Goal: Task Accomplishment & Management: Manage account settings

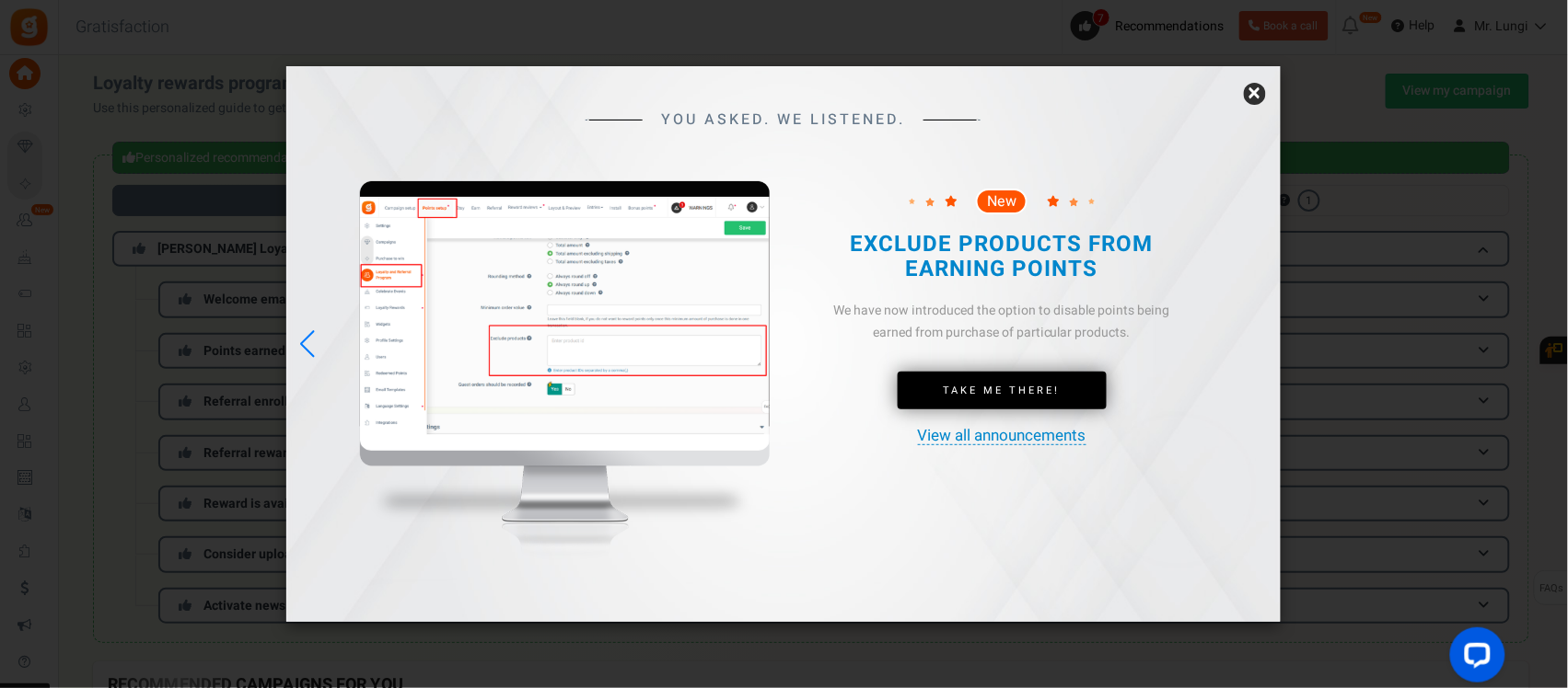
click at [1254, 90] on link "×" at bounding box center [1254, 93] width 22 height 22
click at [1259, 87] on link "×" at bounding box center [1254, 93] width 22 height 22
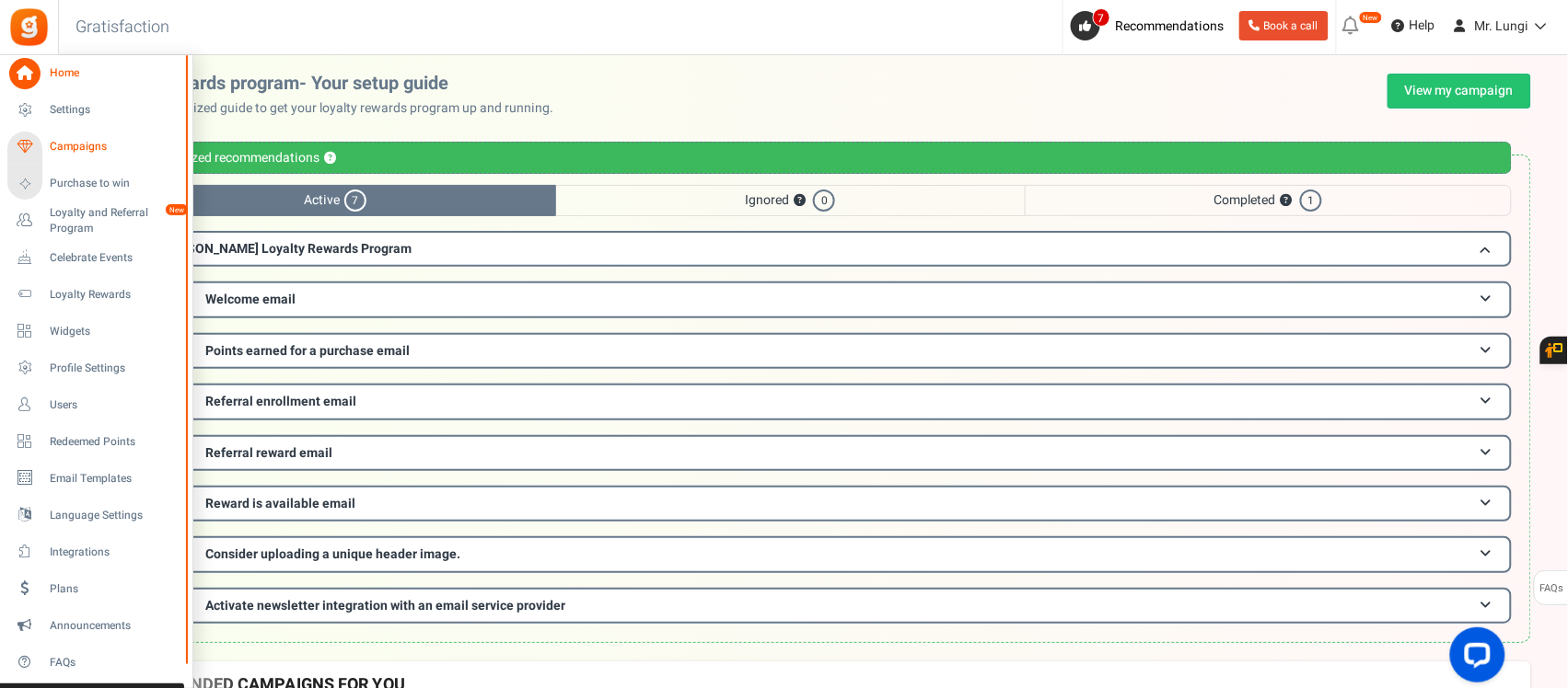
click at [63, 148] on span "Campaigns" at bounding box center [114, 147] width 129 height 16
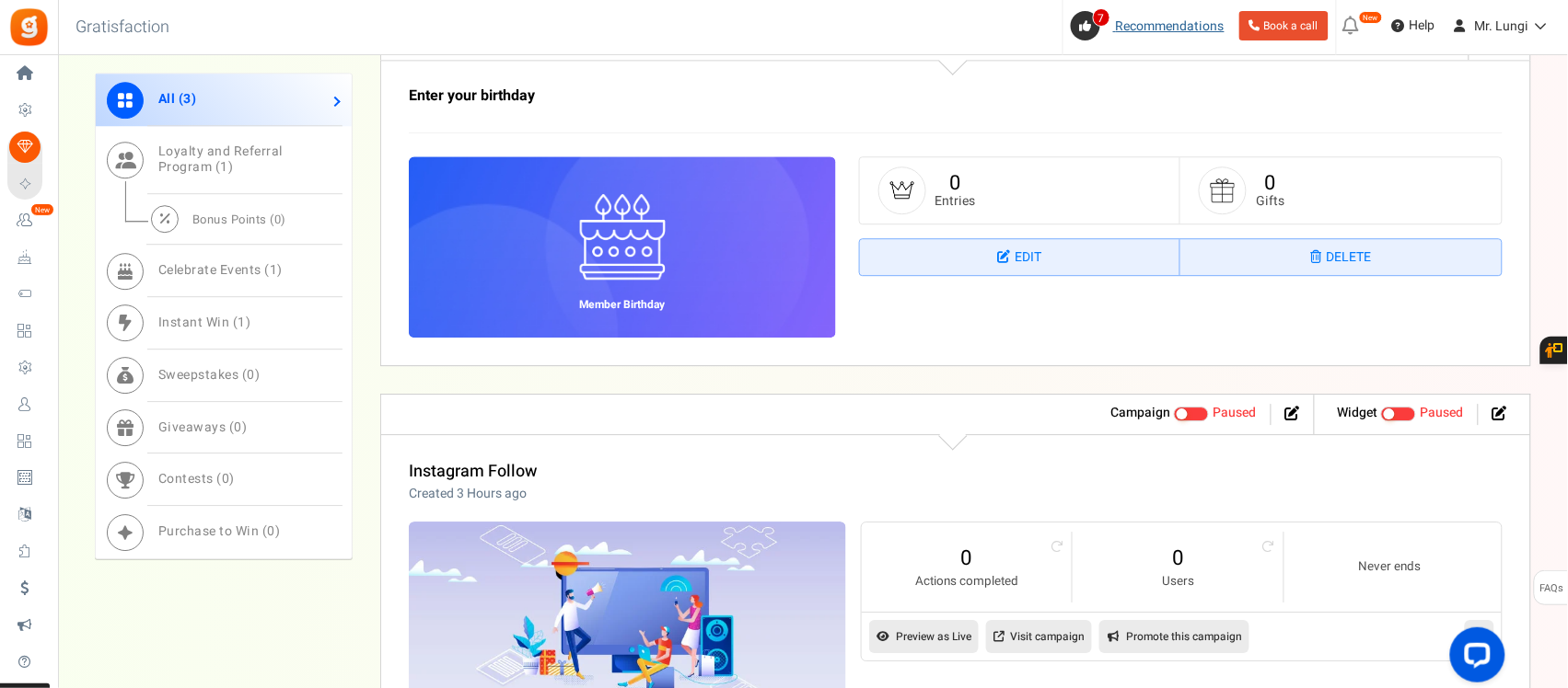
scroll to position [1593, 0]
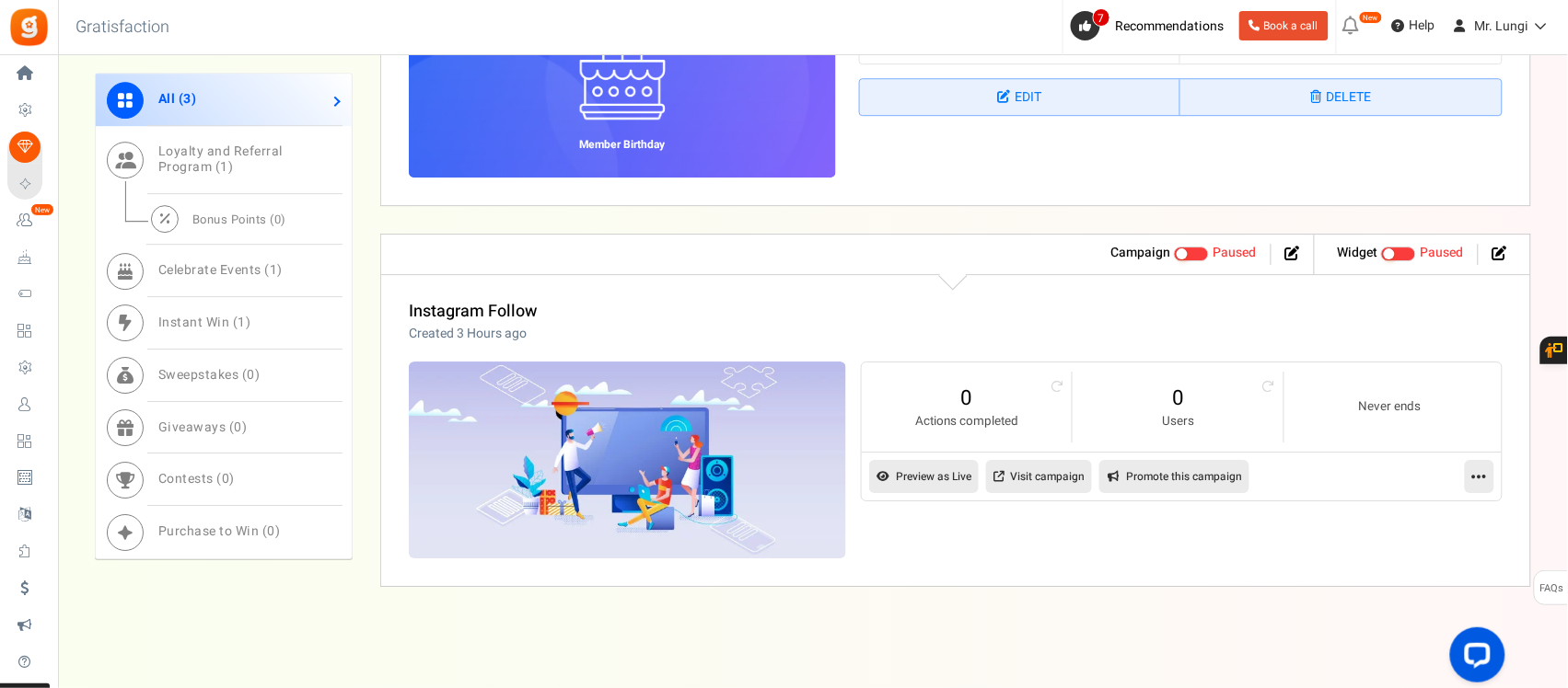
click at [1482, 485] on icon at bounding box center [1480, 476] width 15 height 16
click at [1397, 617] on link "Delete" at bounding box center [1420, 624] width 137 height 34
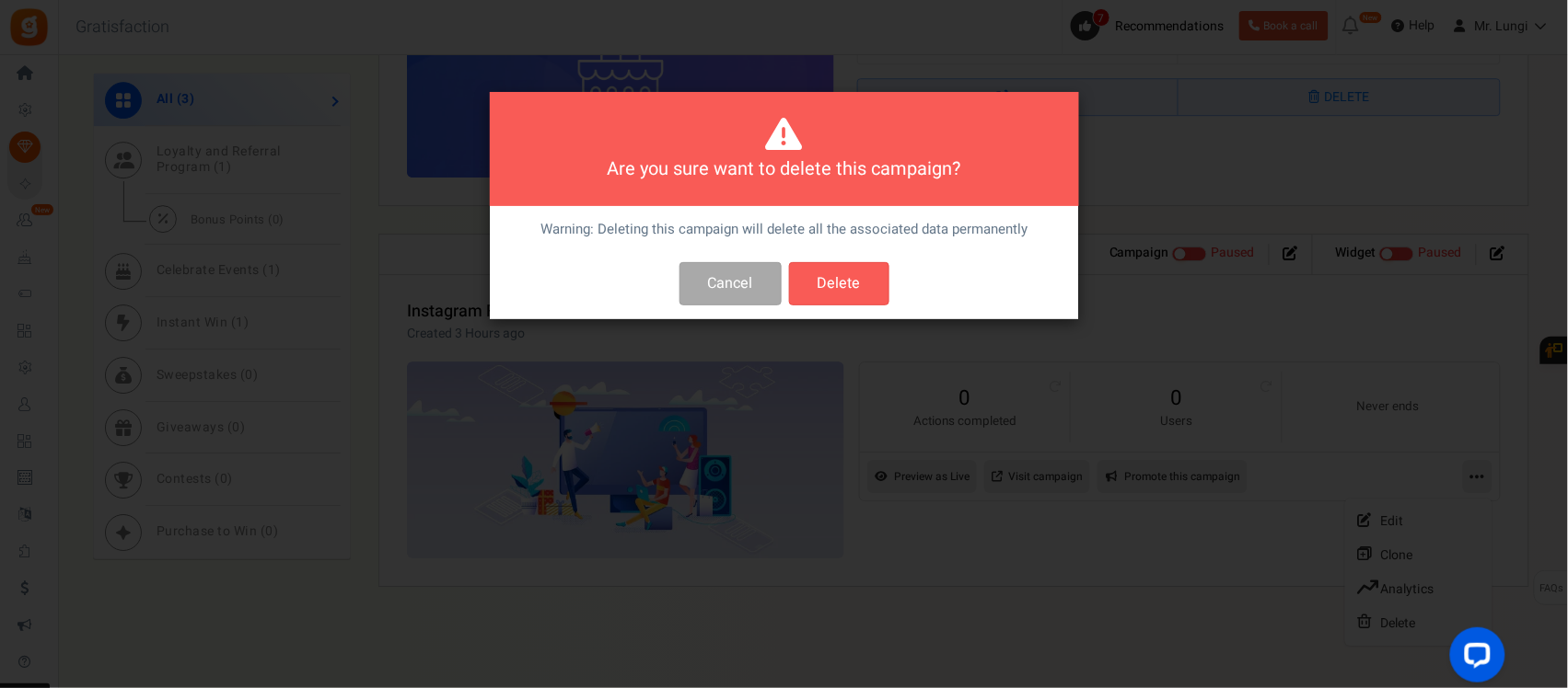
scroll to position [0, 0]
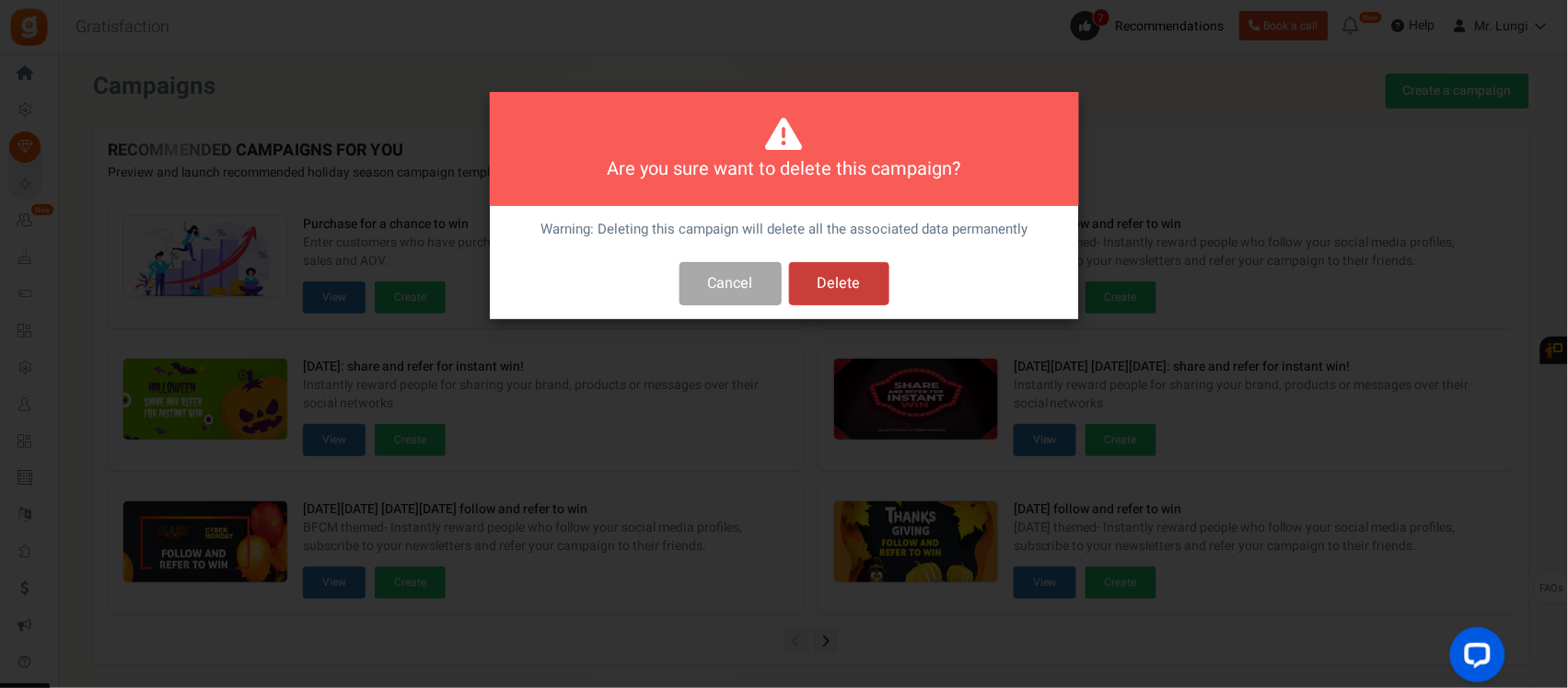
click at [861, 295] on button "Delete" at bounding box center [839, 284] width 100 height 44
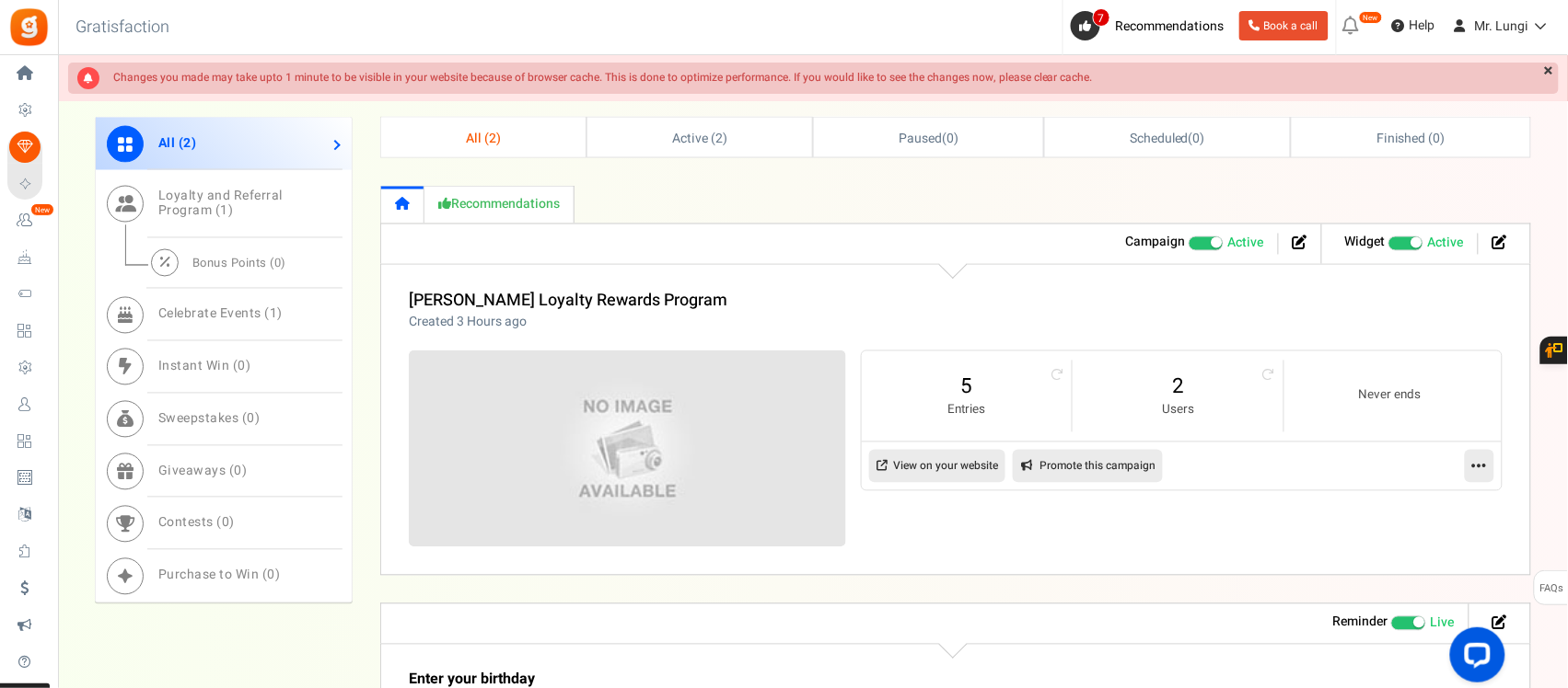
scroll to position [806, 0]
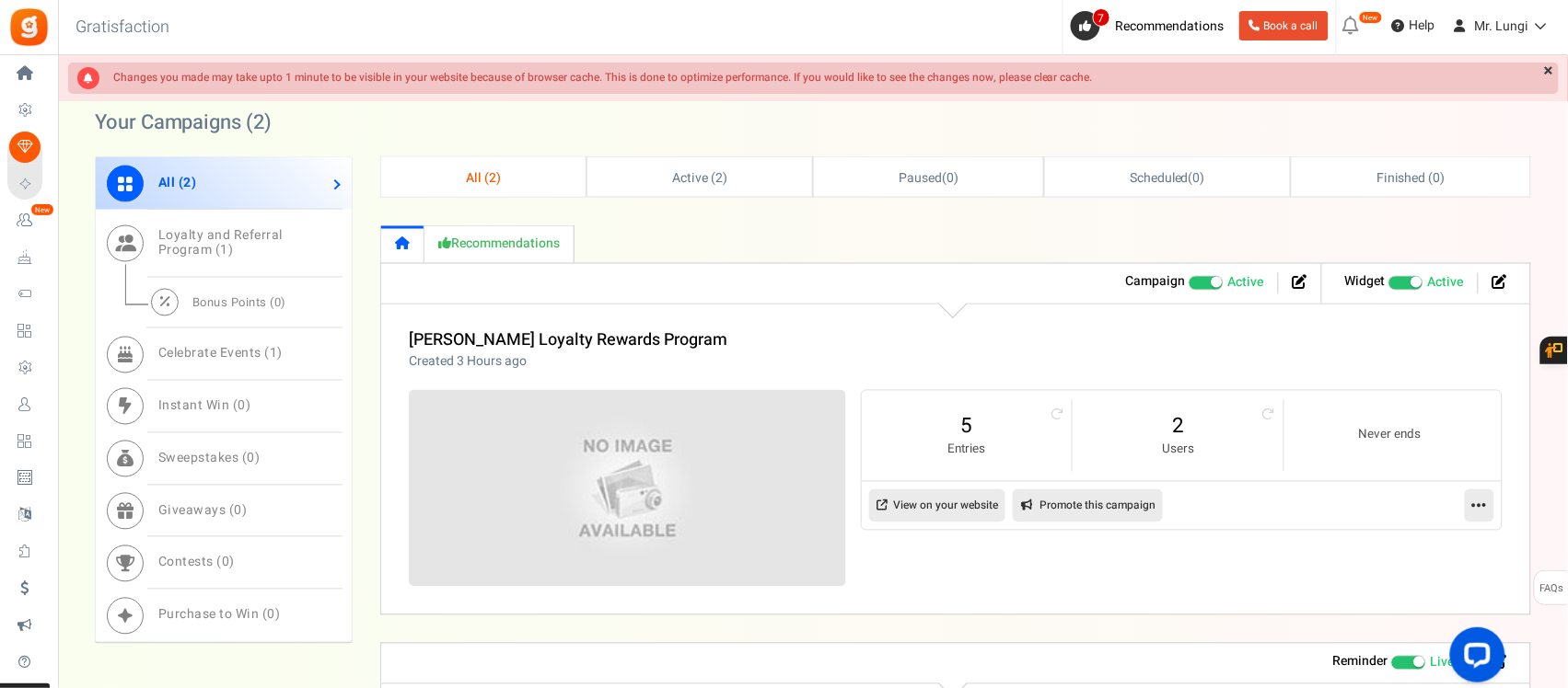
click at [1285, 287] on li at bounding box center [1295, 283] width 33 height 21
click at [1300, 285] on icon at bounding box center [1300, 282] width 15 height 15
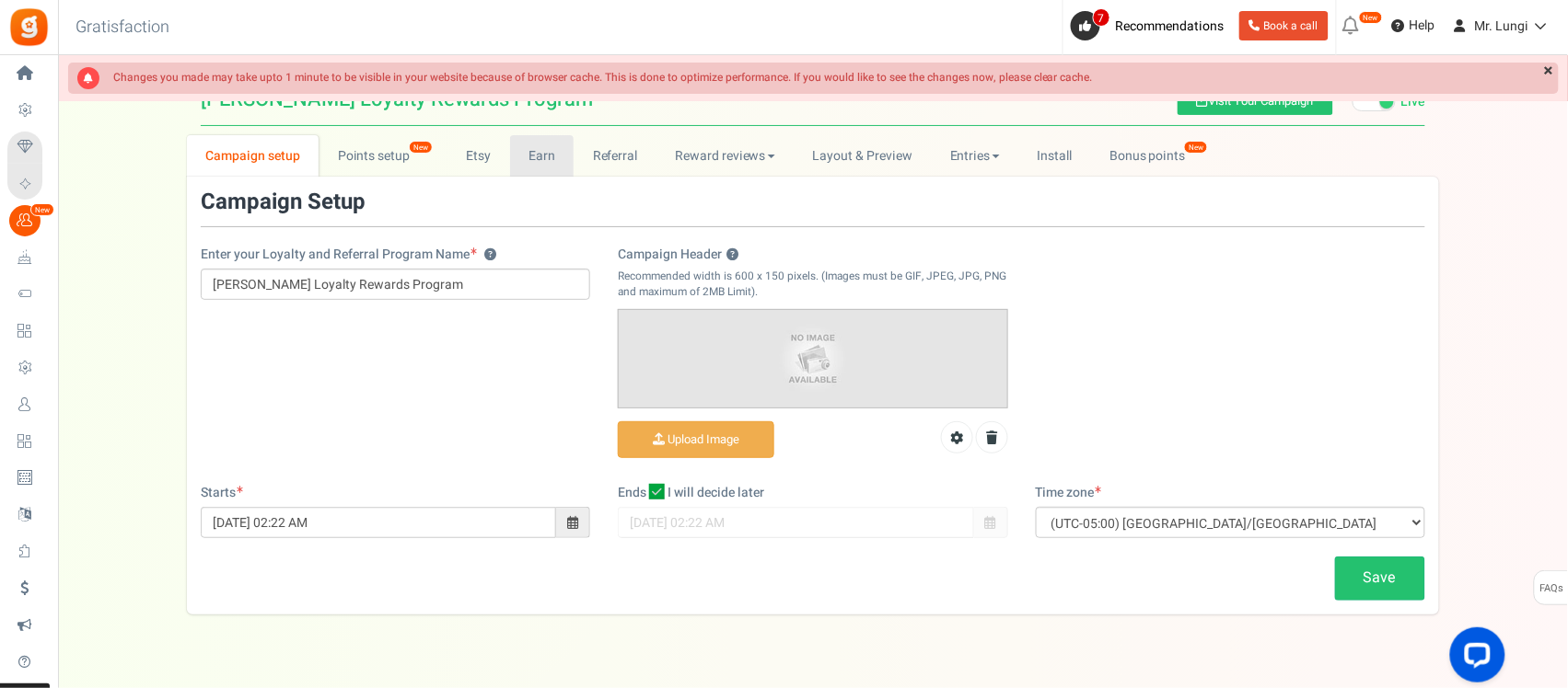
click at [526, 158] on link "Earn" at bounding box center [542, 156] width 64 height 42
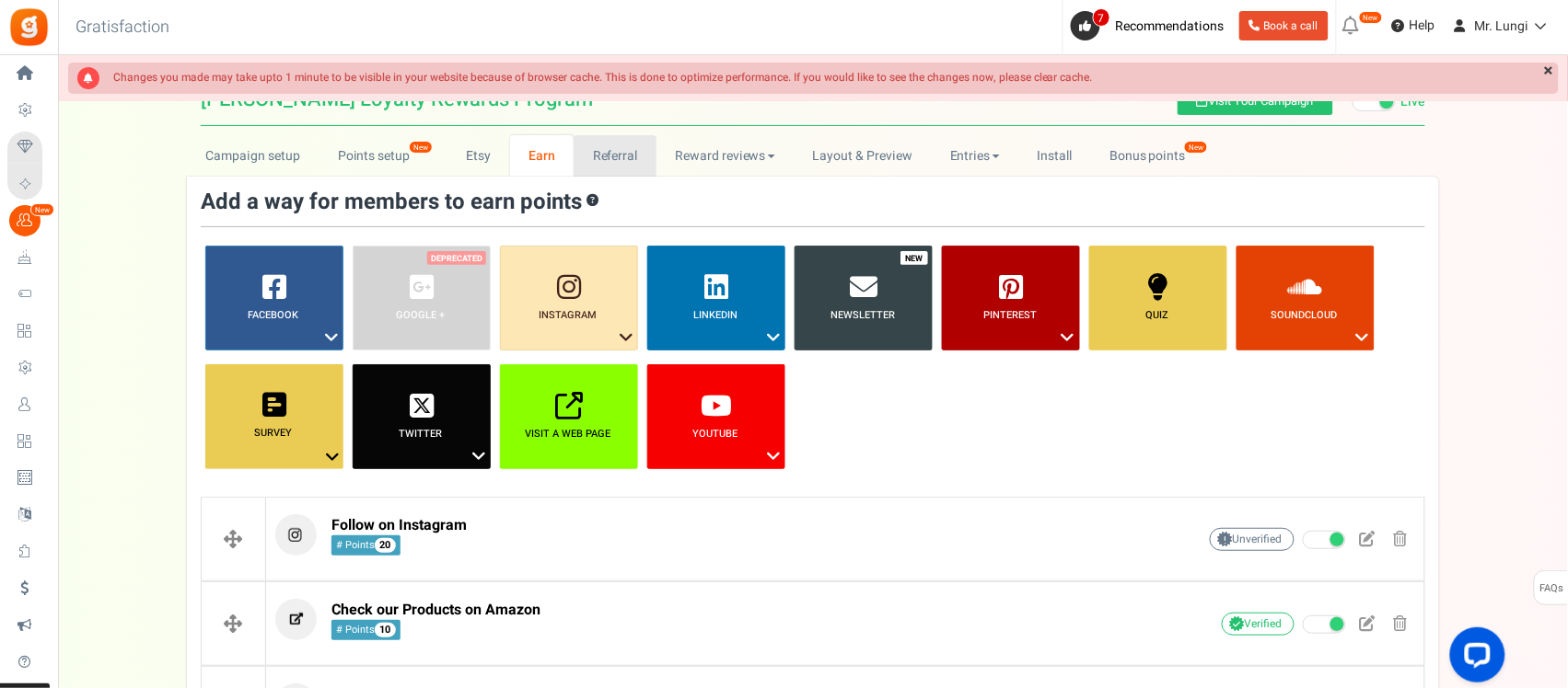
click at [596, 161] on link "Referral" at bounding box center [614, 156] width 82 height 42
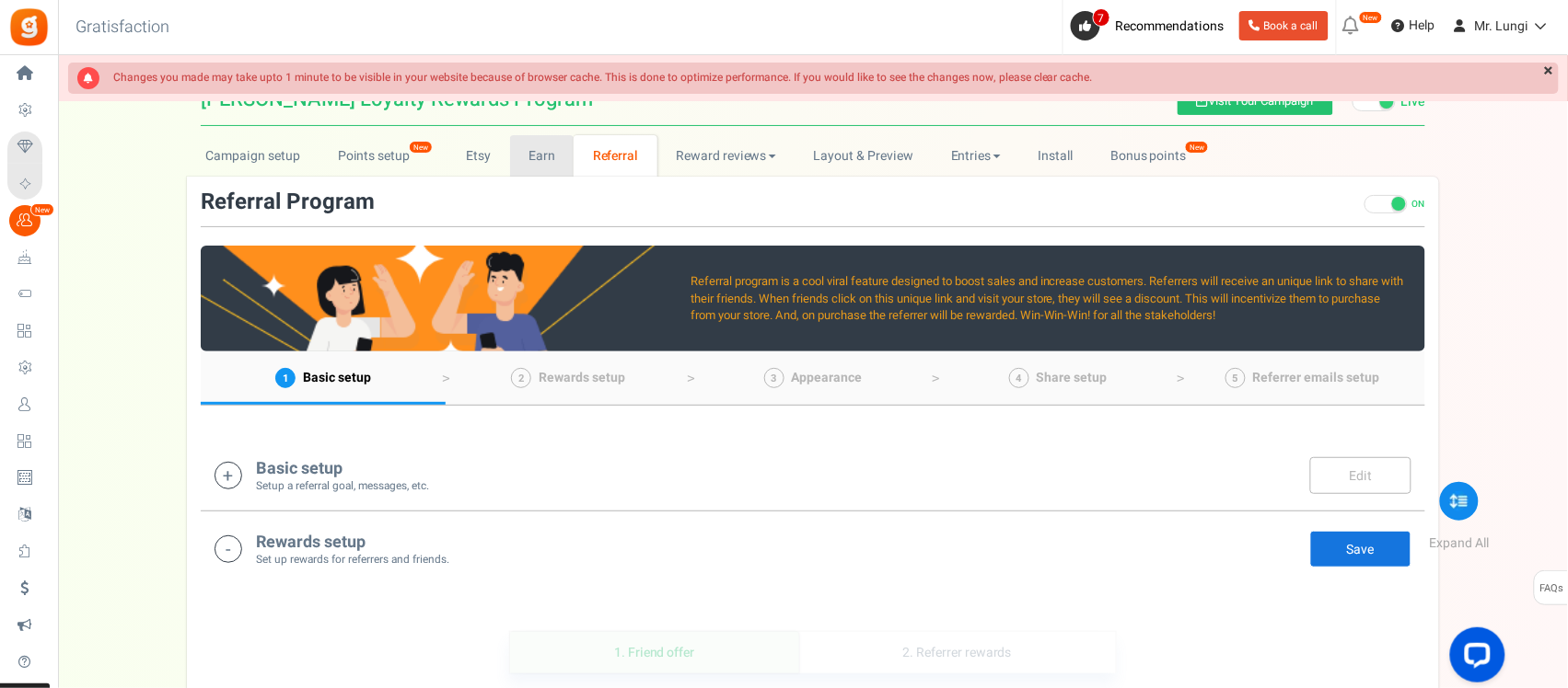
click at [550, 161] on link "Earn" at bounding box center [542, 156] width 64 height 42
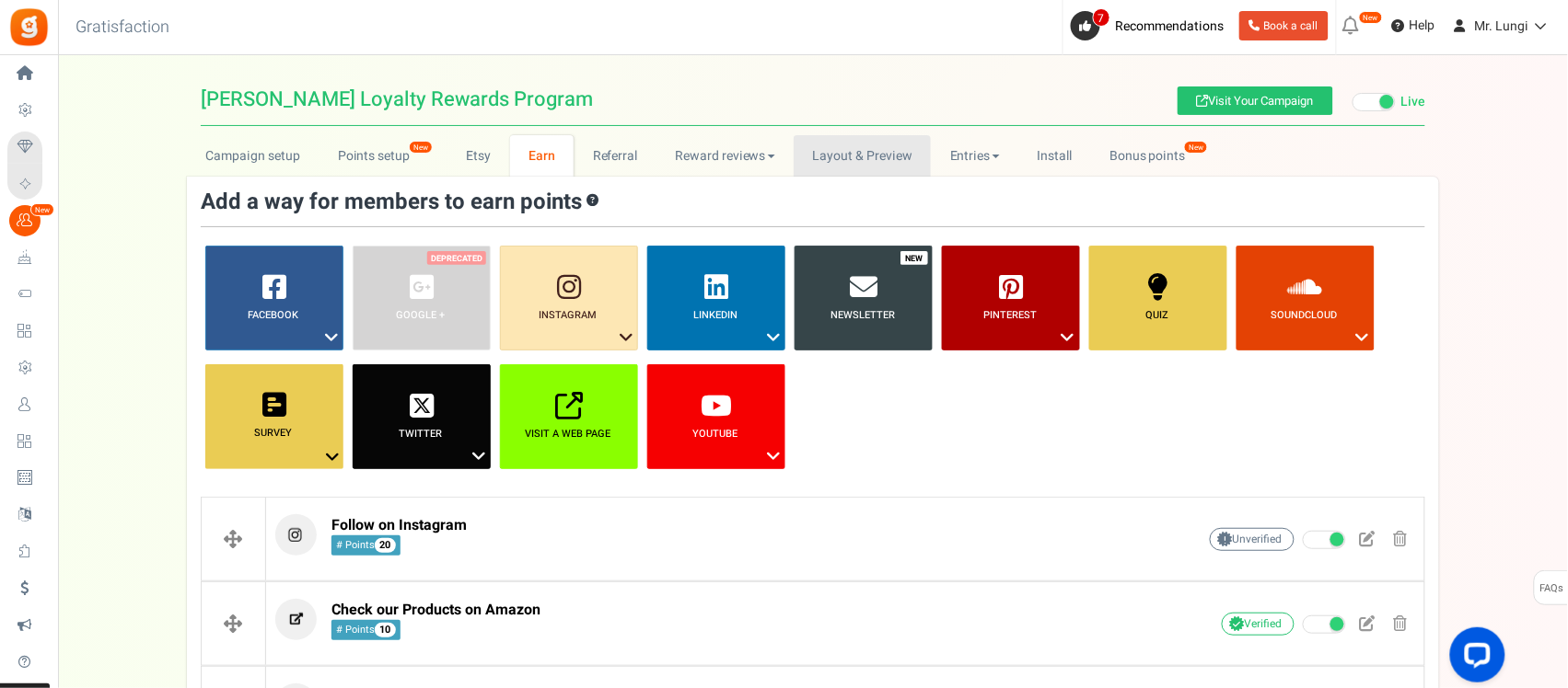
click at [824, 167] on link "Layout & Preview" at bounding box center [862, 156] width 137 height 42
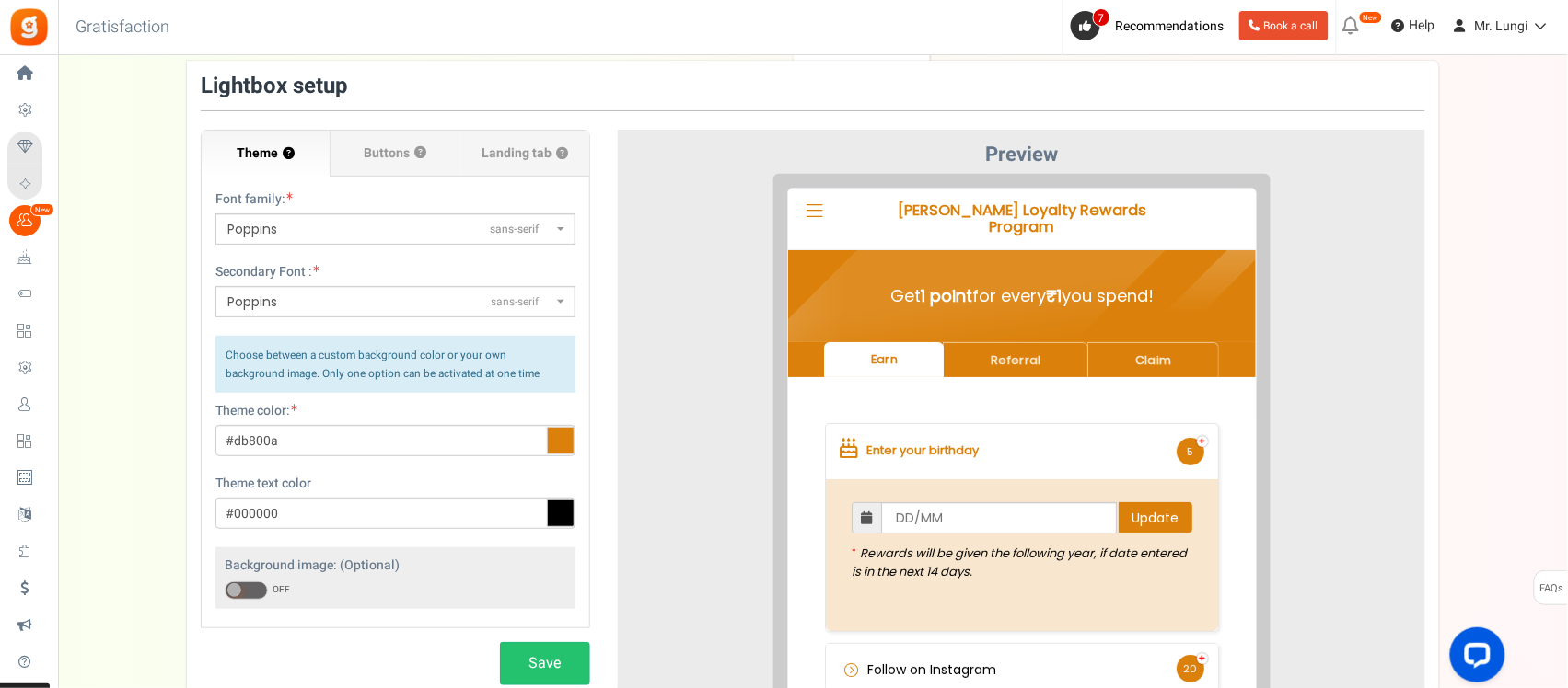
scroll to position [115, 0]
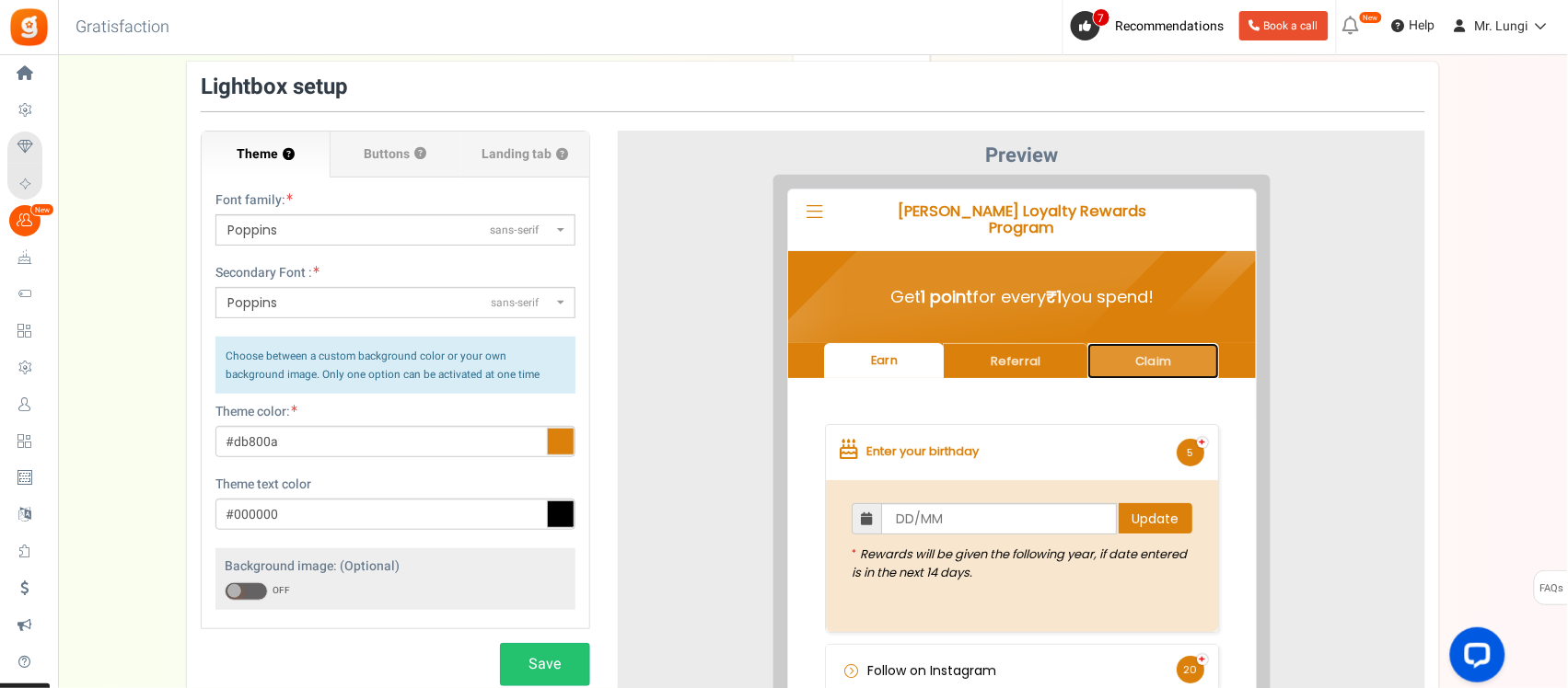
click at [1143, 329] on link "Claim" at bounding box center [1138, 347] width 132 height 36
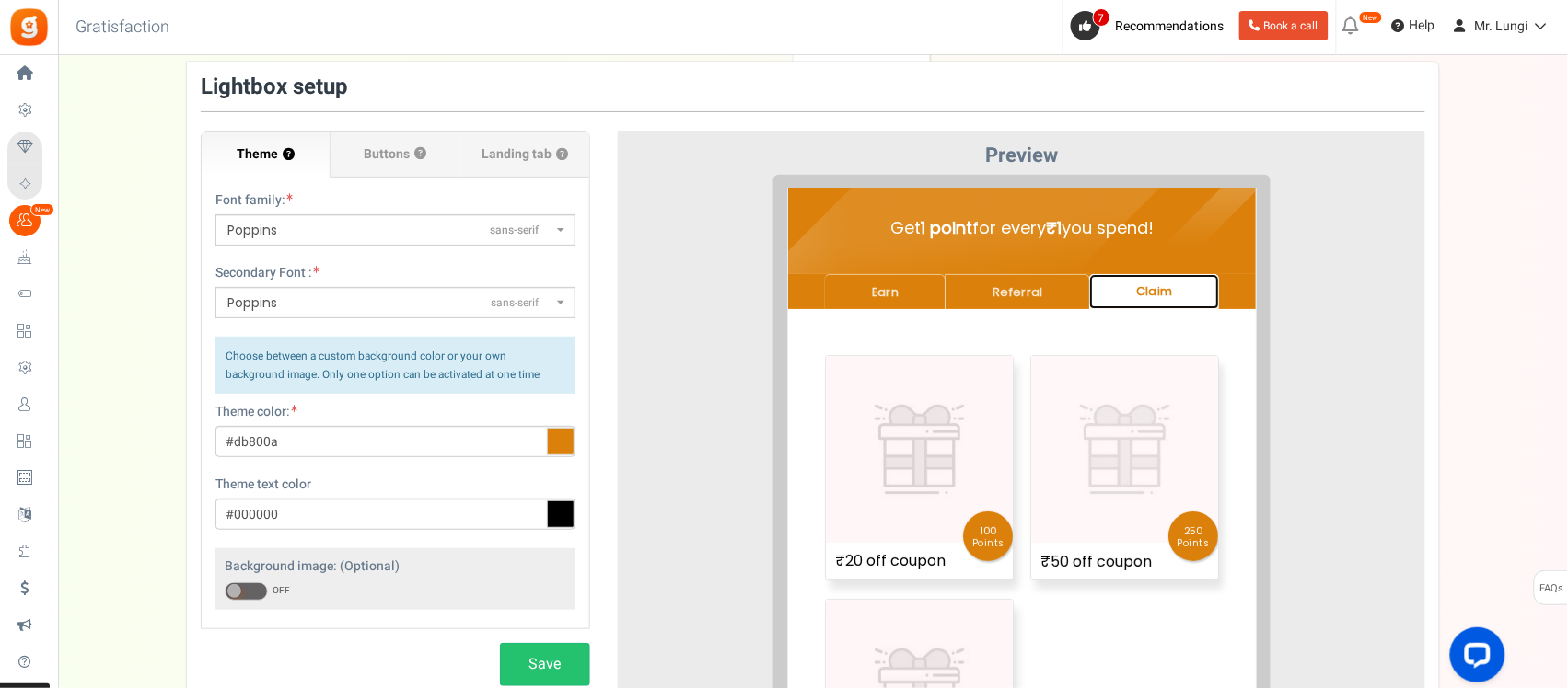
scroll to position [144, 0]
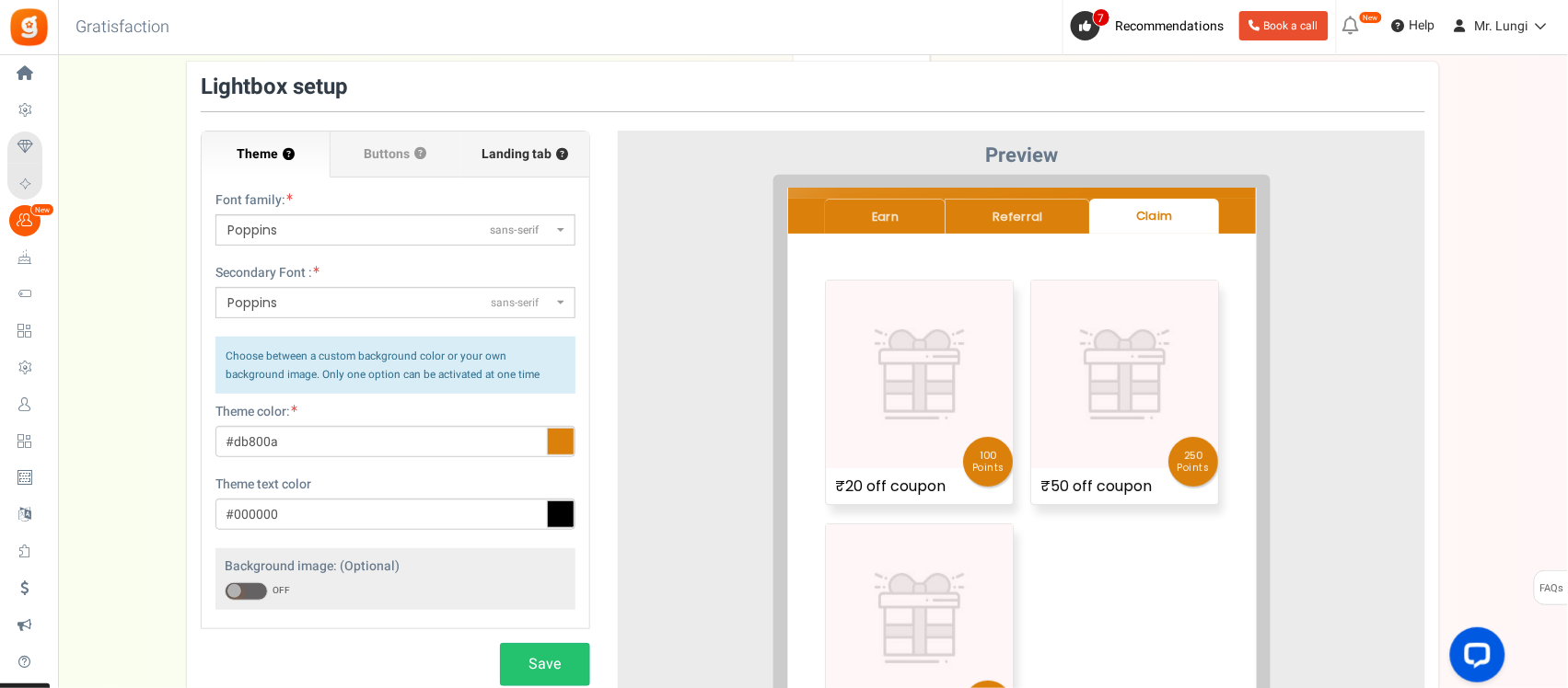
click at [509, 154] on span "Landing tab ?" at bounding box center [524, 154] width 86 height 18
click at [0, 0] on input "Landing tab ?" at bounding box center [0, 0] width 0 height 0
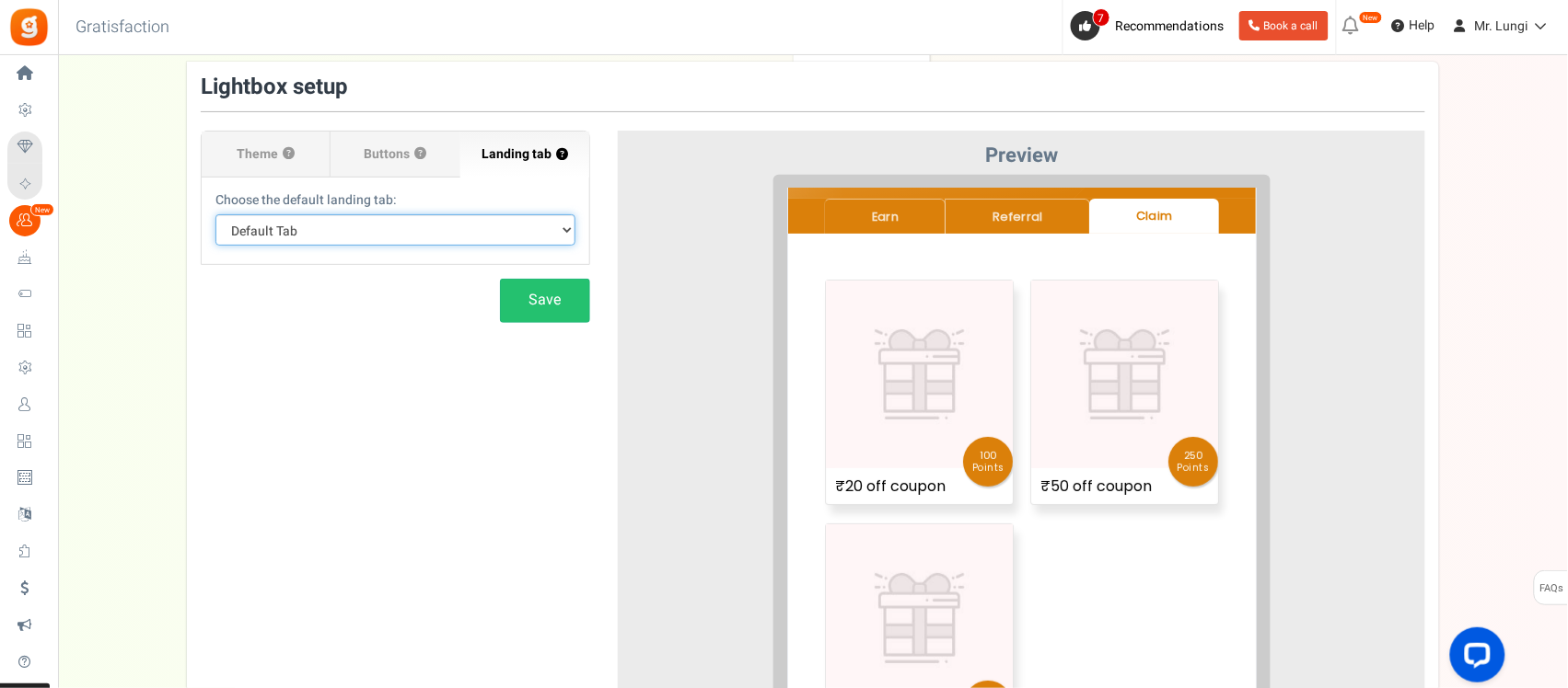
click at [415, 221] on select "Default Tab Earn Referral Claim" at bounding box center [395, 229] width 360 height 31
click at [407, 149] on span "Buttons" at bounding box center [388, 154] width 46 height 18
click at [0, 0] on input "Buttons ?" at bounding box center [0, 0] width 0 height 0
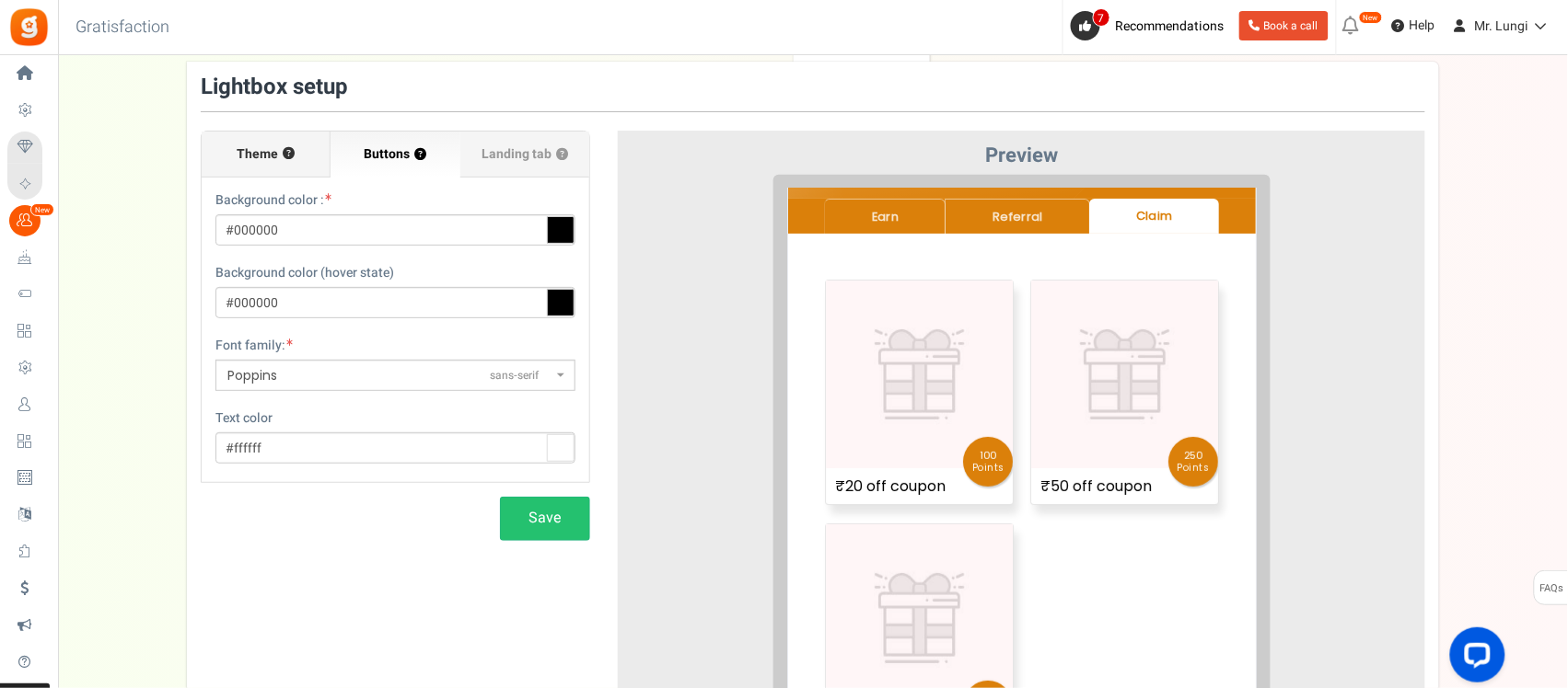
click at [260, 154] on span "Theme" at bounding box center [258, 154] width 42 height 18
click at [0, 0] on input "Theme ?" at bounding box center [0, 0] width 0 height 0
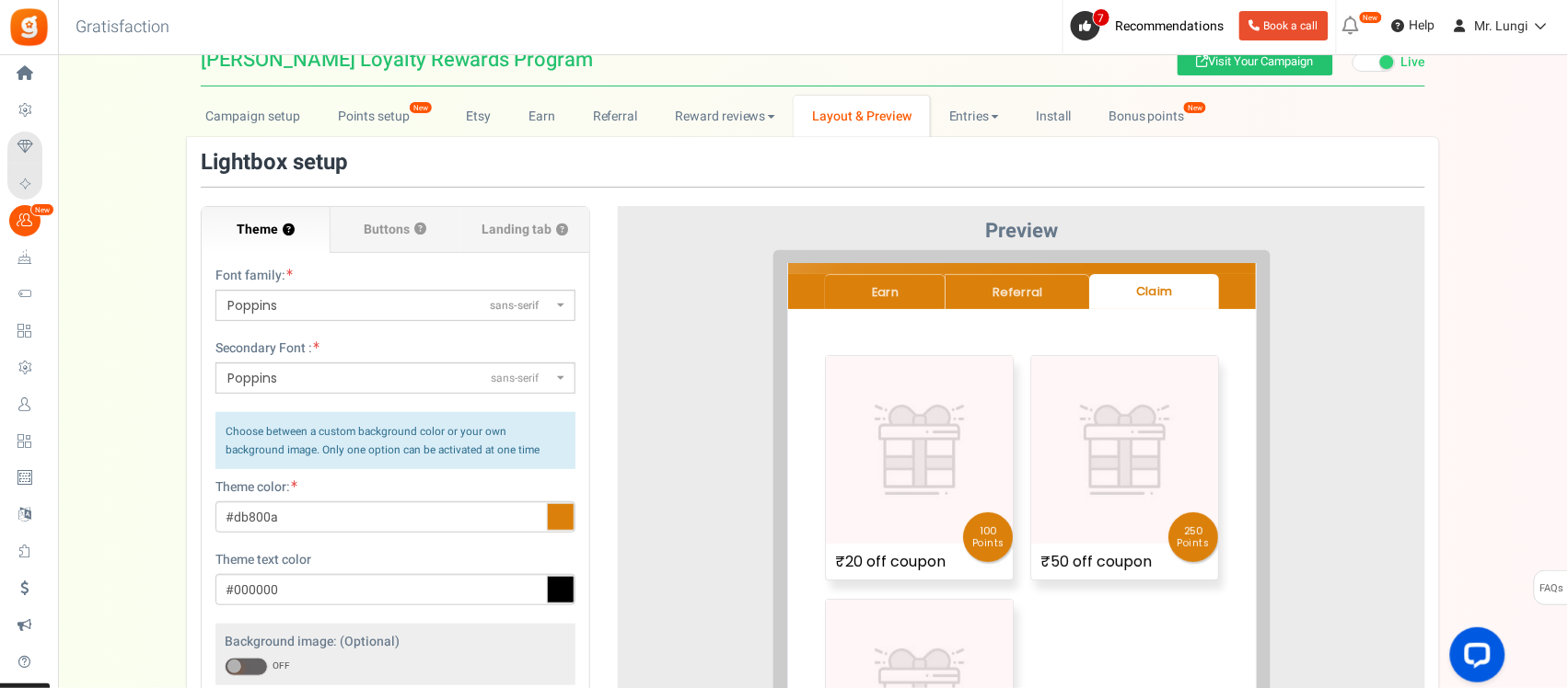
scroll to position [0, 0]
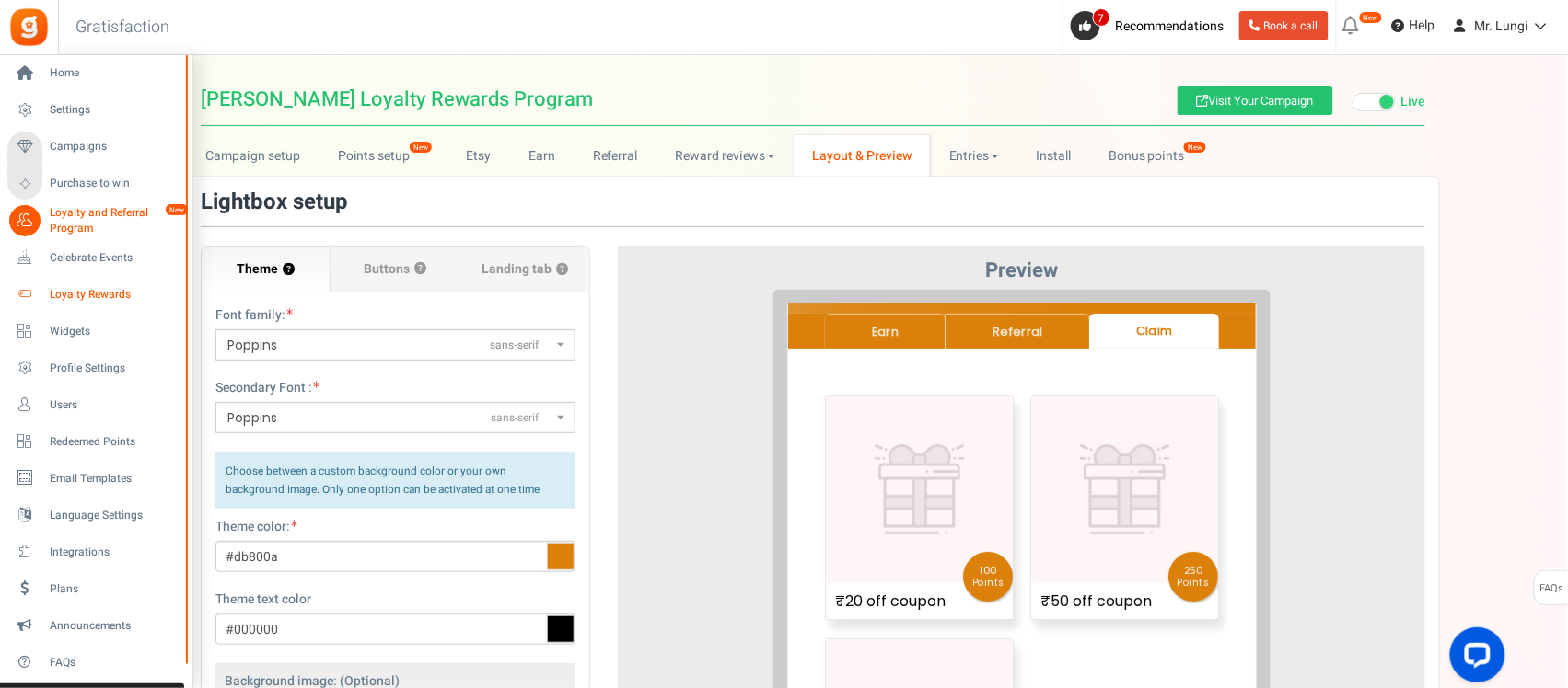
click at [111, 299] on span "Loyalty Rewards" at bounding box center [114, 295] width 129 height 16
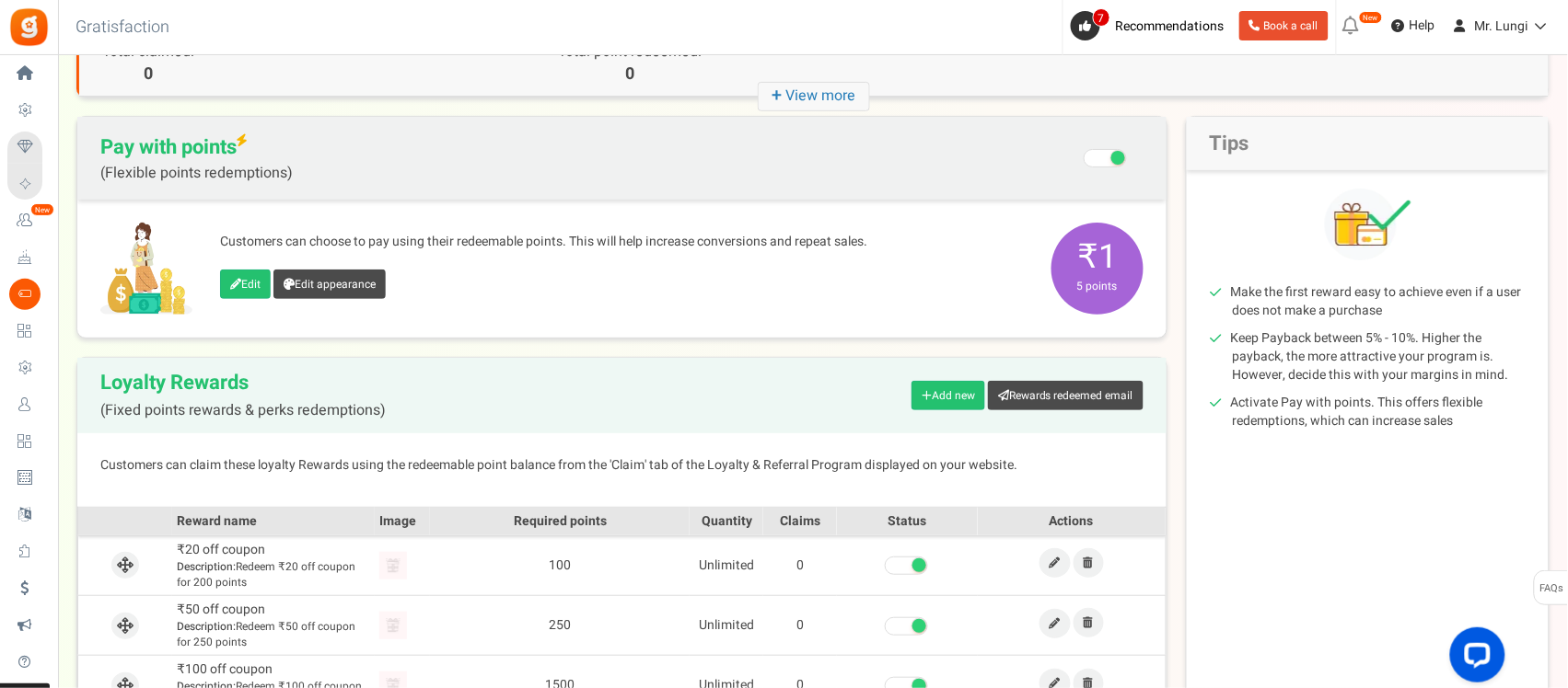
scroll to position [115, 0]
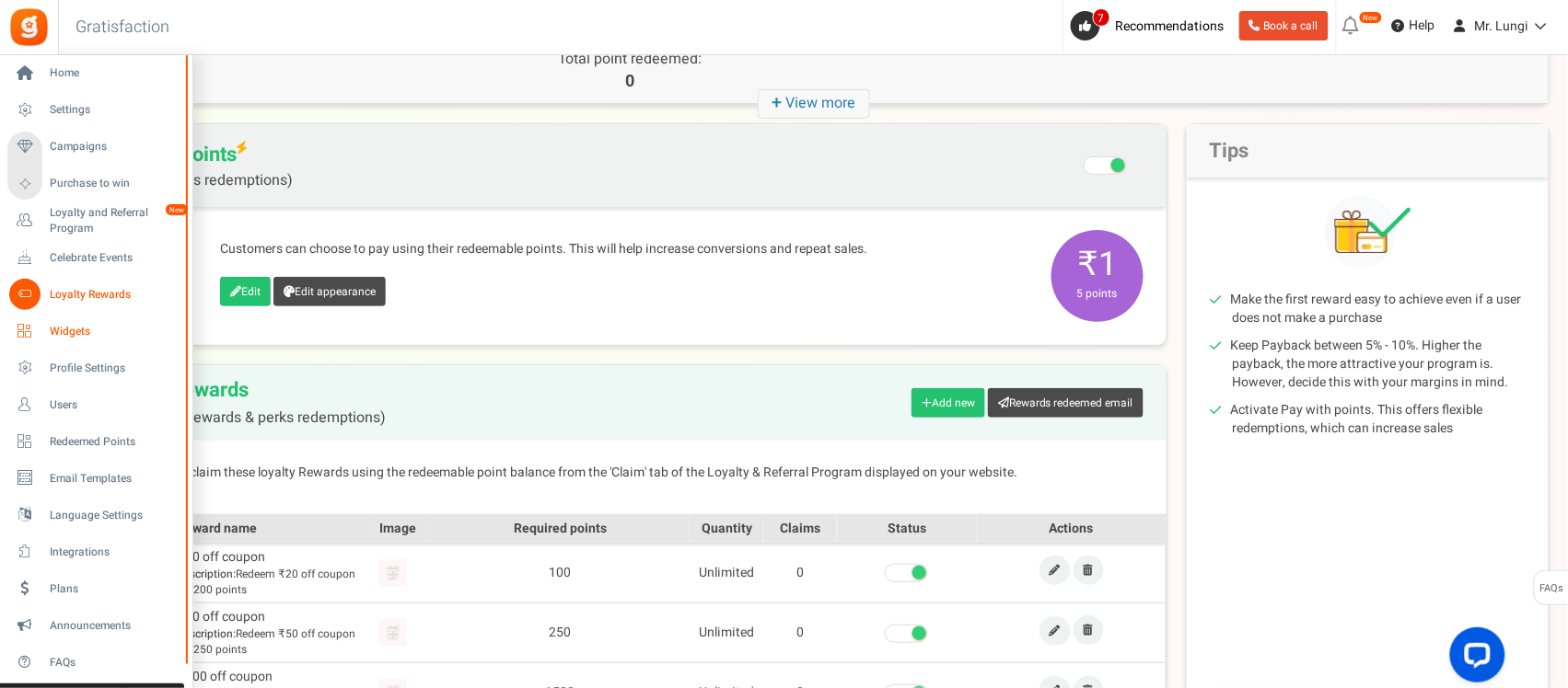
click at [62, 325] on span "Widgets" at bounding box center [114, 332] width 129 height 16
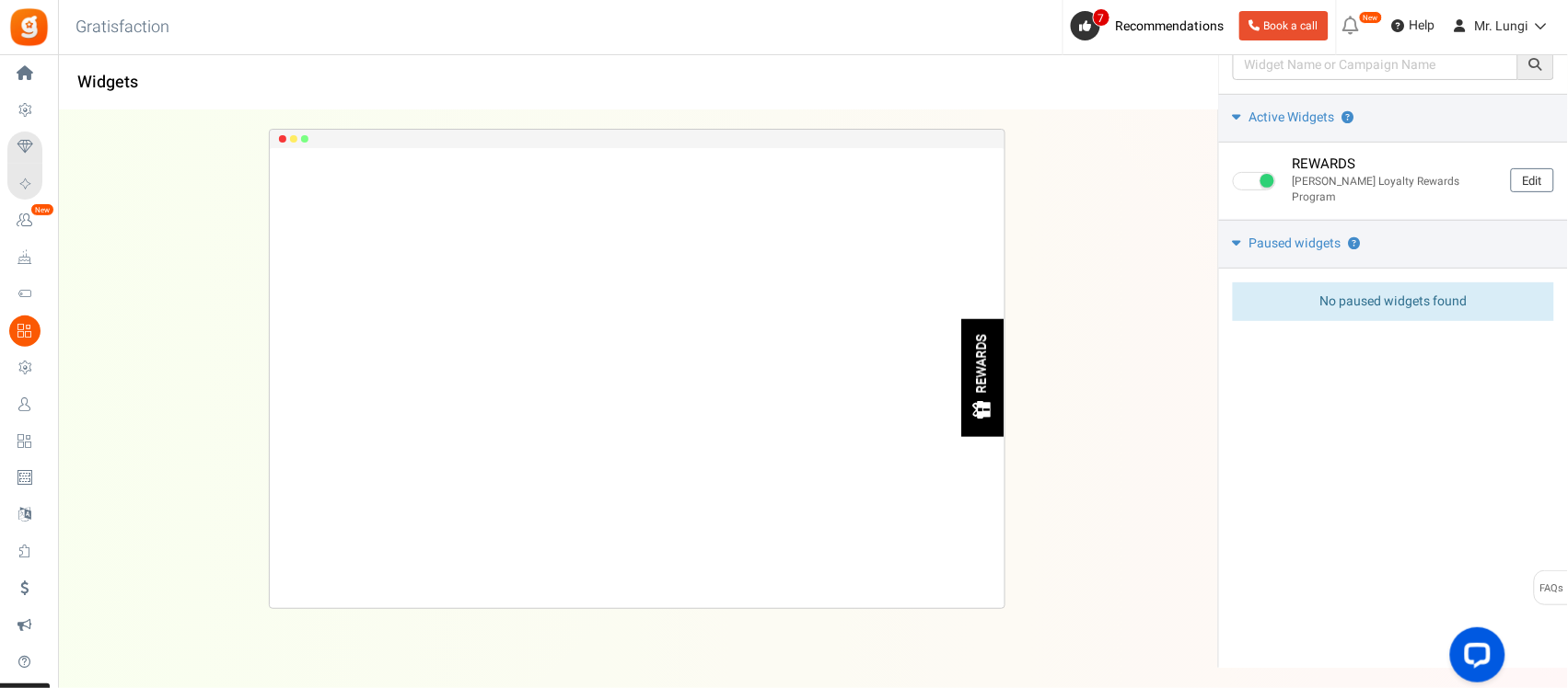
scroll to position [115, 0]
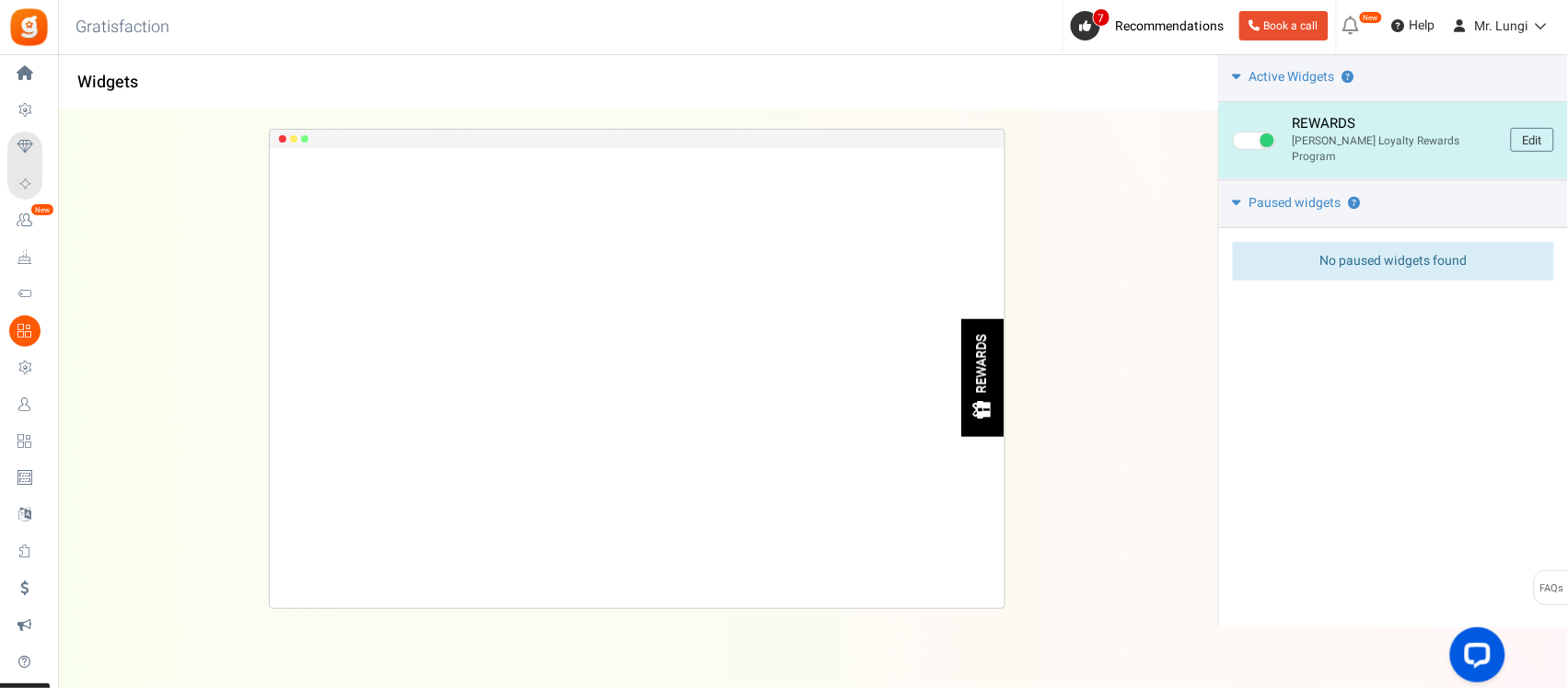
click at [986, 392] on div "REWARDS" at bounding box center [982, 364] width 16 height 59
click at [975, 379] on div "REWARDS" at bounding box center [982, 364] width 16 height 59
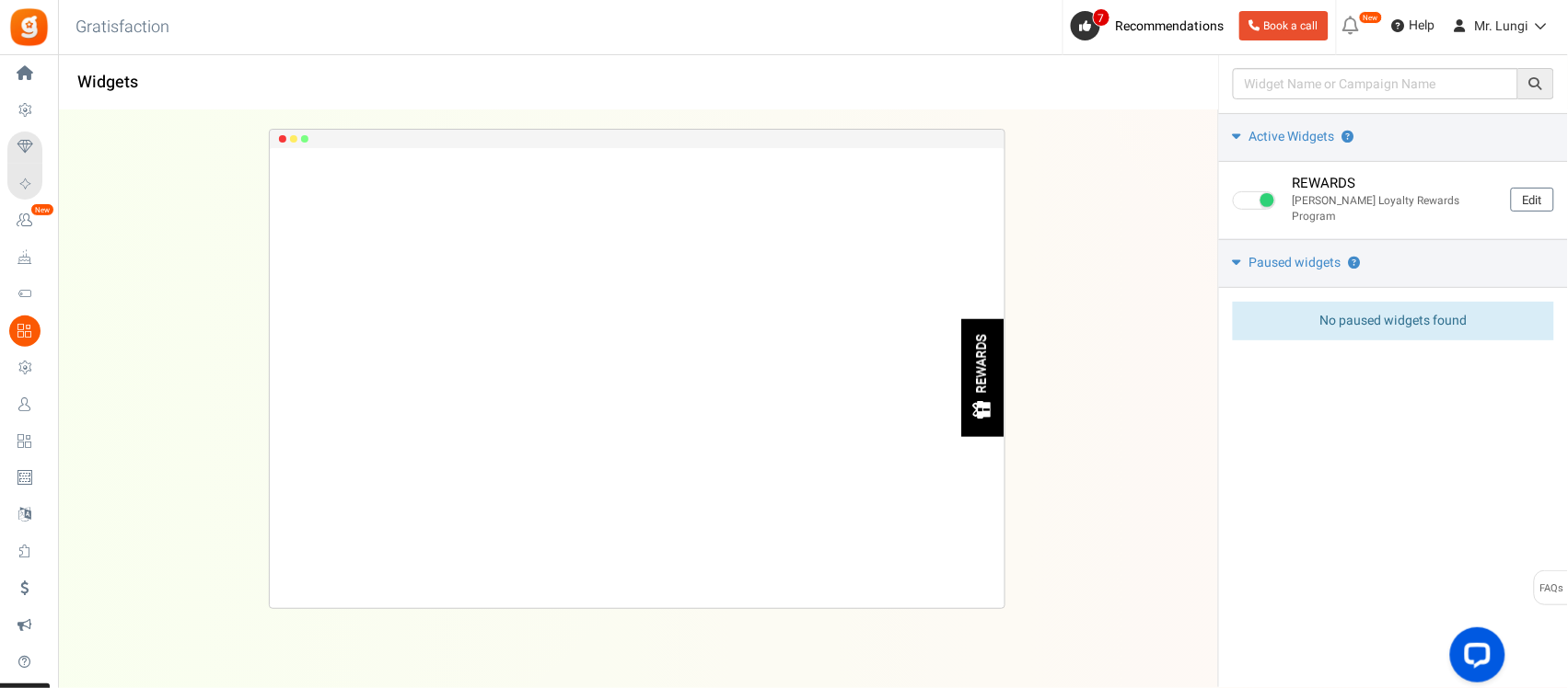
scroll to position [0, 0]
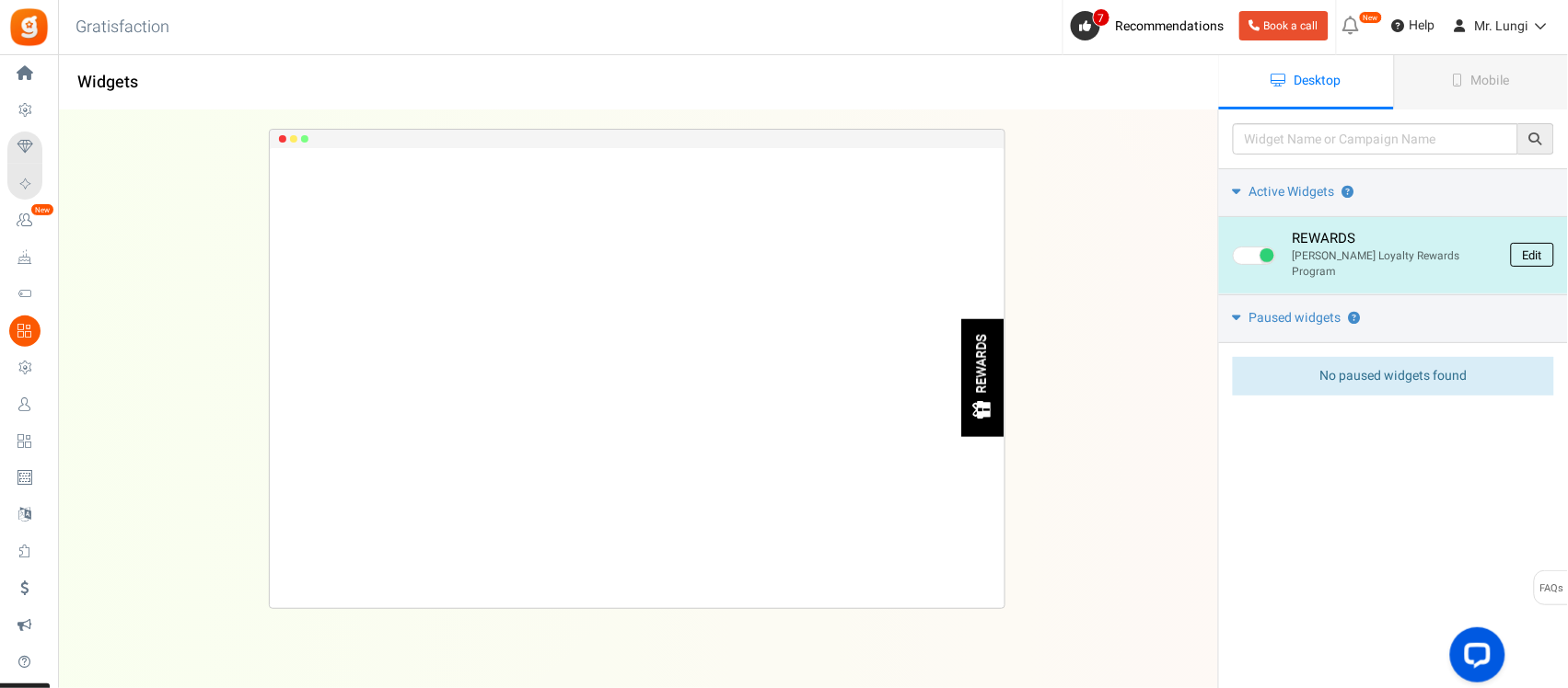
click at [1535, 248] on link "Edit" at bounding box center [1533, 254] width 44 height 24
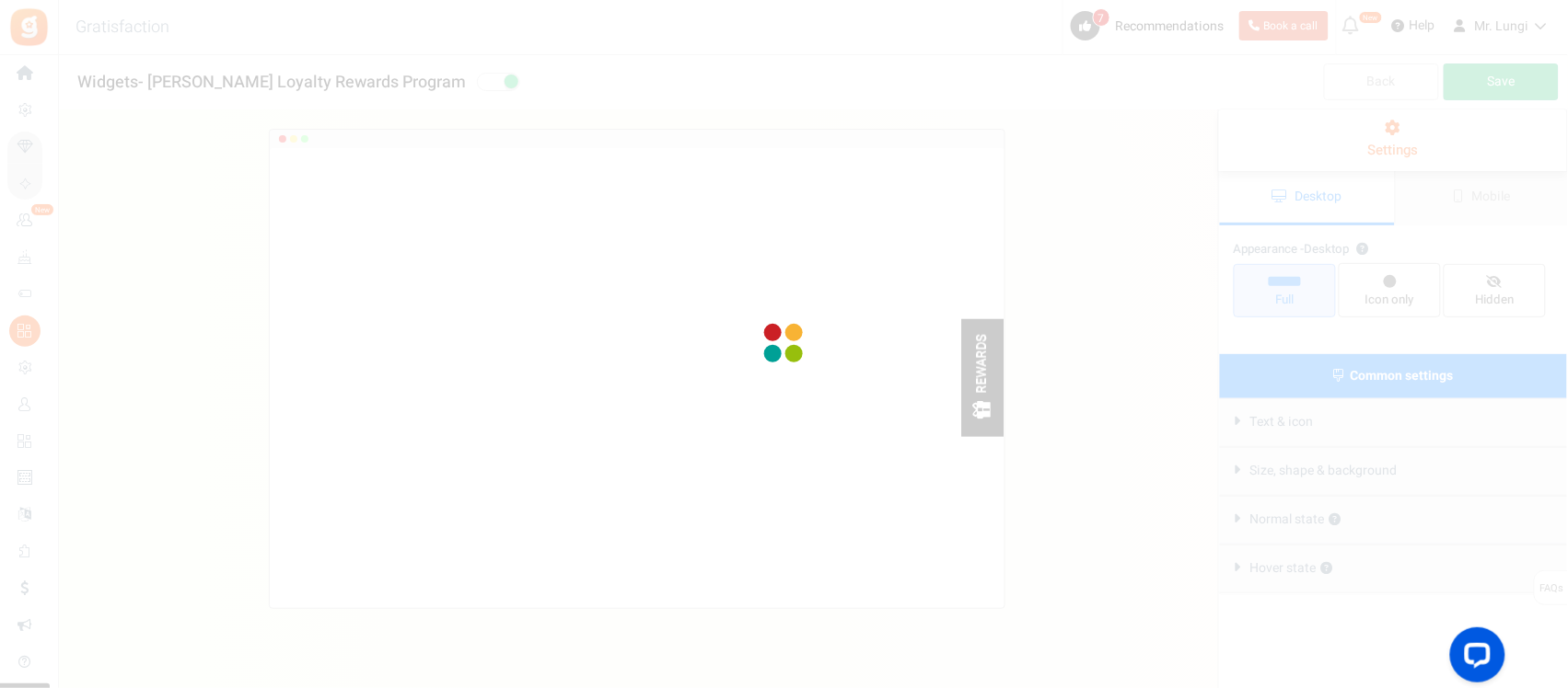
radio input "true"
select select "right"
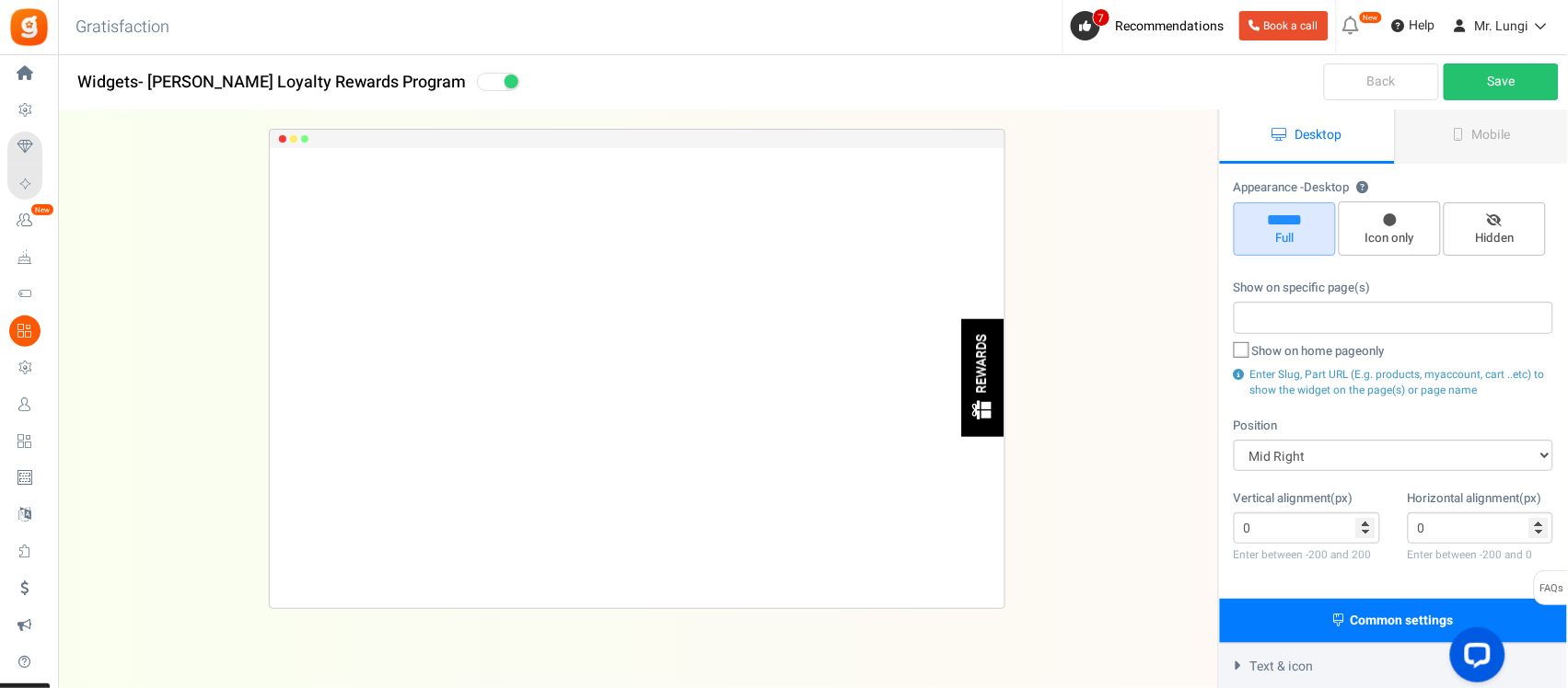
click at [977, 374] on div "REWARDS" at bounding box center [982, 364] width 16 height 59
click at [1460, 148] on link "Mobile" at bounding box center [1482, 136] width 175 height 54
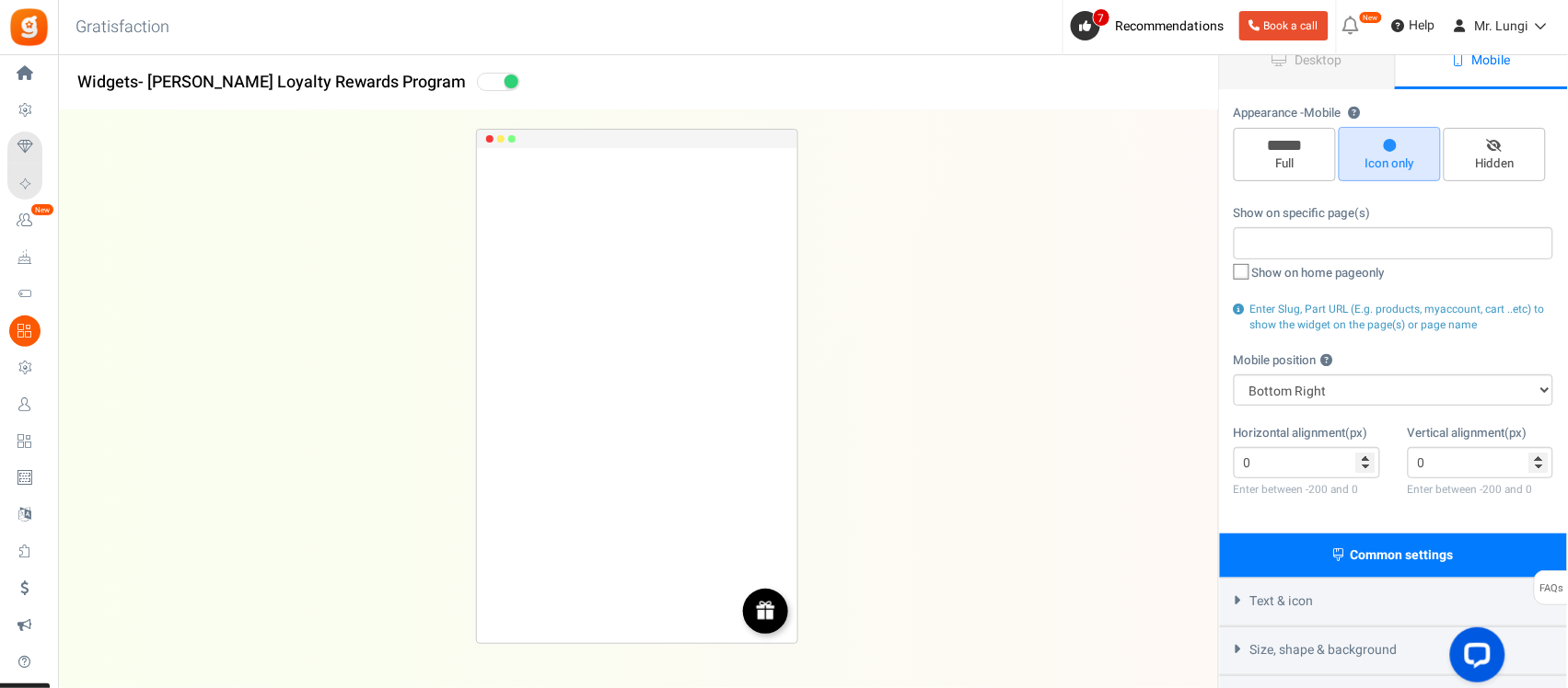
scroll to position [115, 0]
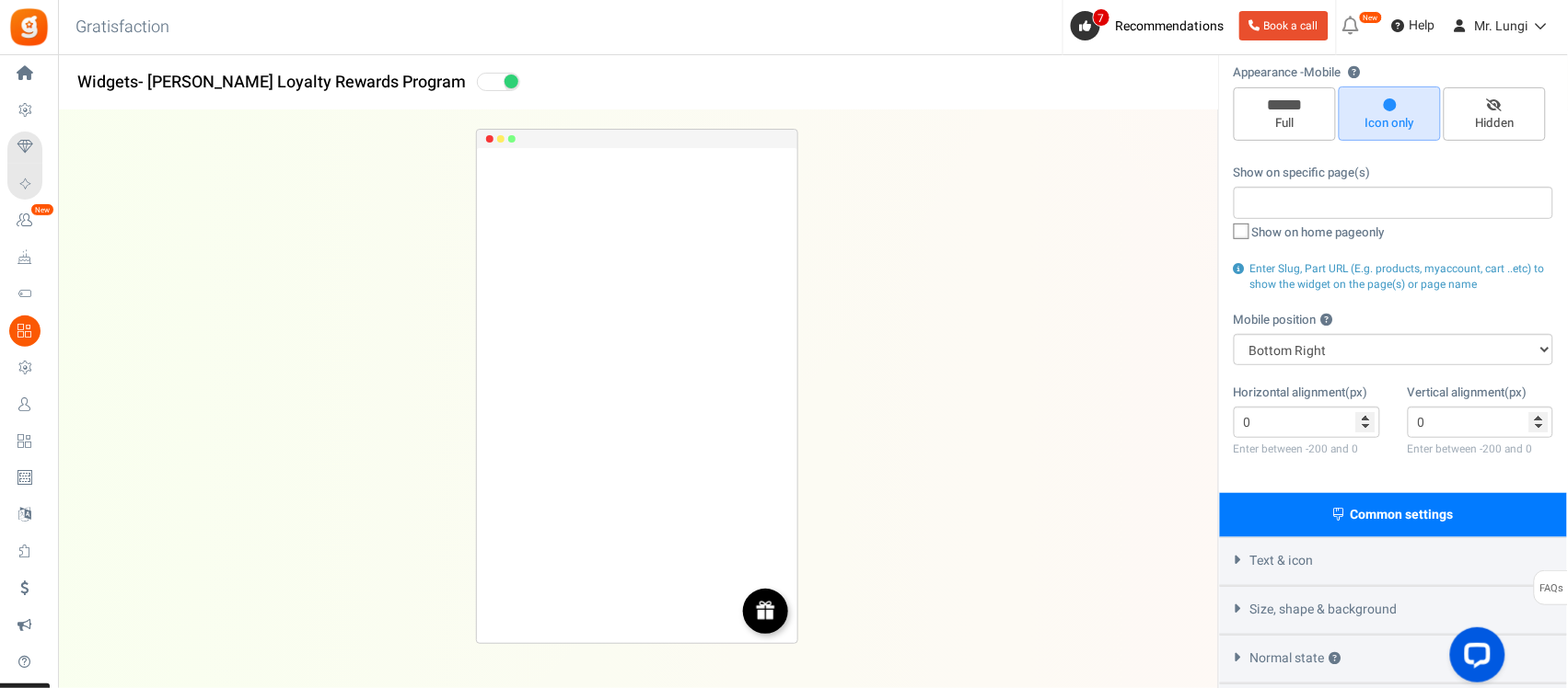
click at [762, 617] on img at bounding box center [765, 610] width 21 height 21
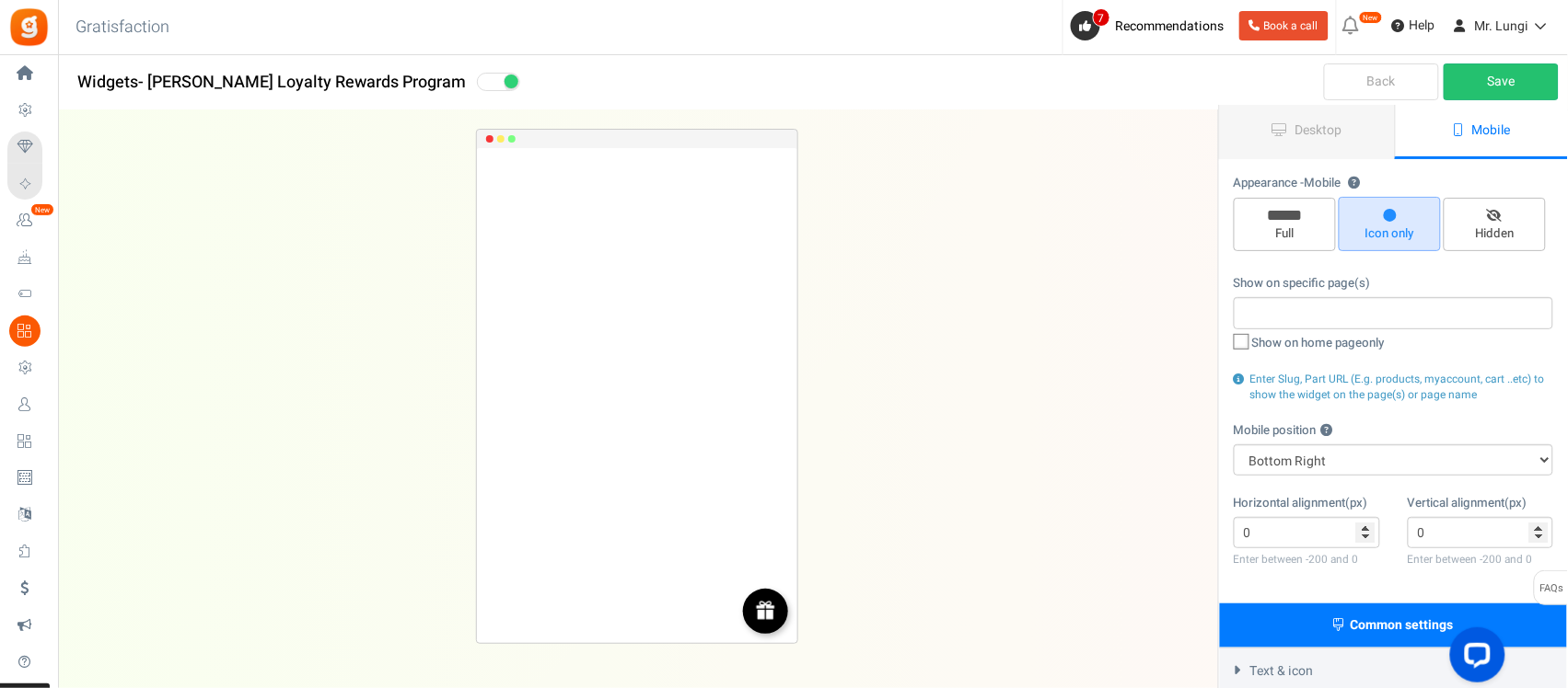
scroll to position [0, 0]
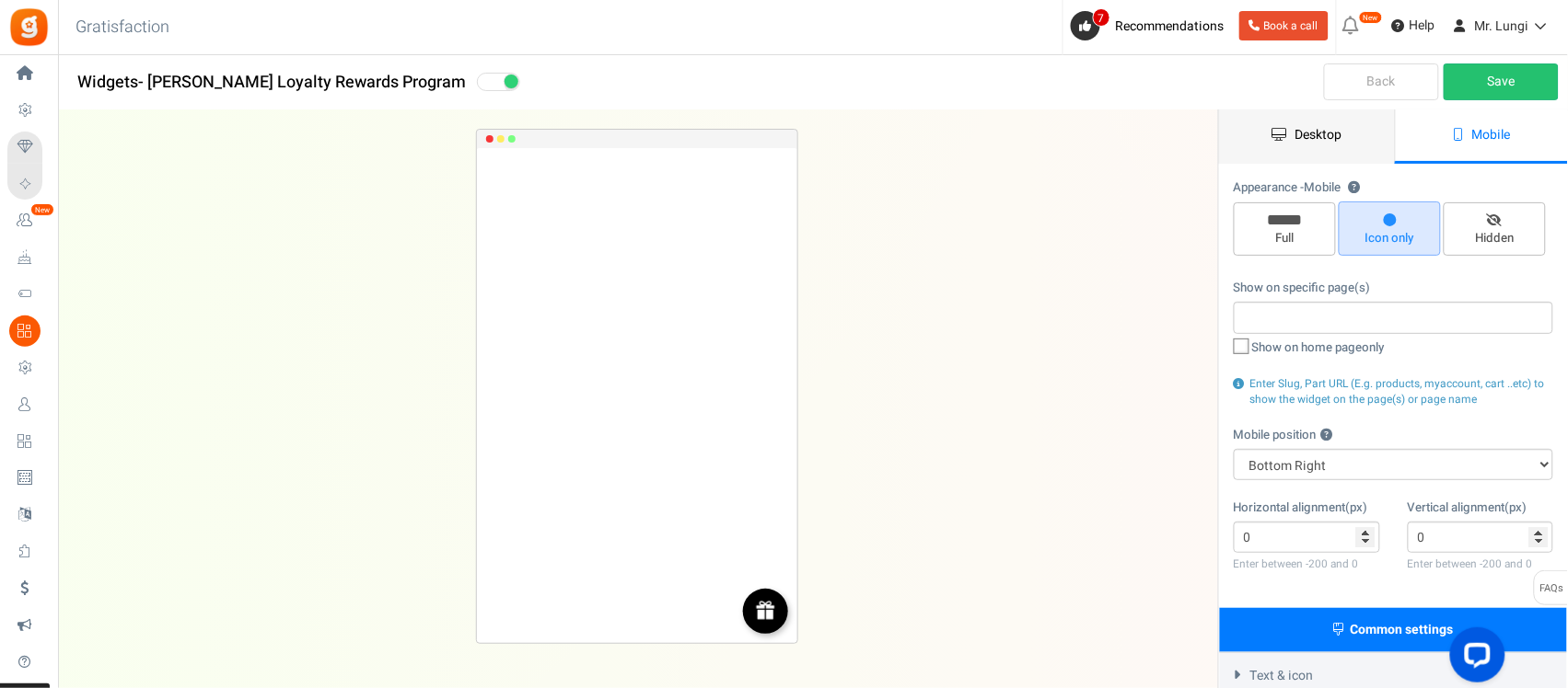
click at [1360, 126] on link "Desktop" at bounding box center [1307, 136] width 175 height 54
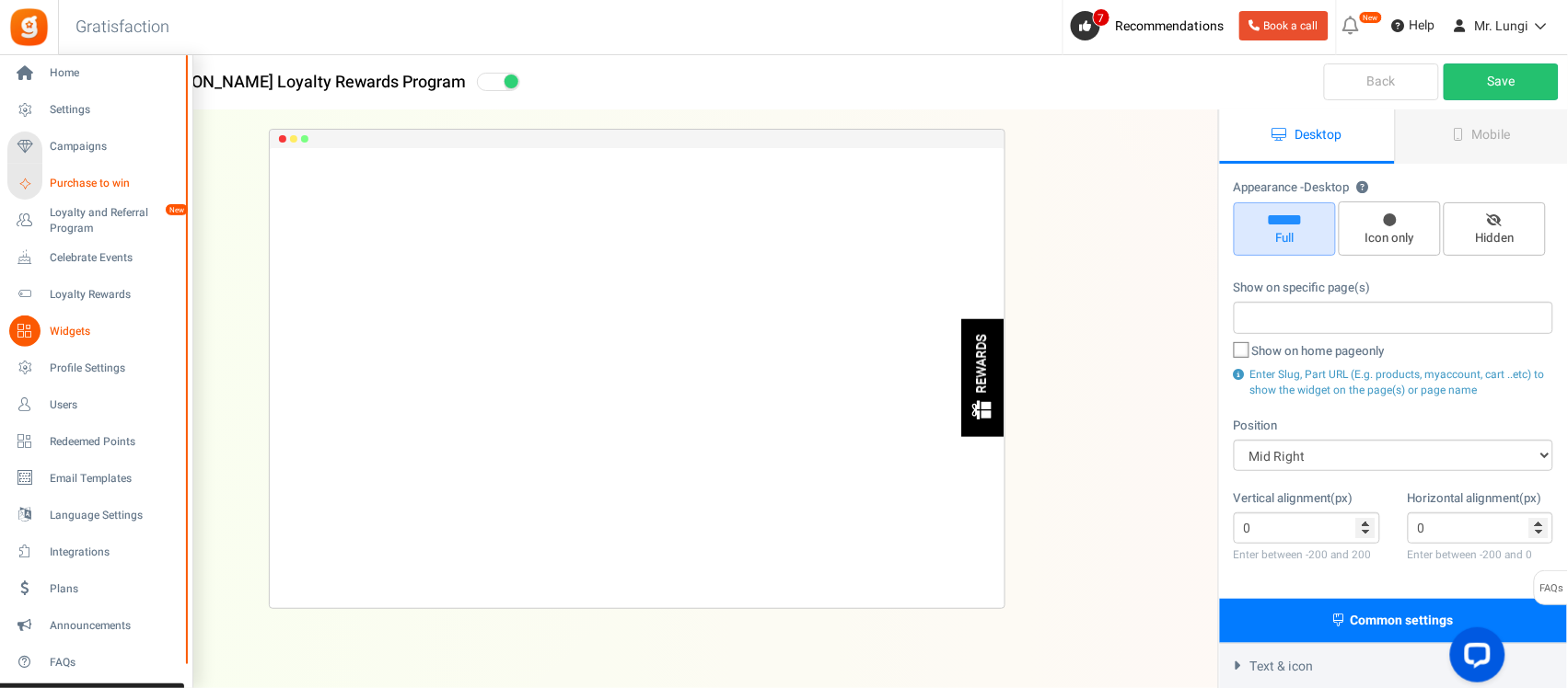
click at [100, 187] on span "Purchase to win" at bounding box center [114, 183] width 129 height 16
click at [101, 179] on span "Purchase to win" at bounding box center [114, 183] width 129 height 16
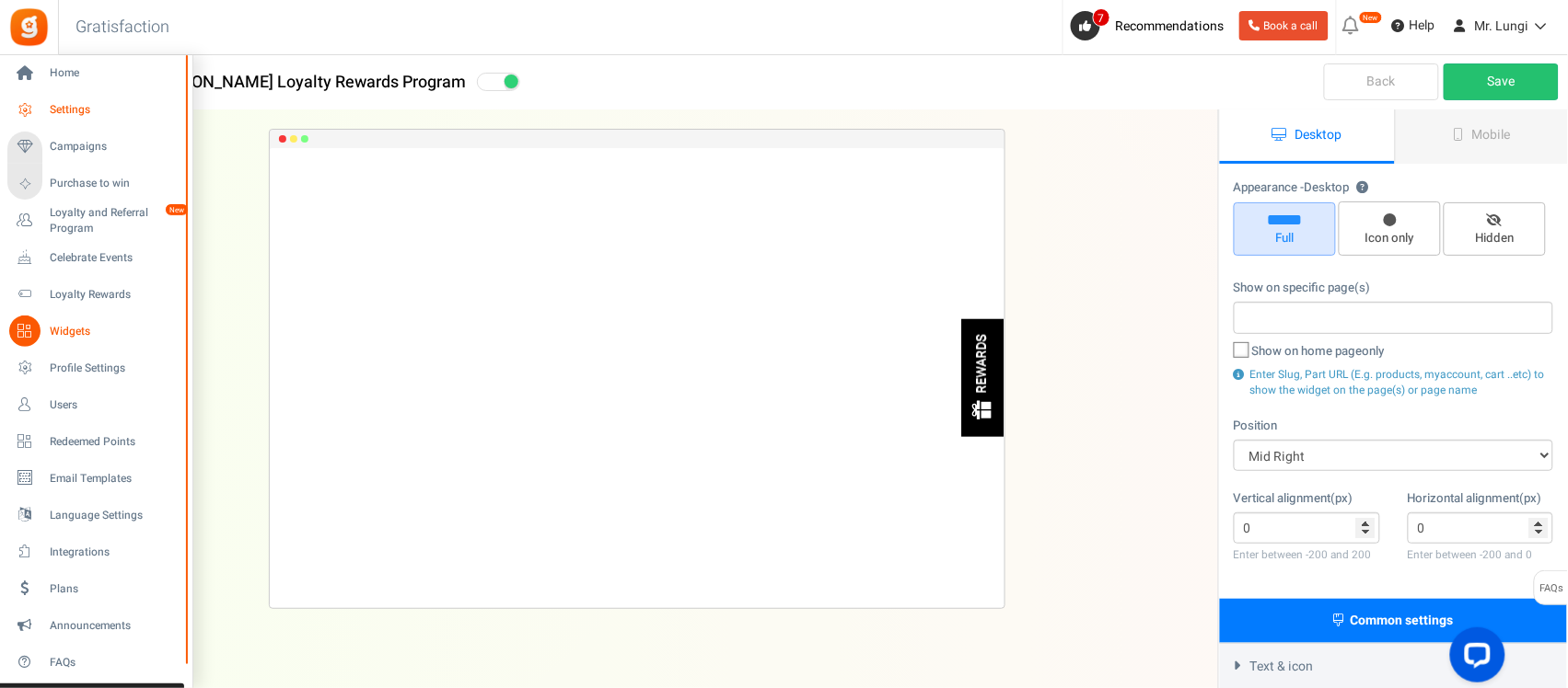
click at [79, 108] on span "Settings" at bounding box center [114, 110] width 129 height 16
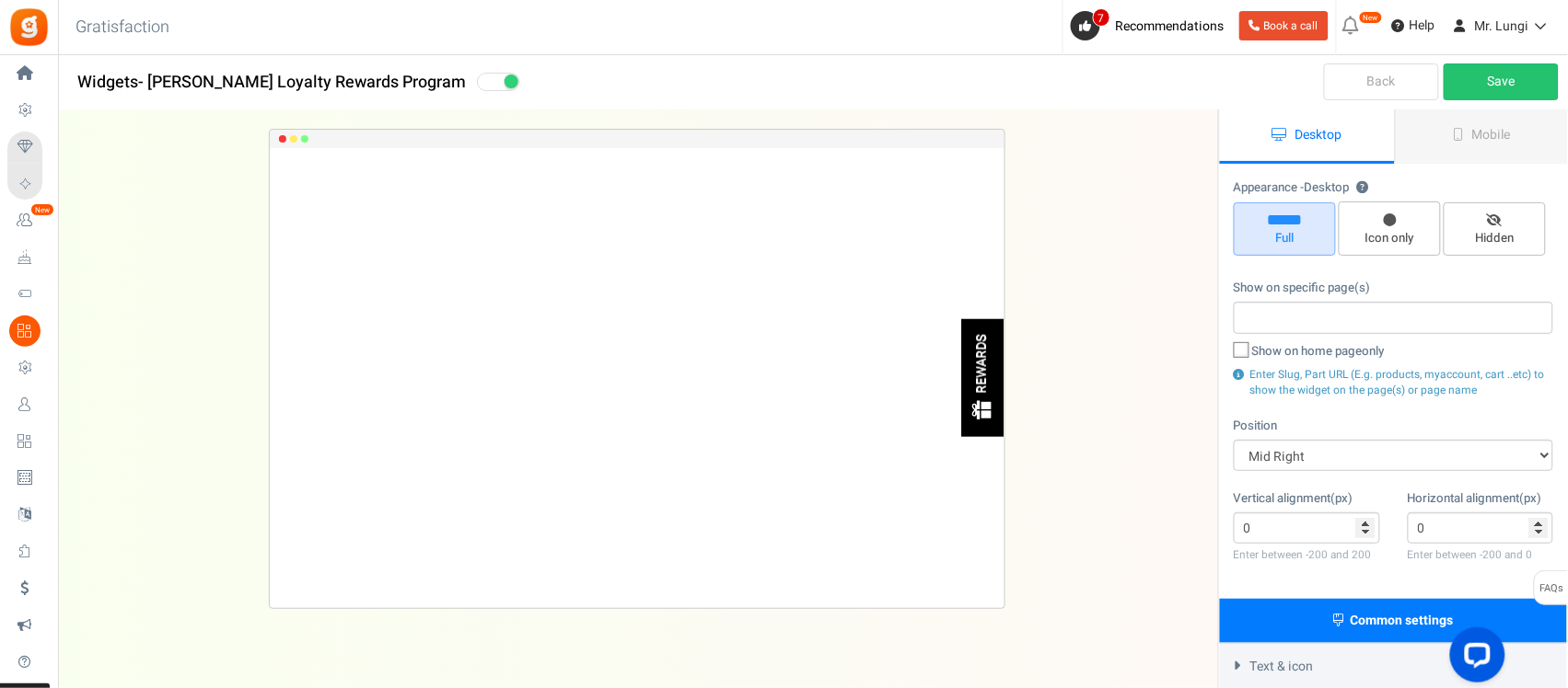
click at [1370, 83] on link "Back" at bounding box center [1380, 81] width 115 height 37
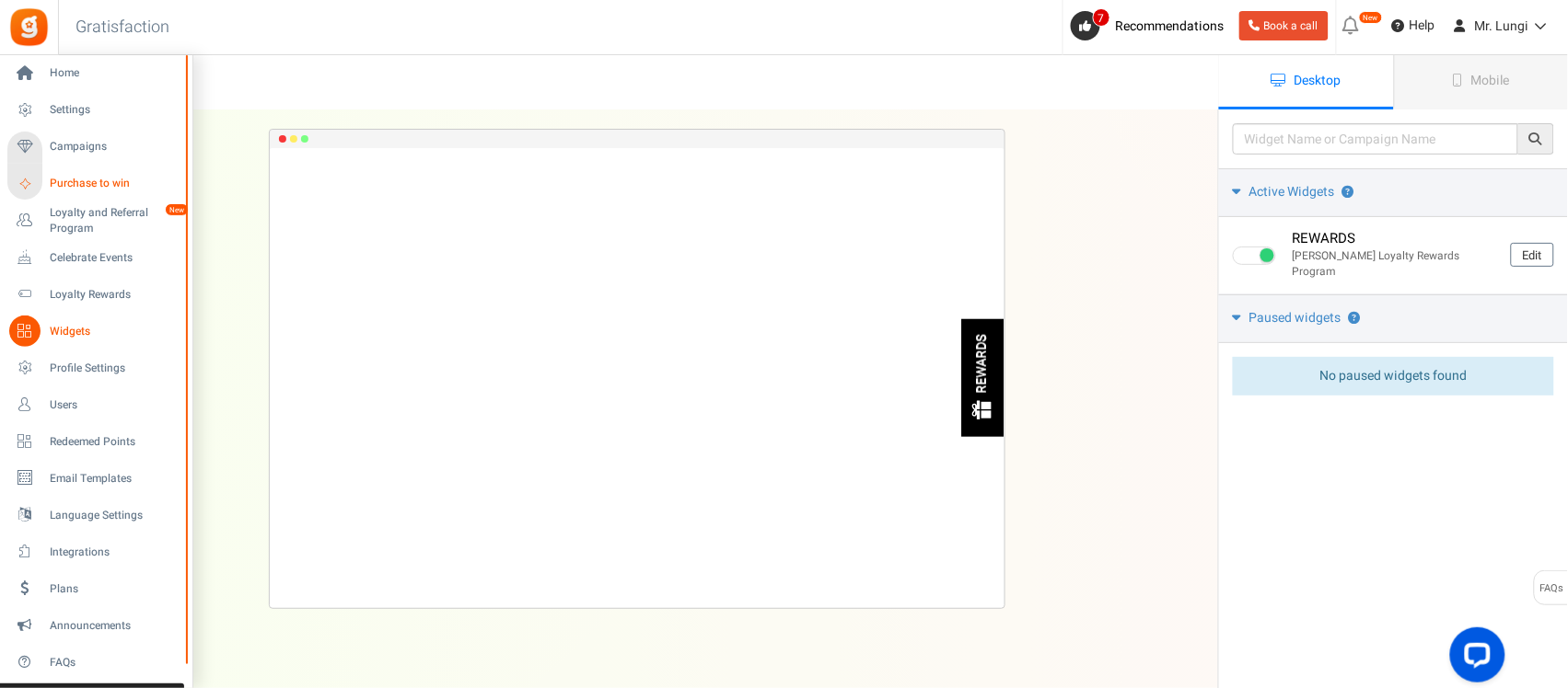
click at [82, 175] on span "Purchase to win" at bounding box center [114, 183] width 129 height 16
click at [77, 60] on link "Home" at bounding box center [96, 73] width 176 height 31
click at [67, 79] on span "Home" at bounding box center [114, 73] width 129 height 16
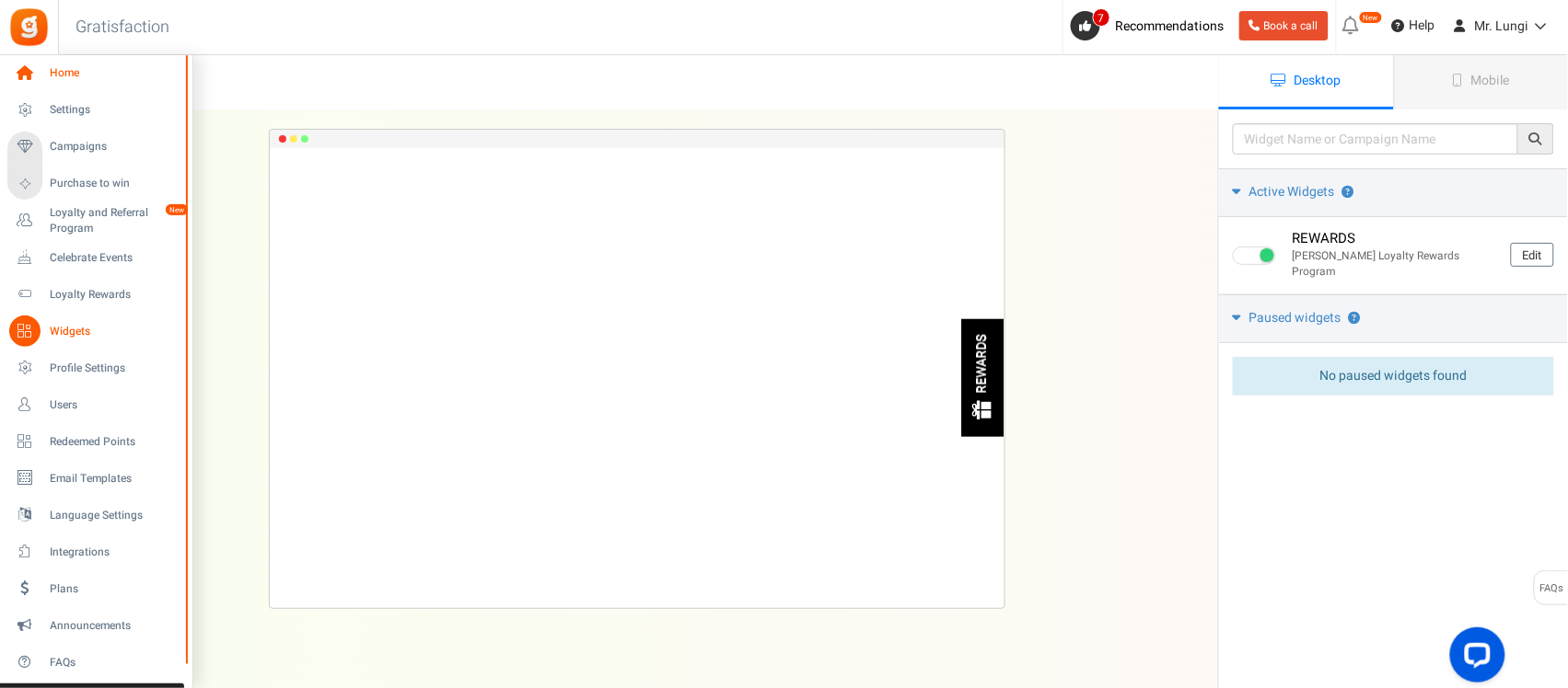
click at [67, 79] on span "Home" at bounding box center [114, 73] width 129 height 16
click at [62, 148] on span "Campaigns" at bounding box center [114, 147] width 129 height 16
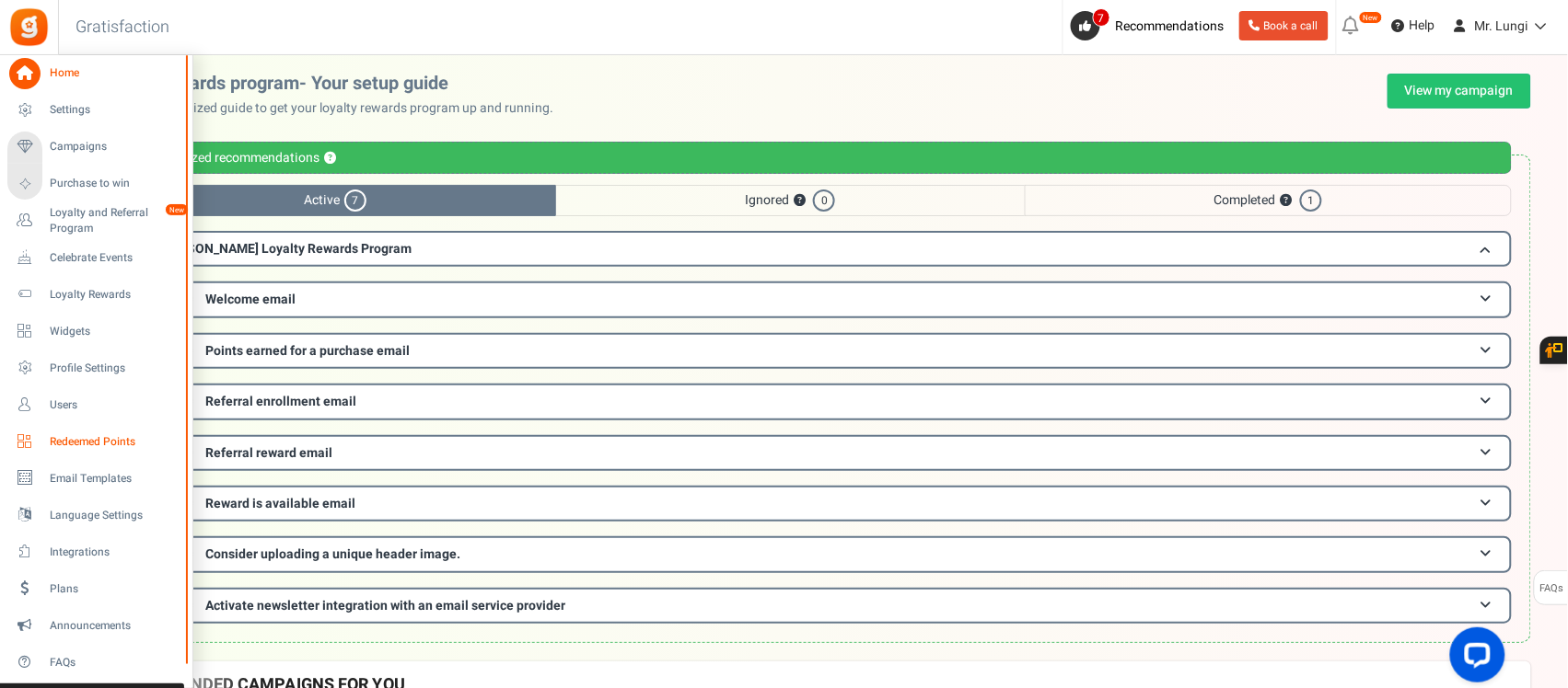
click at [75, 442] on span "Redeemed Points" at bounding box center [114, 442] width 129 height 16
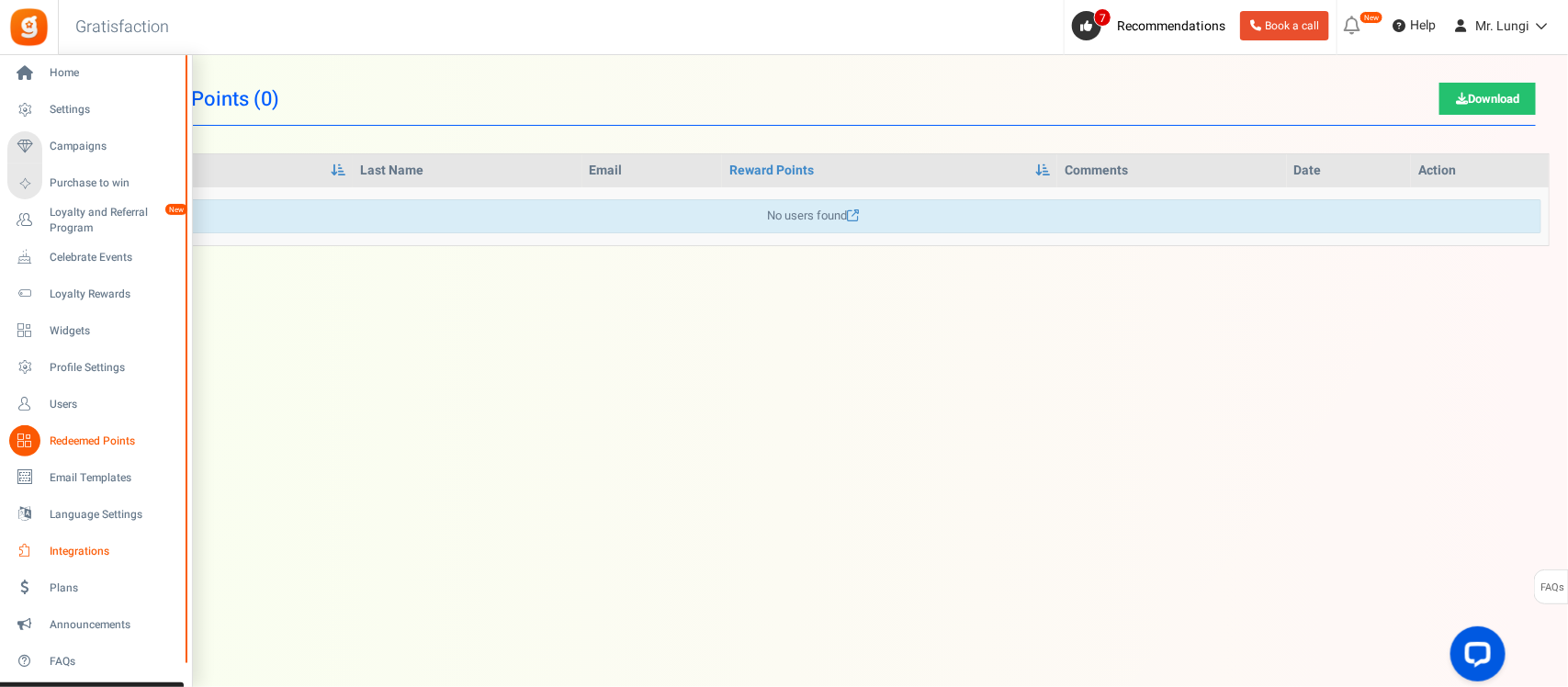
click at [58, 550] on span "Integrations" at bounding box center [113, 552] width 129 height 16
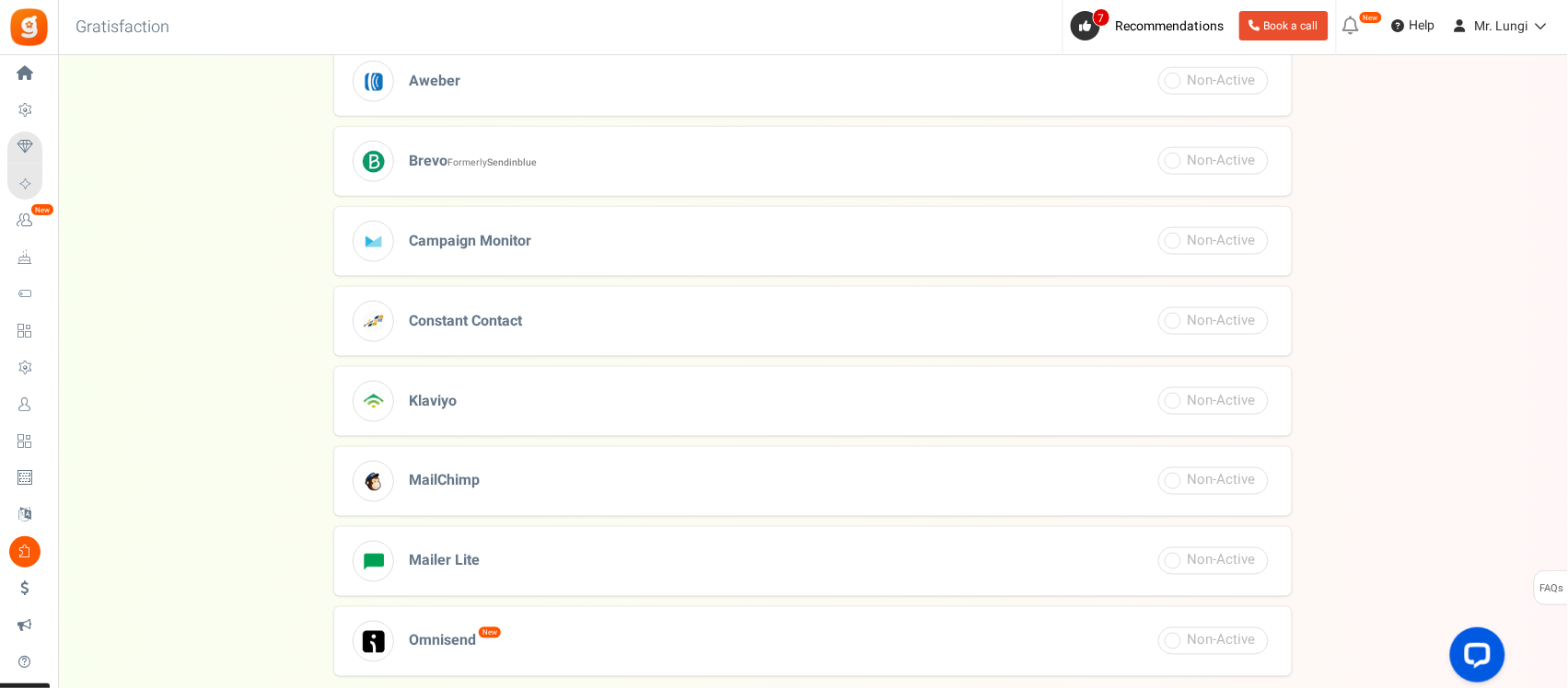
scroll to position [690, 0]
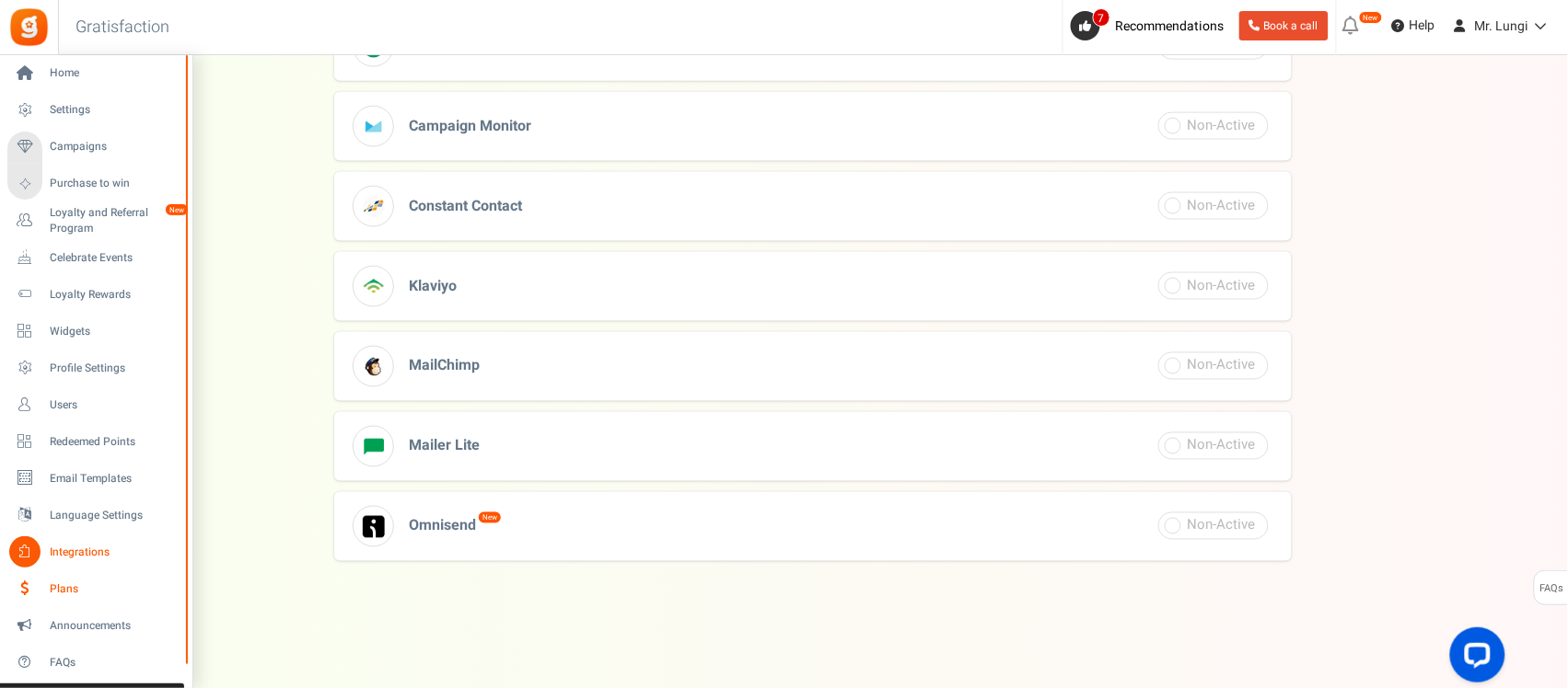
click at [74, 604] on link "Plans" at bounding box center [96, 588] width 176 height 31
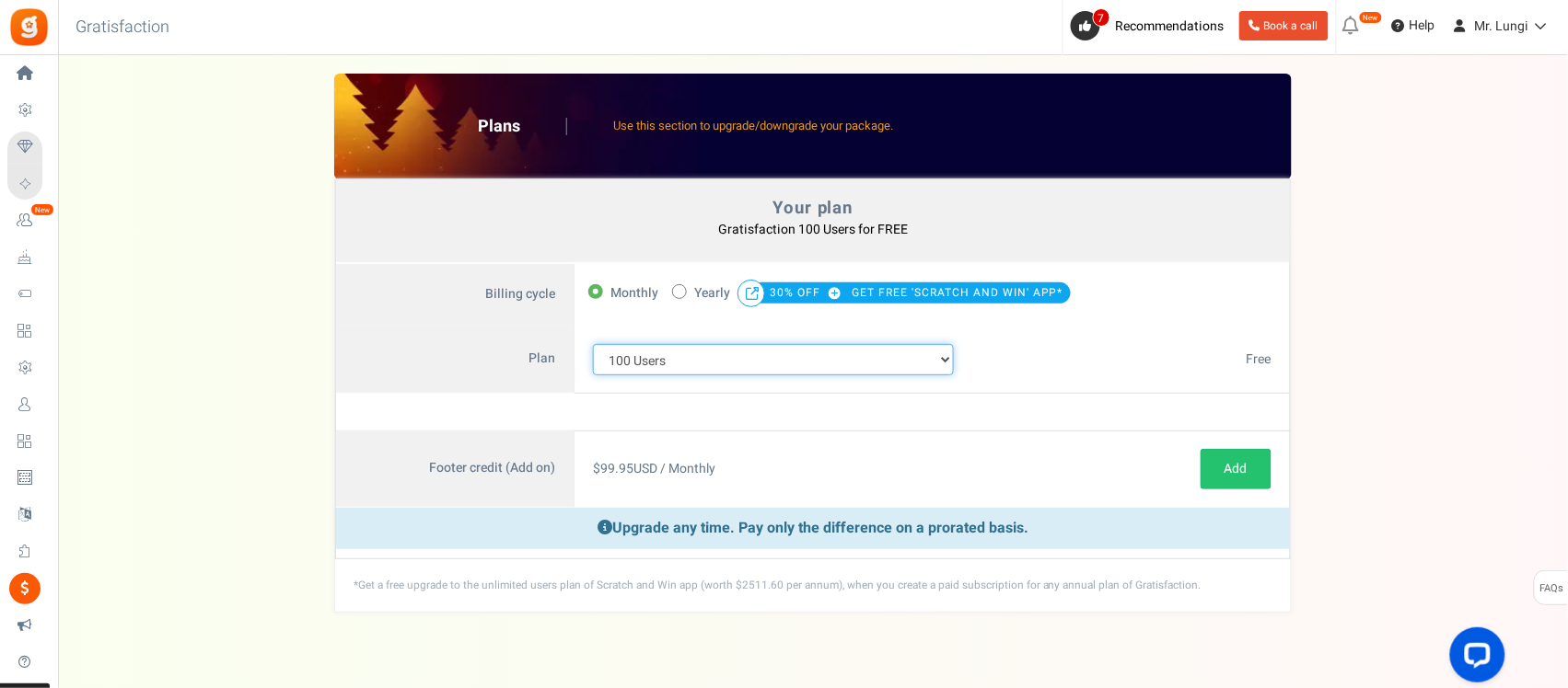
click at [728, 364] on select "100 Users 200 Users 500 Users 1000 Users 2000 Users 3000 Users 4000 Users 5000 …" at bounding box center [773, 359] width 361 height 31
click at [593, 345] on select "100 Users 200 Users 500 Users 1000 Users 2000 Users 3000 Users 4000 Users 5000 …" at bounding box center [773, 359] width 361 height 31
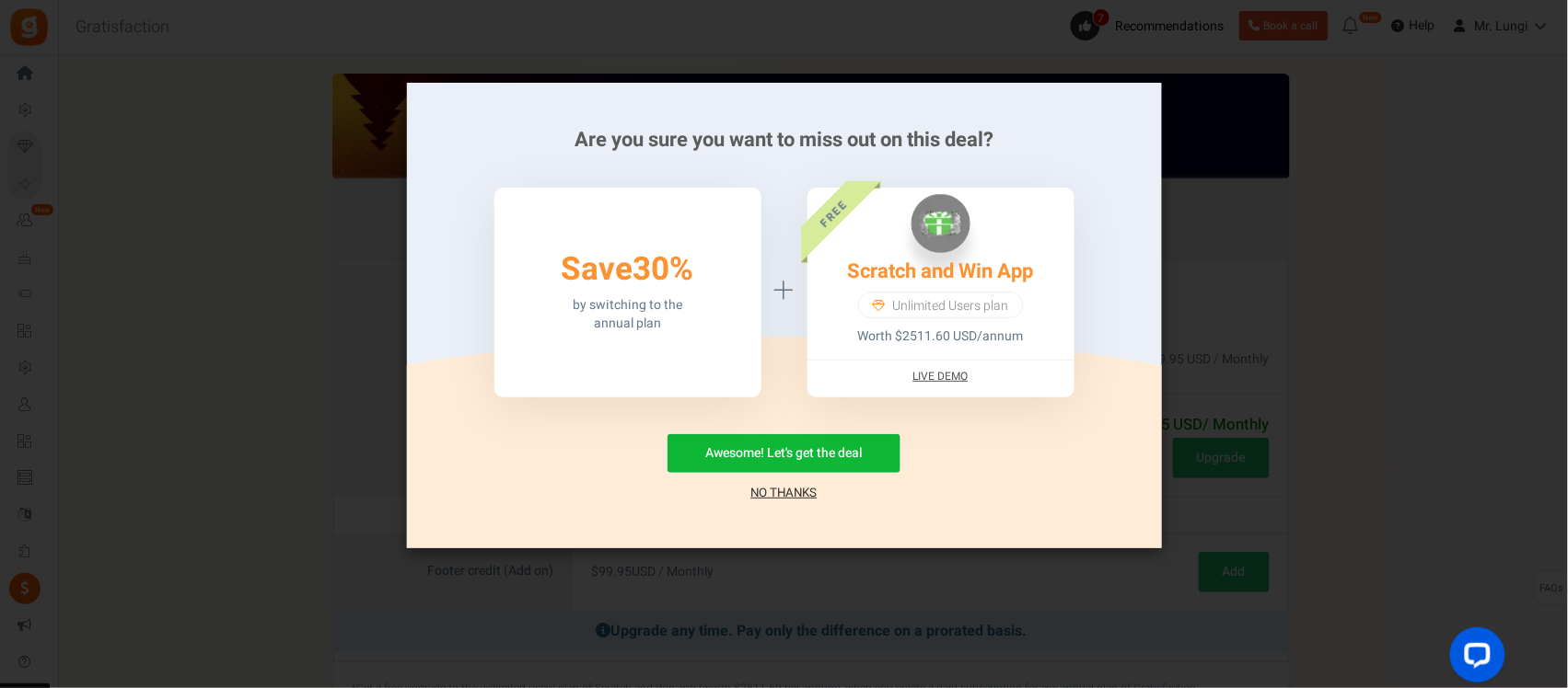
click at [767, 486] on link "No Thanks" at bounding box center [784, 493] width 66 height 18
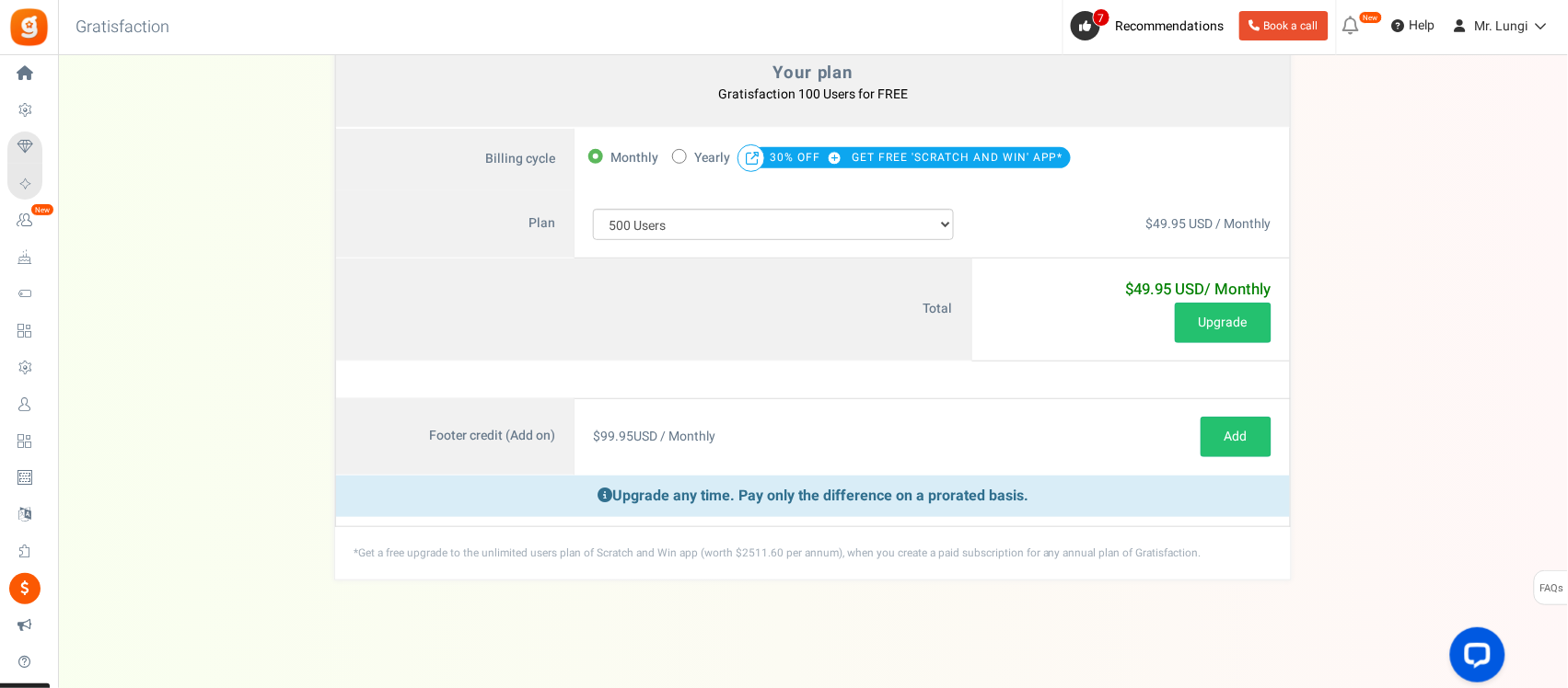
scroll to position [141, 0]
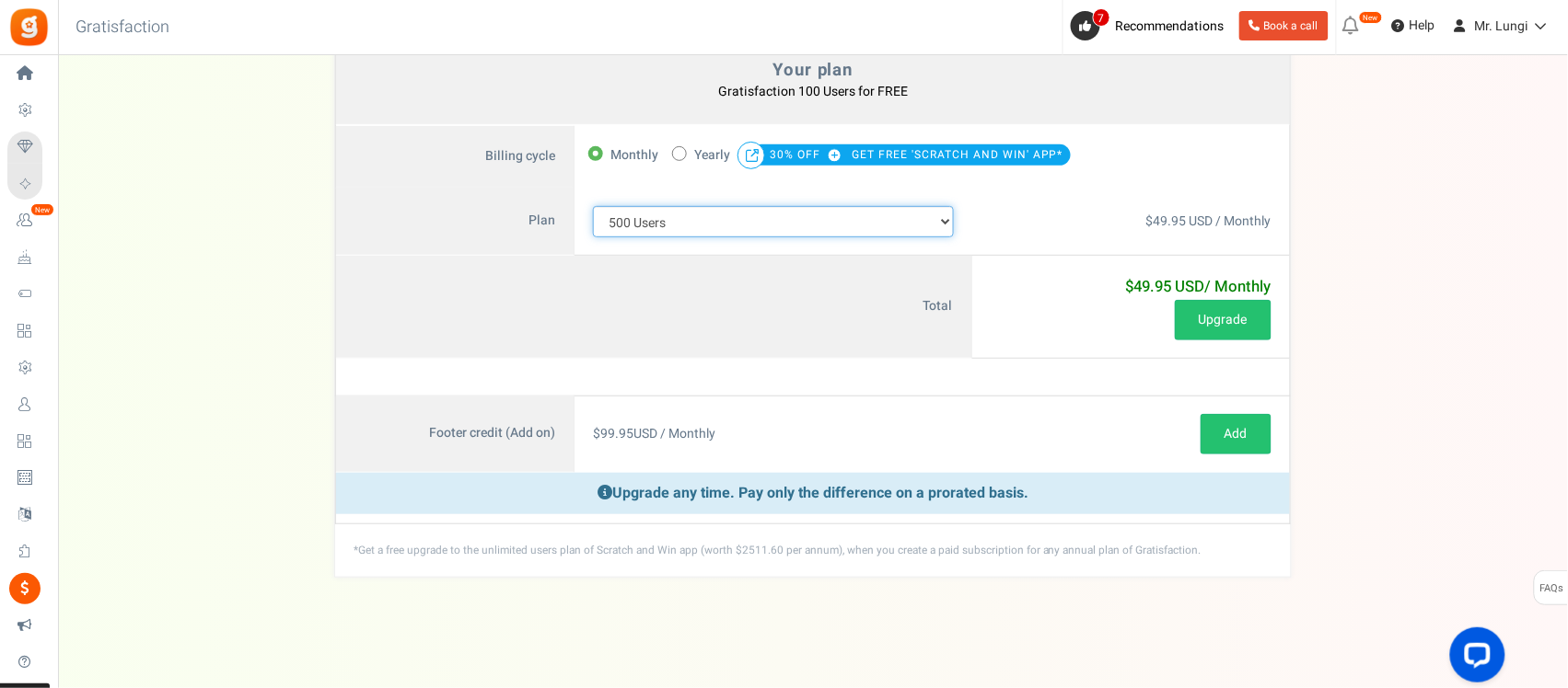
click at [693, 232] on select "100 Users 200 Users 500 Users 1000 Users 2000 Users 3000 Users 4000 Users 5000 …" at bounding box center [773, 222] width 361 height 31
click at [593, 207] on select "100 Users 200 Users 500 Users 1000 Users 2000 Users 3000 Users 4000 Users 5000 …" at bounding box center [773, 222] width 361 height 31
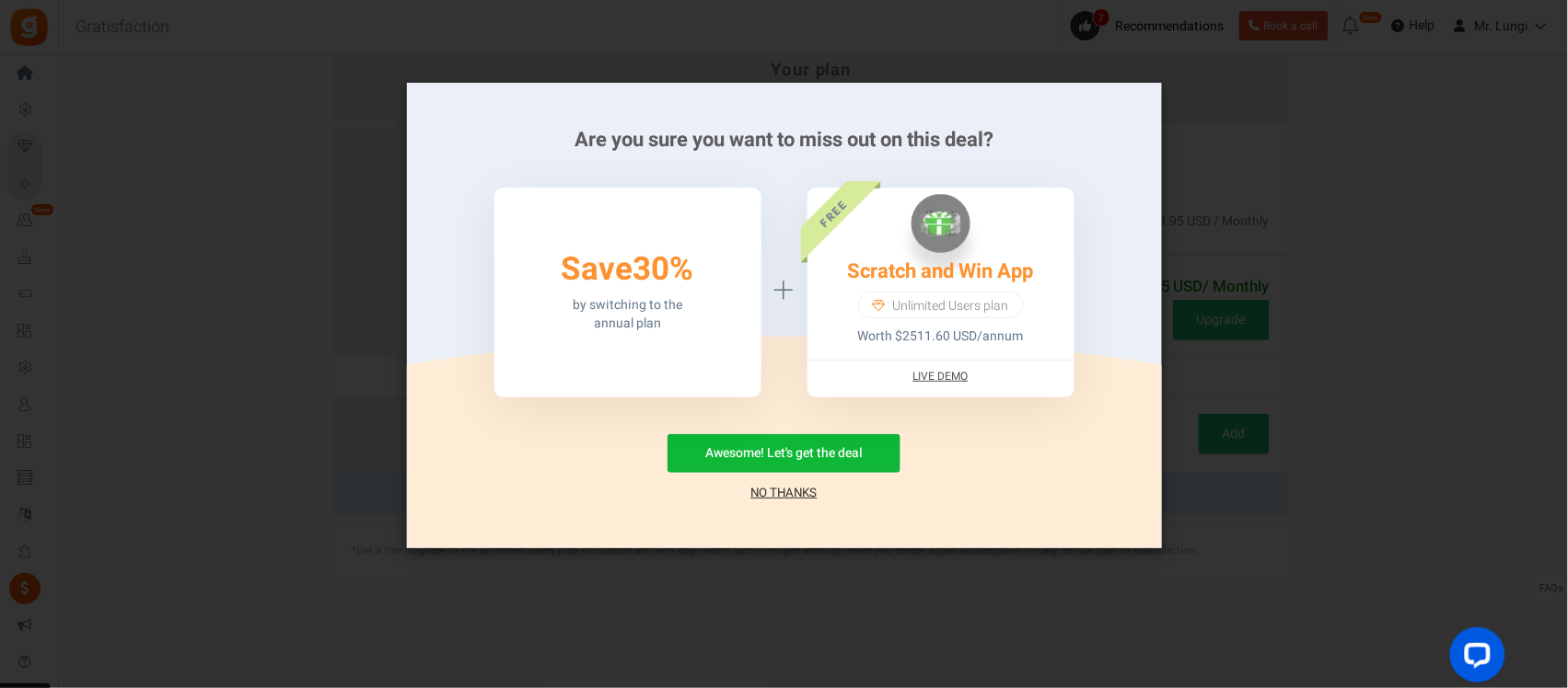
click at [748, 495] on div "Awesome! Let's get the deal No Thanks" at bounding box center [784, 468] width 700 height 68
click at [775, 491] on link "No Thanks" at bounding box center [784, 493] width 66 height 18
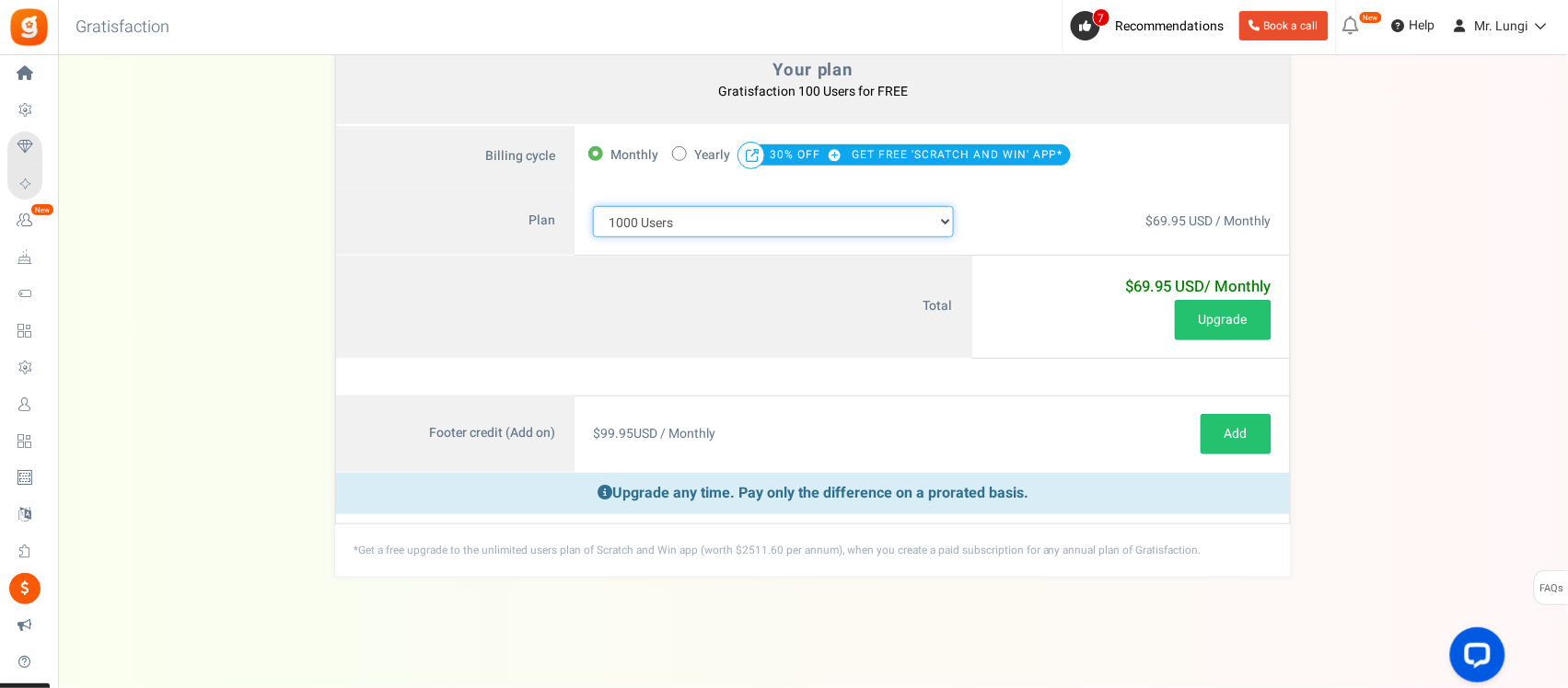
click at [750, 228] on select "100 Users 200 Users 500 Users 1000 Users 2000 Users 3000 Users 4000 Users 5000 …" at bounding box center [773, 222] width 361 height 31
click at [593, 238] on select "100 Users 200 Users 500 Users 1000 Users 2000 Users 3000 Users 4000 Users 5000 …" at bounding box center [773, 222] width 361 height 31
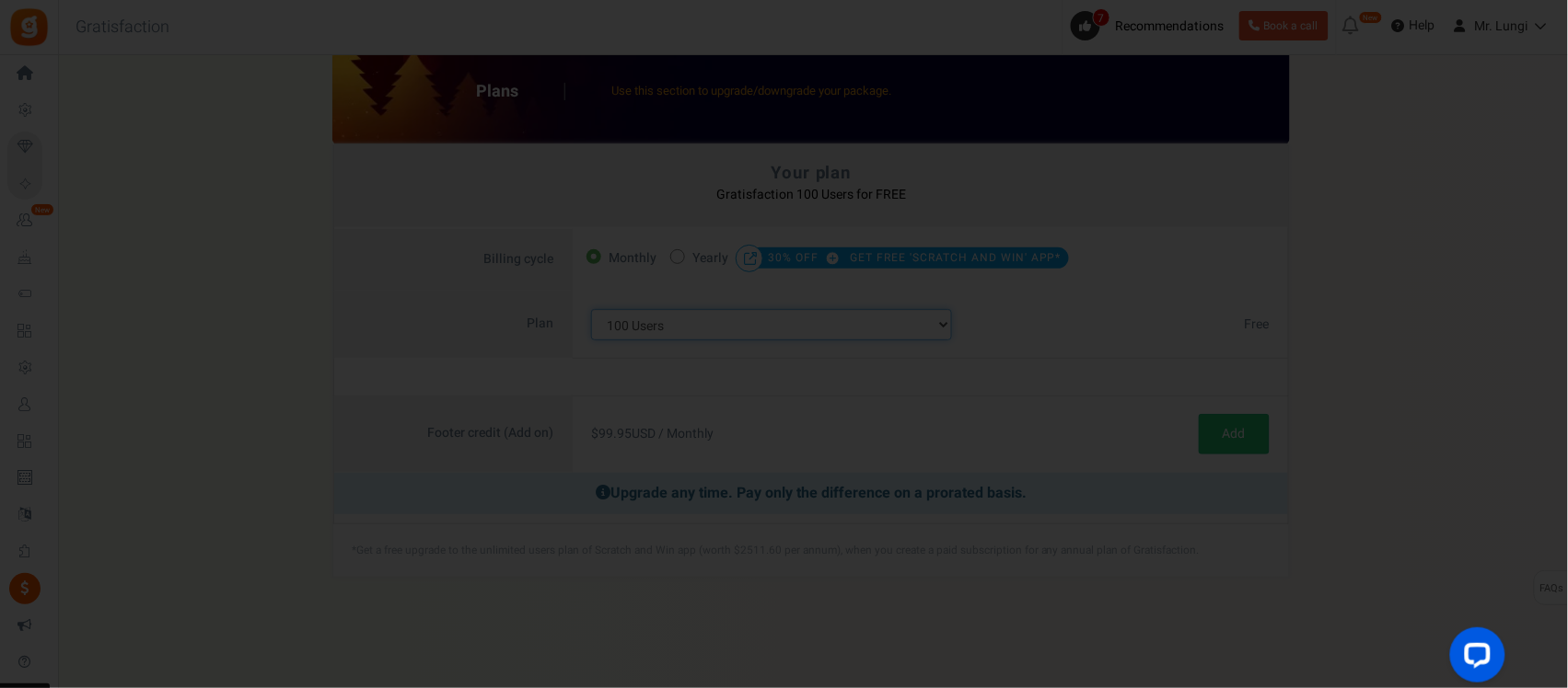
scroll to position [38, 0]
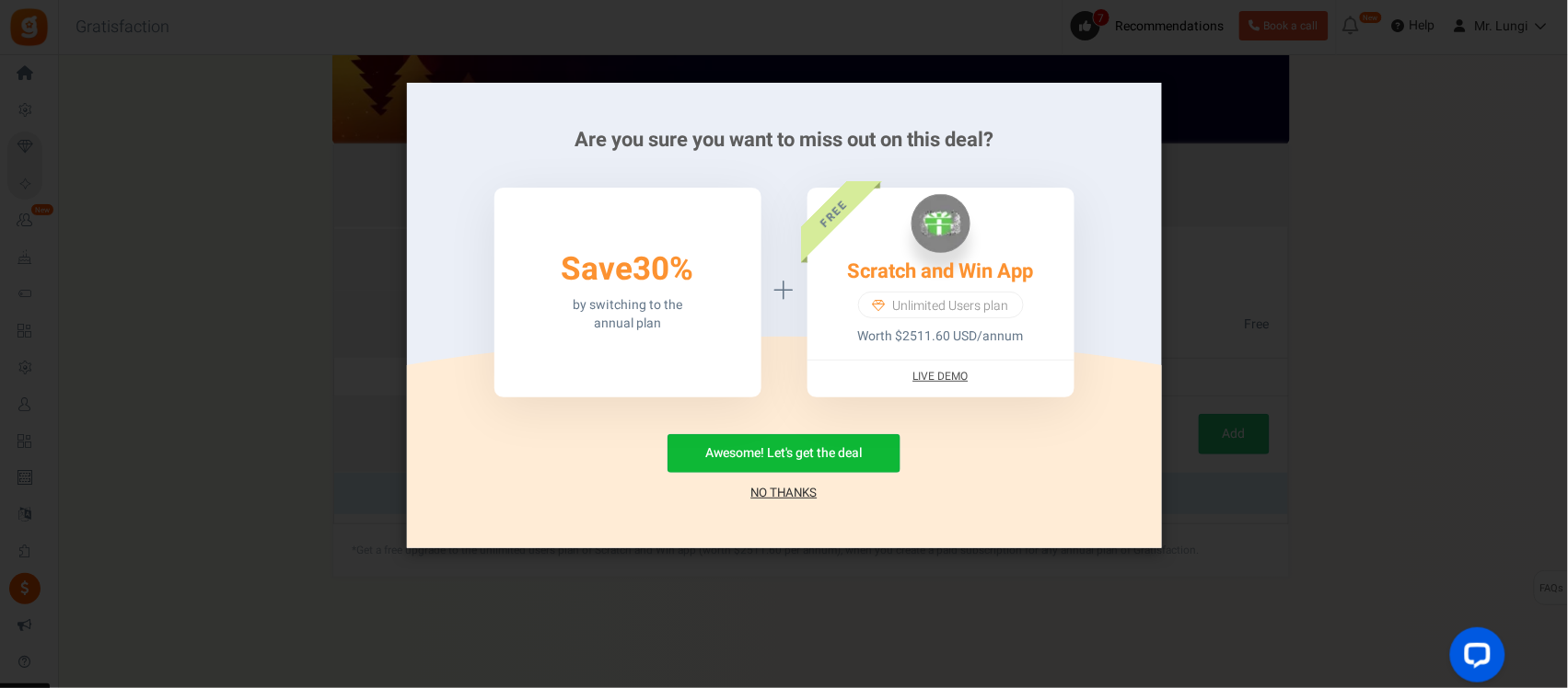
click at [774, 491] on link "No Thanks" at bounding box center [784, 493] width 66 height 18
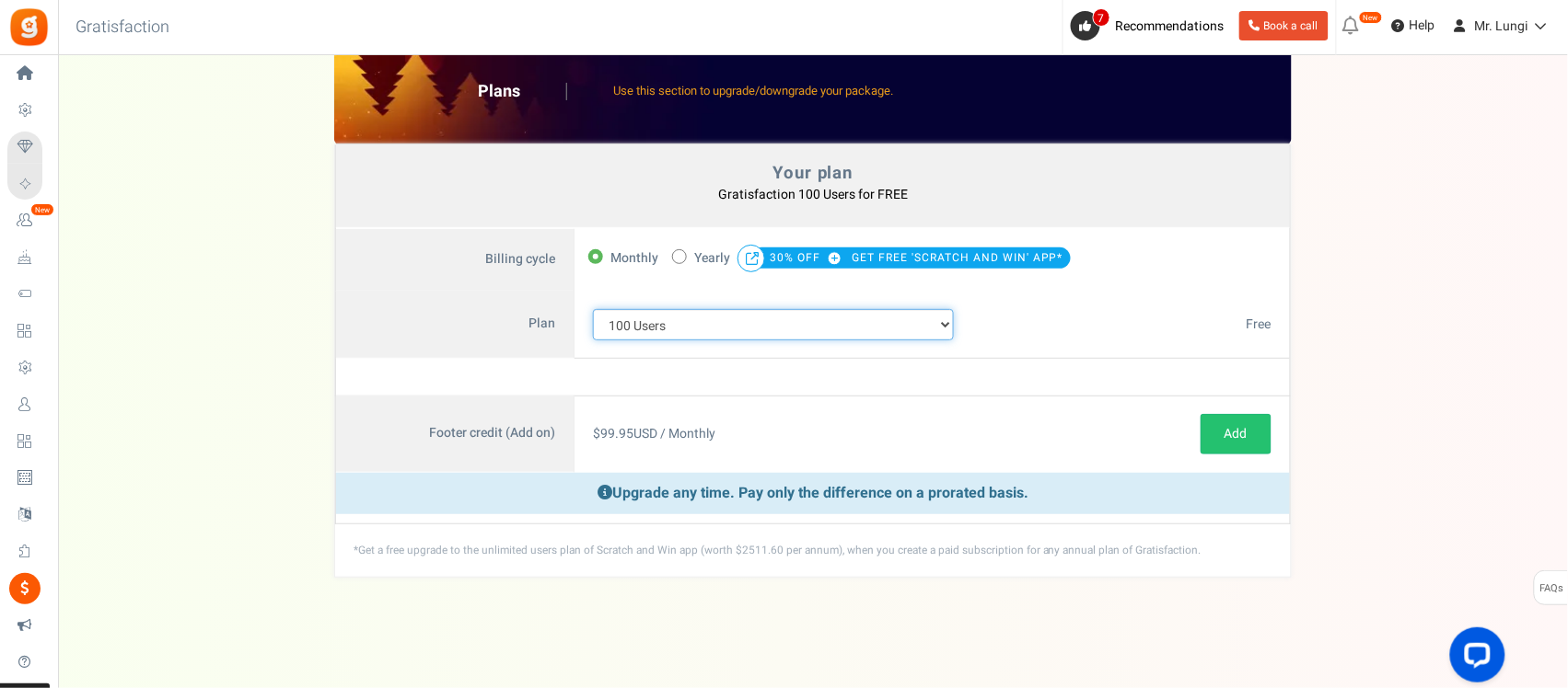
click at [753, 322] on select "100 Users 200 Users 500 Users 1000 Users 2000 Users 3000 Users 4000 Users 5000 …" at bounding box center [773, 324] width 361 height 31
select select "883"
click at [593, 309] on select "100 Users 200 Users 500 Users 1000 Users 2000 Users 3000 Users 4000 Users 5000 …" at bounding box center [773, 324] width 361 height 31
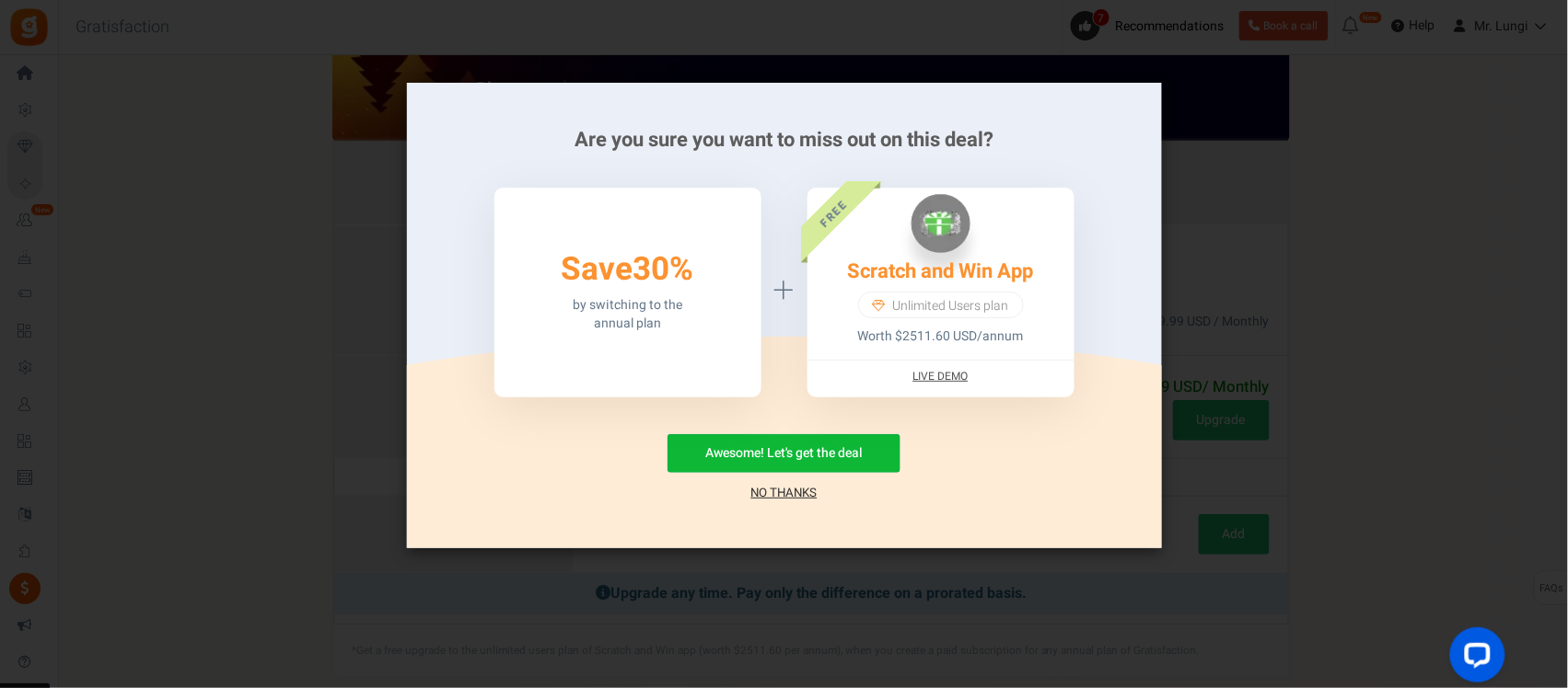
click at [746, 486] on div "Awesome! Let's get the deal No Thanks" at bounding box center [784, 468] width 700 height 68
click at [767, 503] on div "Are you sure you want to miss out on this deal? 50% Save 30% by switching to th…" at bounding box center [784, 315] width 755 height 465
click at [775, 493] on link "No Thanks" at bounding box center [784, 493] width 66 height 18
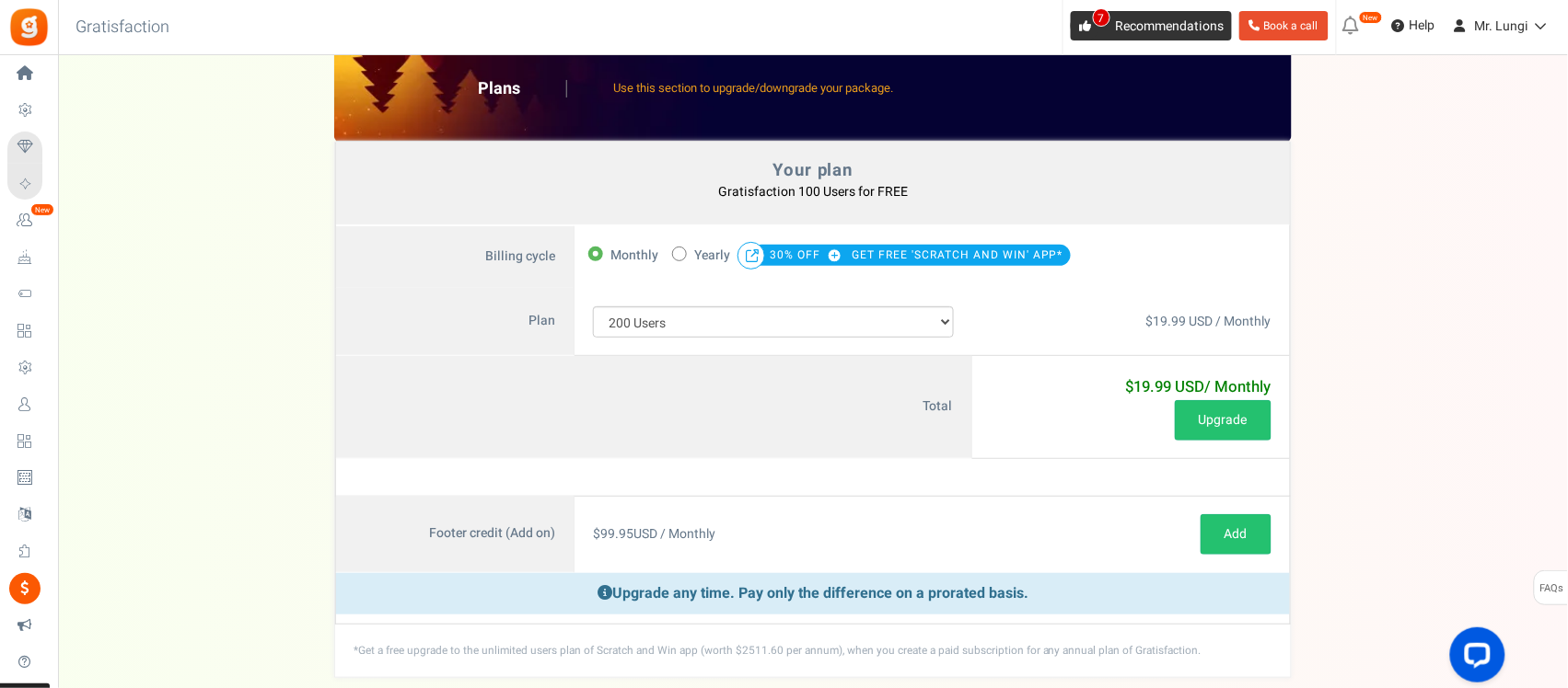
click at [1116, 38] on link "7 Recommendations" at bounding box center [1151, 26] width 161 height 29
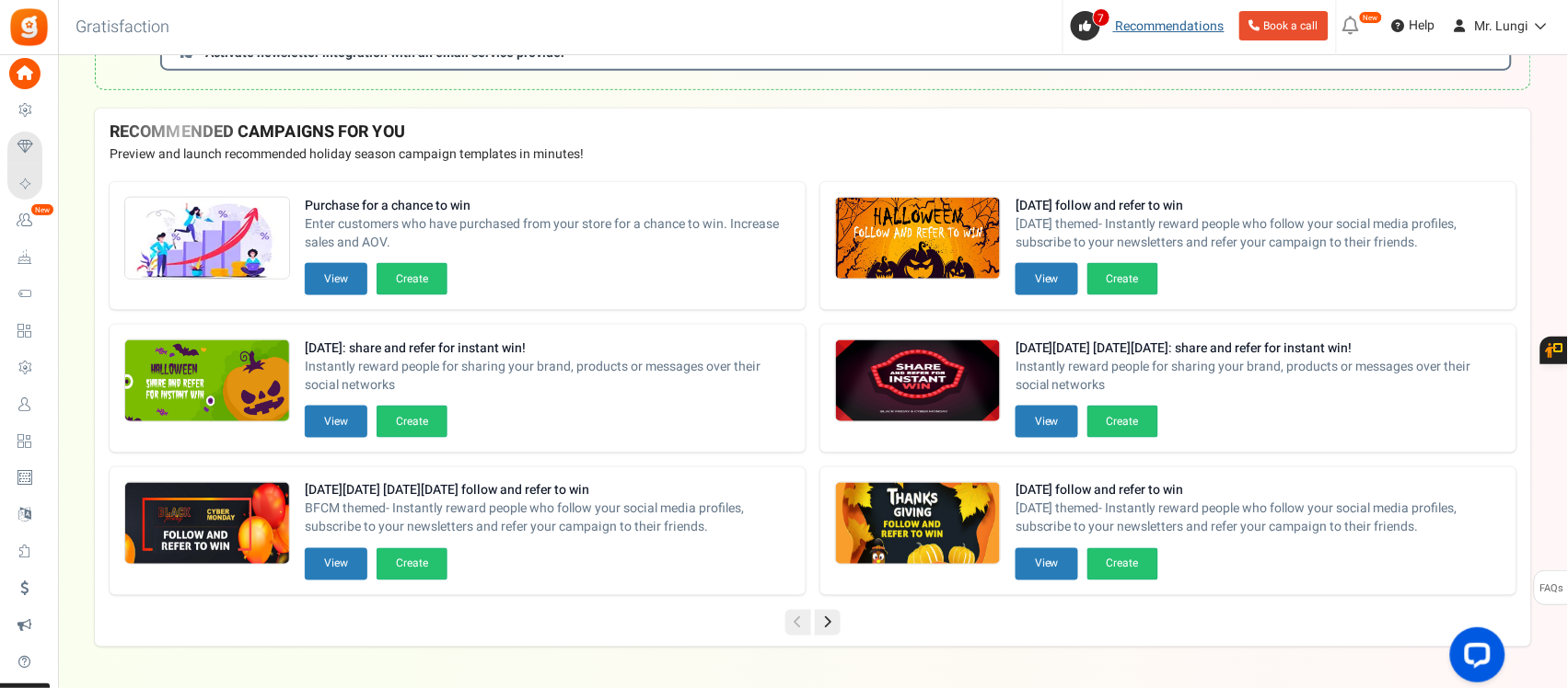
scroll to position [604, 0]
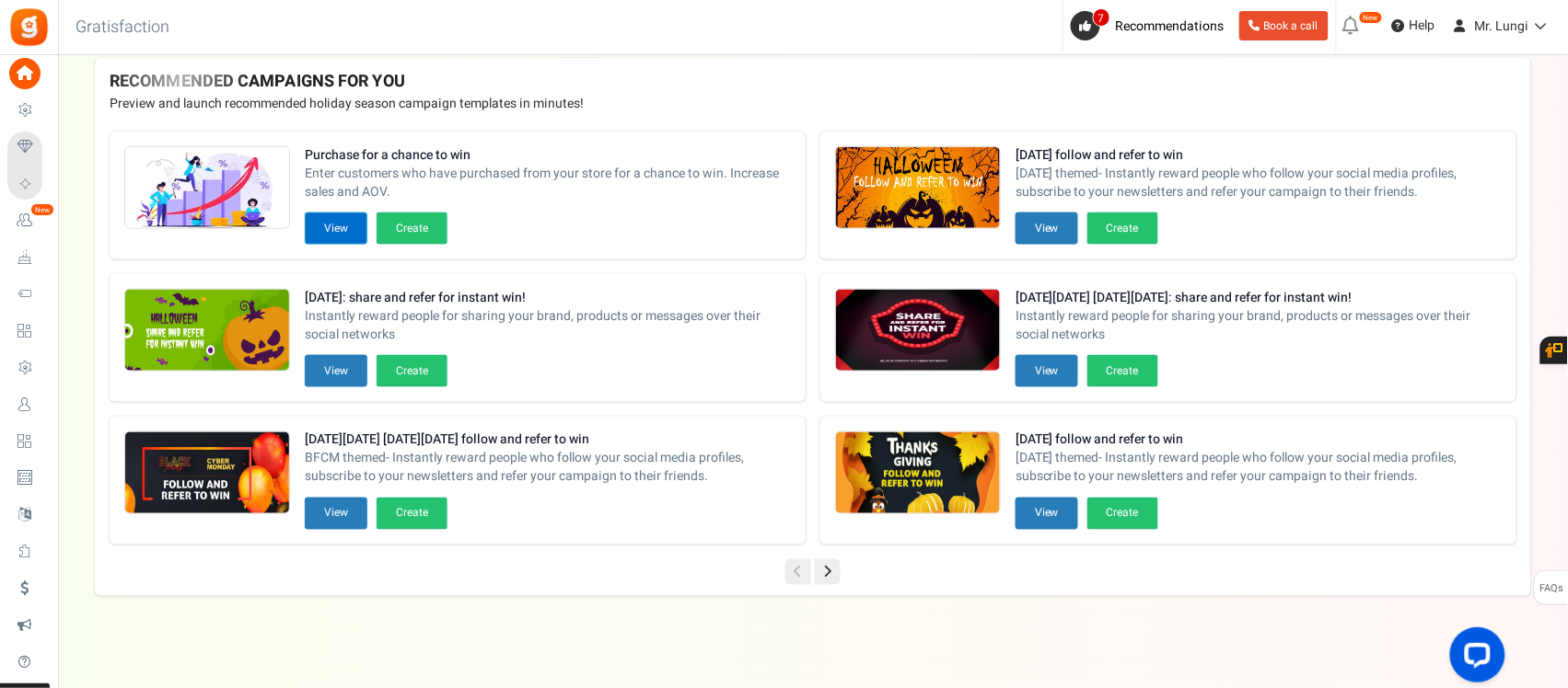
click at [360, 233] on button "View" at bounding box center [336, 228] width 63 height 32
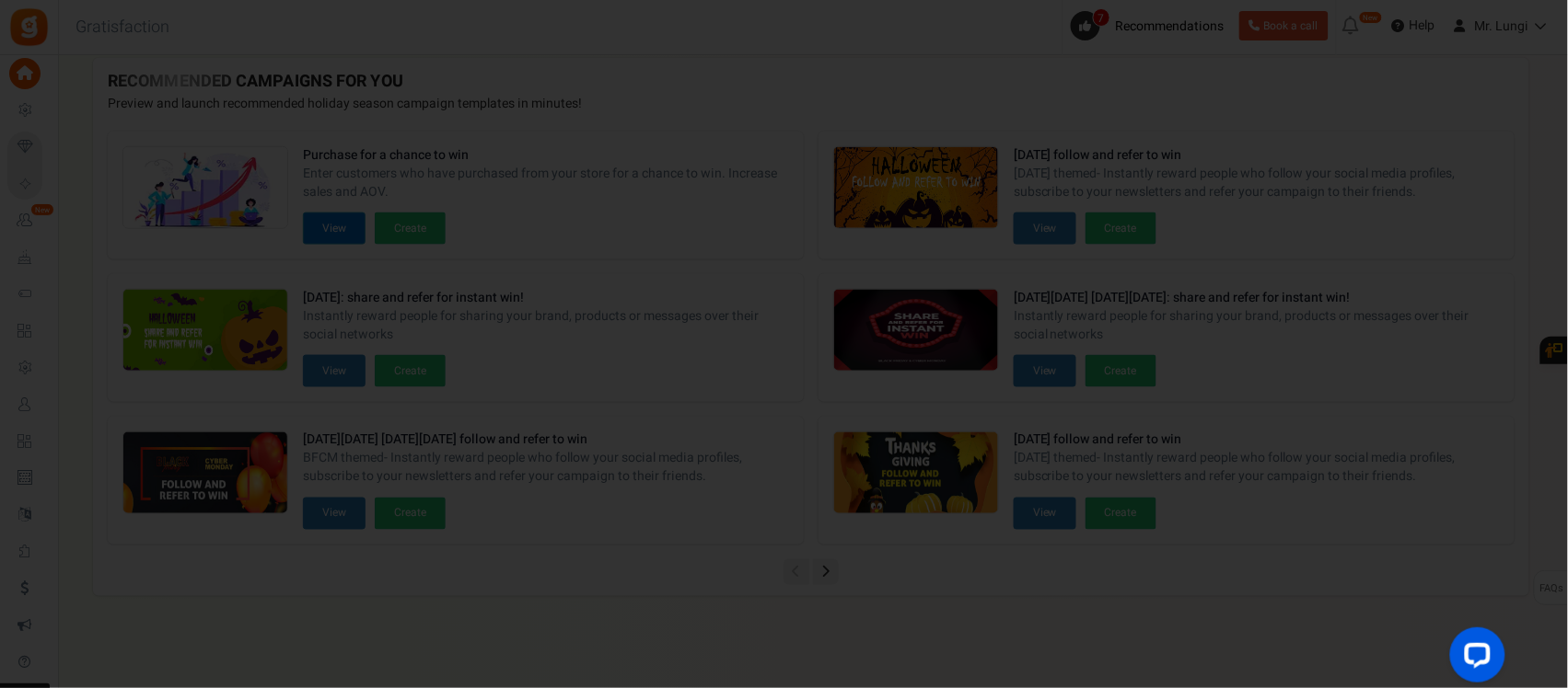
scroll to position [0, 0]
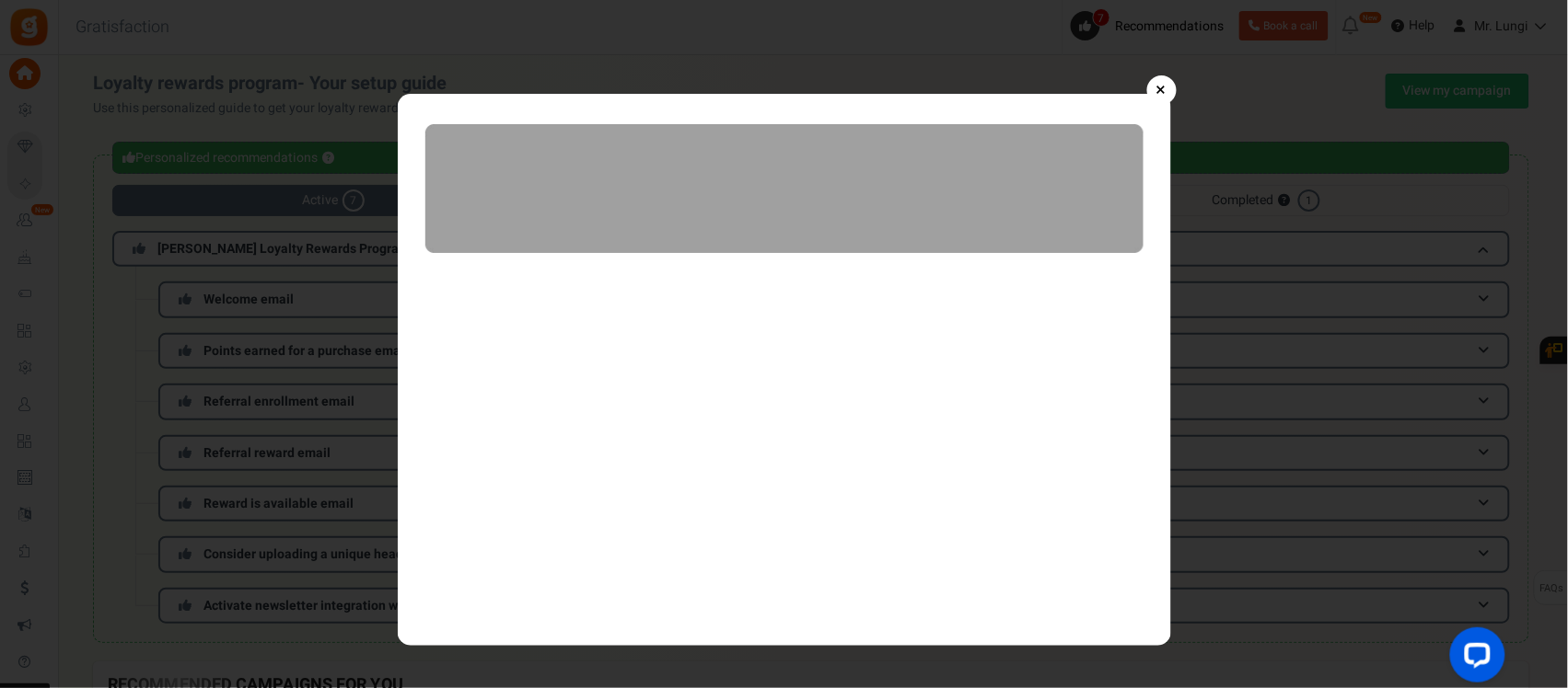
click at [1121, 255] on img at bounding box center [785, 370] width 774 height 552
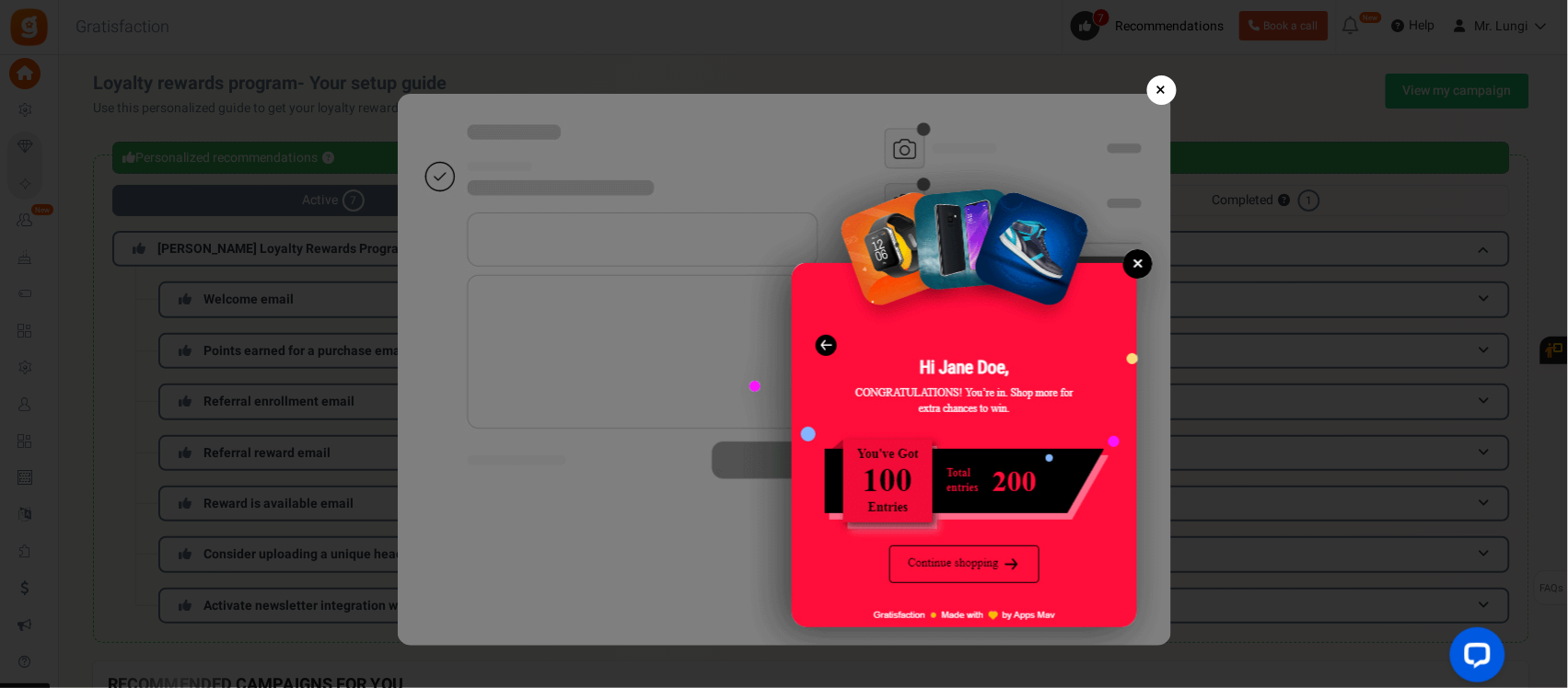
click at [1156, 89] on link "×" at bounding box center [1161, 90] width 29 height 29
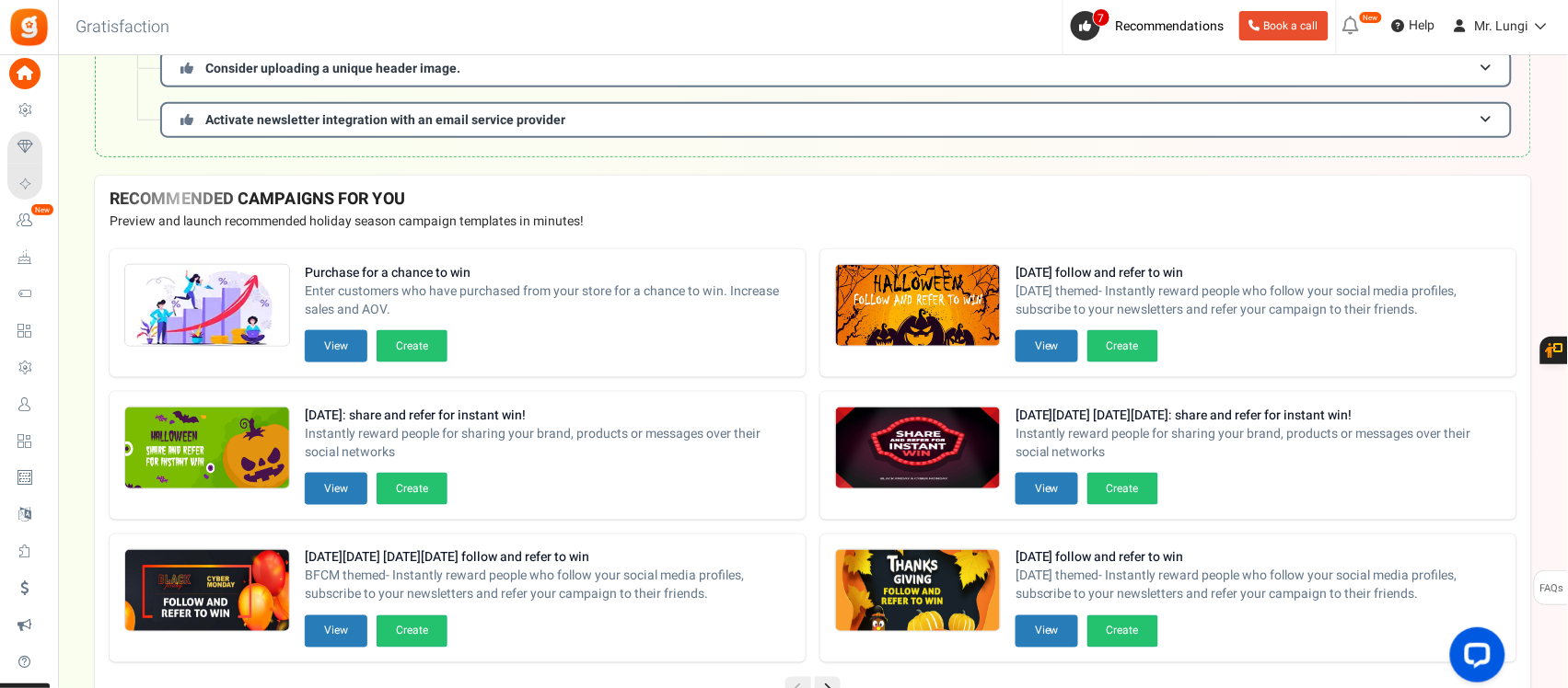
scroll to position [575, 0]
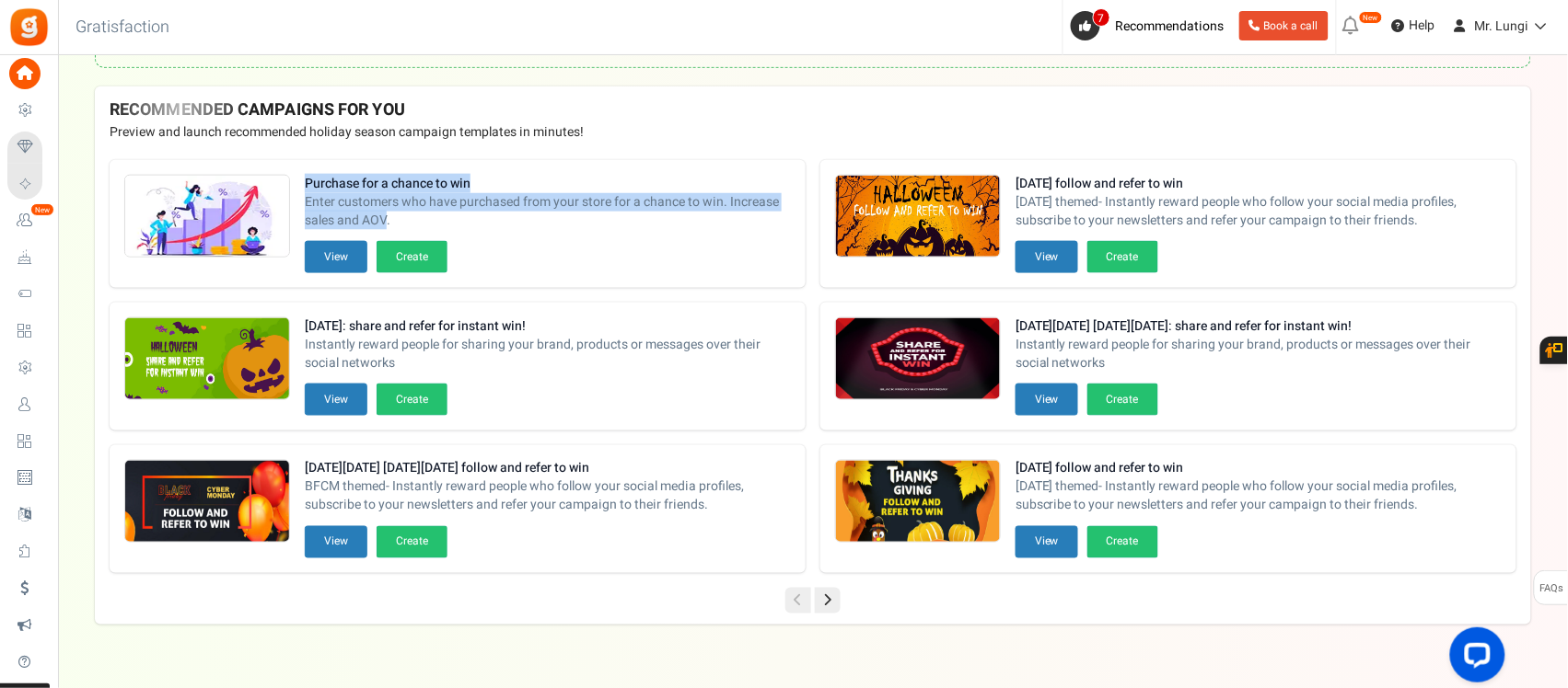
drag, startPoint x: 300, startPoint y: 168, endPoint x: 387, endPoint y: 216, distance: 99.4
click at [387, 216] on div "Purchase for a chance to win Enter customers who have purchased from your store…" at bounding box center [458, 224] width 696 height 128
click at [313, 269] on button "View" at bounding box center [336, 257] width 63 height 32
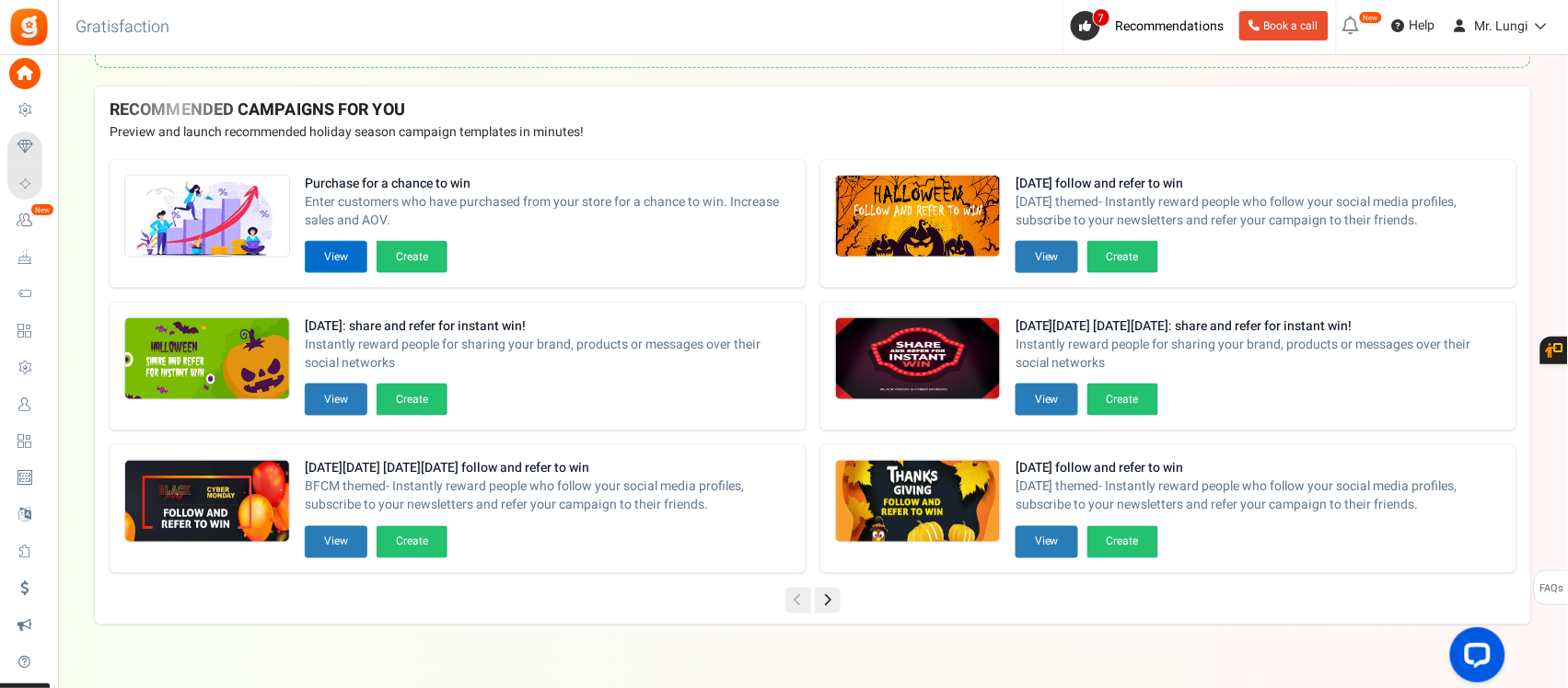
scroll to position [0, 0]
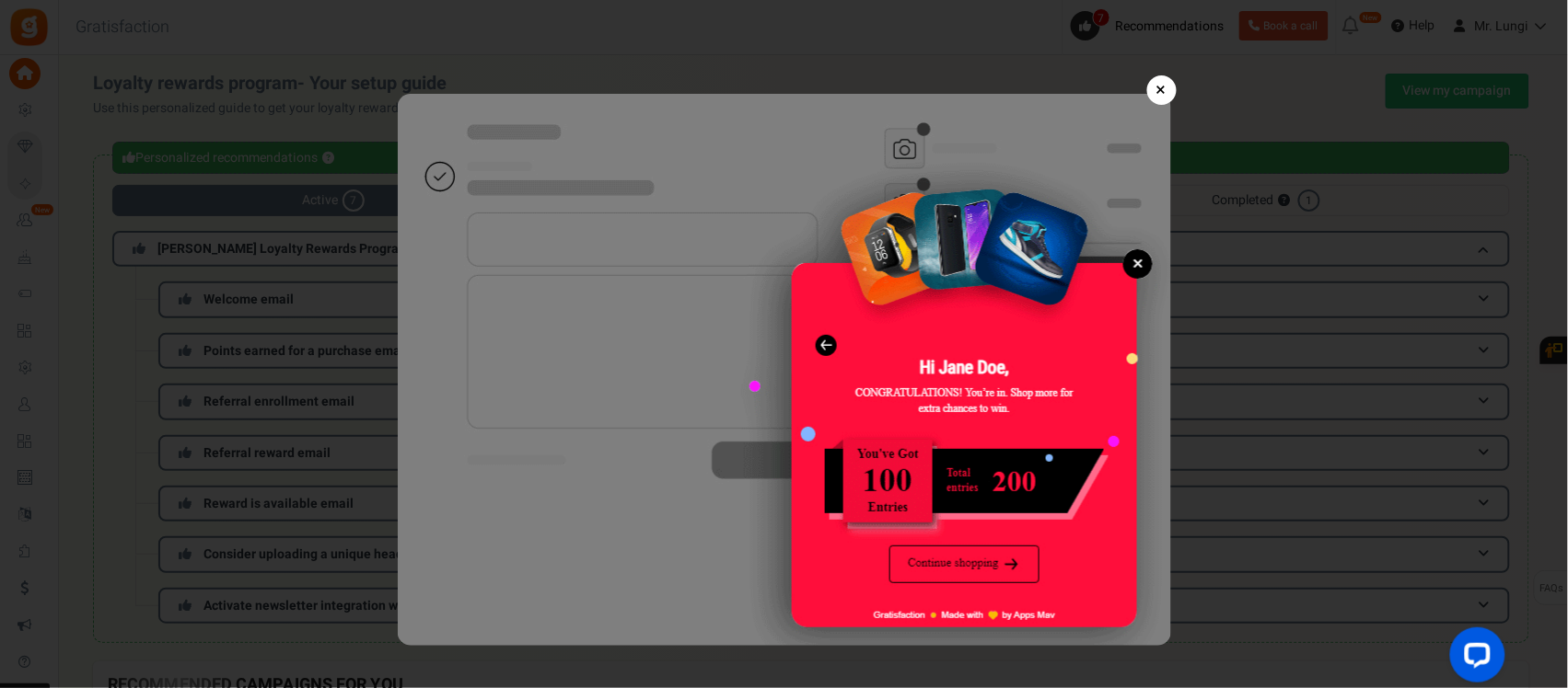
click at [819, 352] on img at bounding box center [785, 370] width 774 height 552
click at [1157, 89] on link "×" at bounding box center [1161, 90] width 29 height 29
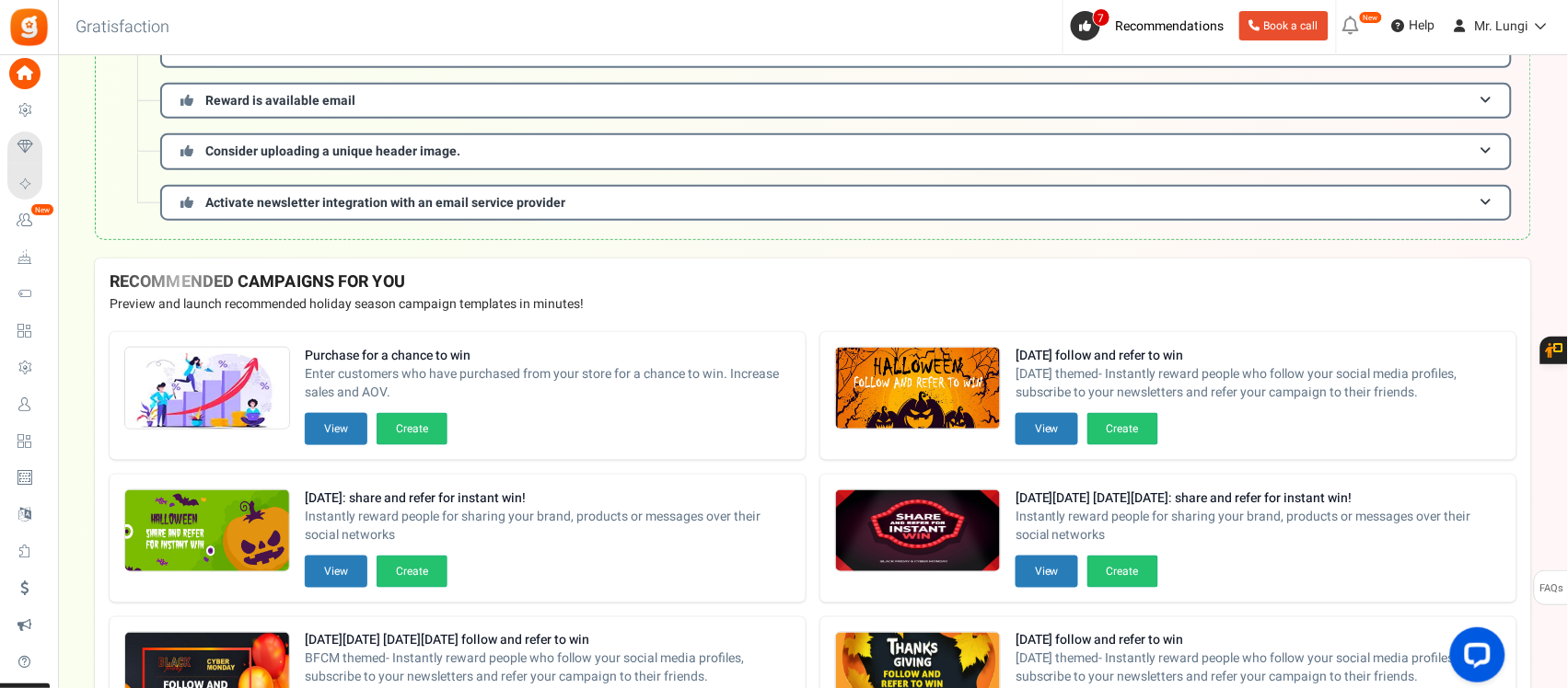
scroll to position [461, 0]
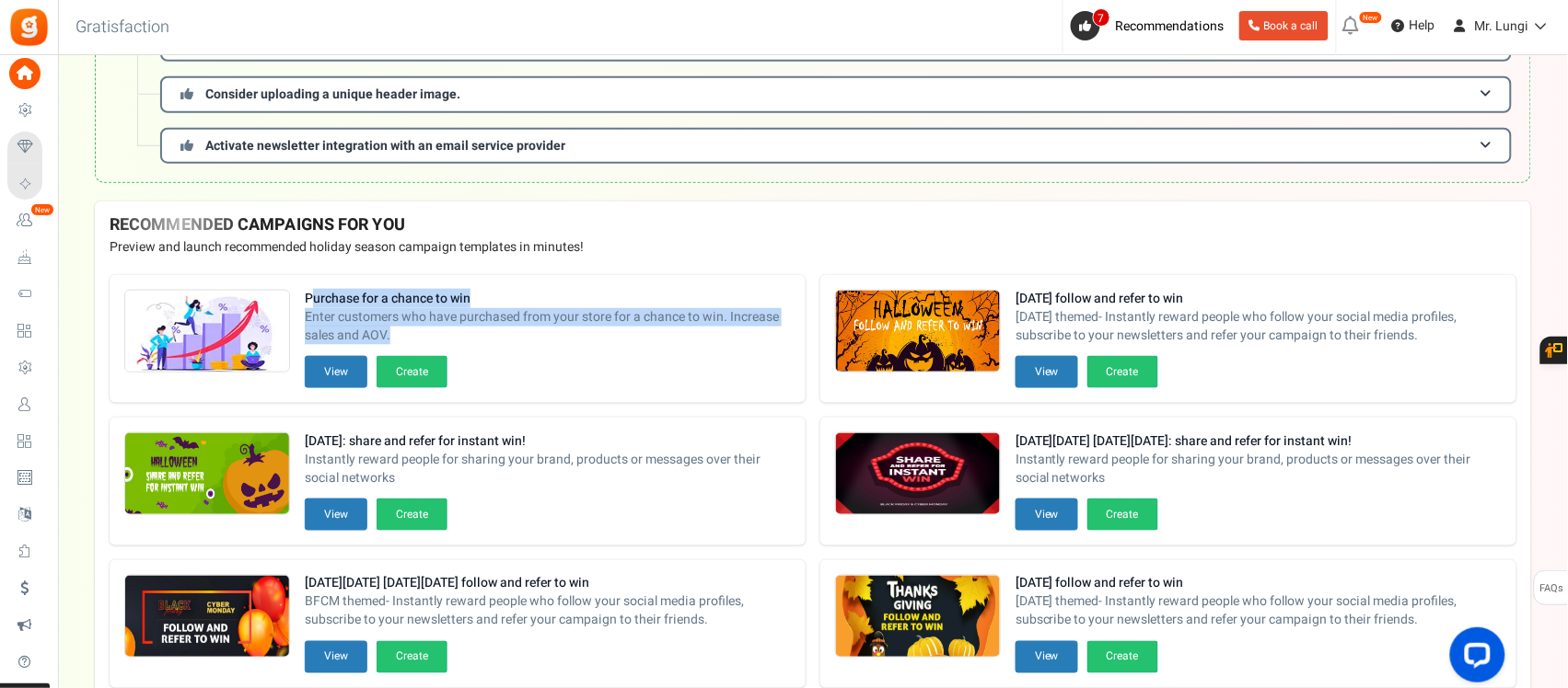
drag, startPoint x: 319, startPoint y: 297, endPoint x: 392, endPoint y: 333, distance: 81.4
click at [392, 333] on div "Purchase for a chance to win Enter customers who have purchased from your store…" at bounding box center [547, 323] width 486 height 66
click at [390, 333] on span "Enter customers who have purchased from your store for a chance to win. Increas…" at bounding box center [547, 326] width 486 height 37
copy div "Purchase for a chance to win Enter customers who have purchased from your store…"
drag, startPoint x: 390, startPoint y: 333, endPoint x: 278, endPoint y: 291, distance: 119.6
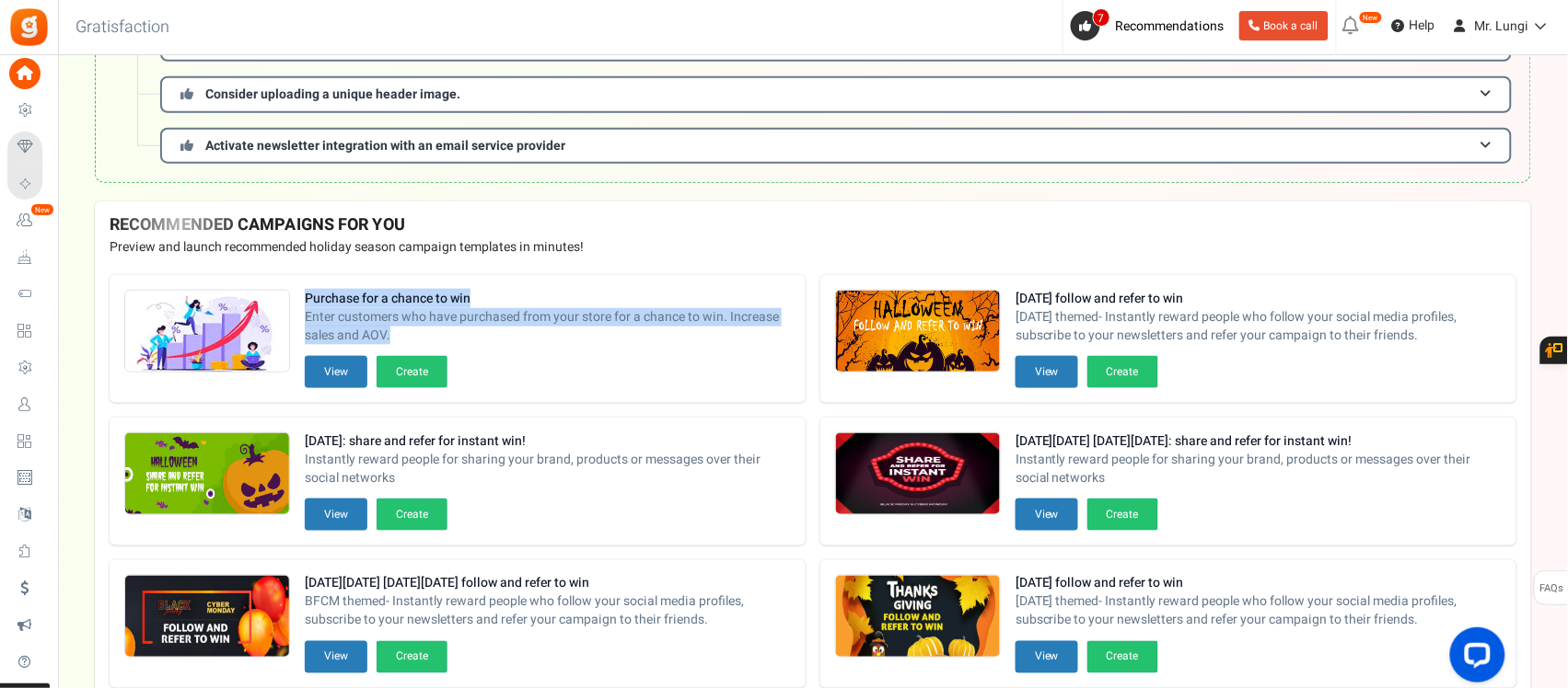
click at [278, 291] on div "Purchase for a chance to win Enter customers who have purchased from your store…" at bounding box center [458, 338] width 696 height 128
click at [337, 366] on button "View" at bounding box center [336, 372] width 63 height 32
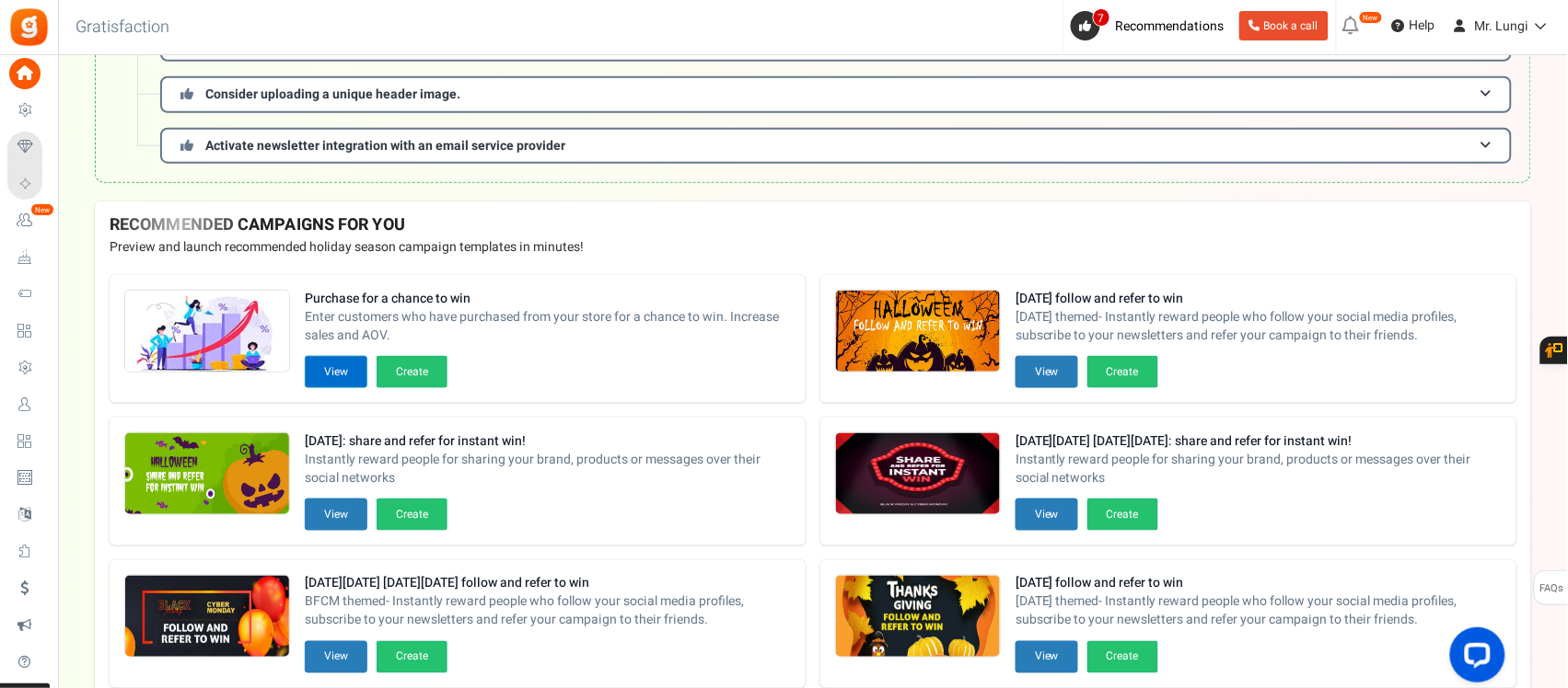
scroll to position [0, 0]
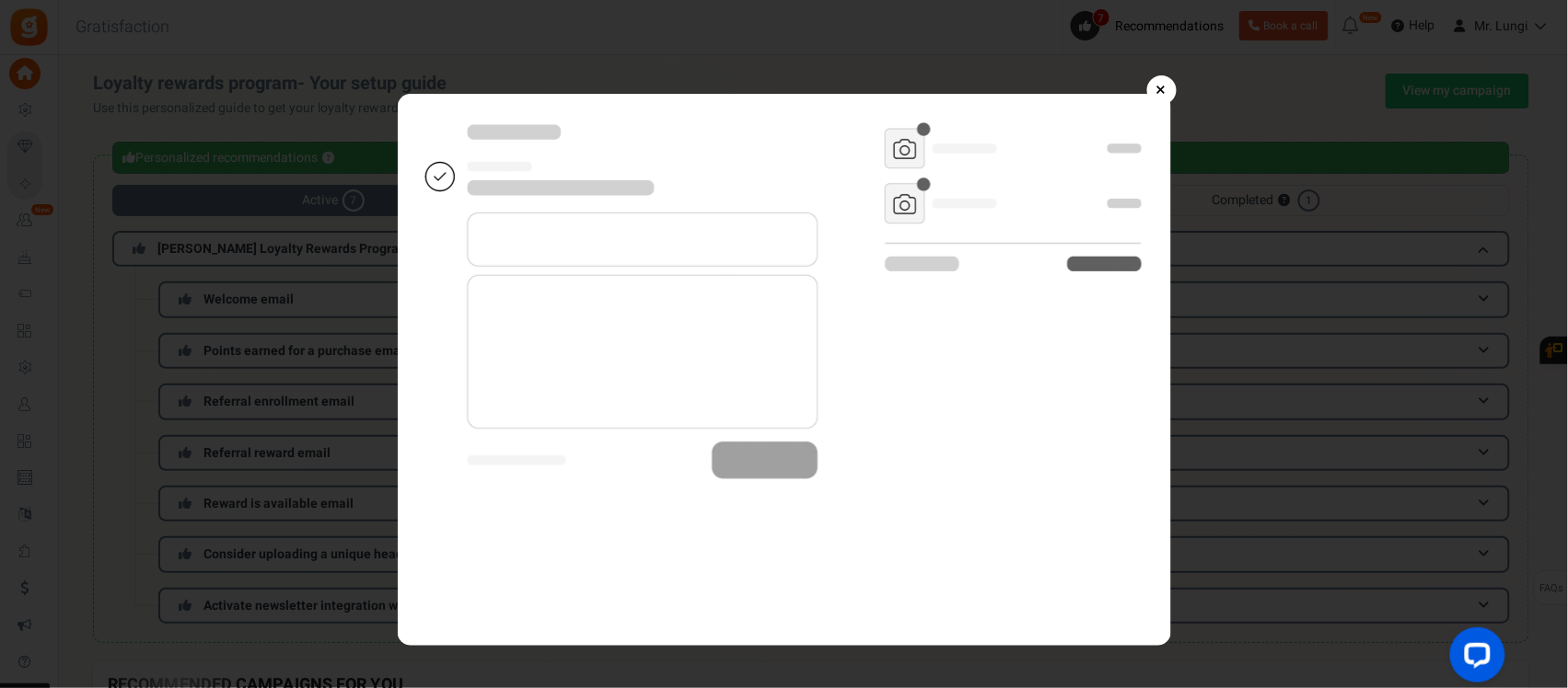
click at [1144, 270] on img at bounding box center [785, 370] width 774 height 552
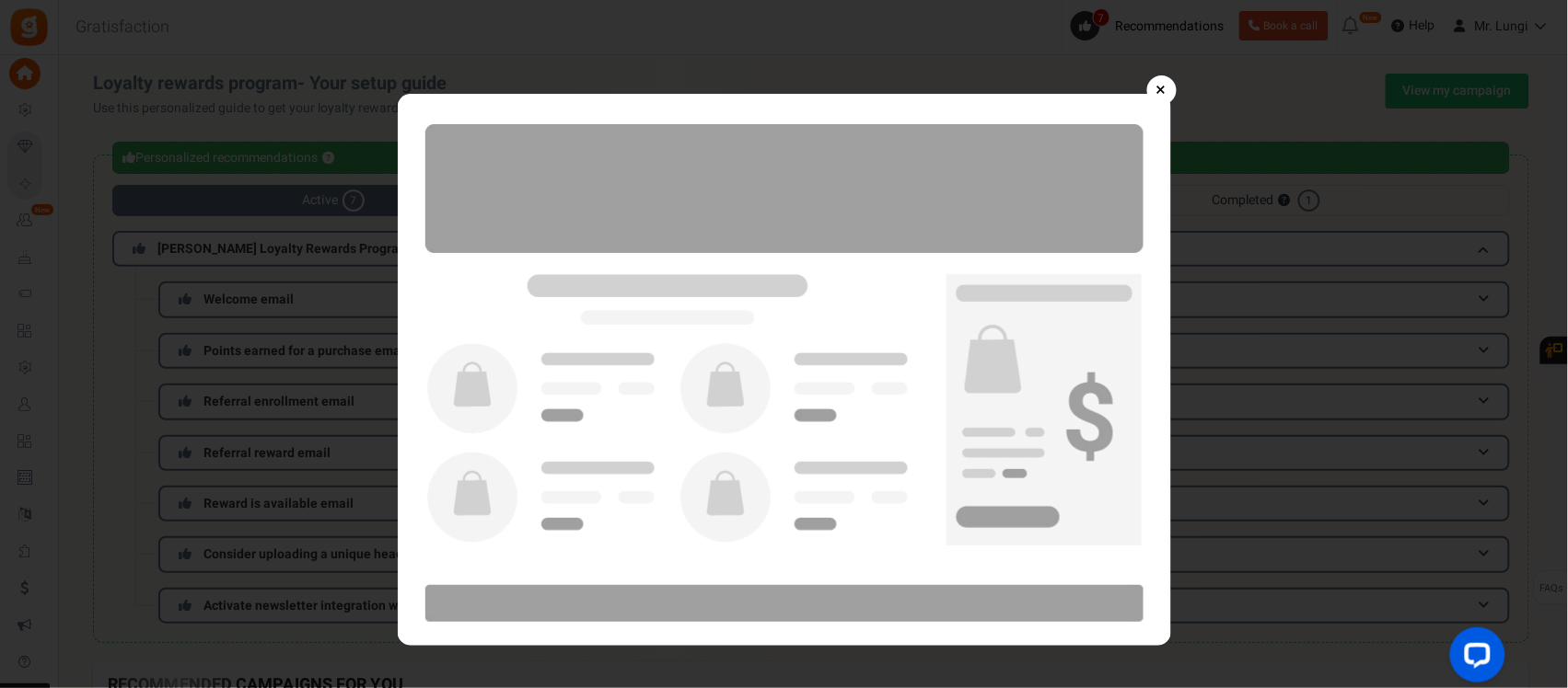
click at [1135, 263] on img at bounding box center [785, 370] width 774 height 552
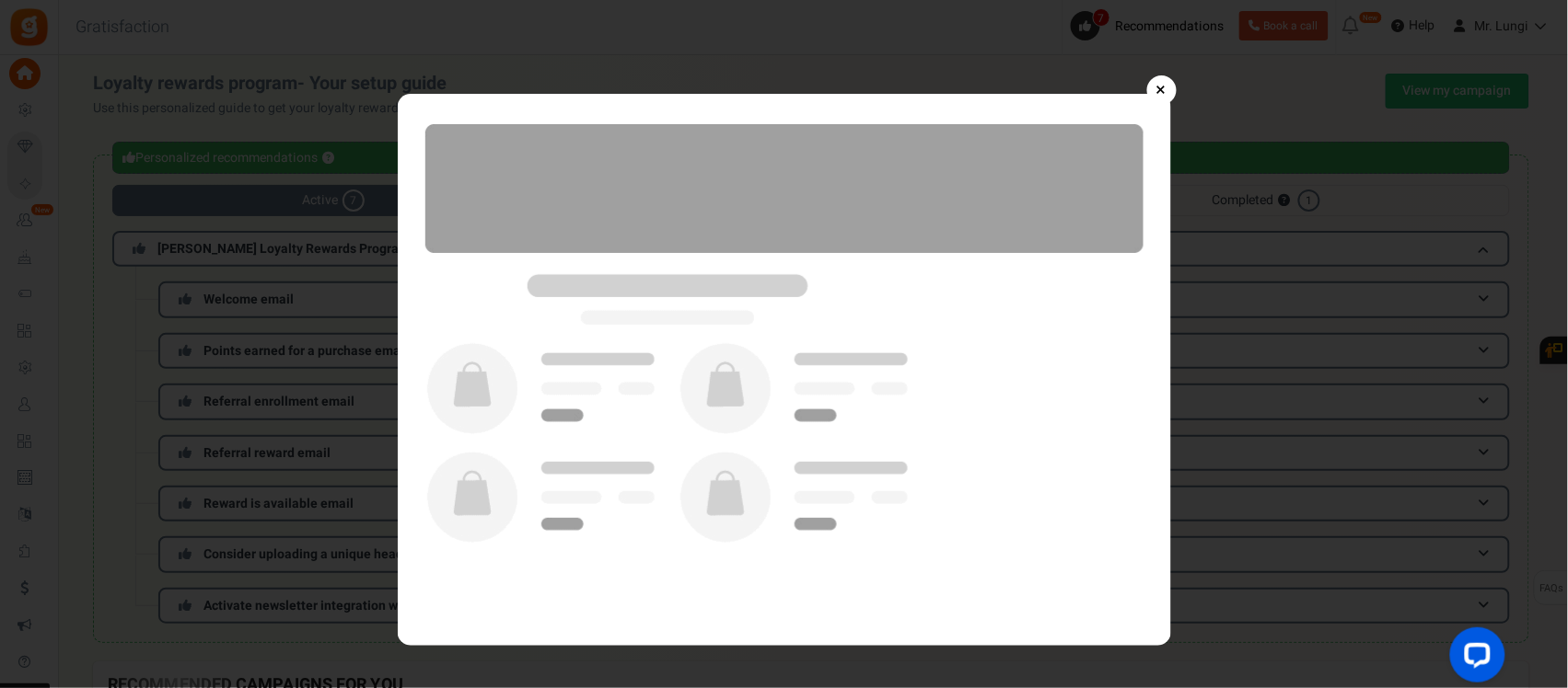
click at [1134, 261] on img at bounding box center [785, 370] width 774 height 552
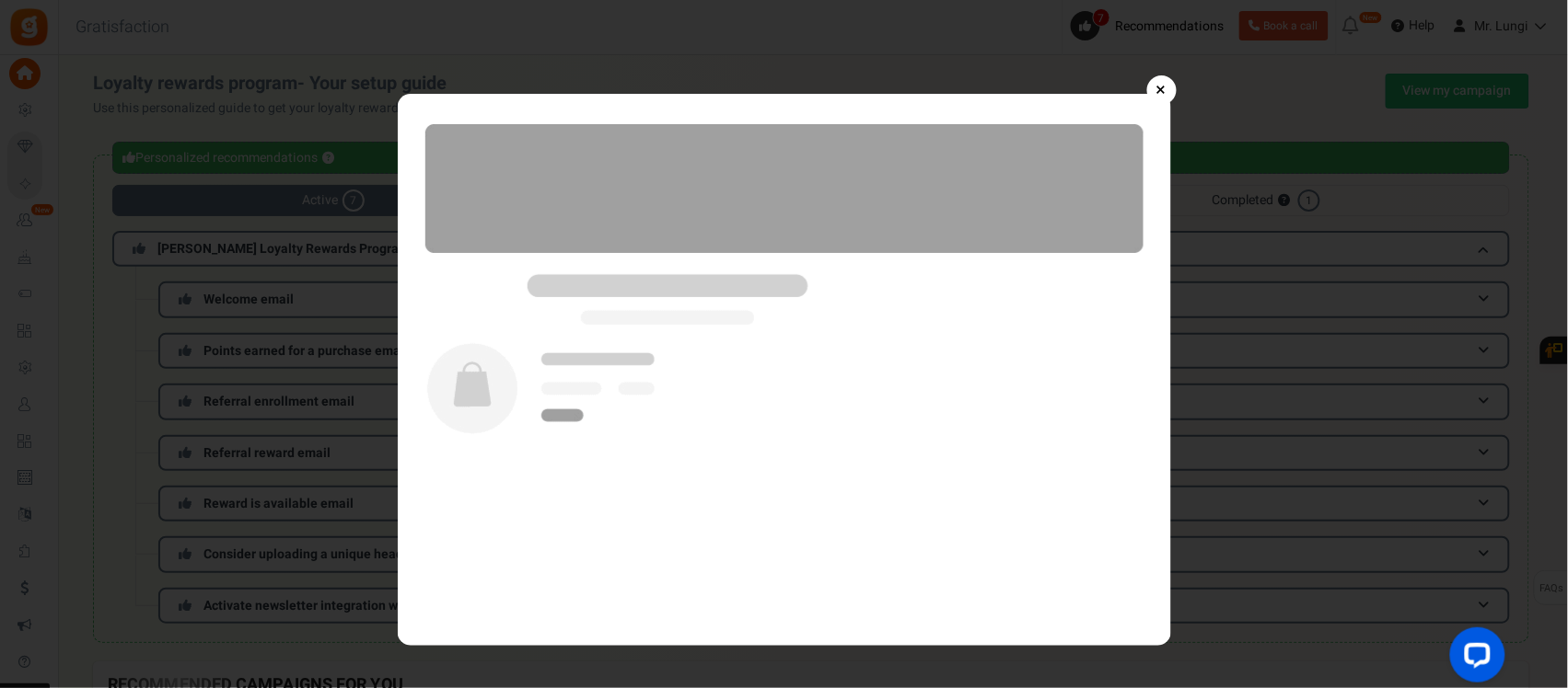
click at [1162, 88] on link "×" at bounding box center [1161, 90] width 29 height 29
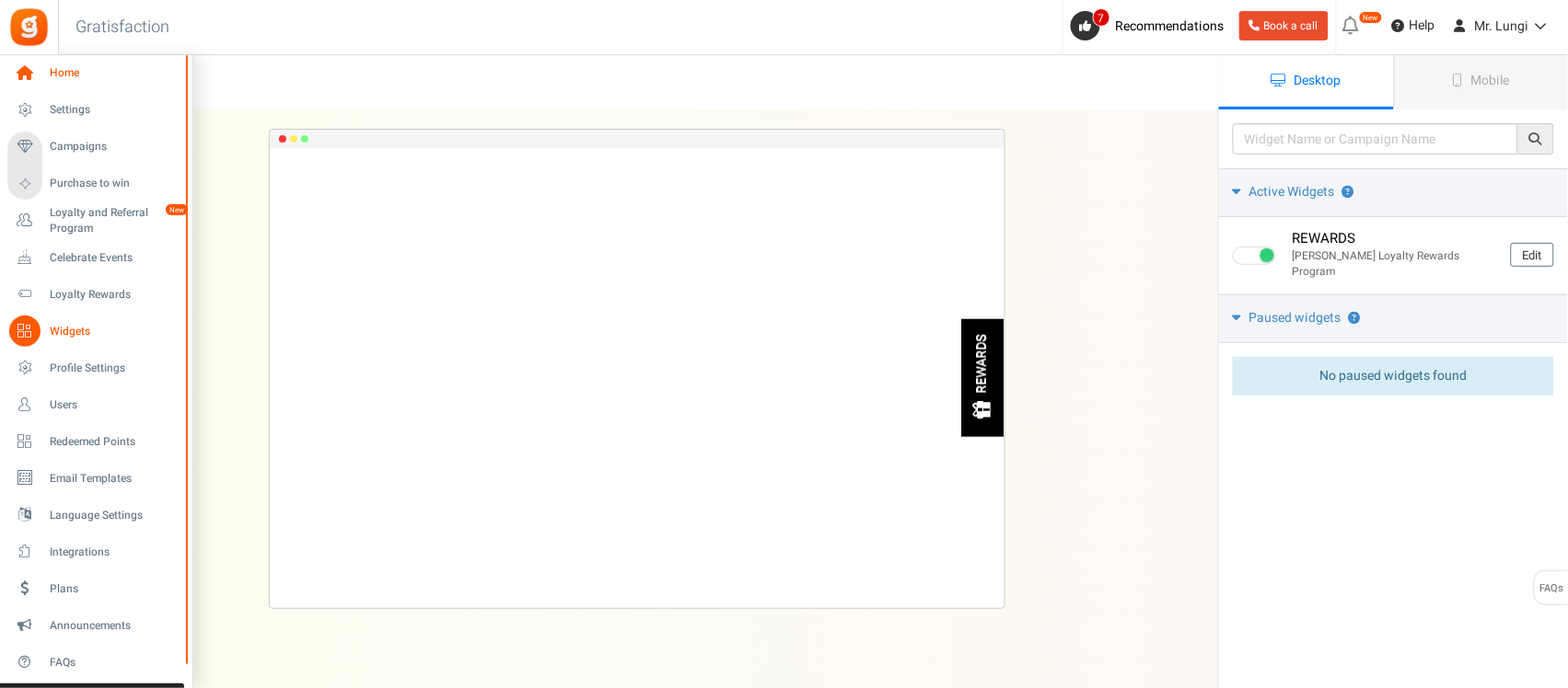
click at [43, 71] on link "Home" at bounding box center [96, 73] width 176 height 31
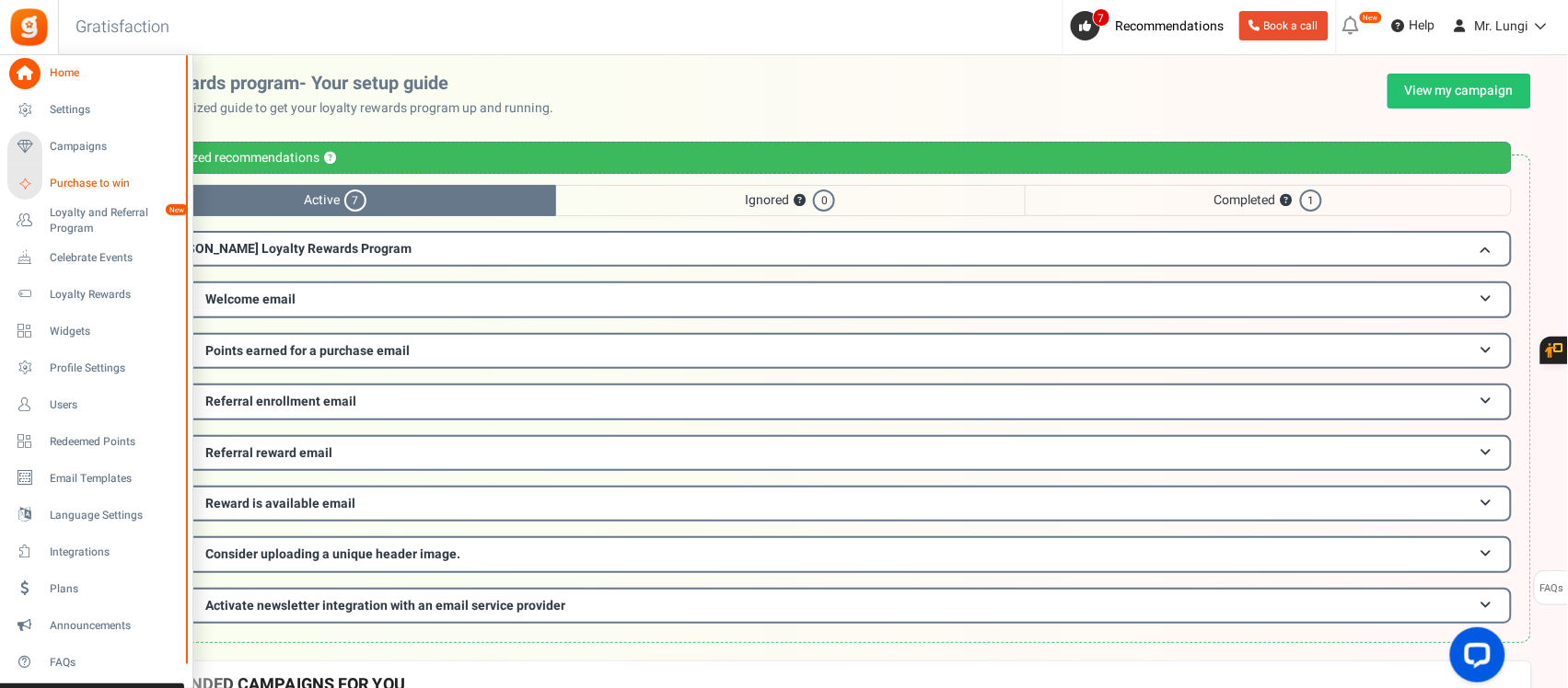
click at [82, 189] on span "Purchase to win" at bounding box center [114, 183] width 129 height 16
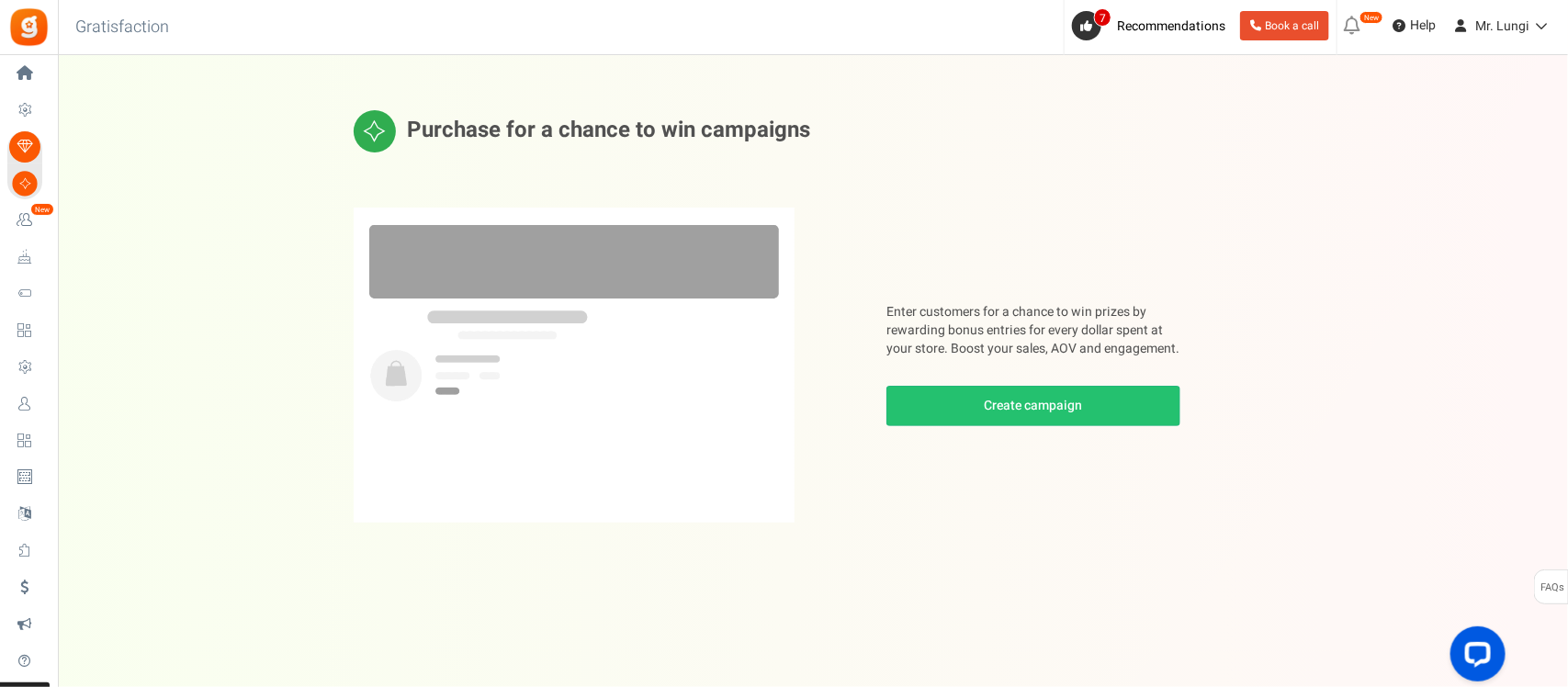
click at [770, 304] on img at bounding box center [574, 364] width 441 height 315
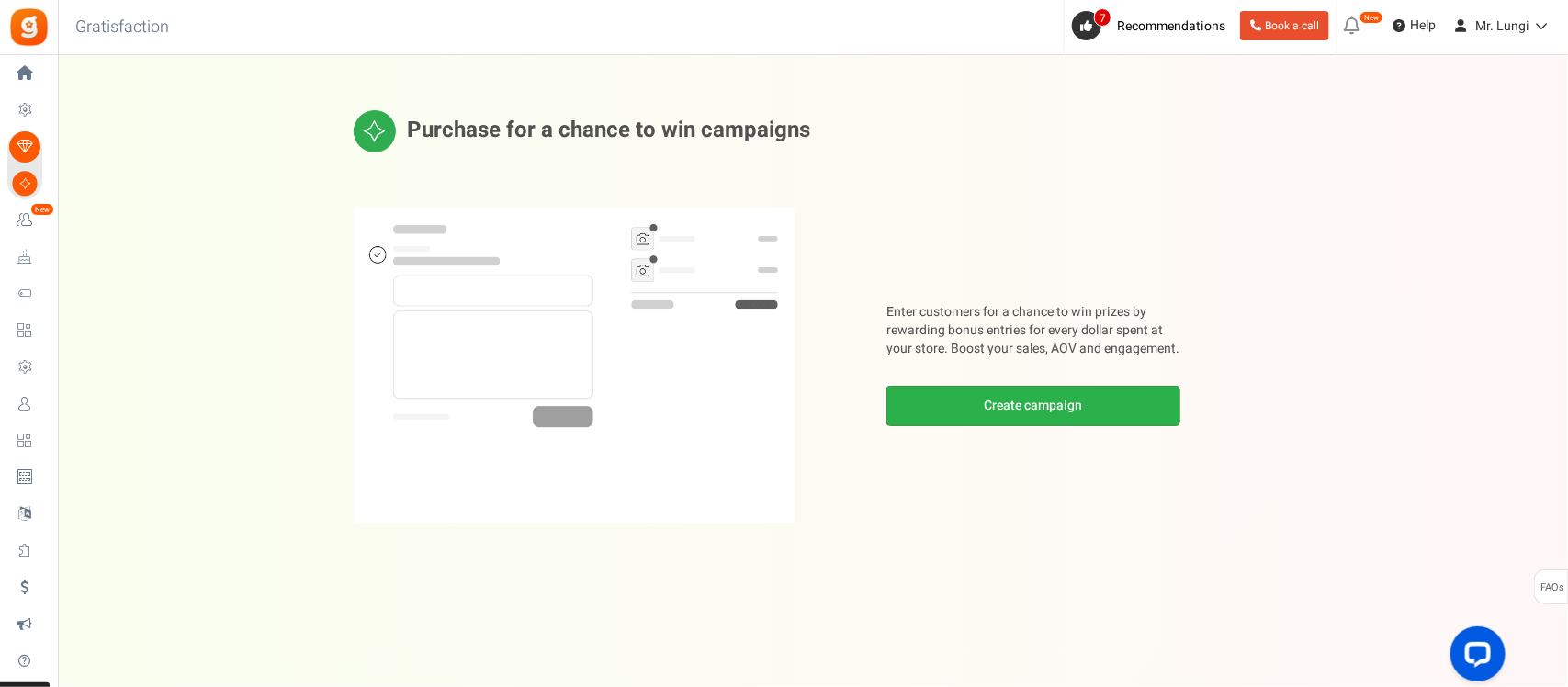
click at [1021, 409] on link "Create campaign" at bounding box center [1033, 406] width 294 height 41
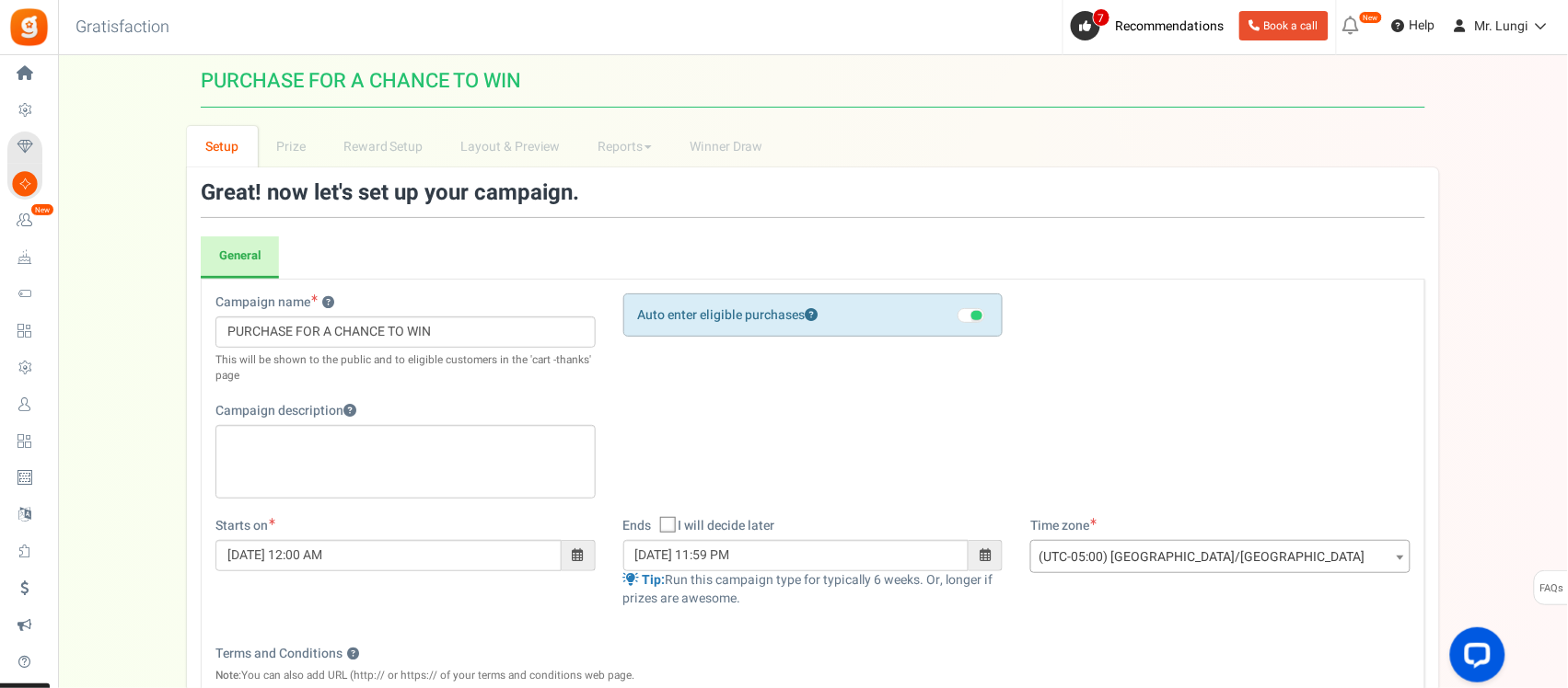
click at [426, 248] on ul "General Registration Form Restrictions ? GDPR" at bounding box center [813, 258] width 1225 height 43
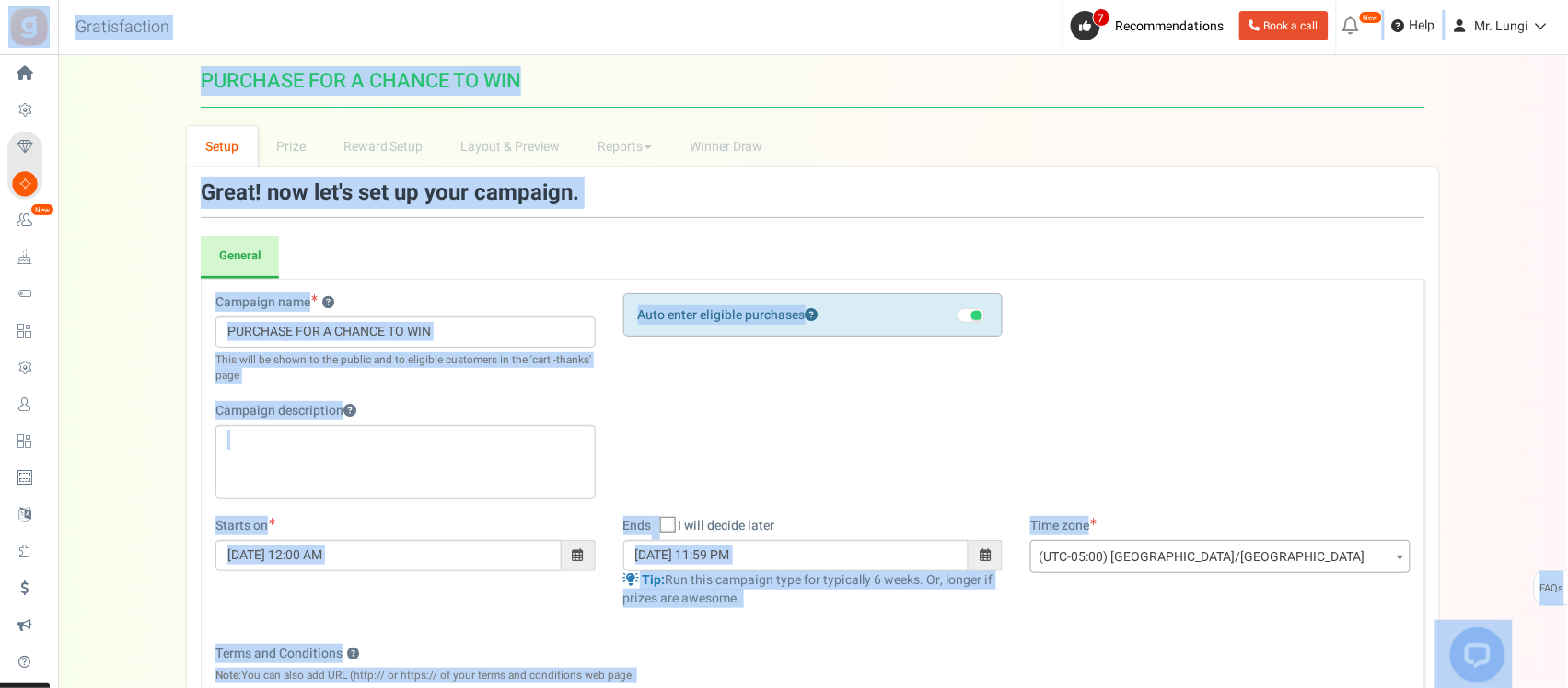
copy body "Install now Back to Home Back to program setup Home Settings Campaigns Purchase…"
click at [465, 334] on input "PURCHASE FOR A CHANCE TO WIN" at bounding box center [405, 332] width 380 height 31
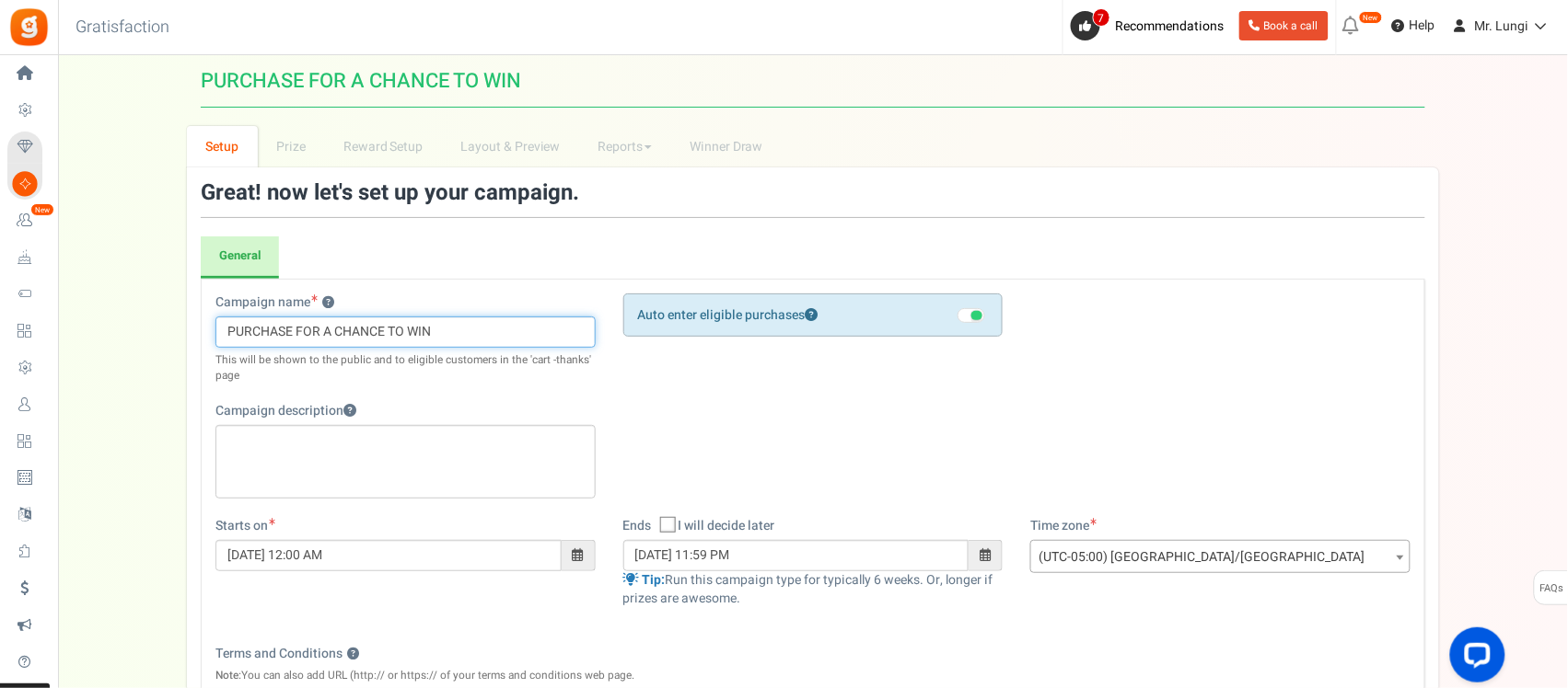
click at [465, 334] on input "PURCHASE FOR A CHANCE TO WIN" at bounding box center [405, 332] width 380 height 31
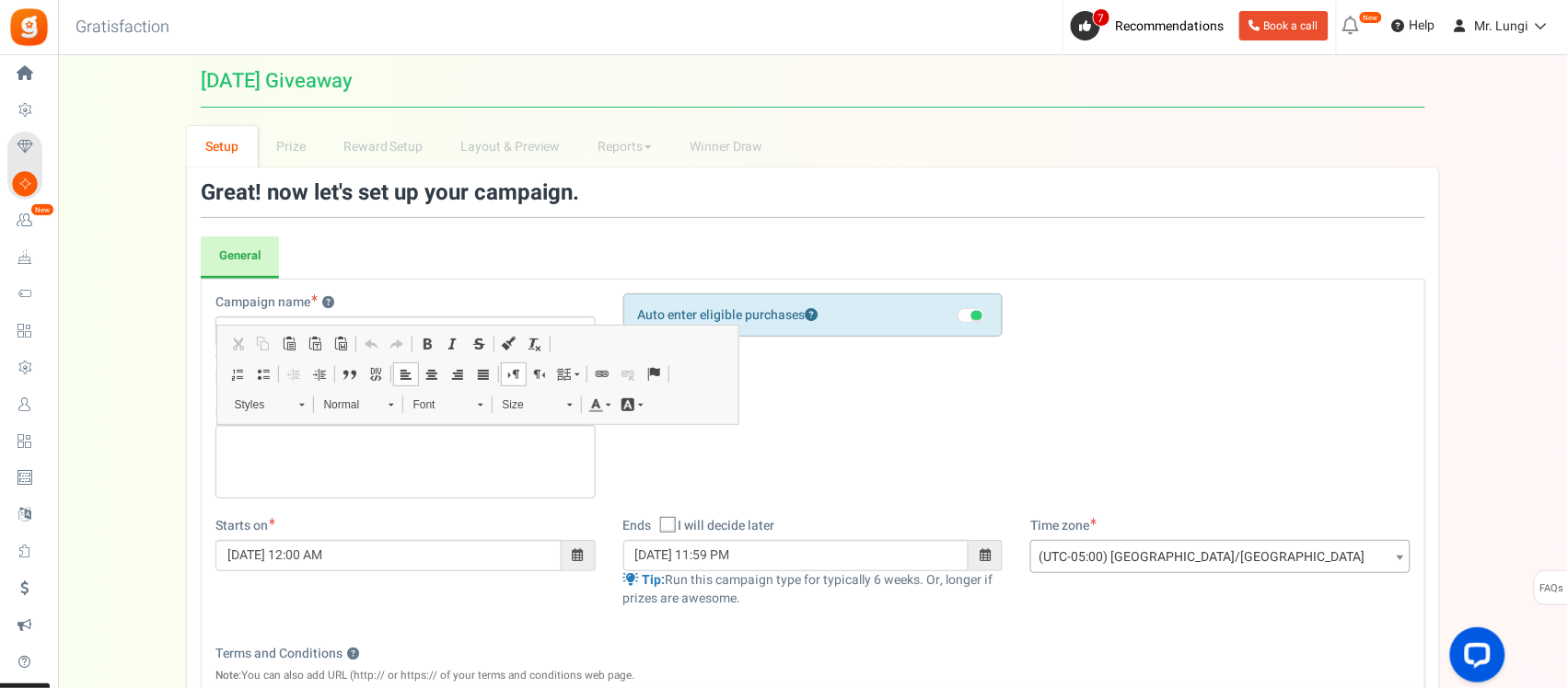
drag, startPoint x: 811, startPoint y: 461, endPoint x: 787, endPoint y: 457, distance: 24.3
click at [809, 459] on div "Campaign name ? Display Title shown publicly Diwali Giveaway This will be shown…" at bounding box center [813, 406] width 1223 height 224
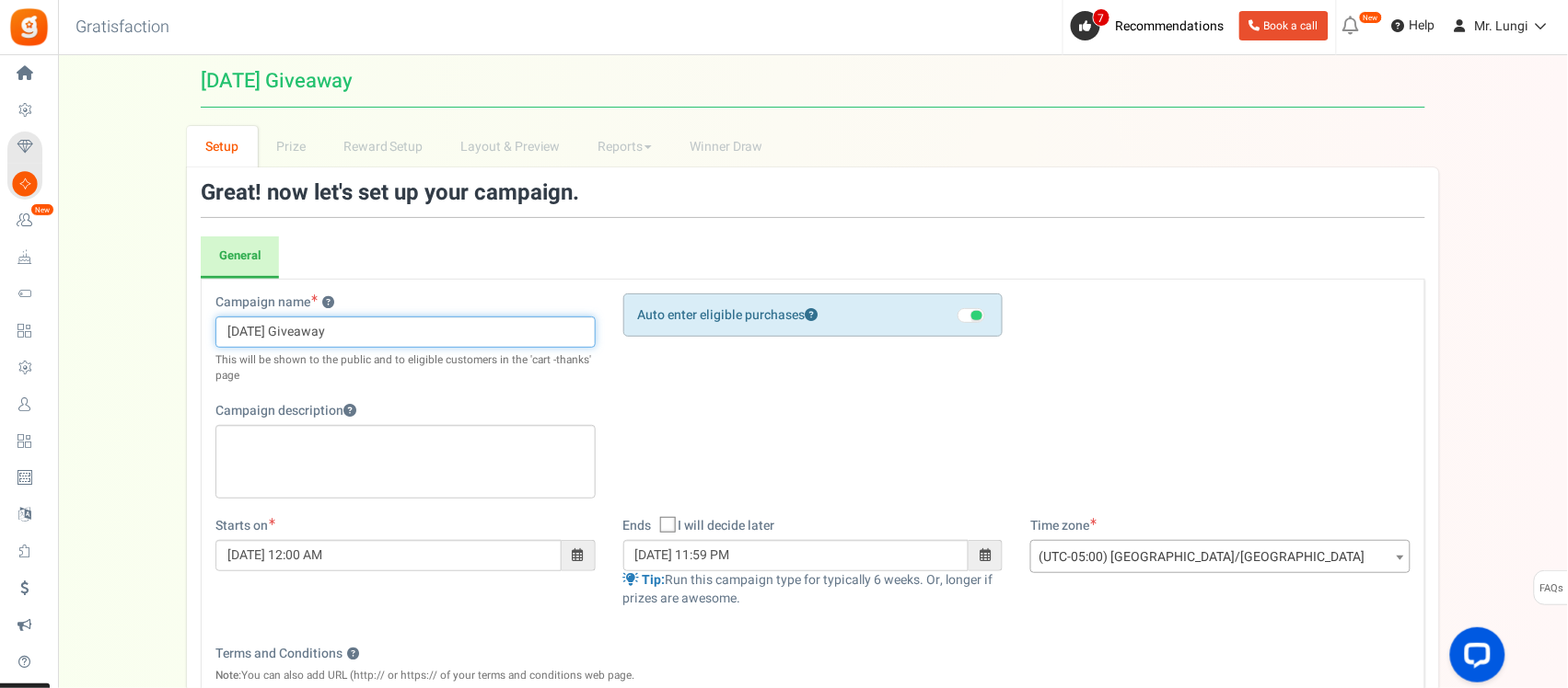
click at [333, 336] on input "Diwali Giveaway" at bounding box center [405, 332] width 380 height 31
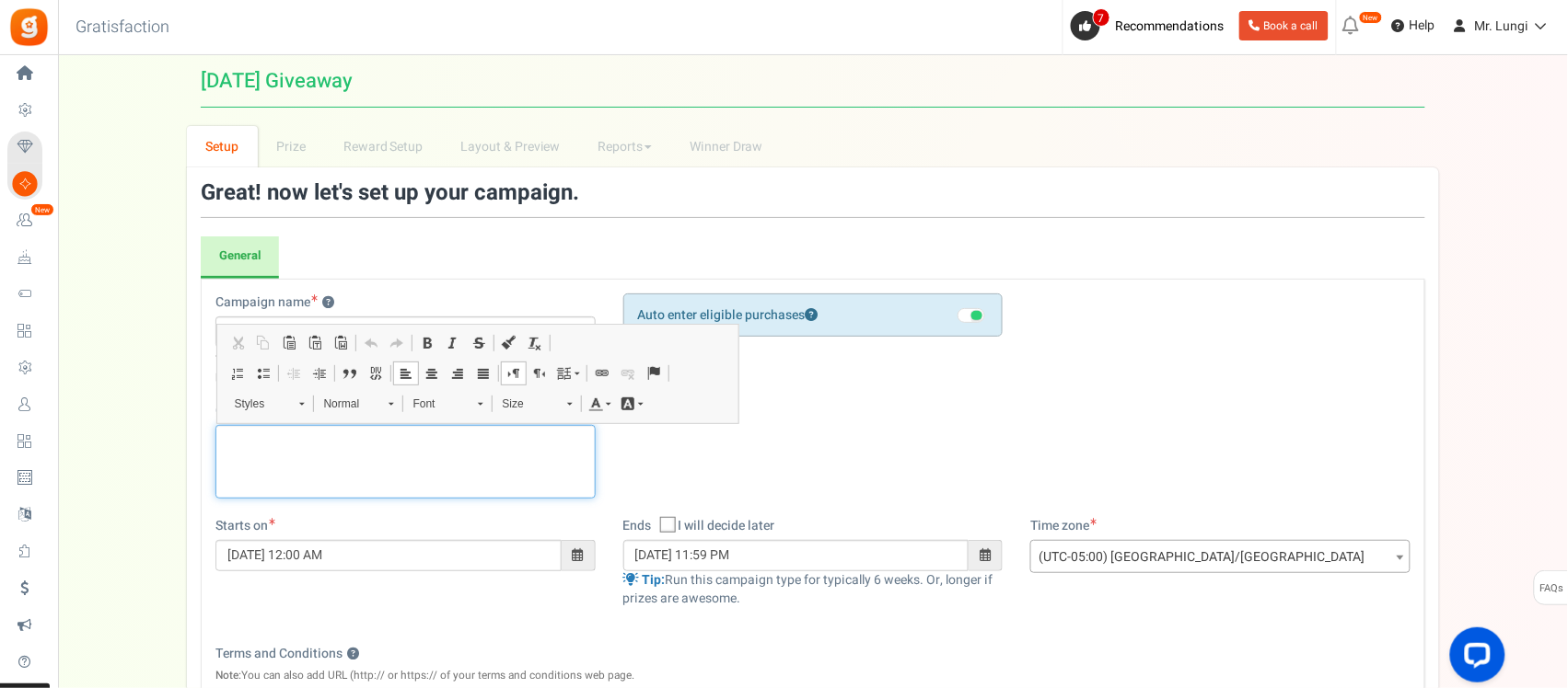
click at [278, 462] on div "Editor, competition_desc" at bounding box center [405, 462] width 380 height 74
click at [804, 387] on div "Campaign name ? Display Title shown publicly Diwali Giveaway This will be shown…" at bounding box center [813, 406] width 1223 height 224
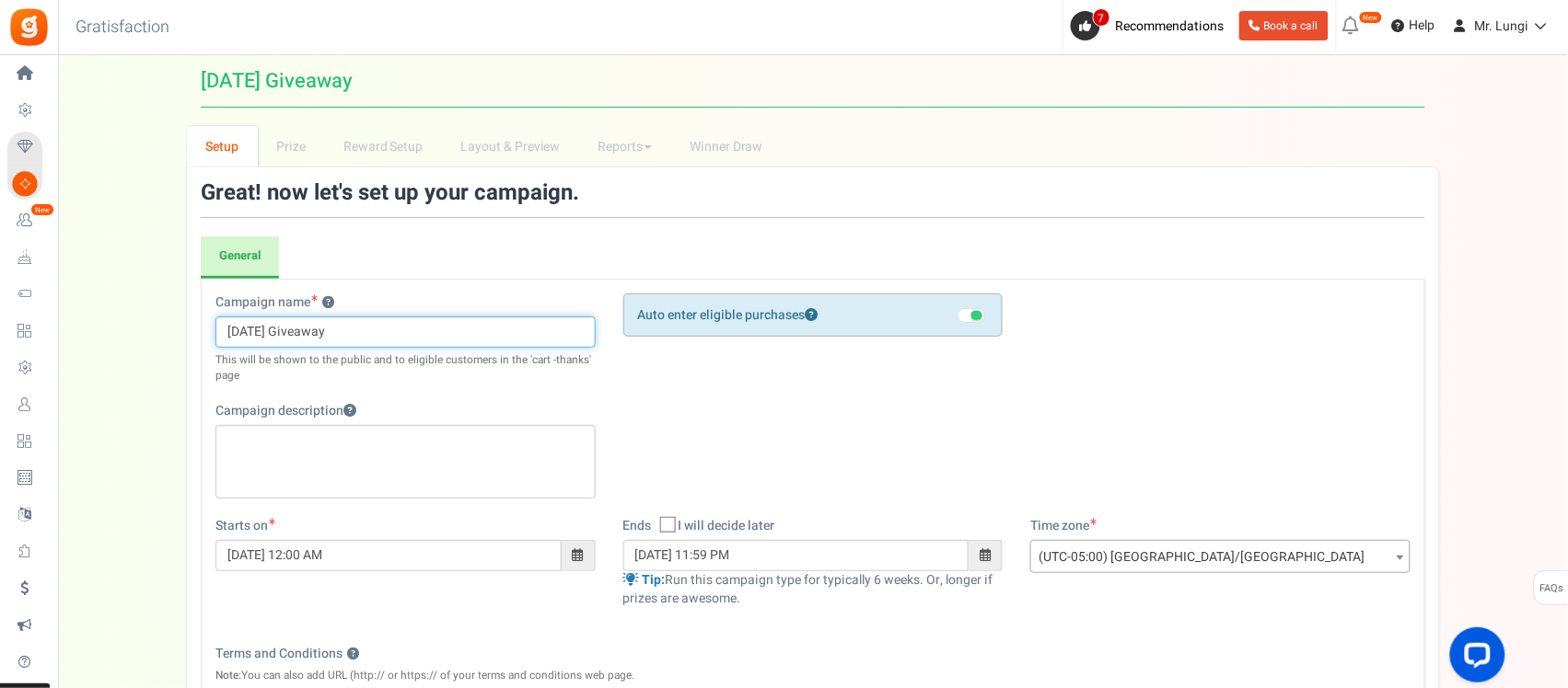
click at [385, 340] on input "Diwali Giveaway" at bounding box center [405, 332] width 380 height 31
type input "Diwali Giveaway"
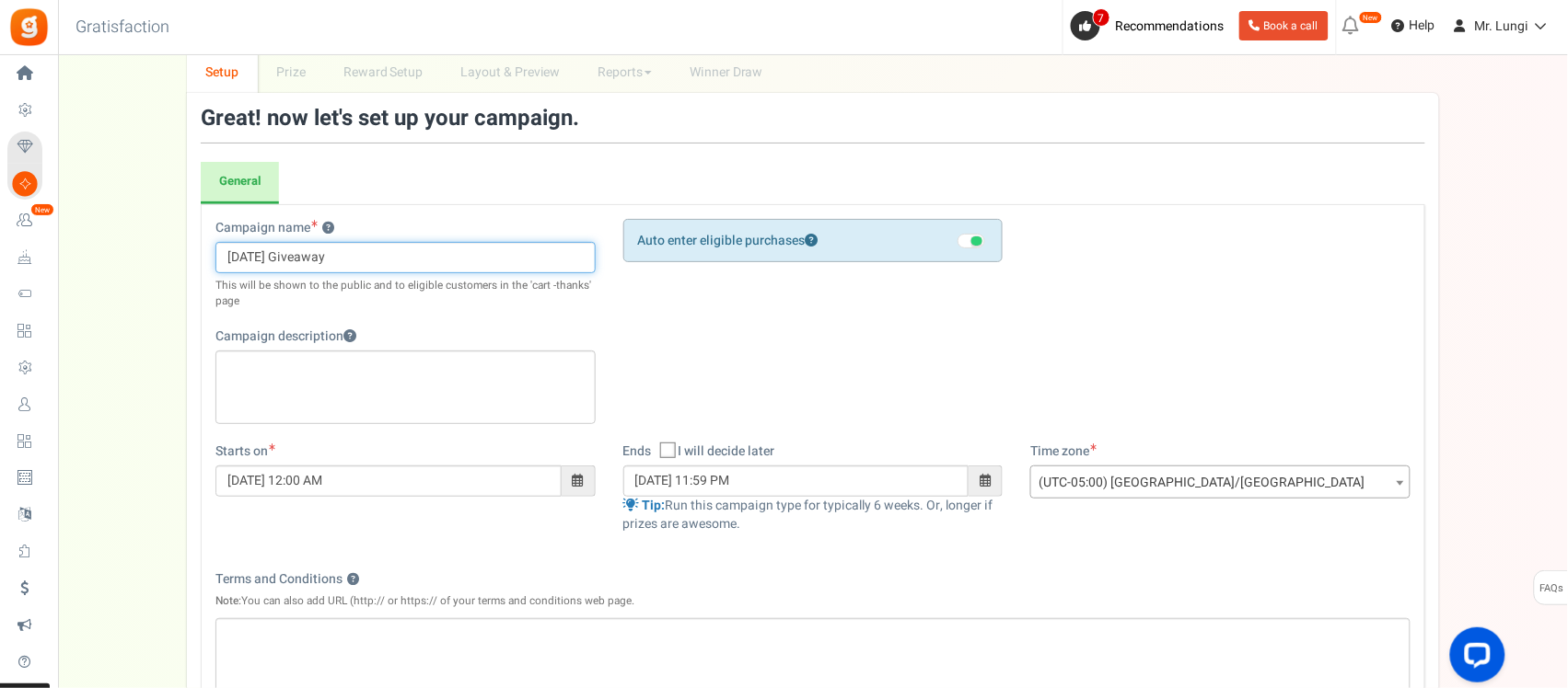
scroll to position [115, 0]
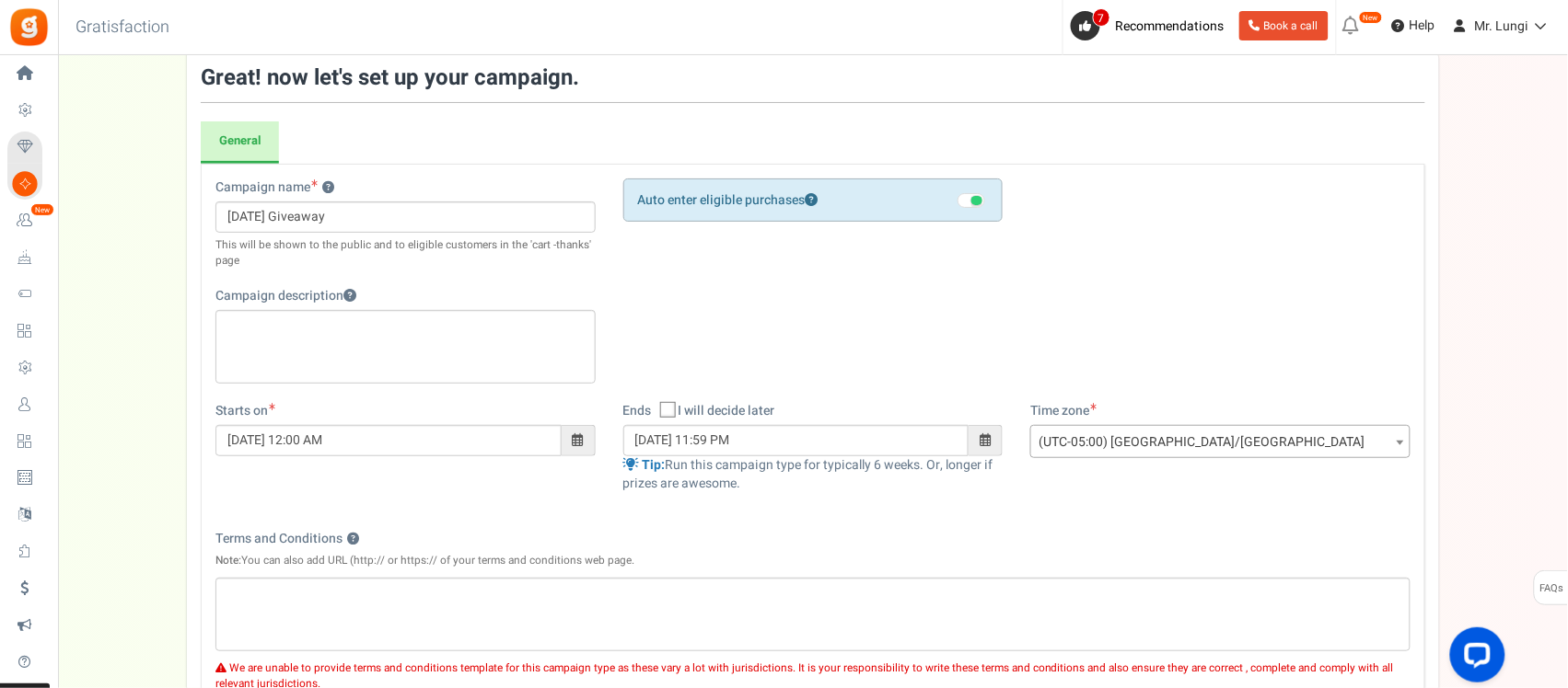
click at [573, 435] on span at bounding box center [578, 440] width 11 height 13
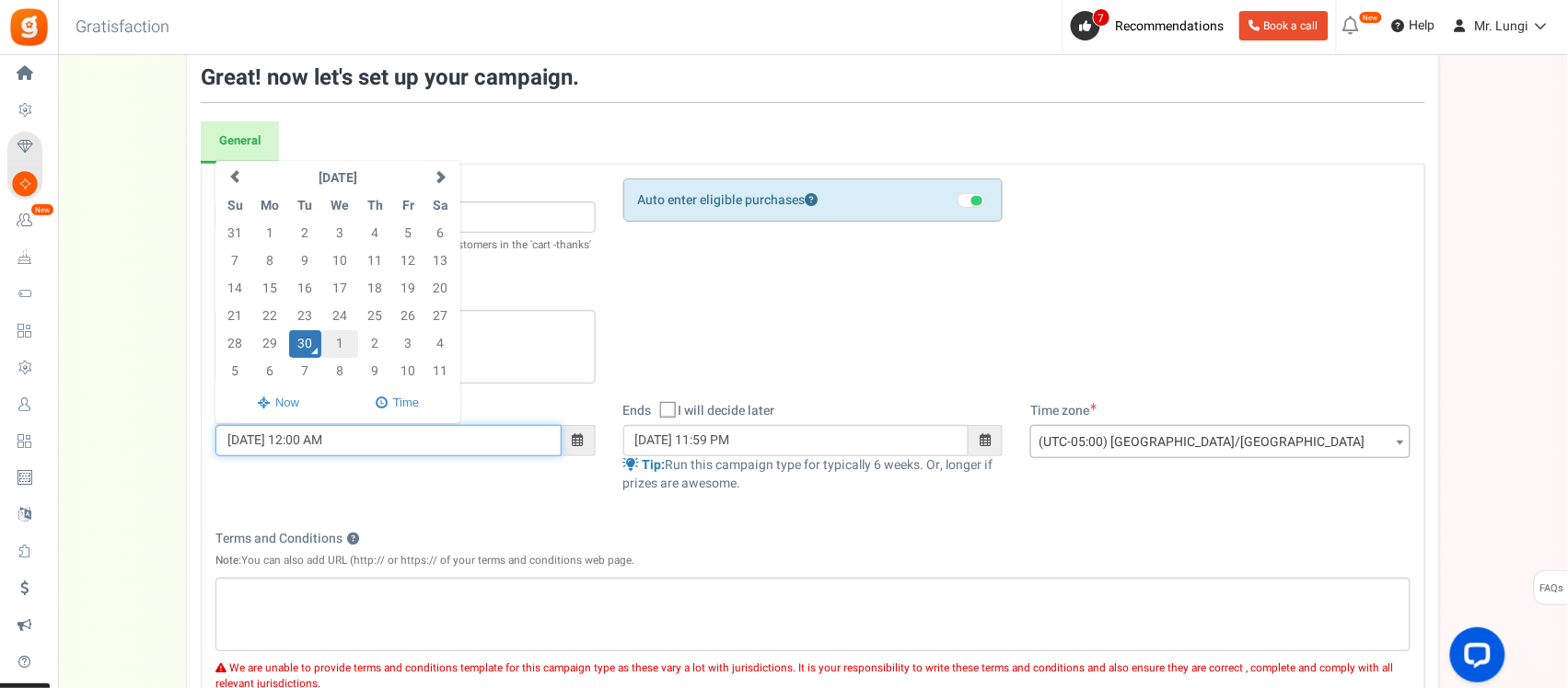
click at [330, 345] on td "1" at bounding box center [340, 344] width 38 height 27
type input "[DATE] 12:00 AM"
click at [986, 438] on span at bounding box center [985, 440] width 11 height 13
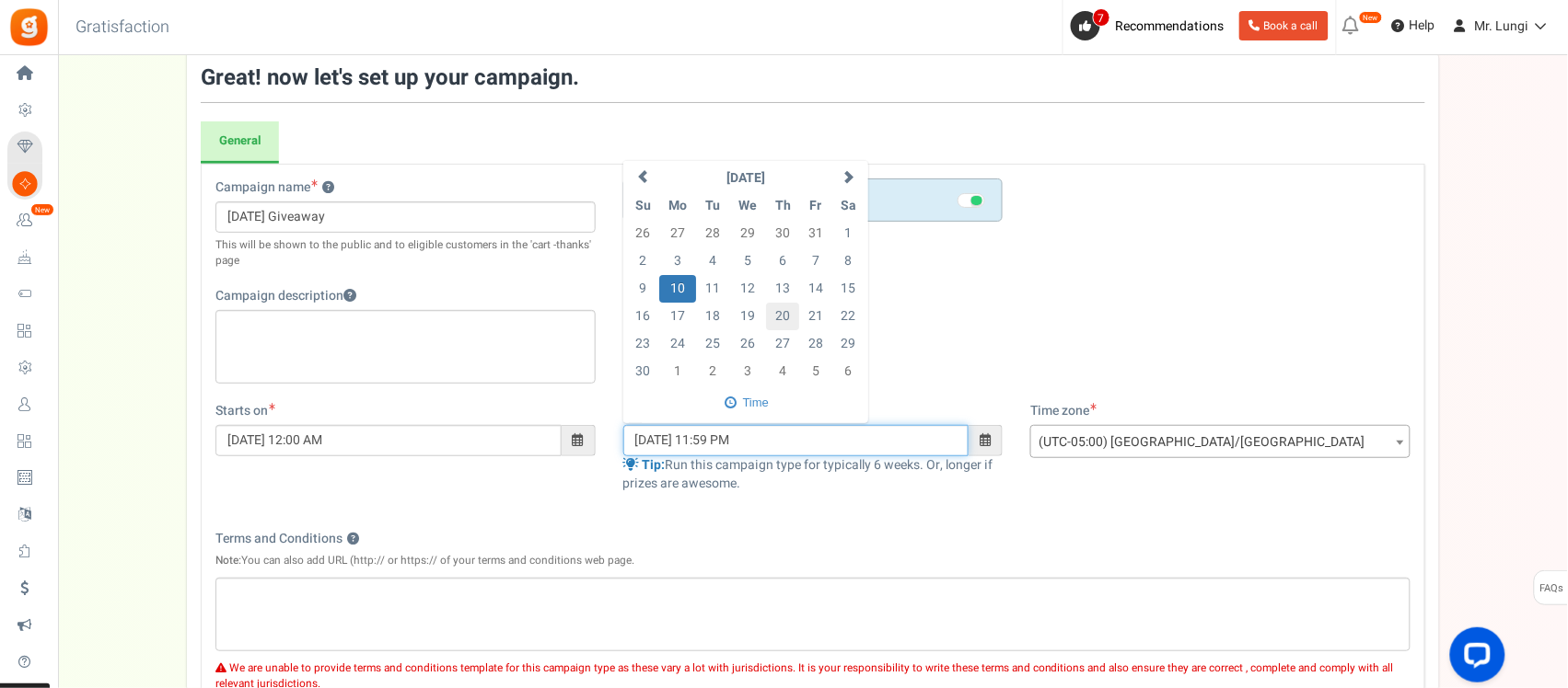
click at [780, 319] on td "20" at bounding box center [783, 316] width 34 height 27
type input "20/11/2025 11:59 PM"
click at [548, 525] on div "Campaign name ? Display Title shown publicly Diwali Giveaway This will be shown…" at bounding box center [813, 536] width 1225 height 745
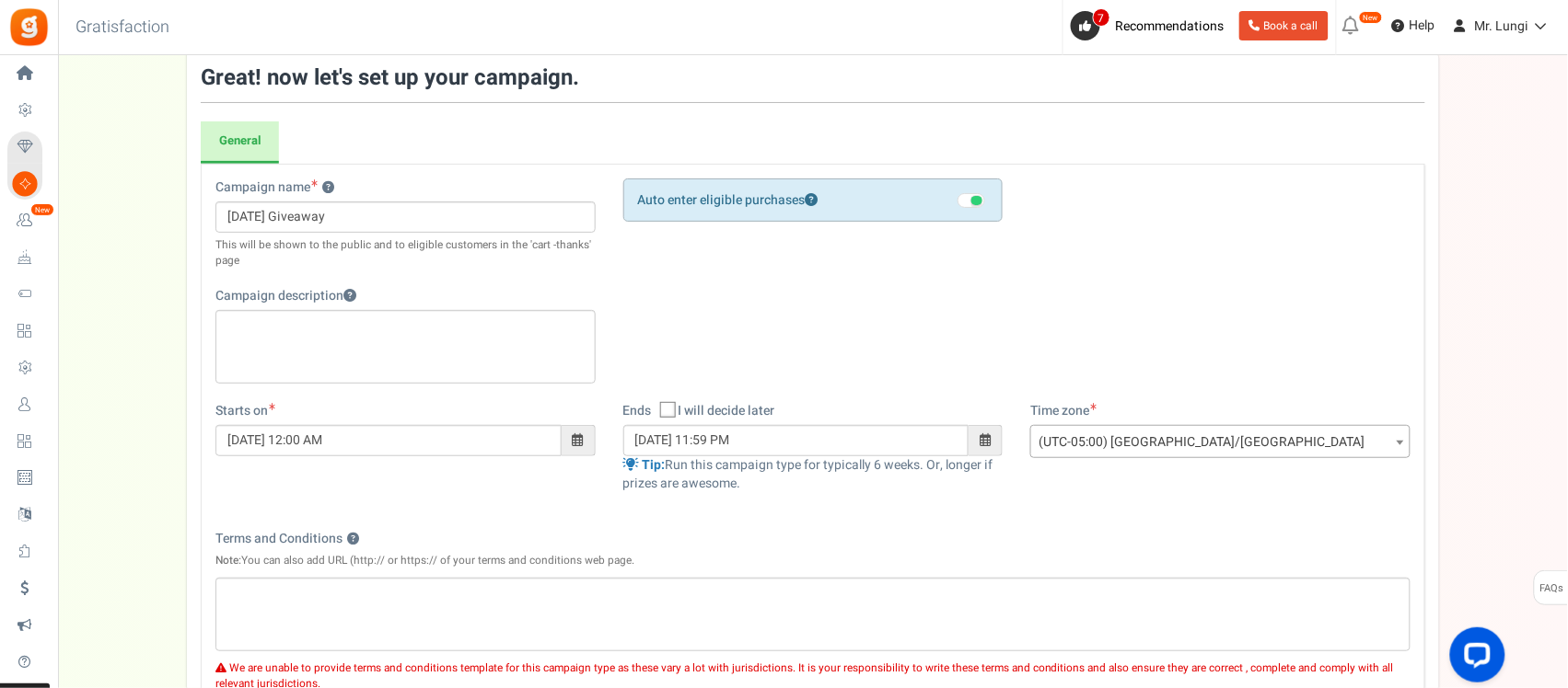
click at [1096, 440] on span "(UTC-05:00) [GEOGRAPHIC_DATA]/[GEOGRAPHIC_DATA]" at bounding box center [1220, 443] width 378 height 33
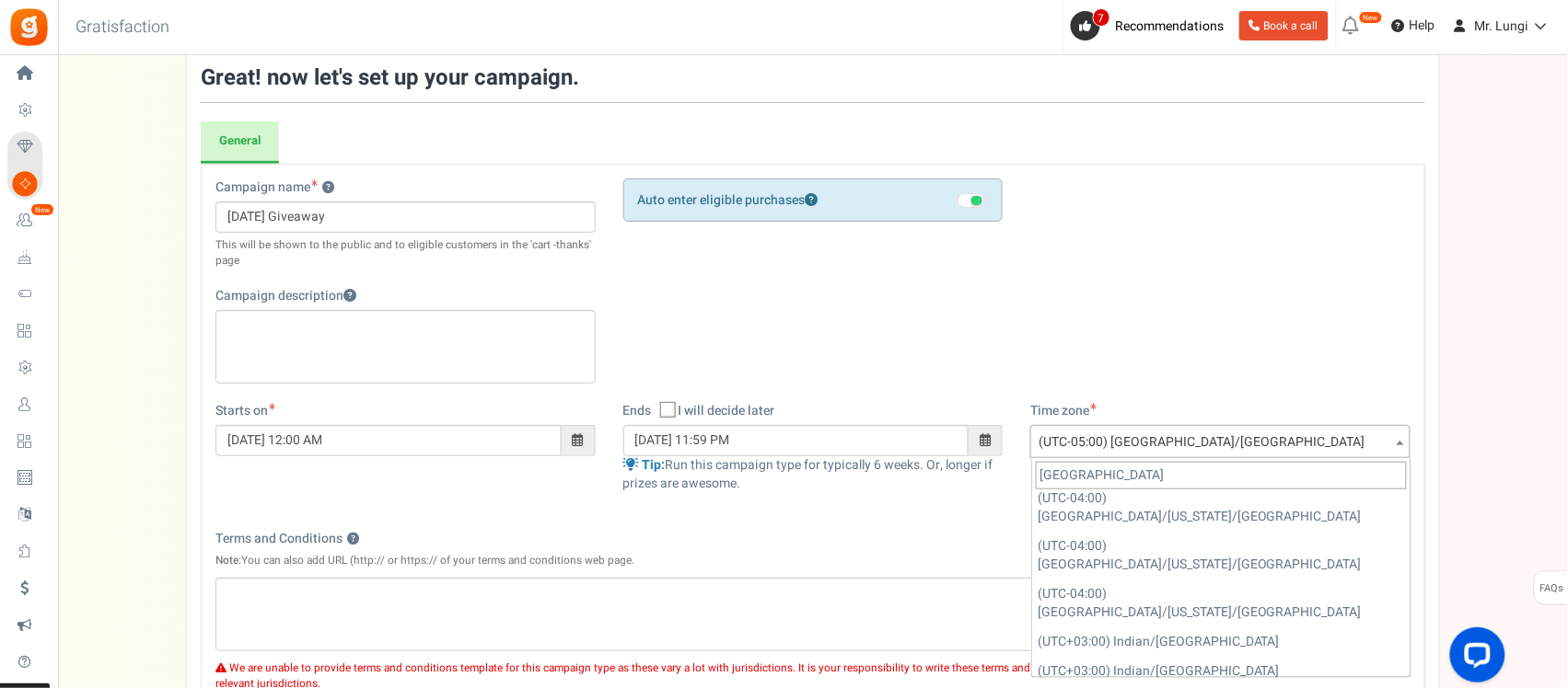
scroll to position [374, 0]
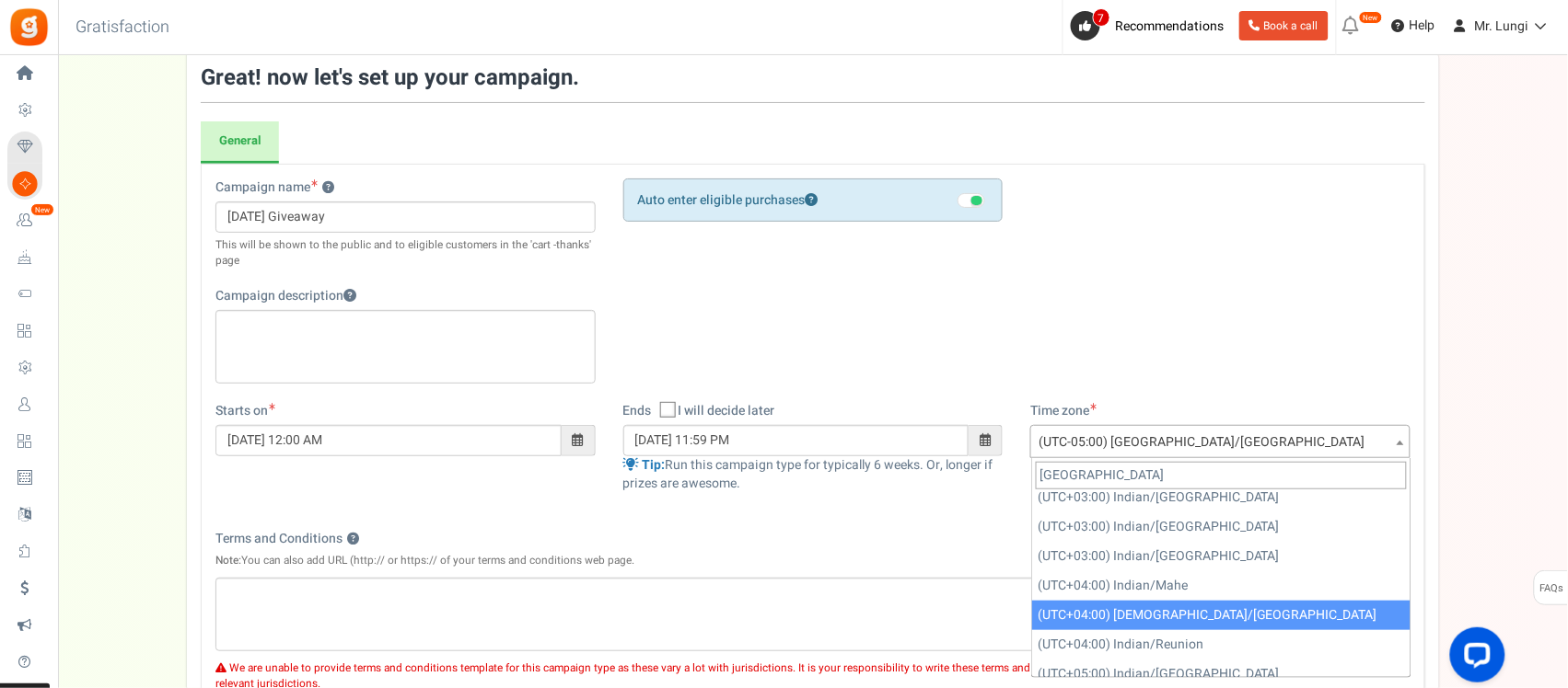
click at [1075, 471] on input "[GEOGRAPHIC_DATA]" at bounding box center [1220, 475] width 371 height 27
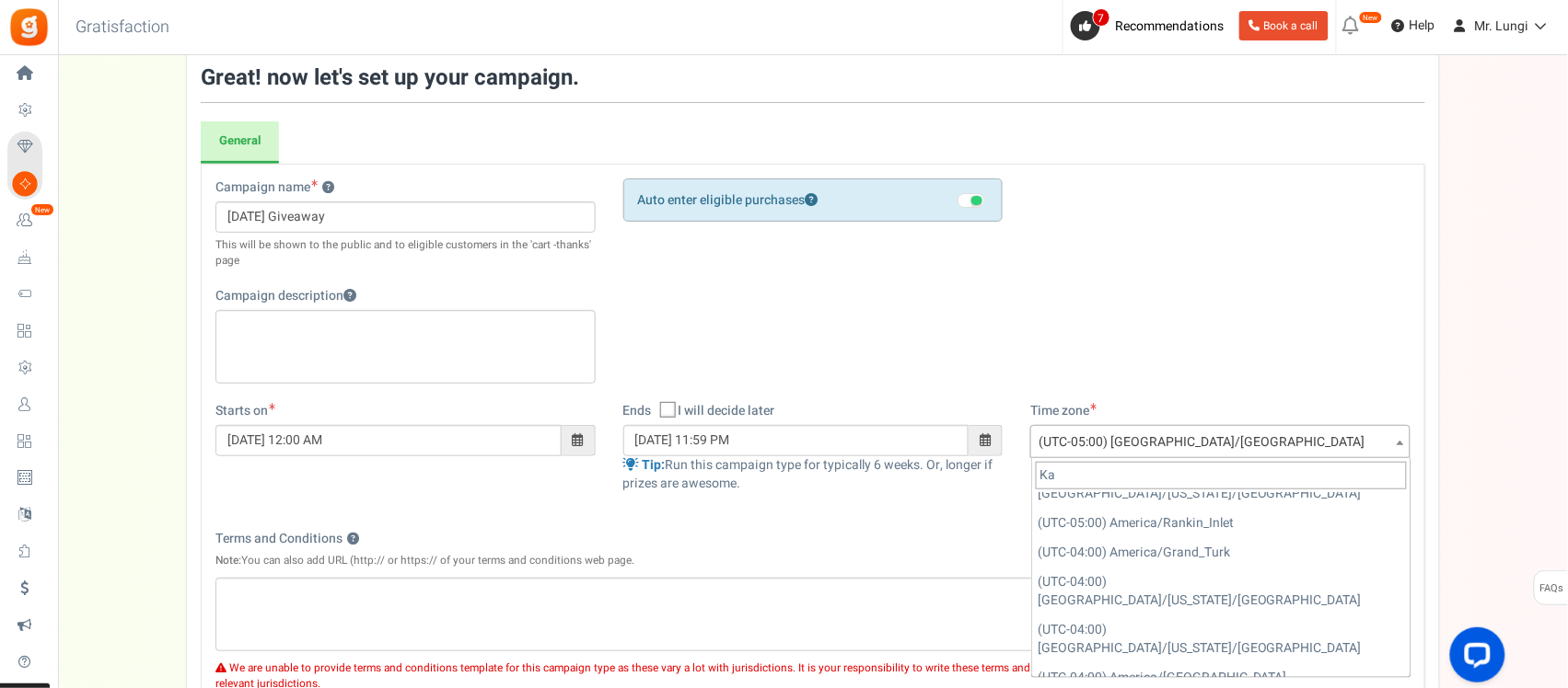
scroll to position [0, 0]
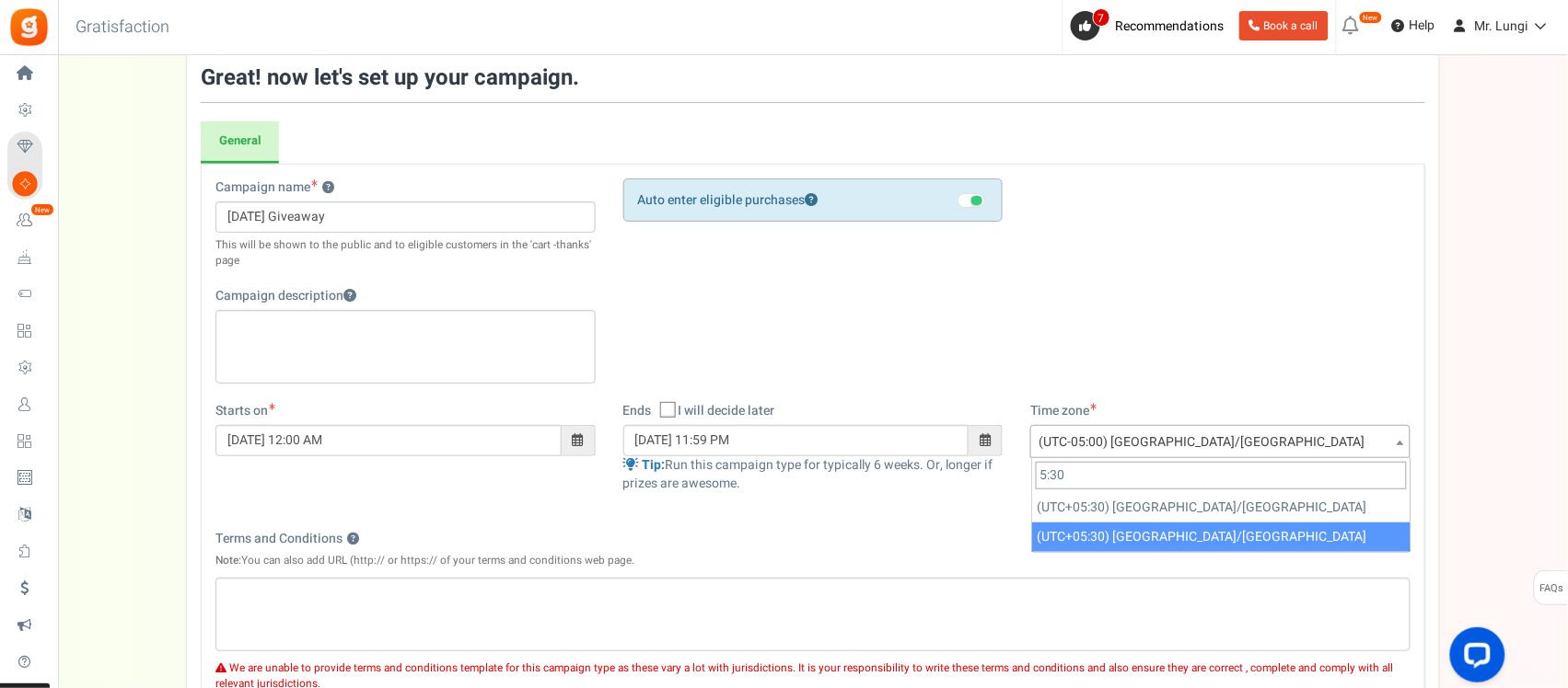
type input "5:30"
select select "Asia/Kolkata"
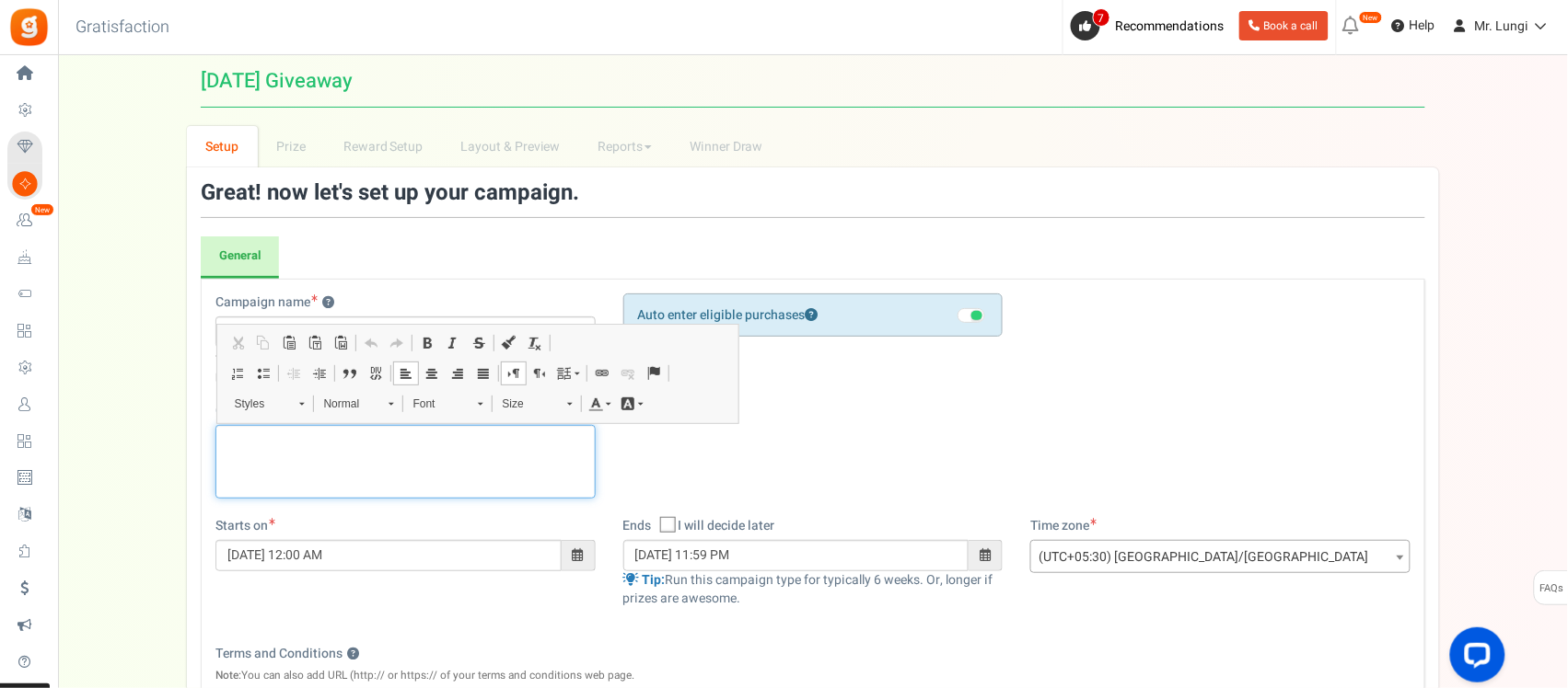
click at [352, 449] on p "Editor, competition_desc" at bounding box center [406, 440] width 356 height 18
paste div "Editor, competition_desc"
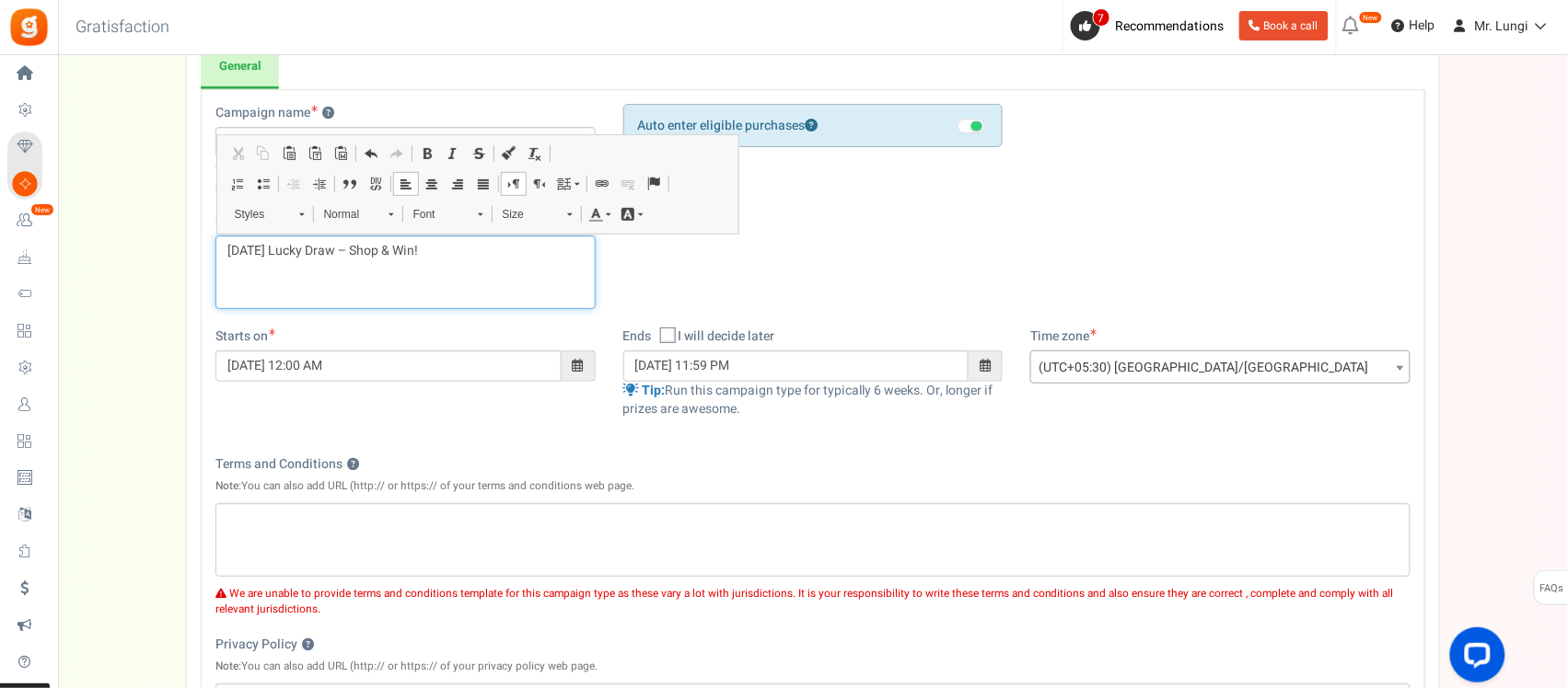
scroll to position [230, 0]
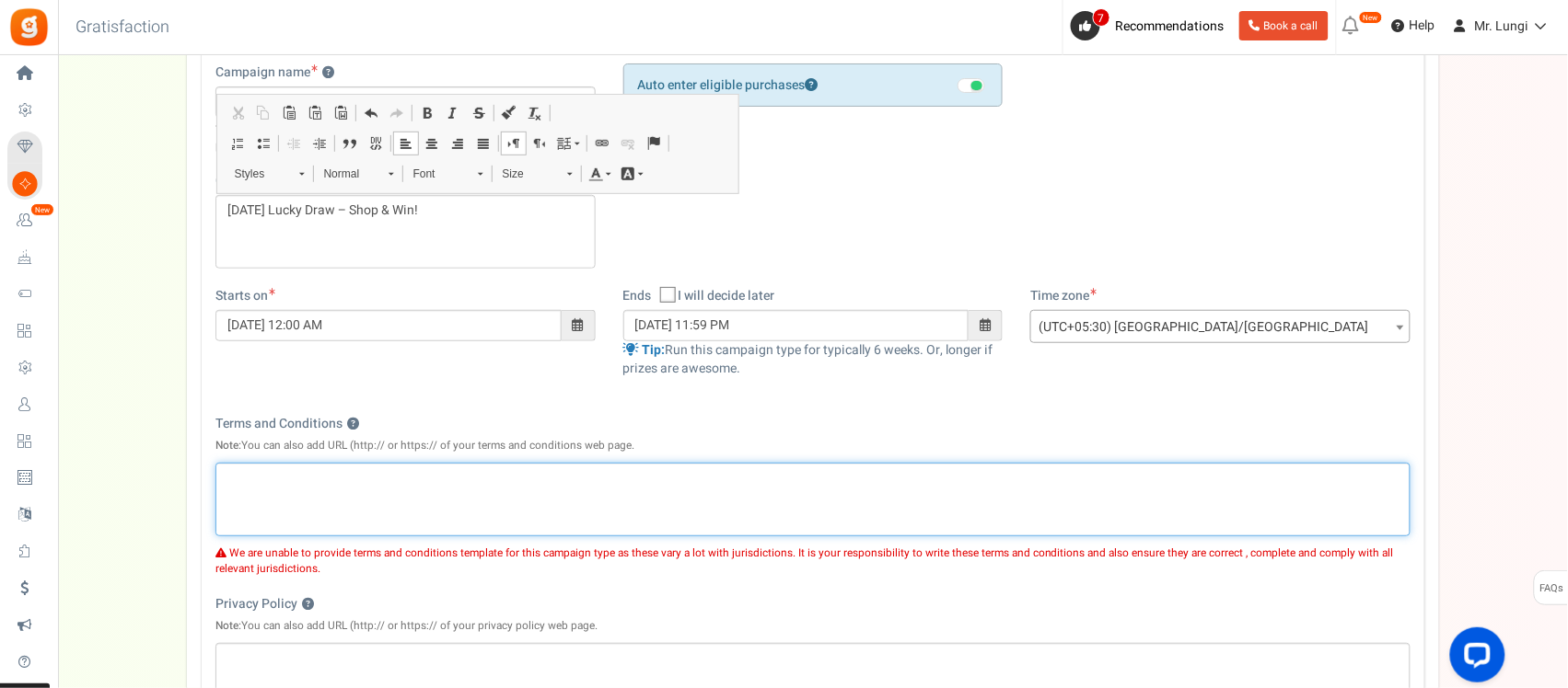
click at [310, 507] on div "Editor, competition_terms" at bounding box center [812, 499] width 1194 height 74
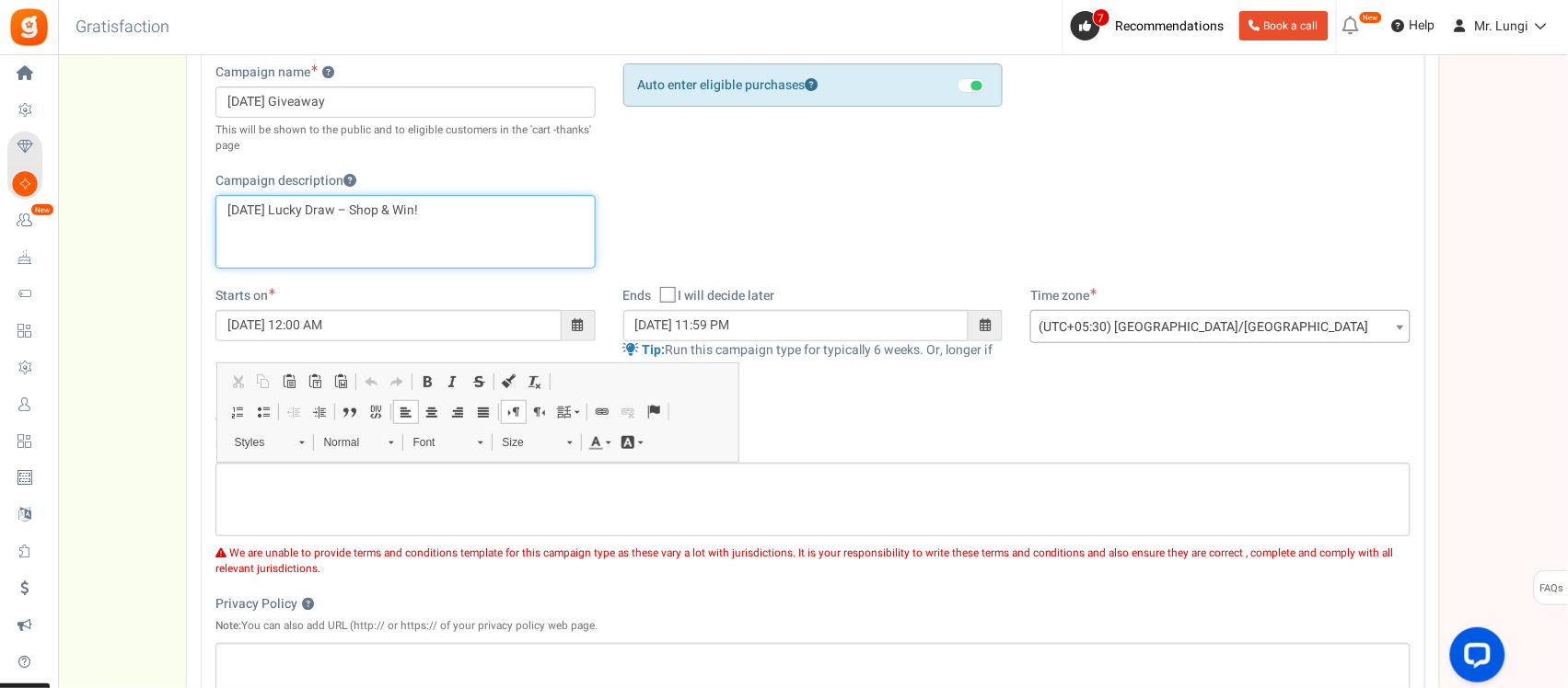
click at [435, 208] on p "Diwali Lucky Draw – Shop & Win!" at bounding box center [406, 210] width 356 height 18
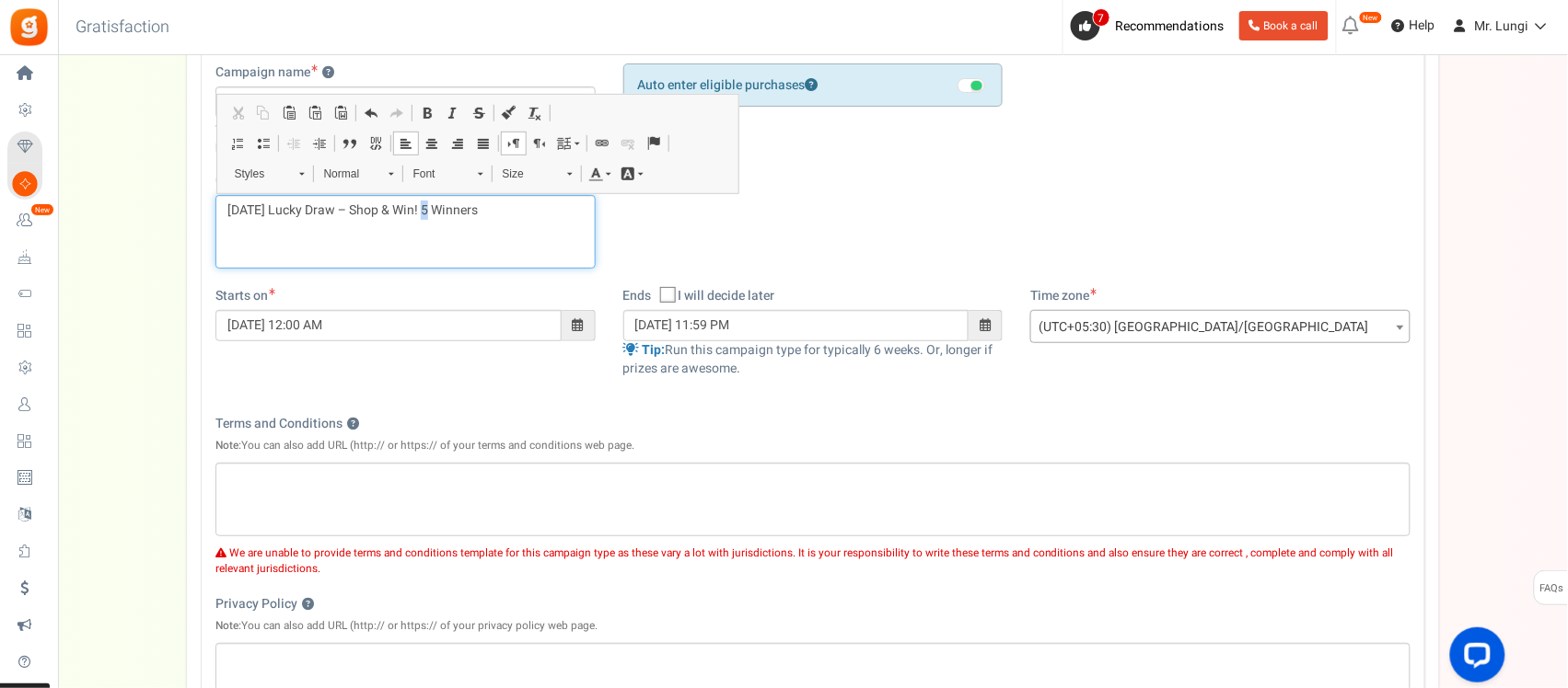
click at [422, 214] on p "Diwali Lucky Draw – Shop & Win! 5 Winners" at bounding box center [406, 210] width 356 height 18
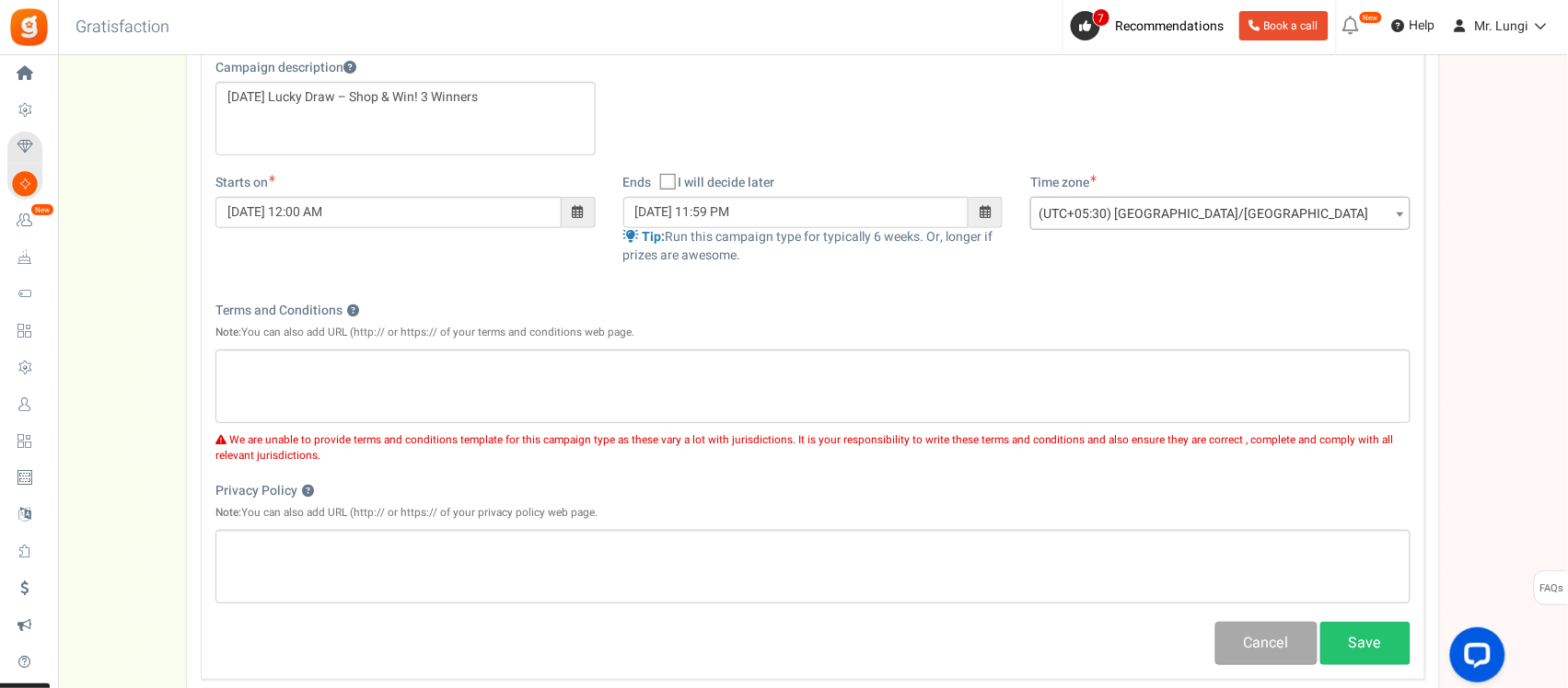
scroll to position [345, 0]
drag, startPoint x: 350, startPoint y: 309, endPoint x: 268, endPoint y: 306, distance: 82.1
click at [268, 306] on label "Terms and Conditions ?" at bounding box center [286, 309] width 143 height 18
click at [0, 0] on textarea "Terms and Conditions ?" at bounding box center [0, 0] width 0 height 0
drag, startPoint x: 213, startPoint y: 297, endPoint x: 342, endPoint y: 298, distance: 129.0
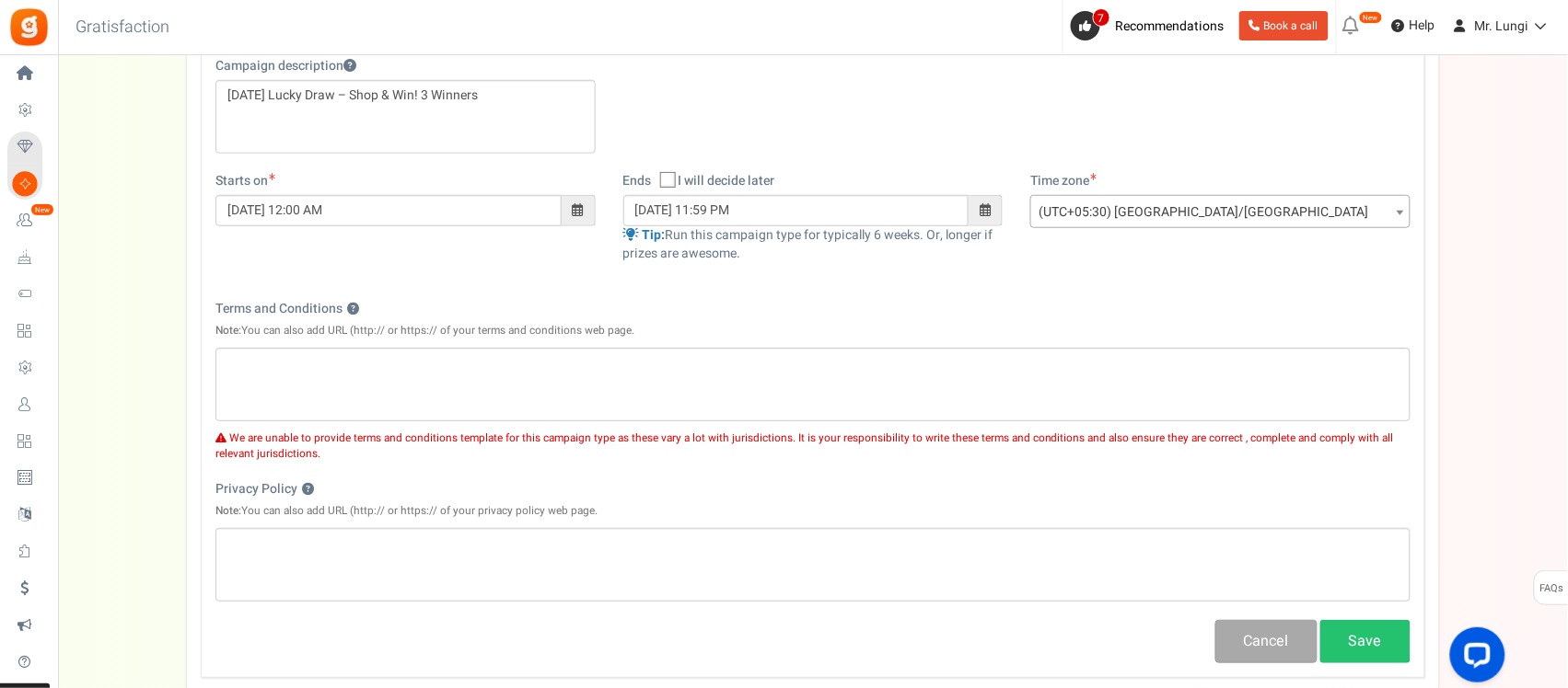
click at [342, 298] on div "Campaign name ? Display Title shown publicly Diwali Giveaway This will be shown…" at bounding box center [813, 306] width 1225 height 745
drag, startPoint x: 342, startPoint y: 298, endPoint x: 251, endPoint y: 288, distance: 91.5
click at [320, 301] on div "Campaign name ? Display Title shown publicly Diwali Giveaway This will be shown…" at bounding box center [813, 306] width 1225 height 745
copy label "Terms and Conditions"
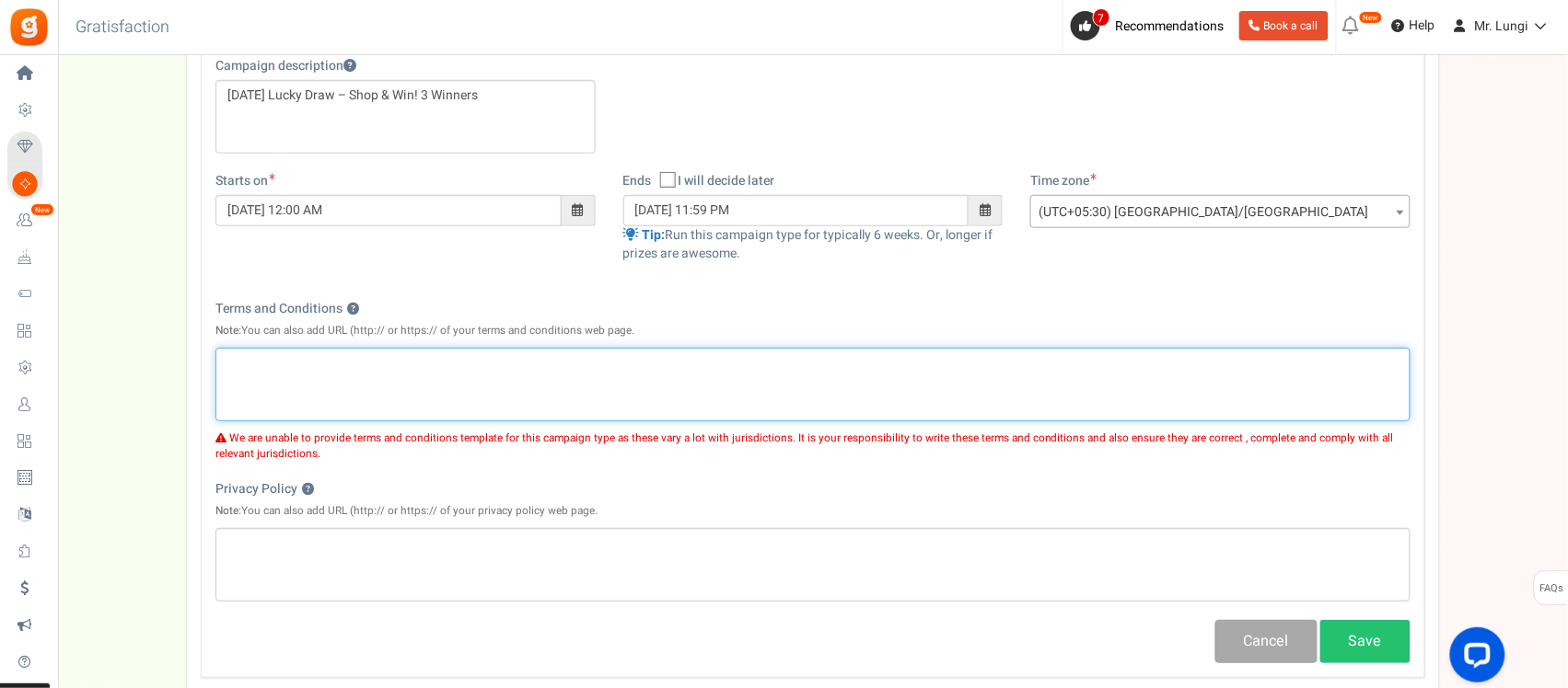
click at [541, 388] on div "Editor, competition_terms" at bounding box center [812, 385] width 1194 height 74
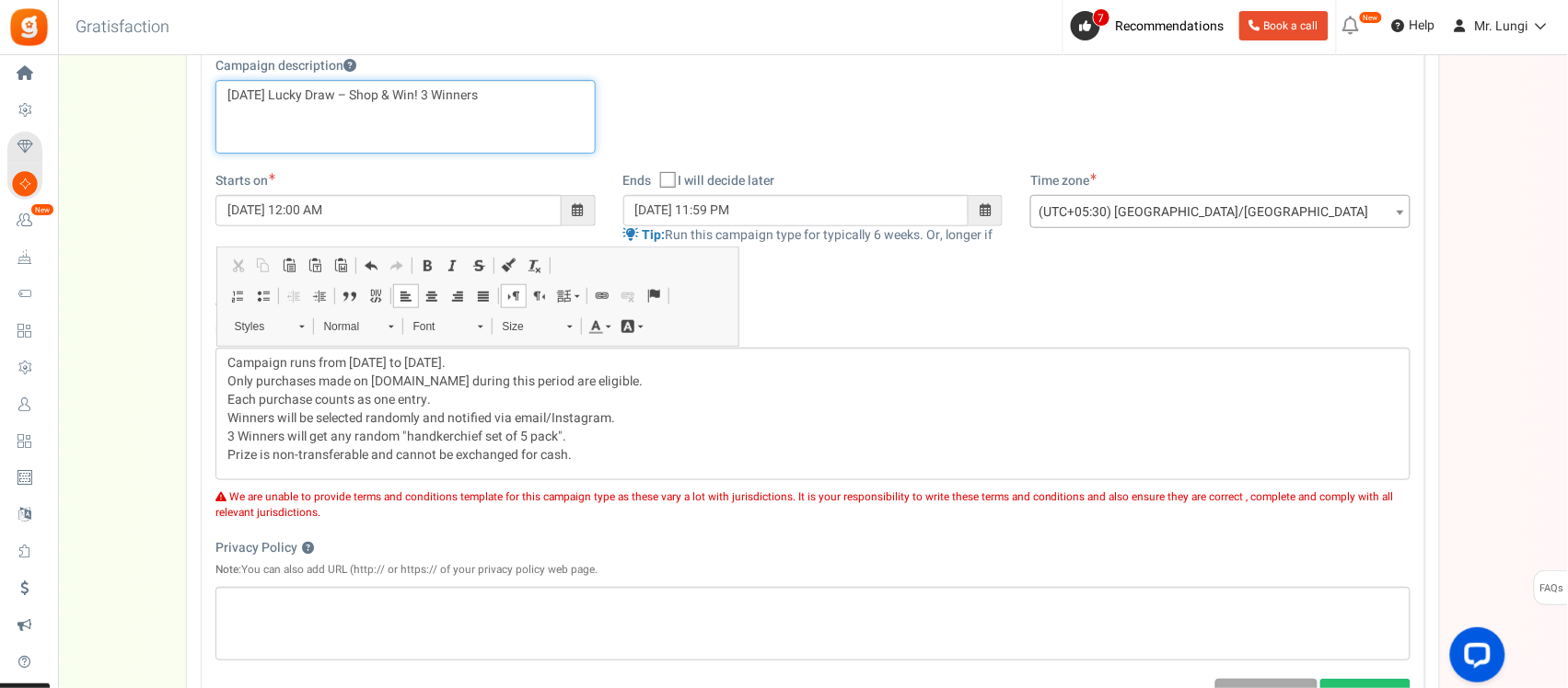
click at [374, 141] on div "[DATE] Lucky Draw – Shop & Win! 3 Winners" at bounding box center [405, 117] width 380 height 74
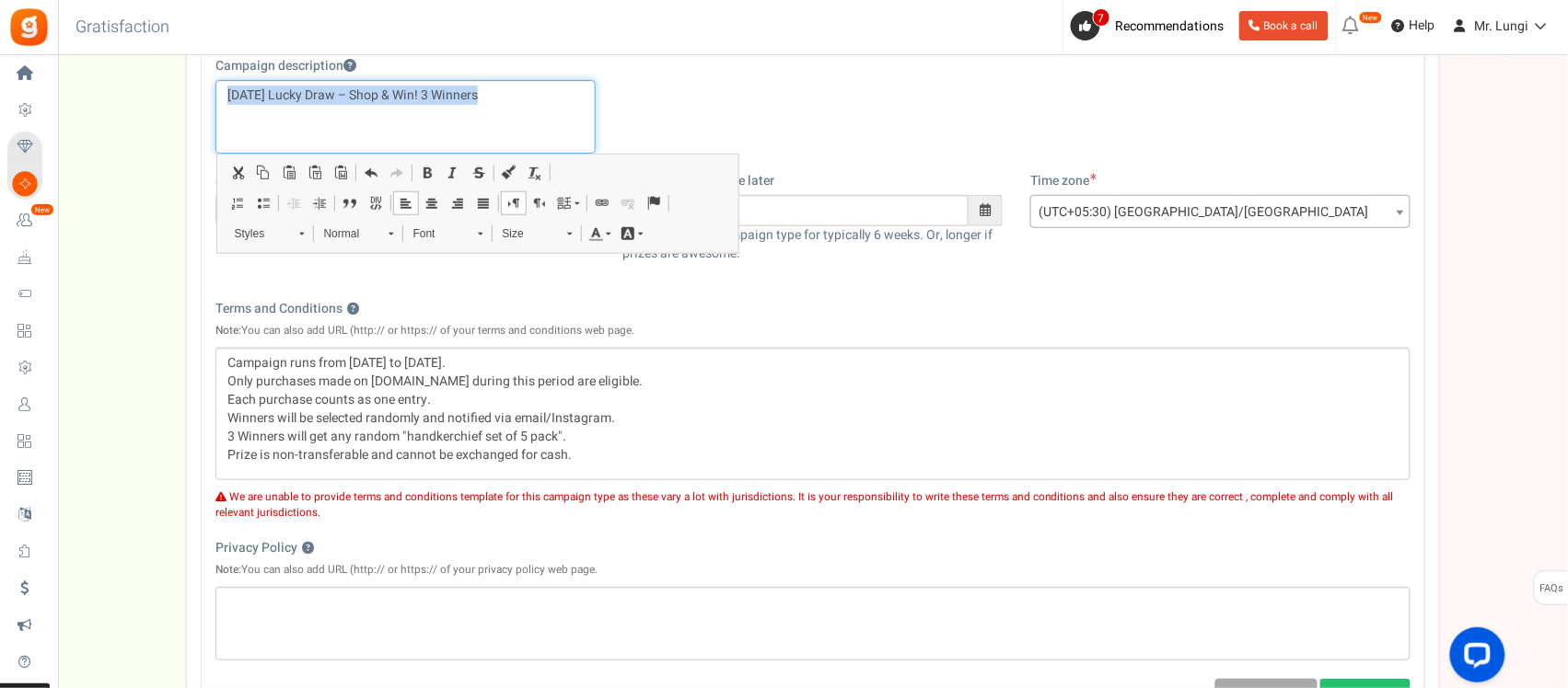
copy p "[DATE] Lucky Draw – Shop & Win! 3 Winners"
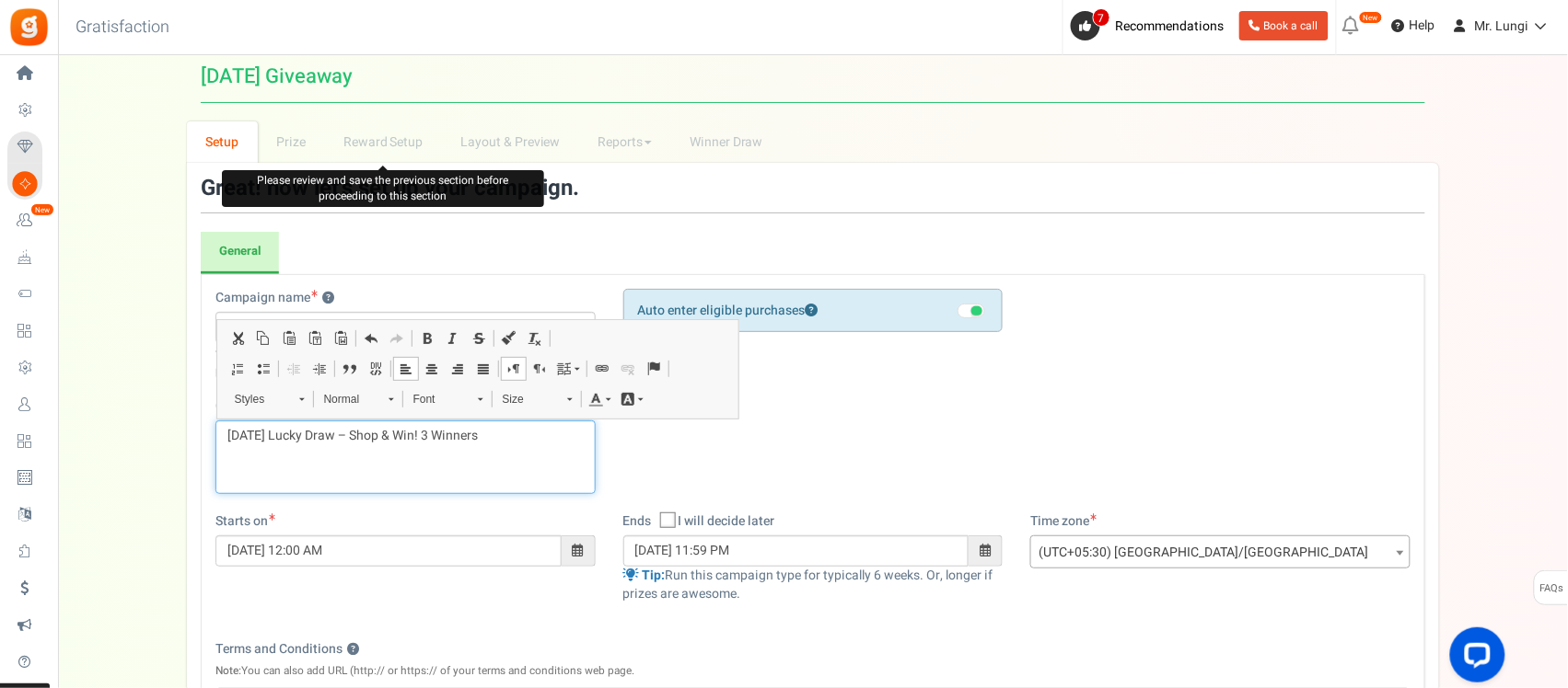
scroll to position [0, 0]
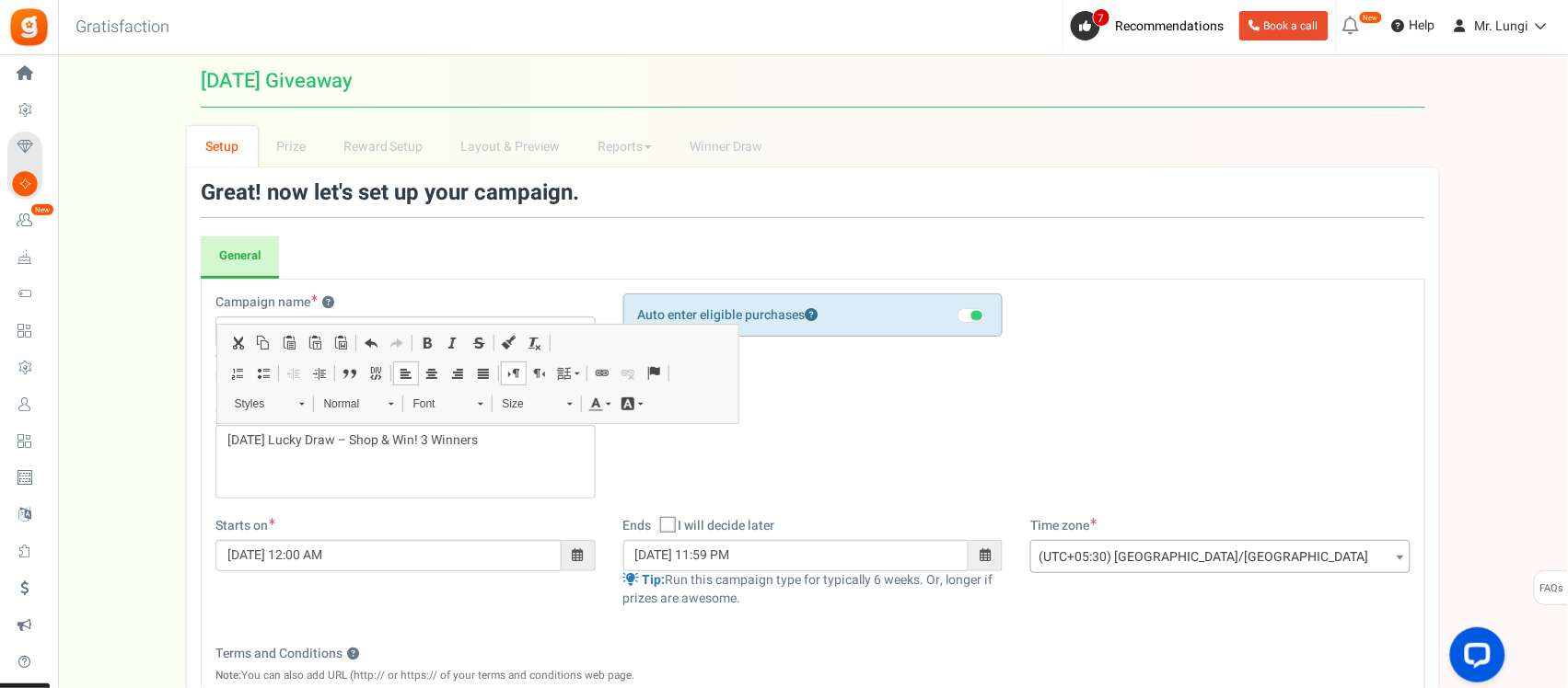
click at [377, 297] on div "Campaign name ? Tip: Titles that mention prizes attract more attention Display …" at bounding box center [405, 305] width 380 height 23
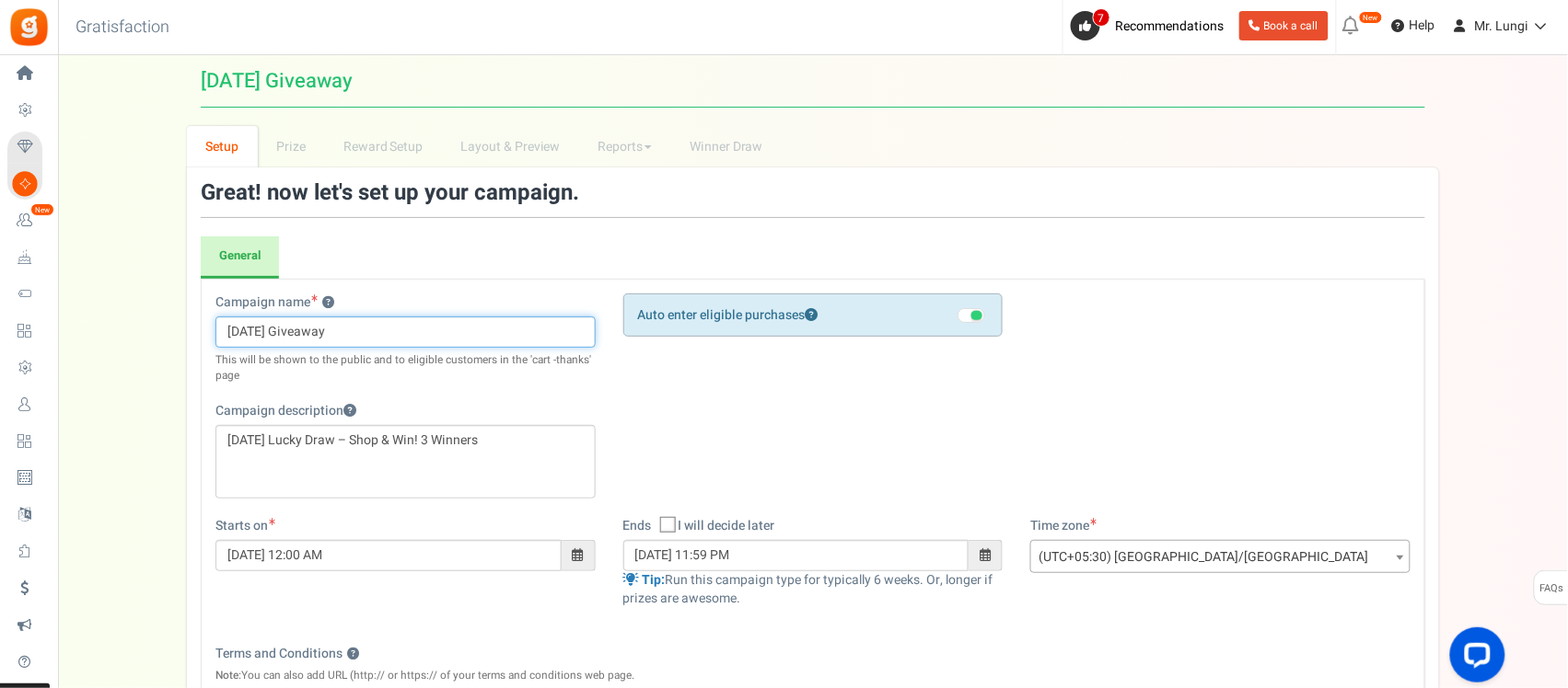
click at [366, 342] on input "Diwali Giveaway" at bounding box center [405, 332] width 380 height 31
paste input "Lucky Draw – Shop & Win! 3 Winners"
type input "[DATE] Lucky Draw – Shop & Win! 3 Winners"
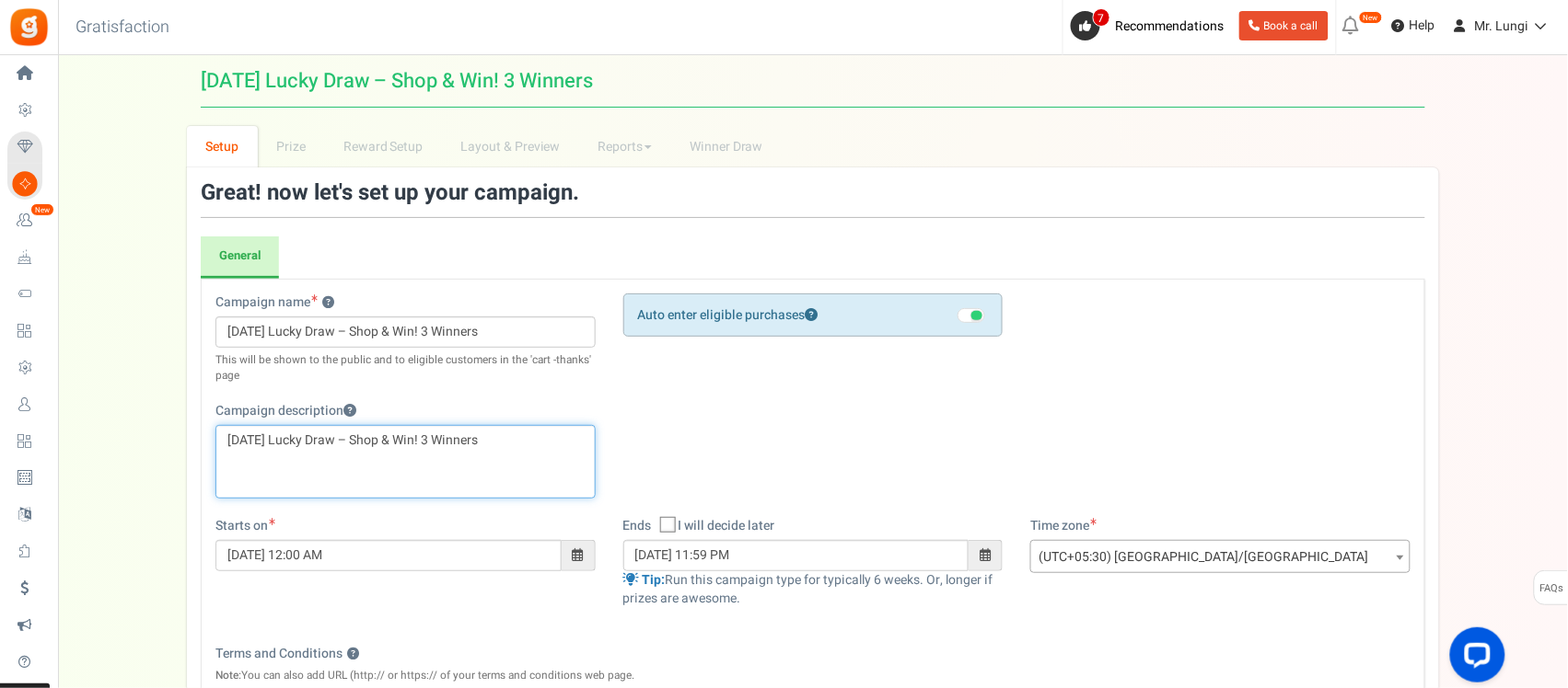
click at [412, 449] on p "[DATE] Lucky Draw – Shop & Win! 3 Winners" at bounding box center [406, 440] width 356 height 18
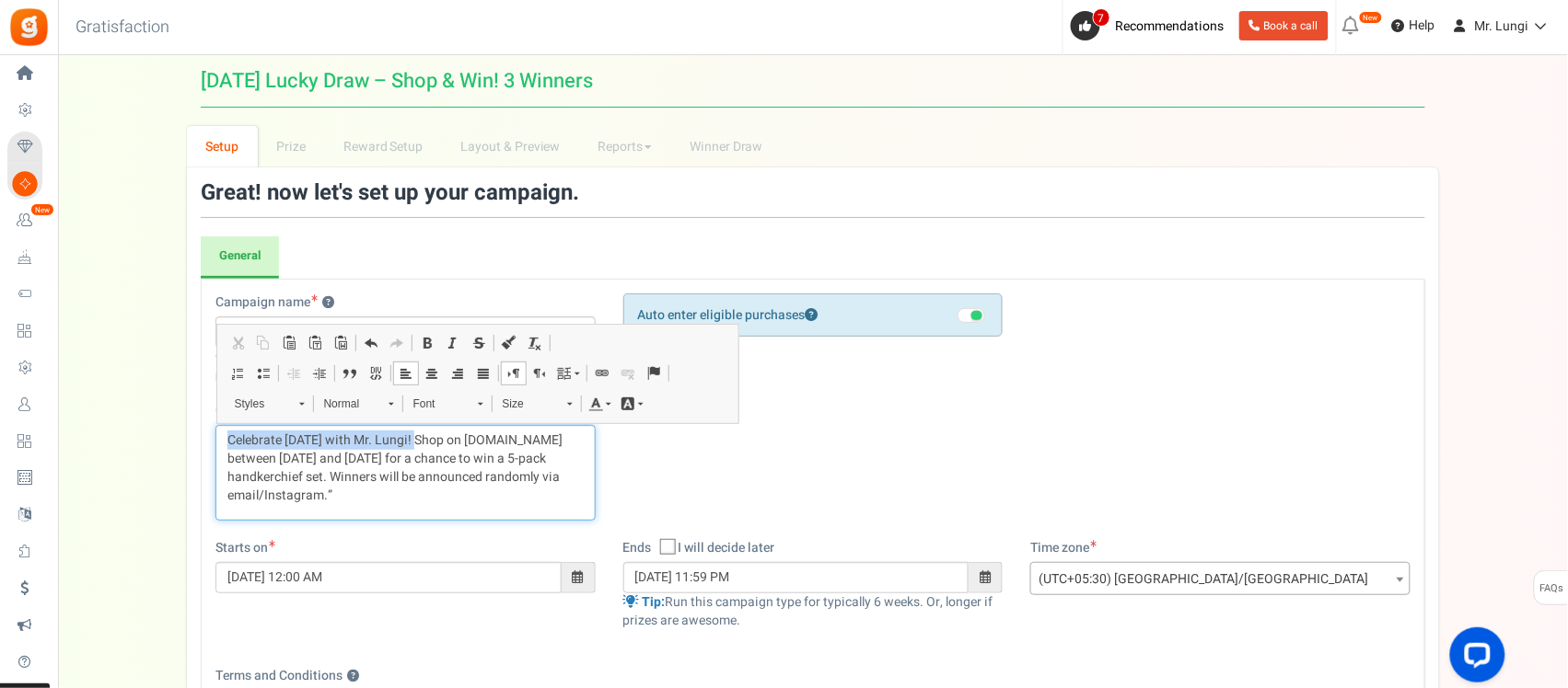
drag, startPoint x: 410, startPoint y: 439, endPoint x: 180, endPoint y: 434, distance: 230.1
click at [180, 439] on div "Setup Prize Entry Methods Reward Setup Refer a Friend Layout & Preview Layout &…" at bounding box center [812, 658] width 1510 height 1063
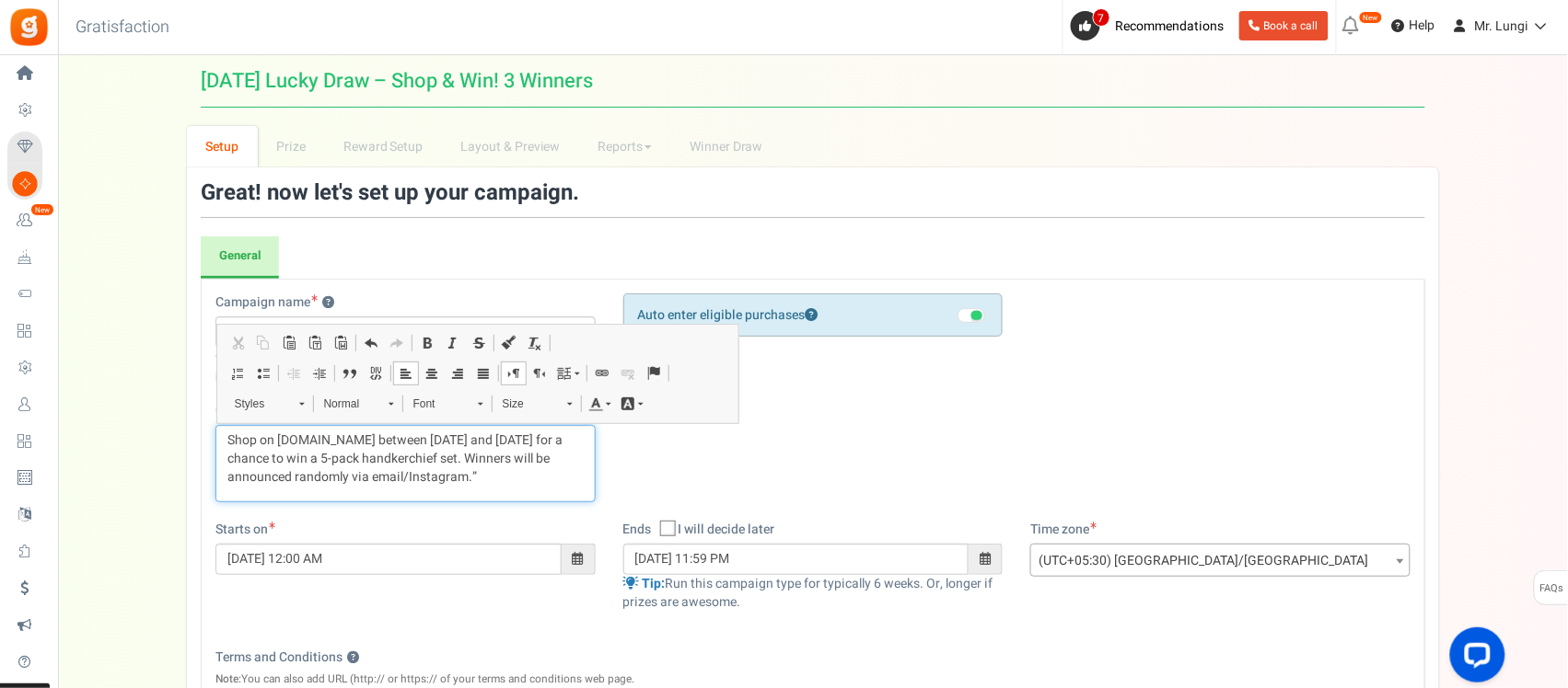
click at [415, 435] on p "Shop on mrlungi.com between 30/09/2025 and 10/11/2025 for a chance to win a 5-p…" at bounding box center [406, 459] width 356 height 55
click at [503, 443] on p "Shop on mrlungi.com between 1/1o/2025 and 10/11/2025 for a chance to win a 5-pa…" at bounding box center [406, 459] width 356 height 55
click at [426, 444] on p "Shop on mrlungi.com between 1/1o/2025 and 20/110/2025 for a chance to win a 5-p…" at bounding box center [406, 459] width 356 height 55
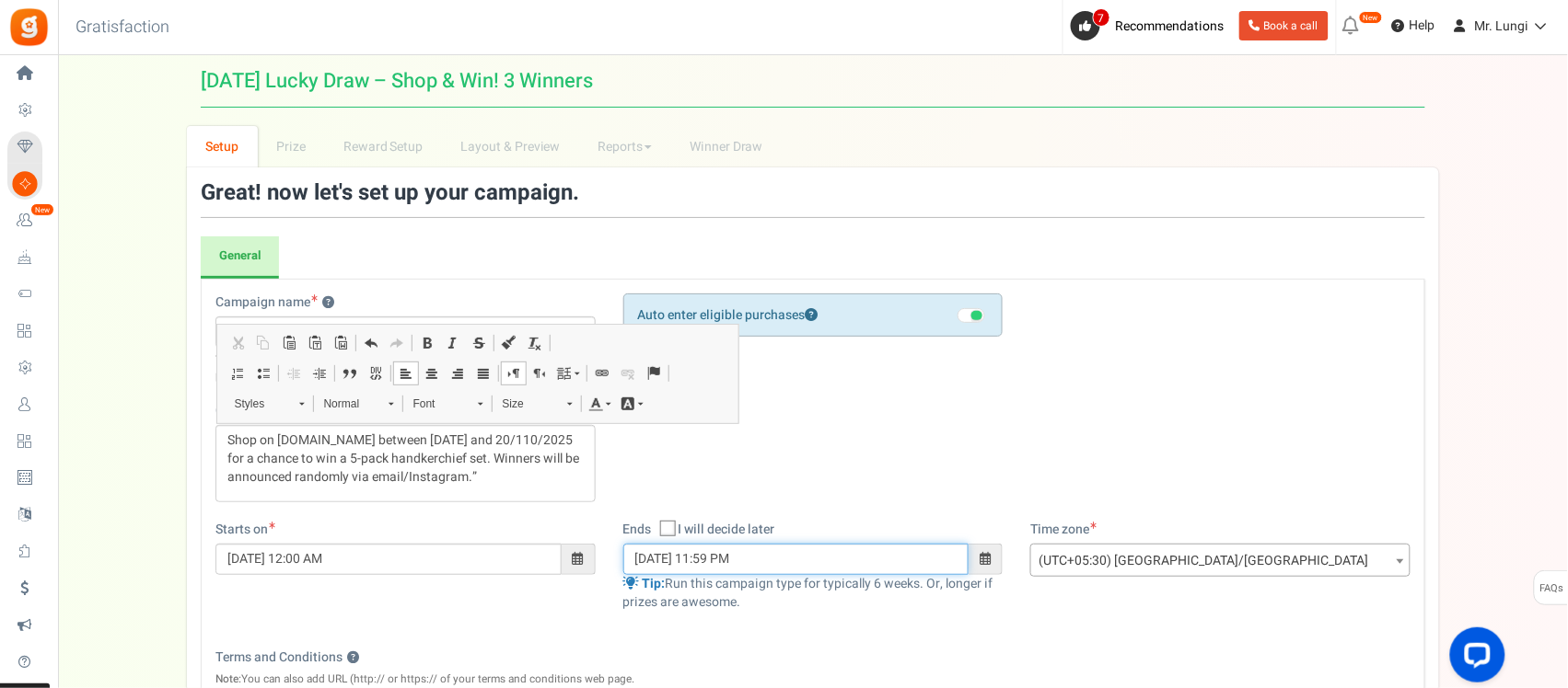
click at [695, 567] on input "20/11/2025 11:59 PM" at bounding box center [795, 559] width 346 height 31
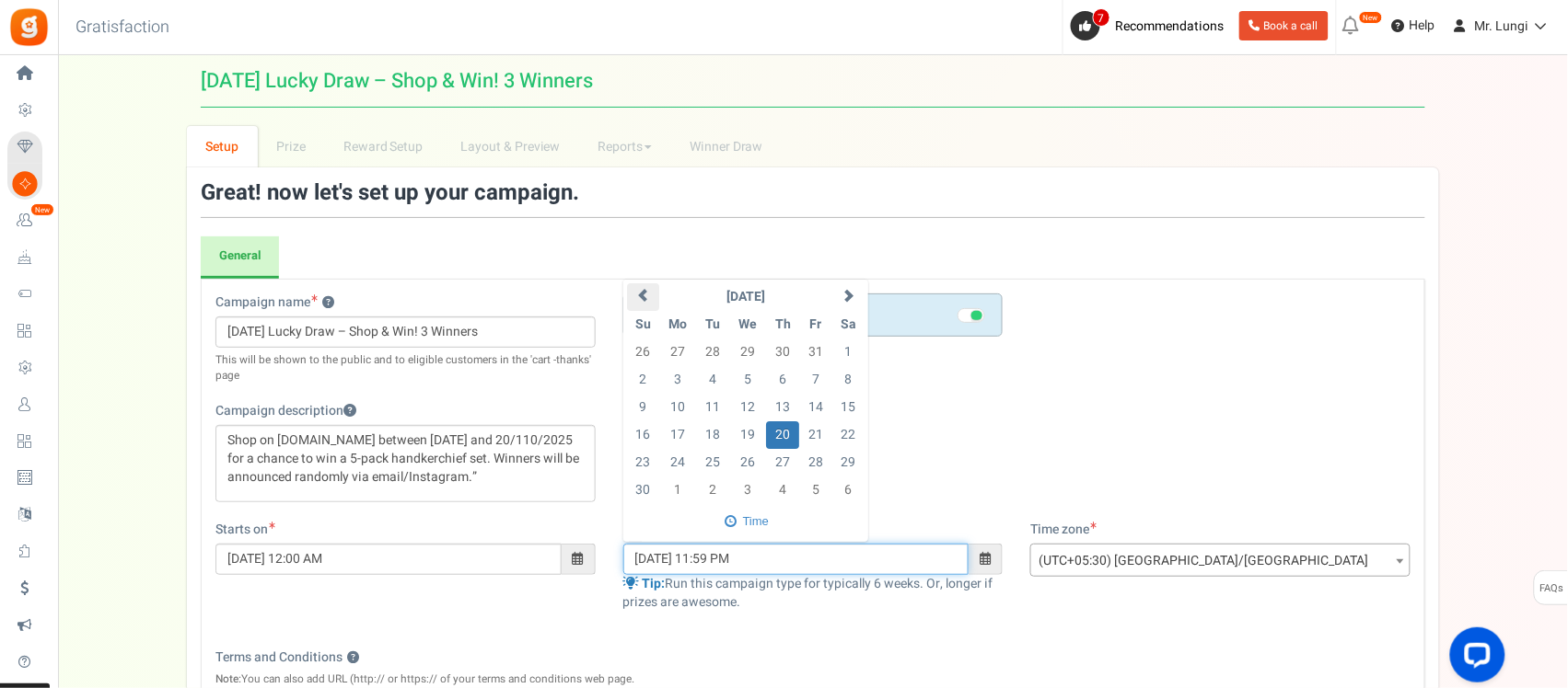
click at [651, 292] on th at bounding box center [643, 297] width 32 height 27
click at [678, 432] on td "20" at bounding box center [678, 435] width 38 height 27
type input "[DATE] 11:59 PM"
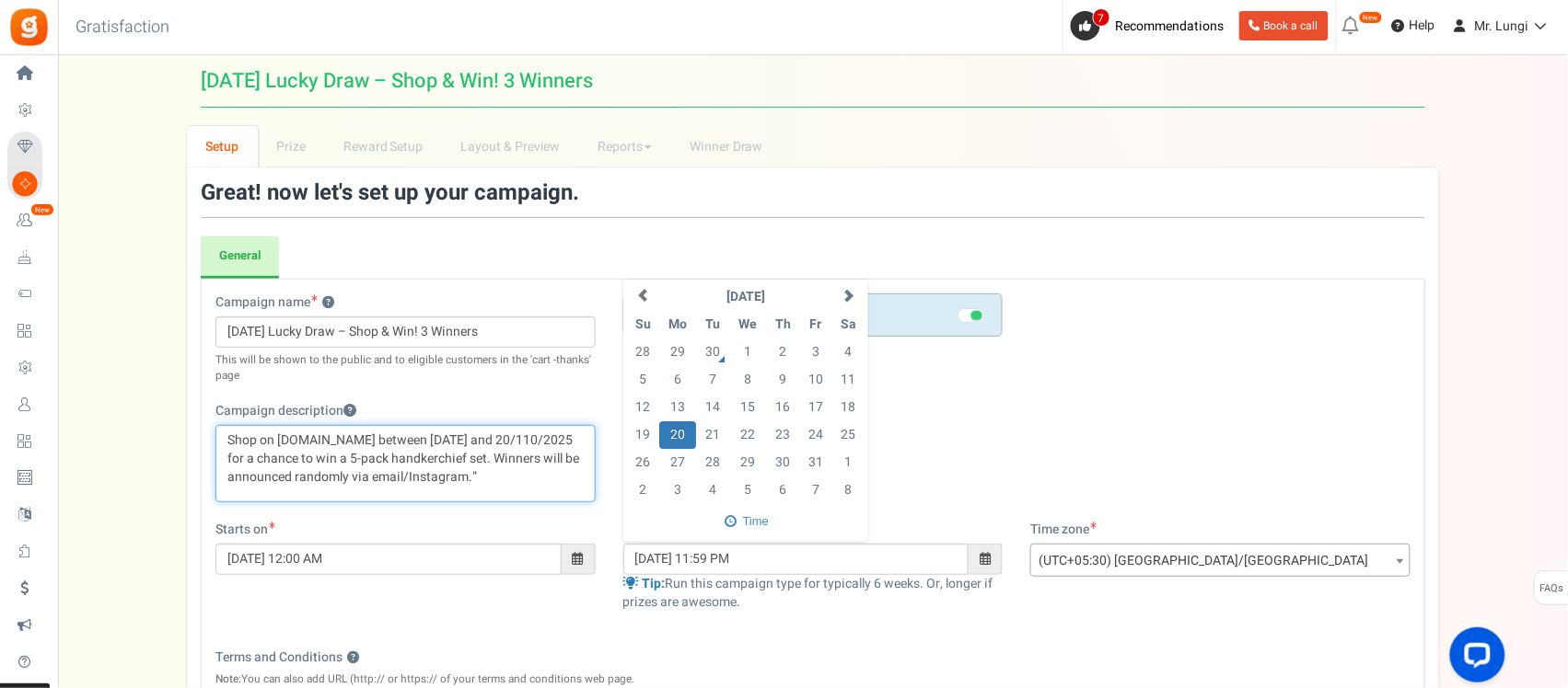
click at [477, 452] on p "Shop on mrlungi.com between 1/10/2025 and 20/110/2025 for a chance to win a 5-p…" at bounding box center [406, 459] width 356 height 55
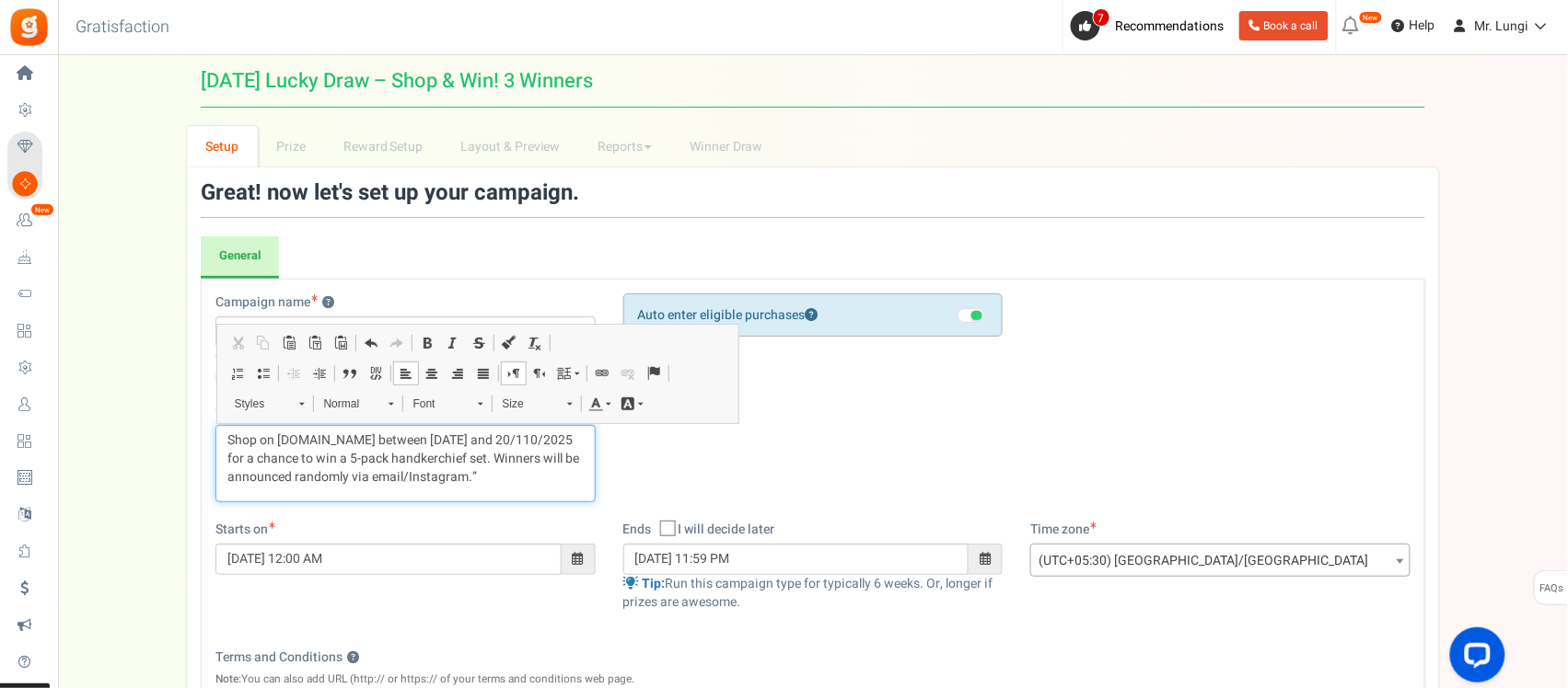
click at [351, 462] on p "Shop on mrlungi.com between 1/10/2025 and 20/110/2025 for a chance to win a 5-p…" at bounding box center [406, 459] width 356 height 55
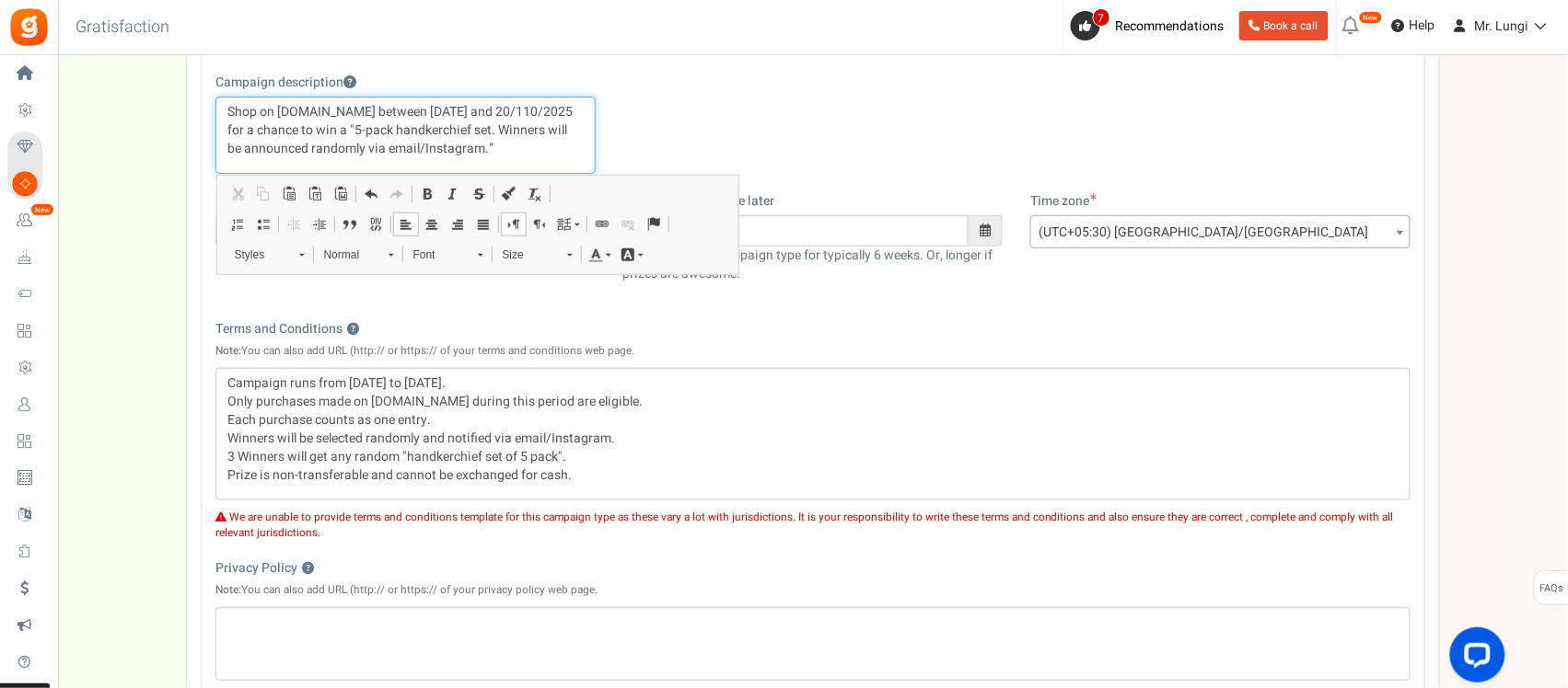
scroll to position [461, 0]
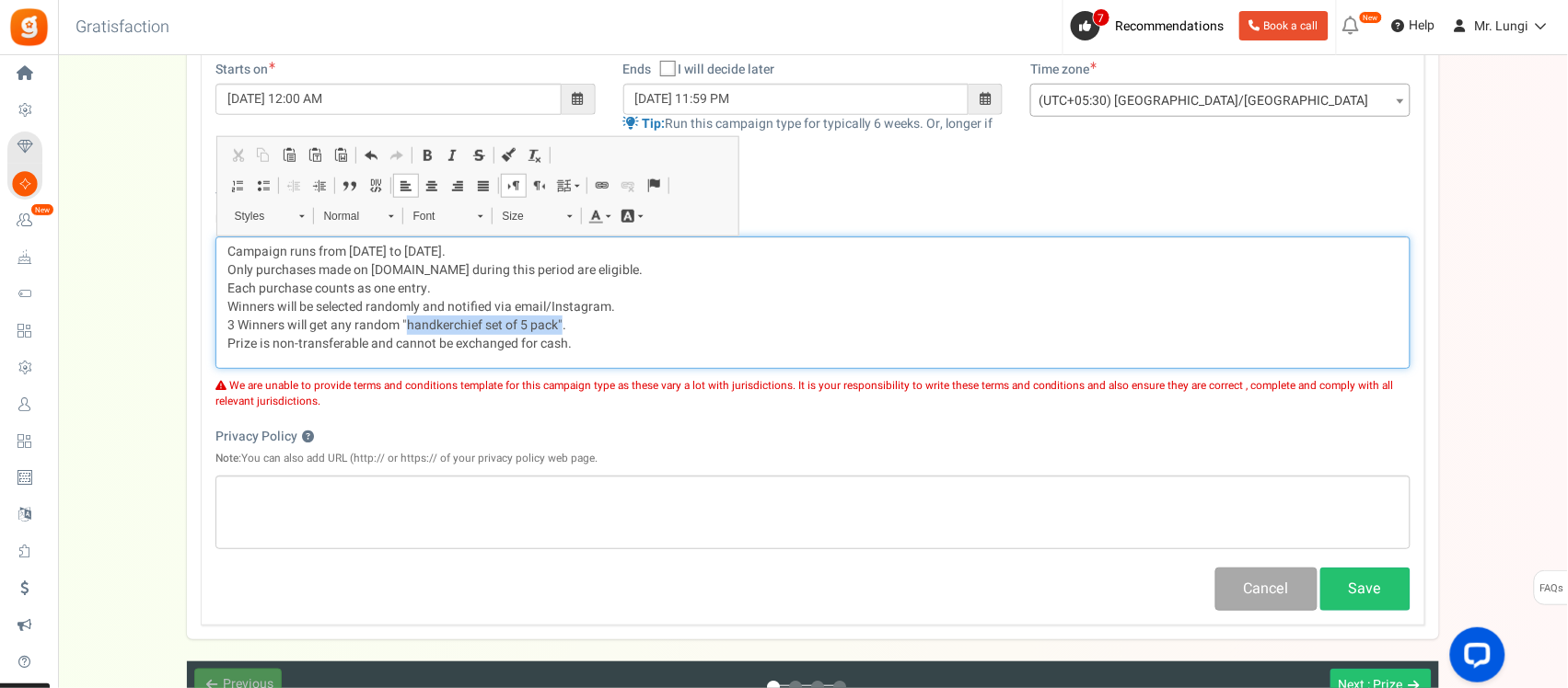
drag, startPoint x: 408, startPoint y: 324, endPoint x: 561, endPoint y: 328, distance: 153.1
click at [561, 328] on p "Campaign runs from 30/09/2025 to 10/11/2025. Only purchases made on mrlungi.com…" at bounding box center [812, 298] width 1171 height 111
copy p "handkerchief set of 5 pack""
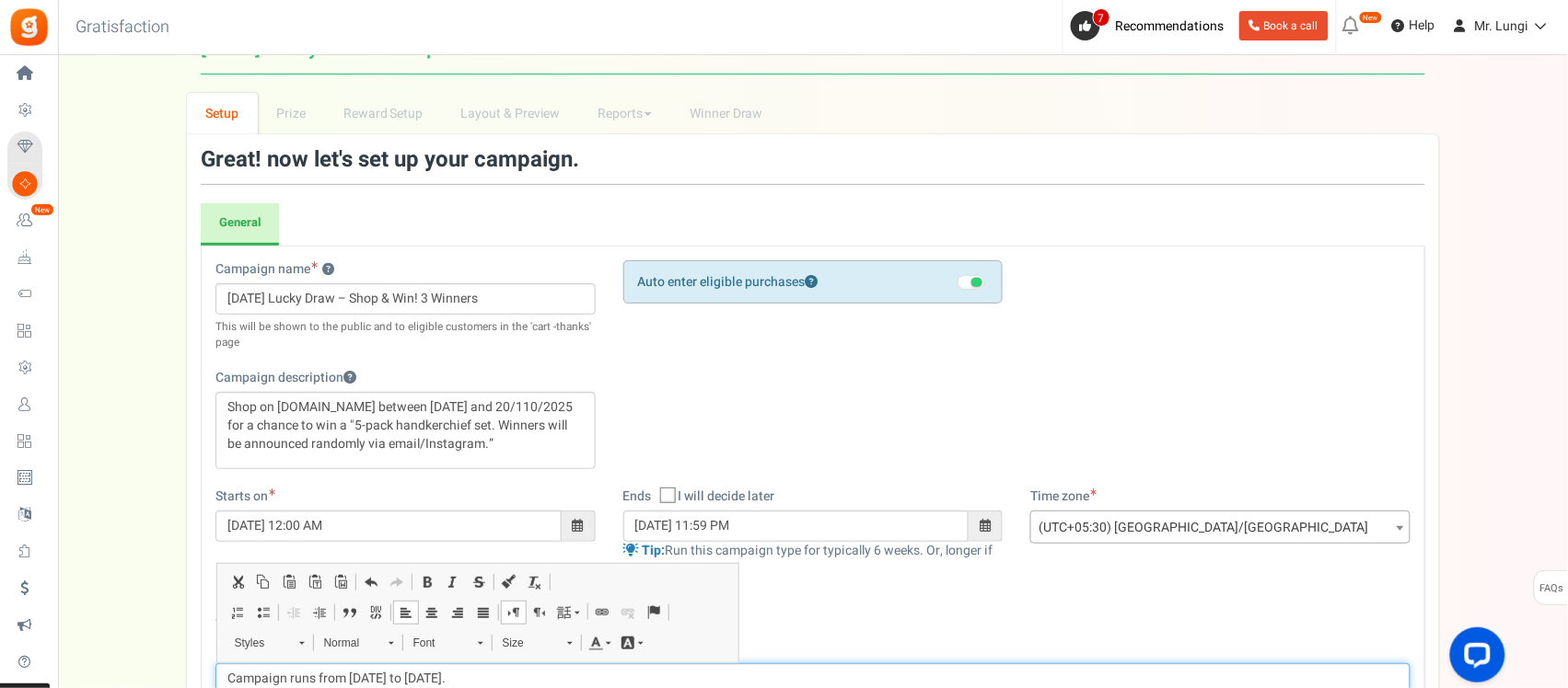
scroll to position [0, 0]
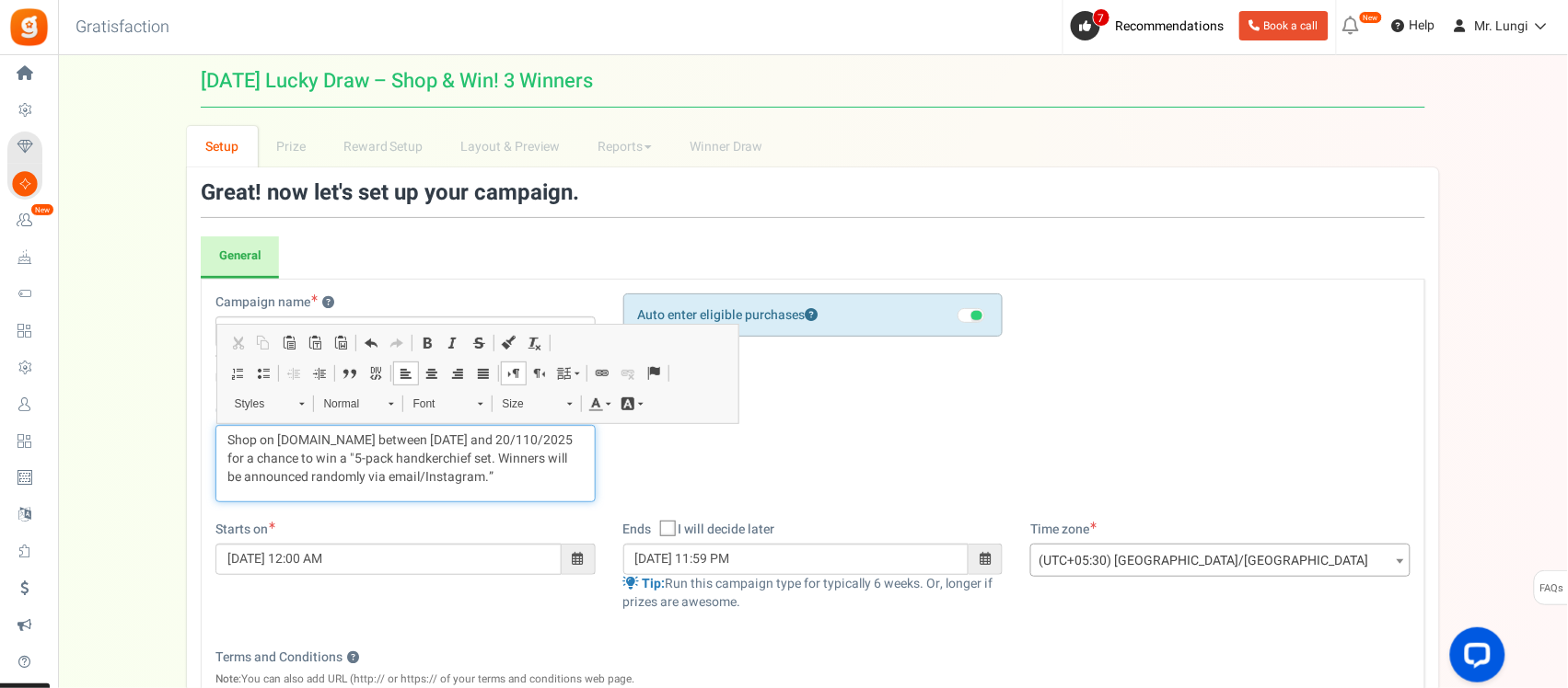
click at [489, 457] on p "Shop on mrlungi.com between 1/10/2025 and 20/110/2025 for a chance to win a "5-…" at bounding box center [406, 459] width 356 height 55
click at [502, 453] on p "Shop on mrlungi.com between 1/10/2025 and 20/110/2025 for a chance to win a "5-…" at bounding box center [406, 459] width 356 height 55
click at [232, 481] on p "Shop on mrlungi.com between 1/10/2025 and 20/110/2025 for a chance to win a "5-…" at bounding box center [406, 459] width 356 height 55
click at [424, 476] on p "Shop on mrlungi.com between 1/10/2025 and 20/110/2025 for a chance to win a "5-…" at bounding box center [406, 459] width 356 height 55
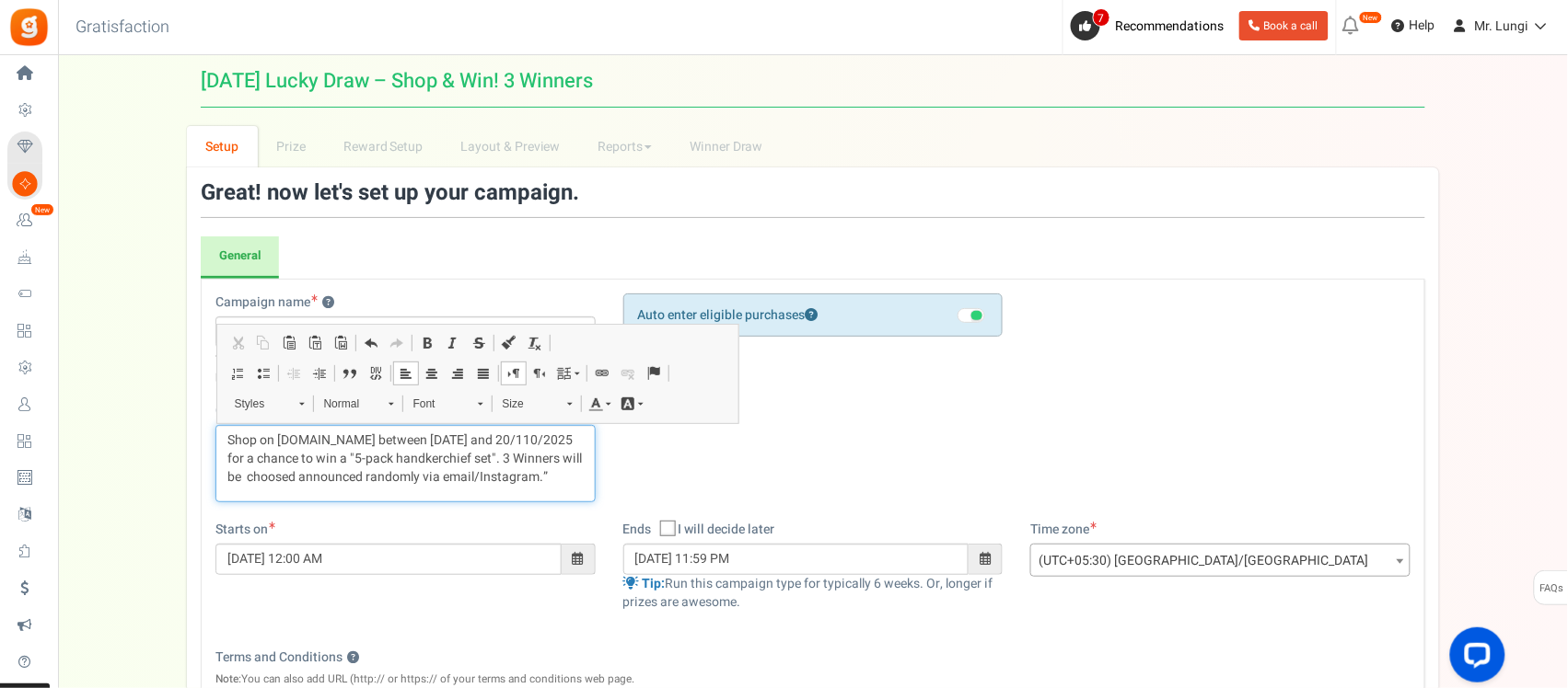
click at [548, 475] on p "Shop on mrlungi.com between 1/10/2025 and 20/110/2025 for a chance to win a "5-…" at bounding box center [406, 459] width 356 height 55
click at [249, 475] on p "Shop on mrlungi.com between 1/10/2025 and 20/110/2025 for a chance to win a "5-…" at bounding box center [406, 459] width 356 height 55
click at [305, 479] on p "Shop on mrlungi.com between 1/10/2025 and 20/110/2025 for a chance to win a "5-…" at bounding box center [406, 459] width 356 height 55
click at [271, 481] on p "Shop on mrlungi.com between 1/10/2025 and 20/110/2025 for a chance to win a "5-…" at bounding box center [406, 459] width 356 height 55
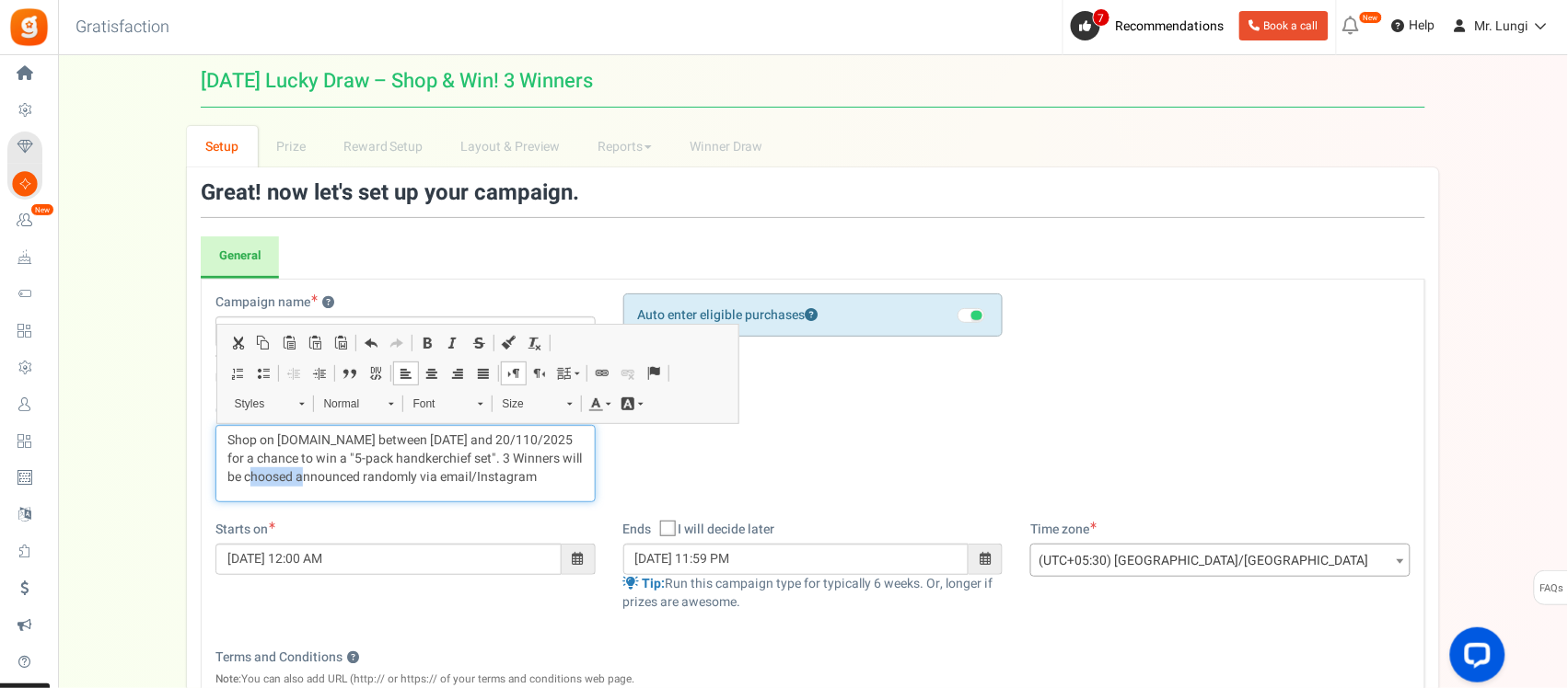
click at [271, 481] on p "Shop on mrlungi.com between 1/10/2025 and 20/110/2025 for a chance to win a "5-…" at bounding box center [406, 459] width 356 height 55
click at [531, 475] on p "Shop on mrlungi.com between 1/10/2025 and 20/110/2025 for a chance to win a "5-…" at bounding box center [406, 459] width 356 height 55
drag, startPoint x: 488, startPoint y: 475, endPoint x: 559, endPoint y: 476, distance: 71.0
click at [559, 476] on p "Shop on mrlungi.com between 1/10/2025 and 20/110/2025 for a chance to win a "5-…" at bounding box center [406, 459] width 356 height 55
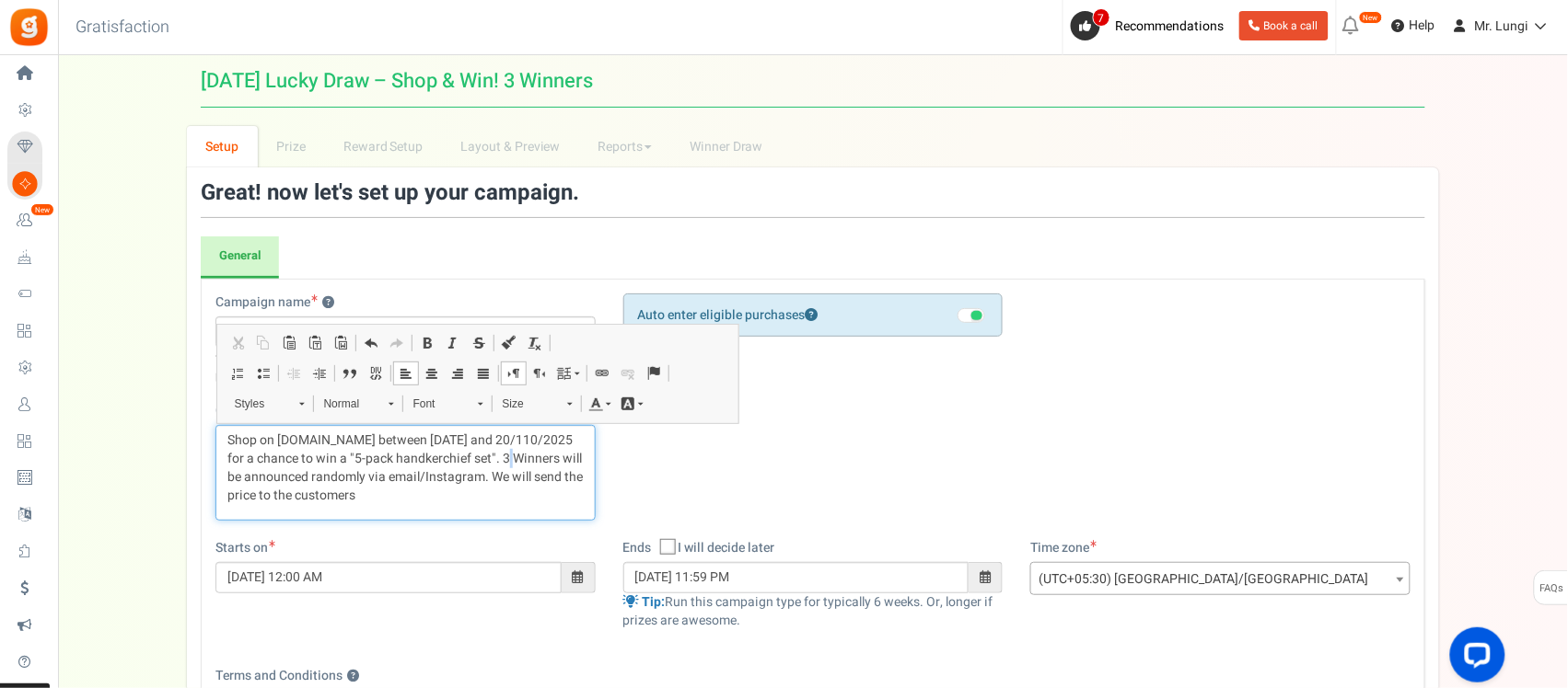
click at [508, 457] on p "Shop on mrlungi.com between 1/10/2025 and 20/110/2025 for a chance to win a "5-…" at bounding box center [406, 468] width 356 height 74
click at [365, 498] on p "Shop on mrlungi.com between 1/10/2025 and 20/110/2025 for a chance to win a "5-…" at bounding box center [406, 468] width 356 height 74
drag, startPoint x: 494, startPoint y: 477, endPoint x: 504, endPoint y: 504, distance: 28.8
click at [504, 504] on p "Shop on mrlungi.com between 1/10/2025 and 20/110/2025 for a chance to win a "5-…" at bounding box center [406, 468] width 356 height 74
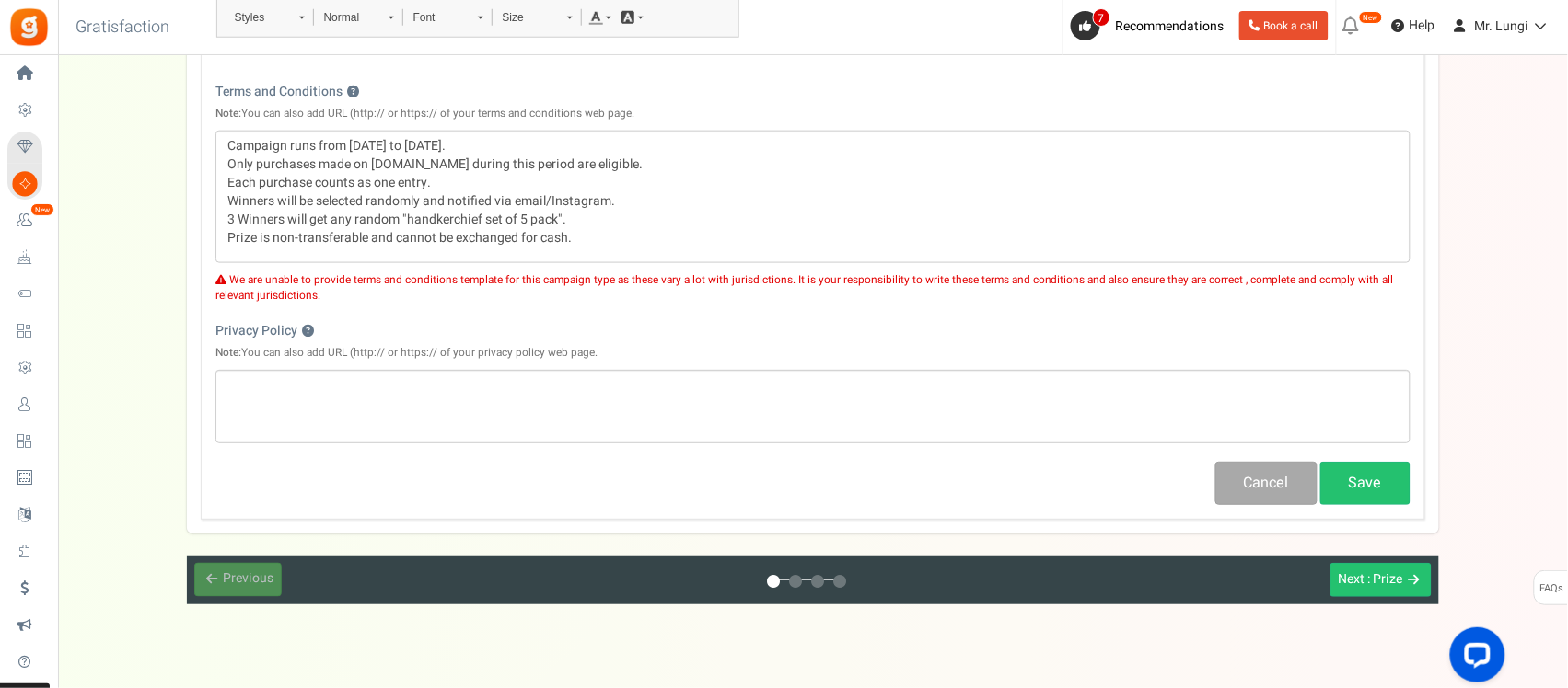
scroll to position [575, 0]
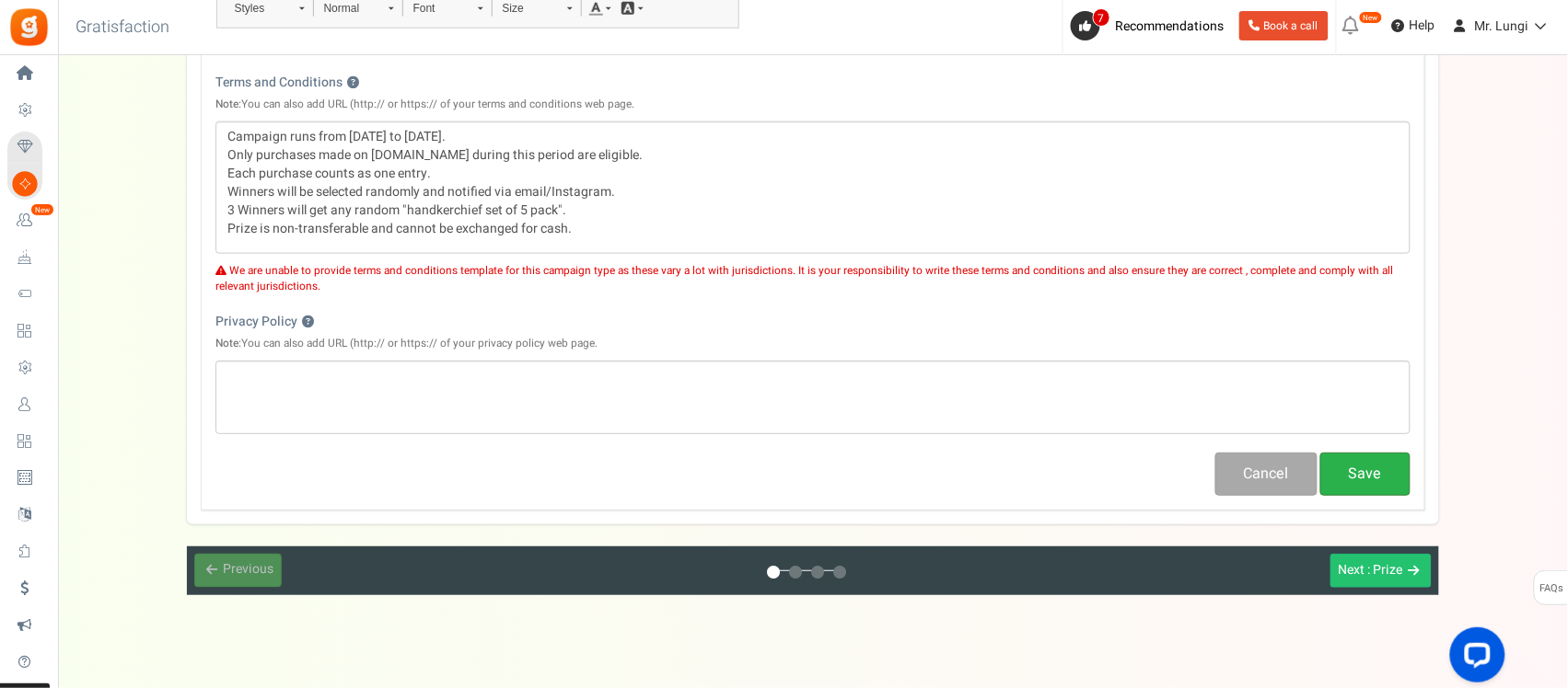
click at [1363, 472] on button "Save" at bounding box center [1365, 475] width 90 height 44
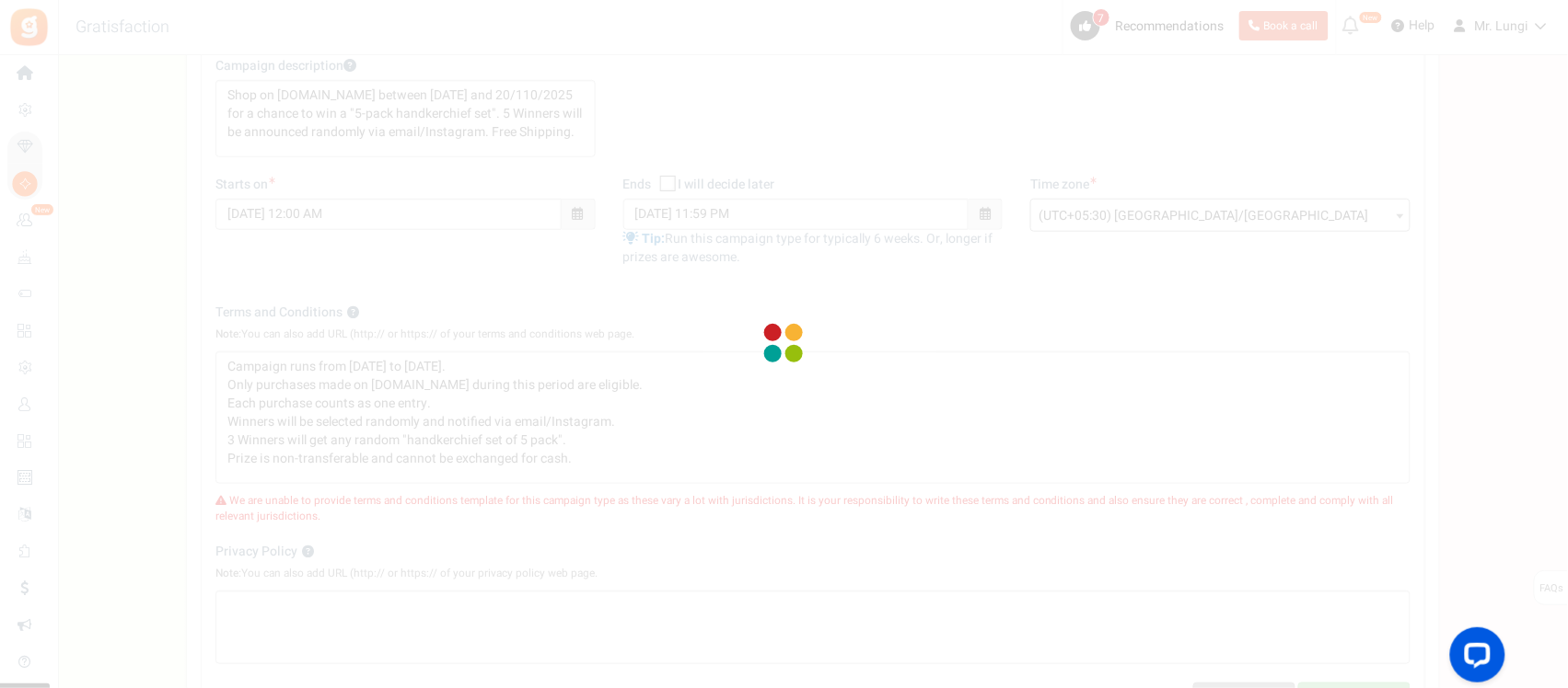
scroll to position [115, 0]
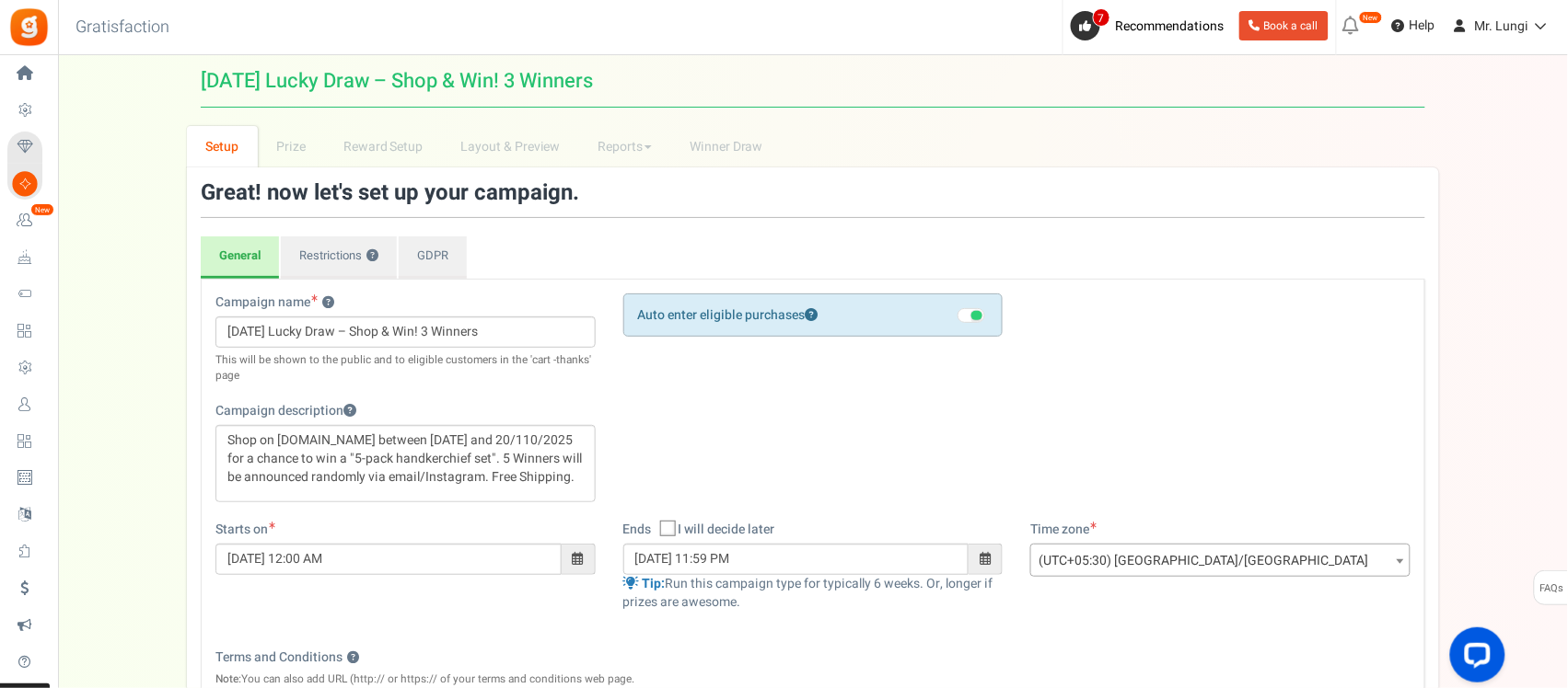
click at [974, 314] on span at bounding box center [976, 316] width 11 height 9
click at [957, 314] on input "checkbox" at bounding box center [957, 327] width 0 height 31
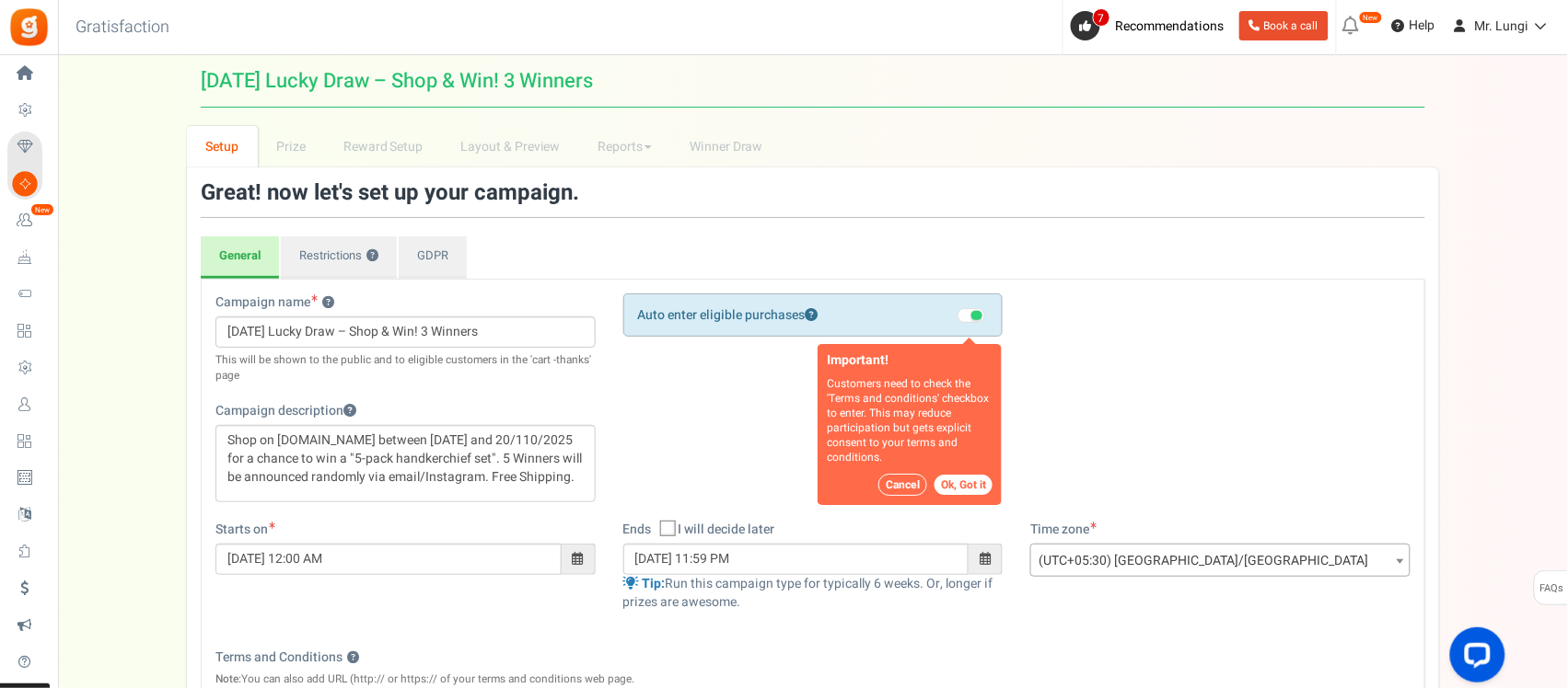
click at [965, 488] on button "Ok, Got it" at bounding box center [963, 485] width 58 height 20
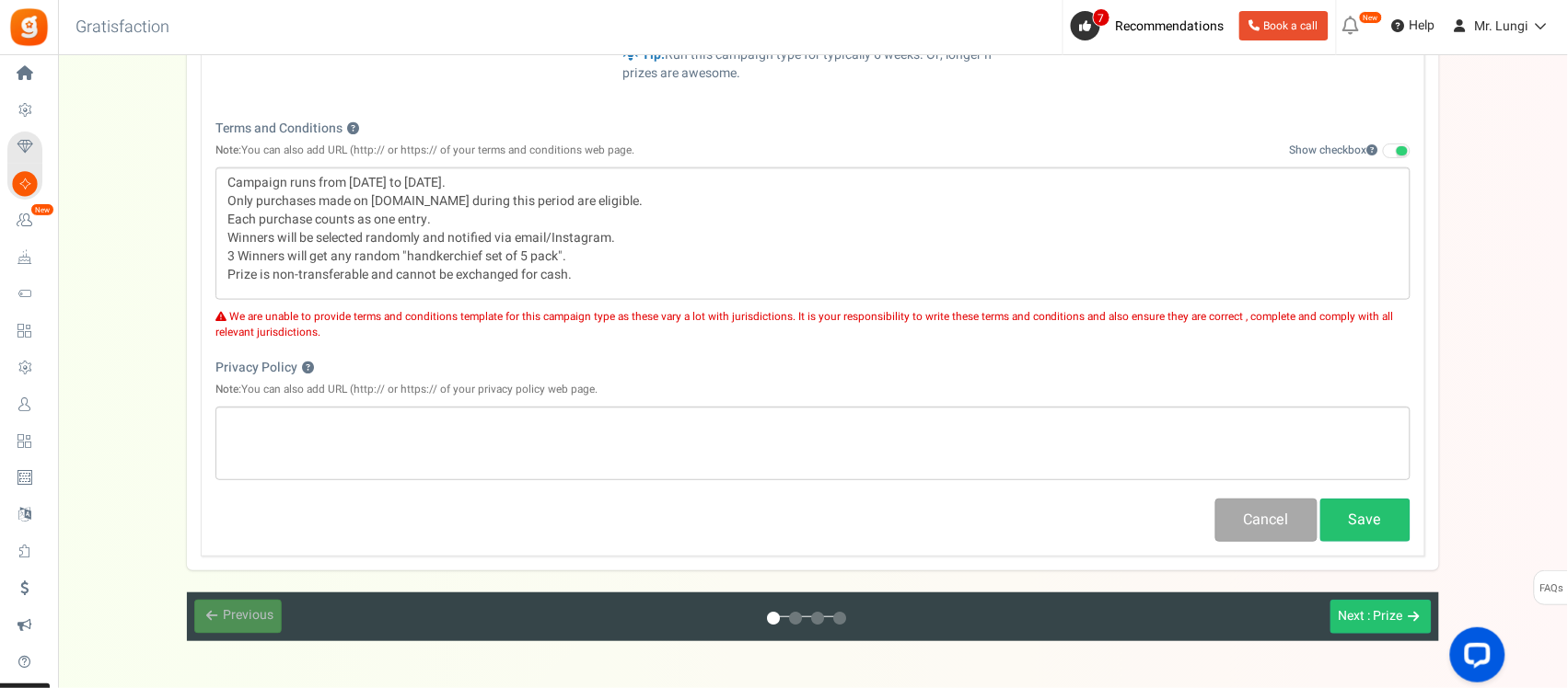
scroll to position [575, 0]
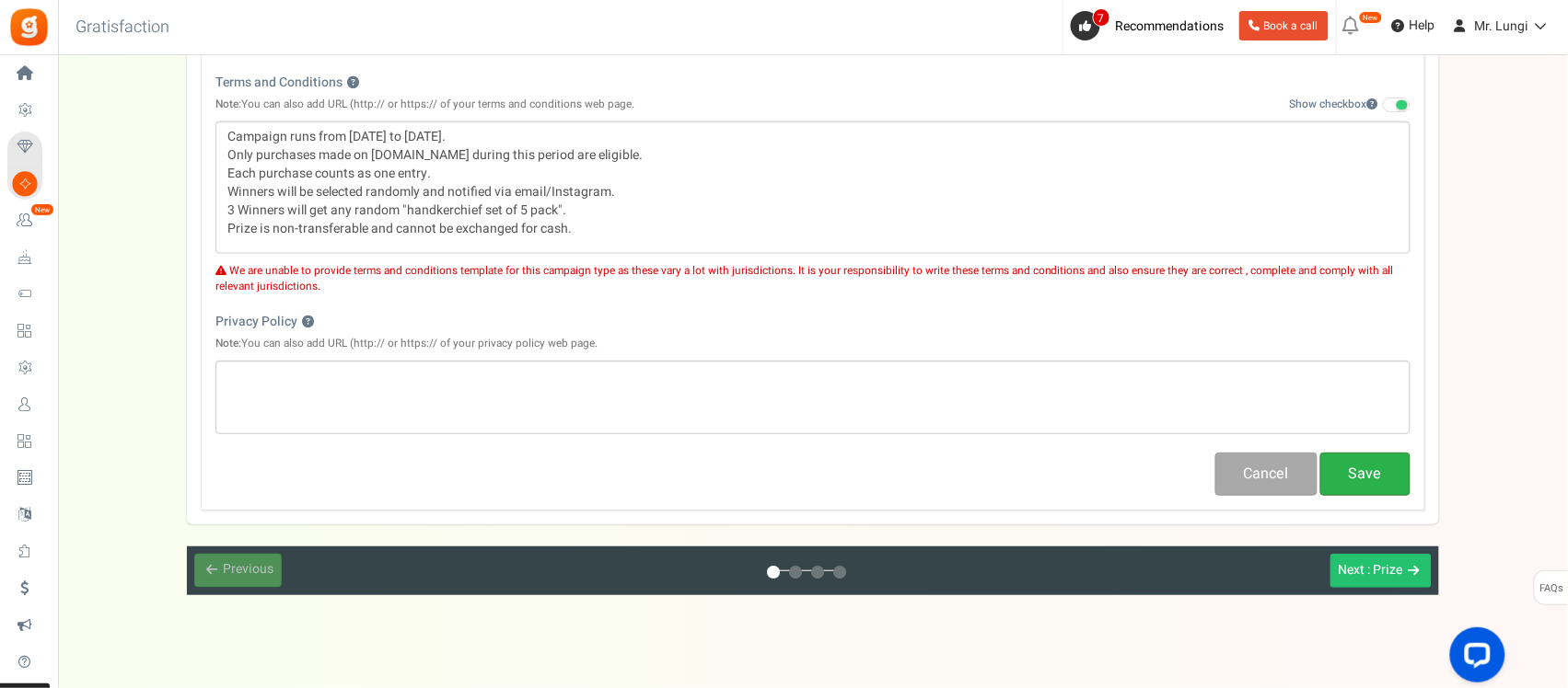
click at [1359, 470] on button "Save" at bounding box center [1365, 475] width 90 height 44
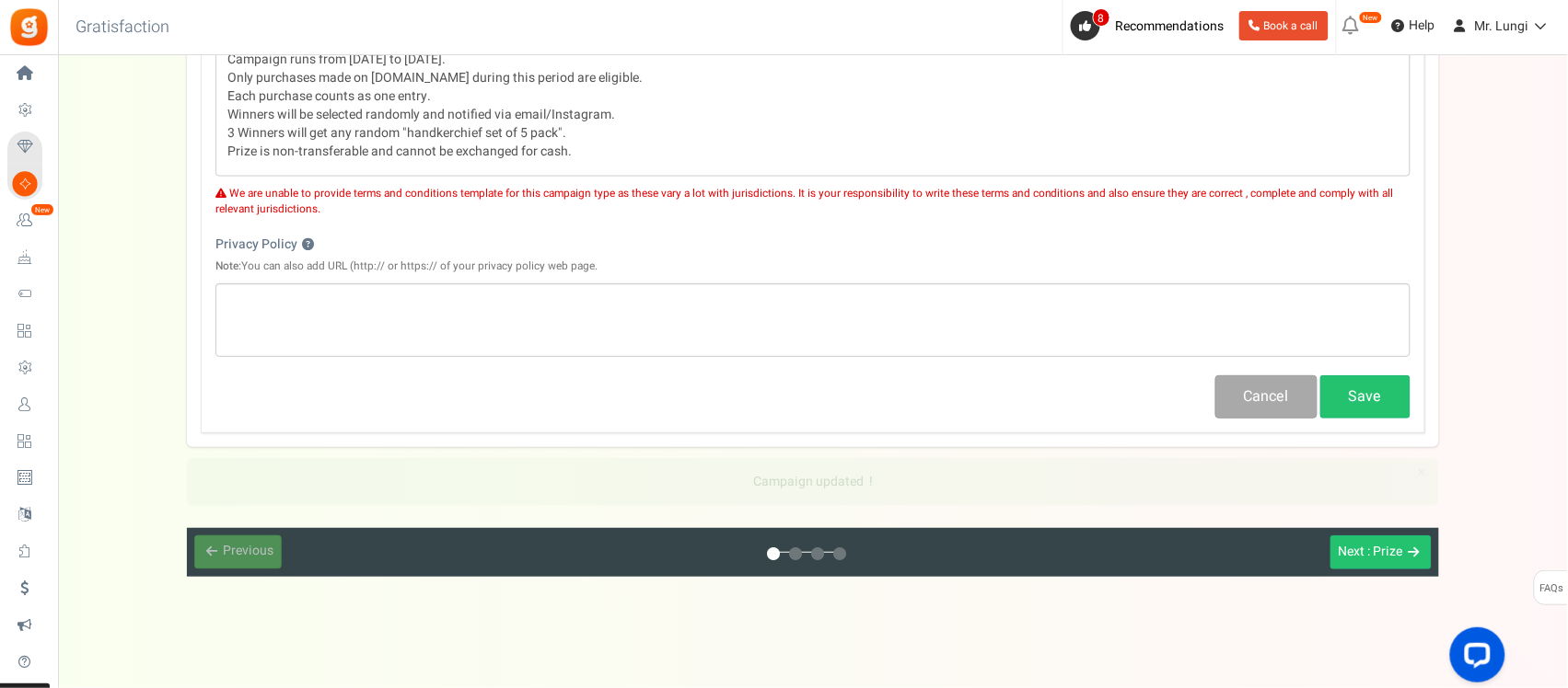
scroll to position [594, 0]
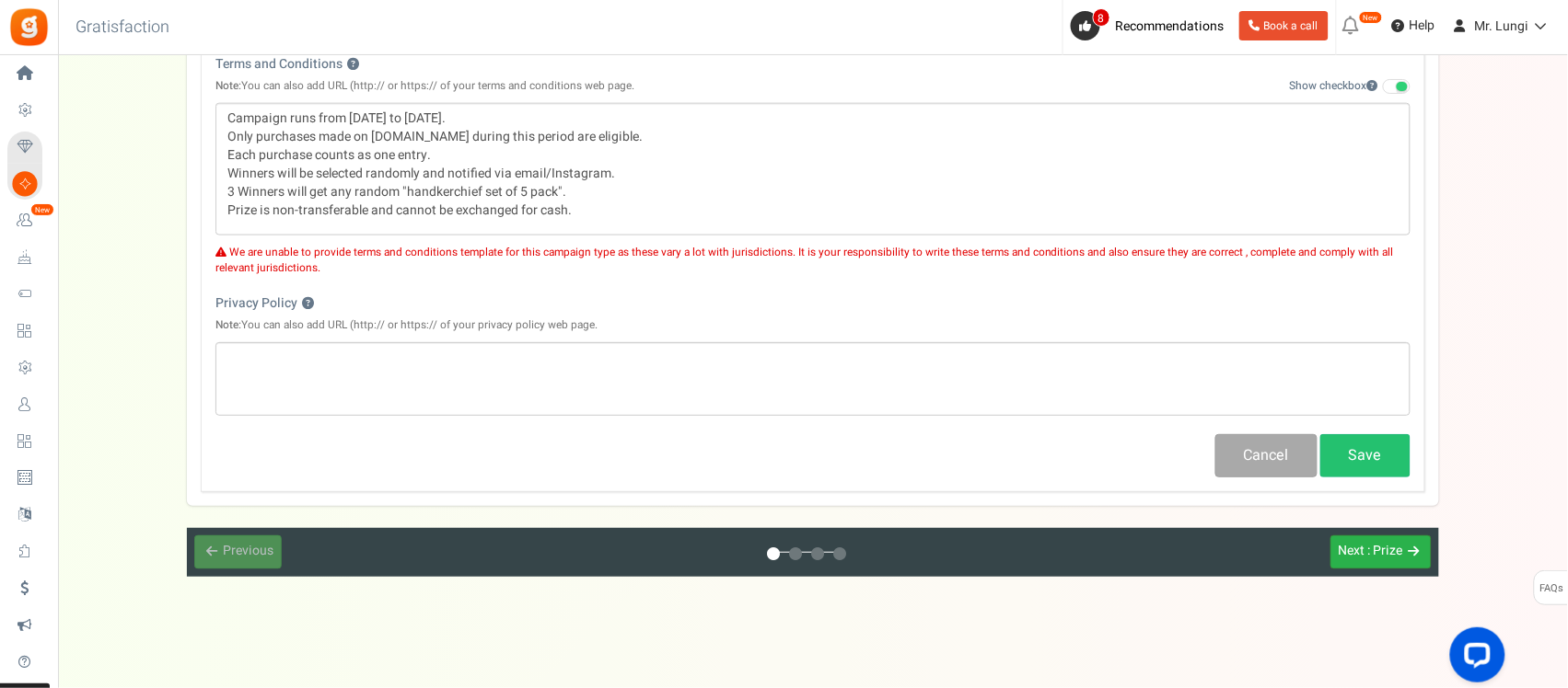
click at [1375, 536] on button "Next : Prize" at bounding box center [1380, 552] width 101 height 34
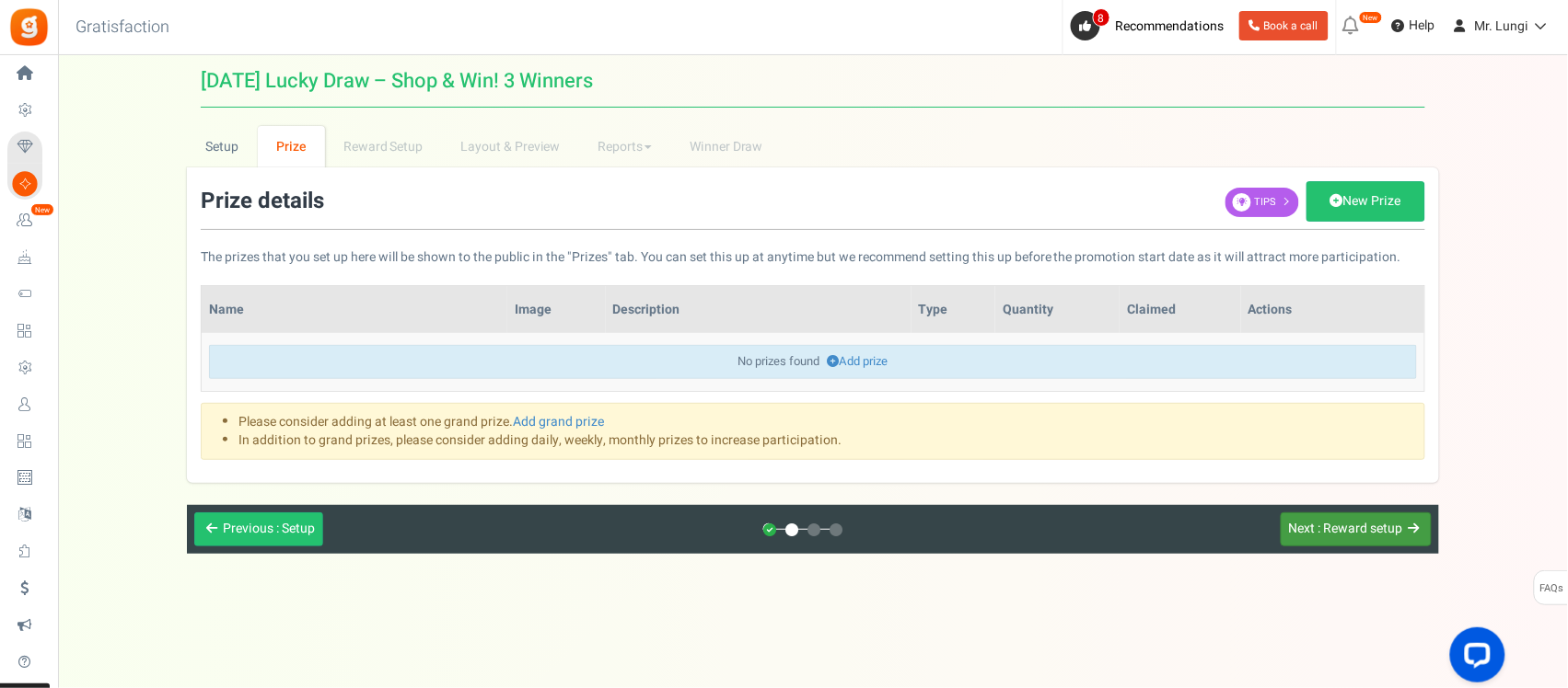
scroll to position [0, 0]
click at [848, 360] on link "Add prize" at bounding box center [860, 361] width 61 height 17
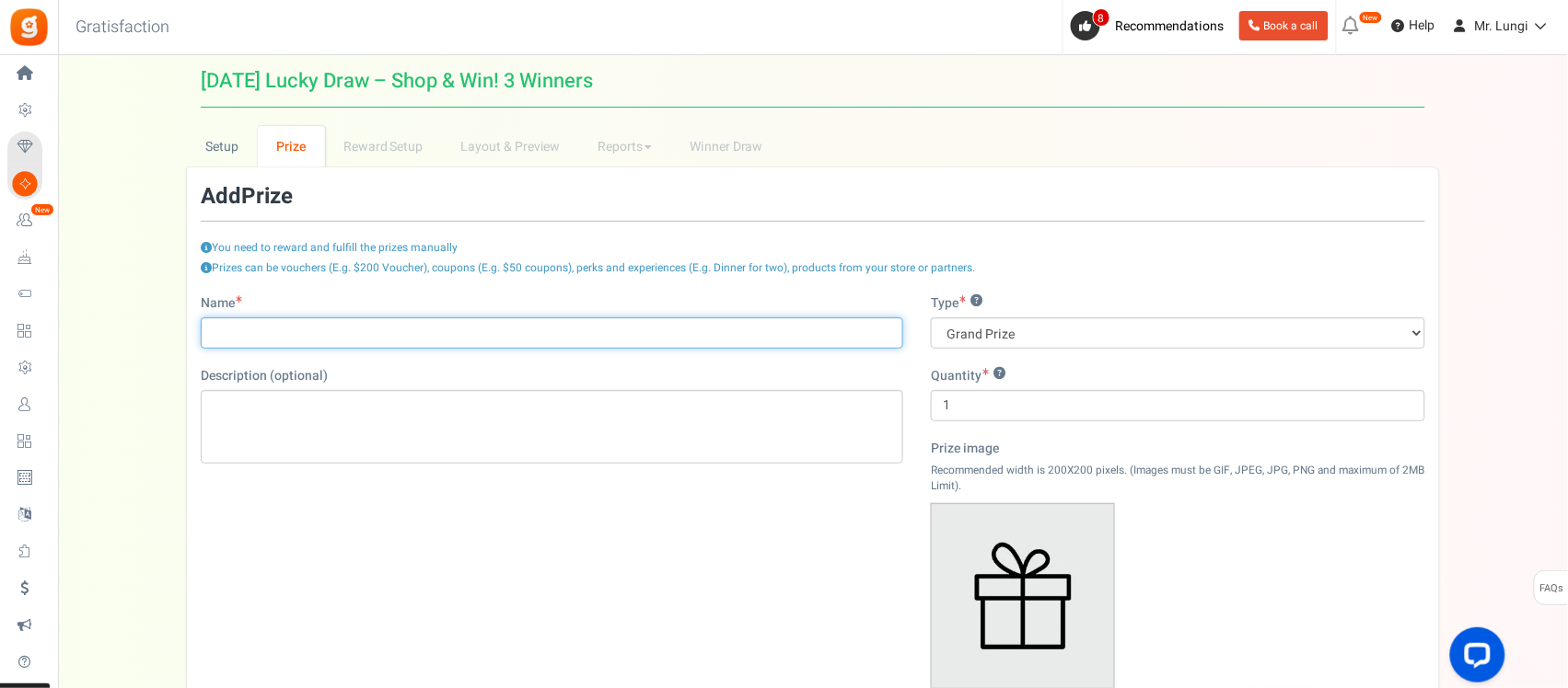
click at [269, 334] on input "Name" at bounding box center [552, 333] width 702 height 31
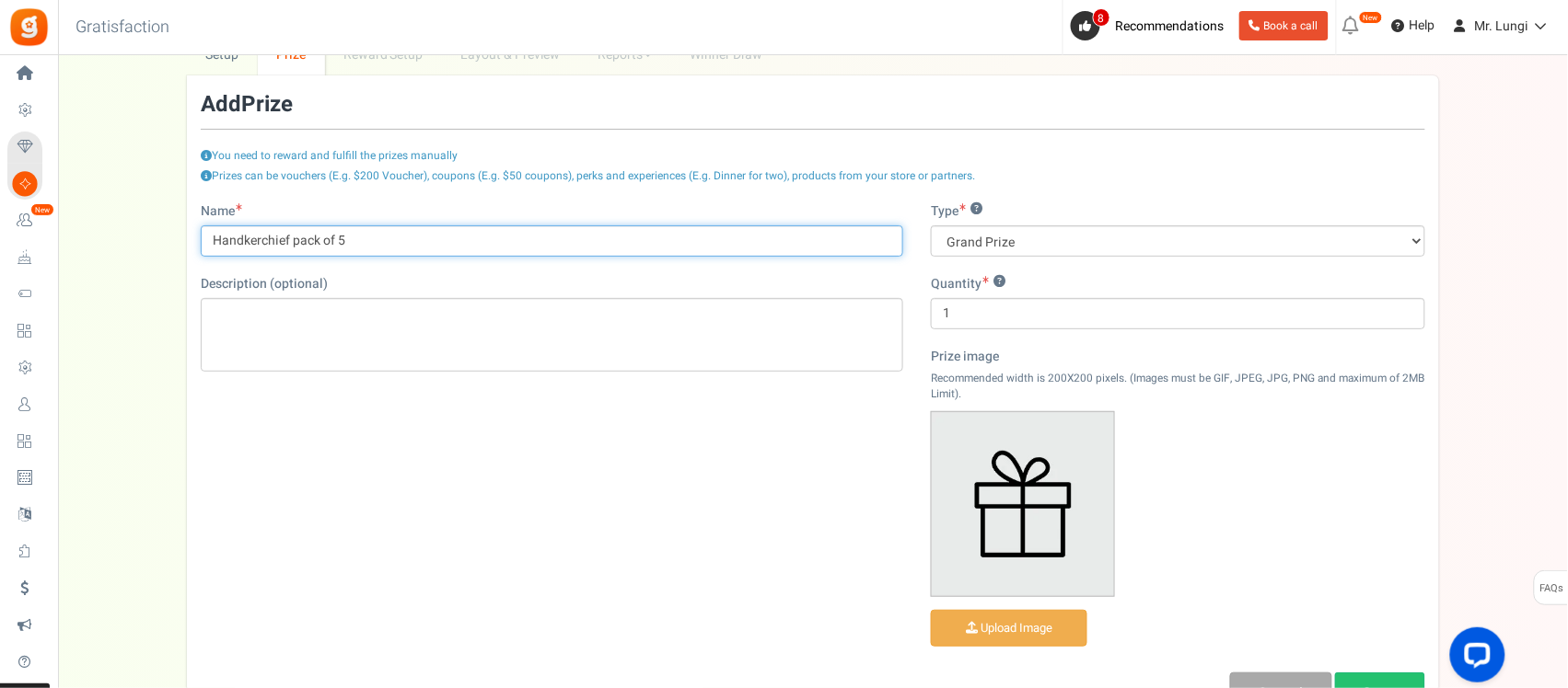
scroll to position [230, 0]
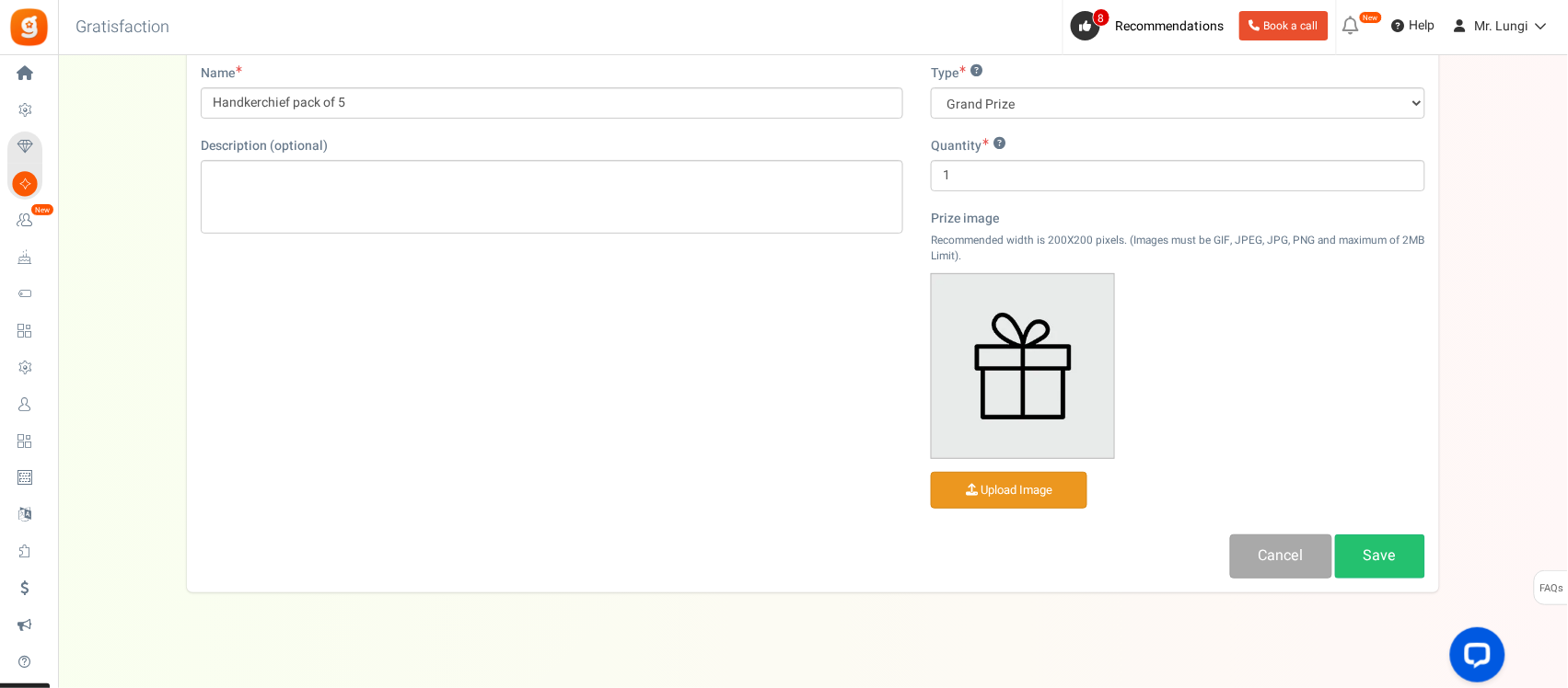
click at [1004, 479] on input "file" at bounding box center [1009, 491] width 155 height 36
click at [1010, 380] on img at bounding box center [1023, 366] width 182 height 184
click at [1012, 498] on input "file" at bounding box center [1009, 491] width 155 height 36
click at [1054, 420] on img at bounding box center [1023, 366] width 182 height 184
click at [1032, 493] on input "file" at bounding box center [1009, 491] width 155 height 36
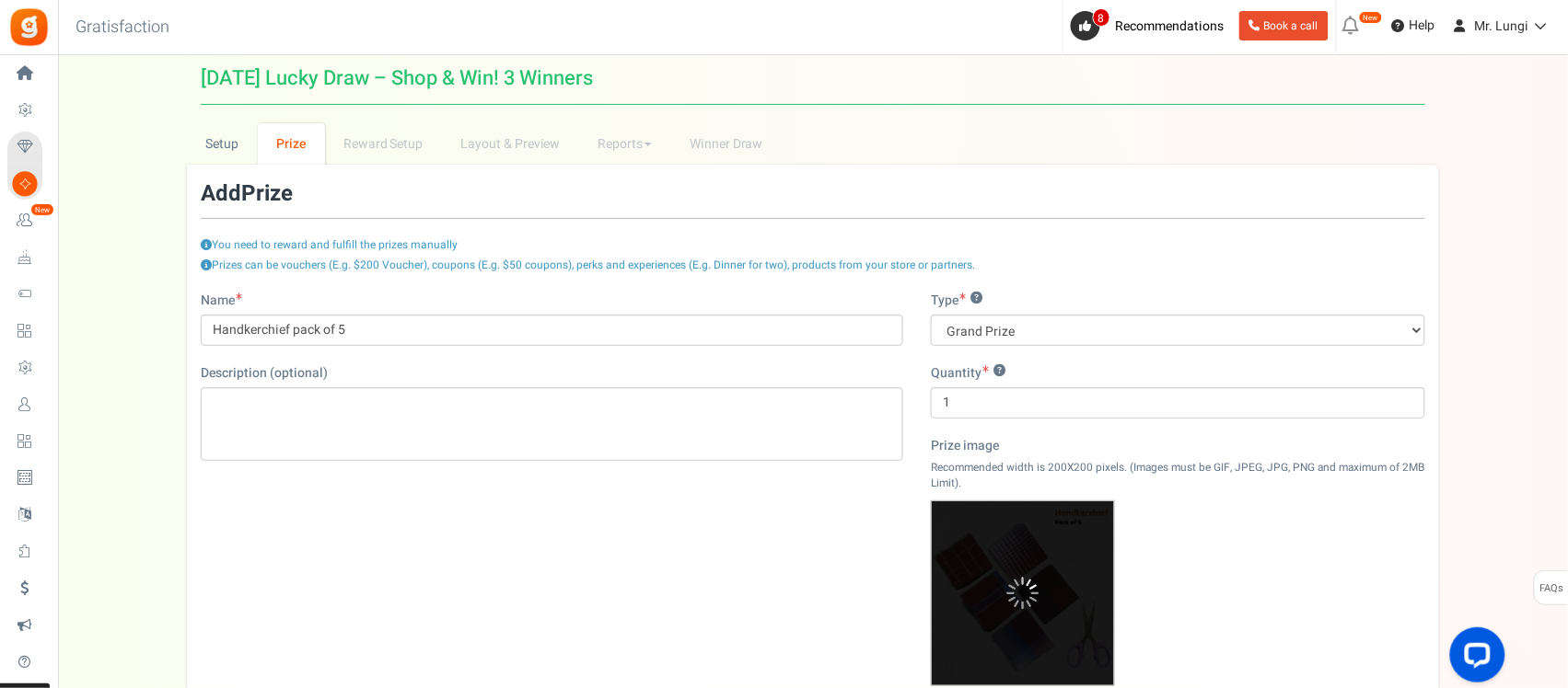
scroll to position [0, 0]
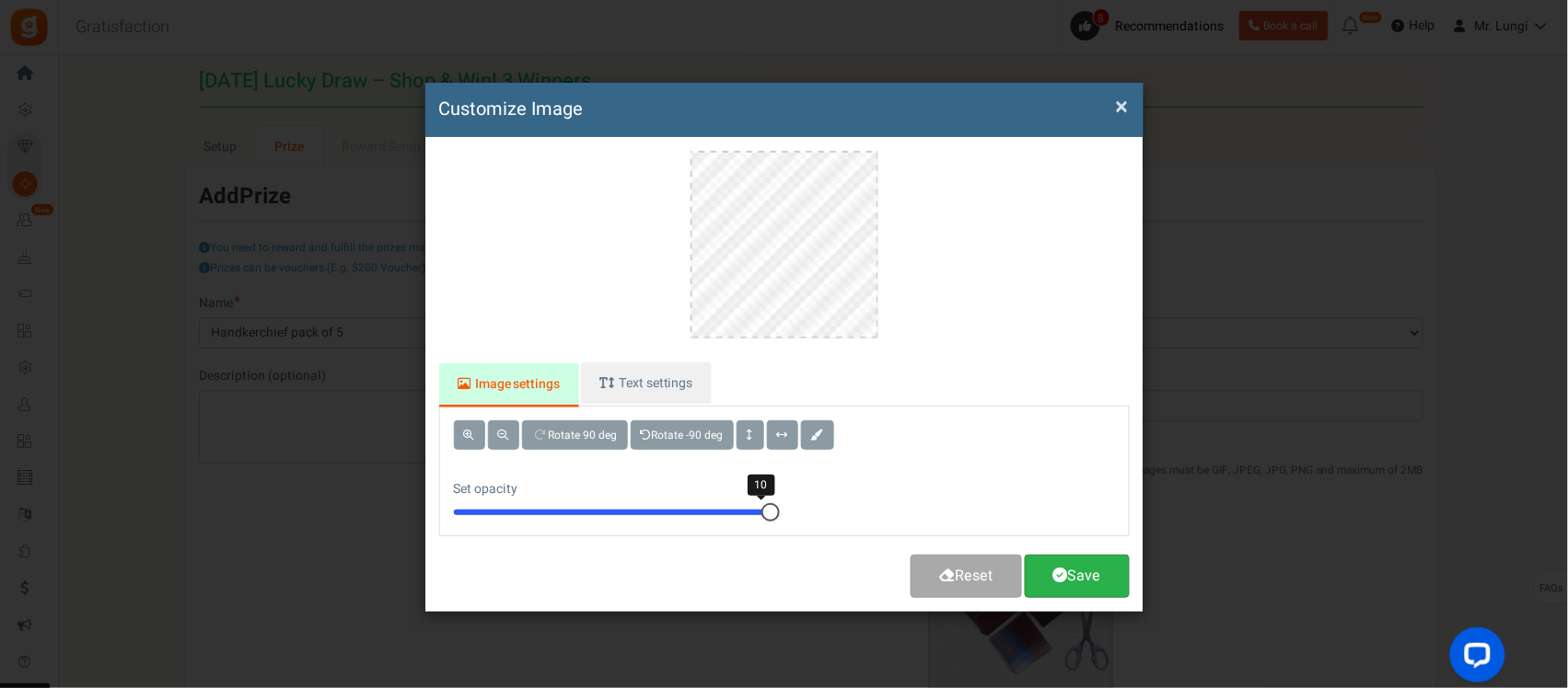
click at [1060, 577] on span at bounding box center [1061, 575] width 15 height 15
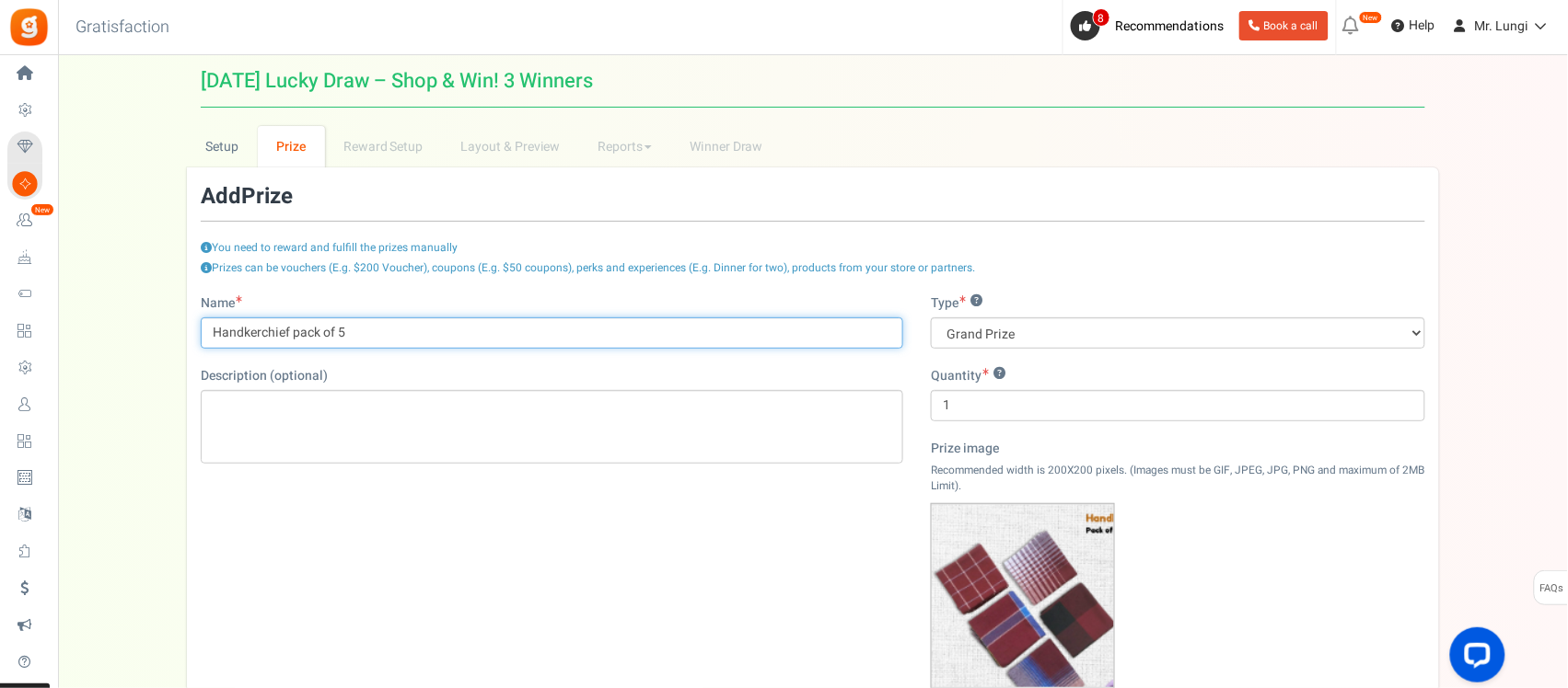
click at [296, 335] on input "Handkerchief pack of 5" at bounding box center [552, 333] width 702 height 31
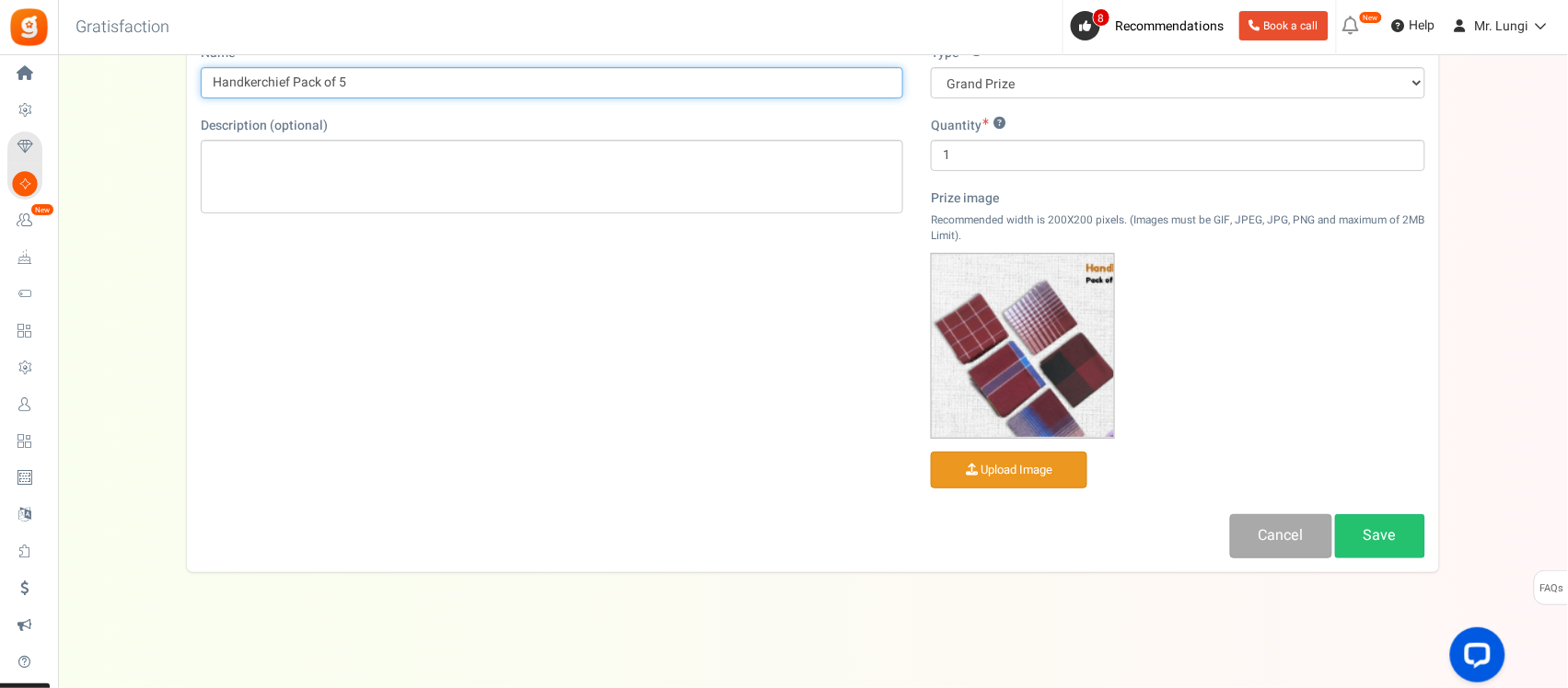
scroll to position [258, 0]
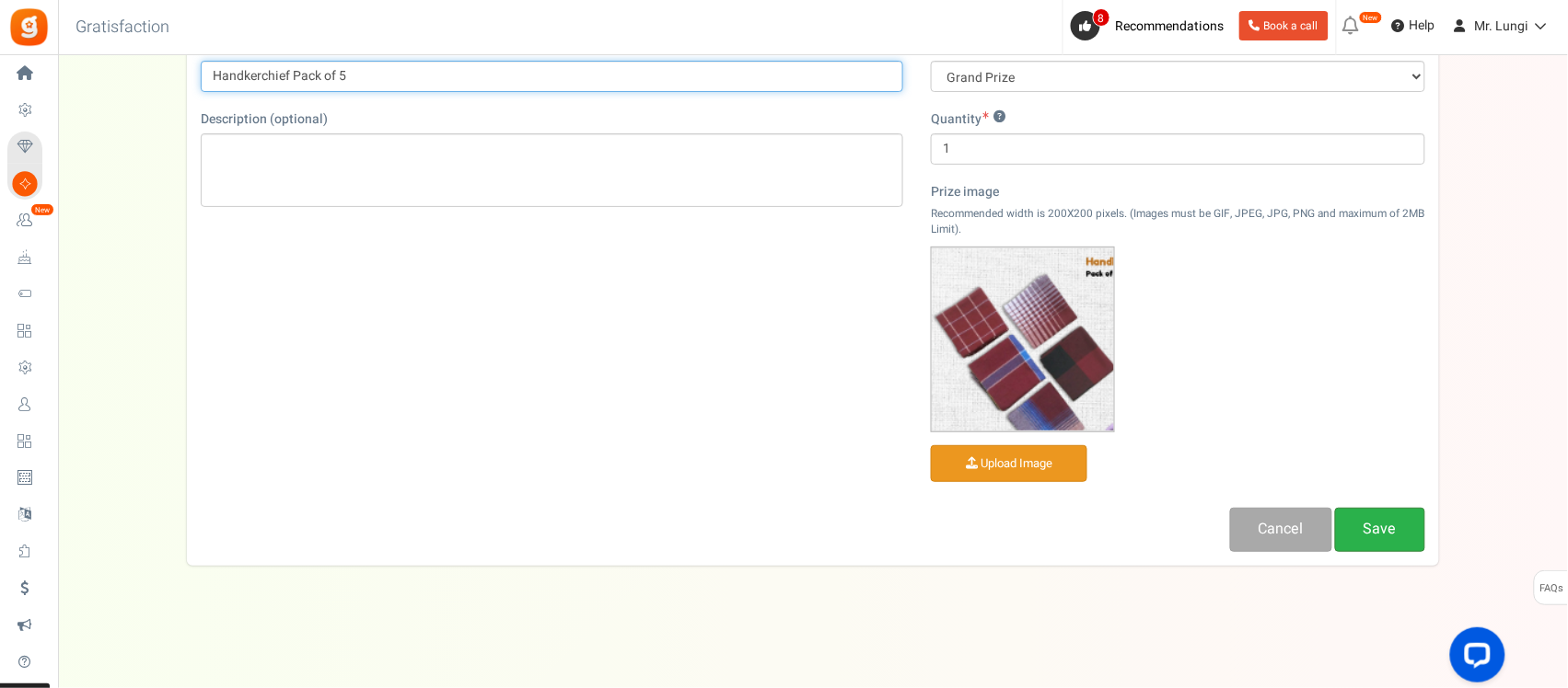
type input "Handkerchief Pack of 5"
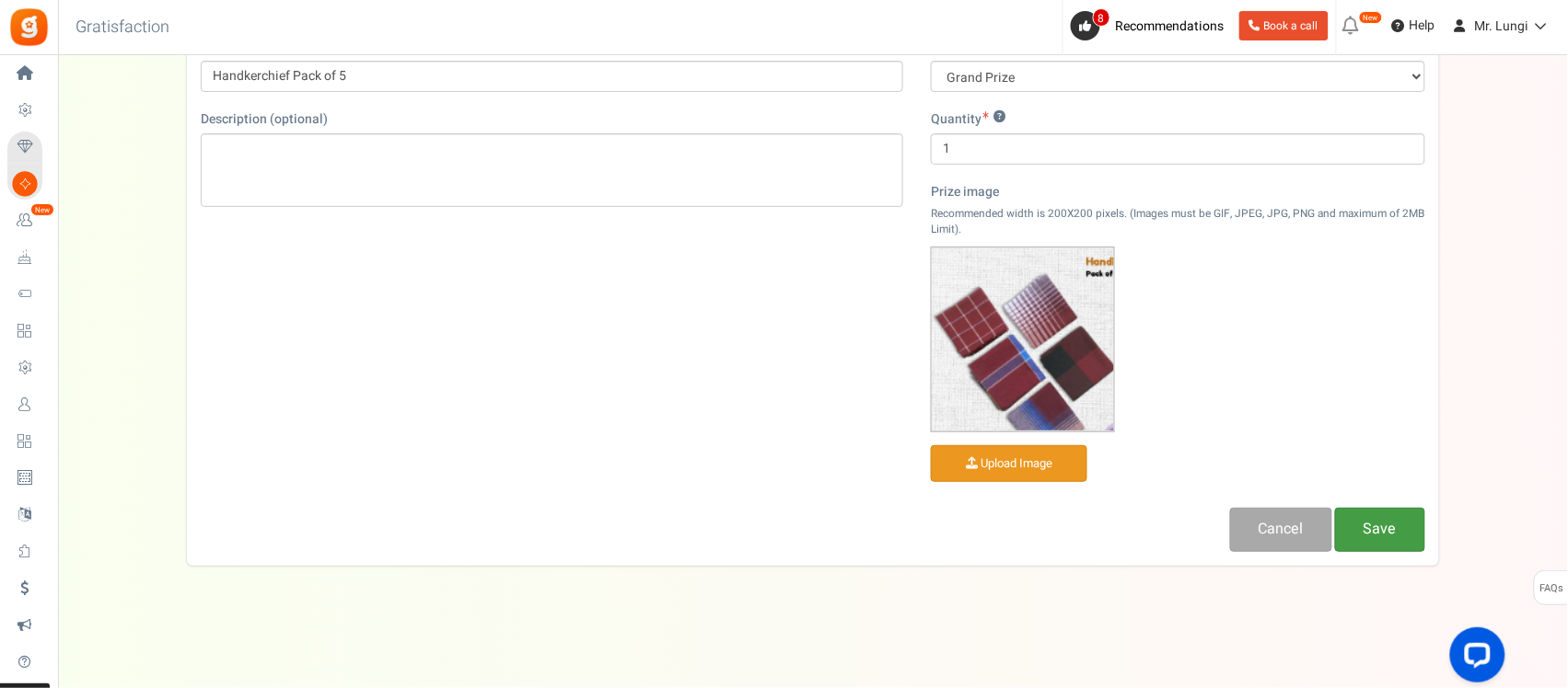
click at [1387, 535] on link "Save" at bounding box center [1379, 530] width 90 height 44
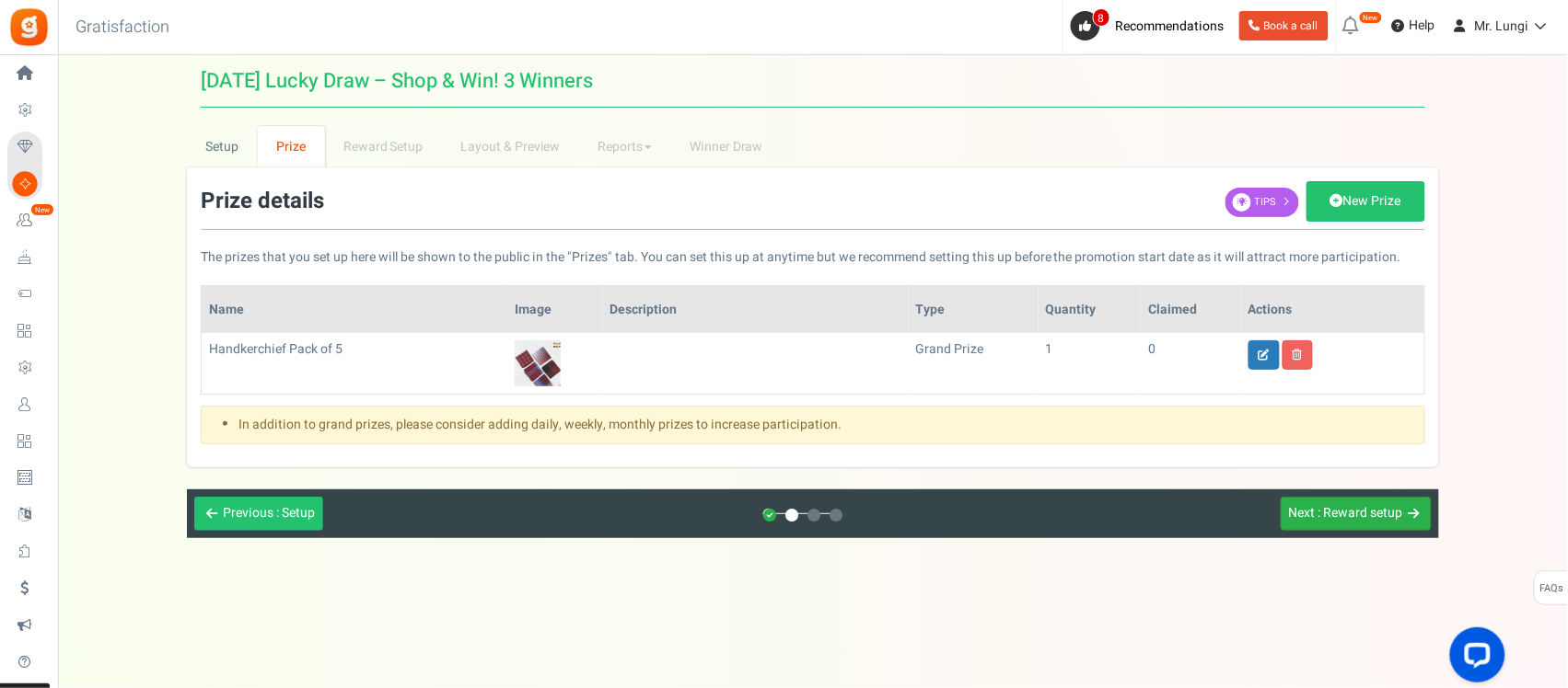
scroll to position [0, 0]
click at [1346, 501] on button "Next : Reward setup" at bounding box center [1358, 514] width 151 height 34
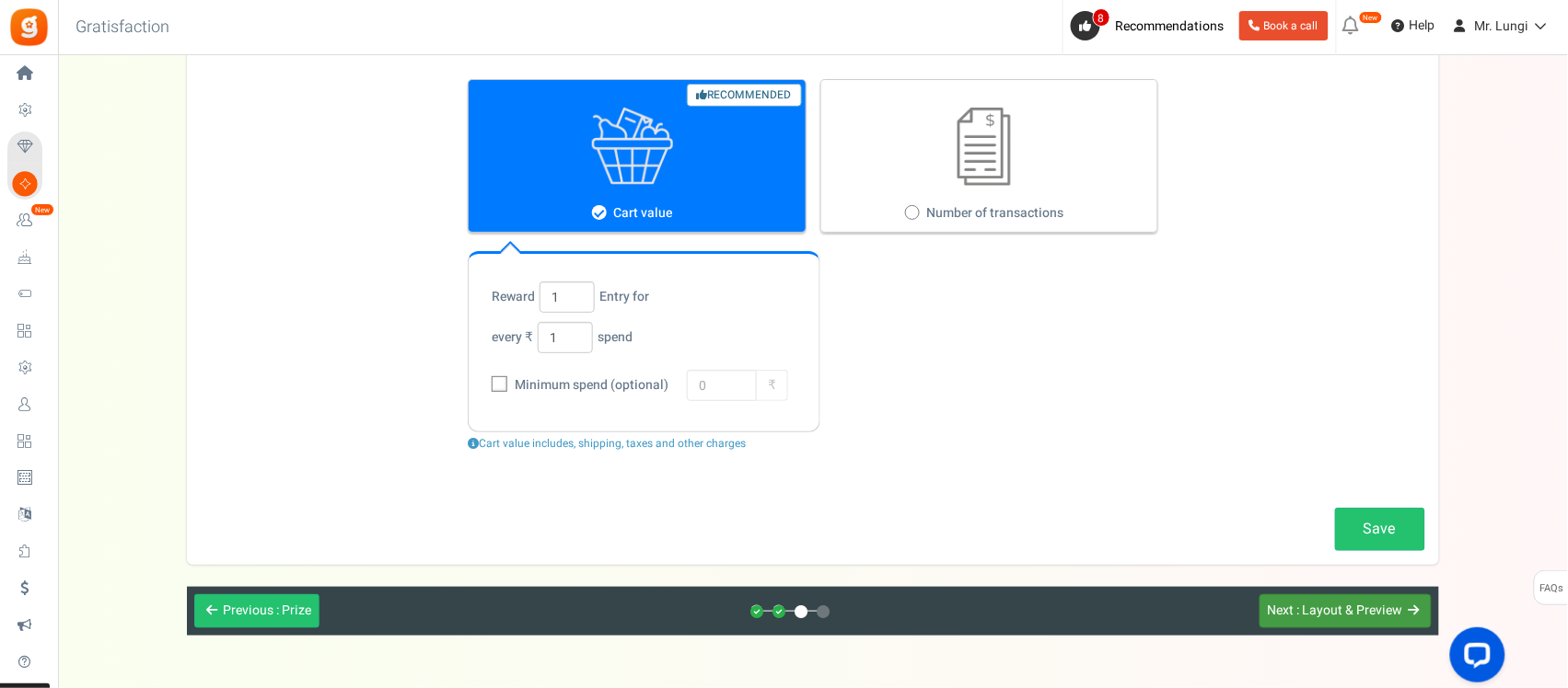
scroll to position [156, 0]
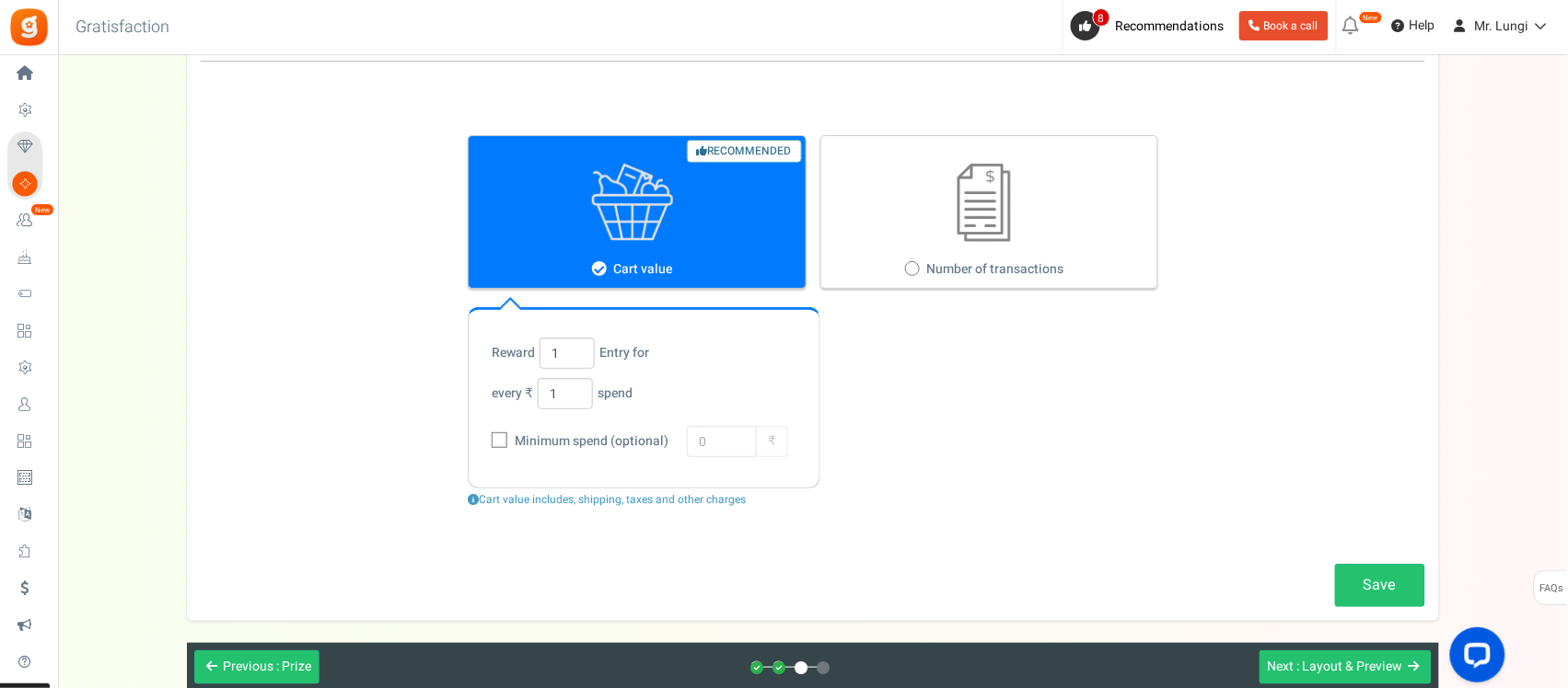
click at [1037, 244] on label "Number of transactions" at bounding box center [989, 212] width 338 height 154
click at [917, 264] on input "Number of transactions" at bounding box center [911, 270] width 12 height 12
radio input "true"
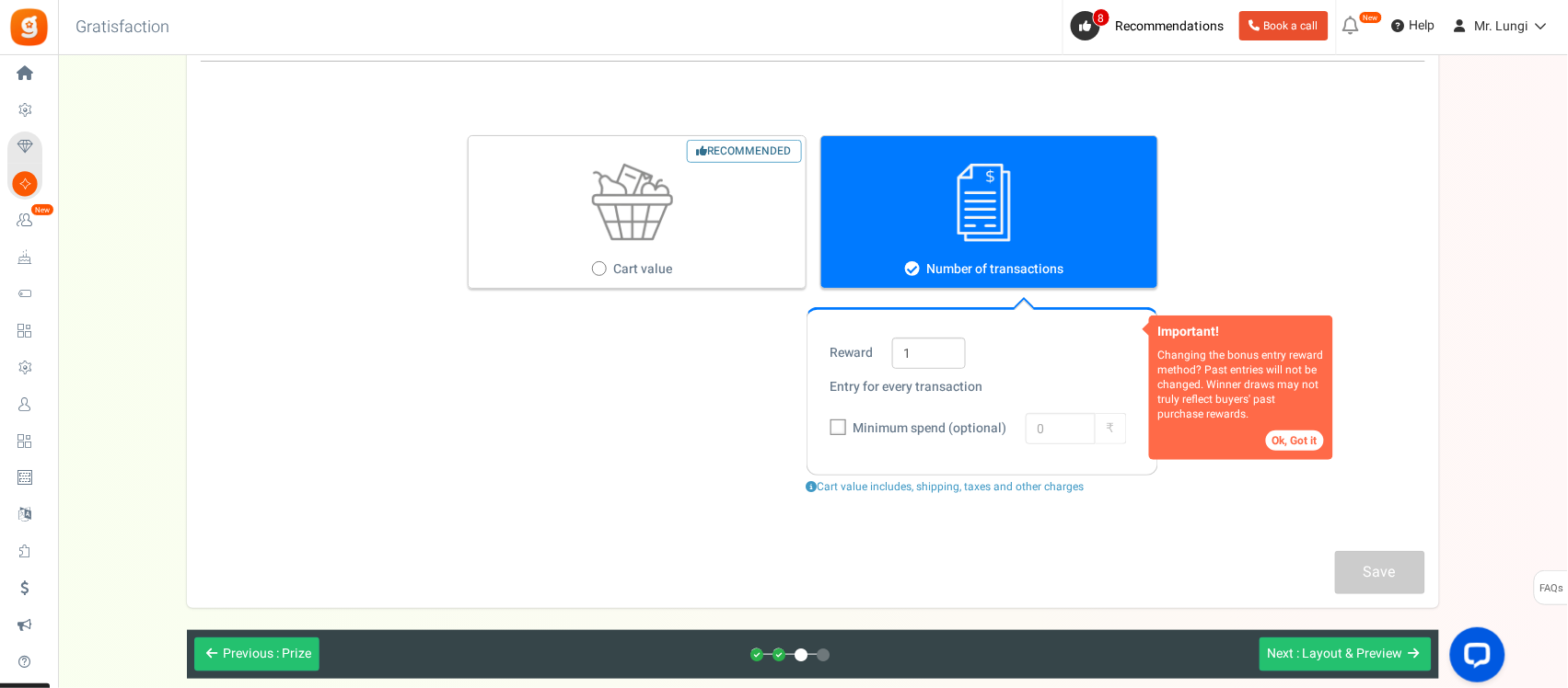
click at [692, 228] on figure at bounding box center [632, 203] width 328 height 79
click at [604, 264] on input "Recommended Cart value" at bounding box center [597, 270] width 12 height 12
radio input "true"
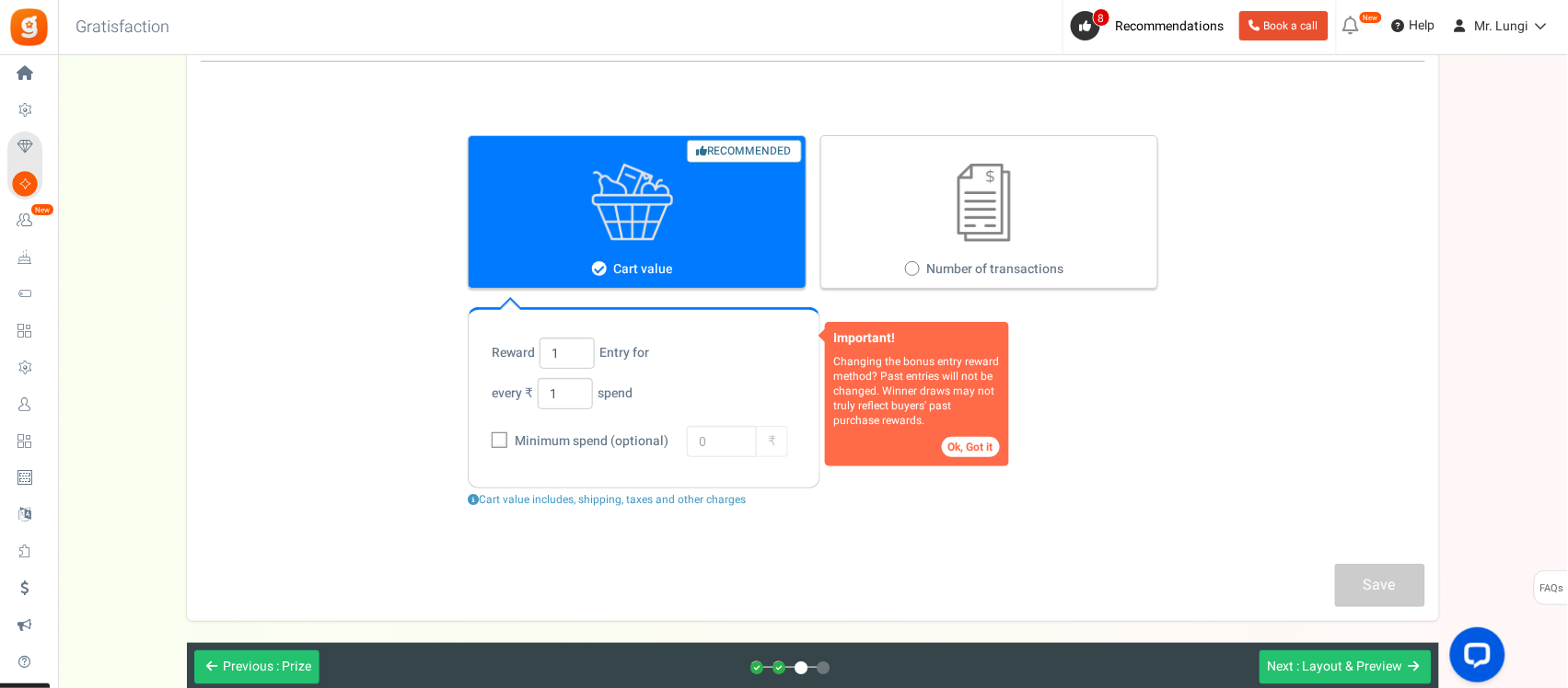
click at [978, 457] on button "Ok, Got it" at bounding box center [970, 446] width 58 height 20
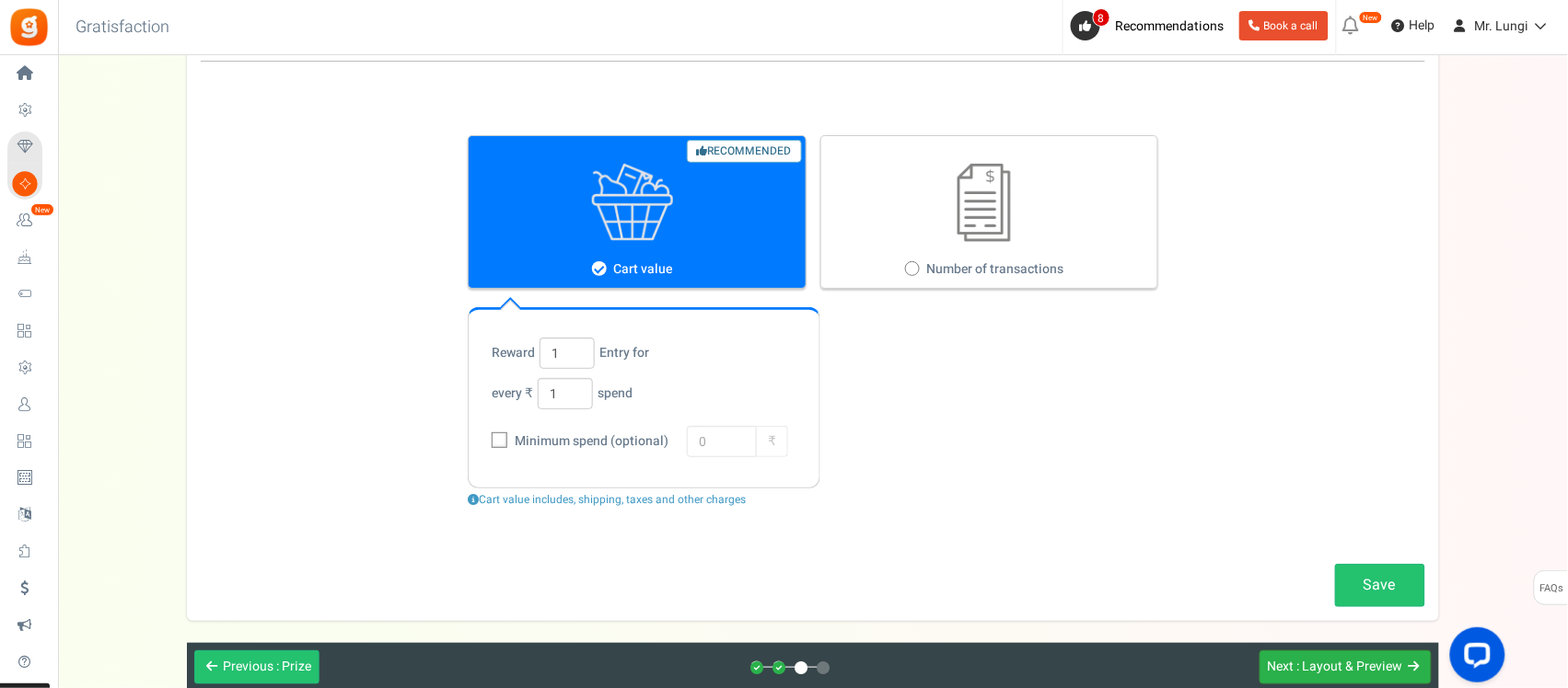
click at [1328, 677] on span ": Layout & Preview" at bounding box center [1350, 666] width 106 height 19
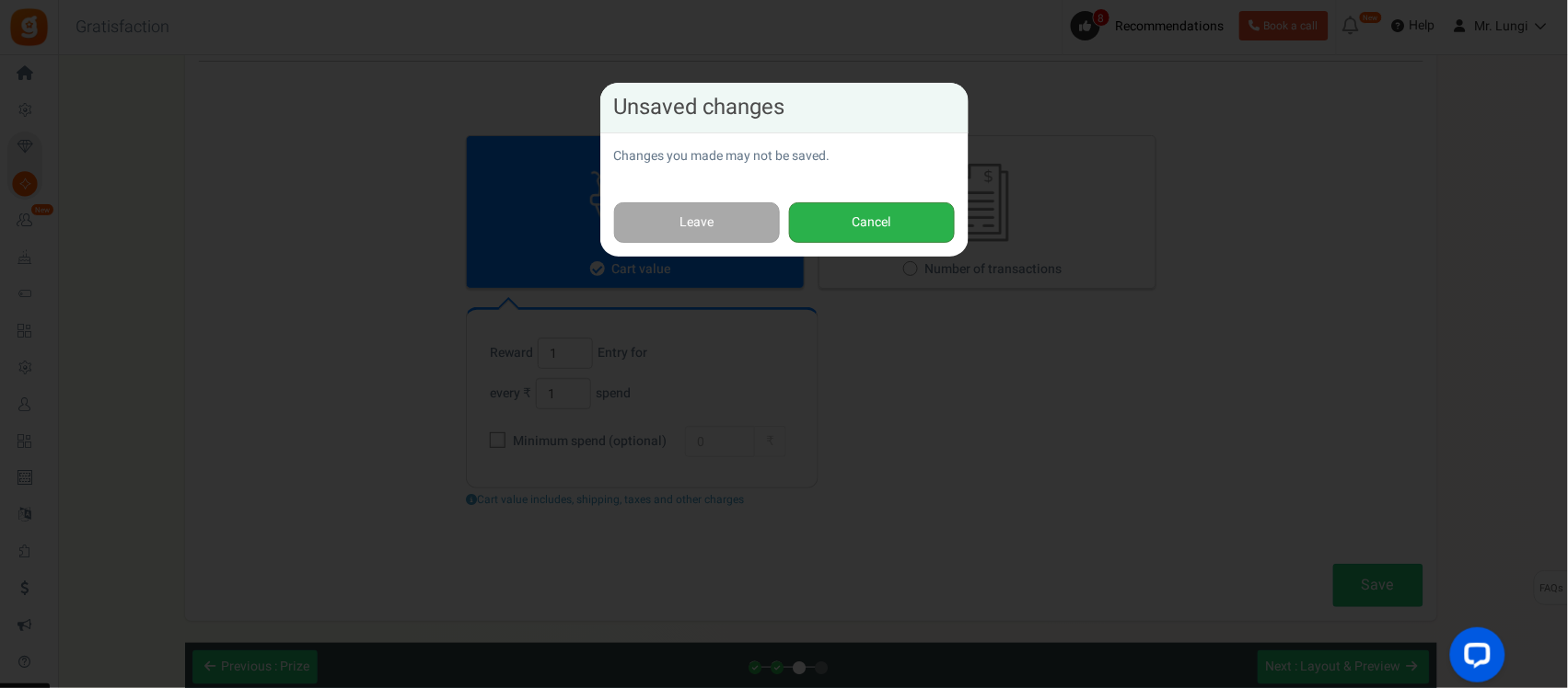
click at [859, 226] on button "Cancel" at bounding box center [871, 224] width 166 height 42
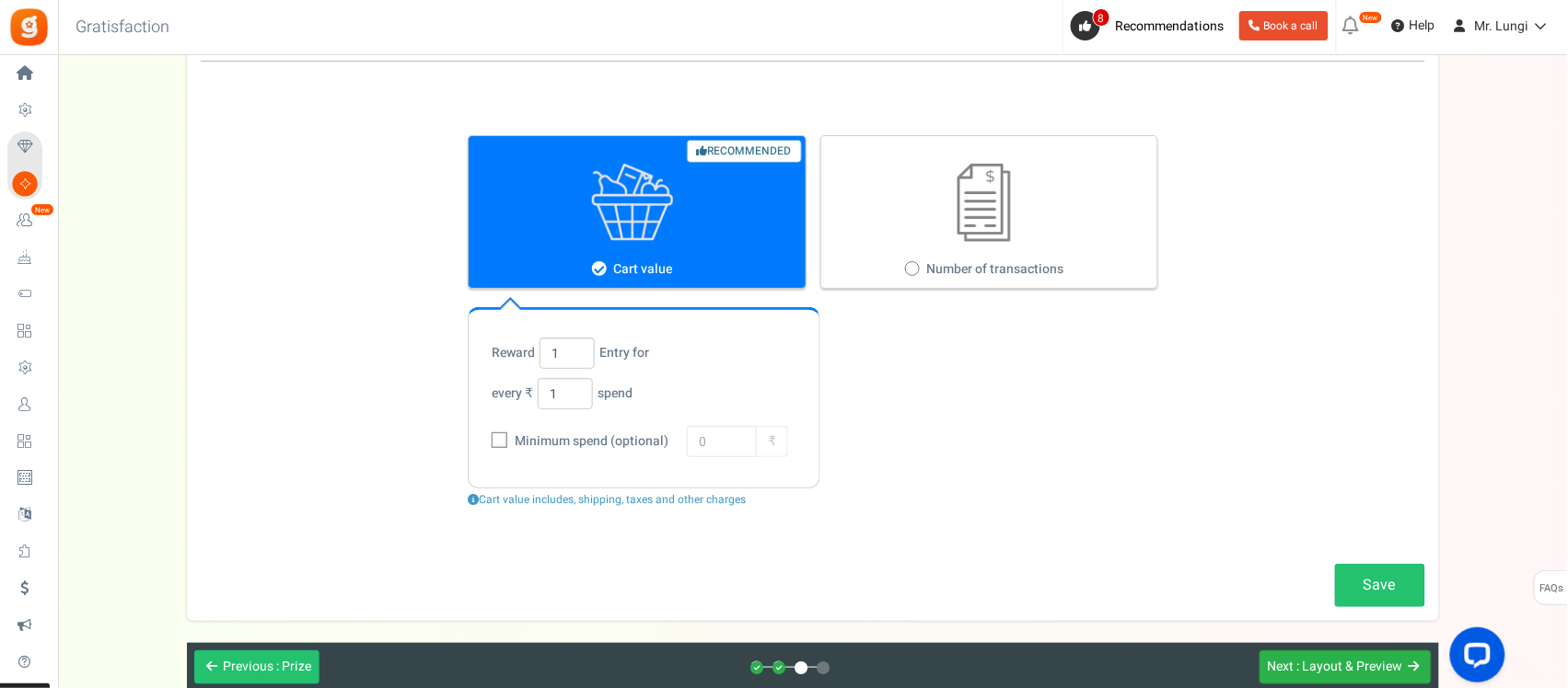
click at [1350, 663] on span ": Layout & Preview" at bounding box center [1350, 666] width 106 height 19
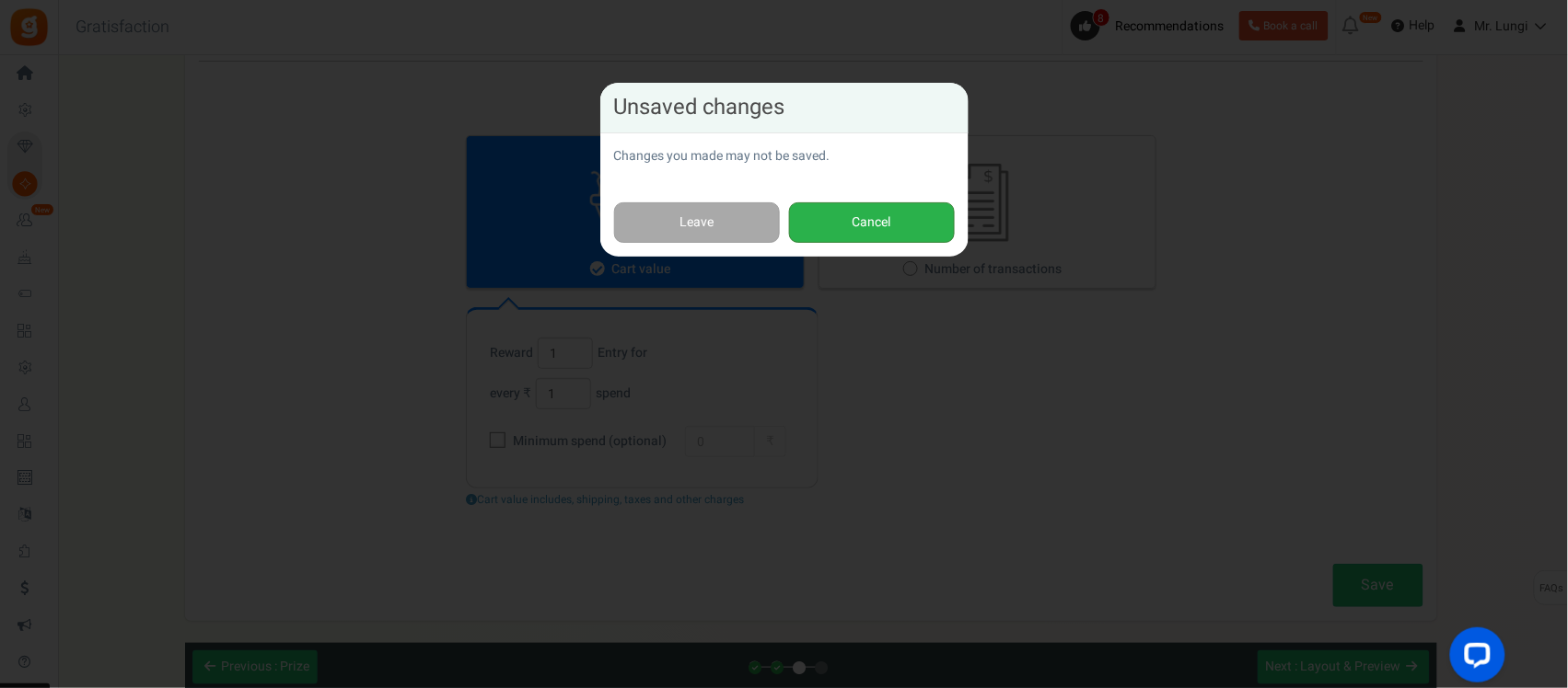
click at [848, 223] on button "Cancel" at bounding box center [871, 224] width 166 height 42
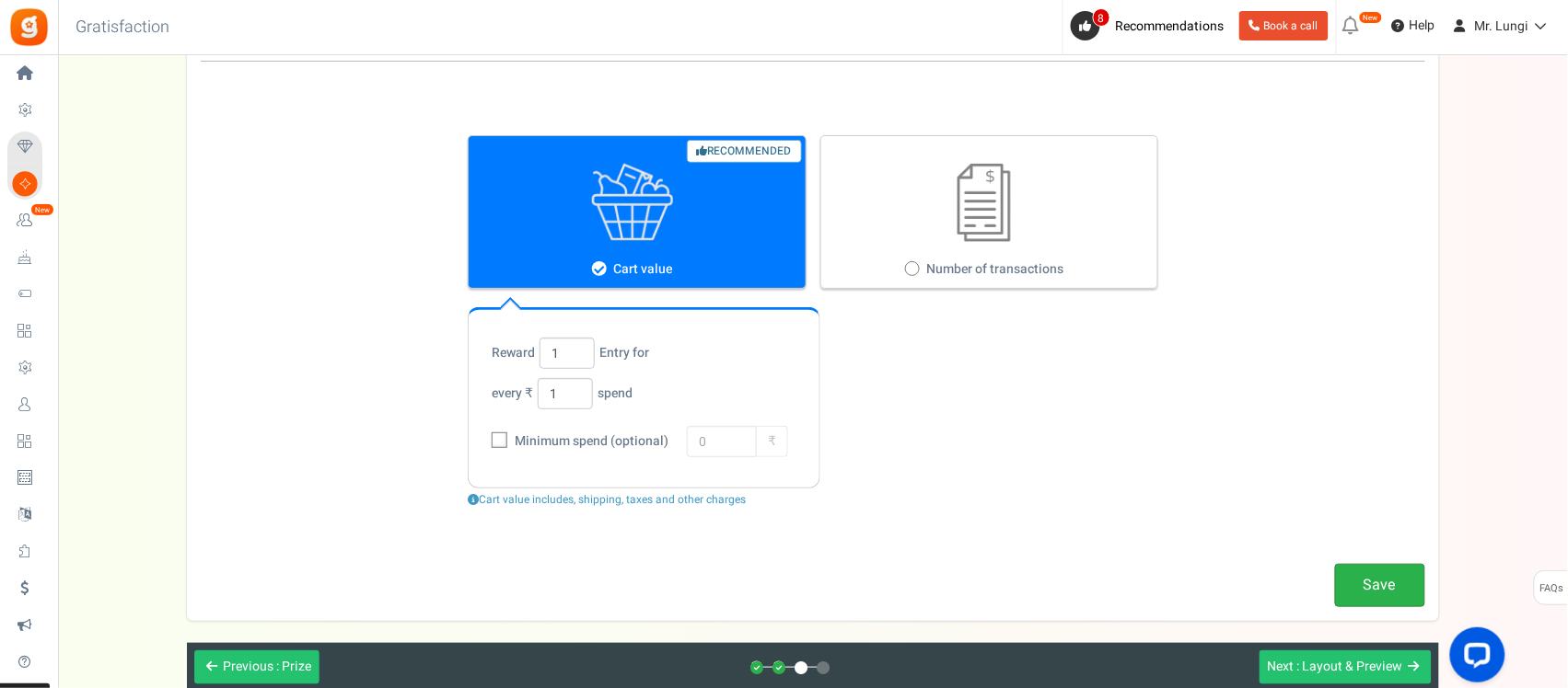
click at [1381, 582] on link "Save" at bounding box center [1379, 586] width 90 height 44
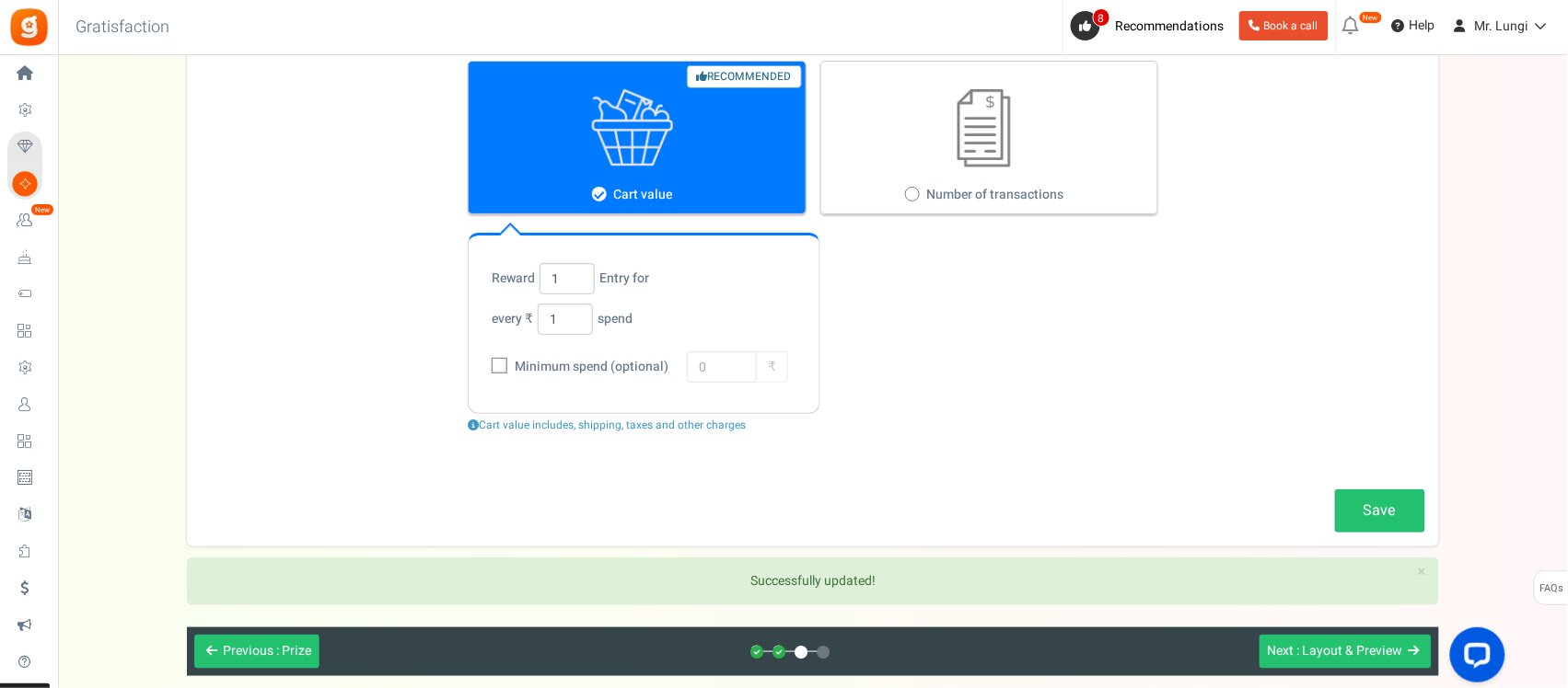
scroll to position [271, 0]
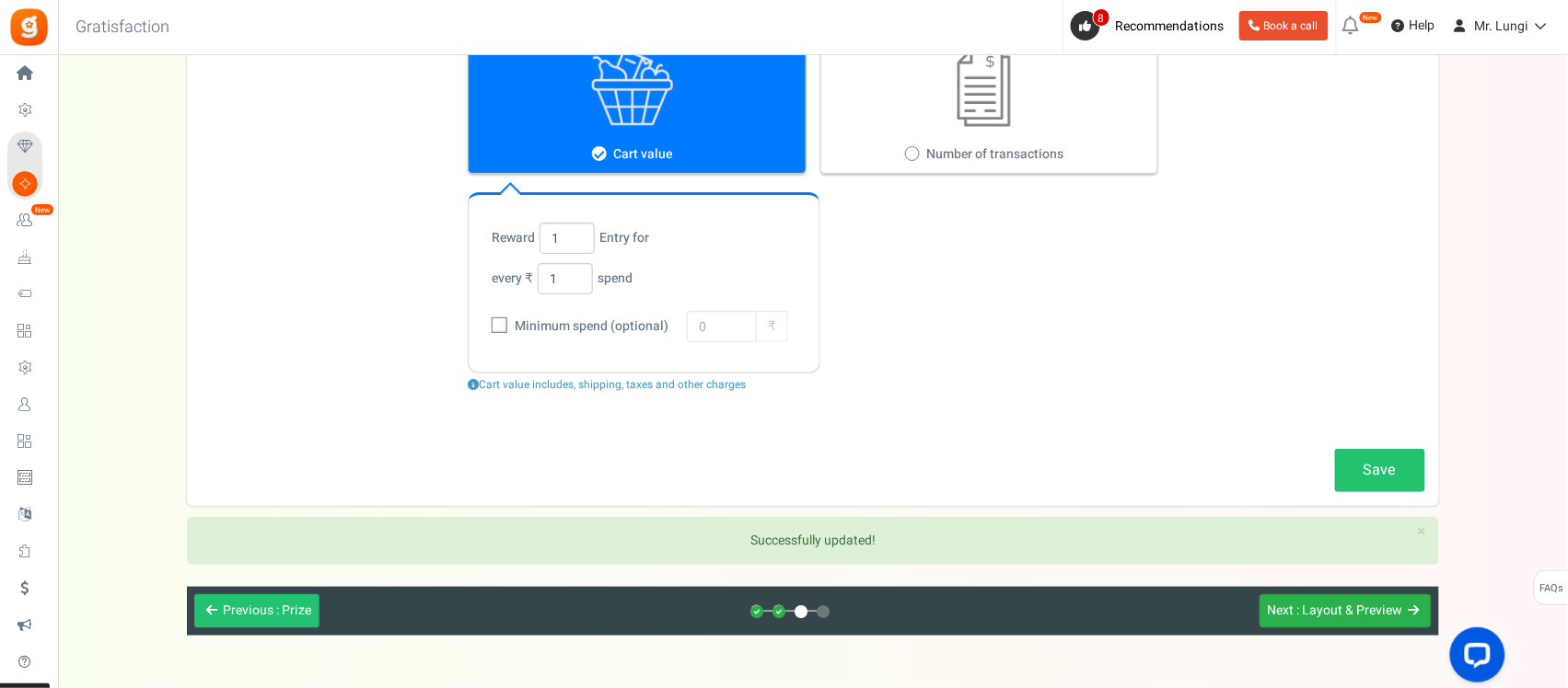
click at [1323, 624] on button "Next : Layout & Preview" at bounding box center [1345, 611] width 173 height 34
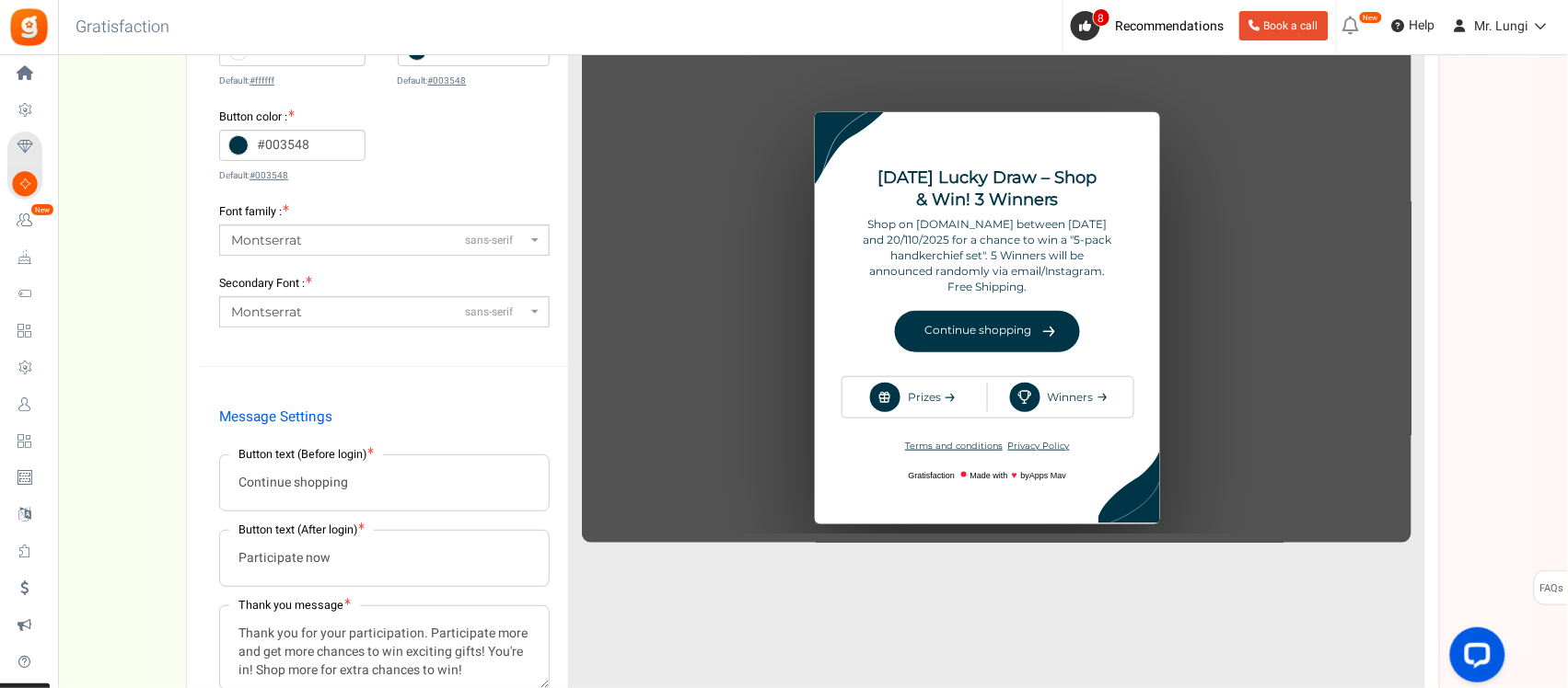
scroll to position [345, 0]
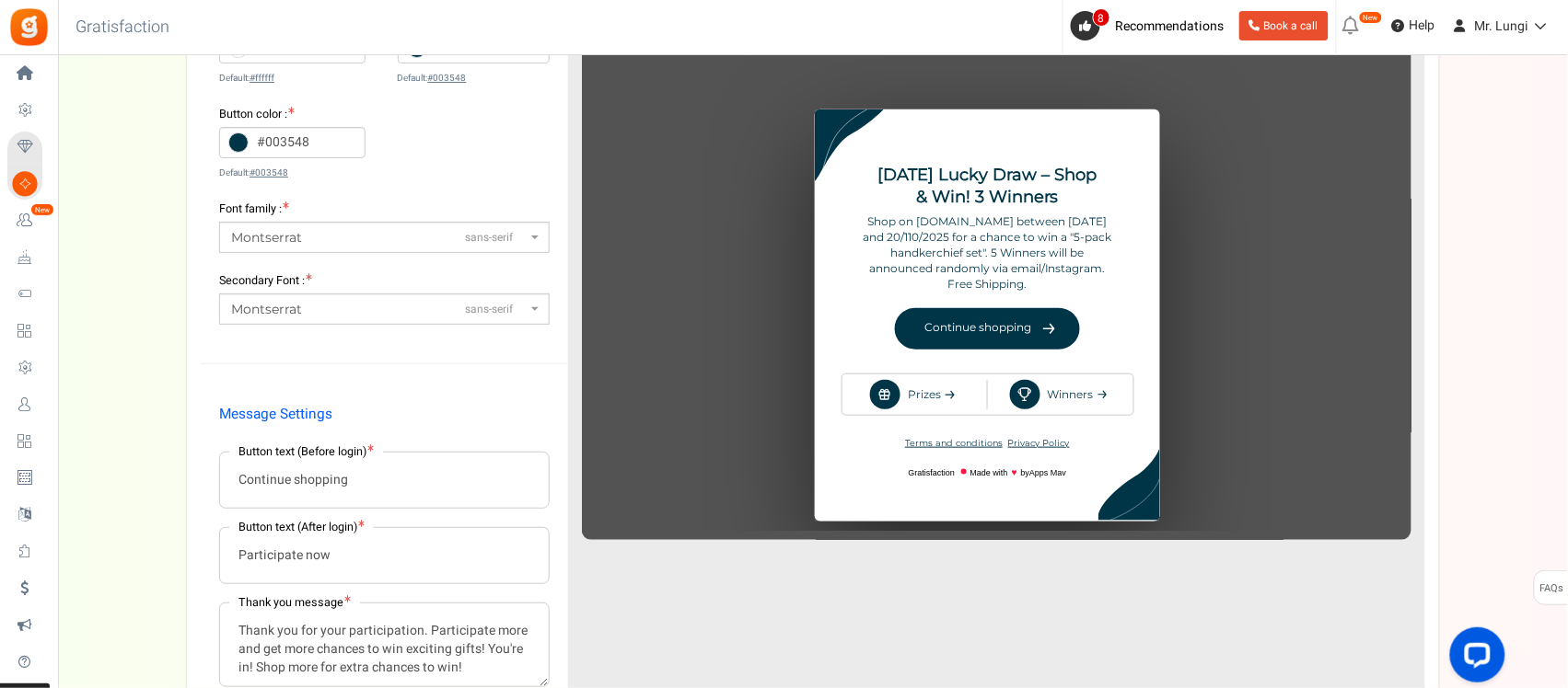
click at [935, 401] on div "♥" at bounding box center [996, 289] width 830 height 480
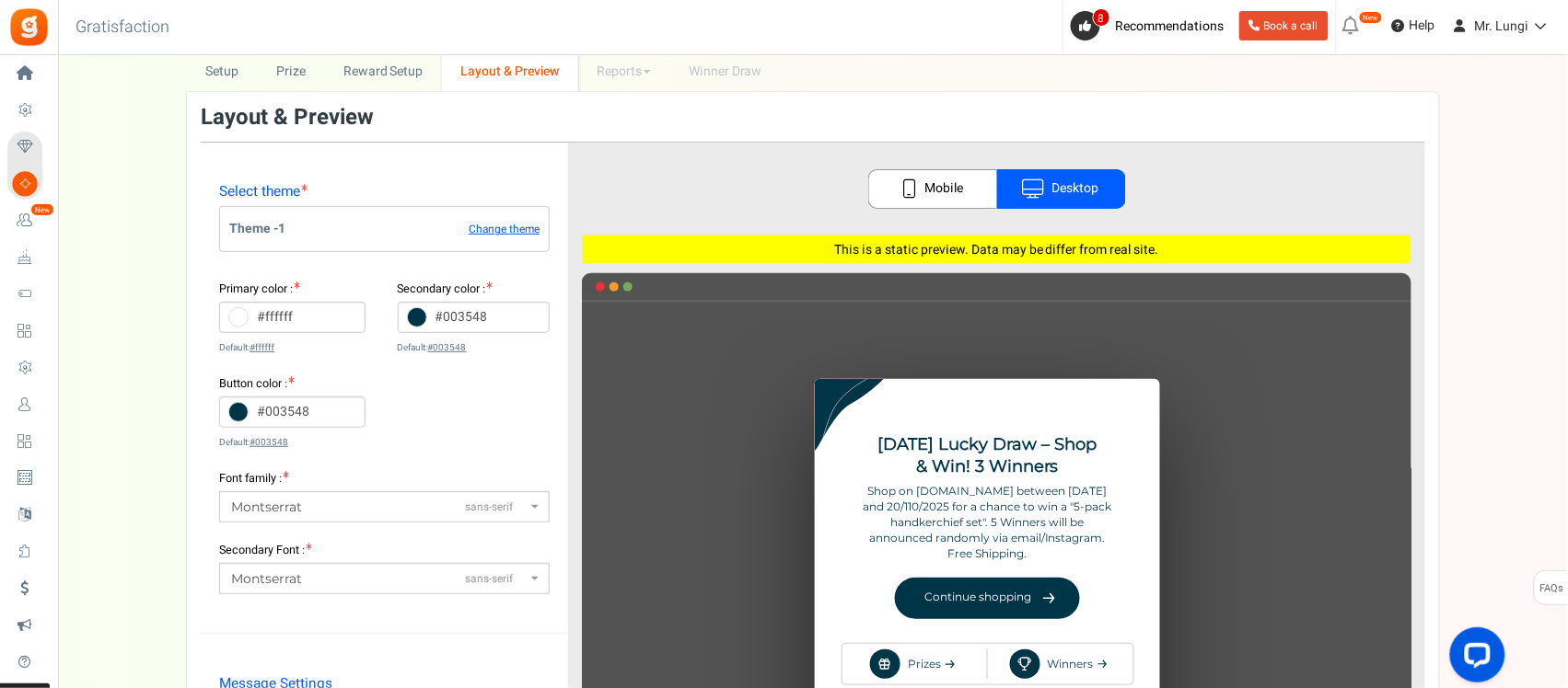
scroll to position [0, 0]
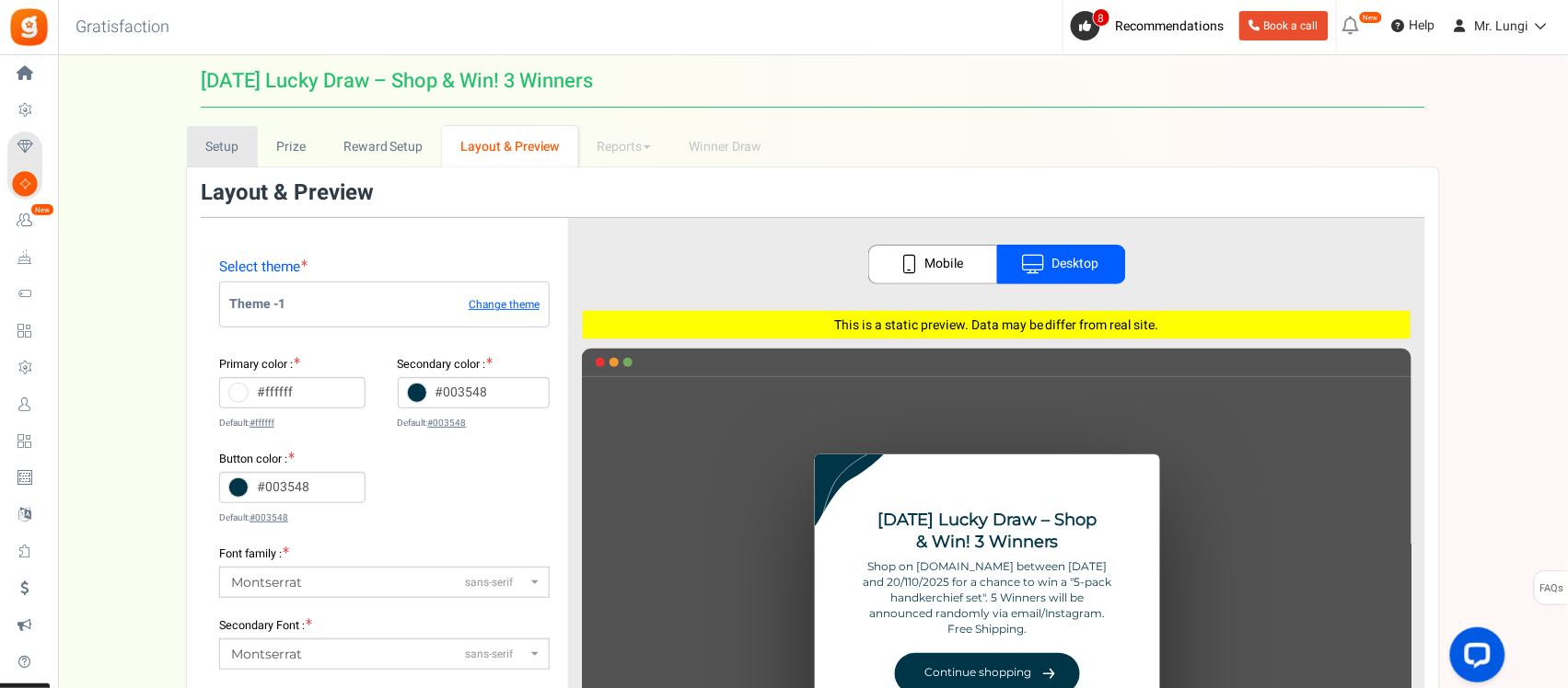
click at [235, 148] on link "Setup" at bounding box center [222, 147] width 71 height 42
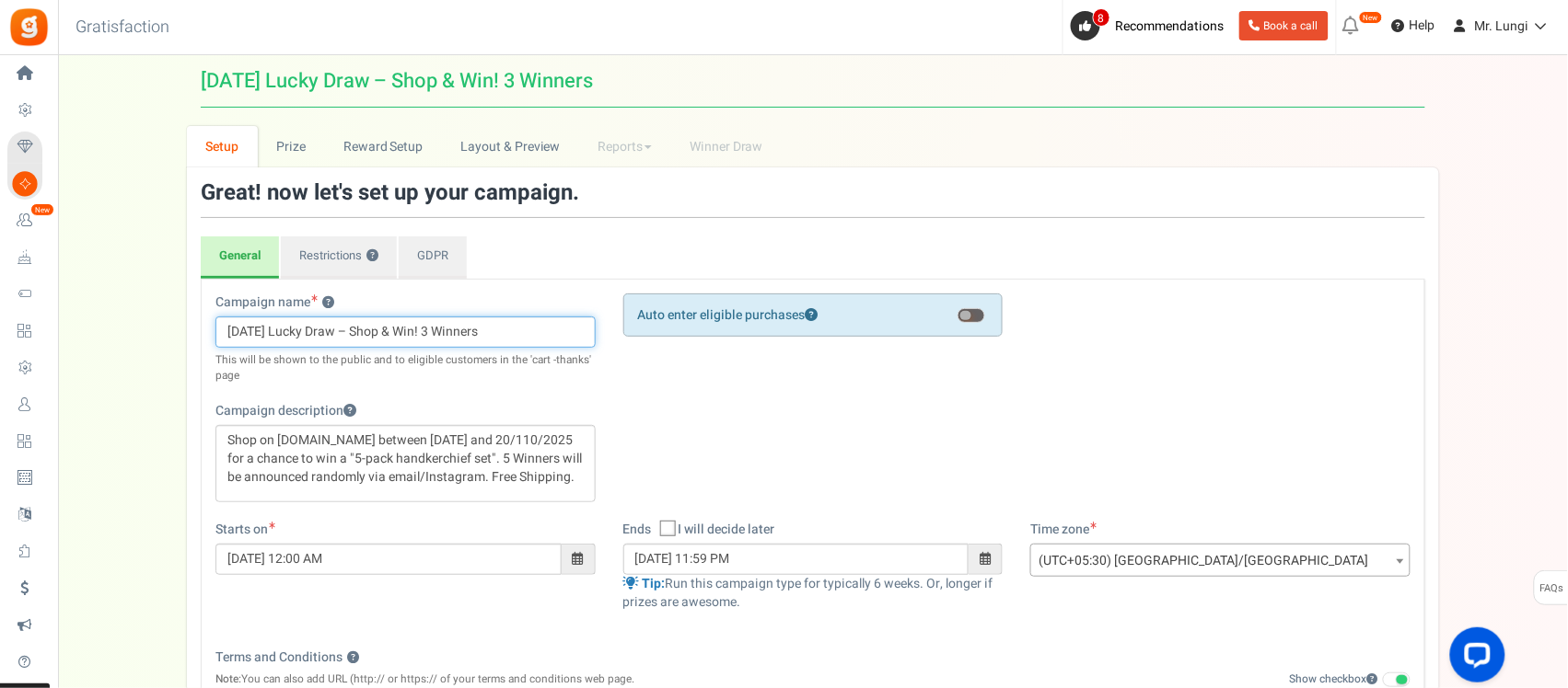
click at [421, 335] on input "[DATE] Lucky Draw – Shop & Win! 3 Winners" at bounding box center [405, 332] width 380 height 31
type input "[DATE] Lucky Draw – Shop & Win! 3 Winners"
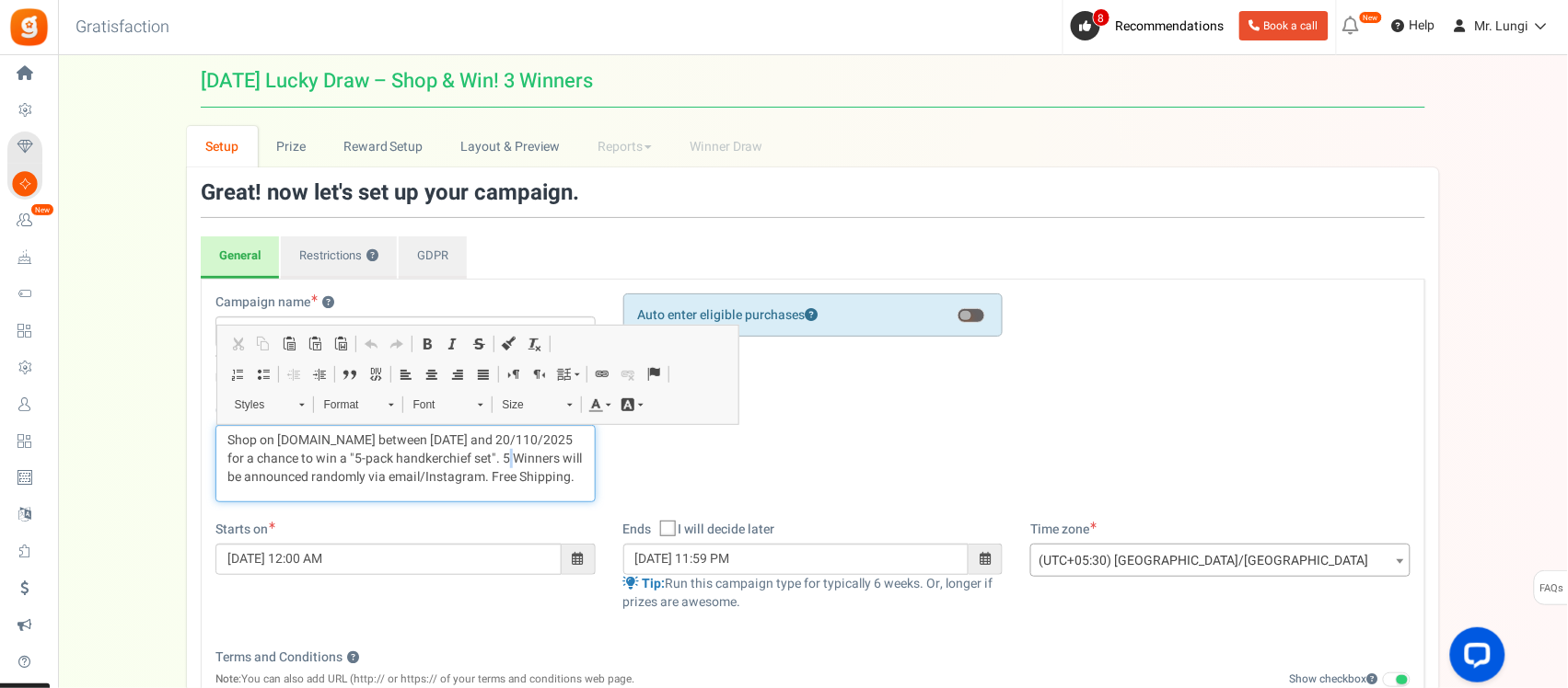
click at [504, 456] on p "Shop on [DOMAIN_NAME] between [DATE] and 20/110/2025 for a chance to win a "5-p…" at bounding box center [406, 459] width 356 height 55
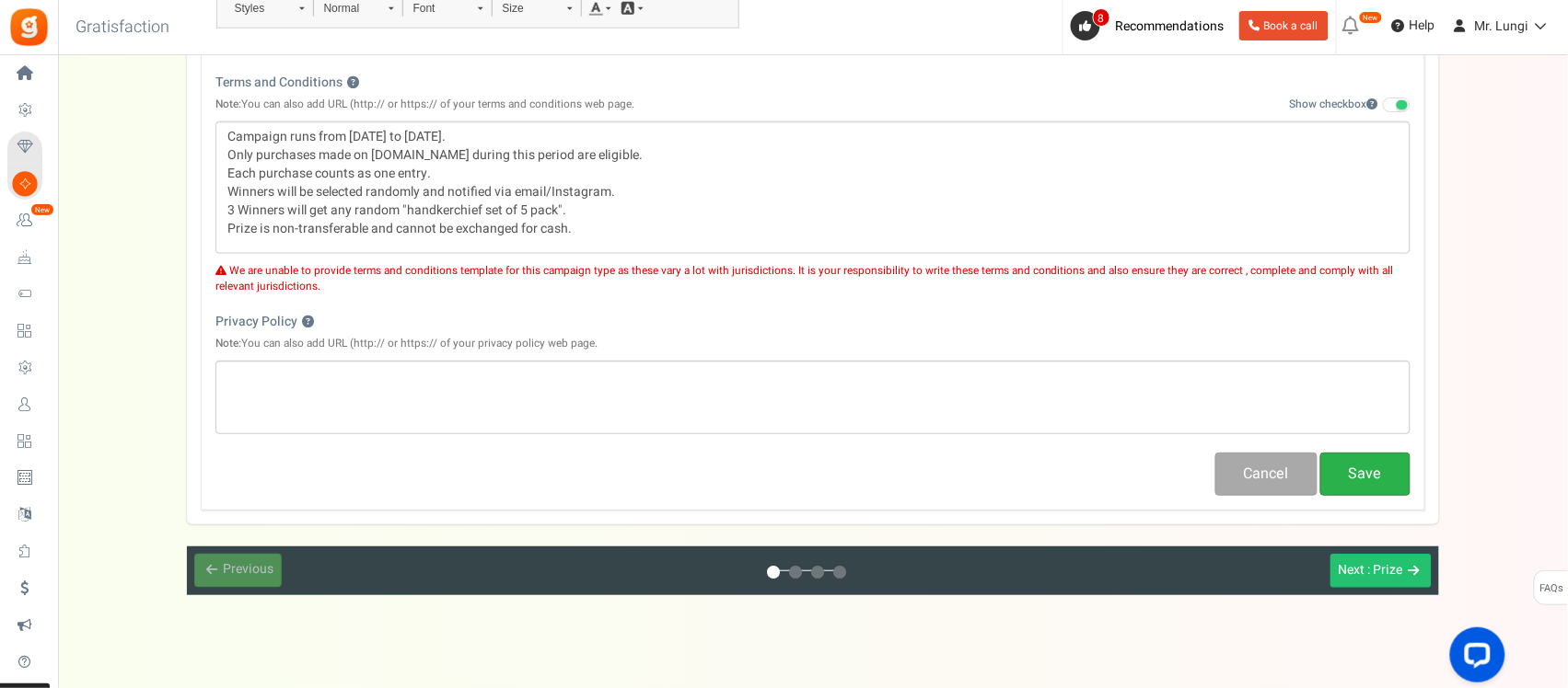
click at [1356, 483] on button "Save" at bounding box center [1365, 475] width 90 height 44
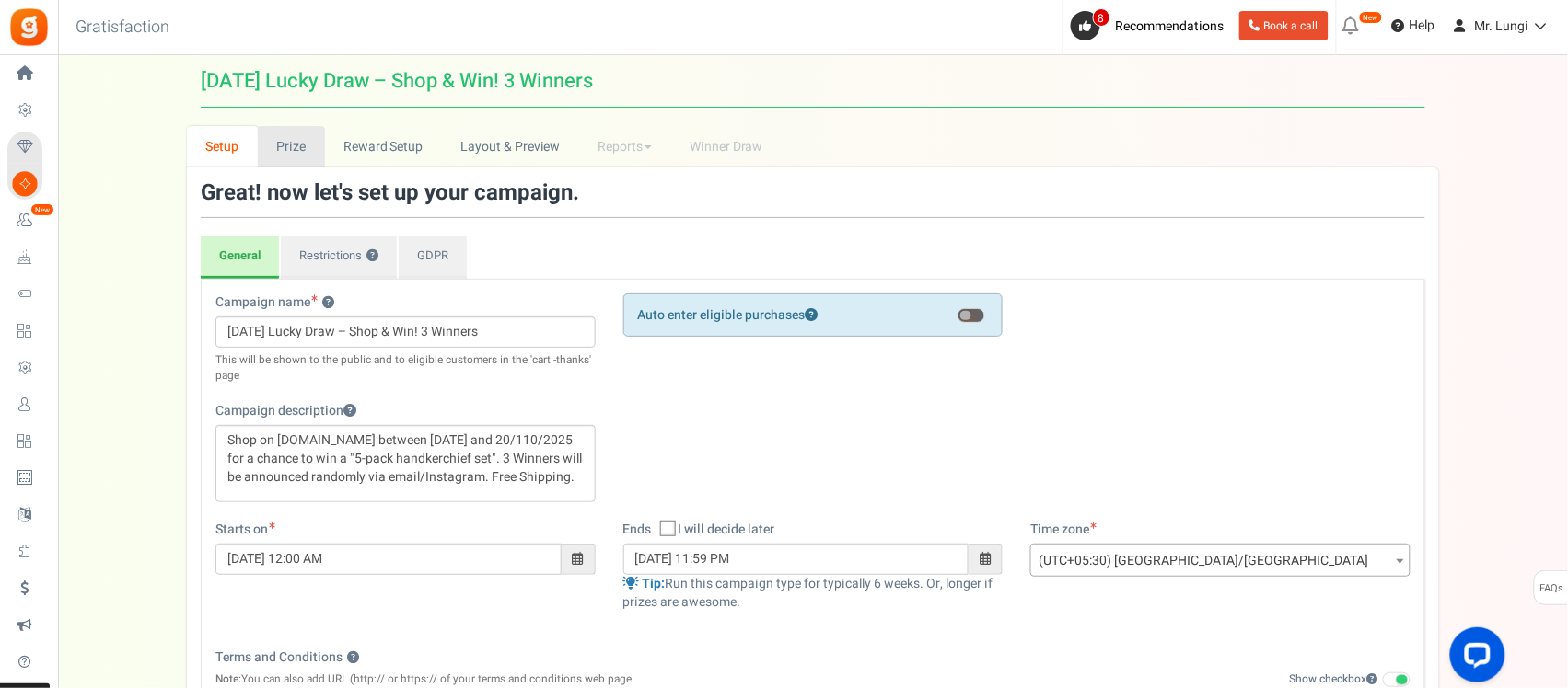
click at [283, 145] on link "Prize" at bounding box center [291, 147] width 67 height 42
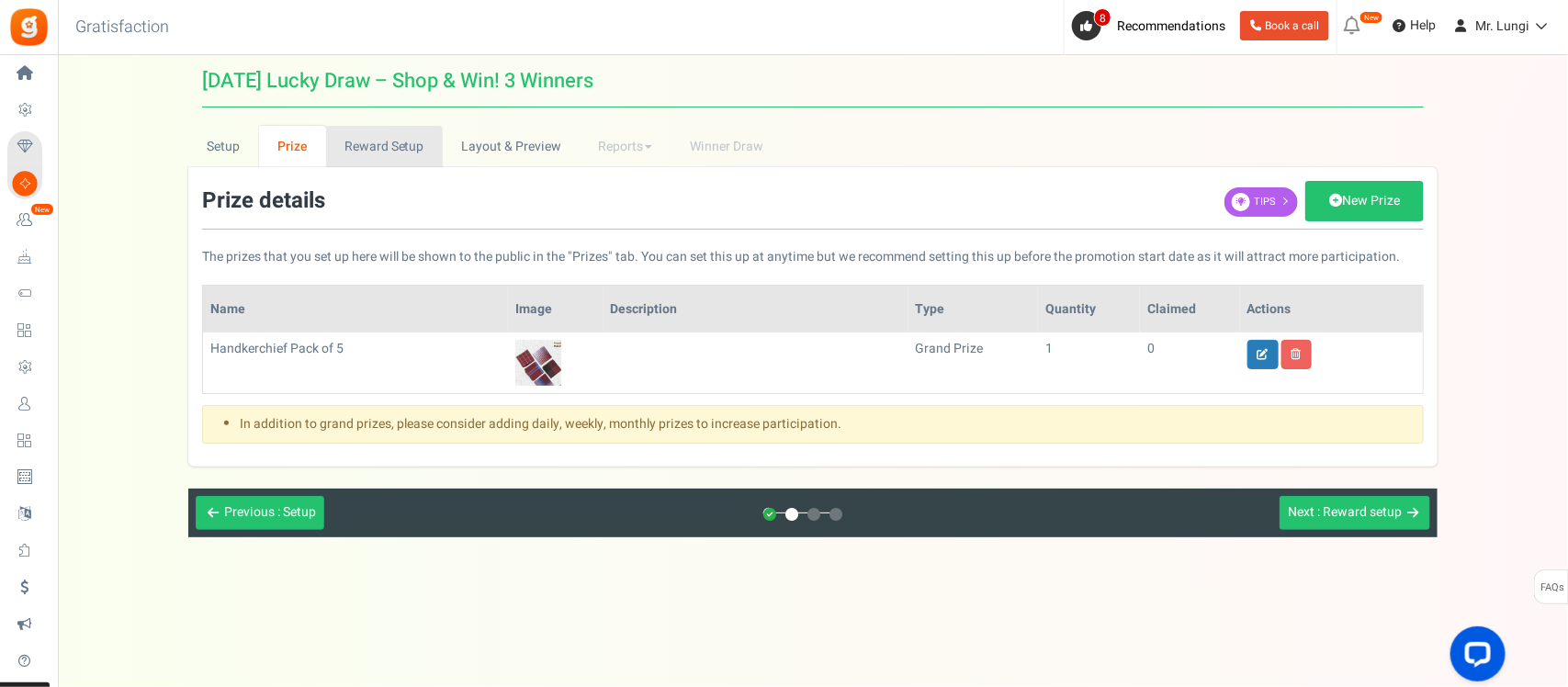
click at [349, 141] on link "Reward Setup" at bounding box center [384, 147] width 116 height 42
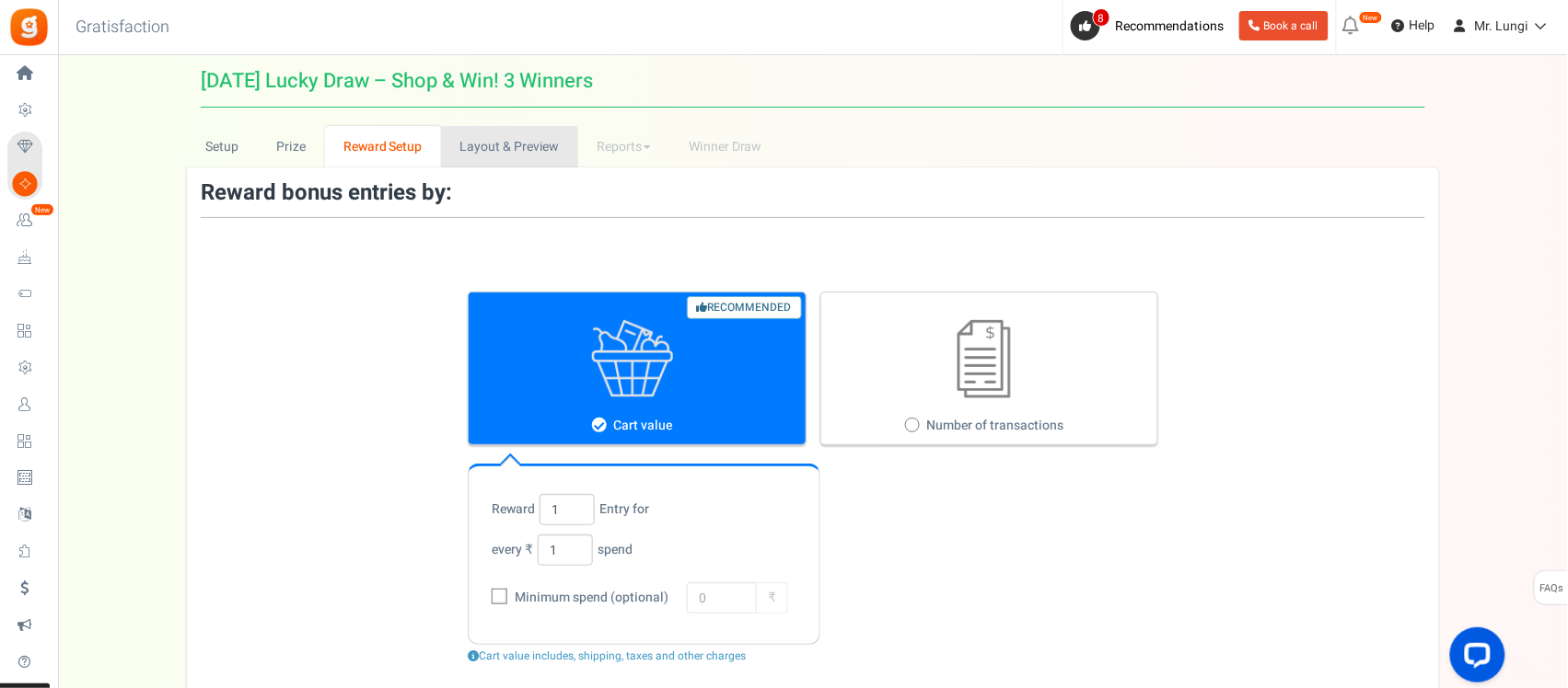
click at [465, 136] on link "Layout & Preview" at bounding box center [509, 147] width 137 height 42
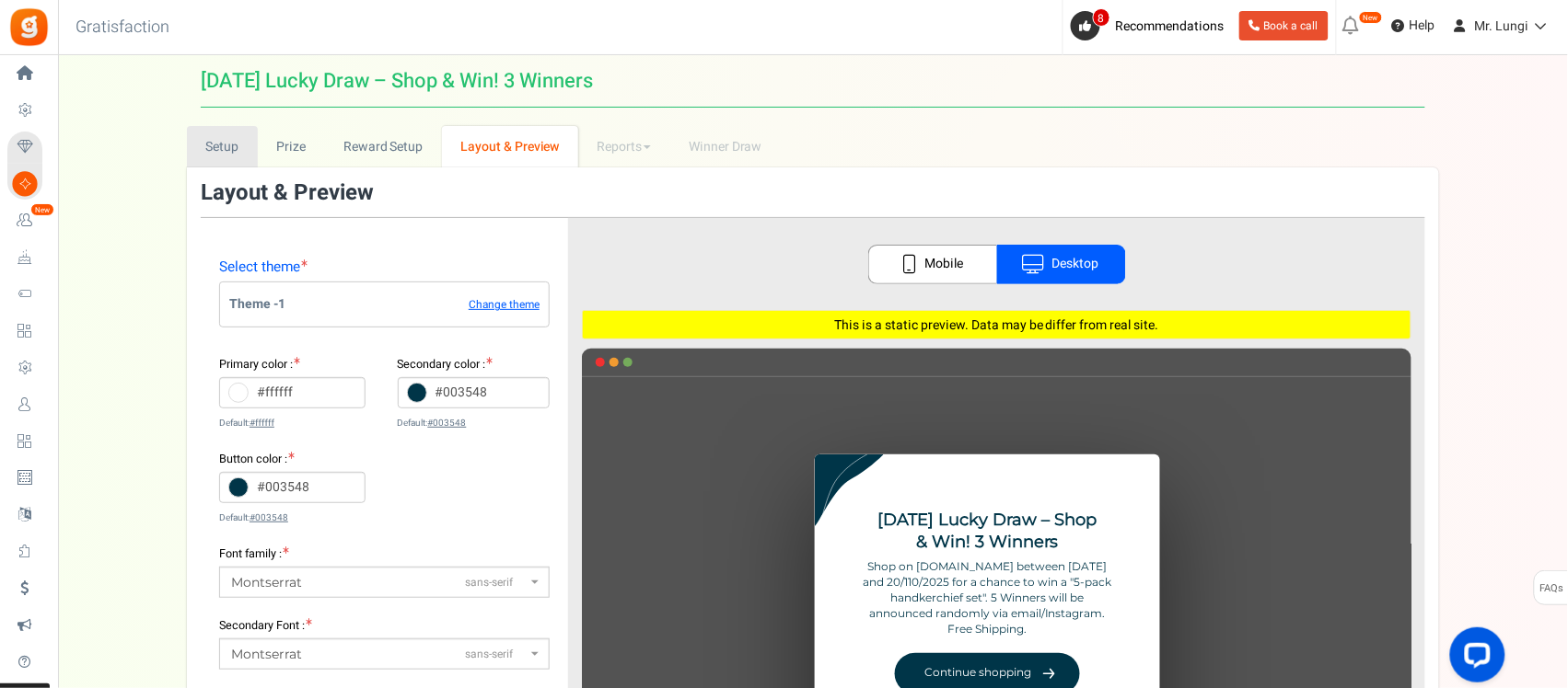
click at [213, 145] on link "Setup" at bounding box center [222, 147] width 71 height 42
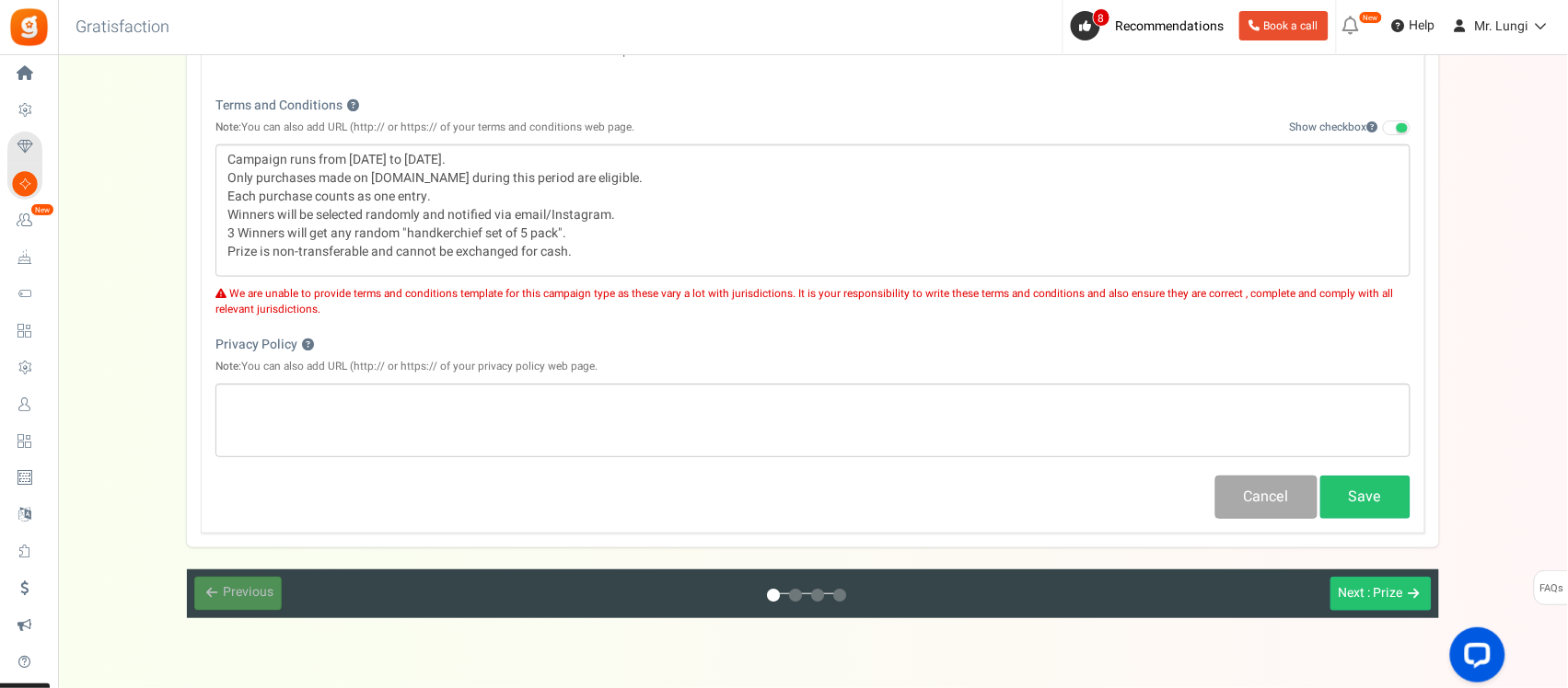
scroll to position [575, 0]
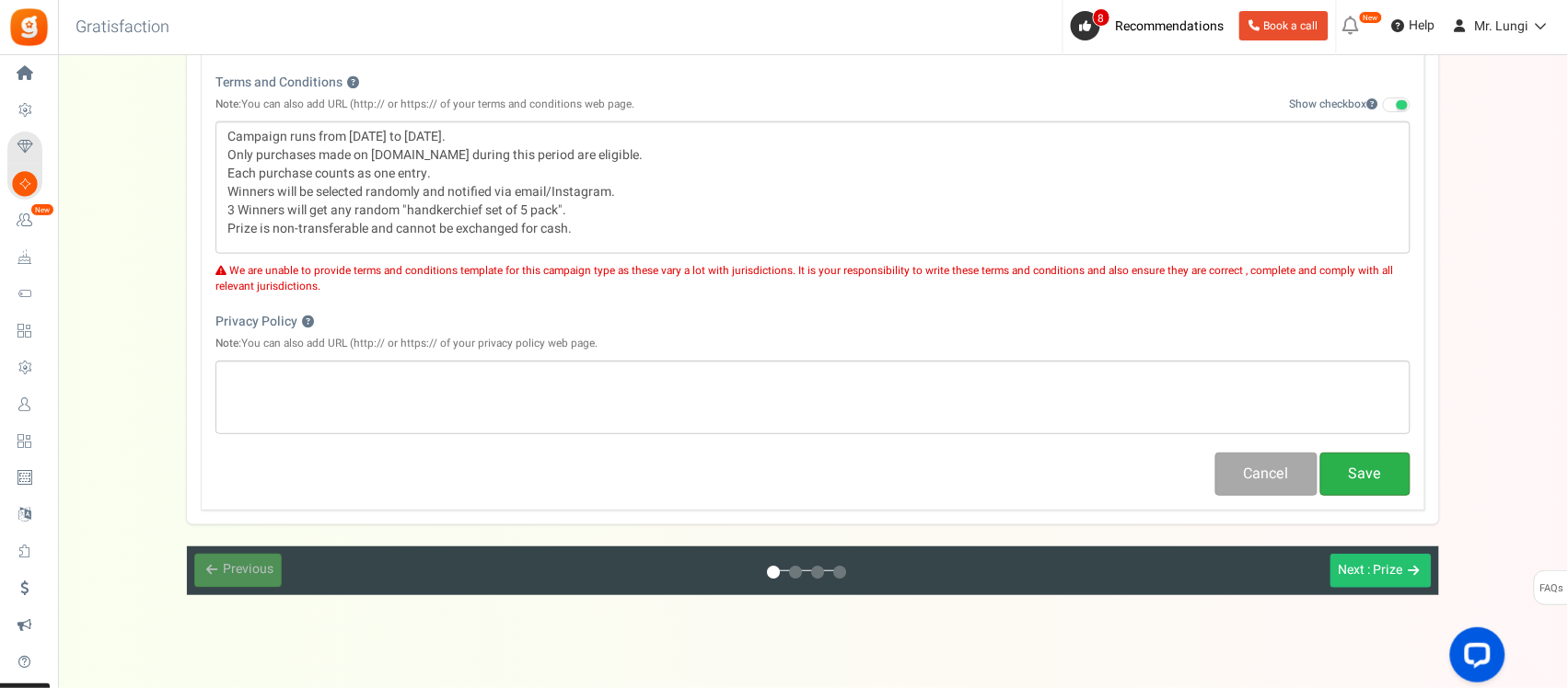
click at [1362, 465] on button "Save" at bounding box center [1365, 475] width 90 height 44
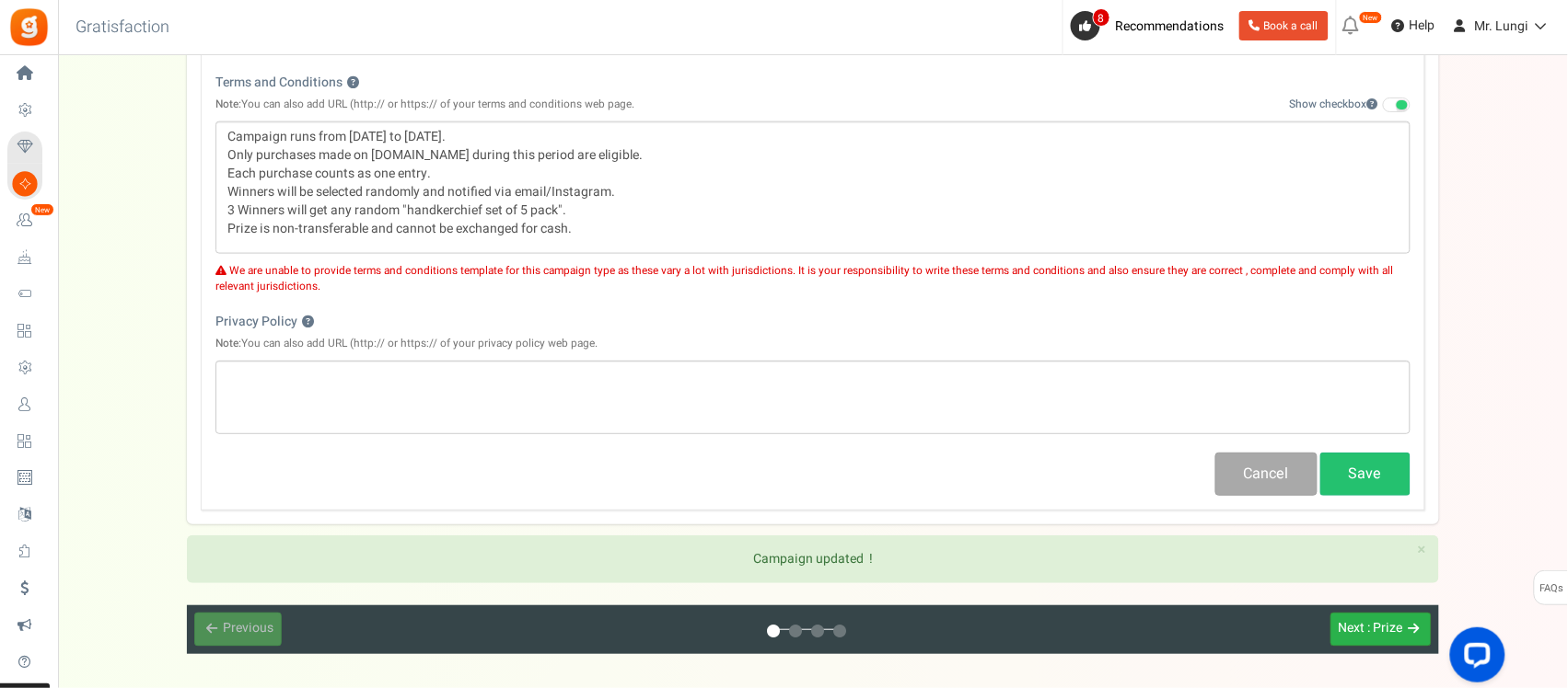
click at [1377, 636] on span ": Prize" at bounding box center [1385, 629] width 35 height 19
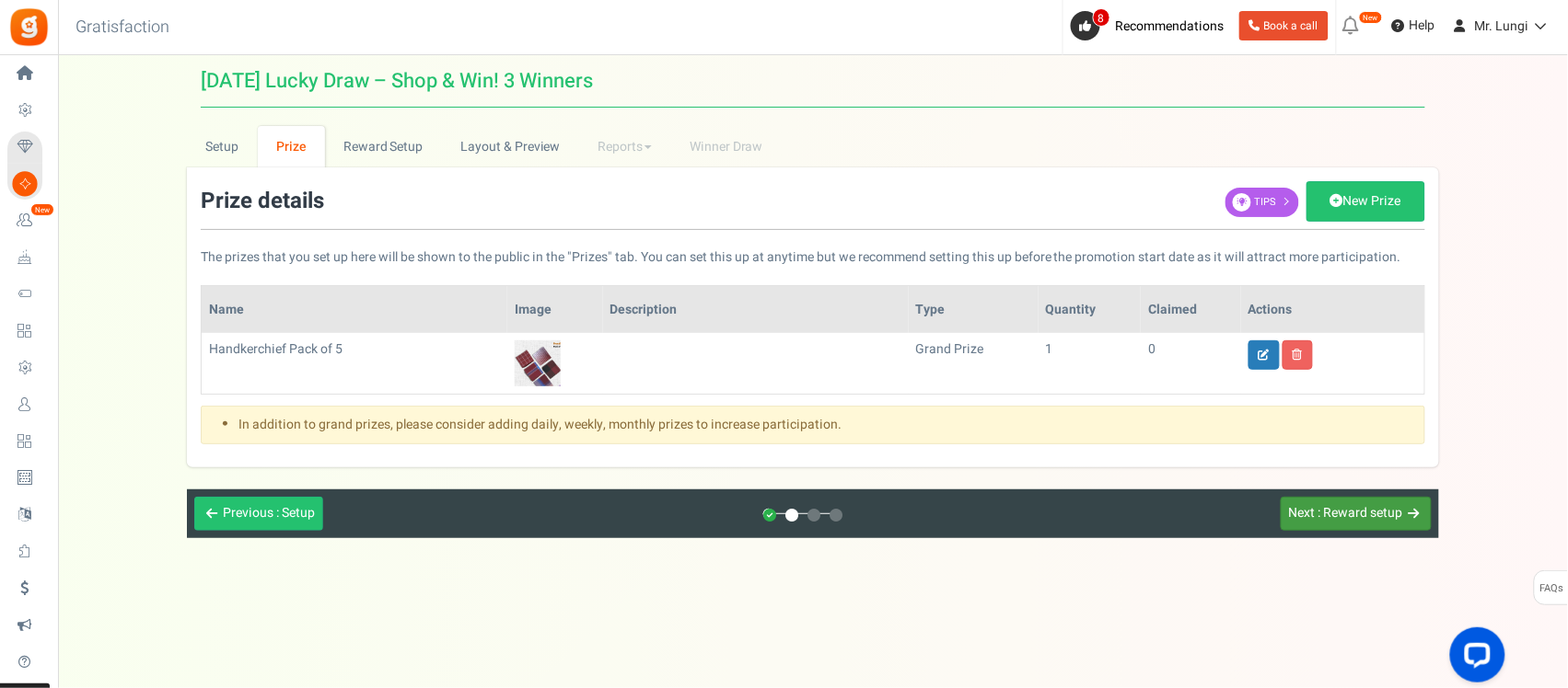
scroll to position [0, 0]
click at [1346, 516] on span ": Reward setup" at bounding box center [1362, 513] width 84 height 19
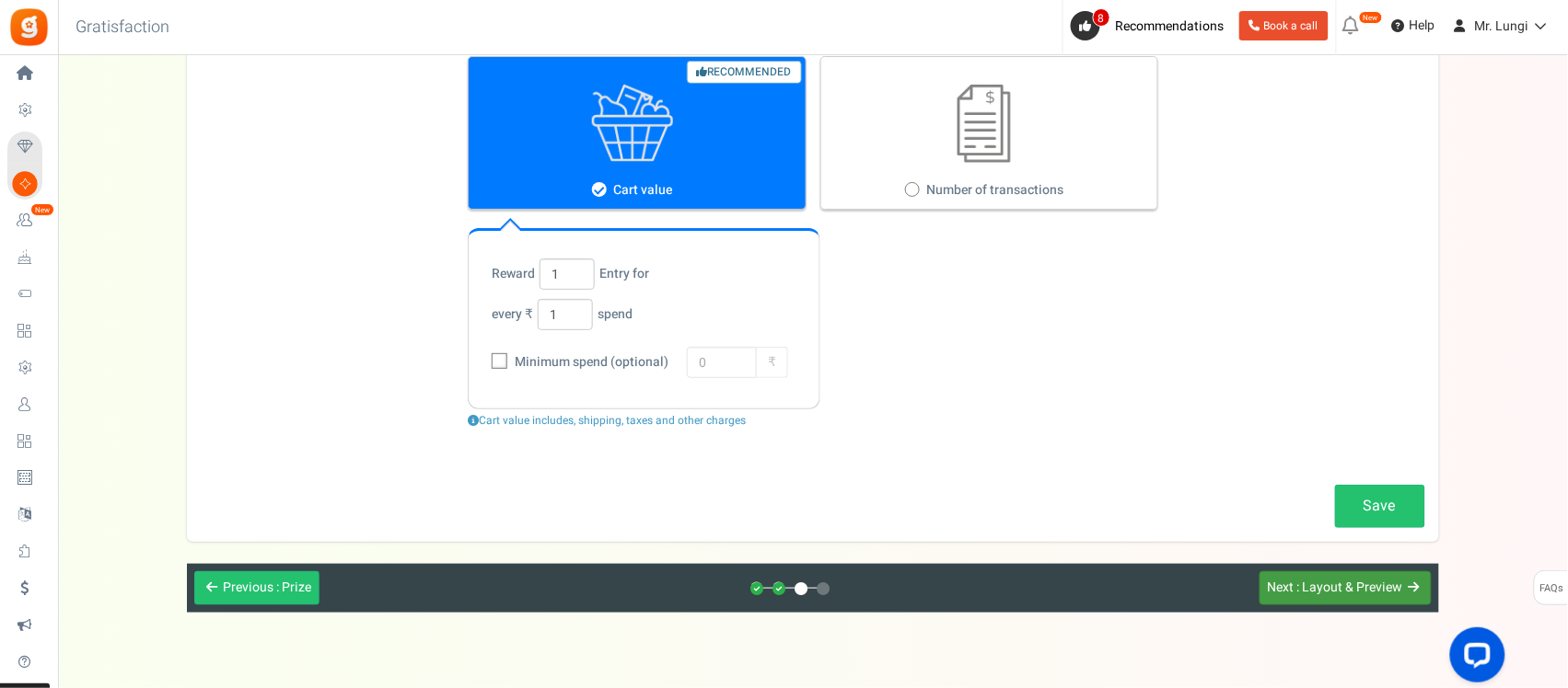
scroll to position [271, 0]
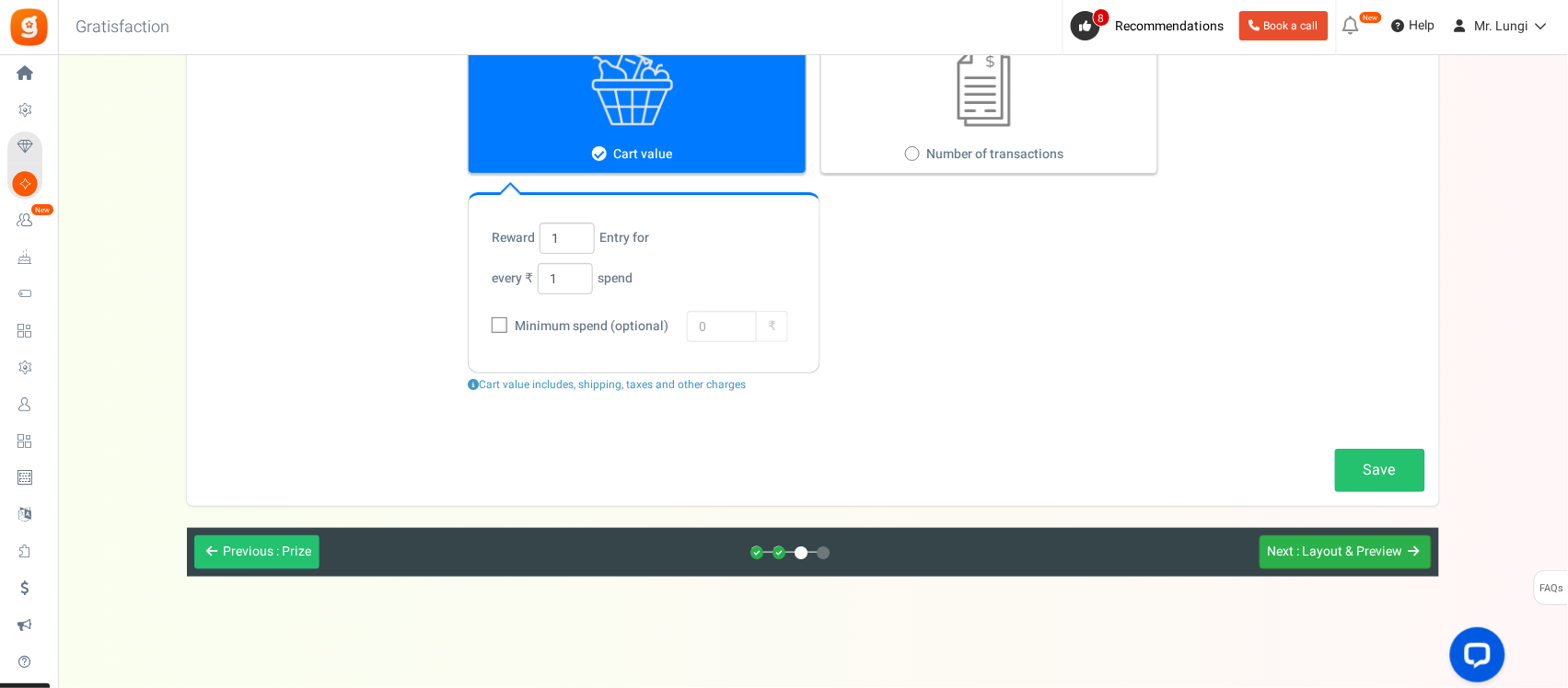
click at [1363, 563] on button "Next : Layout & Preview" at bounding box center [1345, 552] width 173 height 34
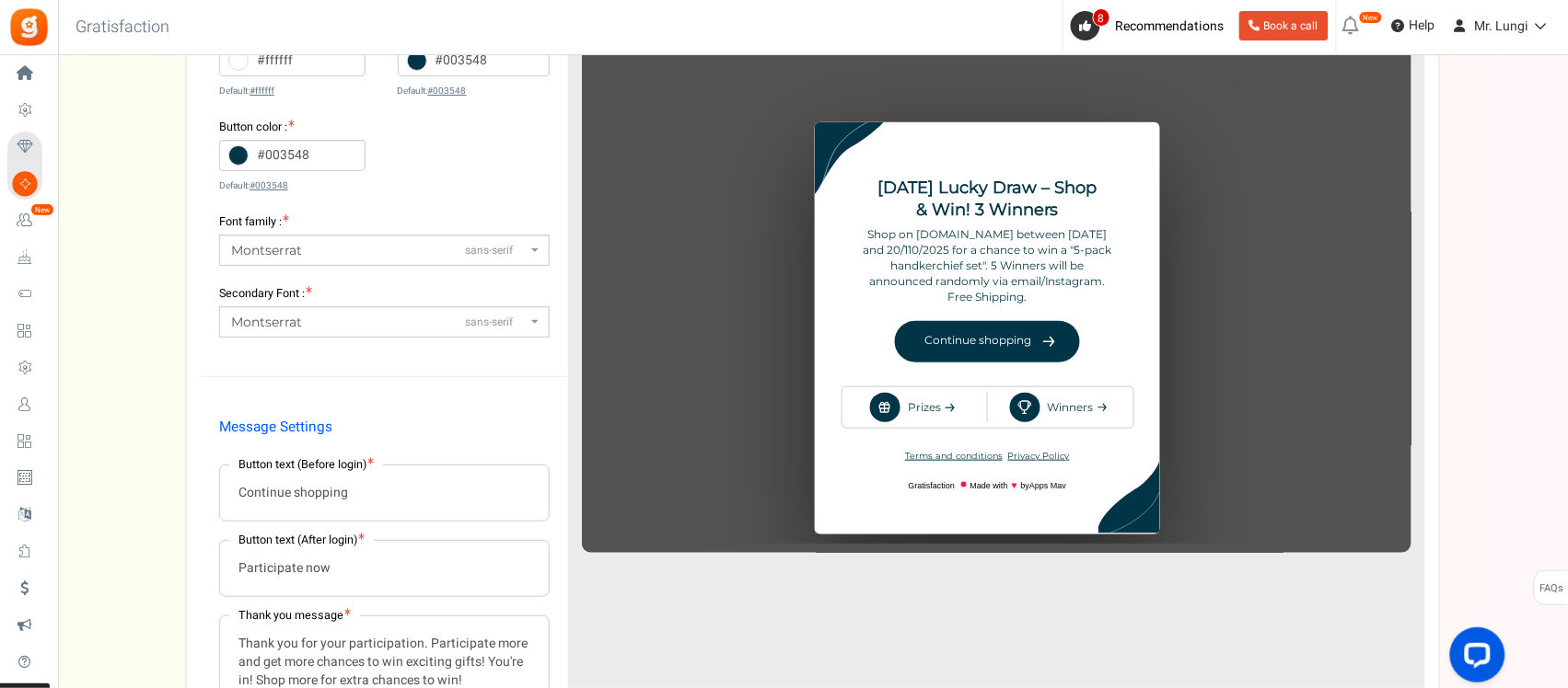
scroll to position [156, 0]
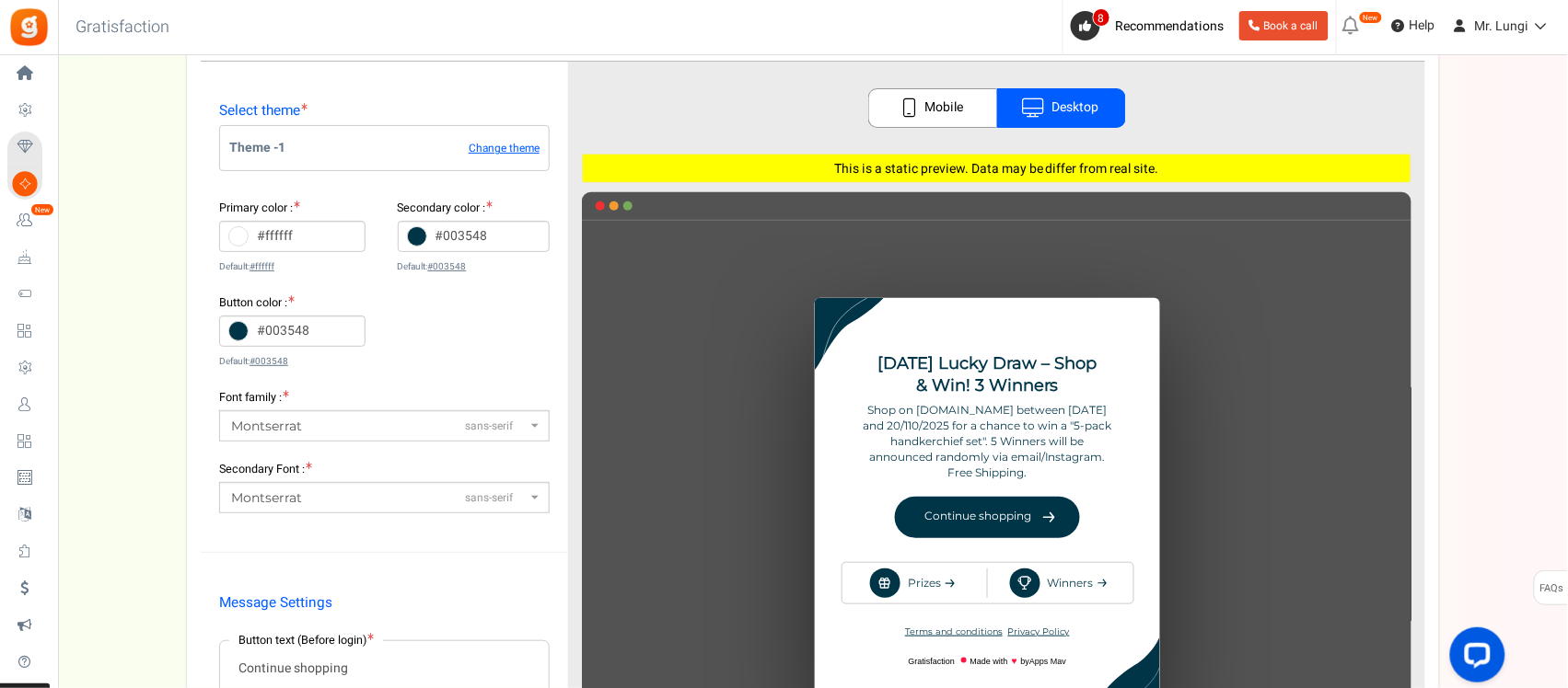
click at [940, 426] on div "♥" at bounding box center [996, 479] width 830 height 480
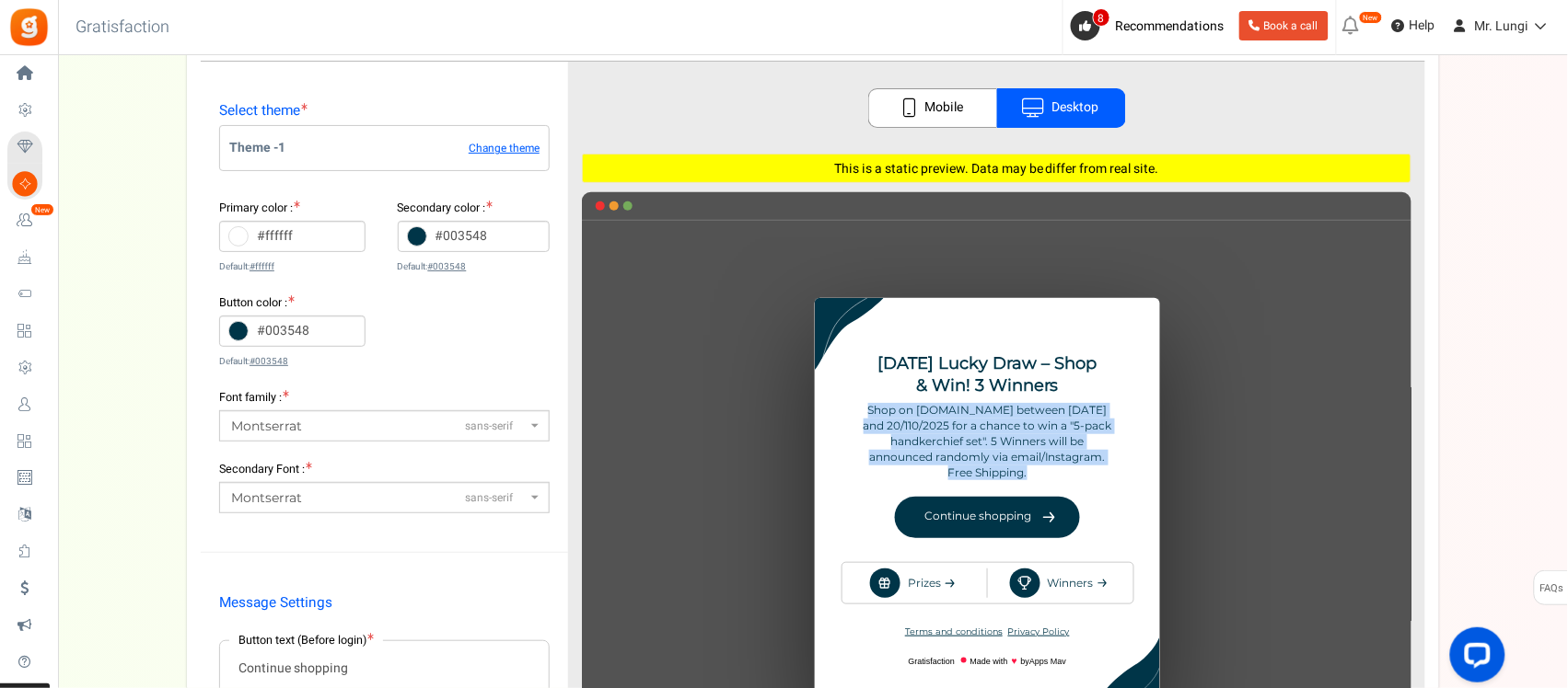
click at [940, 426] on div "♥" at bounding box center [996, 479] width 830 height 480
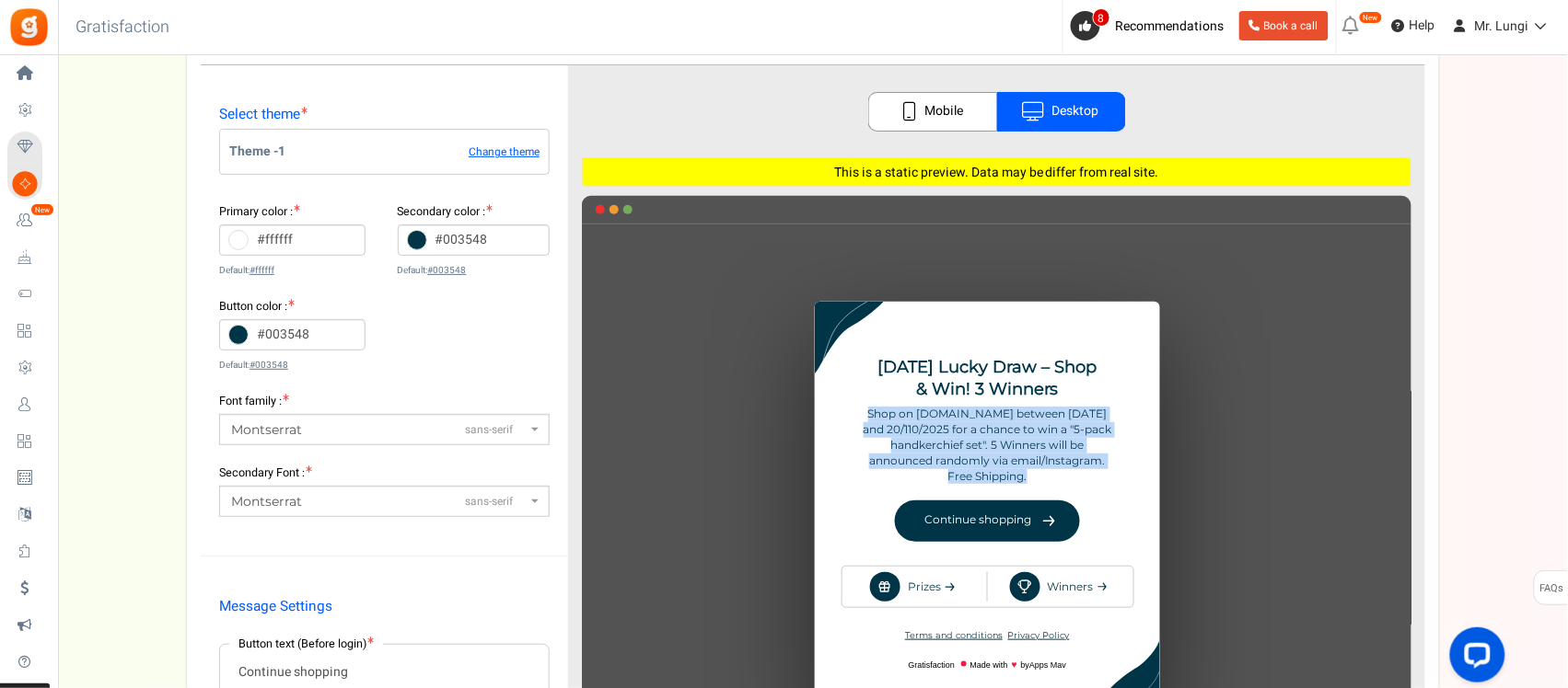
scroll to position [42, 0]
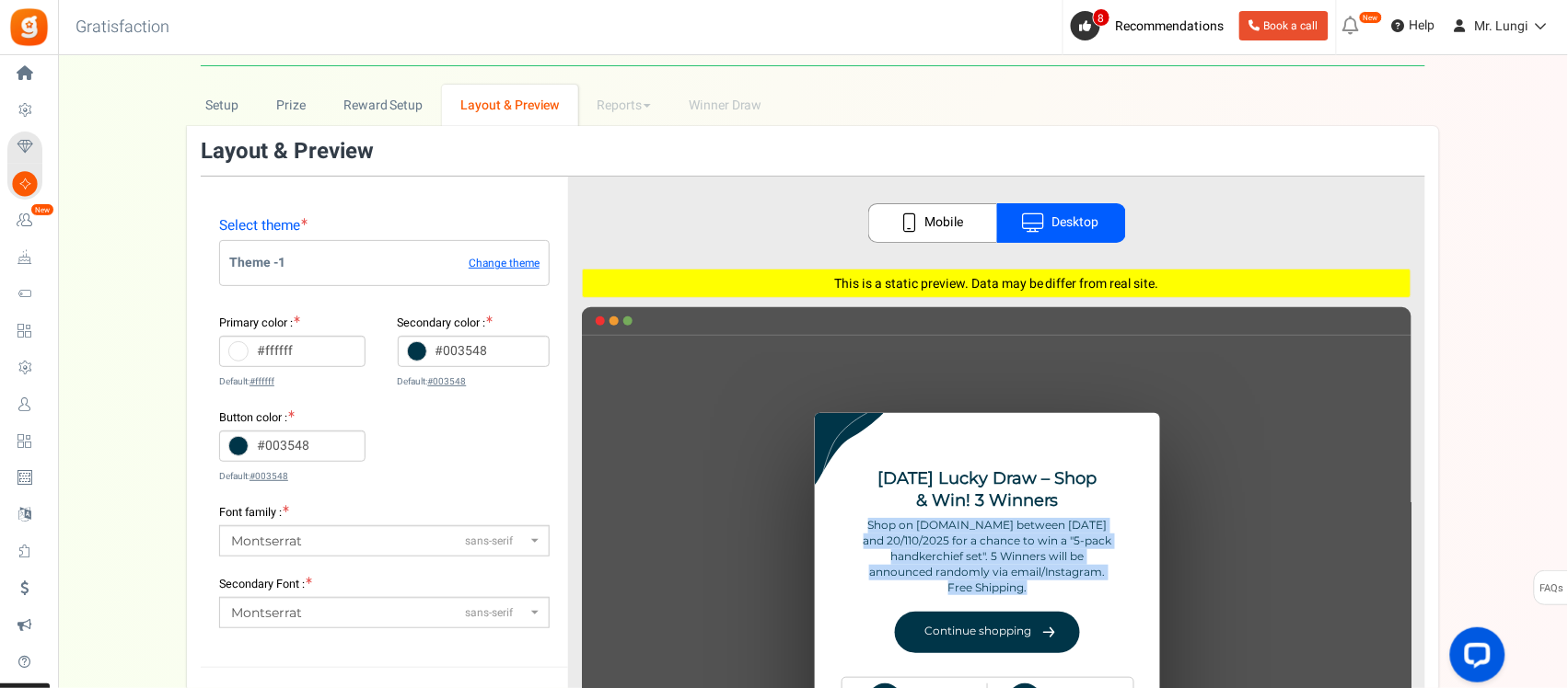
click at [918, 205] on link "Mobile" at bounding box center [933, 224] width 129 height 40
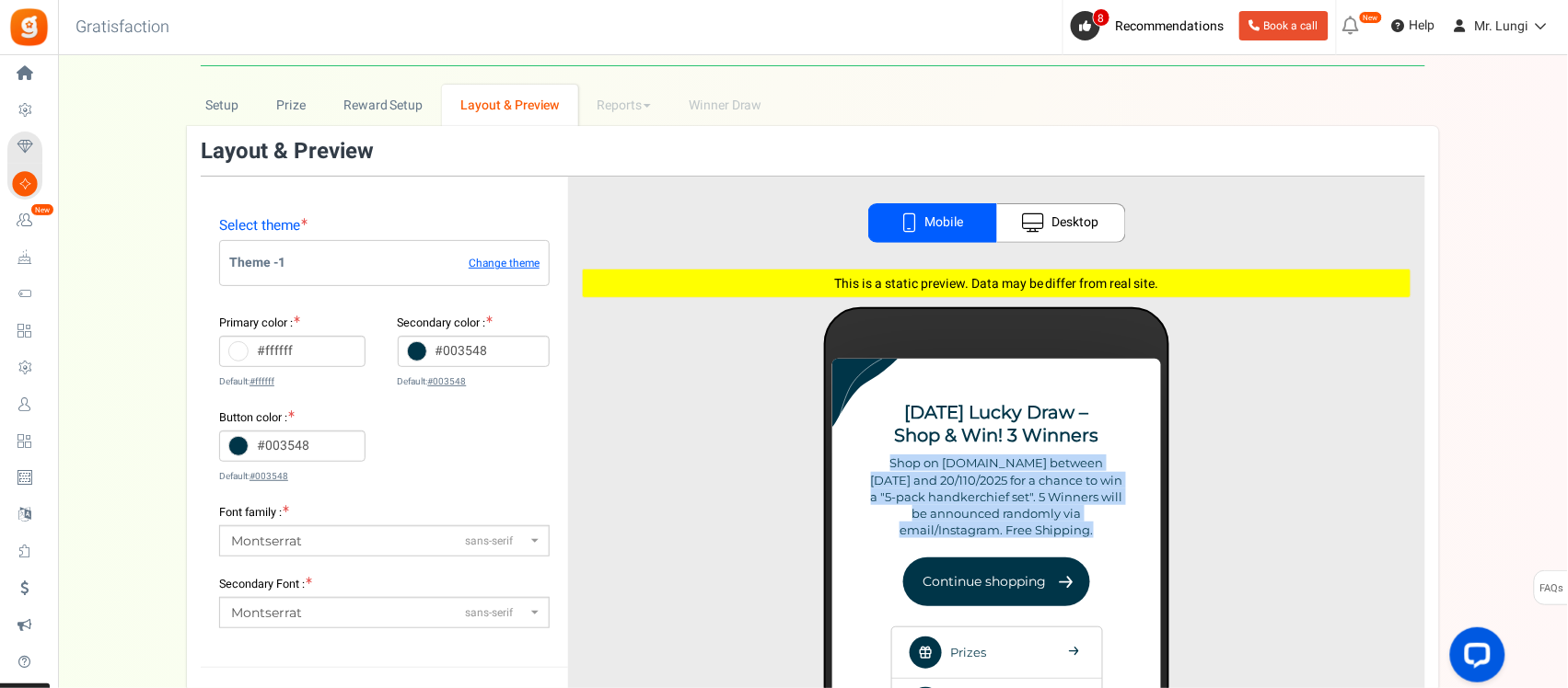
click at [1032, 216] on icon at bounding box center [1033, 223] width 22 height 19
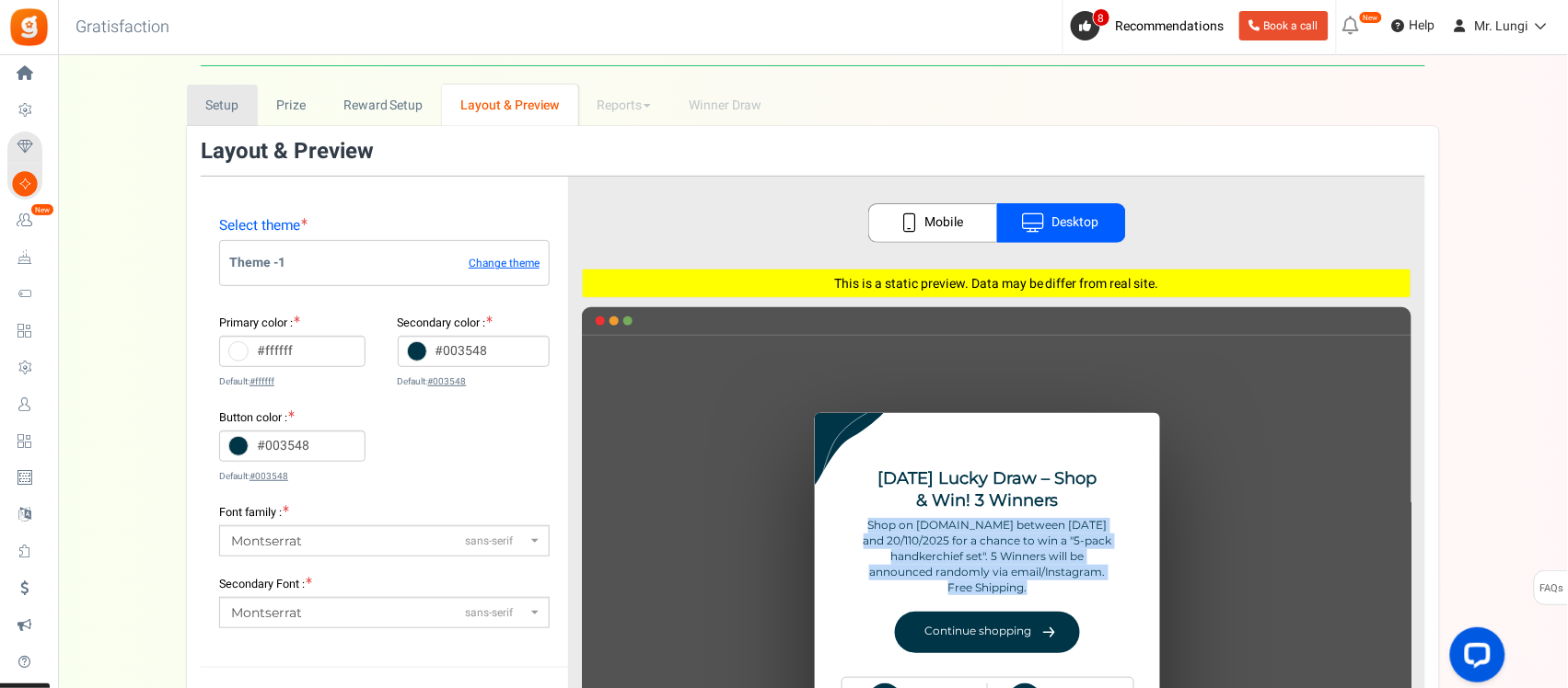
click at [228, 87] on link "Setup" at bounding box center [222, 105] width 71 height 42
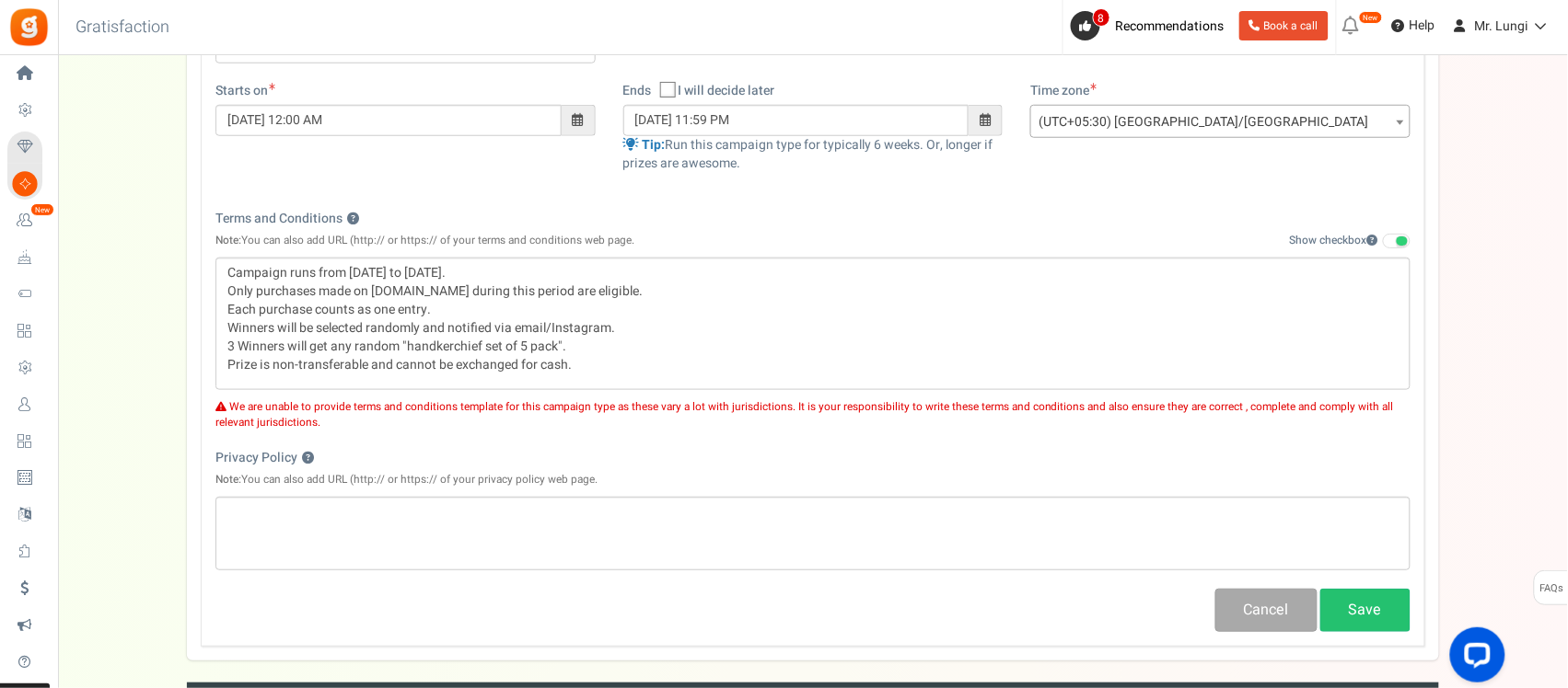
scroll to position [480, 0]
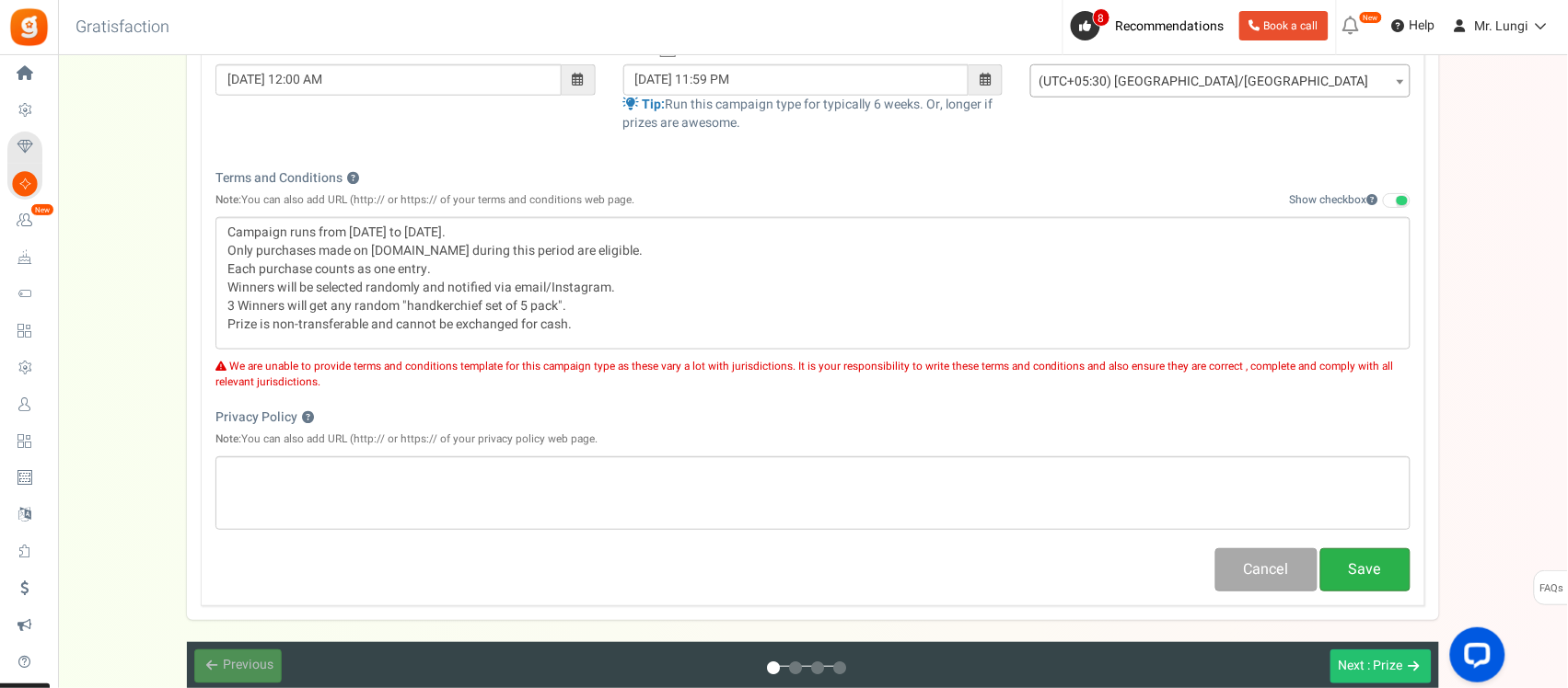
click at [1358, 573] on button "Save" at bounding box center [1365, 570] width 90 height 44
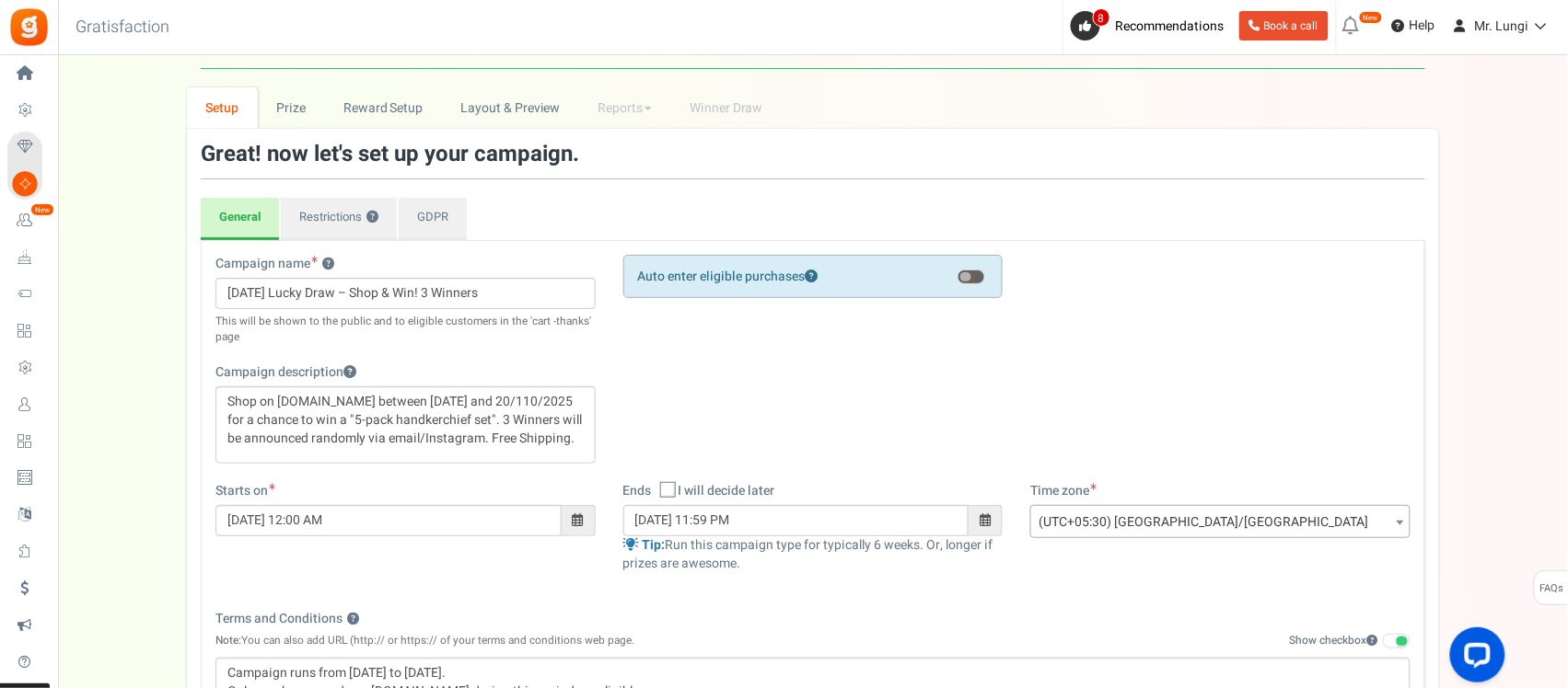
scroll to position [0, 0]
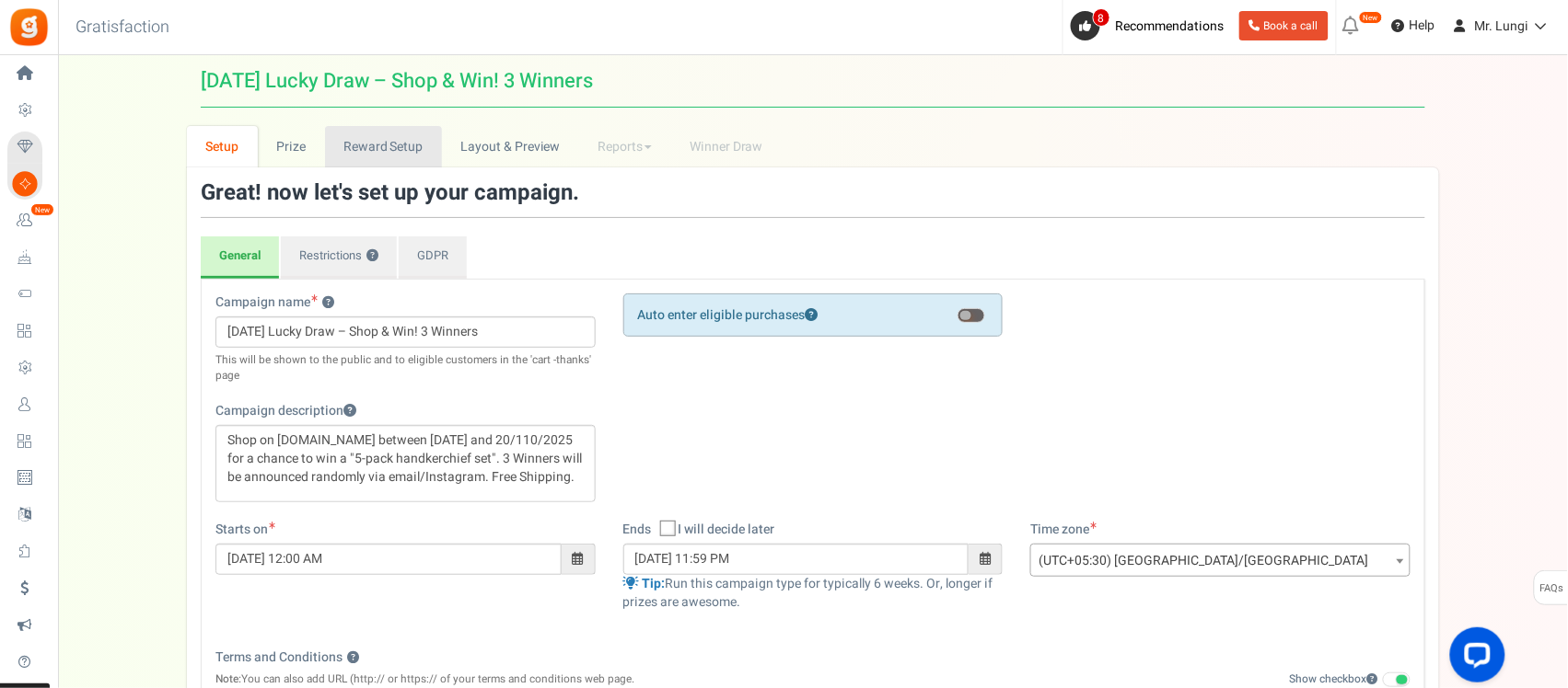
click at [398, 136] on link "Reward Setup" at bounding box center [383, 147] width 117 height 42
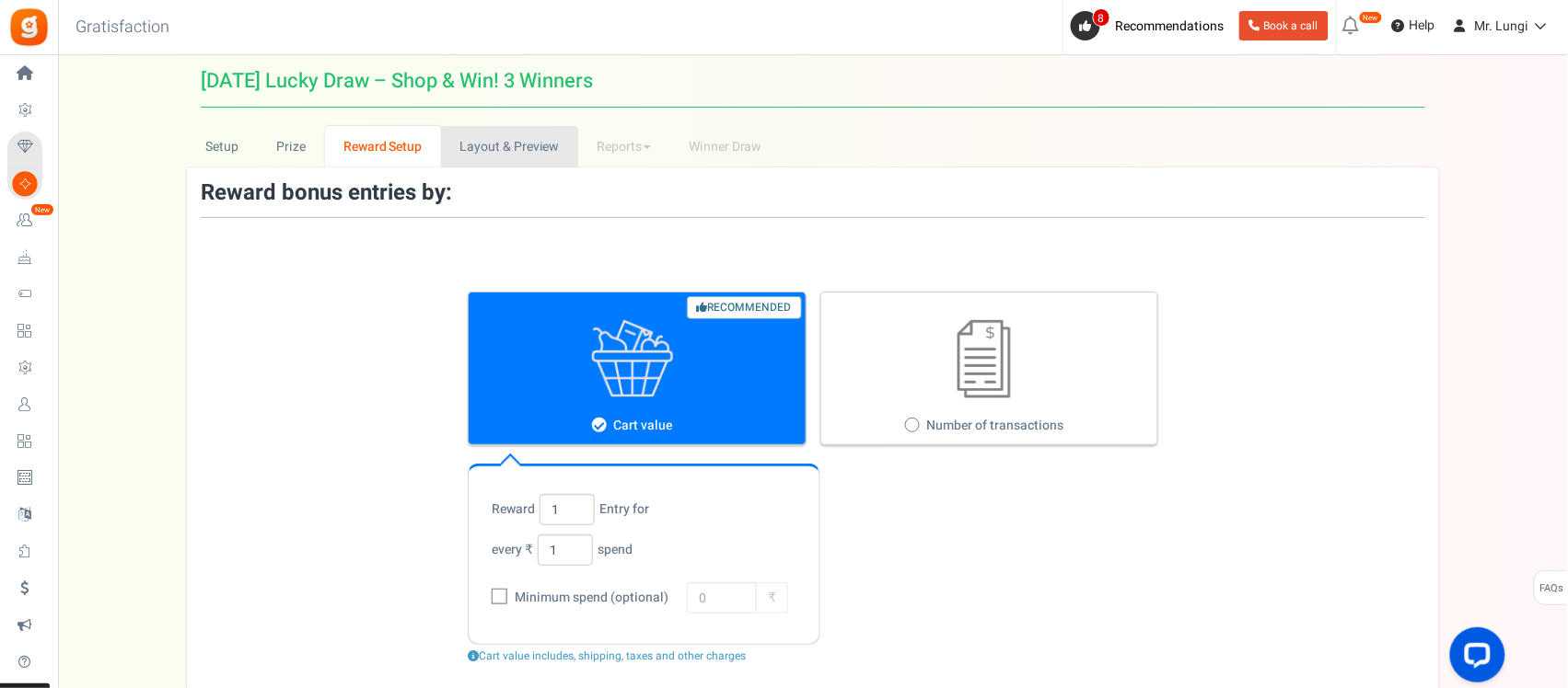
click at [504, 147] on link "Layout & Preview" at bounding box center [509, 147] width 137 height 42
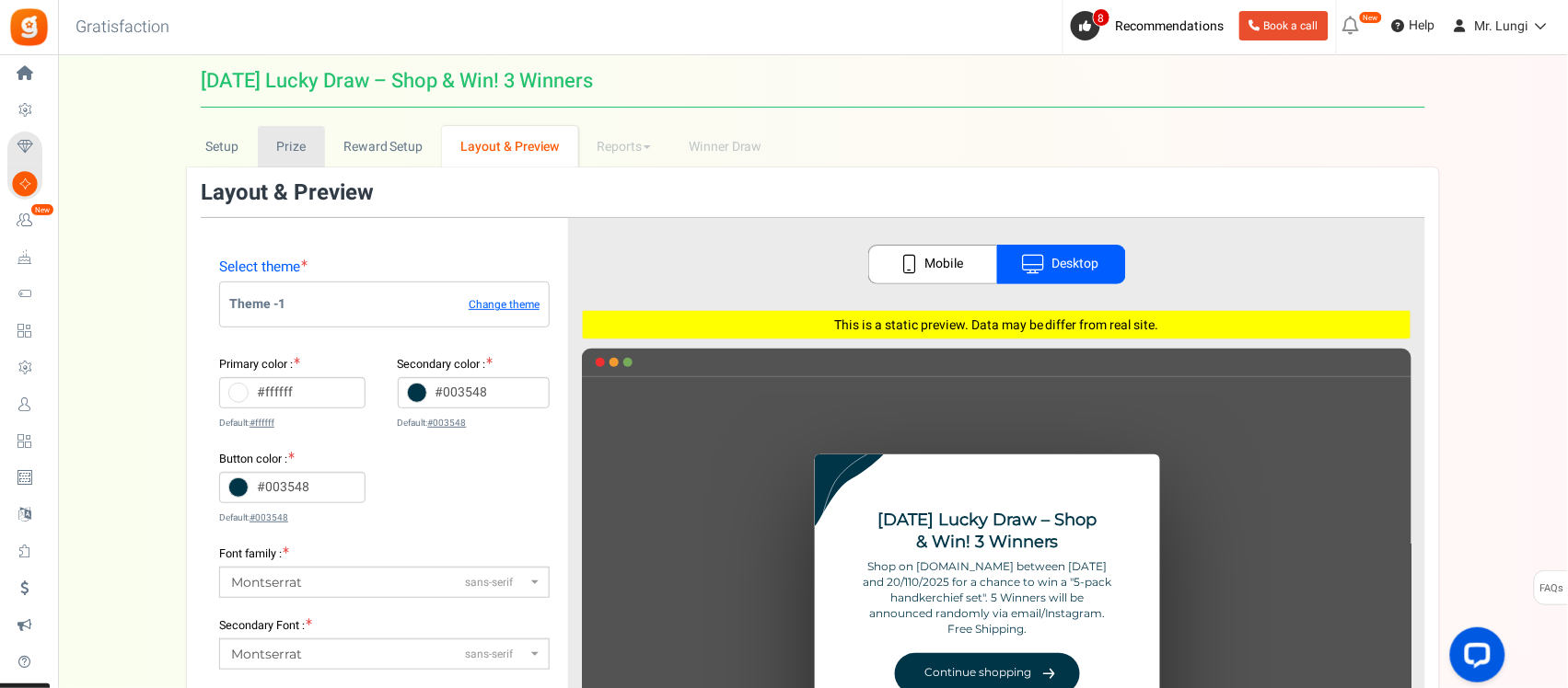
click at [281, 148] on link "Prize" at bounding box center [291, 147] width 67 height 42
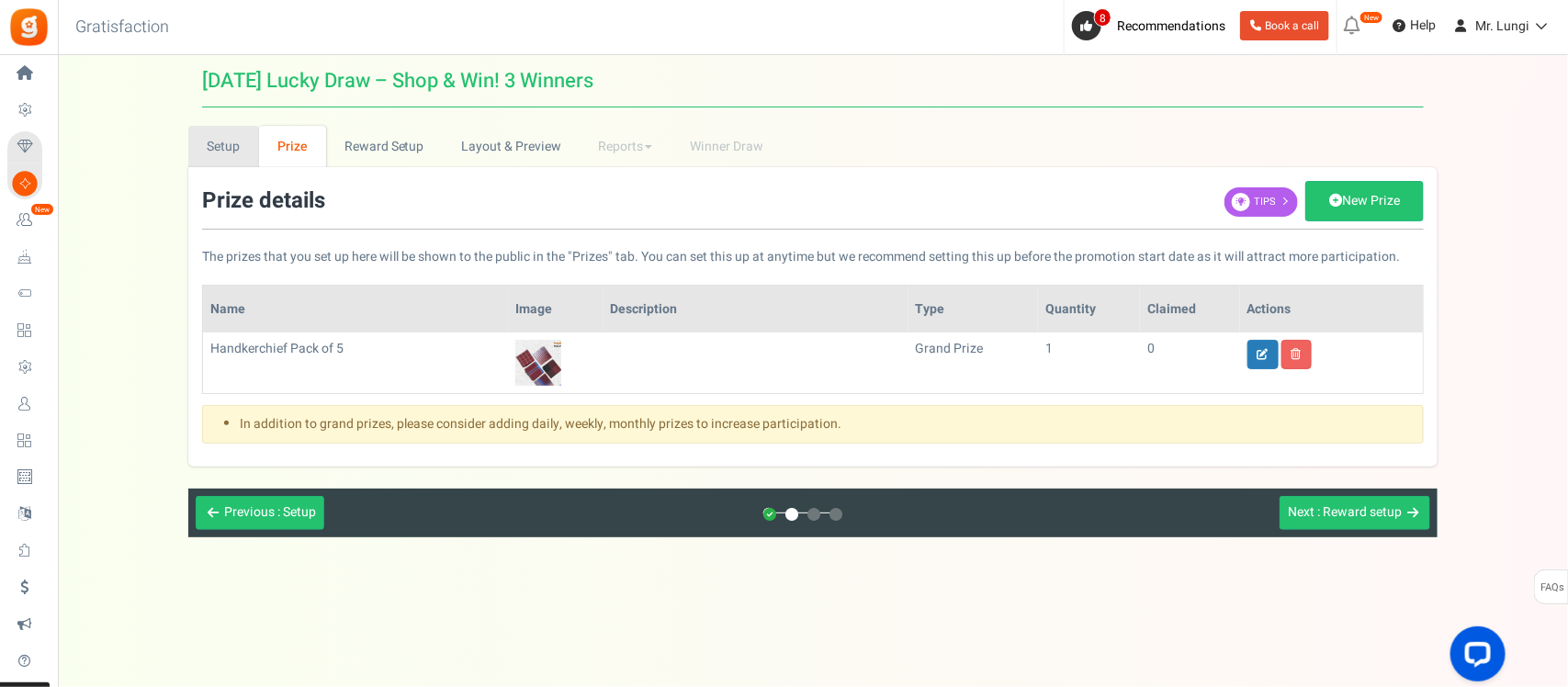
click at [223, 126] on link "Setup" at bounding box center [223, 147] width 71 height 42
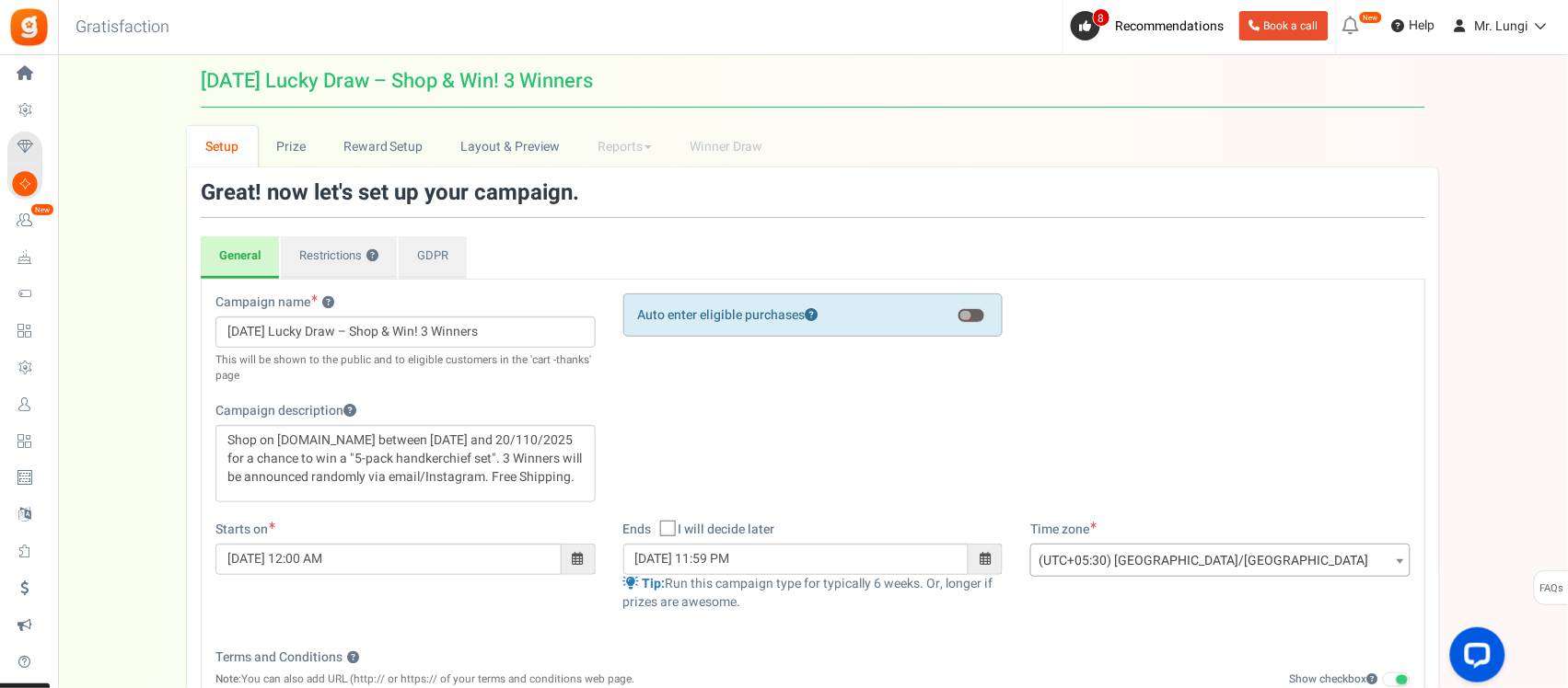
click at [976, 314] on span at bounding box center [971, 316] width 27 height 15
click at [957, 314] on input "checkbox" at bounding box center [957, 327] width 0 height 31
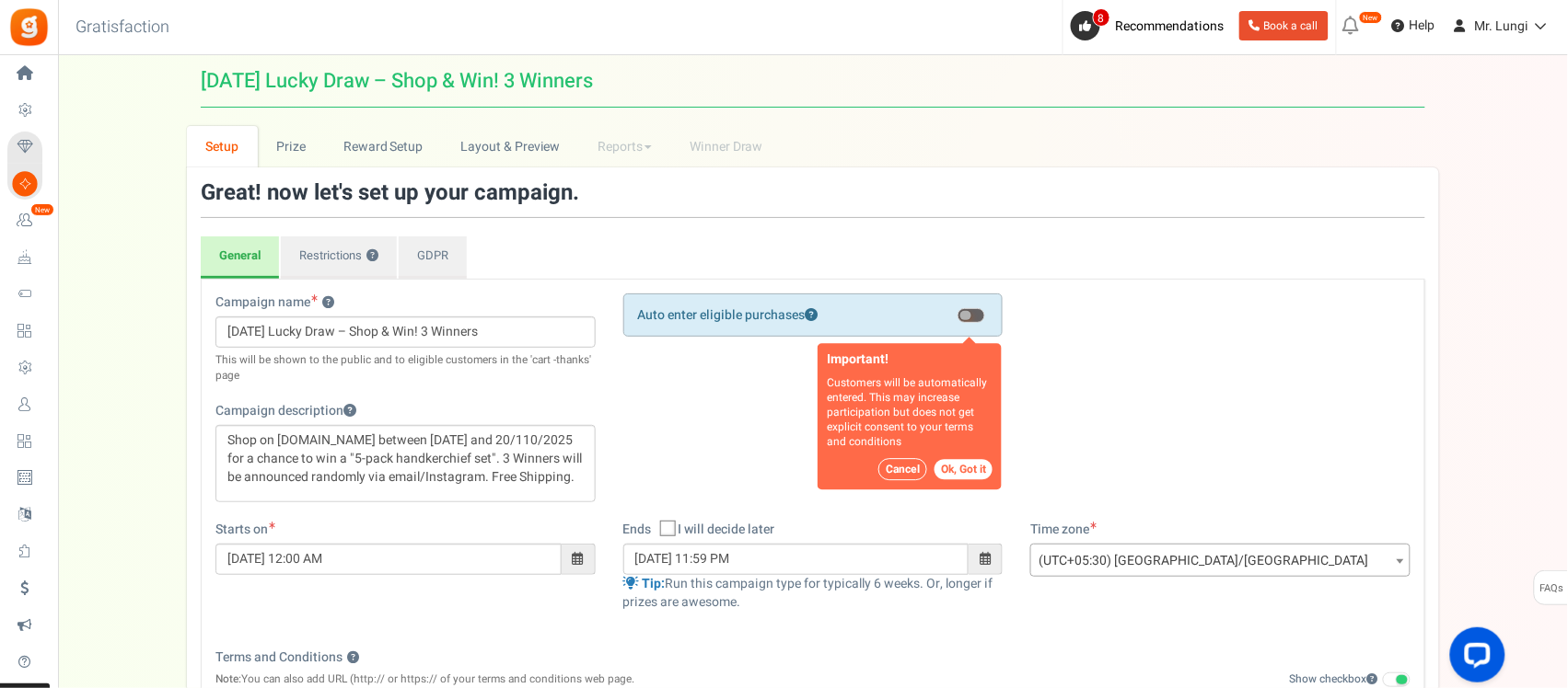
click at [968, 469] on button "Ok, Got it" at bounding box center [963, 470] width 58 height 20
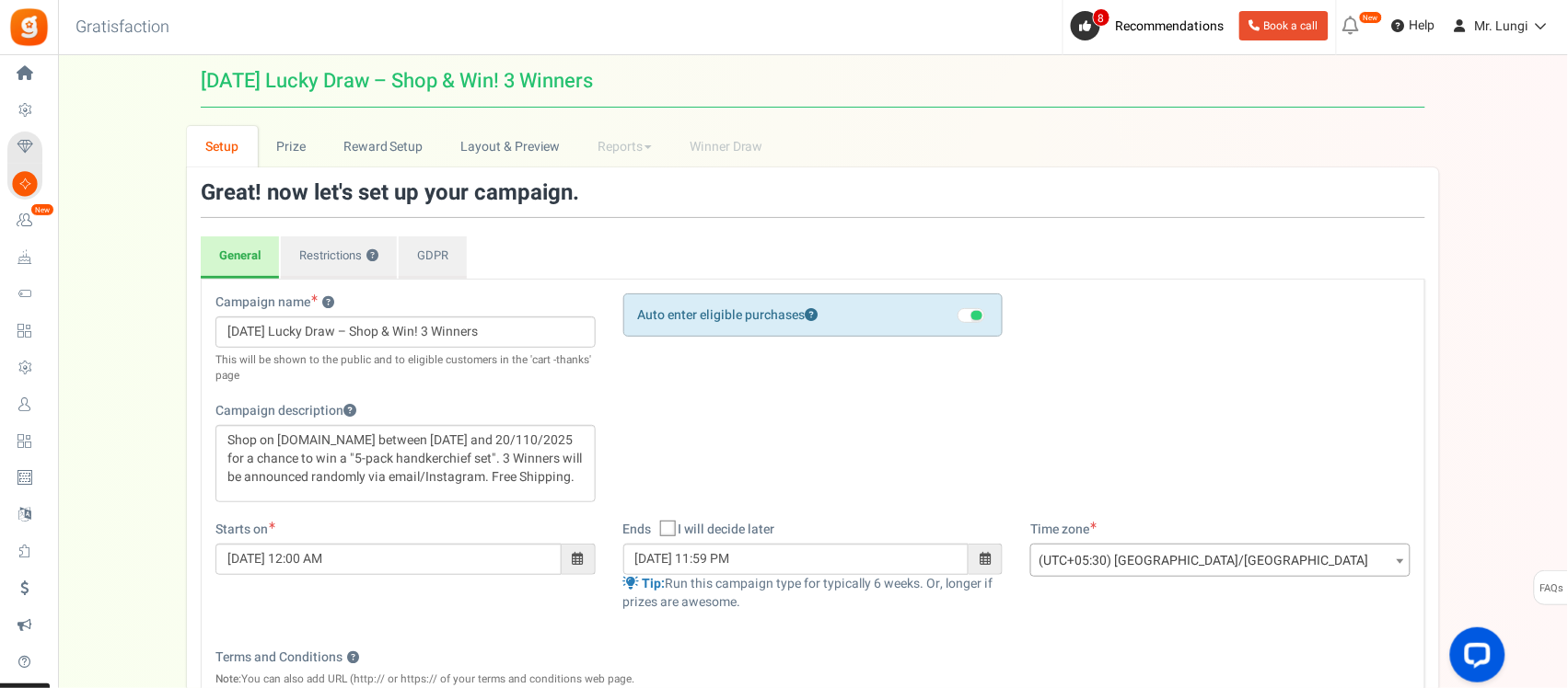
click at [971, 315] on span at bounding box center [976, 316] width 11 height 9
click at [957, 315] on input "checkbox" at bounding box center [957, 327] width 0 height 31
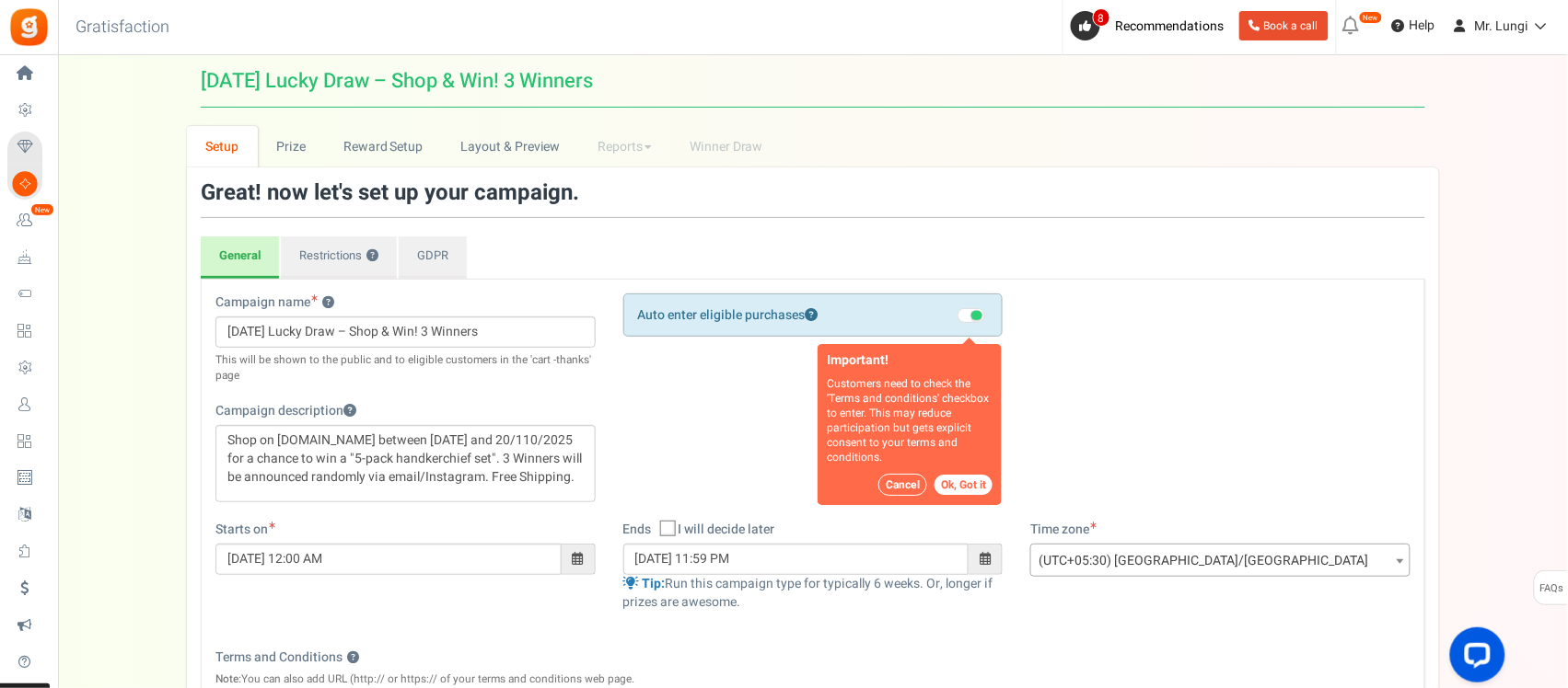
click at [977, 485] on button "Ok, Got it" at bounding box center [963, 485] width 58 height 20
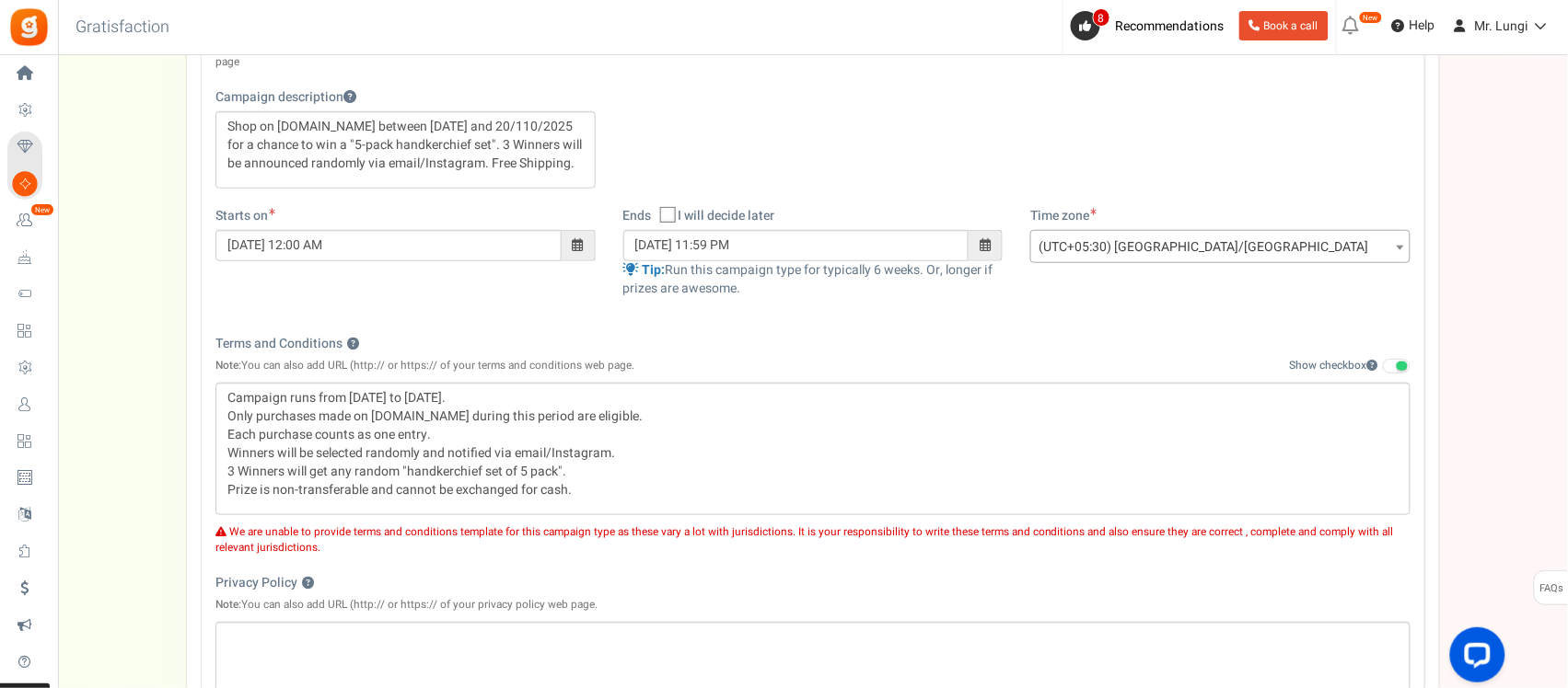
scroll to position [461, 0]
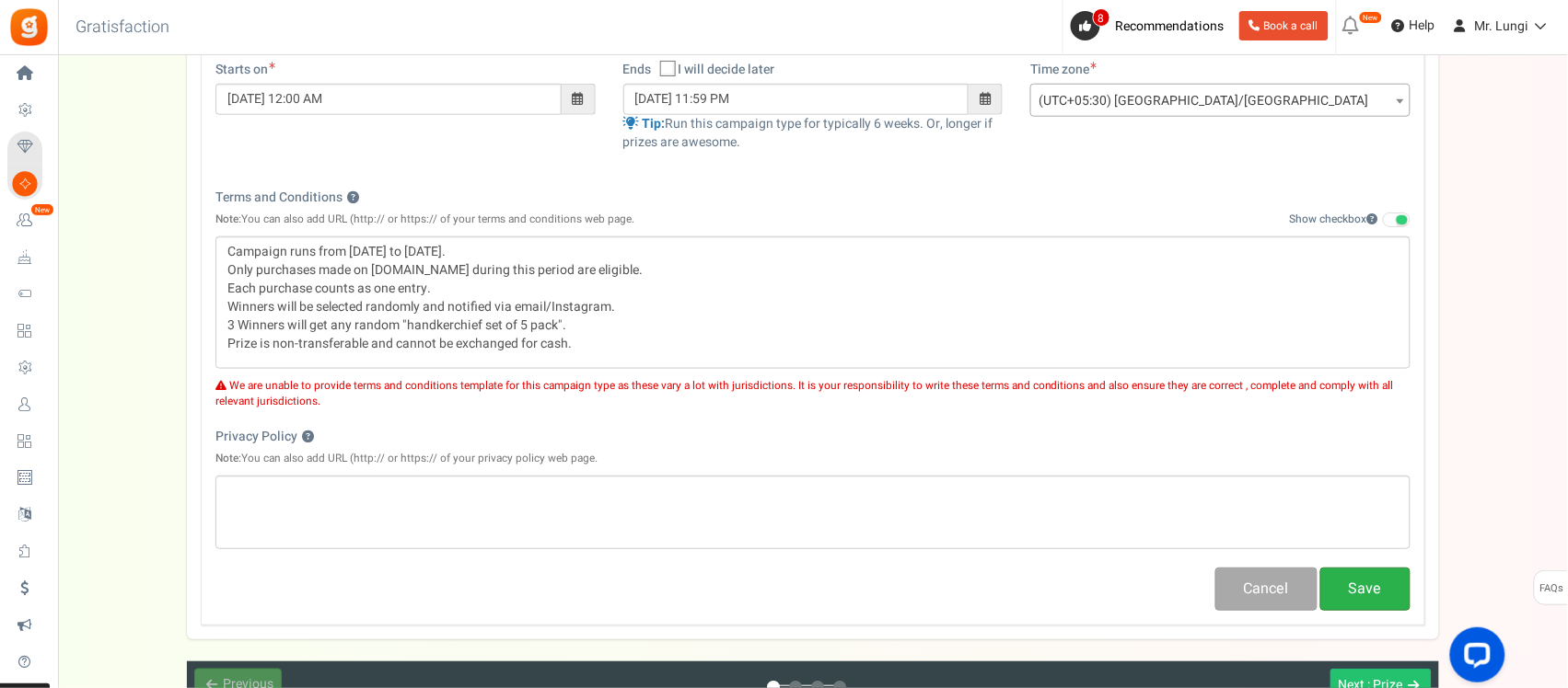
click at [1386, 605] on button "Save" at bounding box center [1365, 589] width 90 height 44
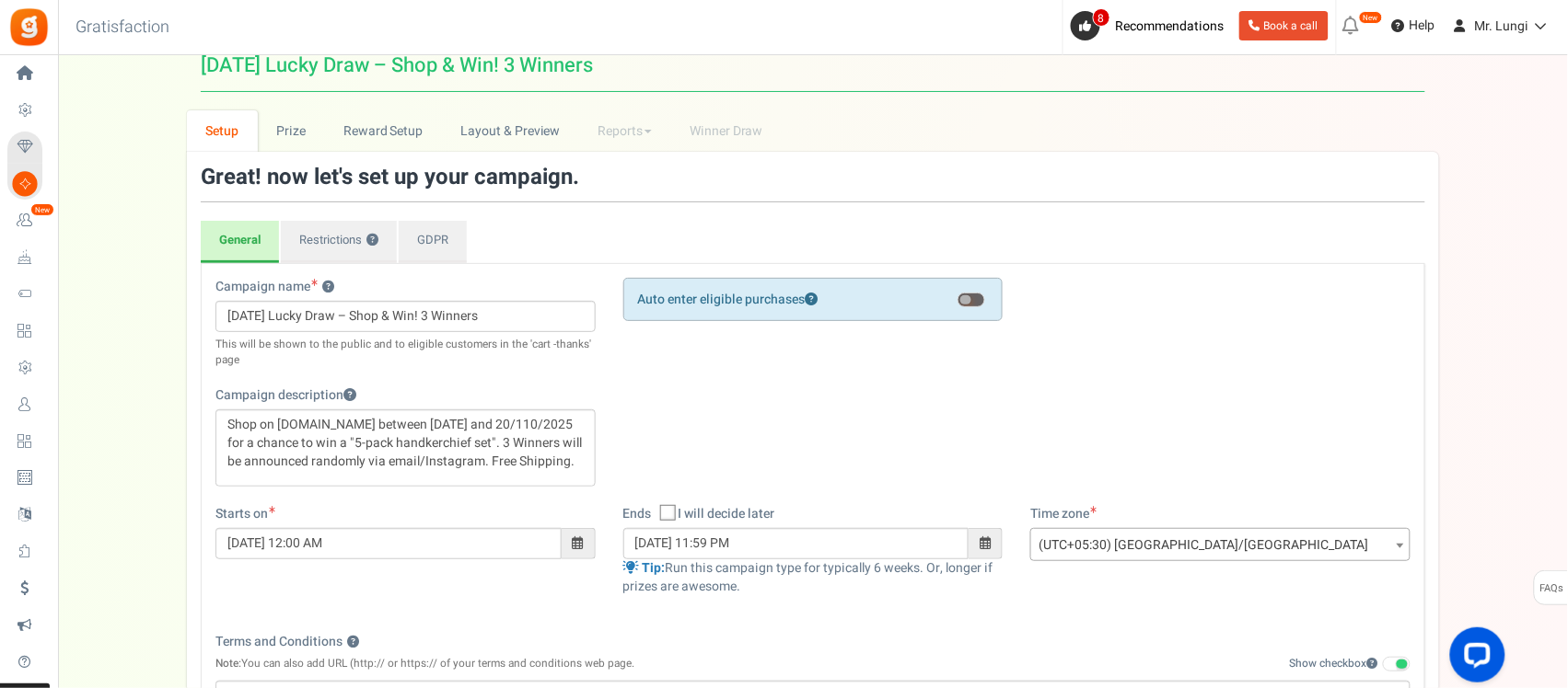
scroll to position [0, 0]
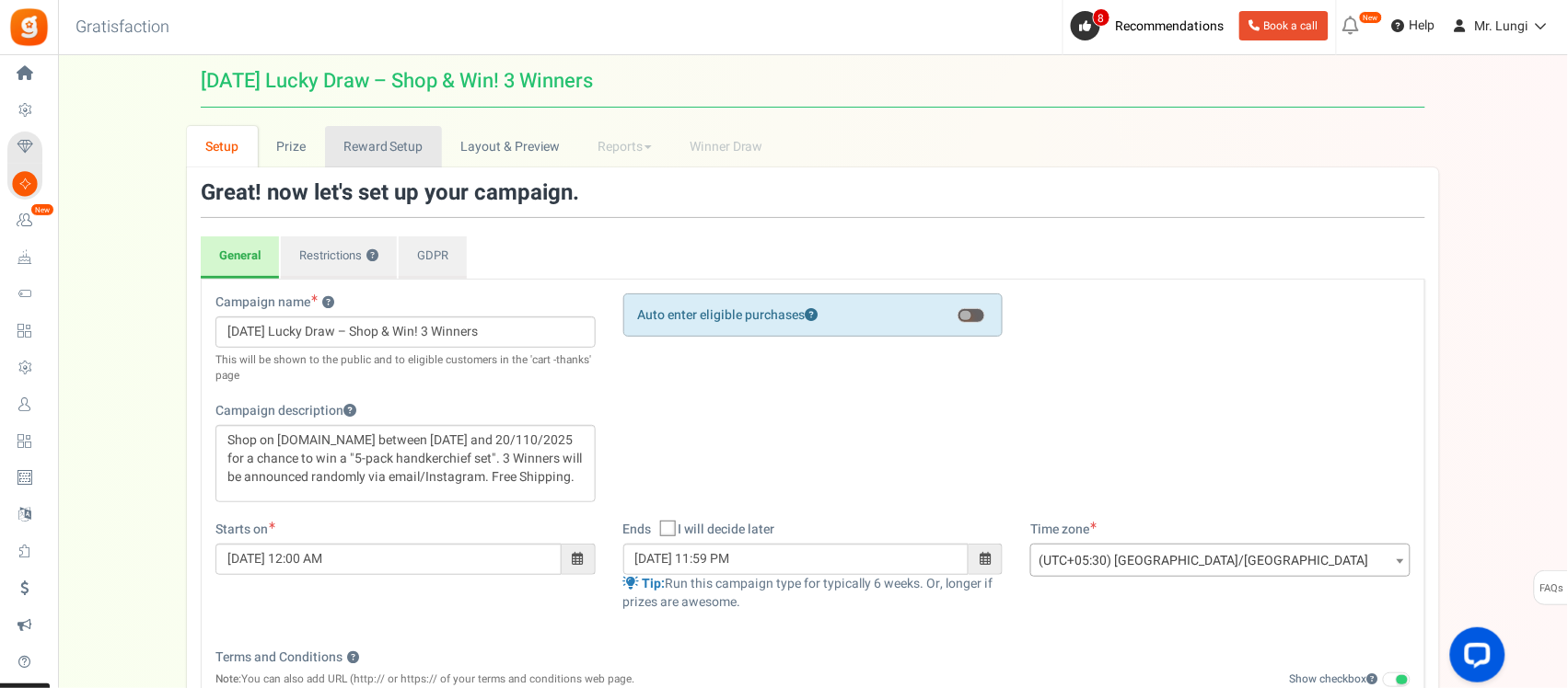
click at [378, 154] on link "Reward Setup" at bounding box center [383, 147] width 117 height 42
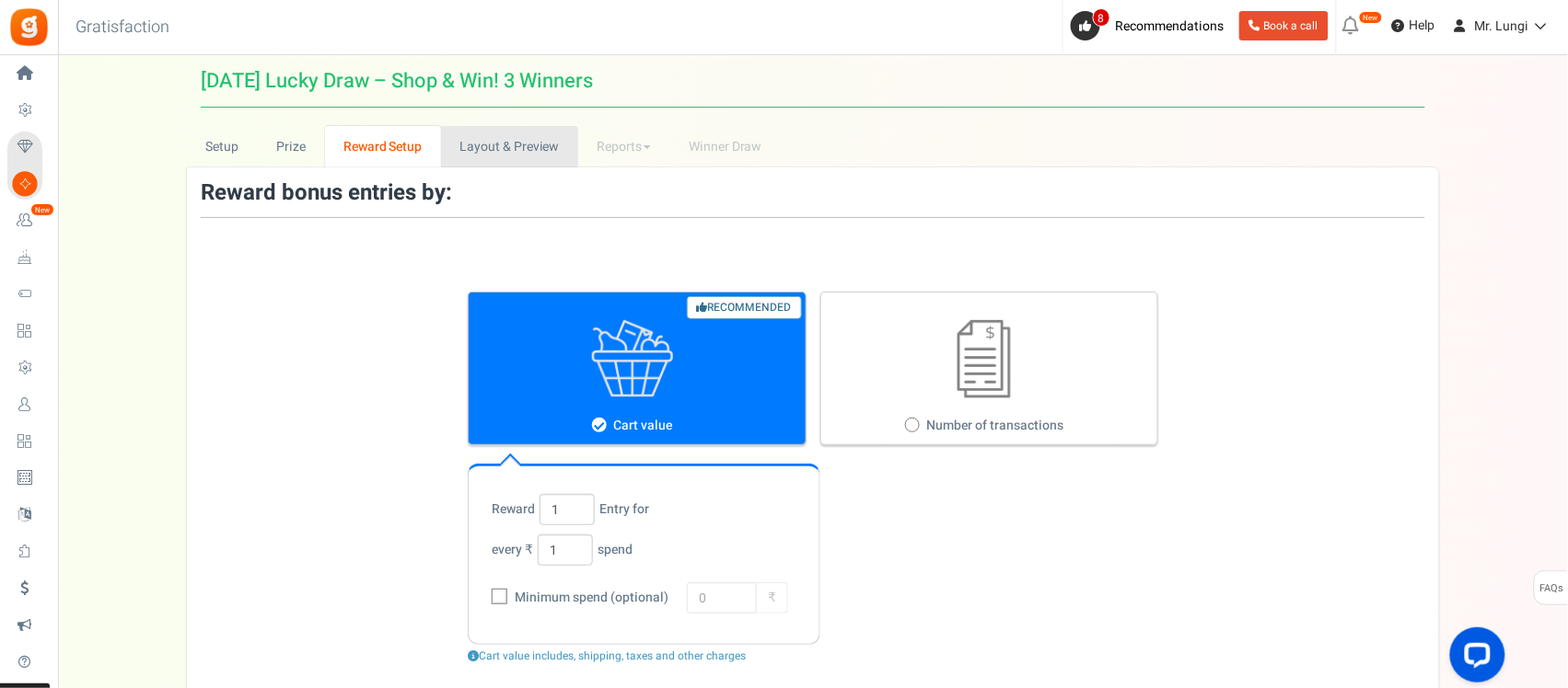
click at [503, 158] on link "Layout & Preview" at bounding box center [509, 147] width 137 height 42
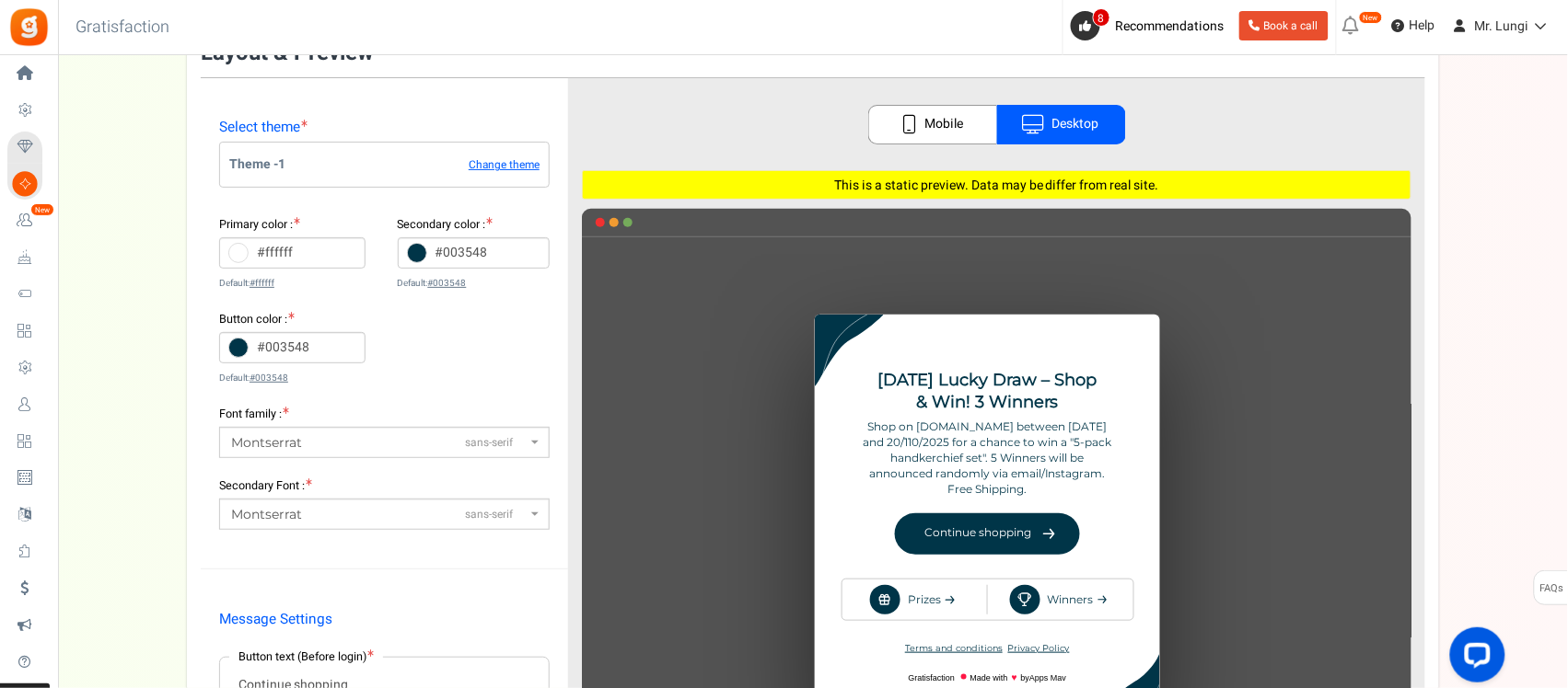
scroll to position [29, 0]
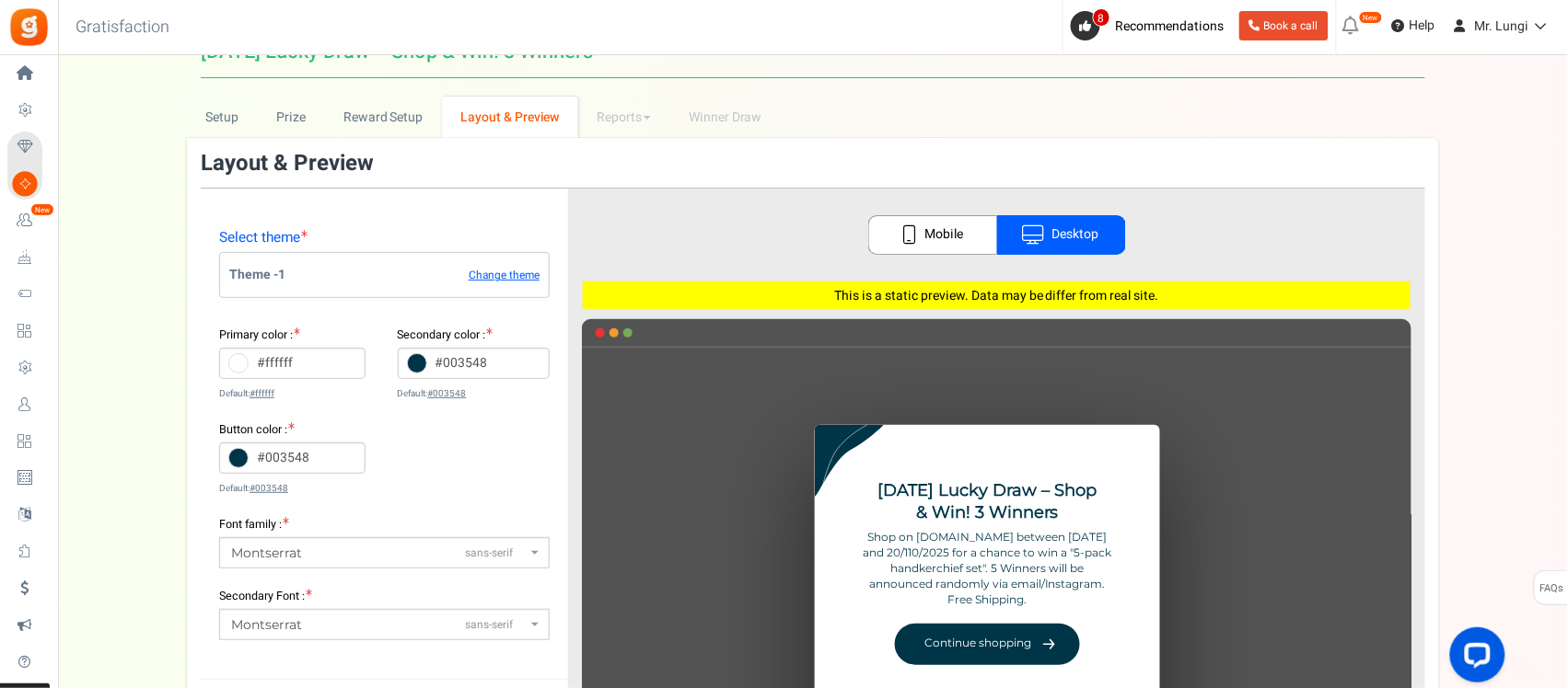
click at [411, 364] on icon at bounding box center [416, 363] width 20 height 20
click at [411, 364] on input "#003548" at bounding box center [474, 363] width 153 height 31
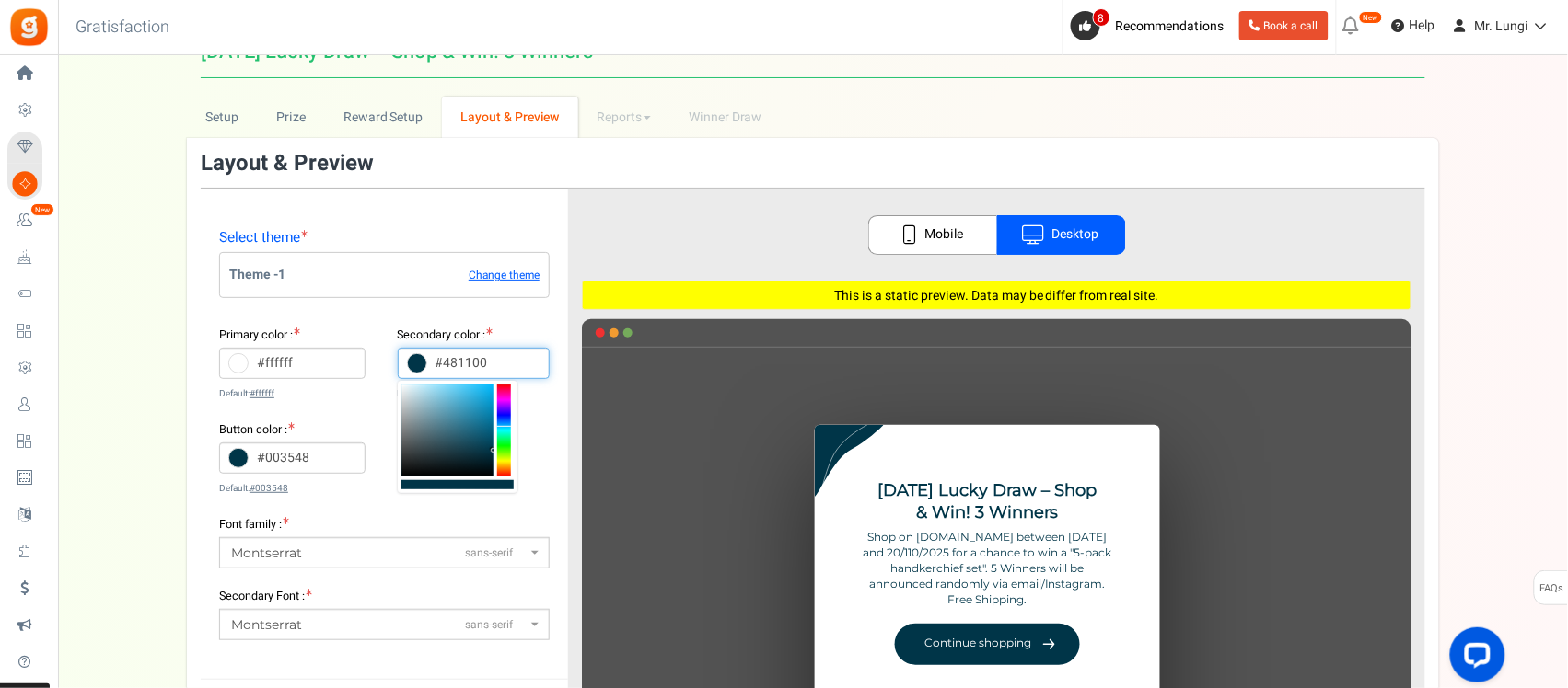
click at [504, 472] on div at bounding box center [503, 430] width 14 height 92
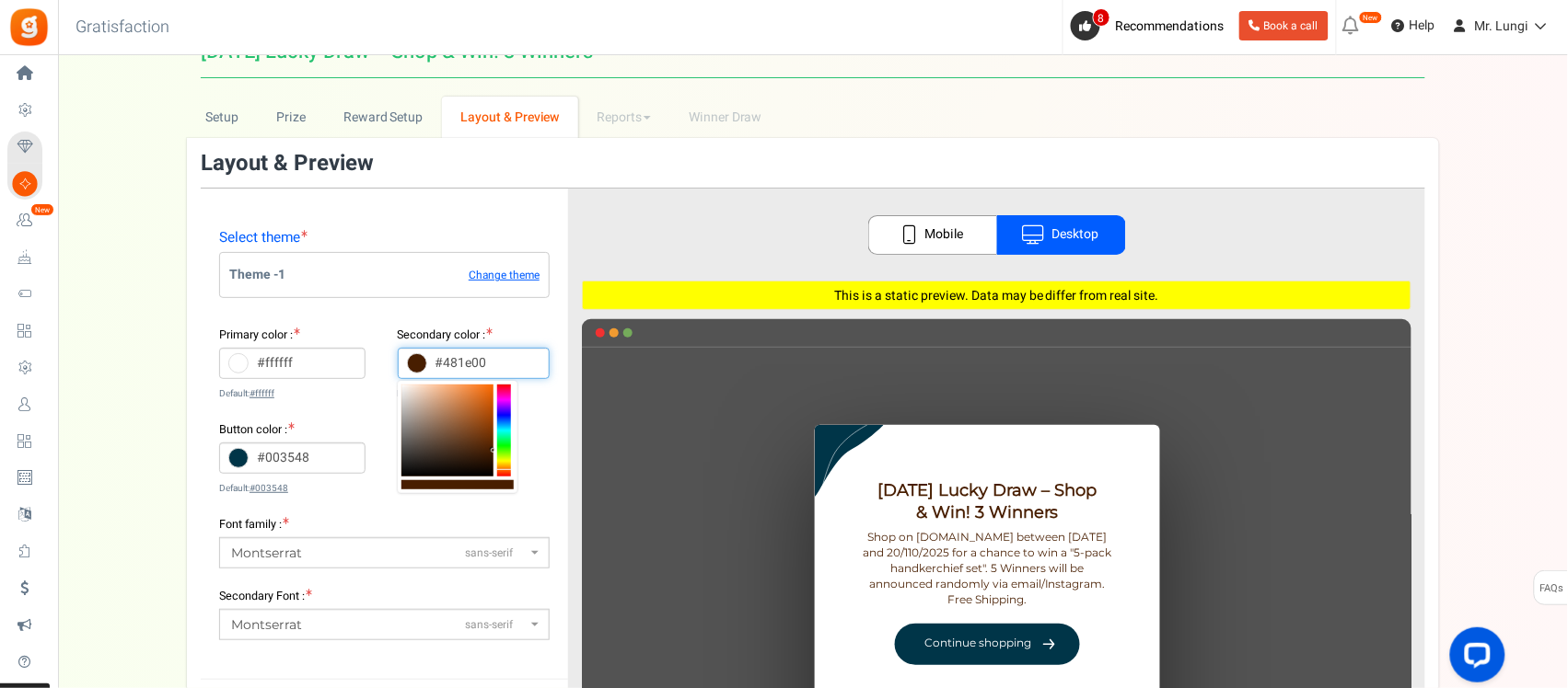
click at [503, 470] on div at bounding box center [503, 430] width 14 height 92
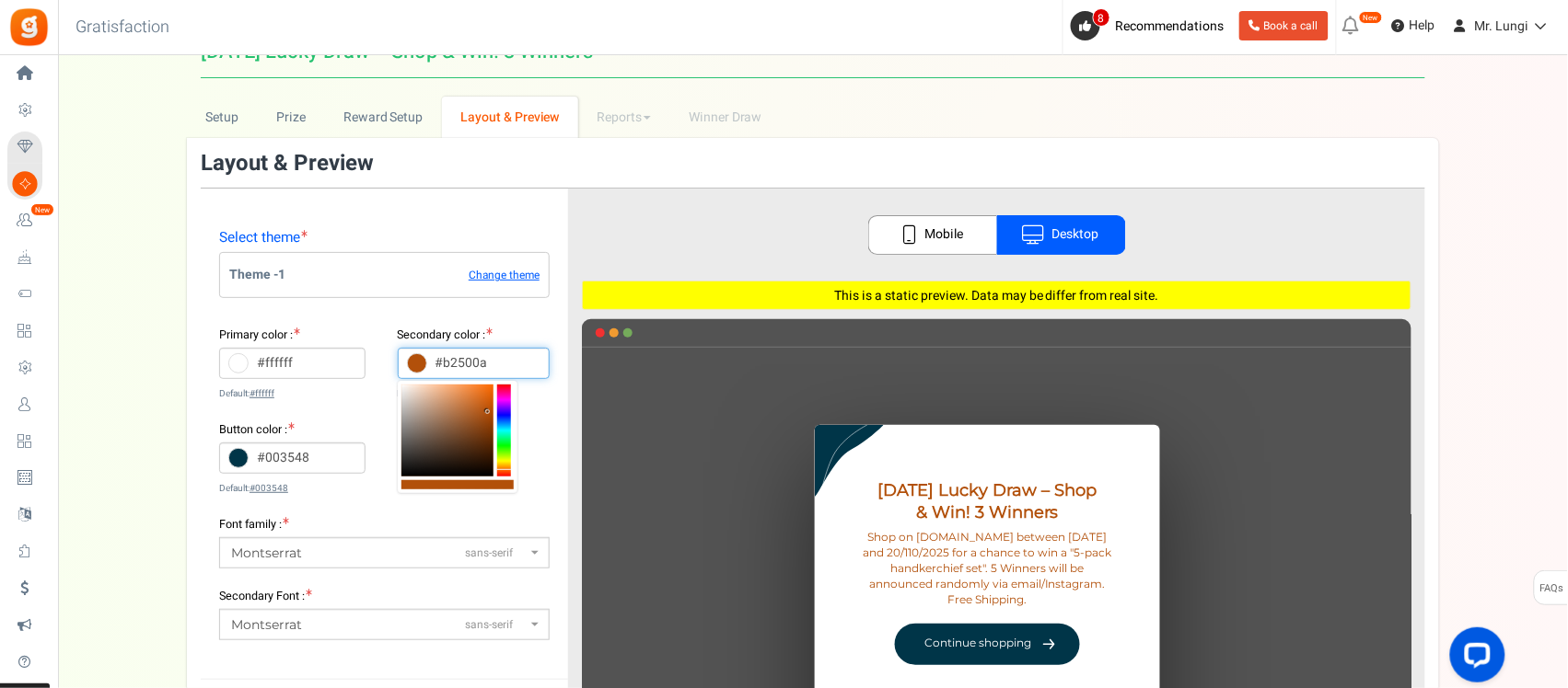
click at [488, 411] on div at bounding box center [447, 430] width 92 height 92
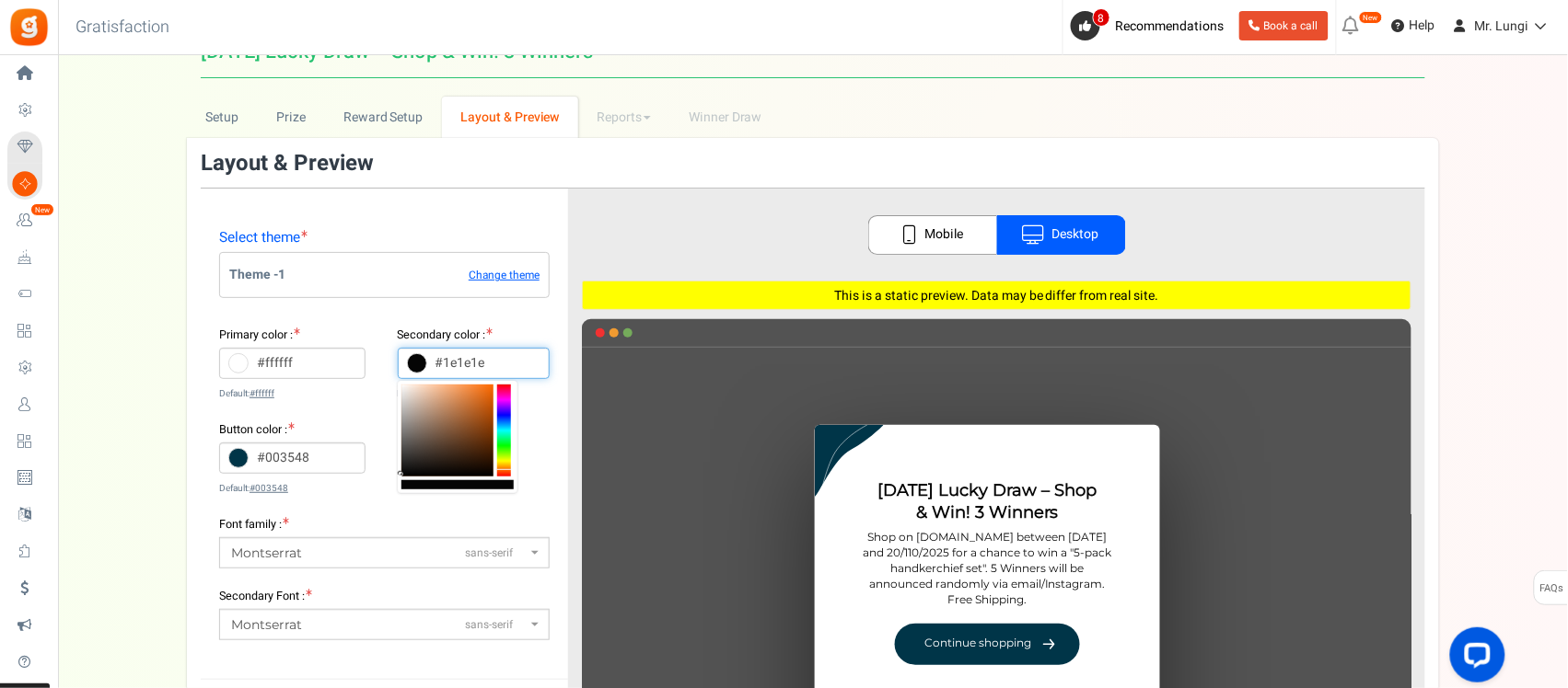
type input "#050505"
click at [359, 475] on body "Install now Back to Home Back to program setup Home Settings Campaigns Purchase…" at bounding box center [784, 615] width 1568 height 1289
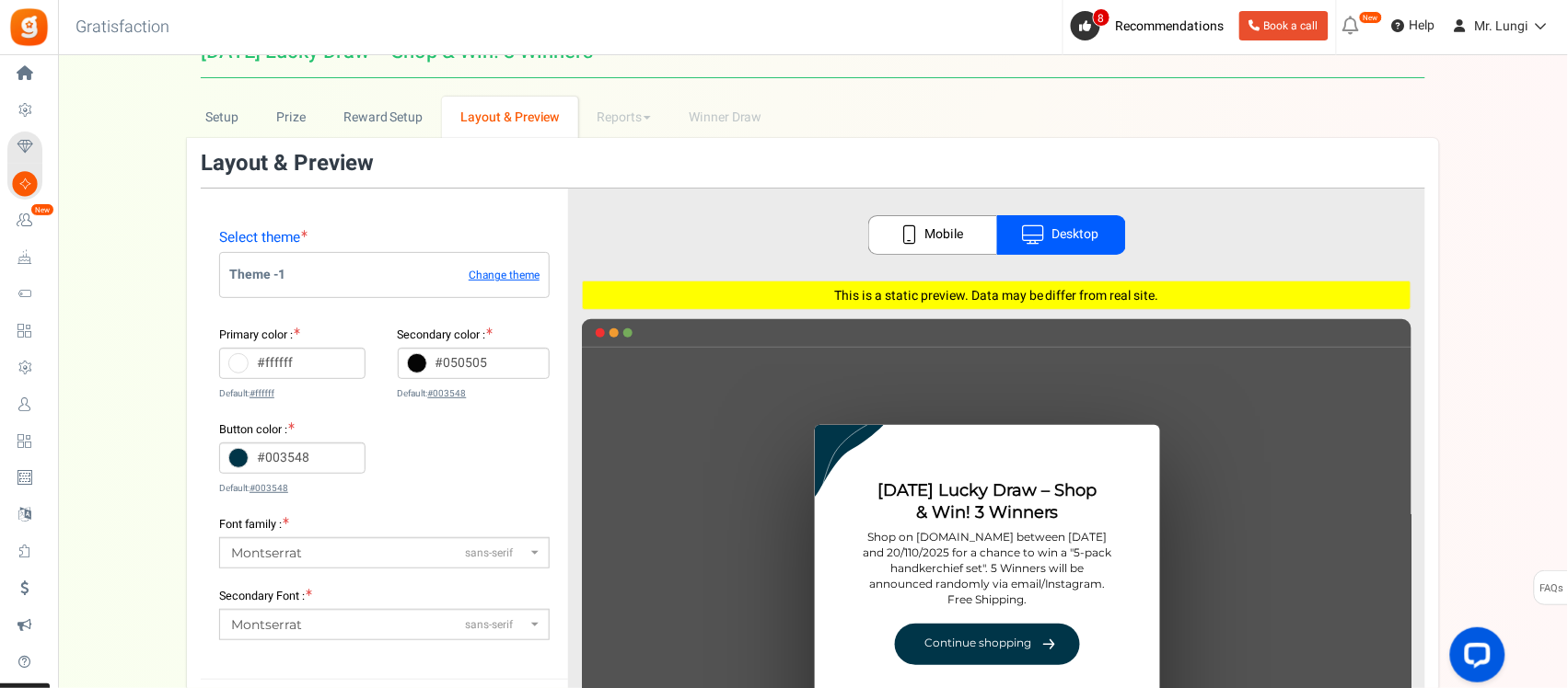
click at [244, 454] on icon at bounding box center [238, 458] width 20 height 20
click at [244, 454] on input "#003548" at bounding box center [292, 458] width 146 height 31
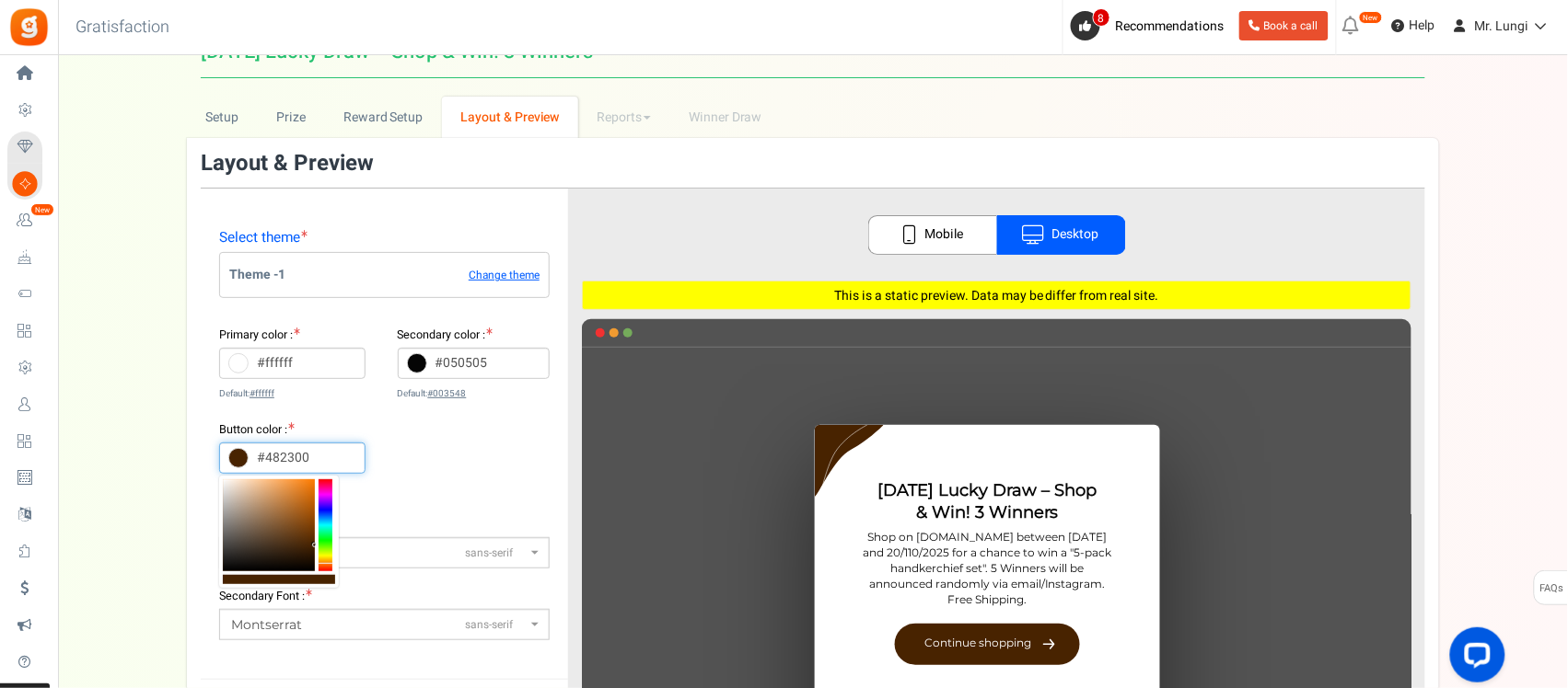
click at [329, 563] on div at bounding box center [325, 525] width 14 height 92
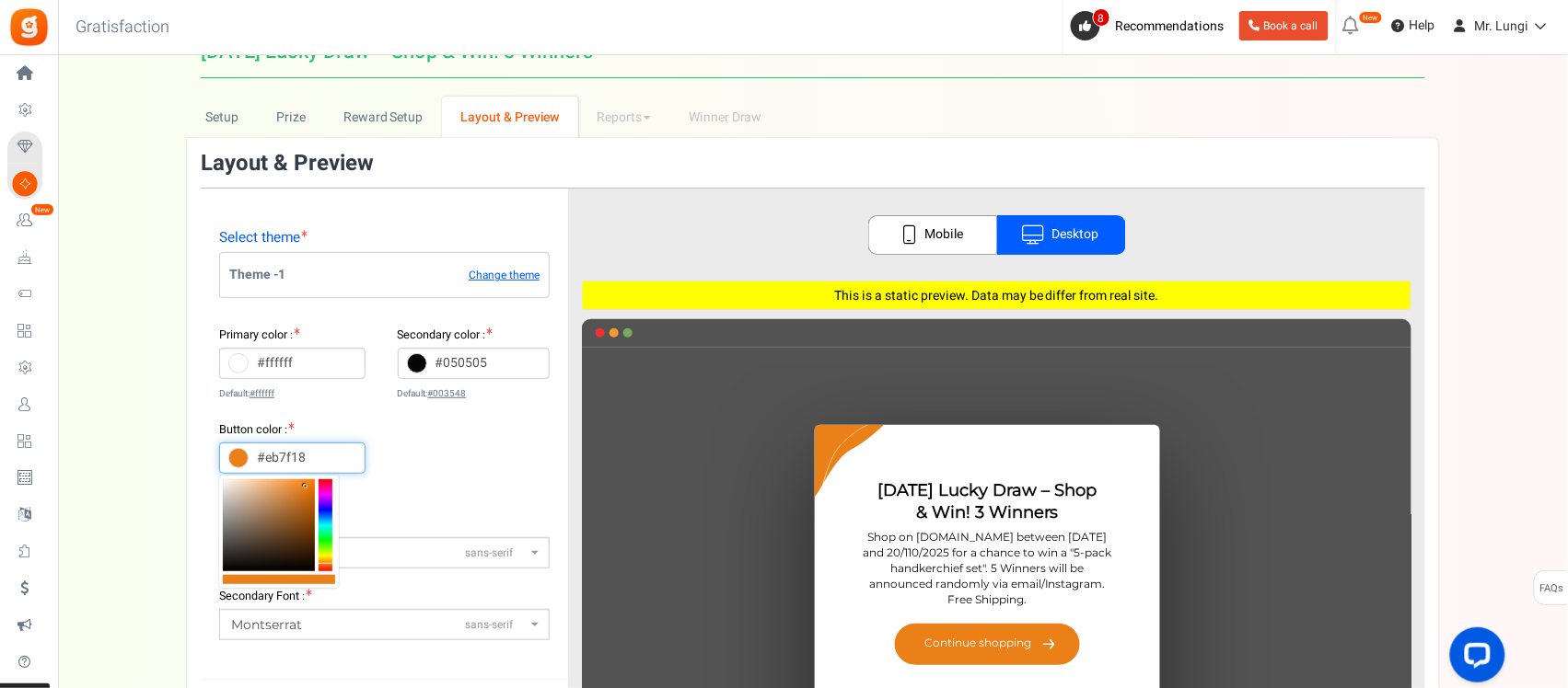
drag, startPoint x: 298, startPoint y: 508, endPoint x: 305, endPoint y: 486, distance: 23.1
click at [305, 486] on div at bounding box center [268, 525] width 92 height 92
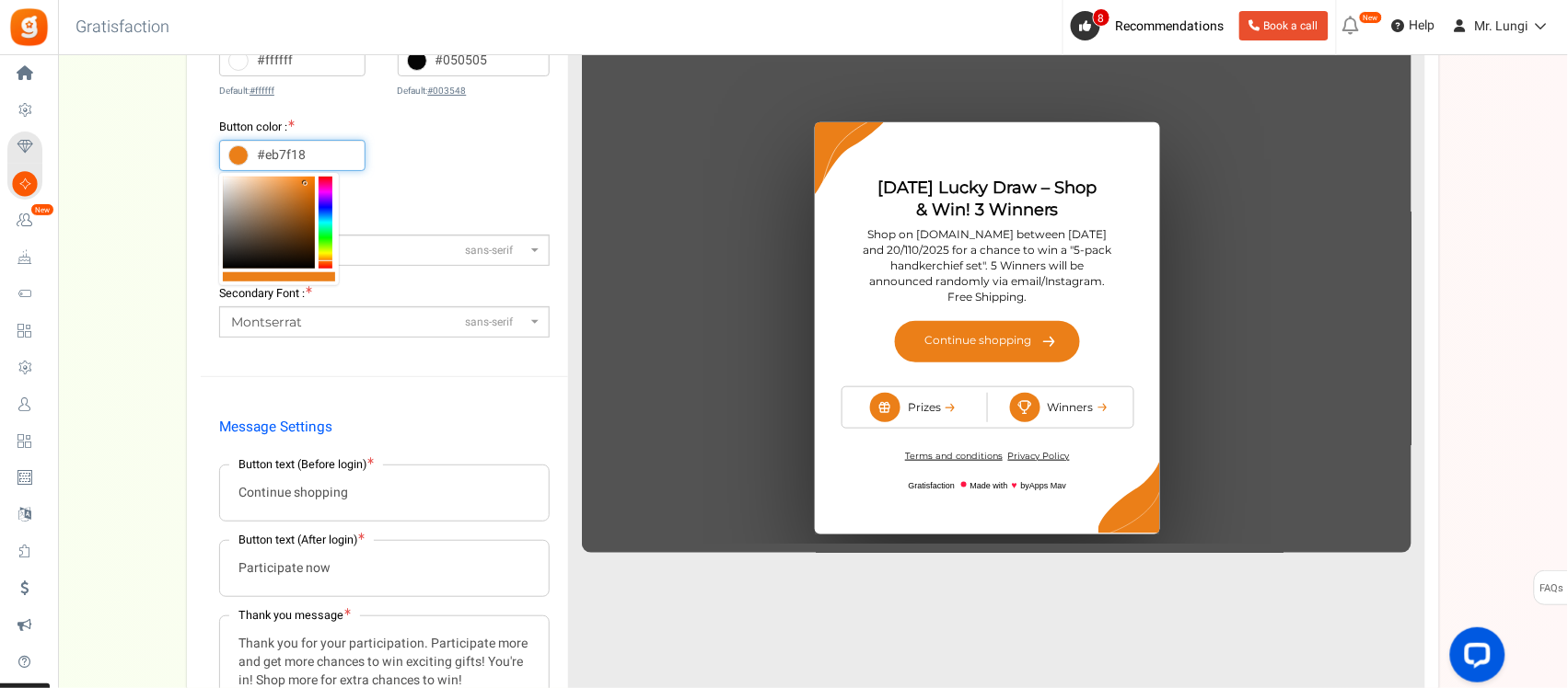
scroll to position [260, 0]
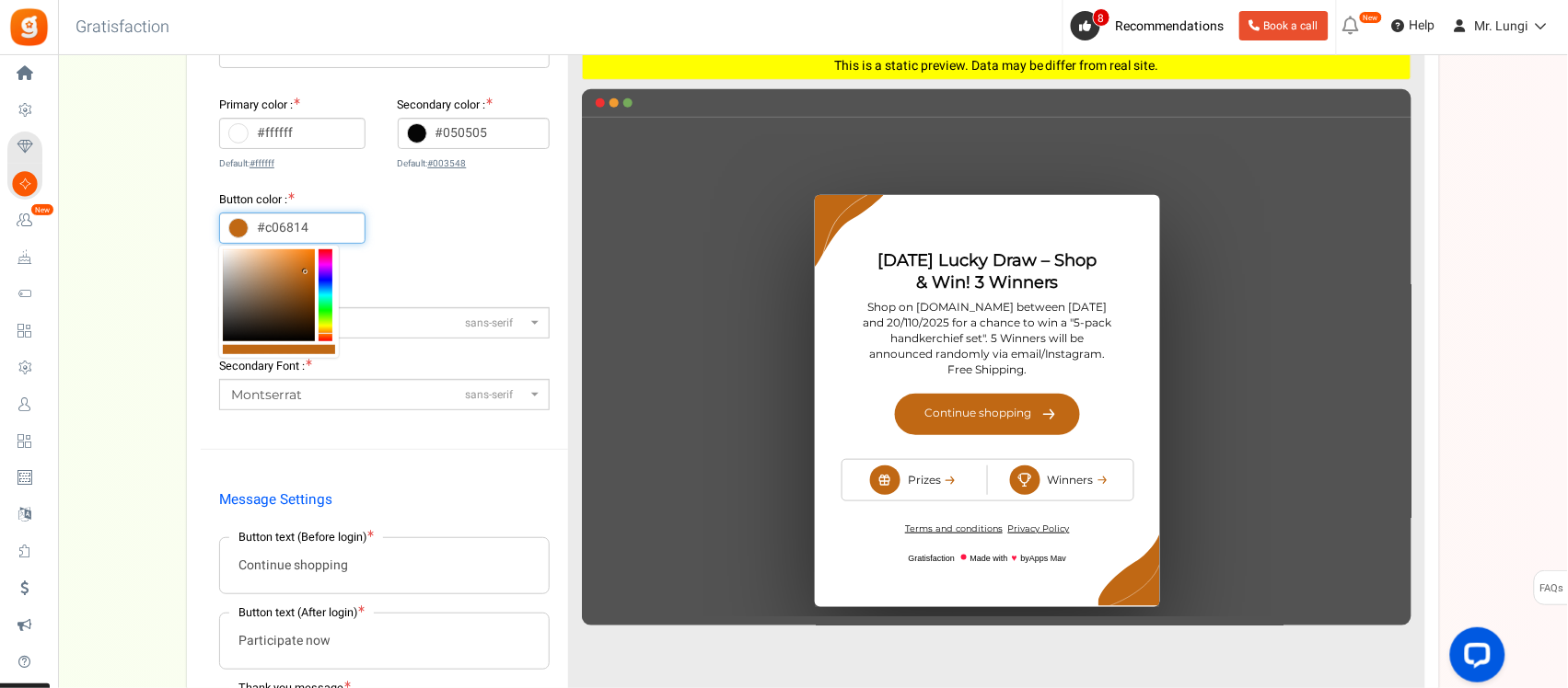
type input "#dc7819"
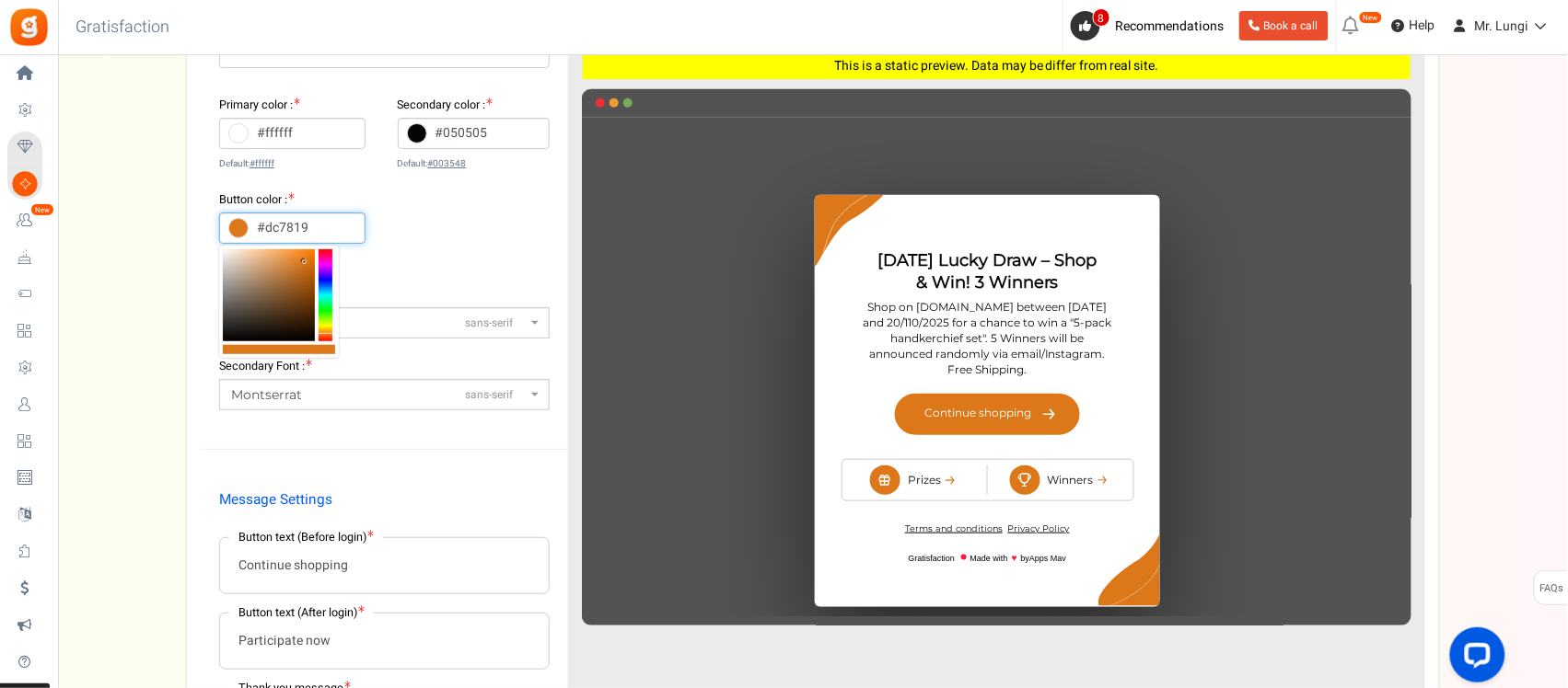
drag, startPoint x: 304, startPoint y: 302, endPoint x: 304, endPoint y: 263, distance: 39.0
click at [304, 263] on div at bounding box center [268, 295] width 92 height 92
click at [428, 256] on div "Primary color : #ffffff Default: #ffffff Secondary color : #050505 Default: #00…" at bounding box center [384, 190] width 331 height 190
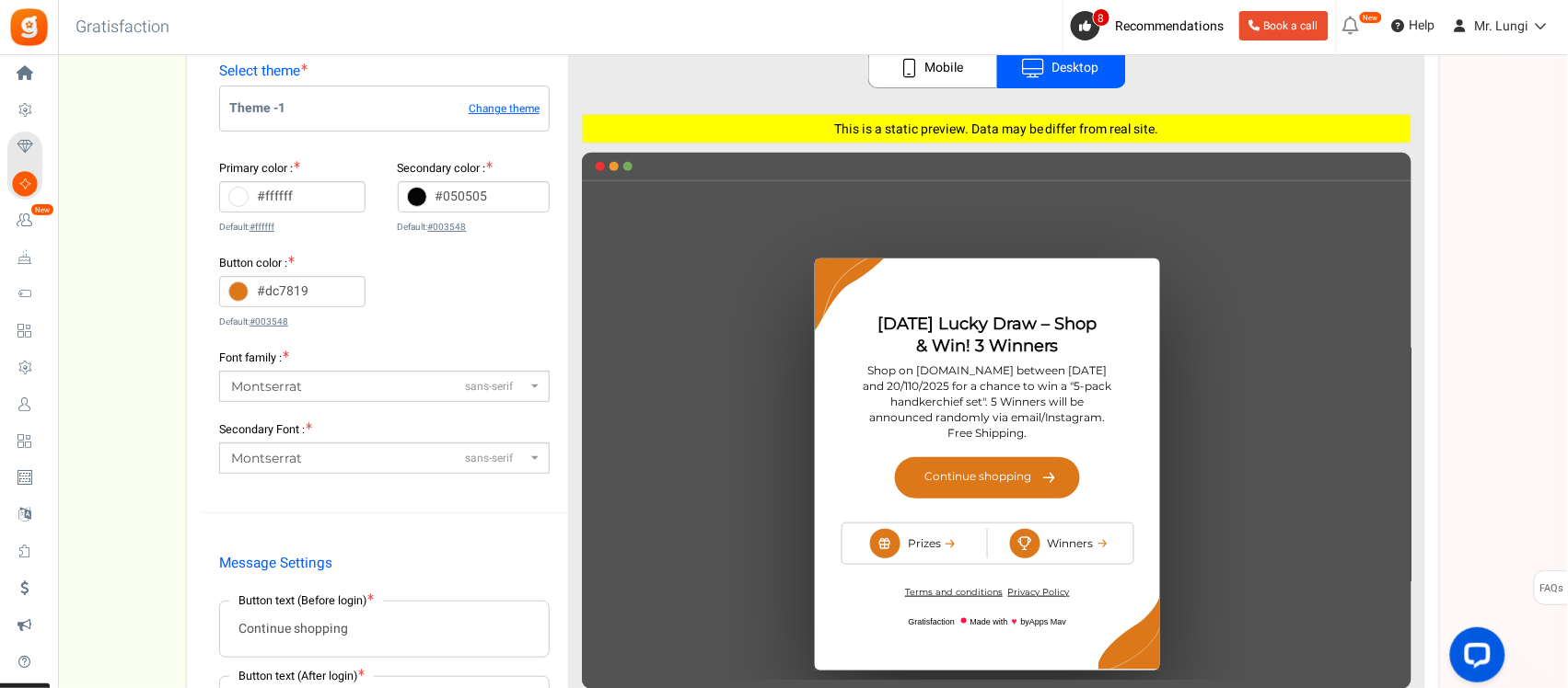
scroll to position [144, 0]
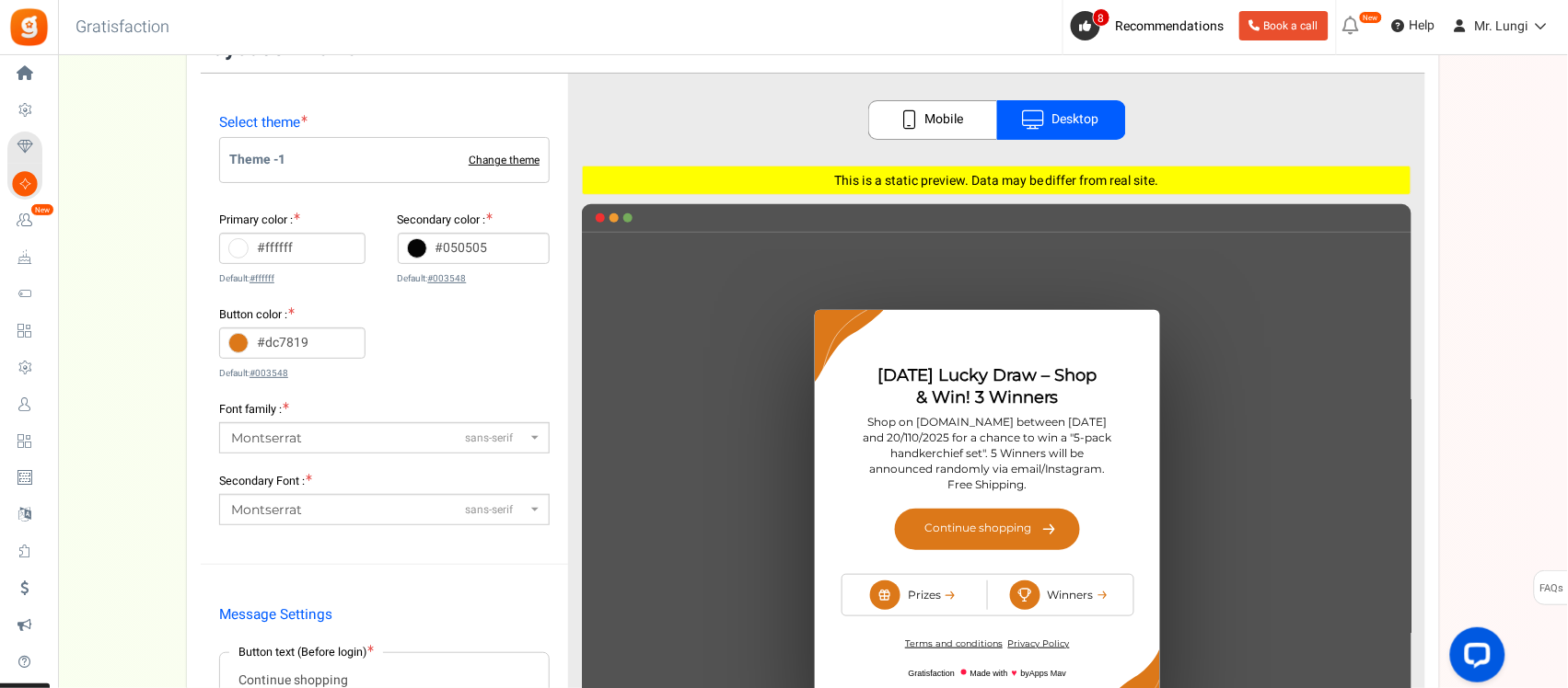
click at [485, 166] on link "Change theme" at bounding box center [503, 160] width 71 height 12
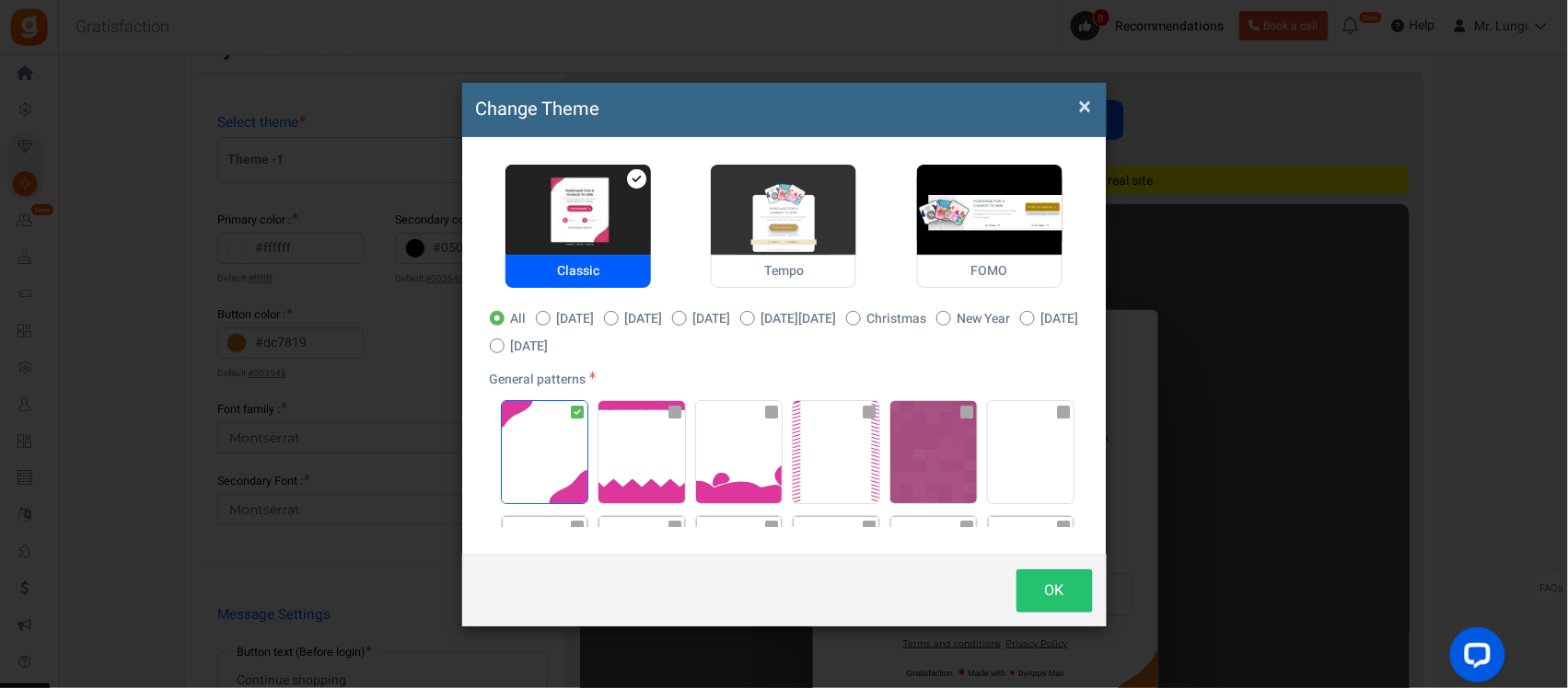
click at [778, 251] on img at bounding box center [783, 209] width 145 height 90
click at [722, 180] on input "Tempo" at bounding box center [717, 174] width 12 height 12
radio input "true"
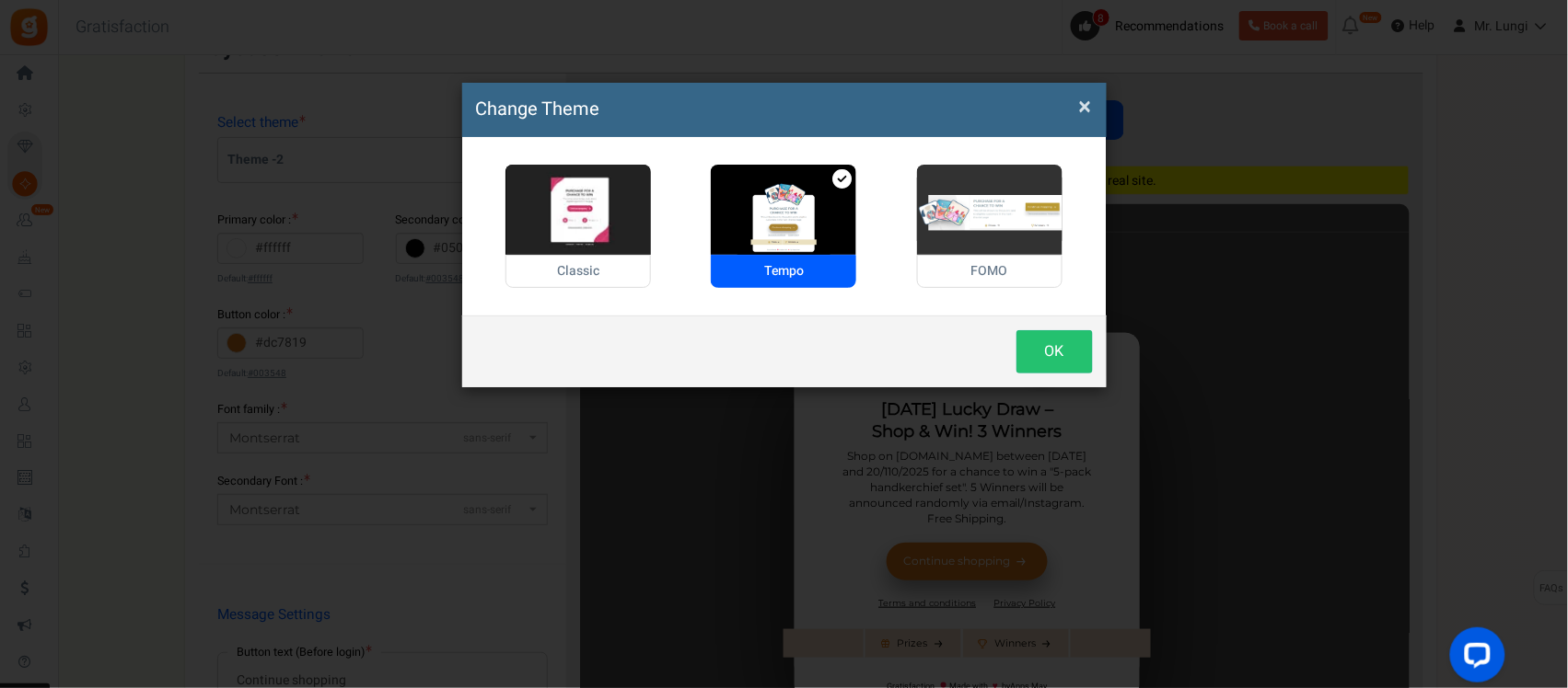
click at [994, 231] on img at bounding box center [989, 209] width 145 height 90
click at [929, 180] on input "FOMO" at bounding box center [922, 174] width 12 height 12
radio input "true"
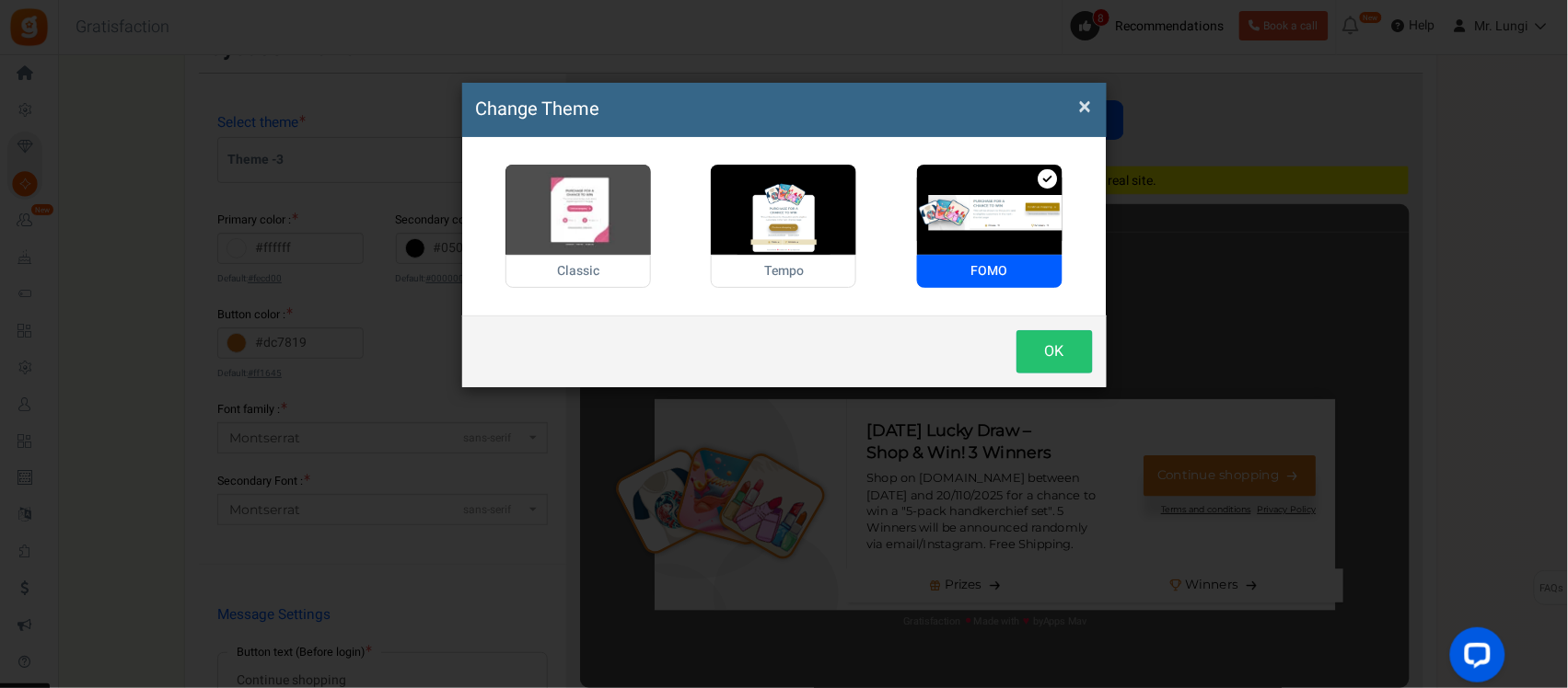
click at [629, 208] on img at bounding box center [577, 209] width 145 height 90
click at [518, 180] on input "Classic" at bounding box center [511, 174] width 12 height 12
radio input "true"
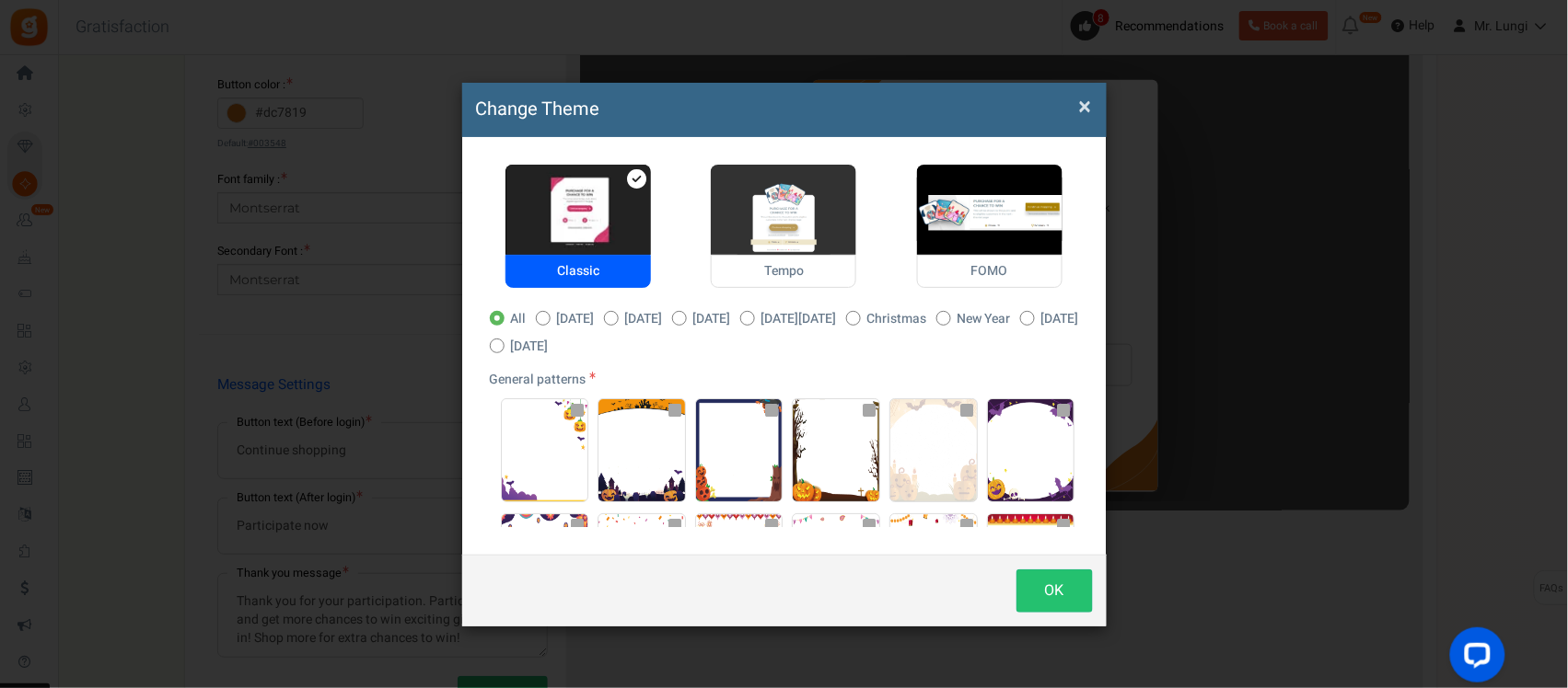
scroll to position [115, 0]
click at [776, 223] on img at bounding box center [783, 209] width 145 height 90
click at [722, 180] on input "Tempo" at bounding box center [717, 174] width 12 height 12
radio input "true"
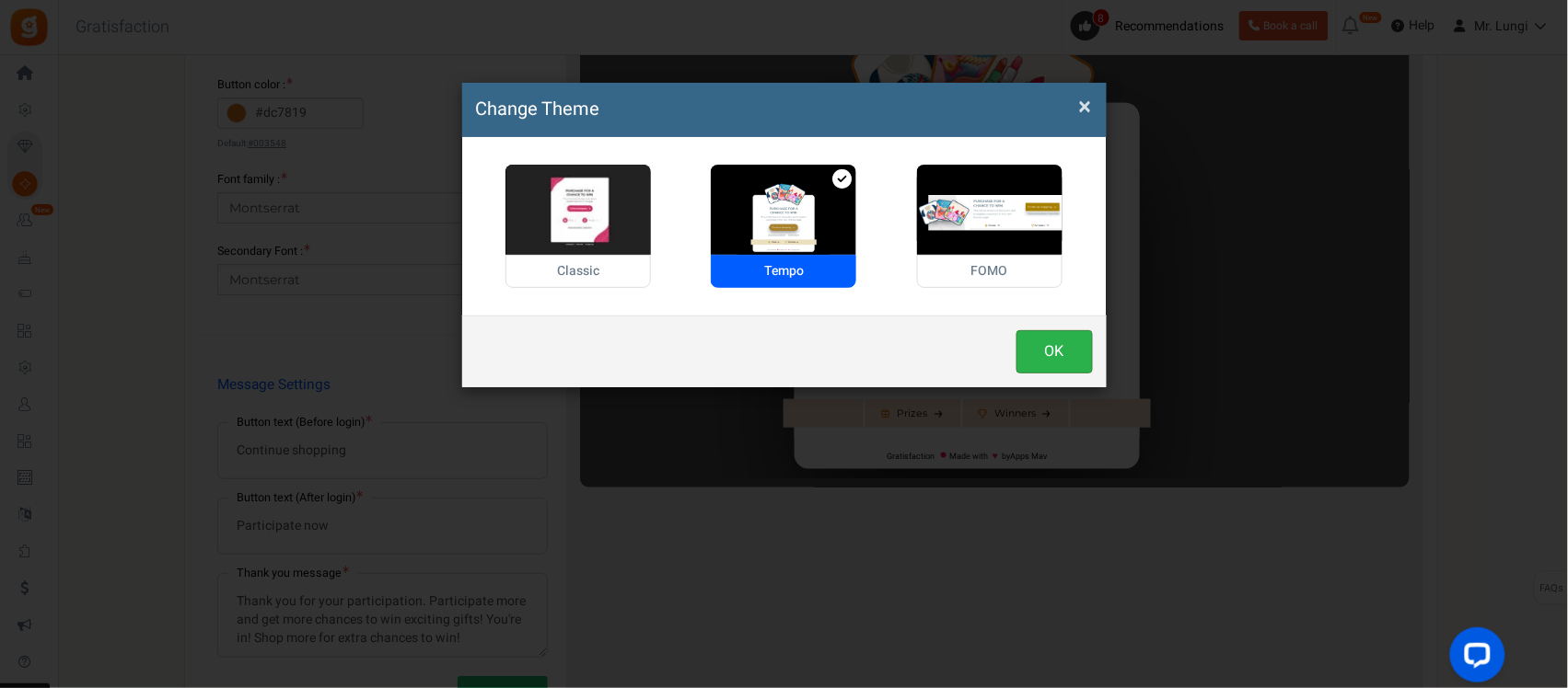
click at [1041, 343] on button "OK" at bounding box center [1054, 353] width 77 height 44
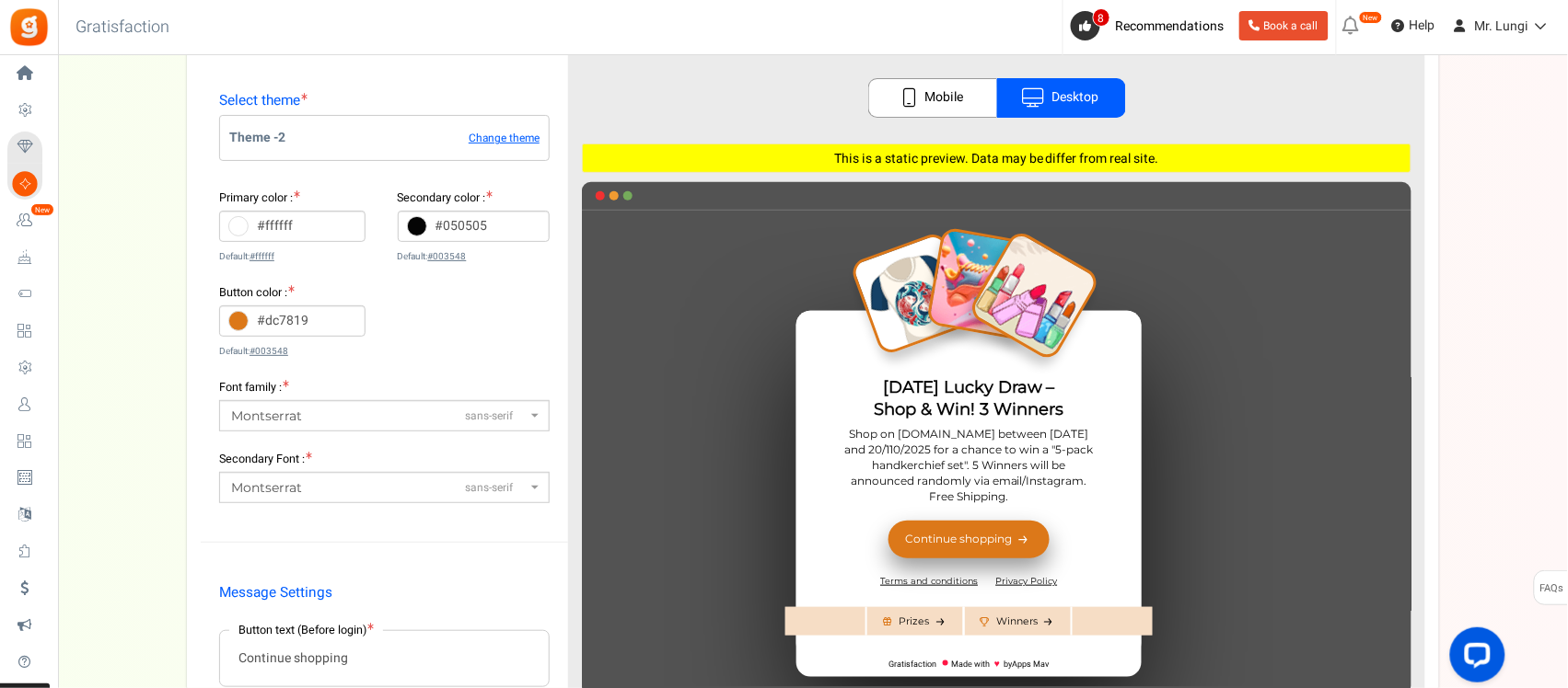
scroll to position [29, 0]
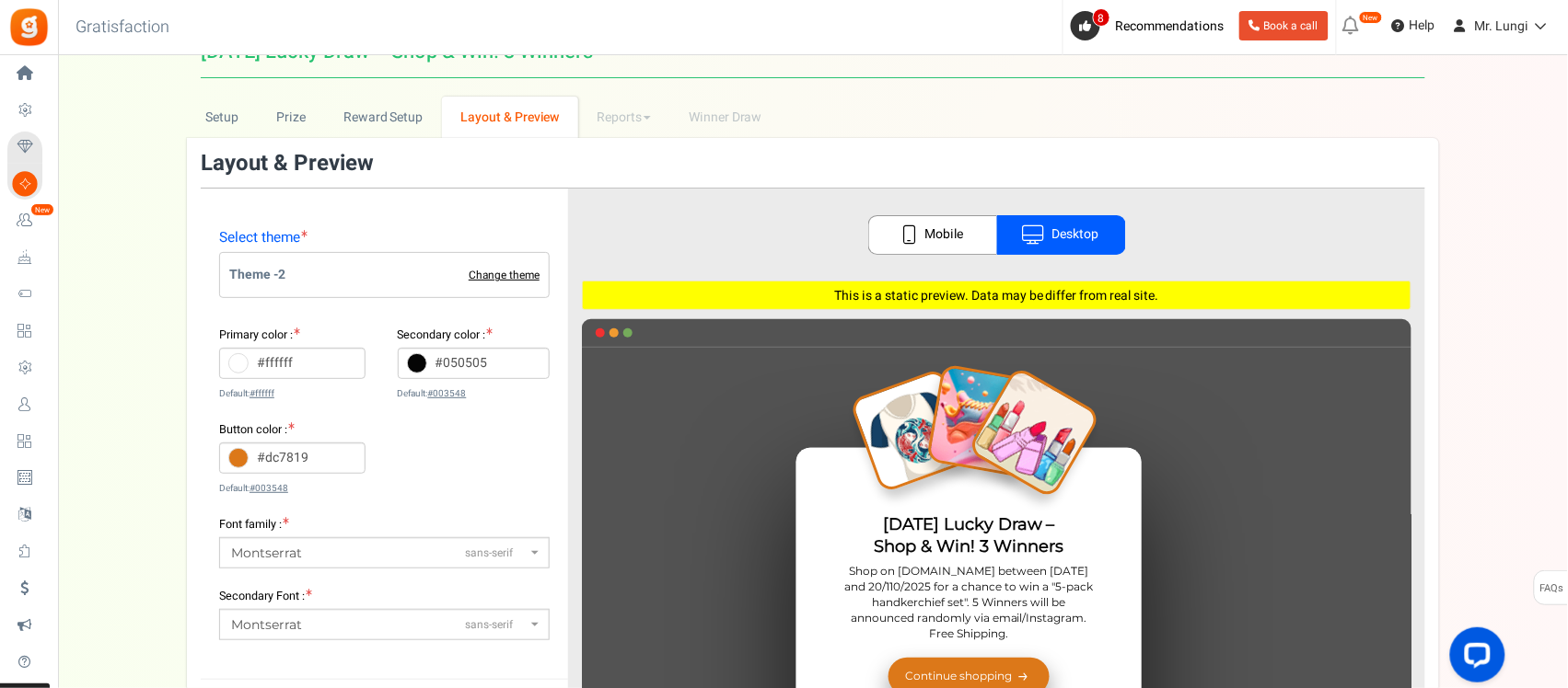
click at [480, 273] on link "Change theme" at bounding box center [503, 276] width 71 height 12
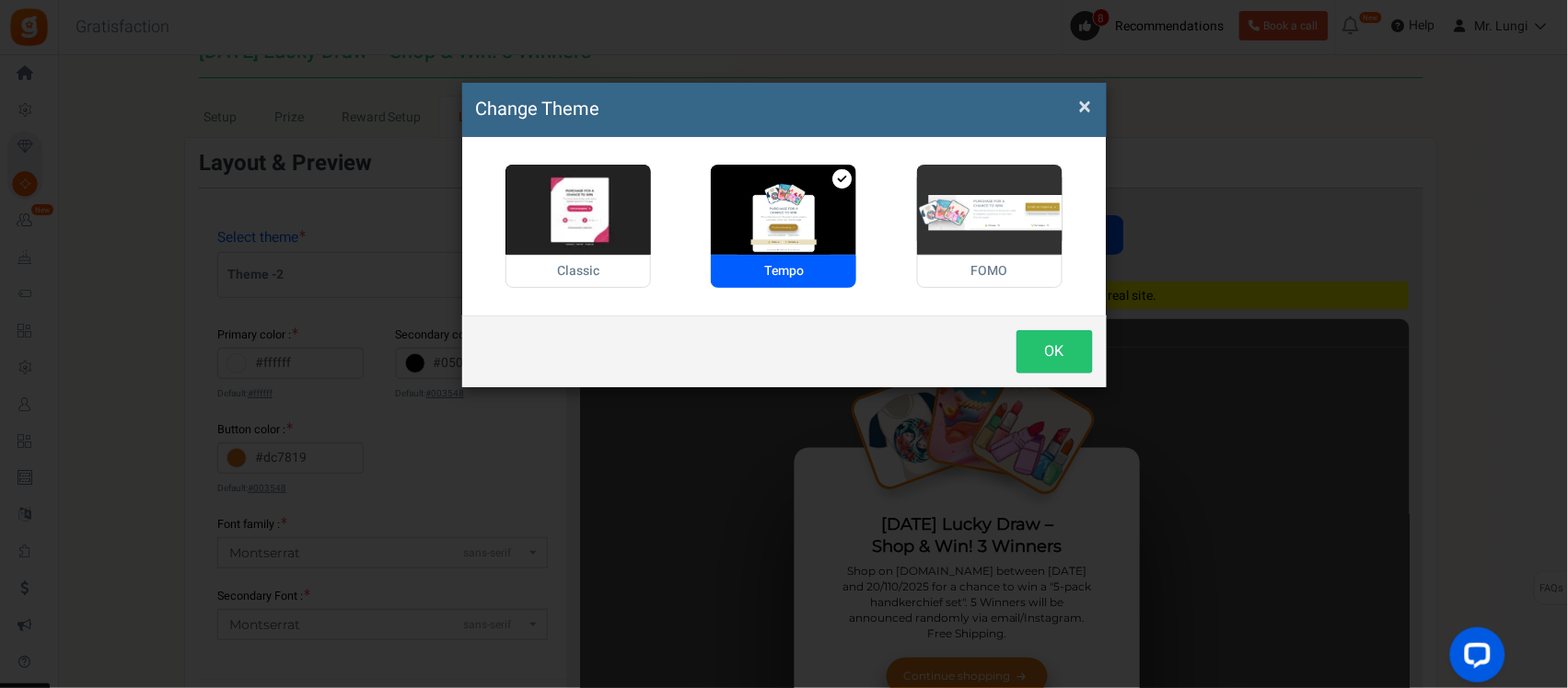
click at [962, 219] on img at bounding box center [989, 209] width 145 height 90
click at [929, 180] on input "FOMO" at bounding box center [922, 174] width 12 height 12
radio input "true"
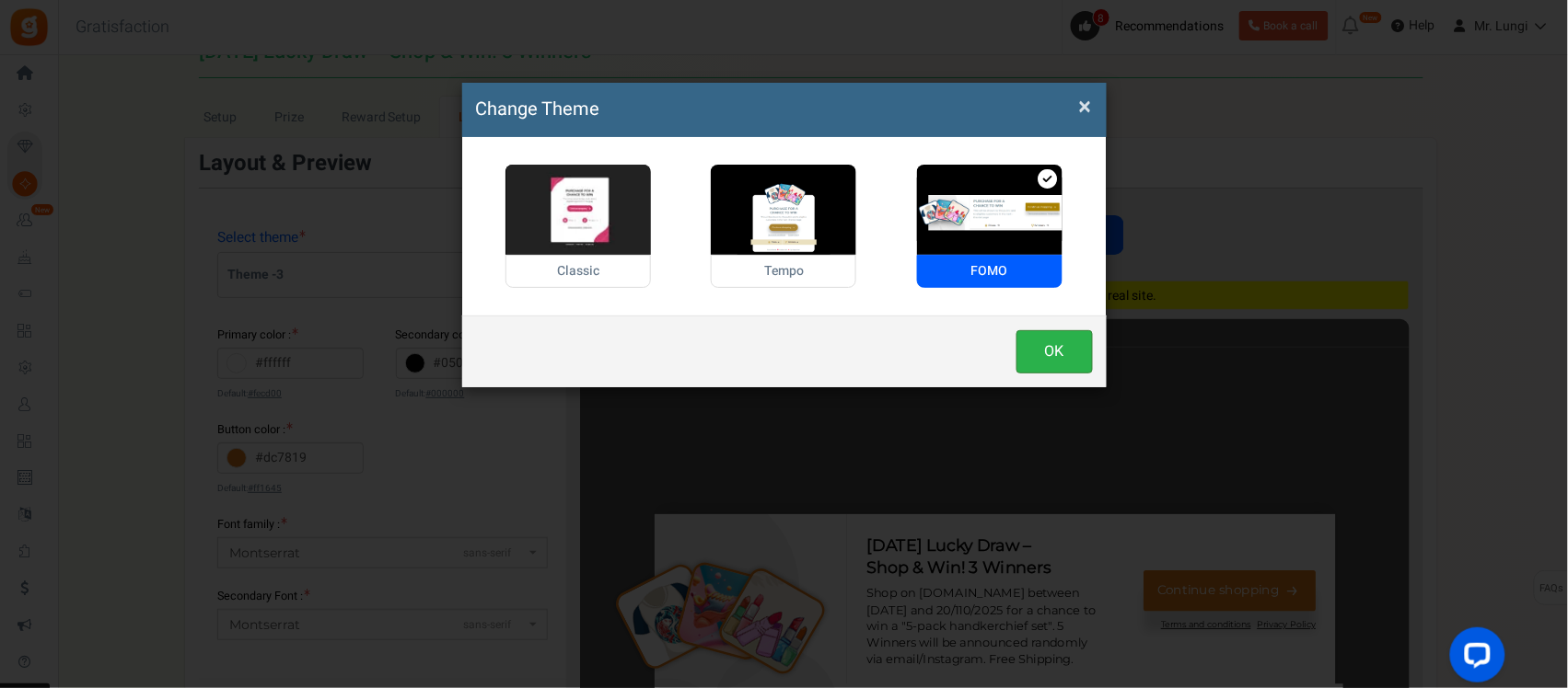
click at [1038, 342] on button "OK" at bounding box center [1054, 353] width 77 height 44
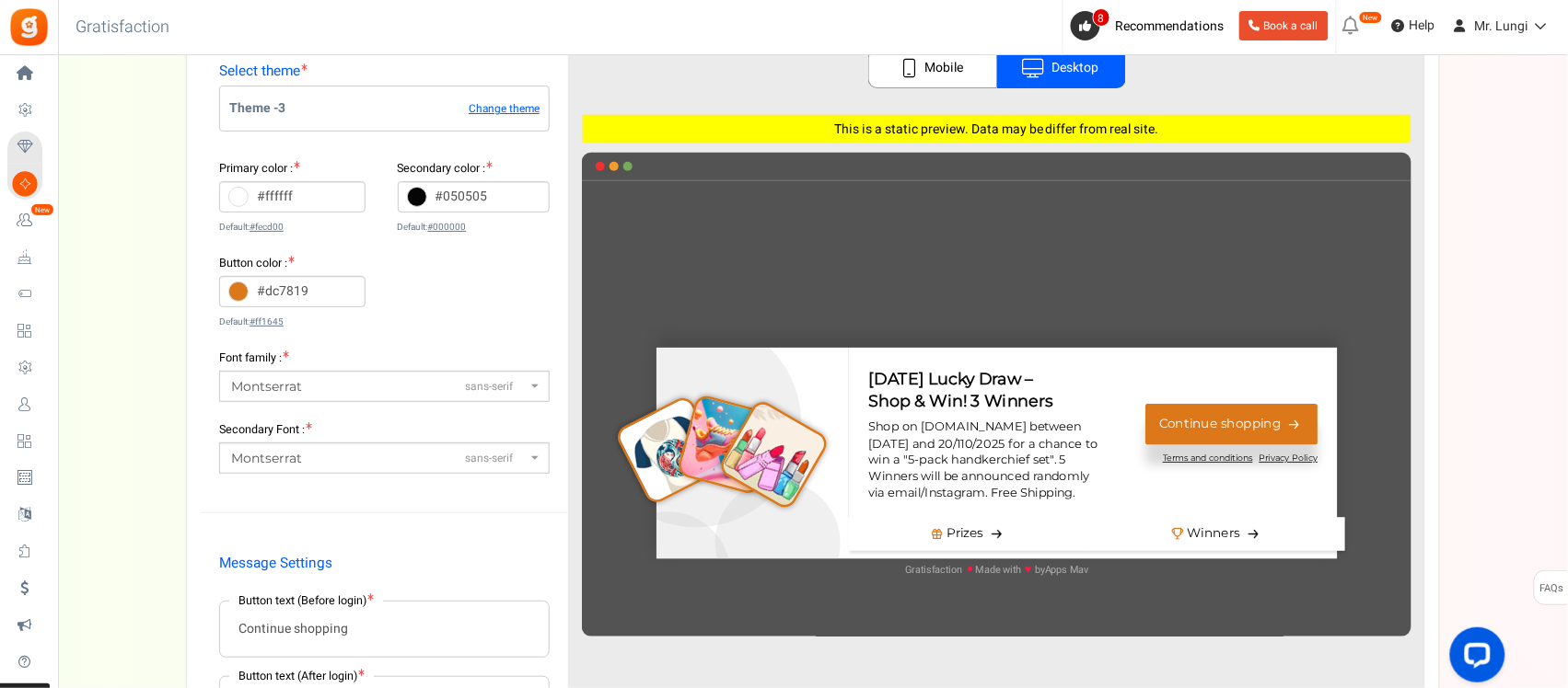
scroll to position [144, 0]
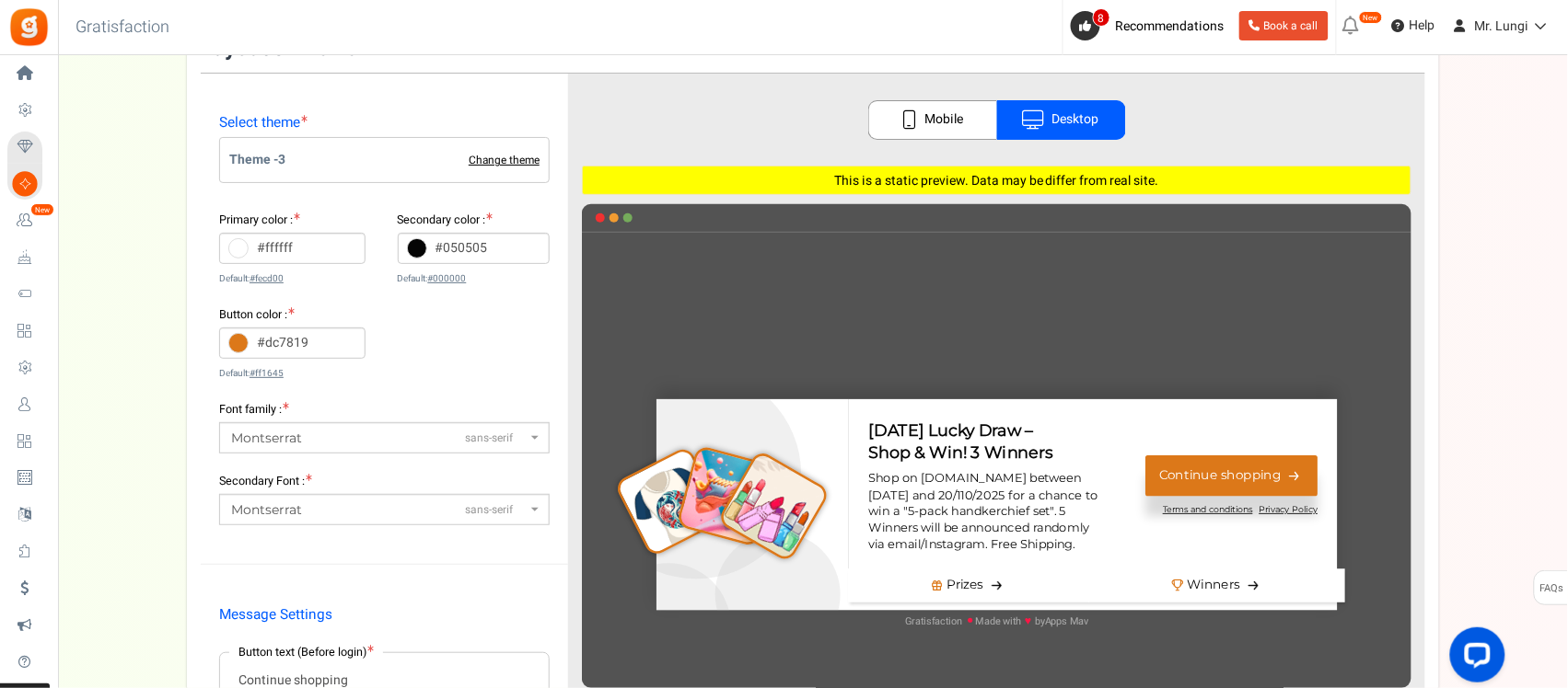
click at [501, 162] on link "Change theme" at bounding box center [503, 160] width 71 height 12
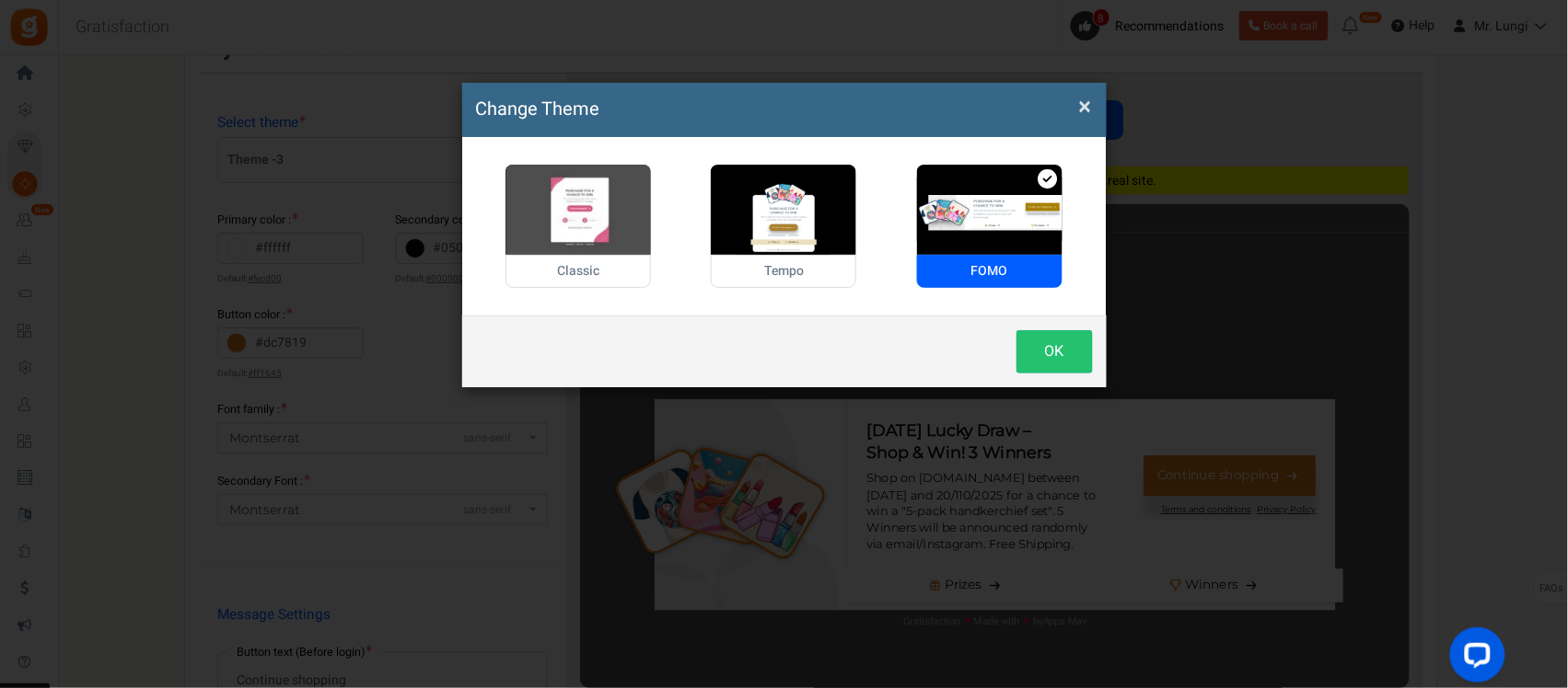
click at [590, 239] on img at bounding box center [577, 209] width 145 height 90
click at [518, 180] on input "Classic" at bounding box center [511, 174] width 12 height 12
radio input "true"
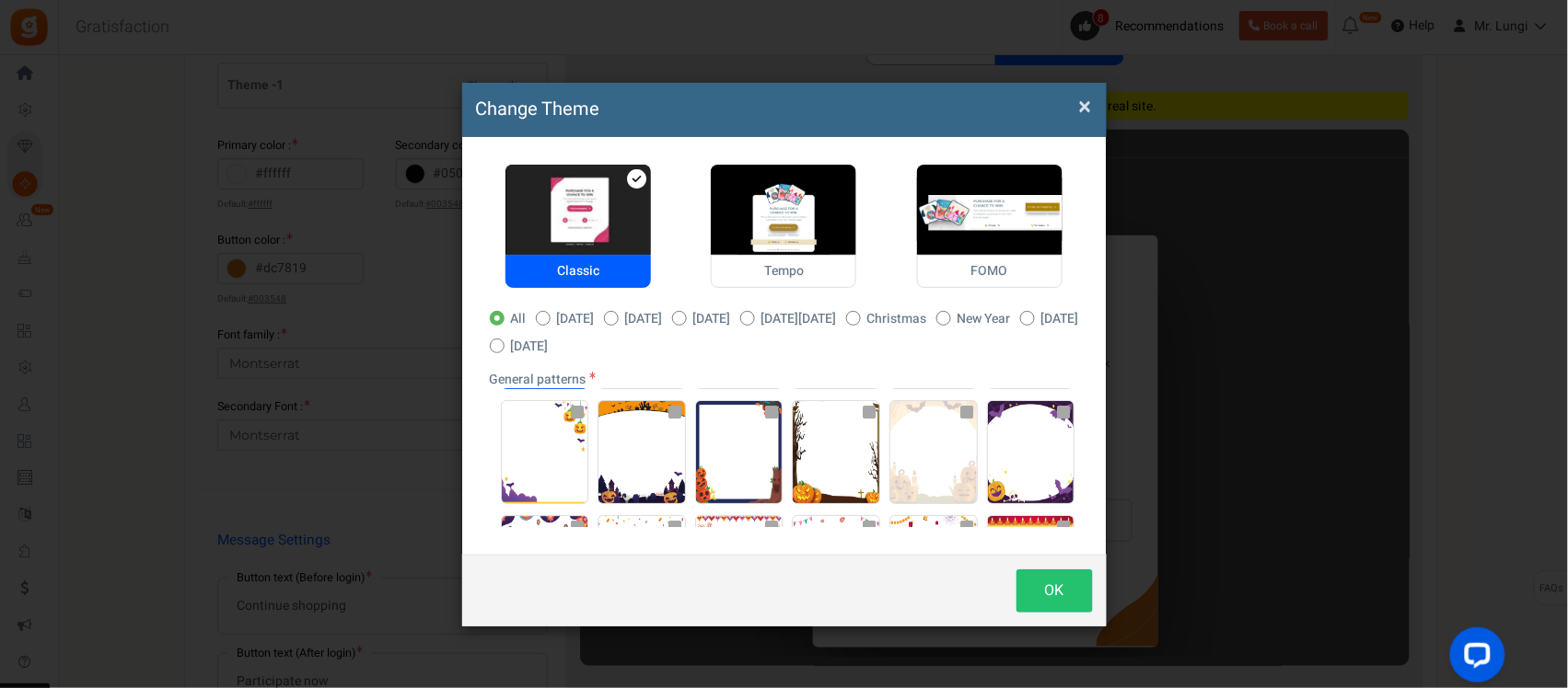
scroll to position [260, 0]
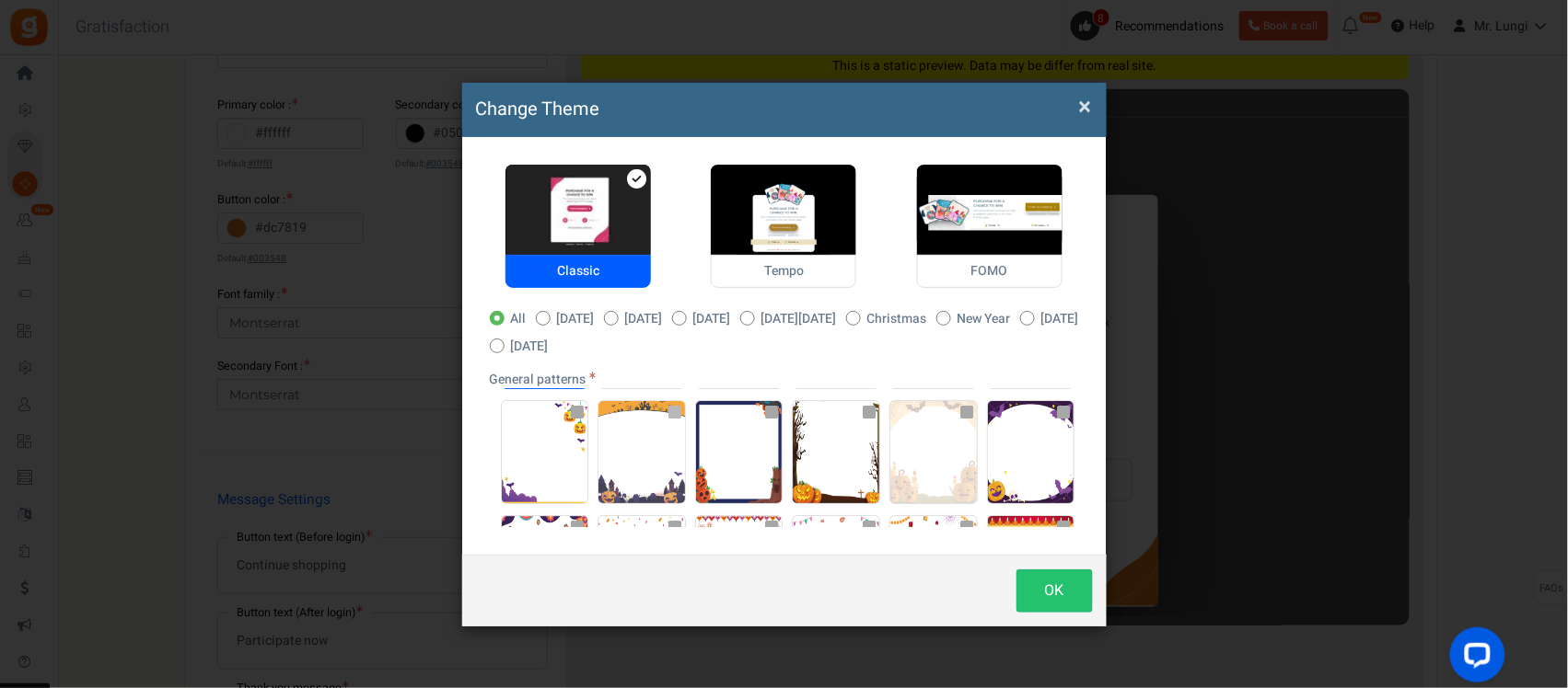
click at [679, 443] on img at bounding box center [641, 452] width 86 height 102
click at [611, 417] on input "radio" at bounding box center [604, 410] width 12 height 12
radio input "true"
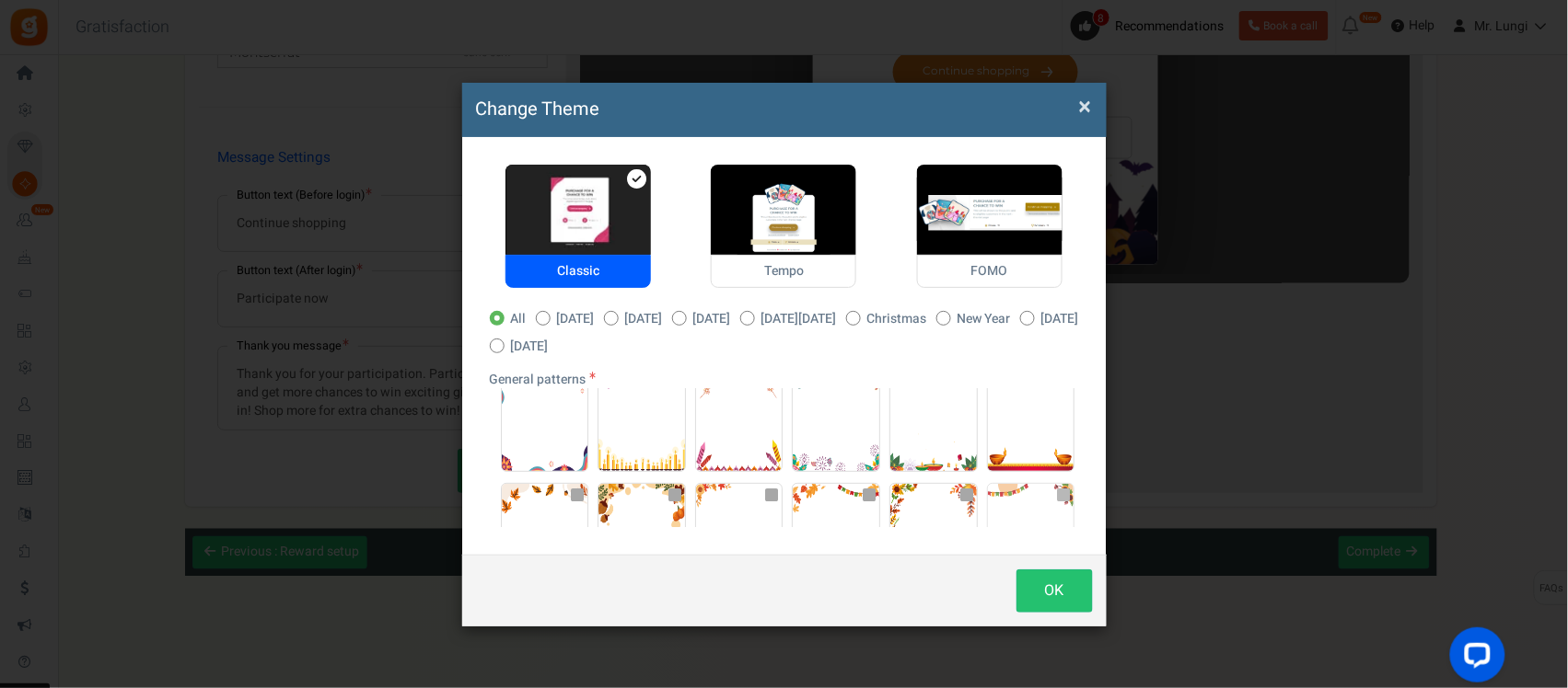
scroll to position [207, 0]
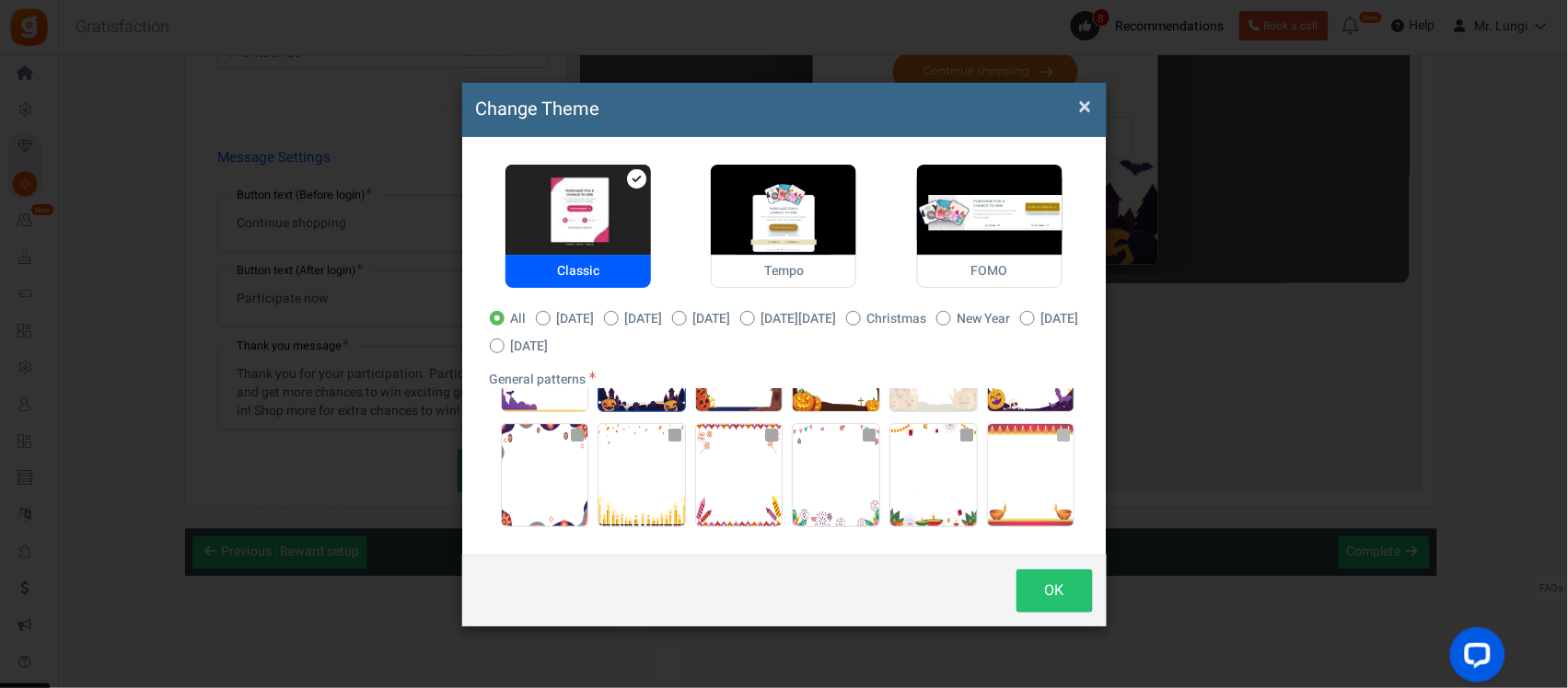
click at [1018, 469] on img at bounding box center [1030, 476] width 86 height 102
click at [1000, 440] on input "radio" at bounding box center [994, 434] width 12 height 12
radio input "true"
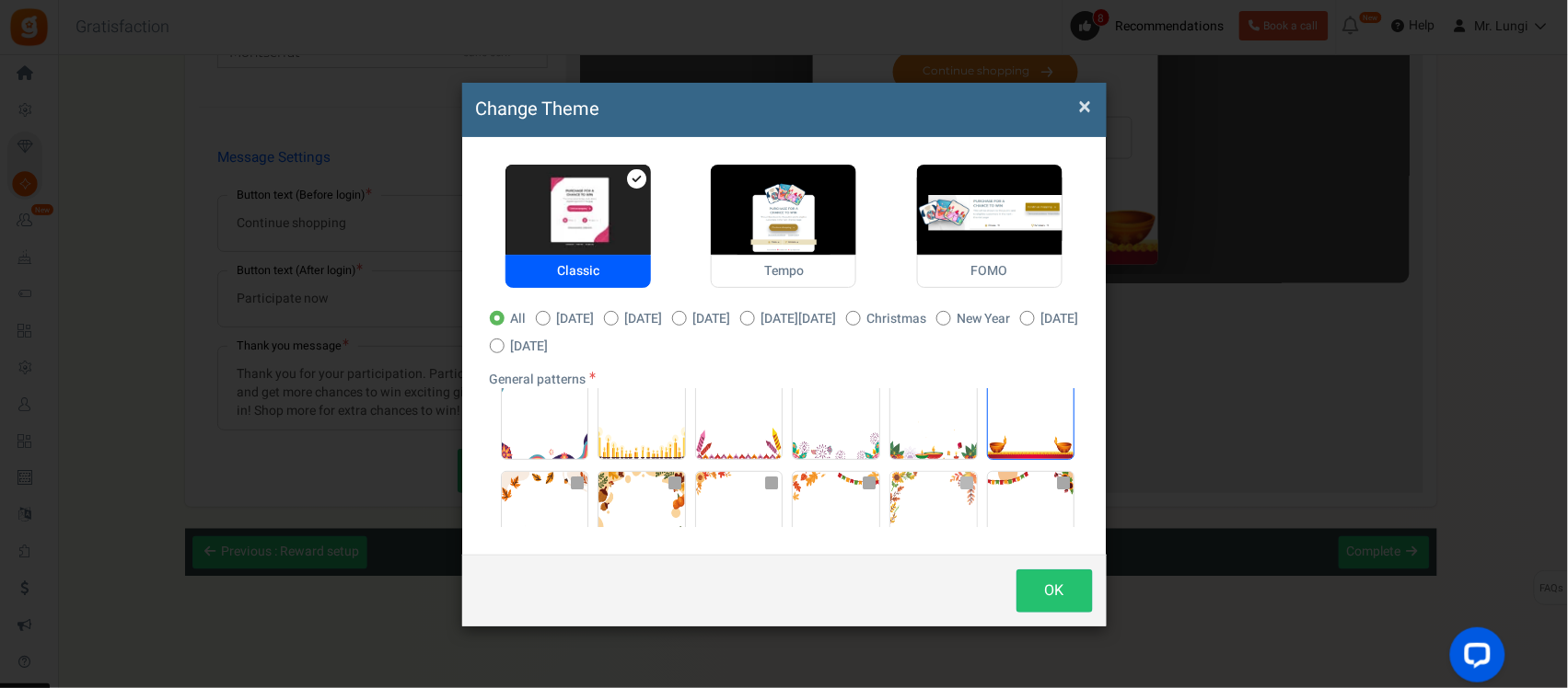
scroll to position [322, 0]
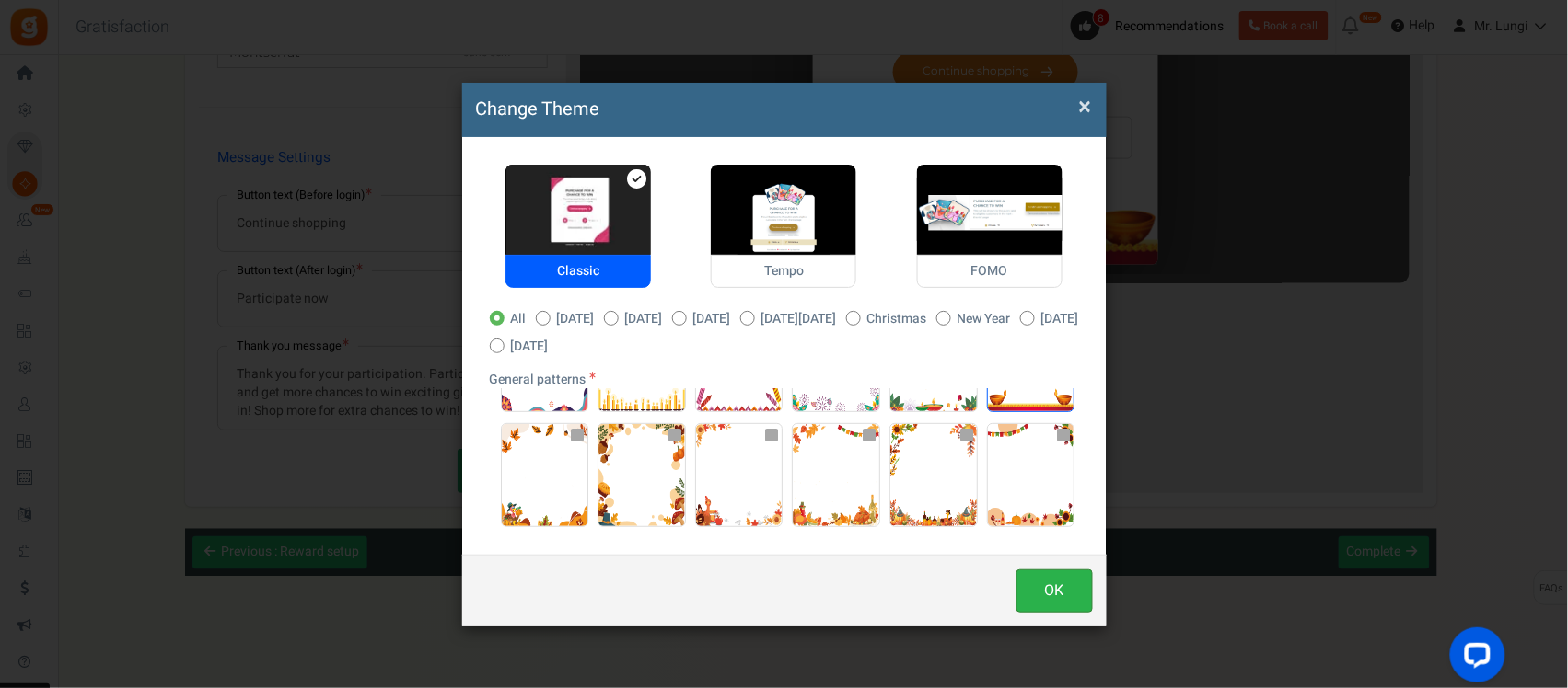
click at [1052, 583] on button "OK" at bounding box center [1054, 591] width 77 height 44
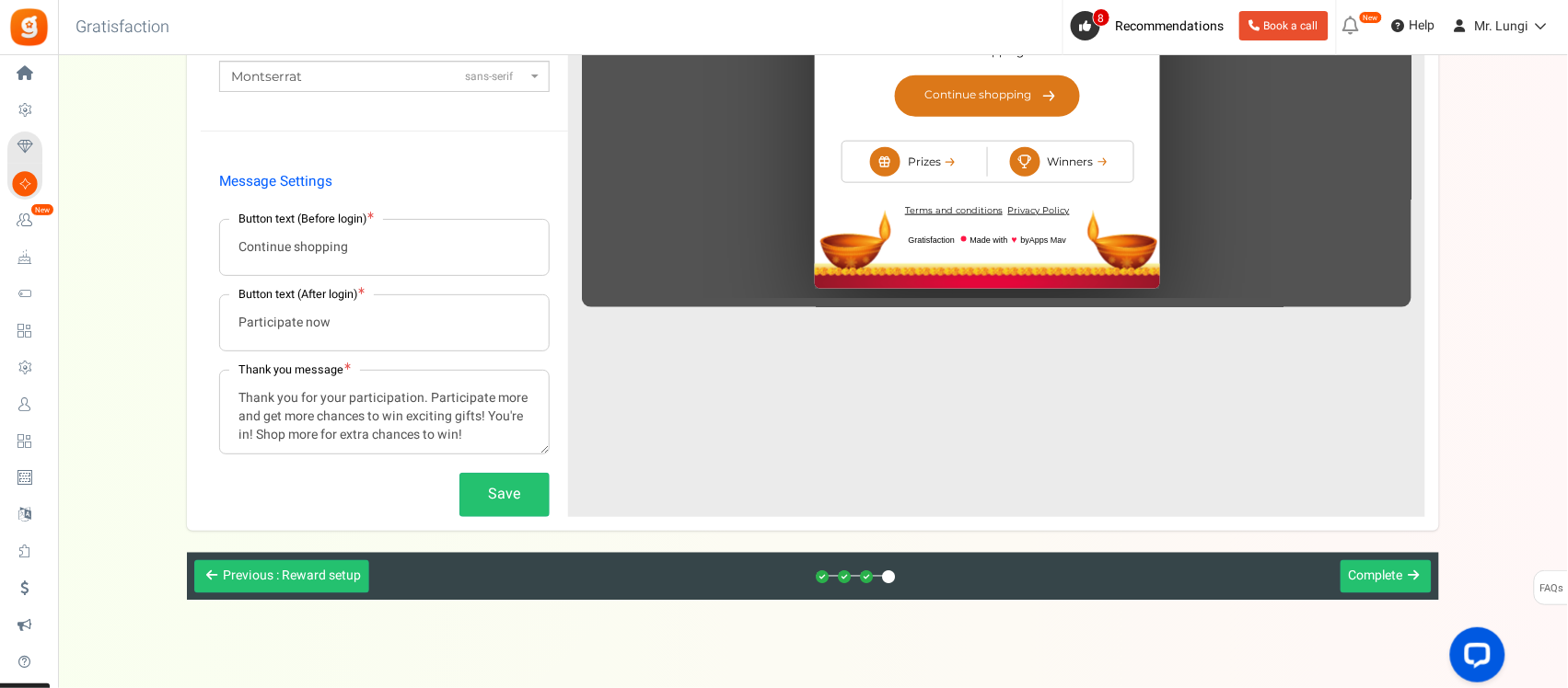
scroll to position [605, 0]
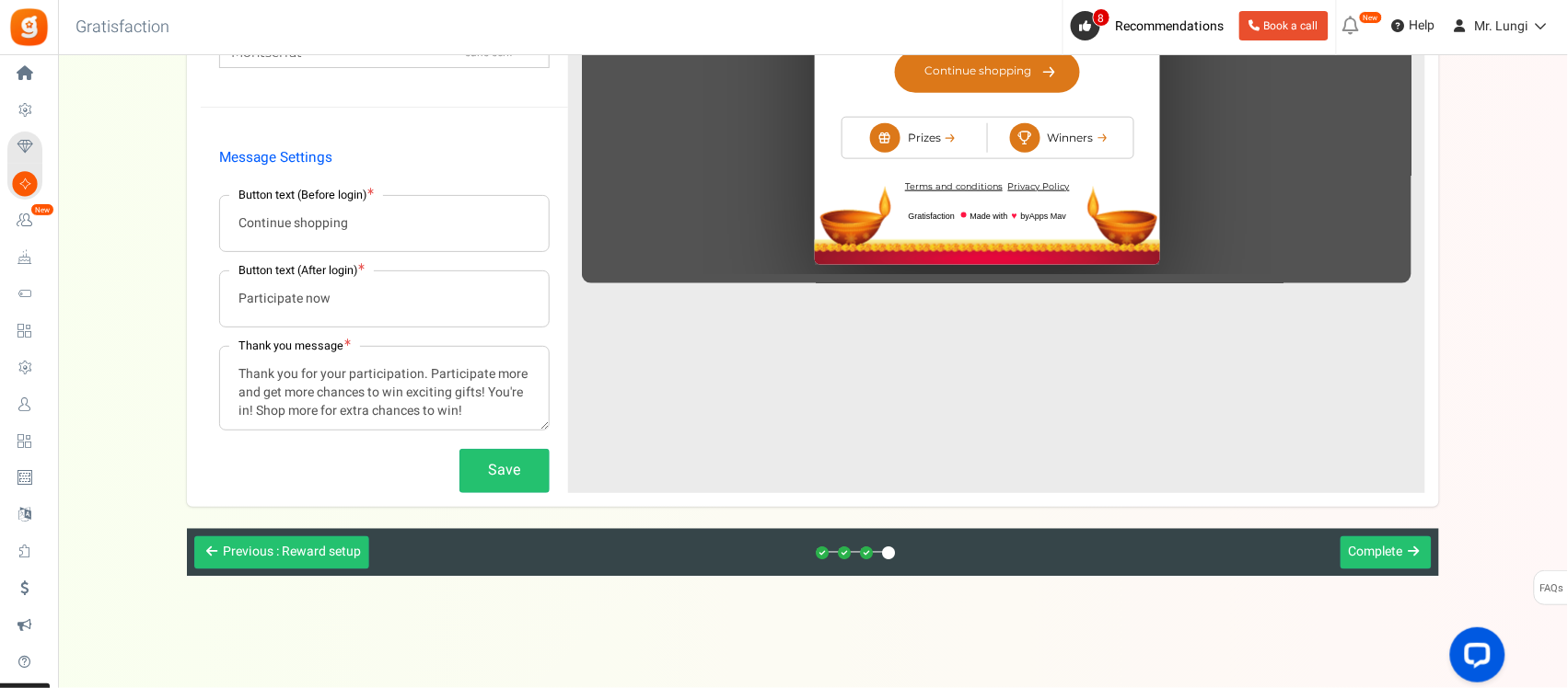
click at [259, 224] on input "Continue shopping" at bounding box center [384, 224] width 329 height 55
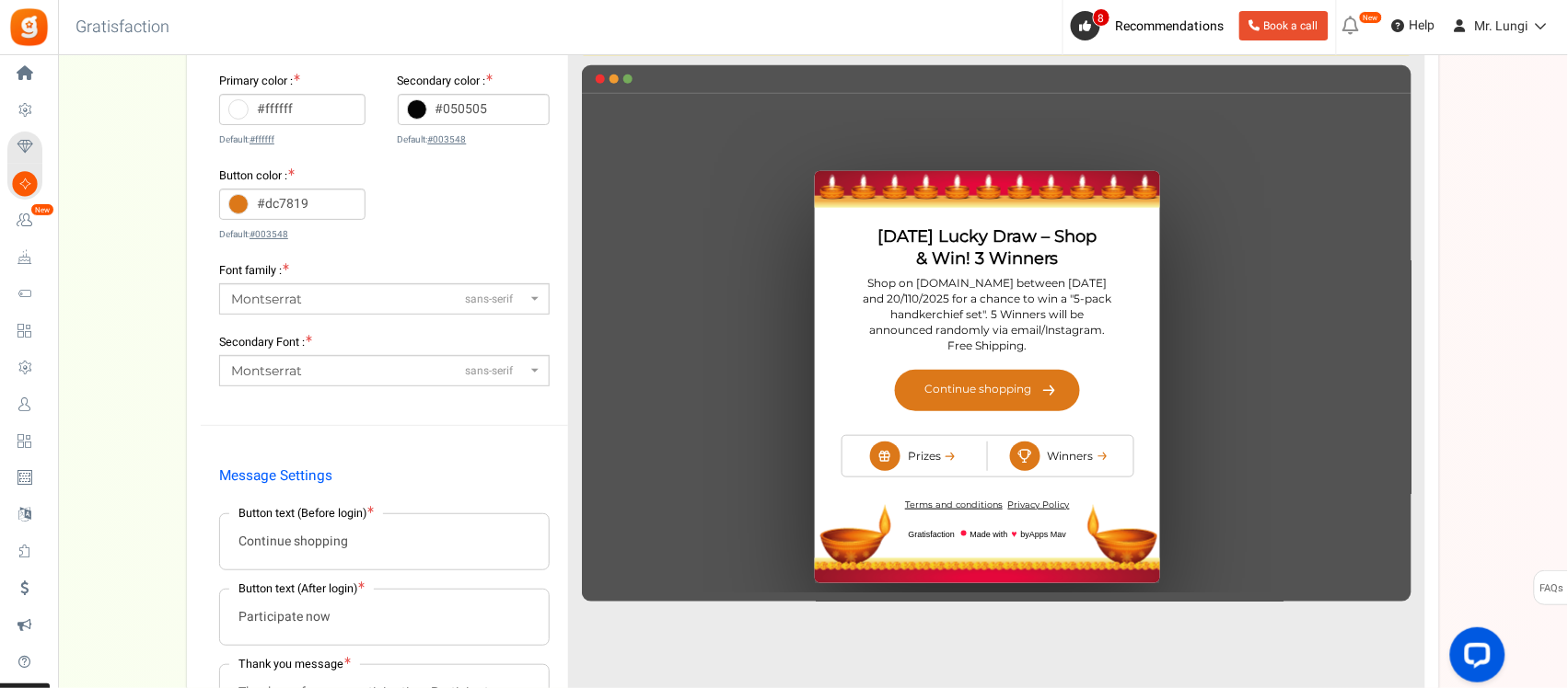
scroll to position [260, 0]
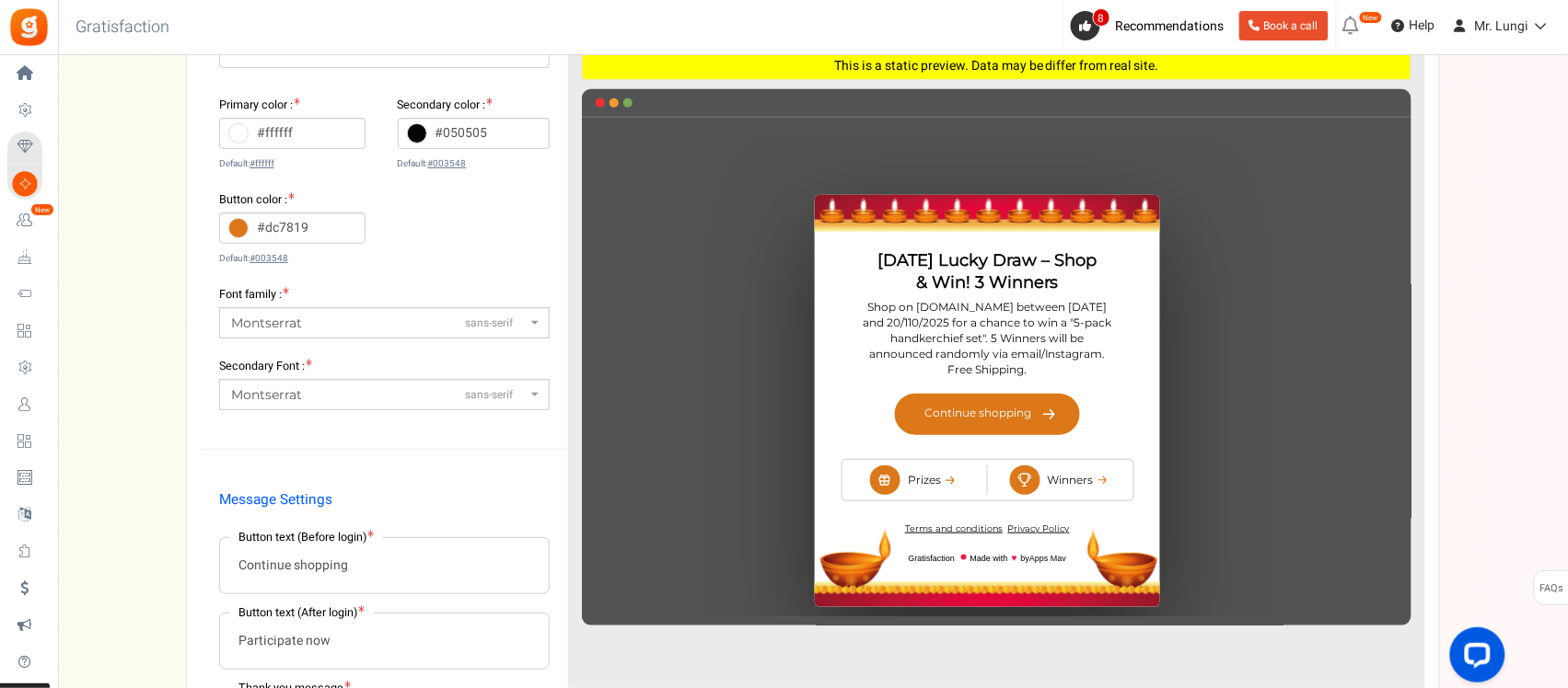
click at [310, 315] on span "Montserrat sans-serif" at bounding box center [379, 323] width 296 height 19
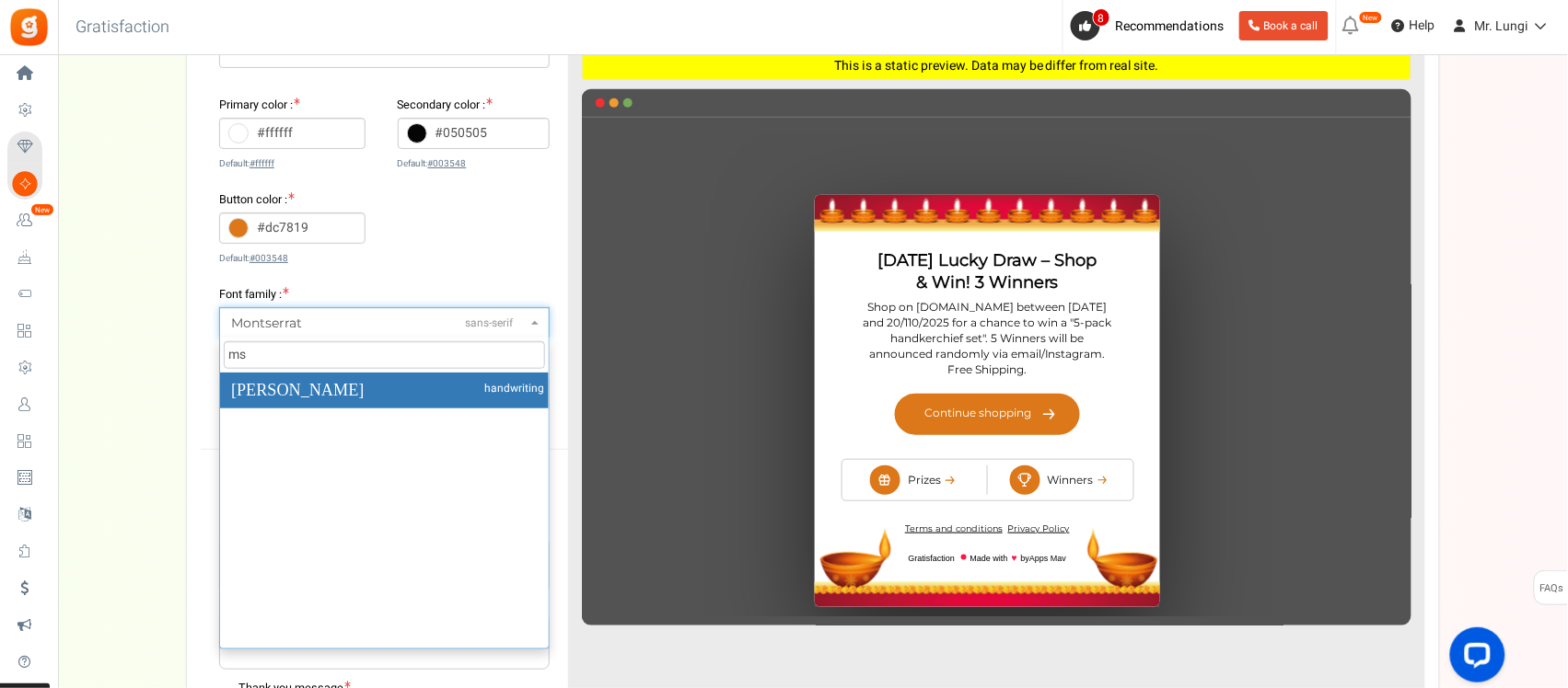
scroll to position [0, 0]
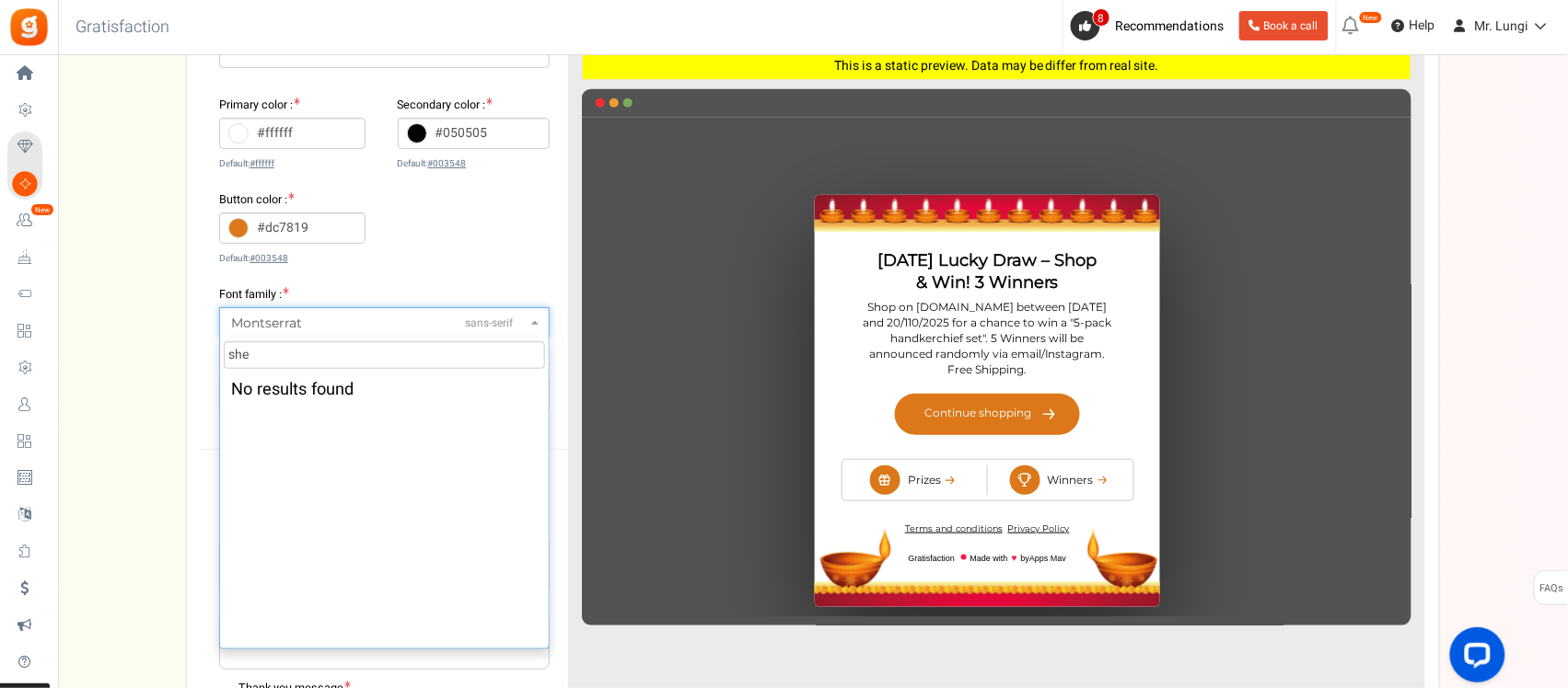
type input "sher"
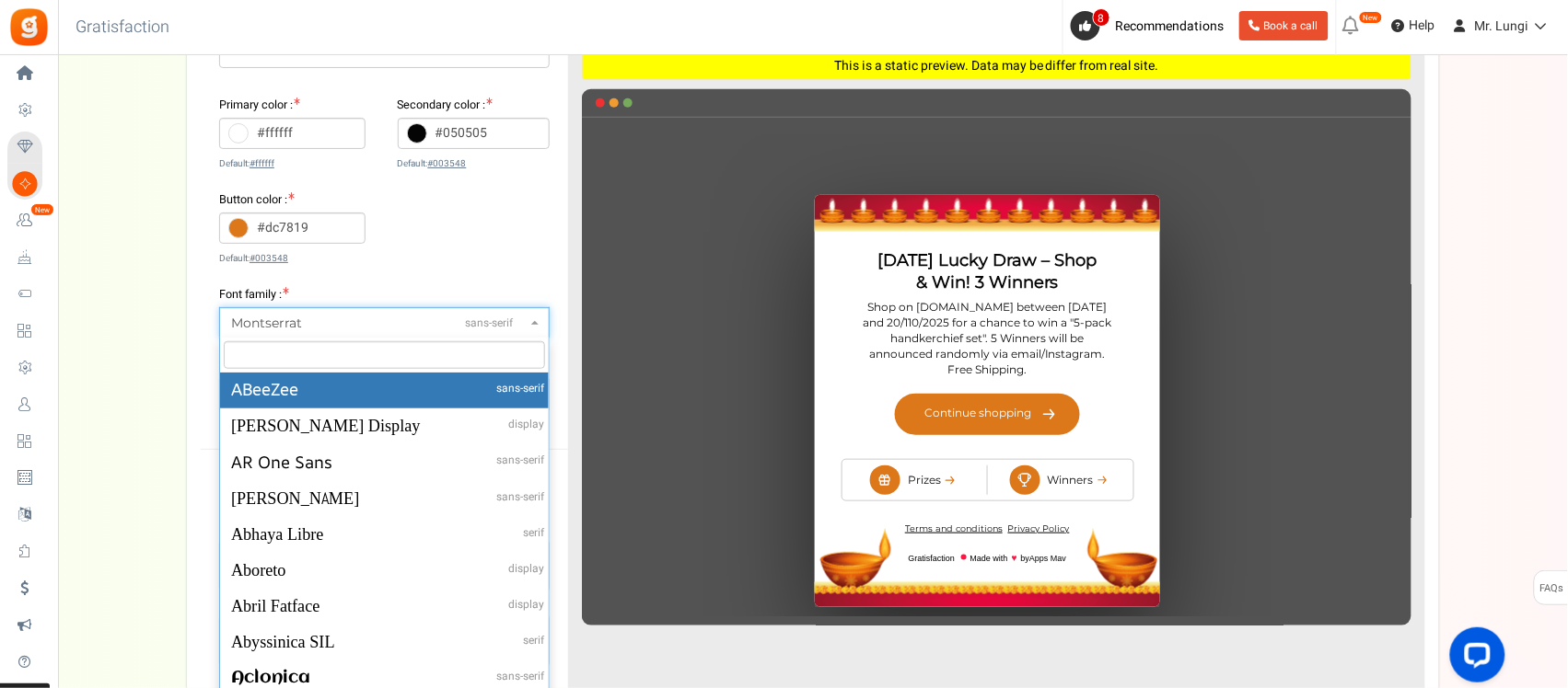
scroll to position [115, 0]
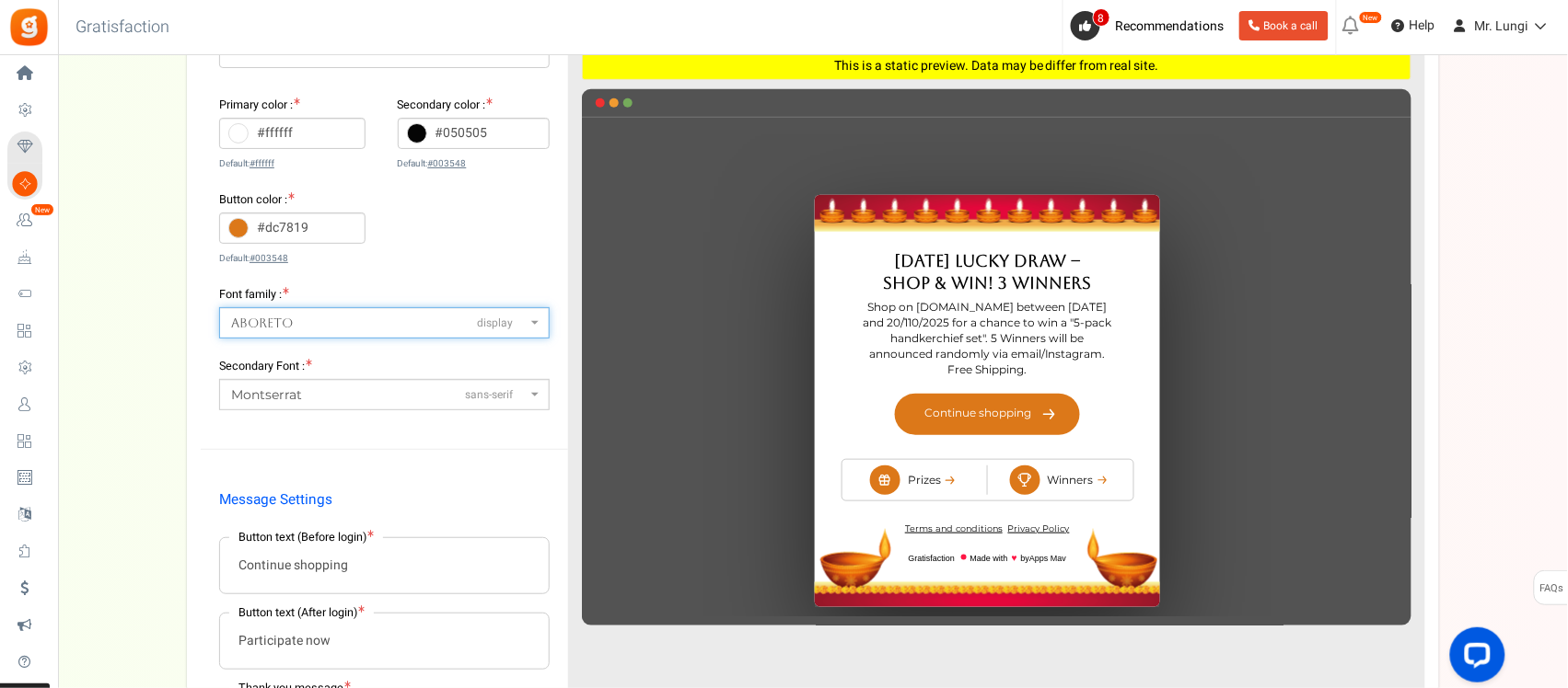
click at [350, 332] on span "Aboreto display" at bounding box center [379, 323] width 296 height 19
click at [361, 334] on span "ADLaM Display display" at bounding box center [384, 322] width 331 height 31
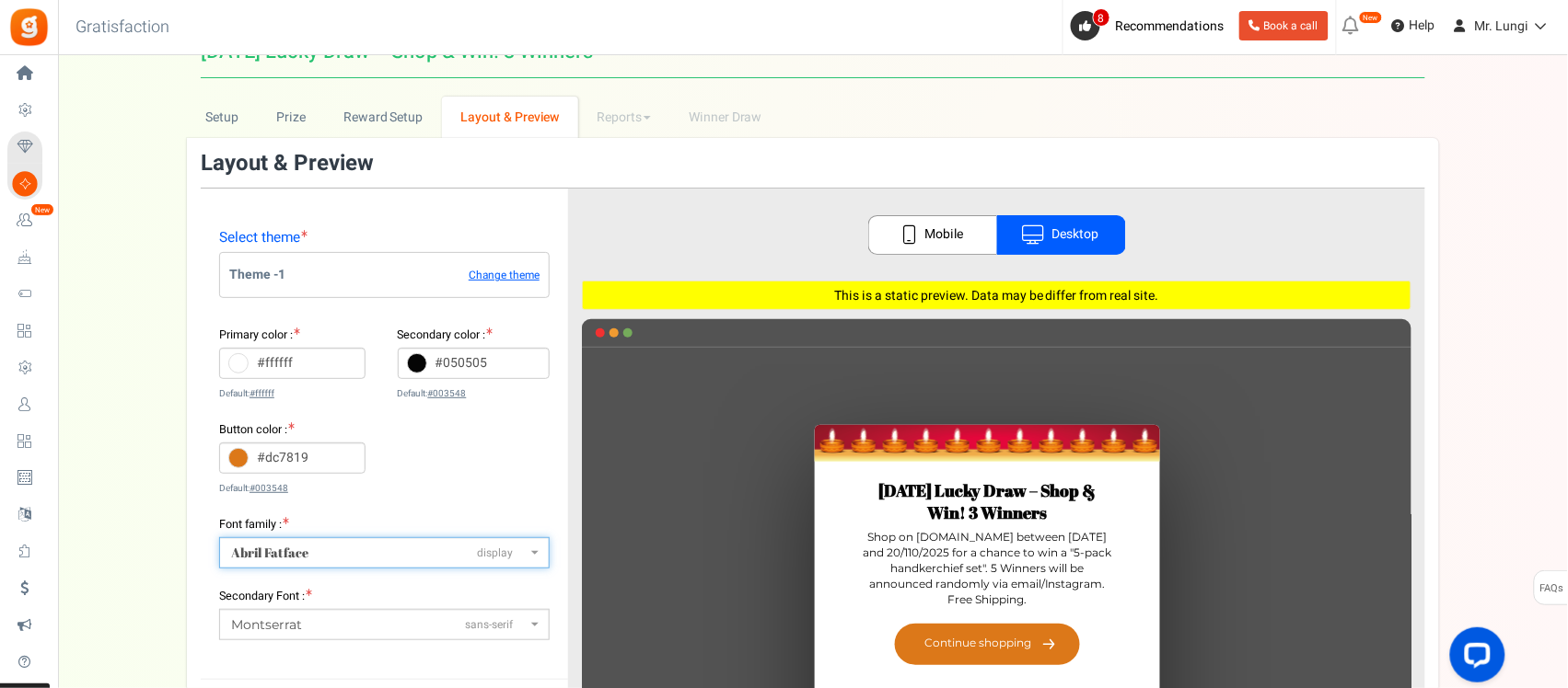
click at [329, 545] on span "Abril Fatface display" at bounding box center [379, 553] width 296 height 19
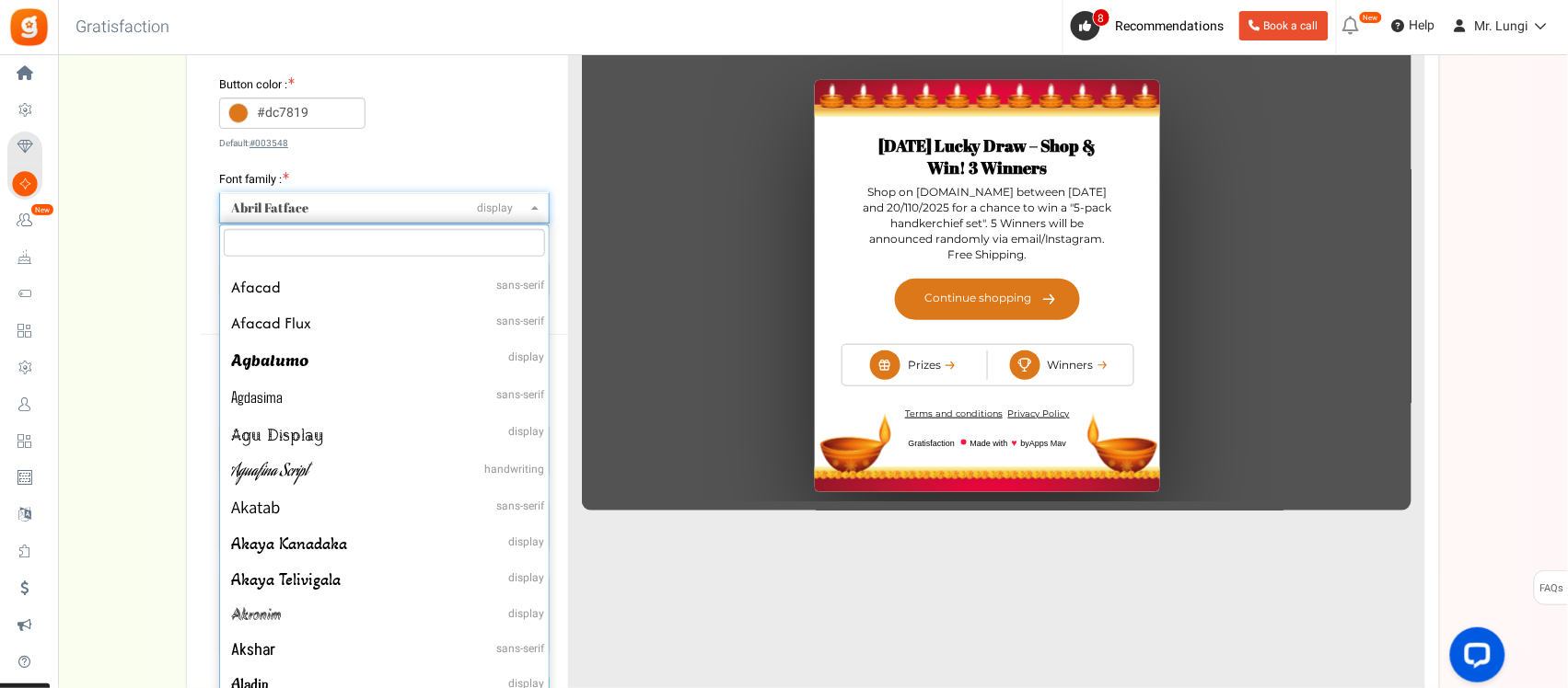
scroll to position [0, 0]
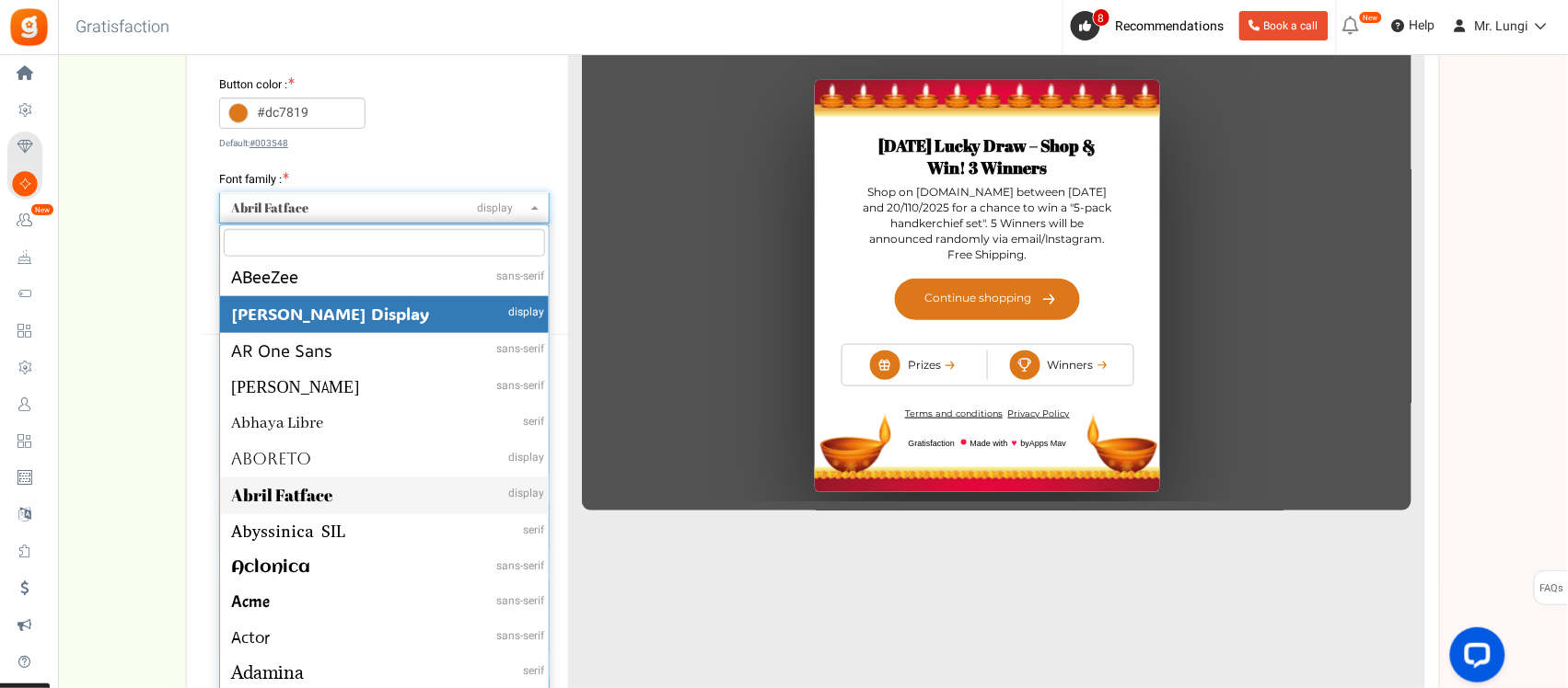
select select "1"
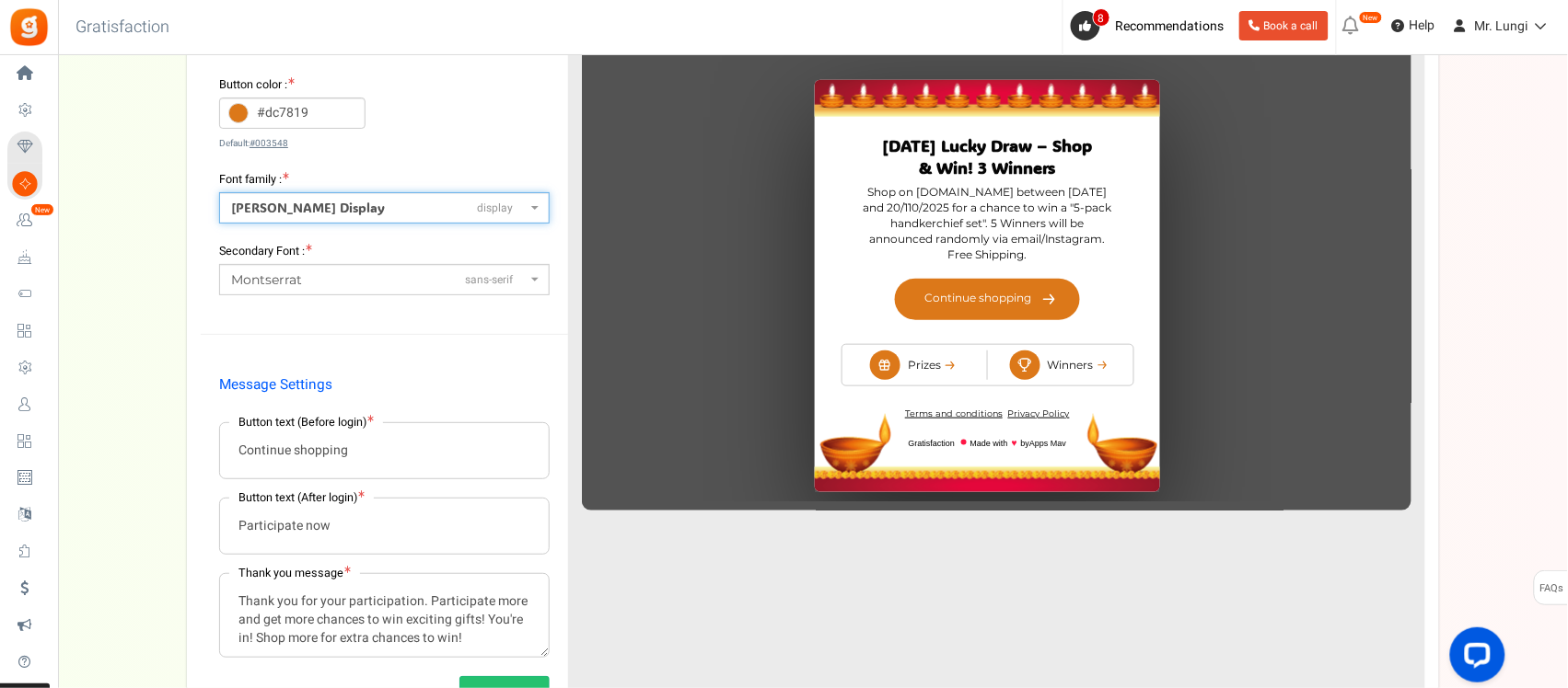
click at [334, 279] on span "Montserrat sans-serif" at bounding box center [379, 280] width 296 height 19
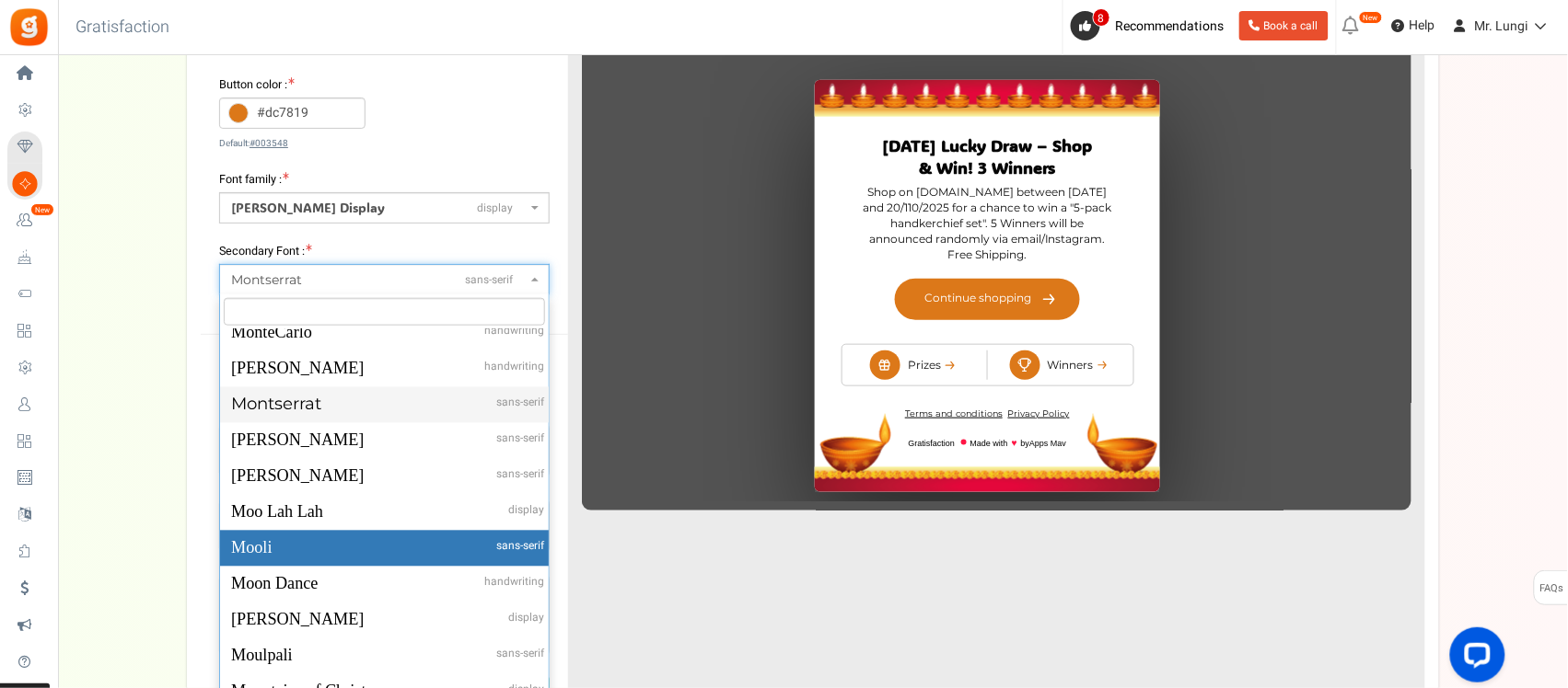
scroll to position [34732, 0]
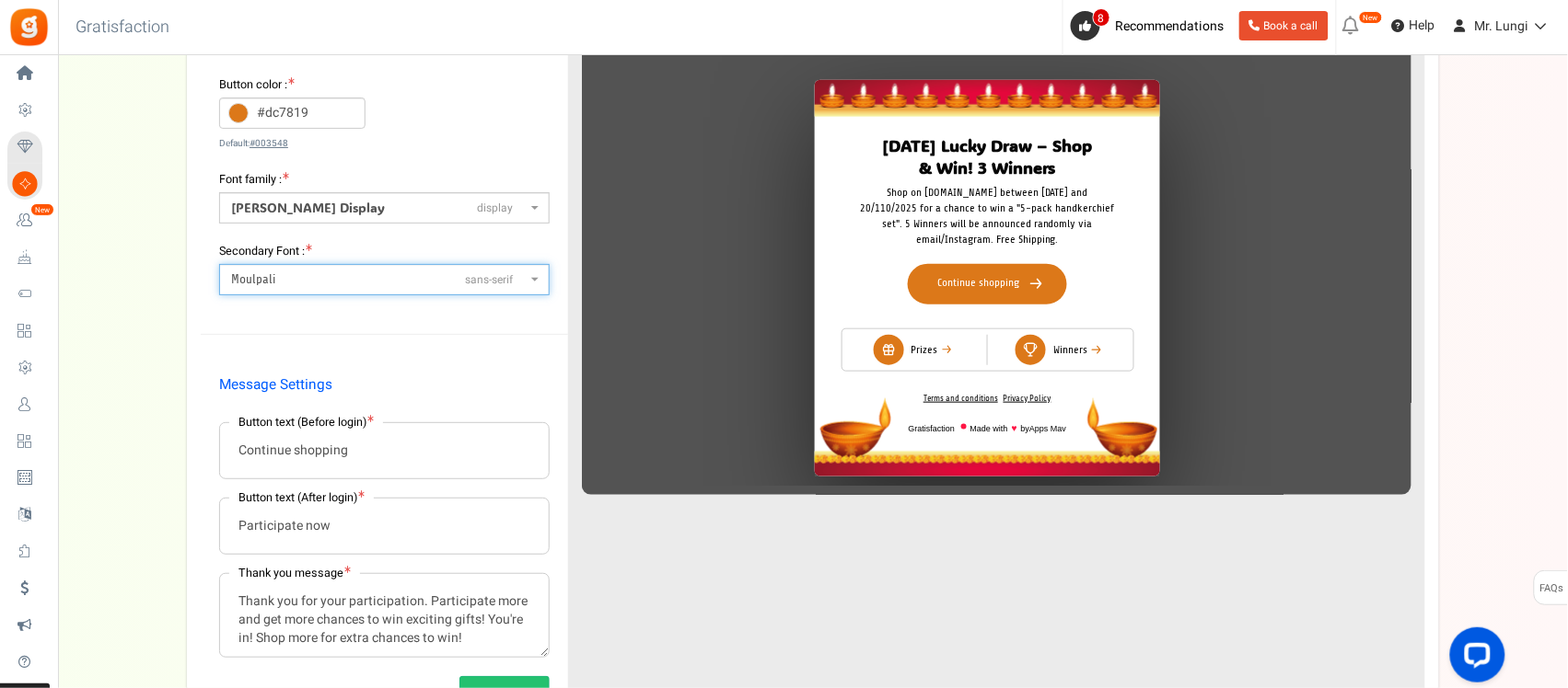
click at [306, 281] on span "Moulpali sans-serif" at bounding box center [379, 279] width 296 height 18
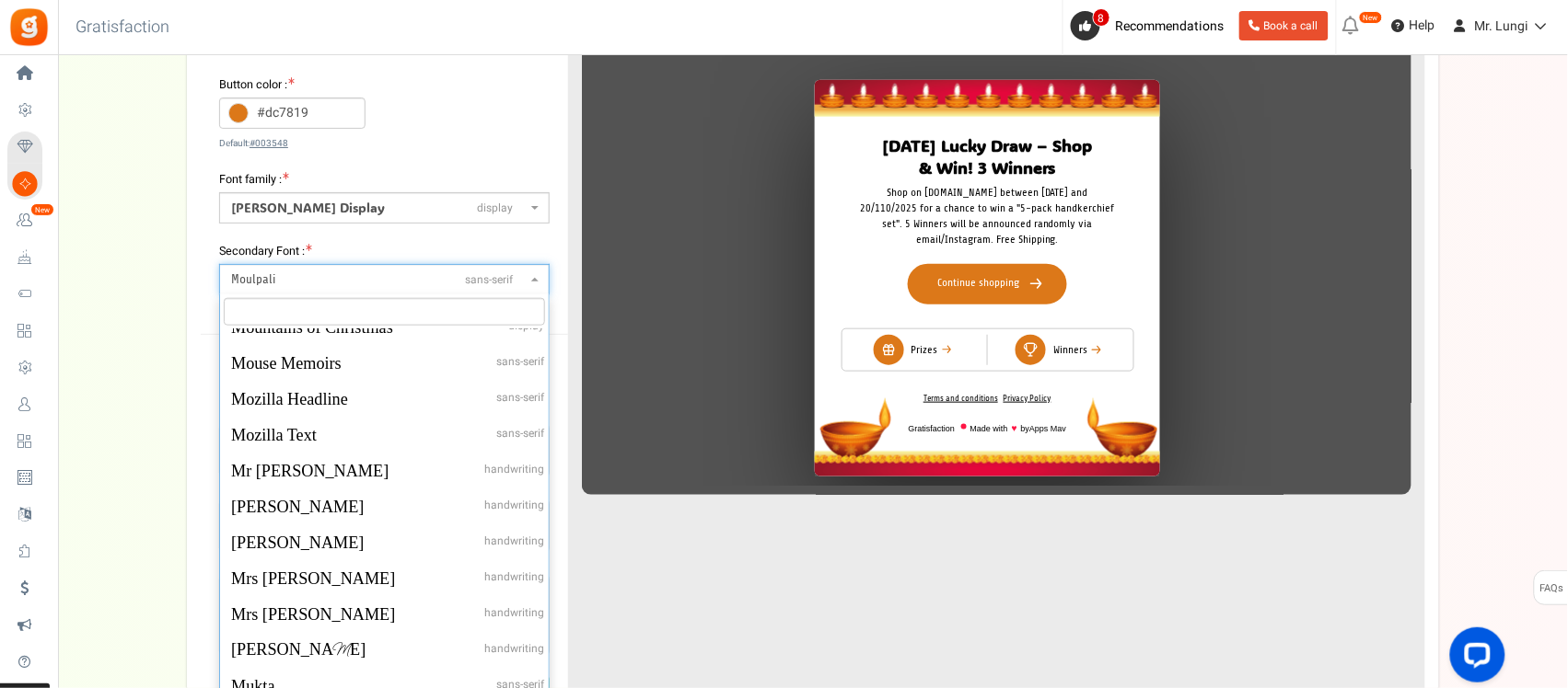
scroll to position [35099, 0]
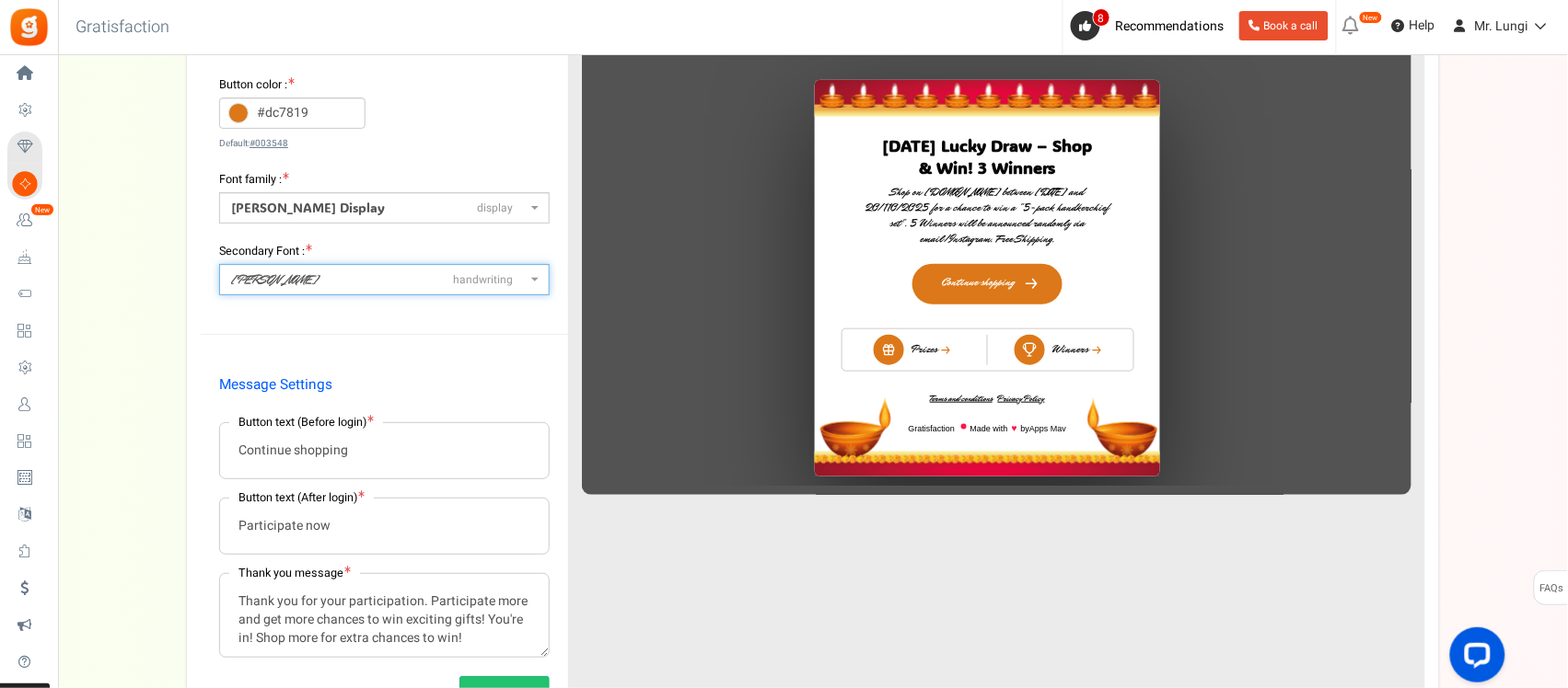
click at [296, 273] on span "Mr Dafoe handwriting" at bounding box center [379, 279] width 296 height 18
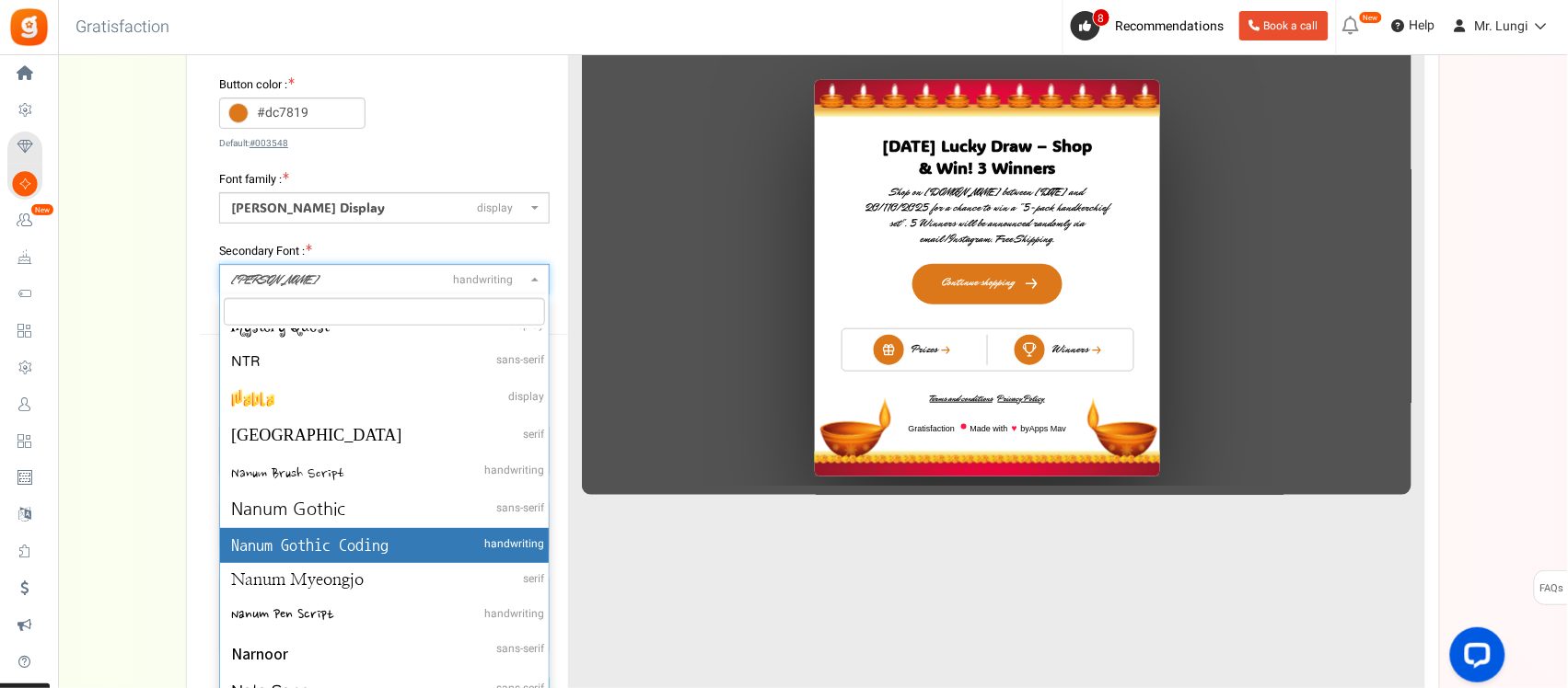
scroll to position [35779, 0]
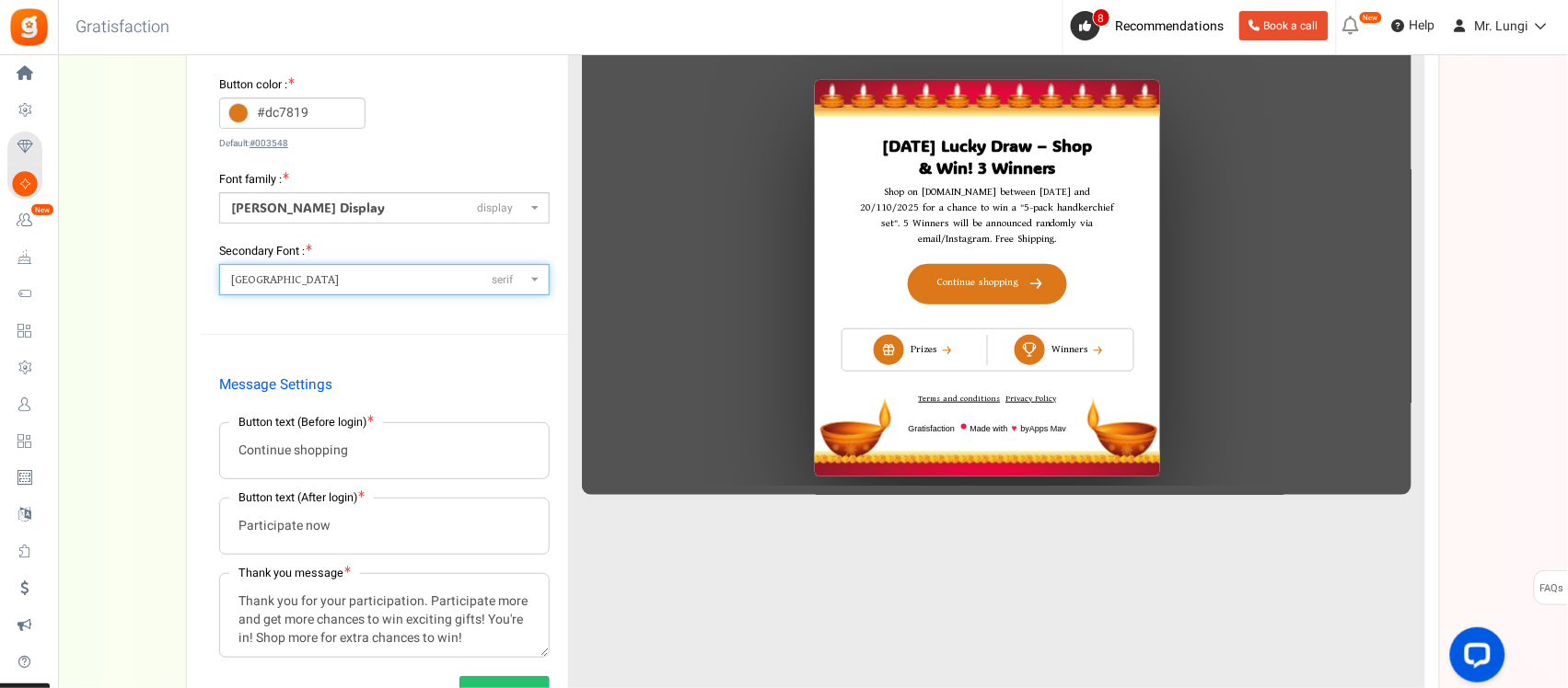
click at [332, 271] on span "Namdhinggo serif" at bounding box center [379, 280] width 296 height 19
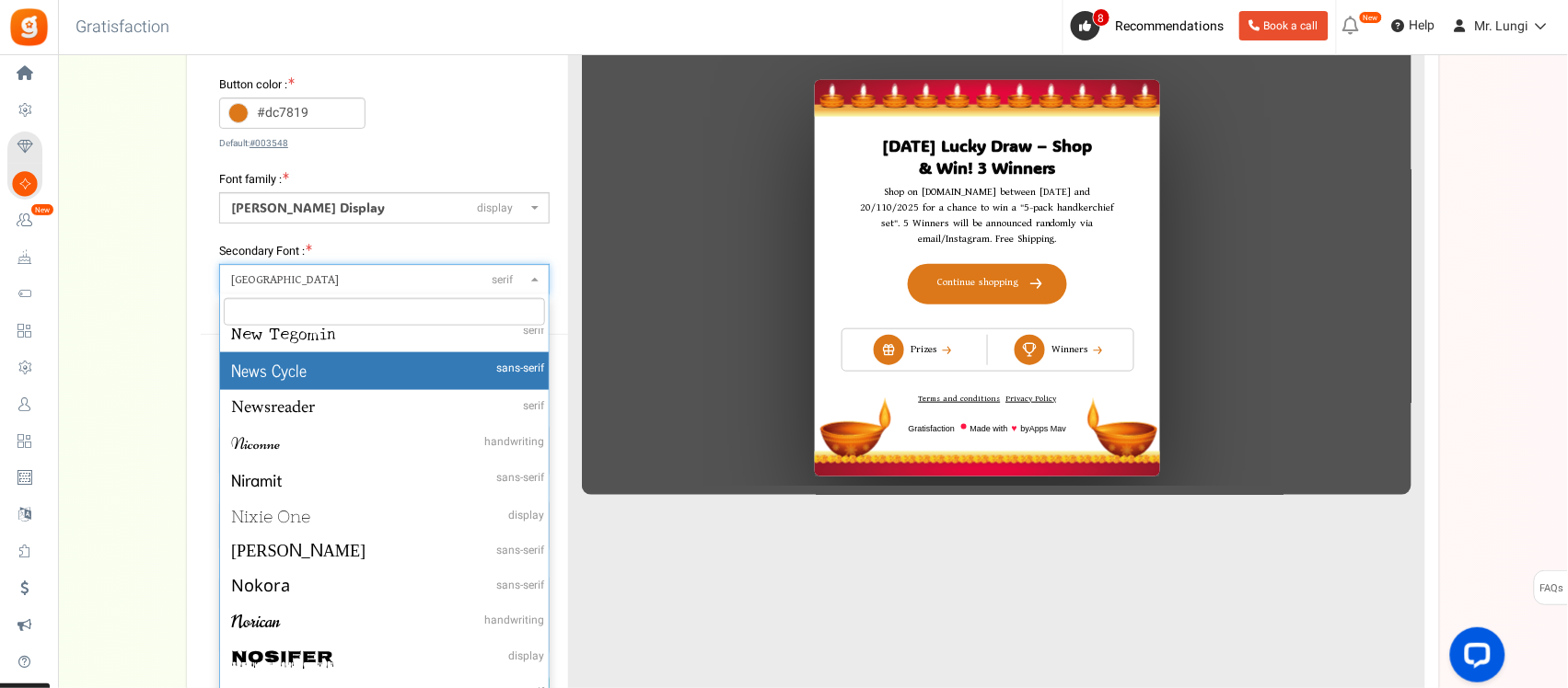
scroll to position [36387, 0]
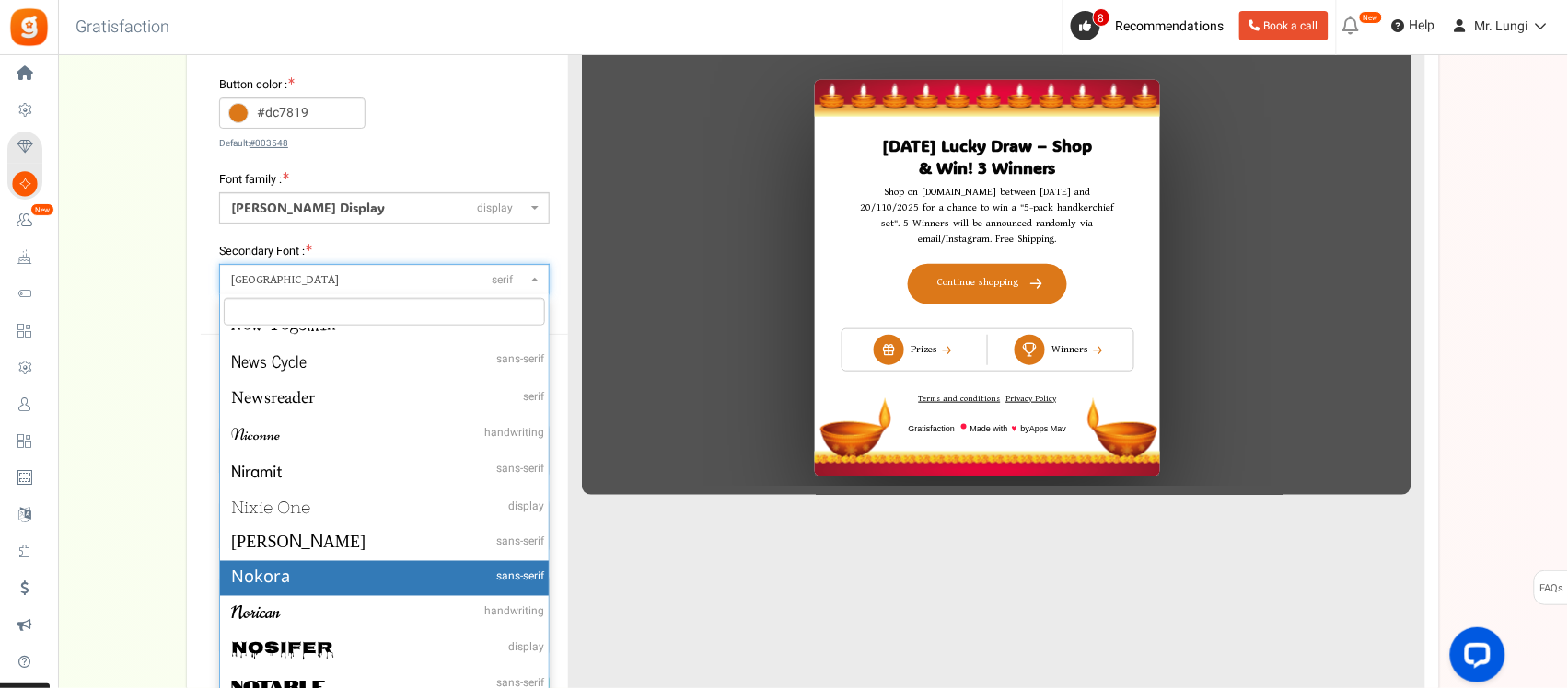
select select "1013"
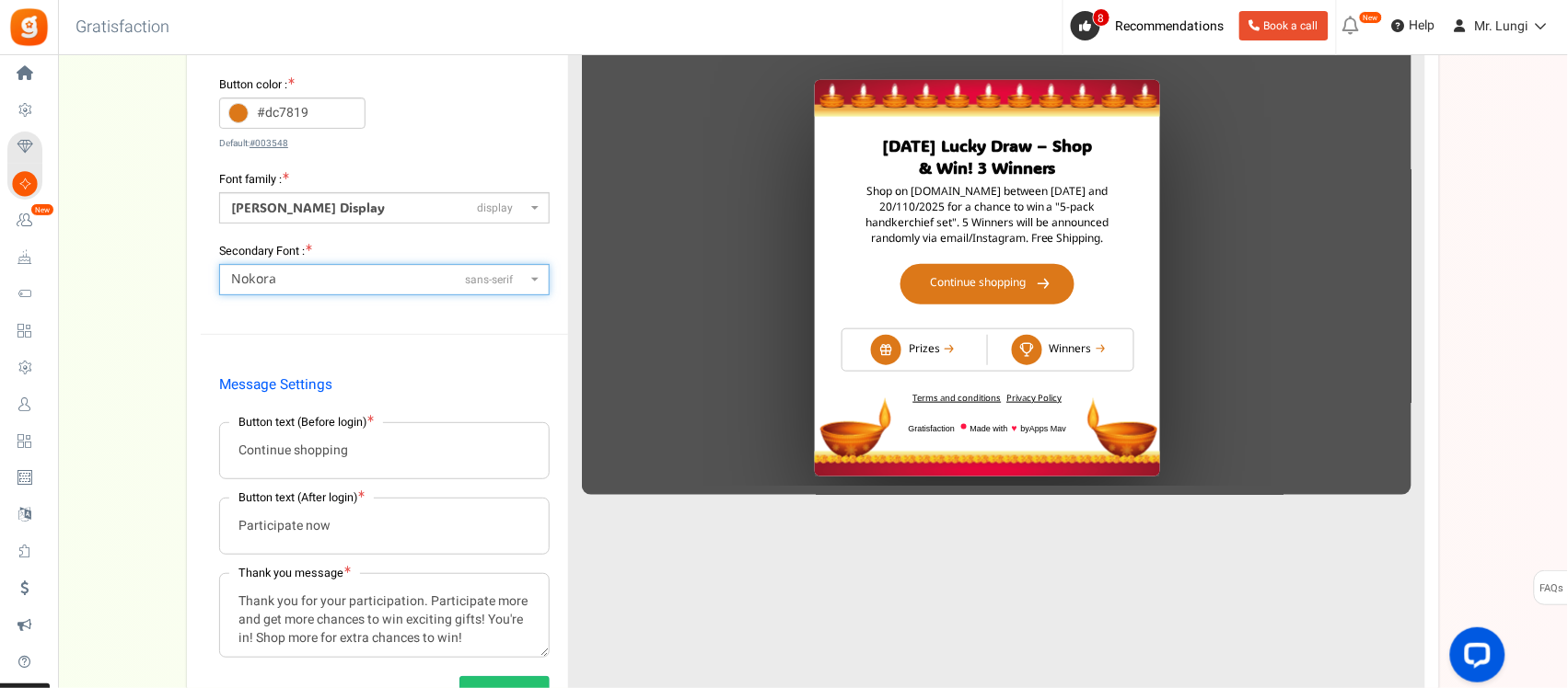
click at [282, 285] on span "Nokora sans-serif" at bounding box center [379, 279] width 296 height 18
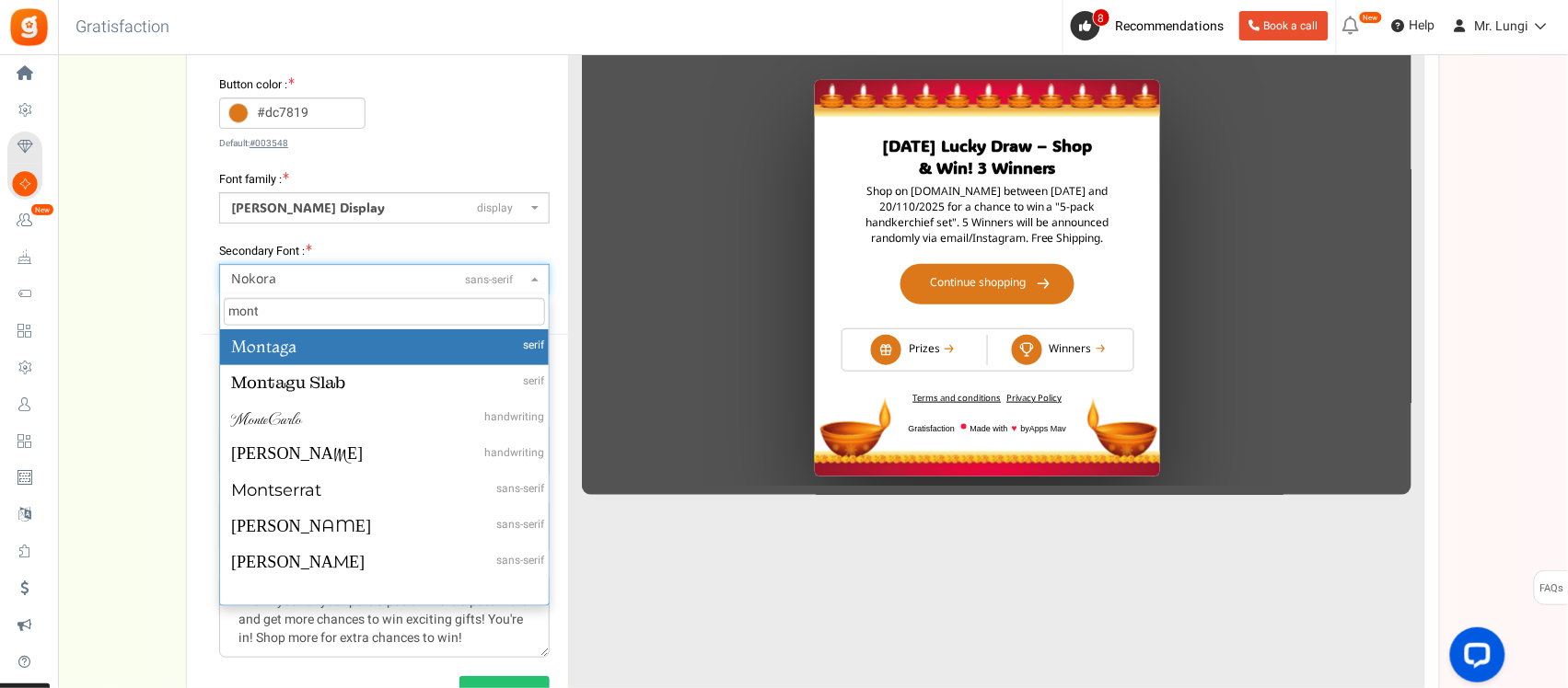
scroll to position [0, 0]
type input "mont"
select select "957"
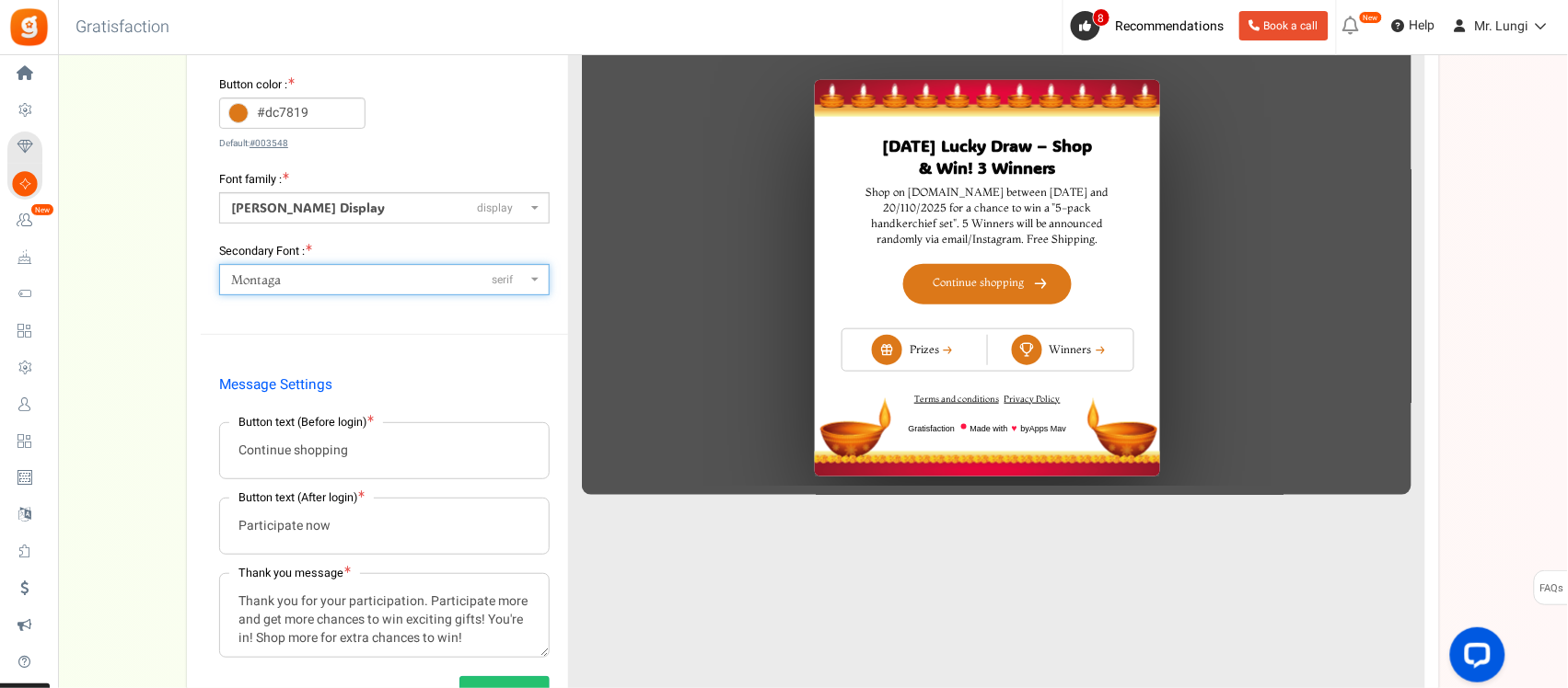
click at [329, 272] on span "Montaga serif" at bounding box center [379, 280] width 296 height 19
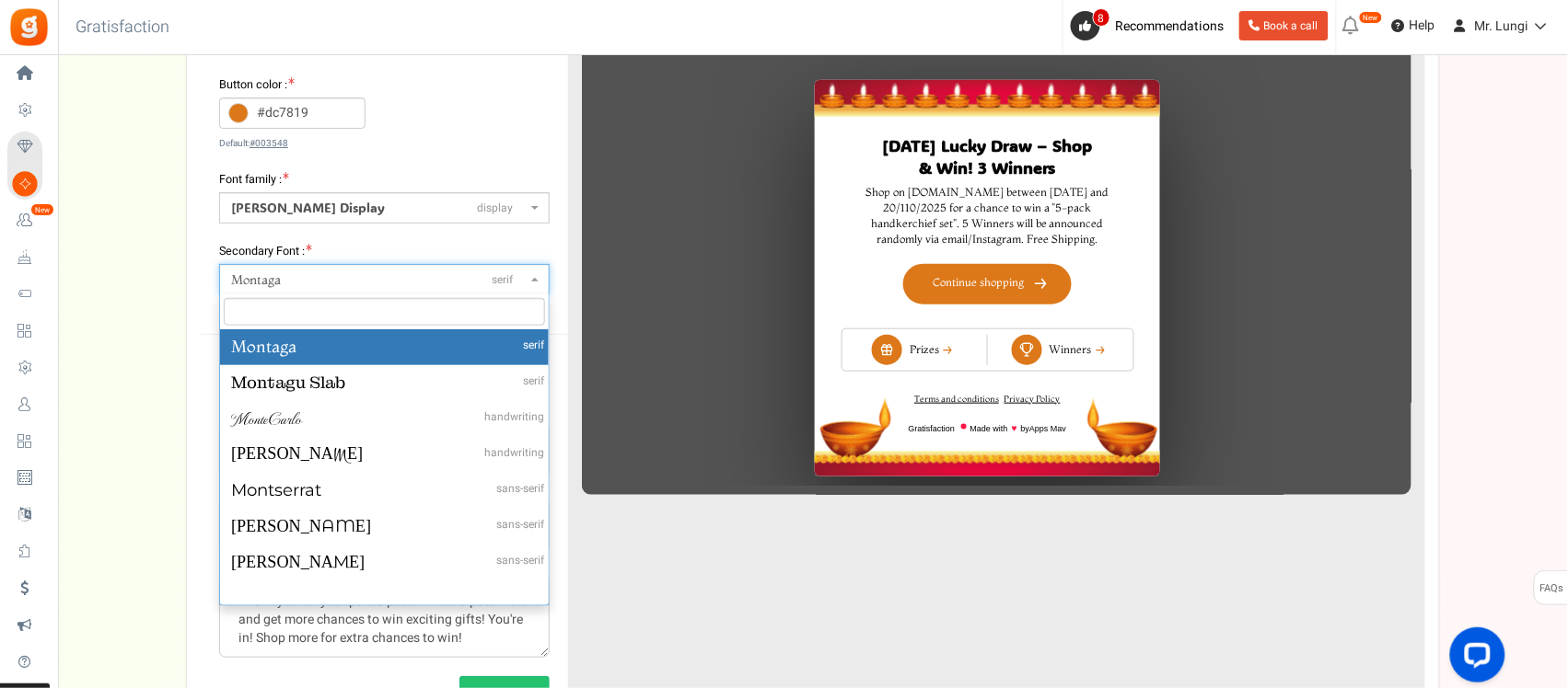
type input "mont"
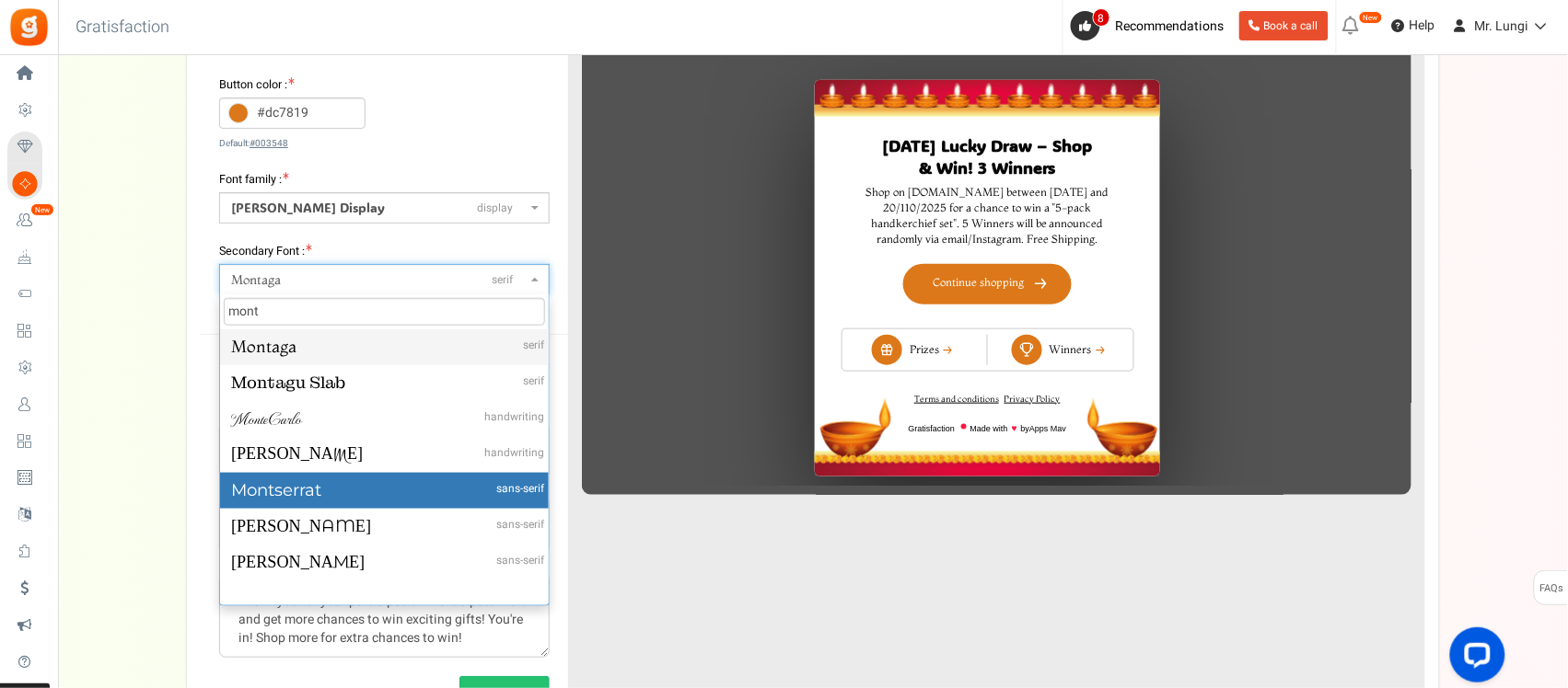
select select "961"
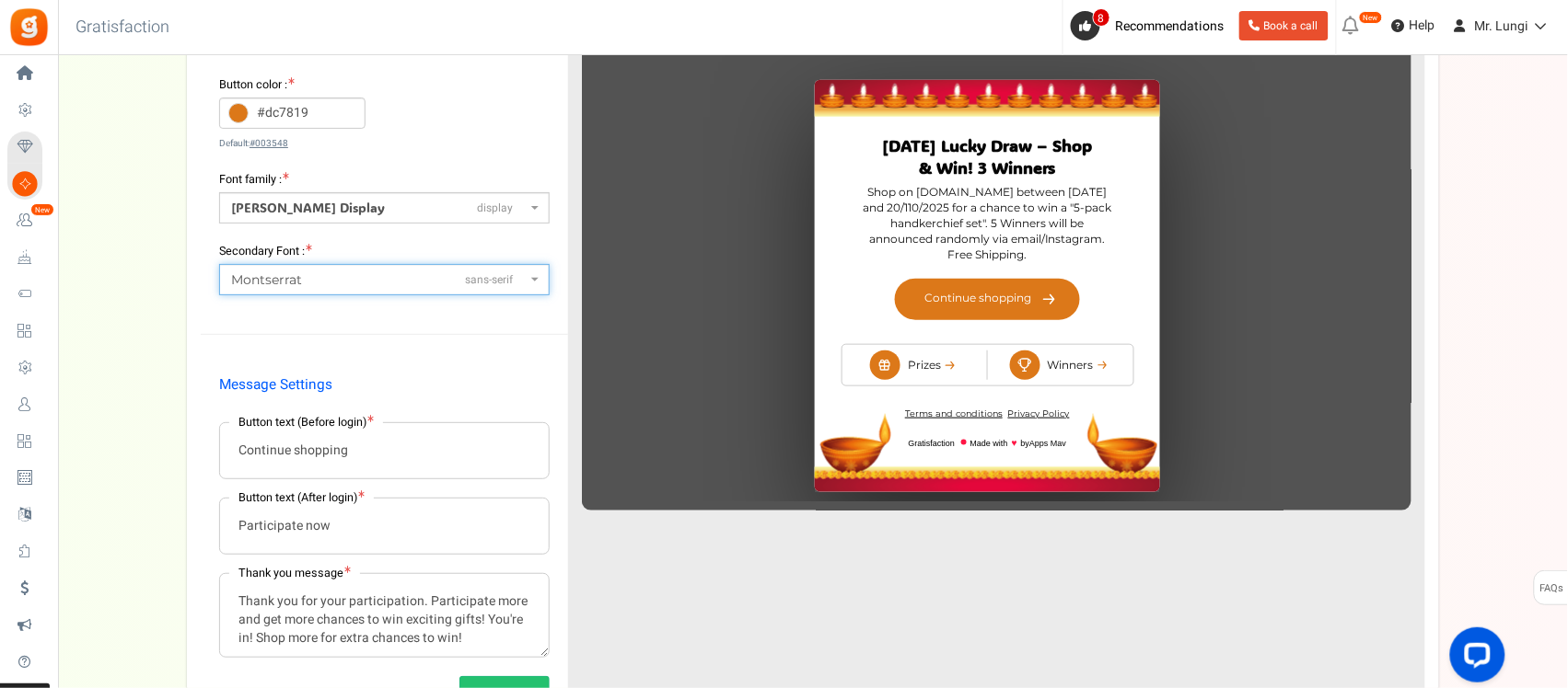
click at [143, 406] on div "Setup Prize Entry Methods Reward Setup Refer a Friend Layout & Preview Layout &…" at bounding box center [812, 278] width 1510 height 1053
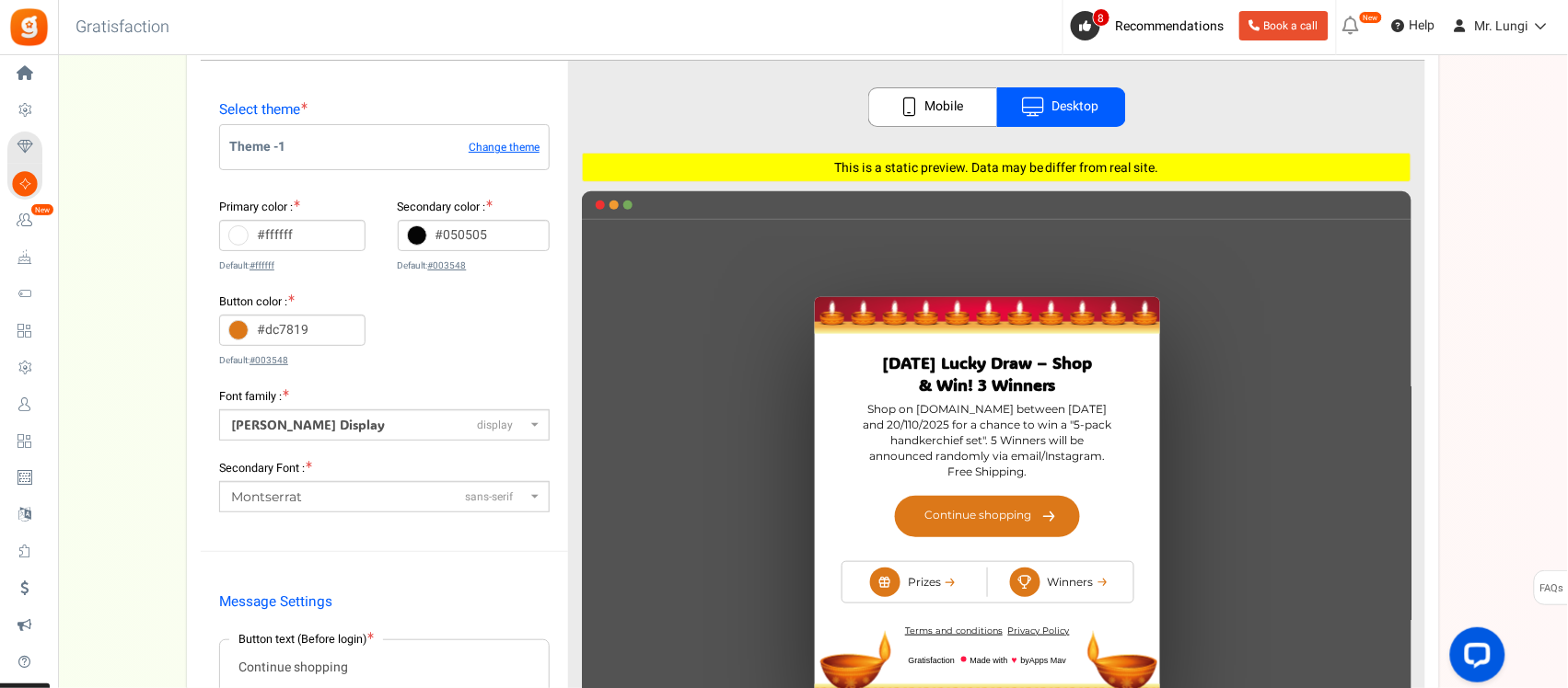
scroll to position [144, 0]
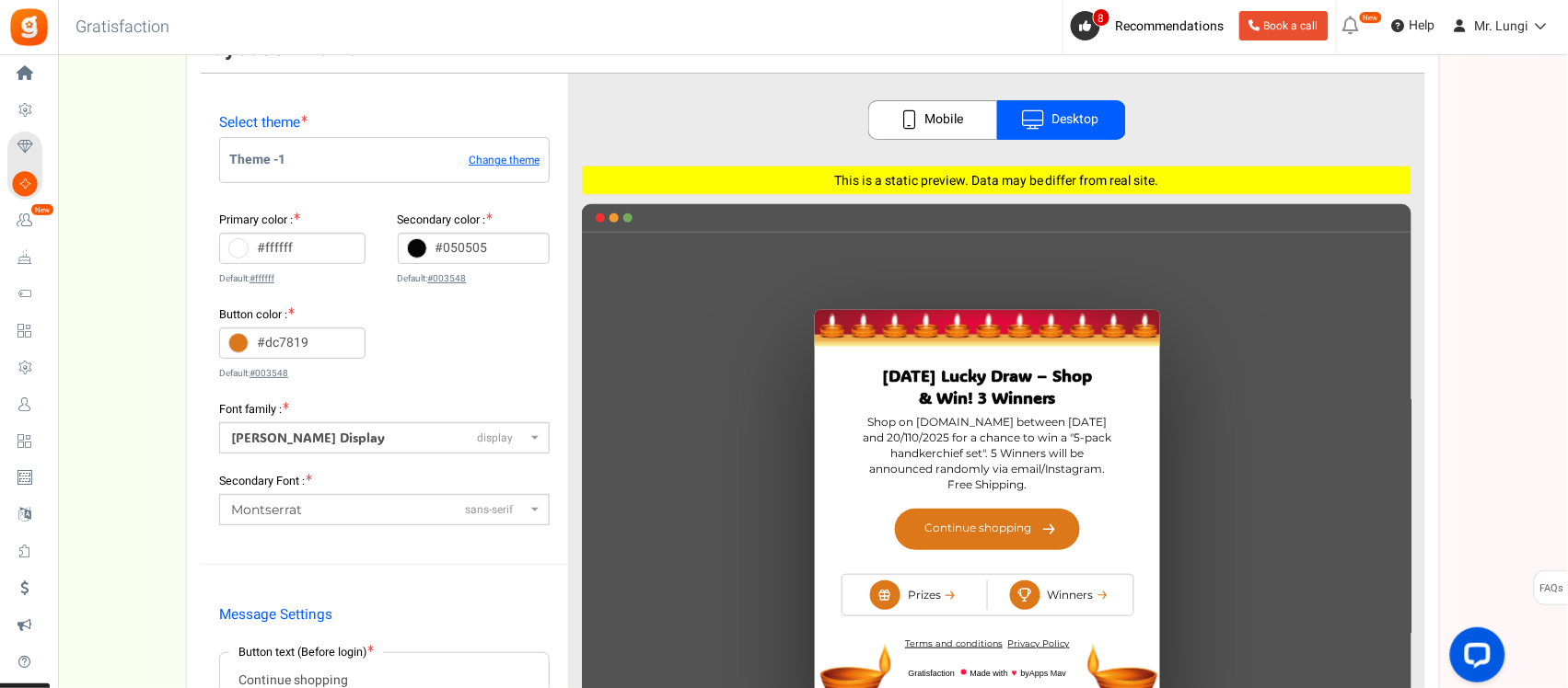
click at [458, 512] on span "Montserrat sans-serif" at bounding box center [379, 510] width 296 height 19
click at [457, 507] on span "Montserrat sans-serif" at bounding box center [379, 510] width 296 height 19
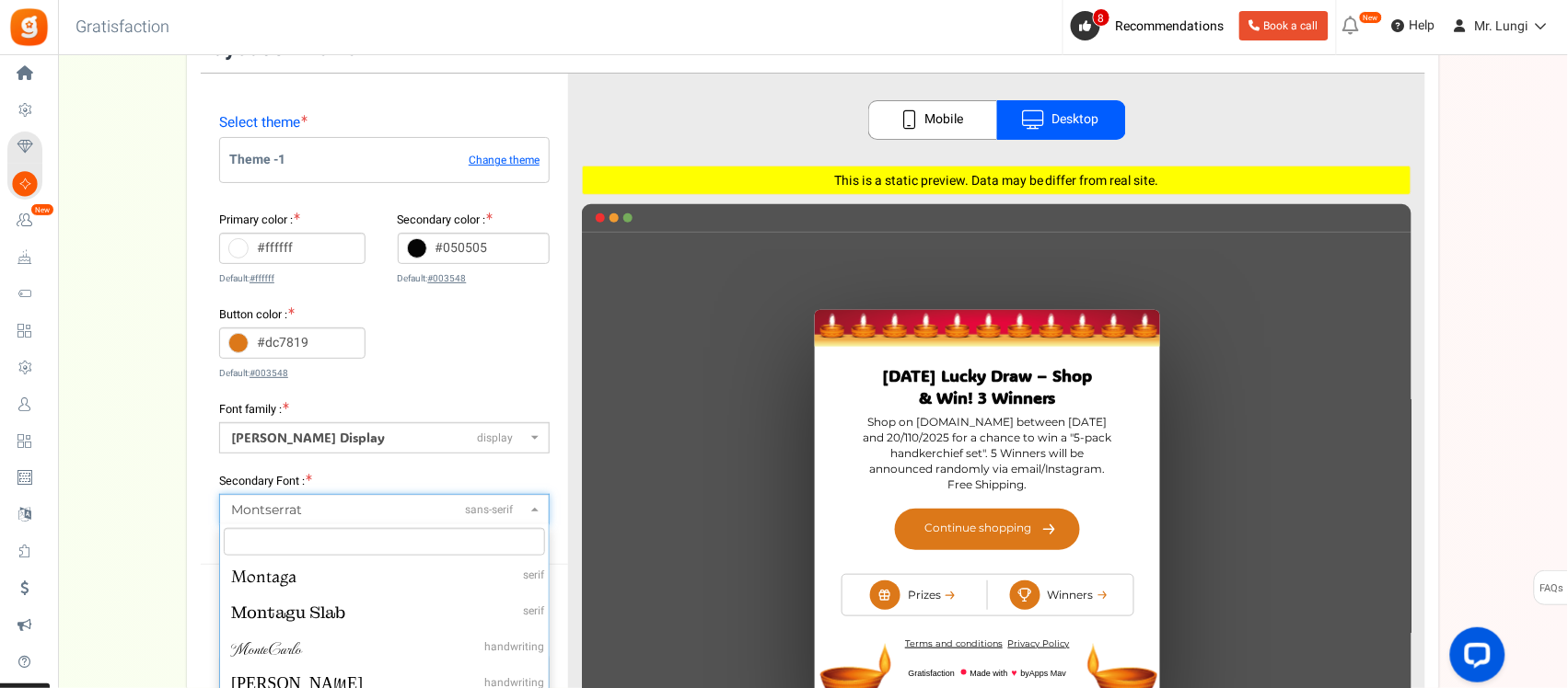
type input "mont"
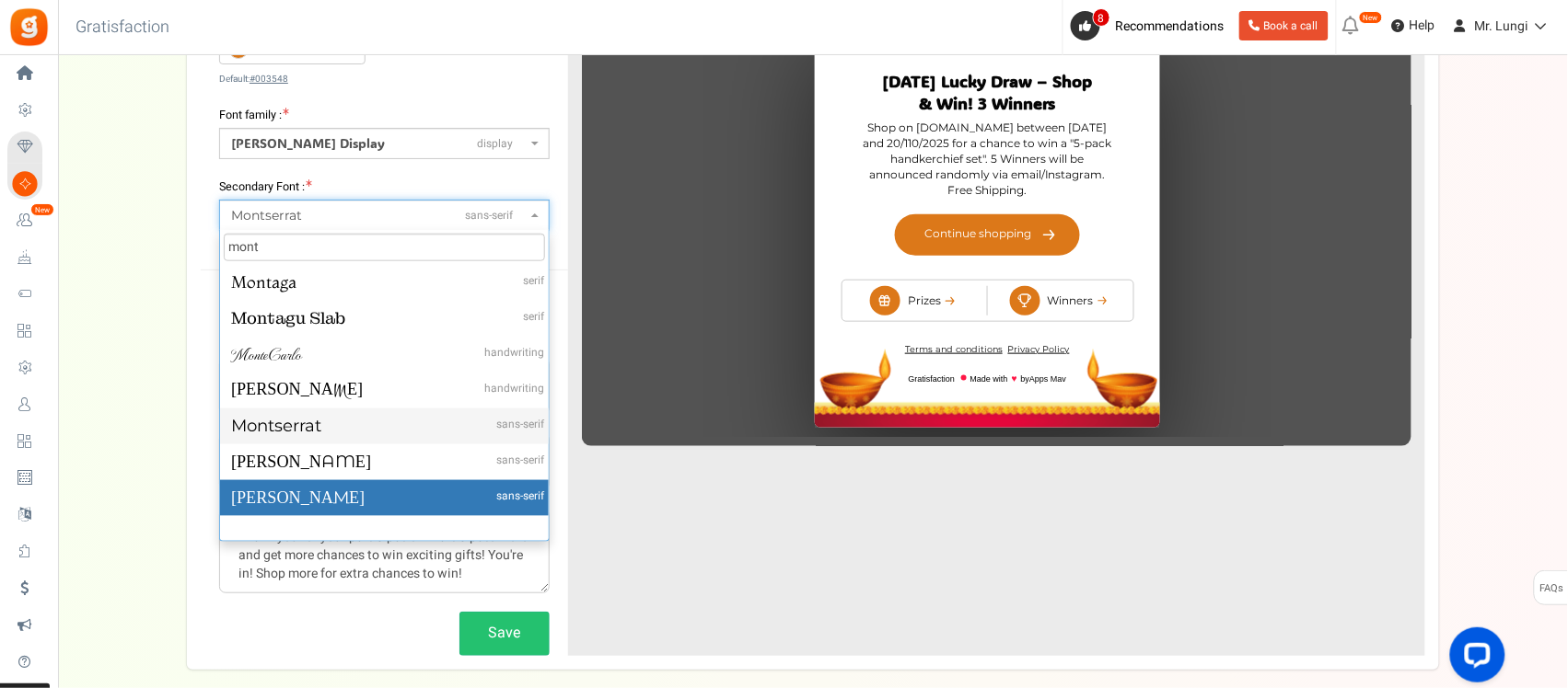
scroll to position [490, 0]
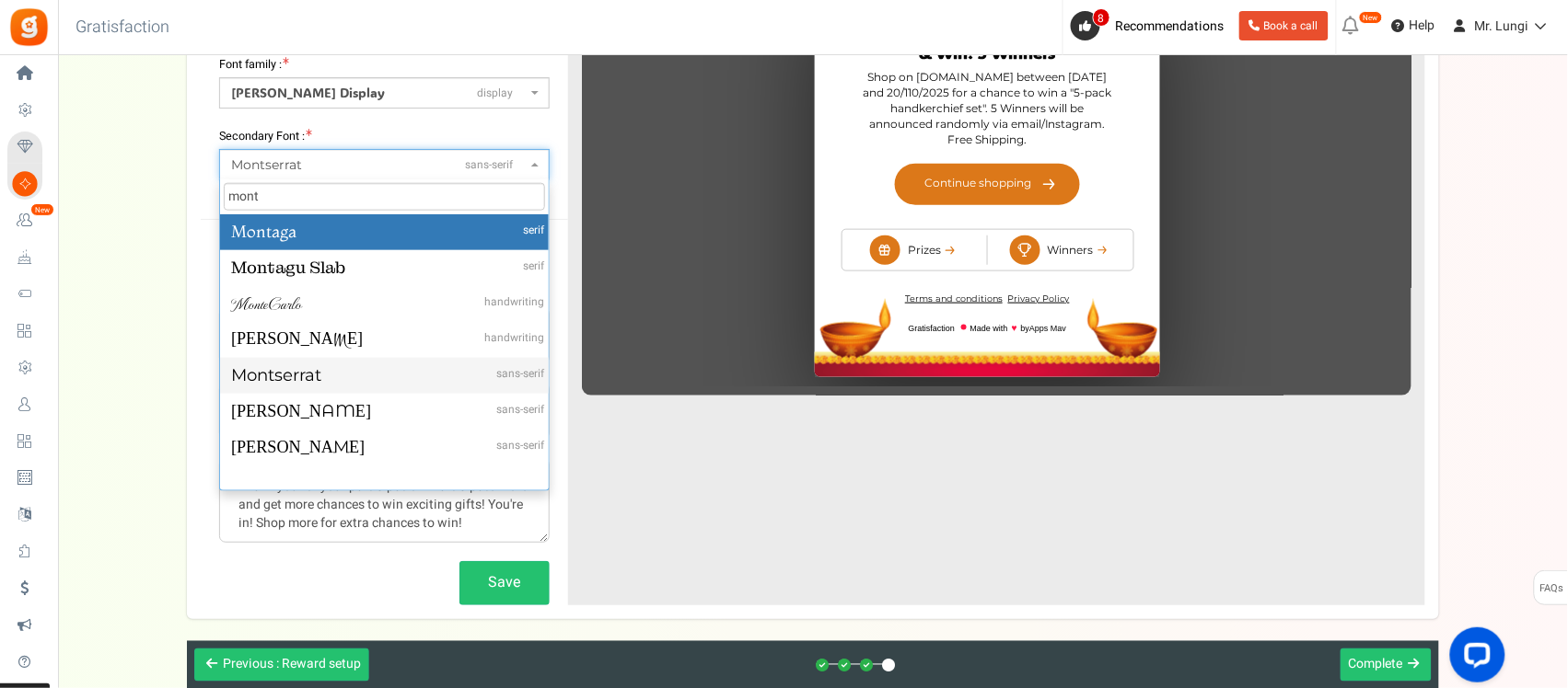
select select "957"
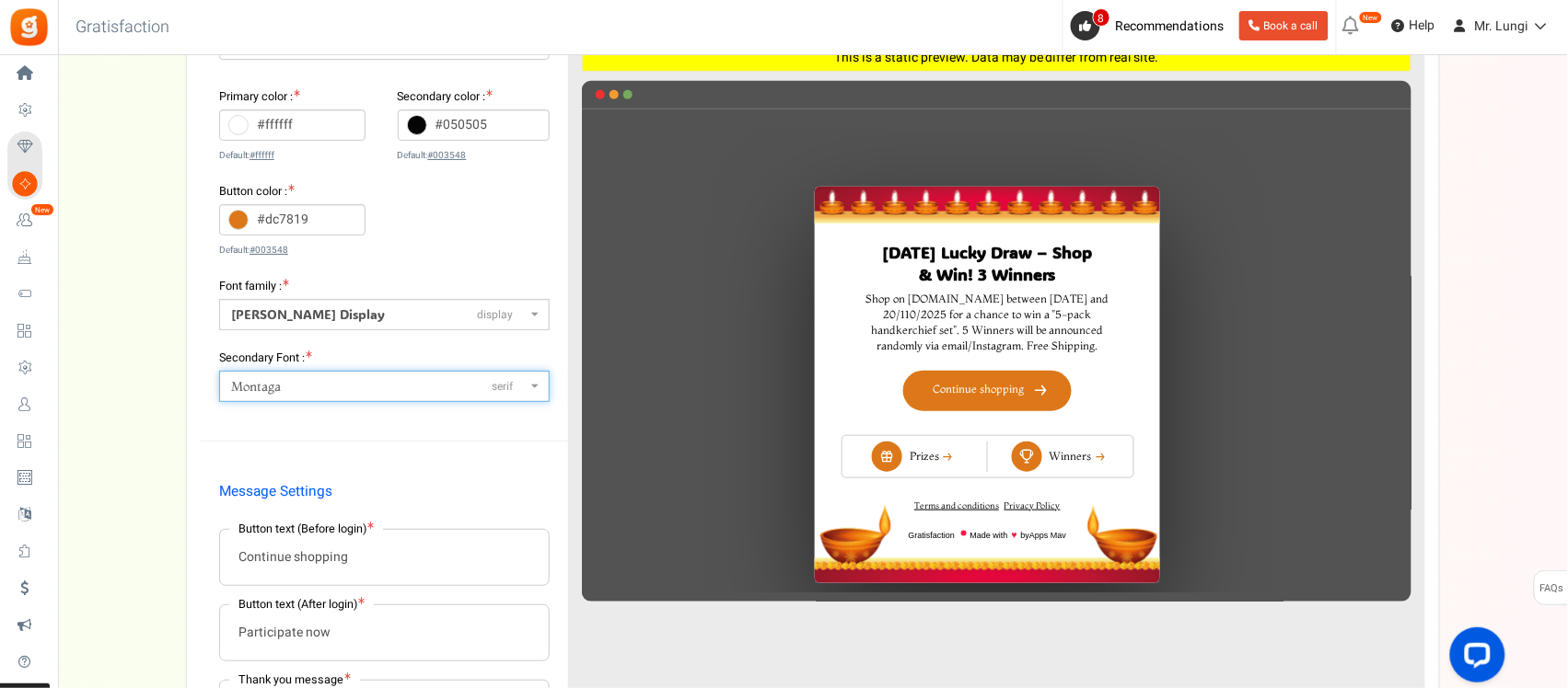
scroll to position [260, 0]
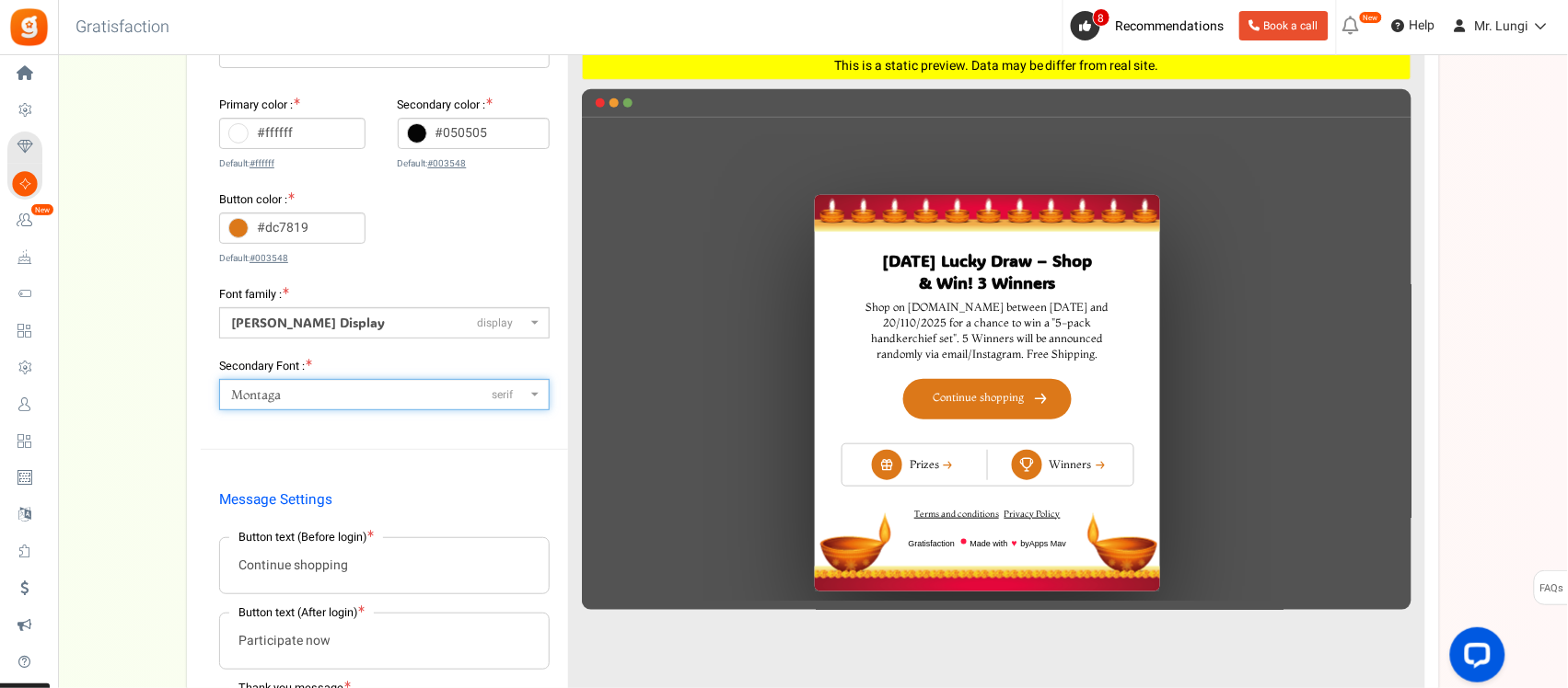
click at [485, 400] on span "Montaga serif" at bounding box center [379, 395] width 296 height 19
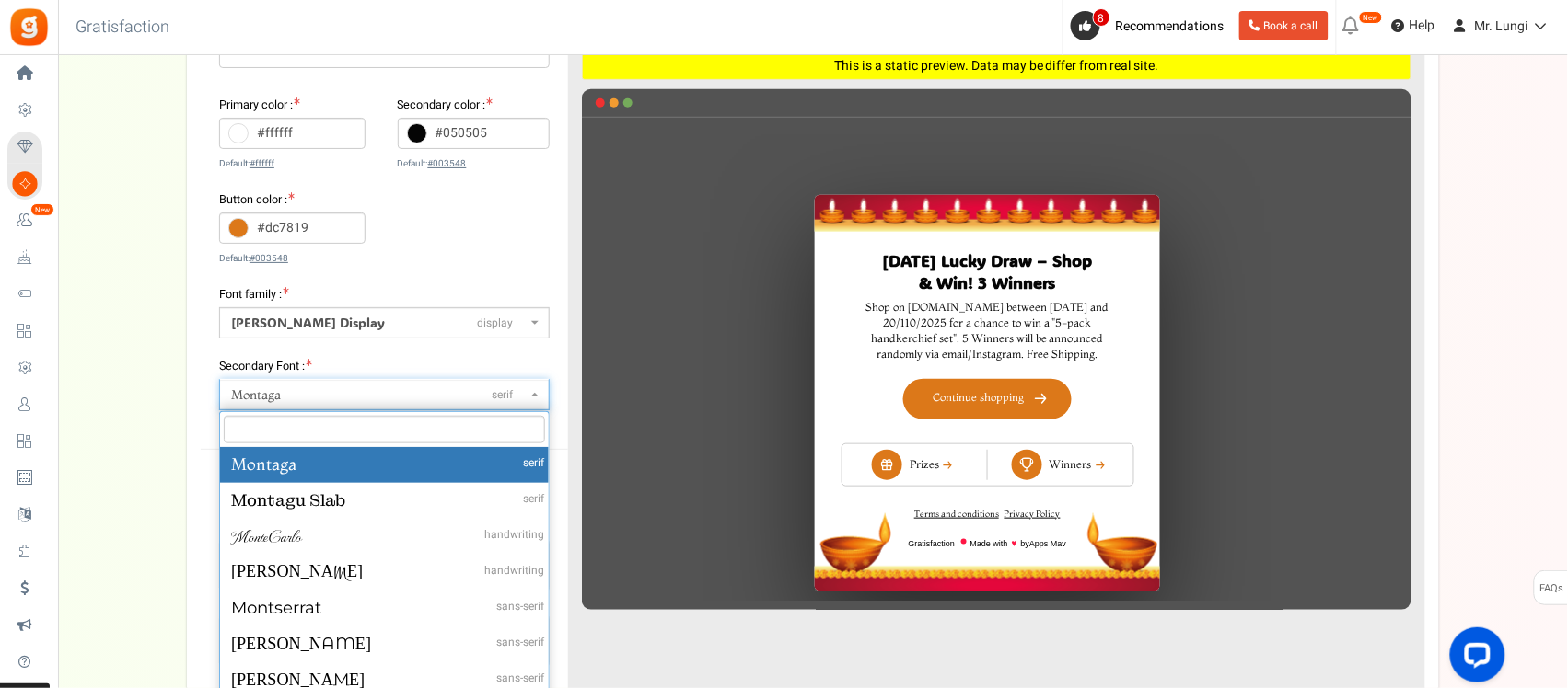
type input "mont"
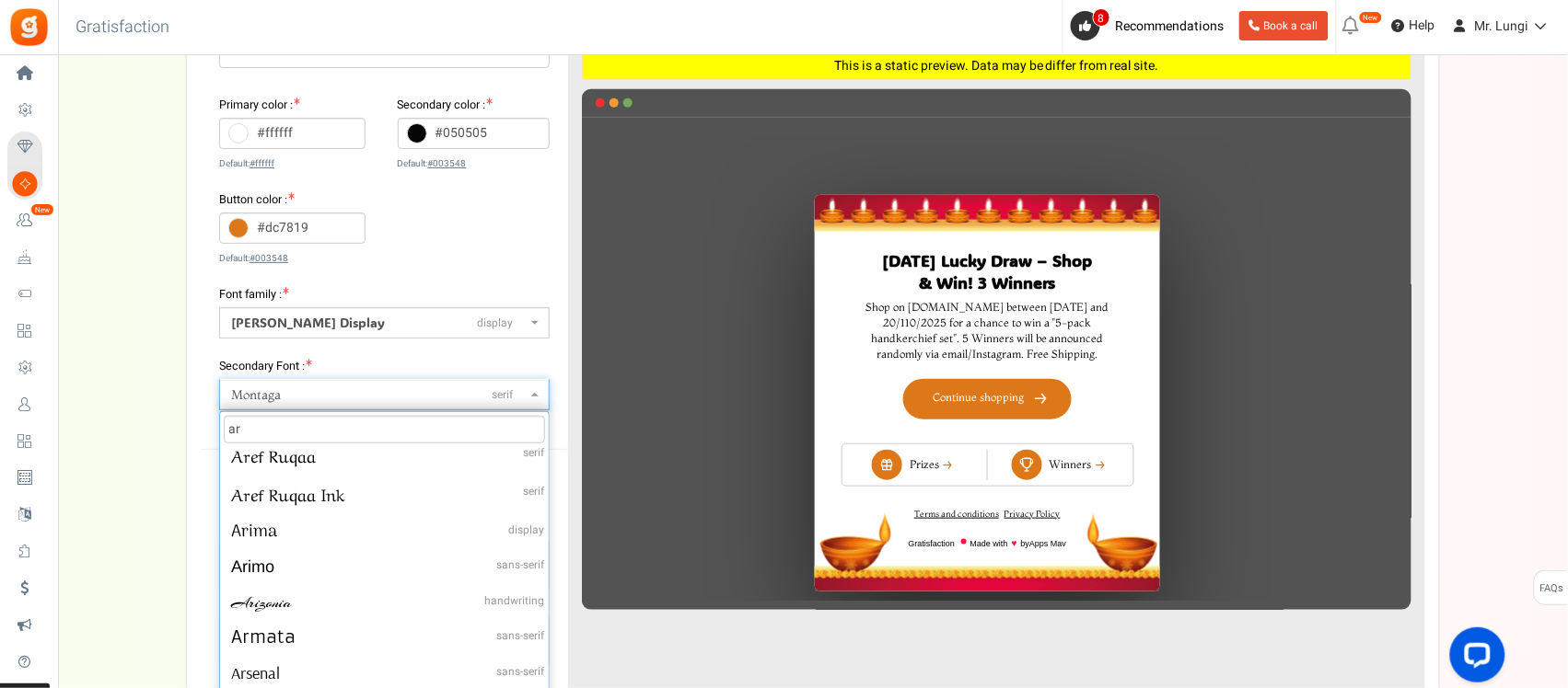
scroll to position [690, 0]
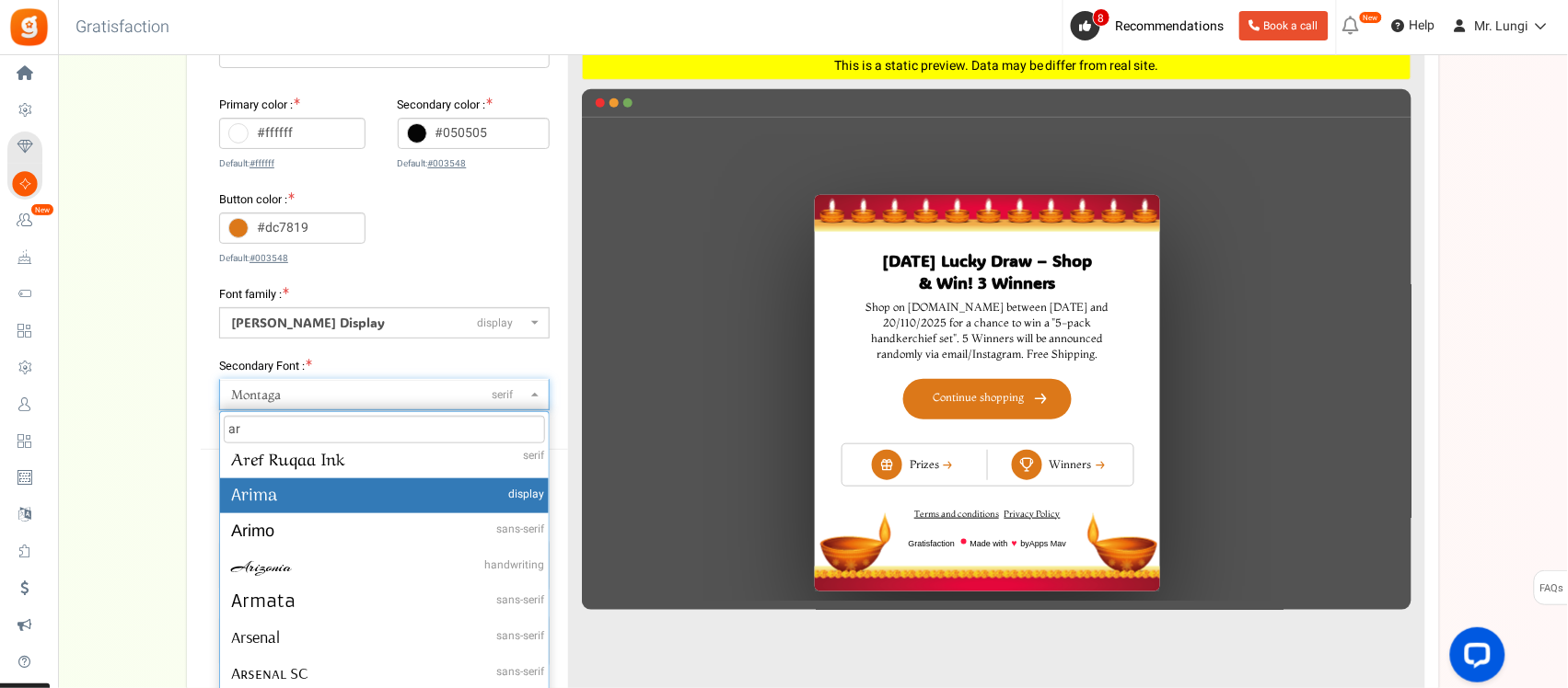
type input "ar"
select select "105"
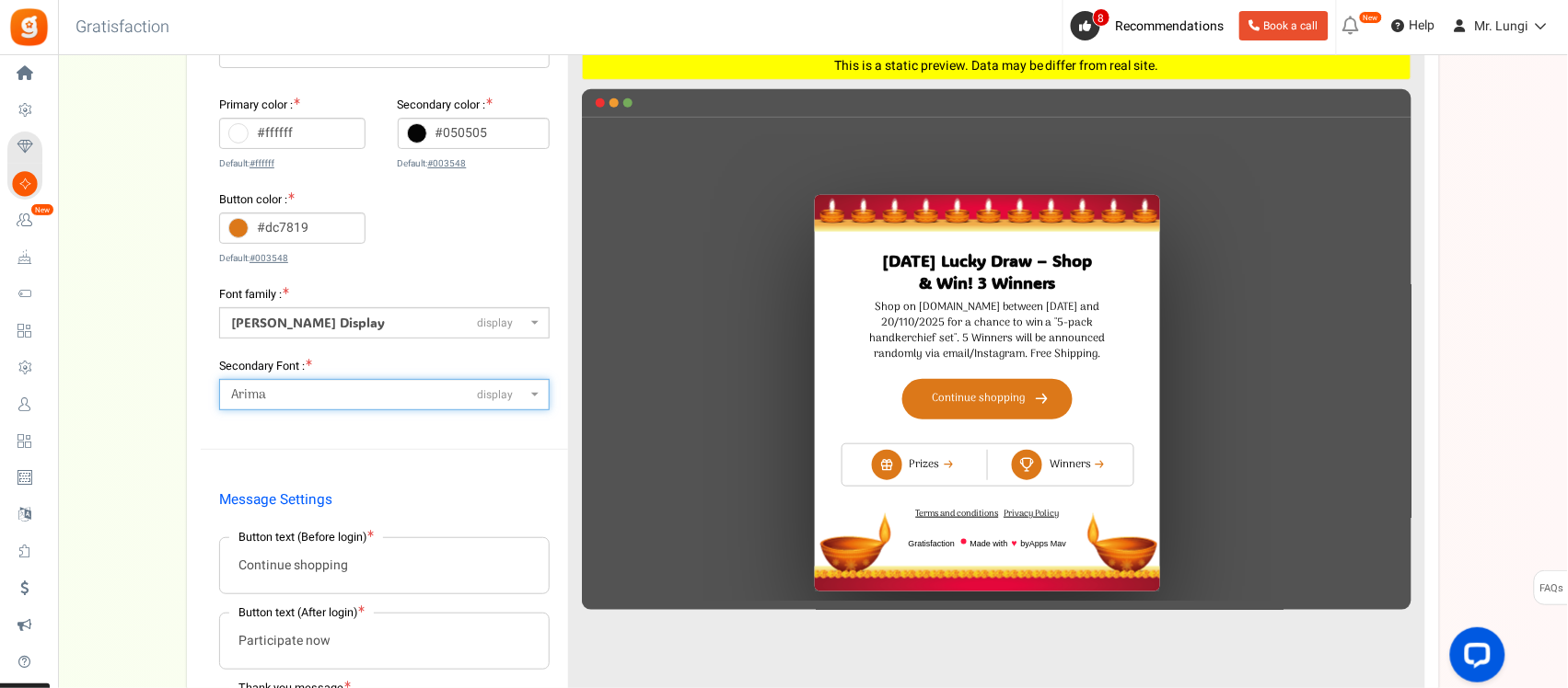
click at [301, 391] on span "Arima display" at bounding box center [379, 395] width 296 height 19
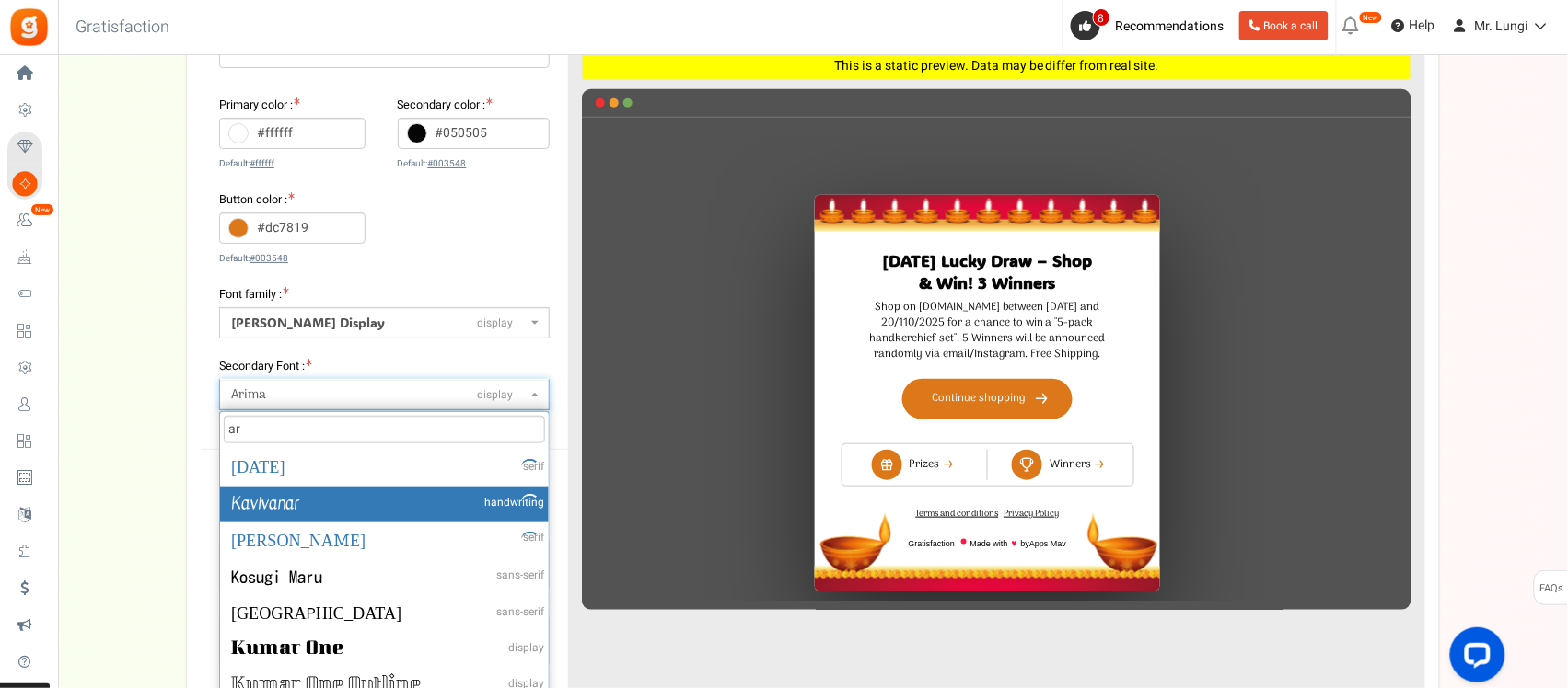
scroll to position [3359, 0]
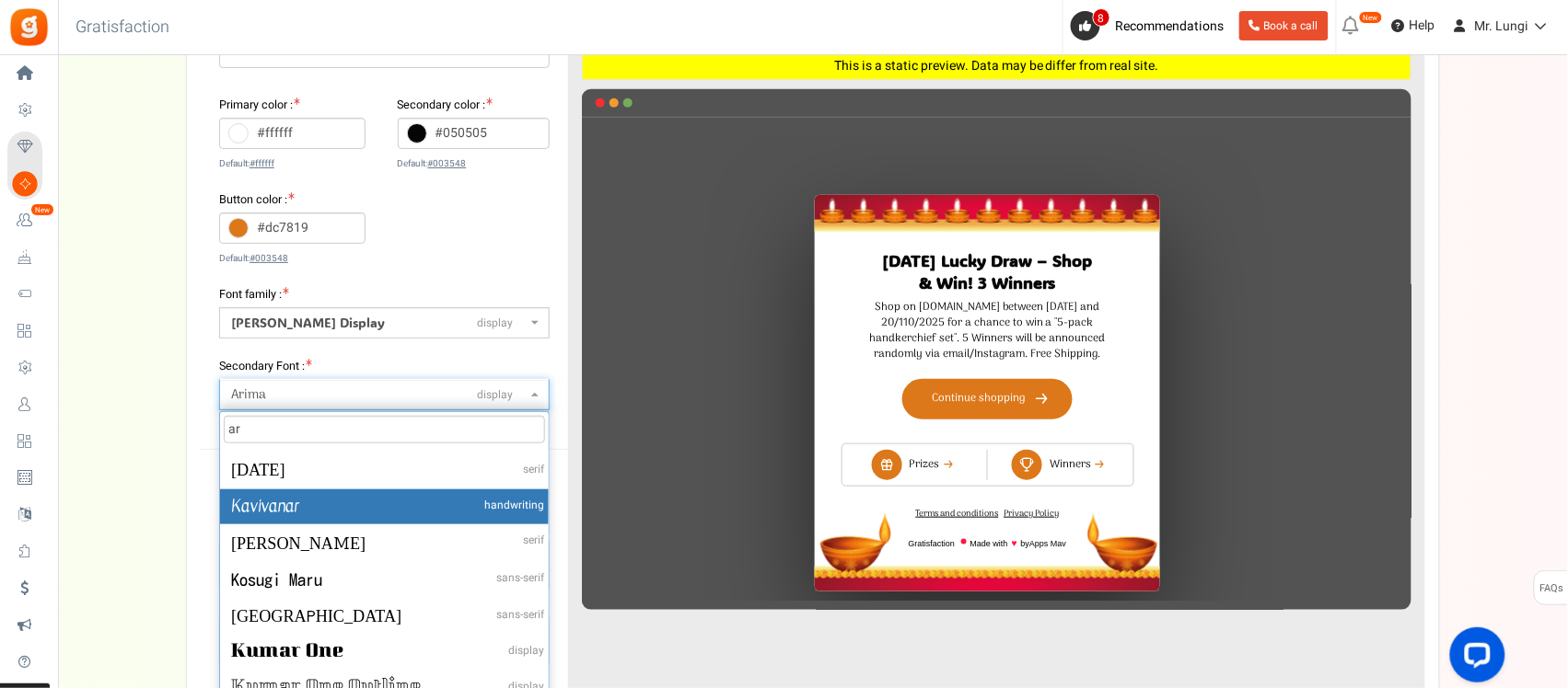
type input "a"
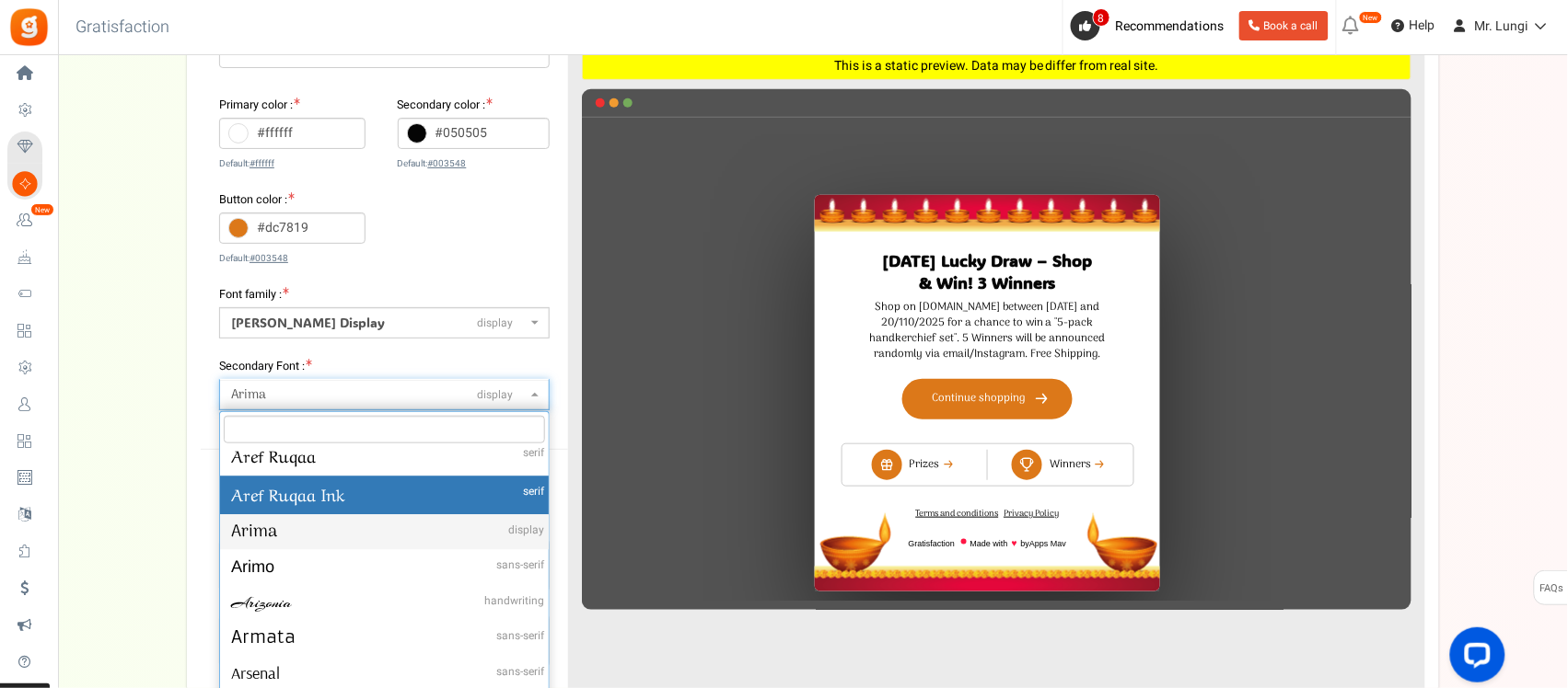
scroll to position [3819, 0]
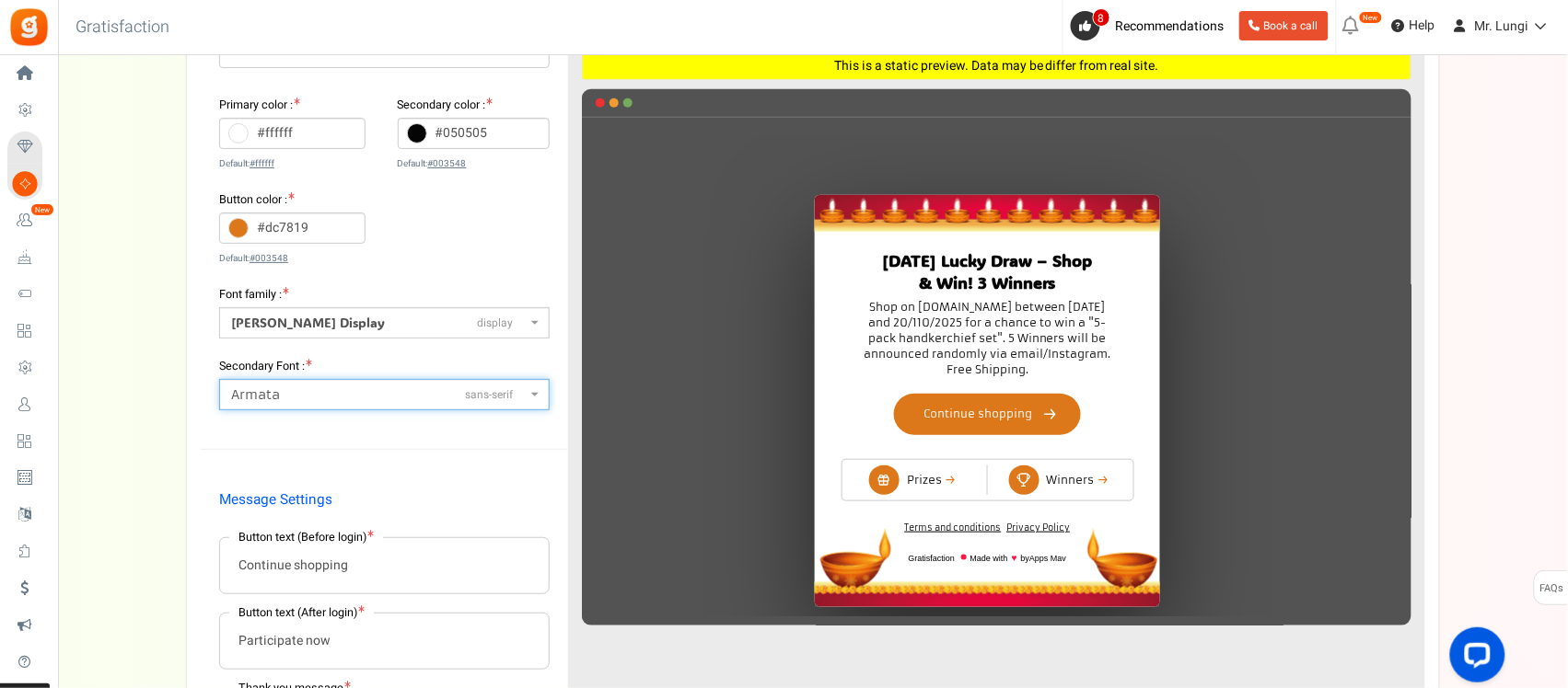
click at [310, 400] on span "Armata sans-serif" at bounding box center [379, 395] width 296 height 19
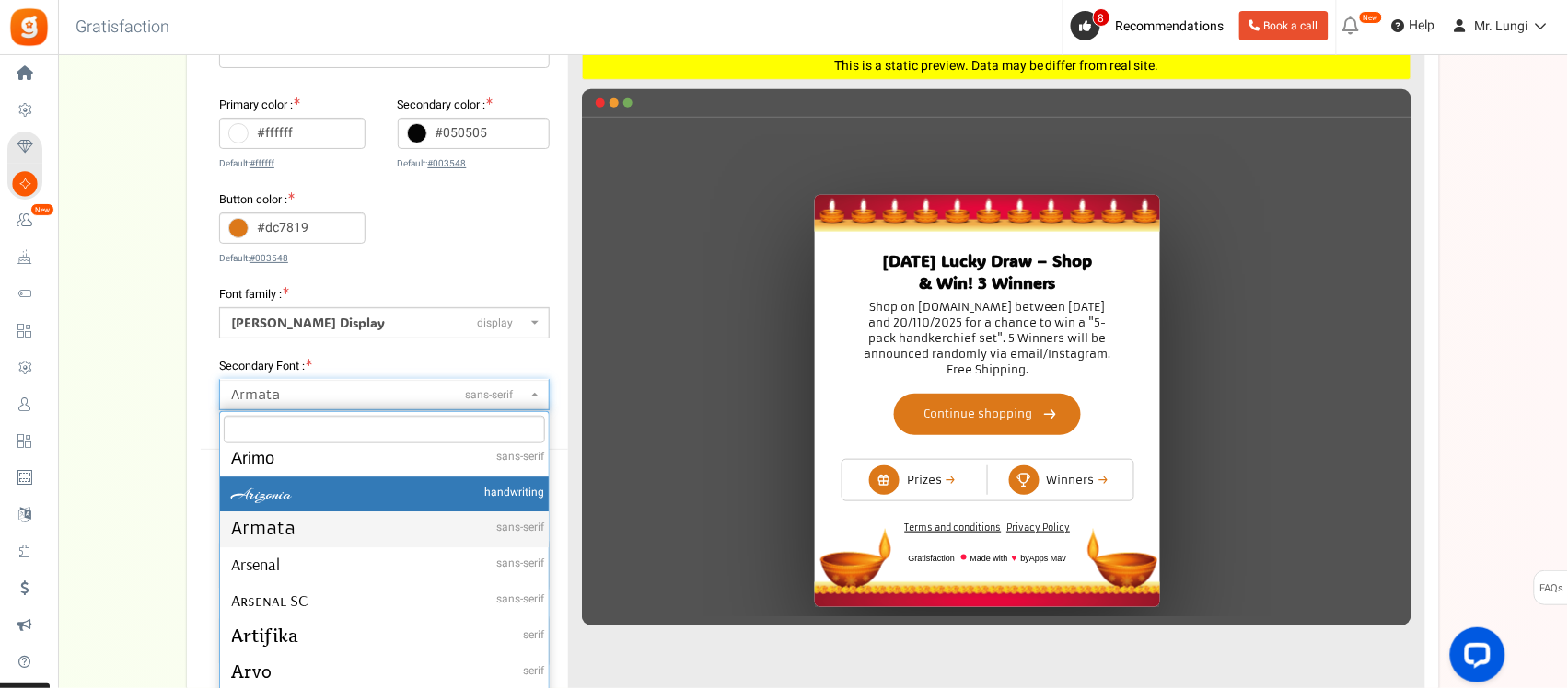
scroll to position [3928, 0]
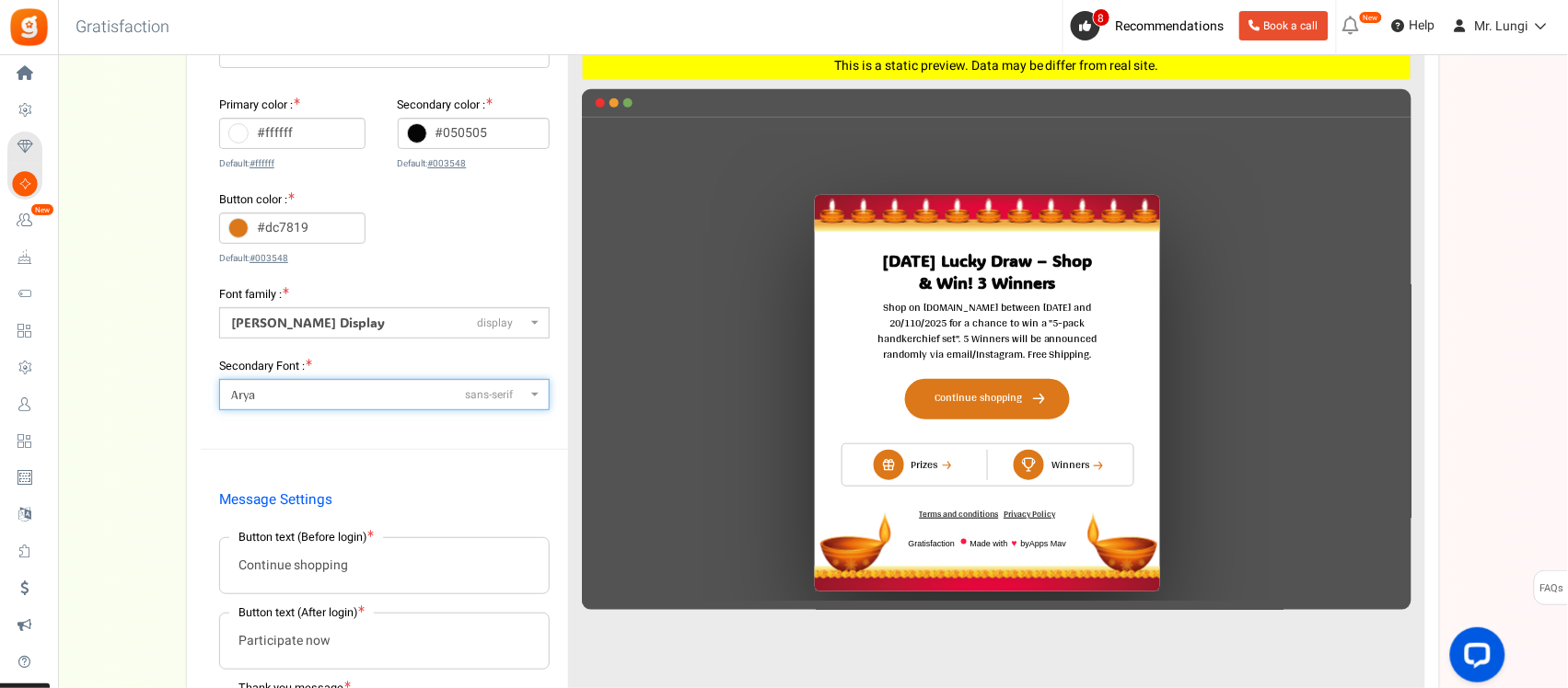
click at [265, 393] on span "Arya sans-serif" at bounding box center [379, 395] width 296 height 19
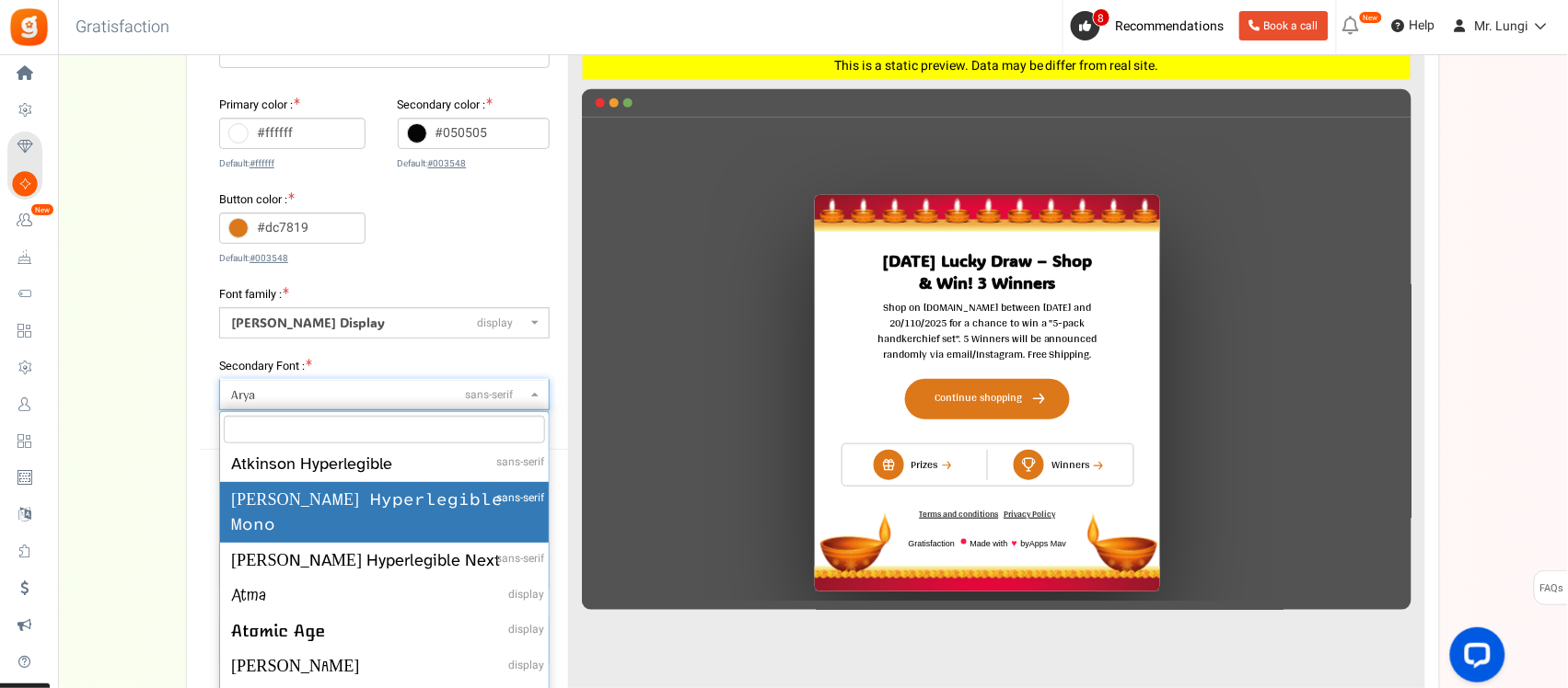
scroll to position [4569, 0]
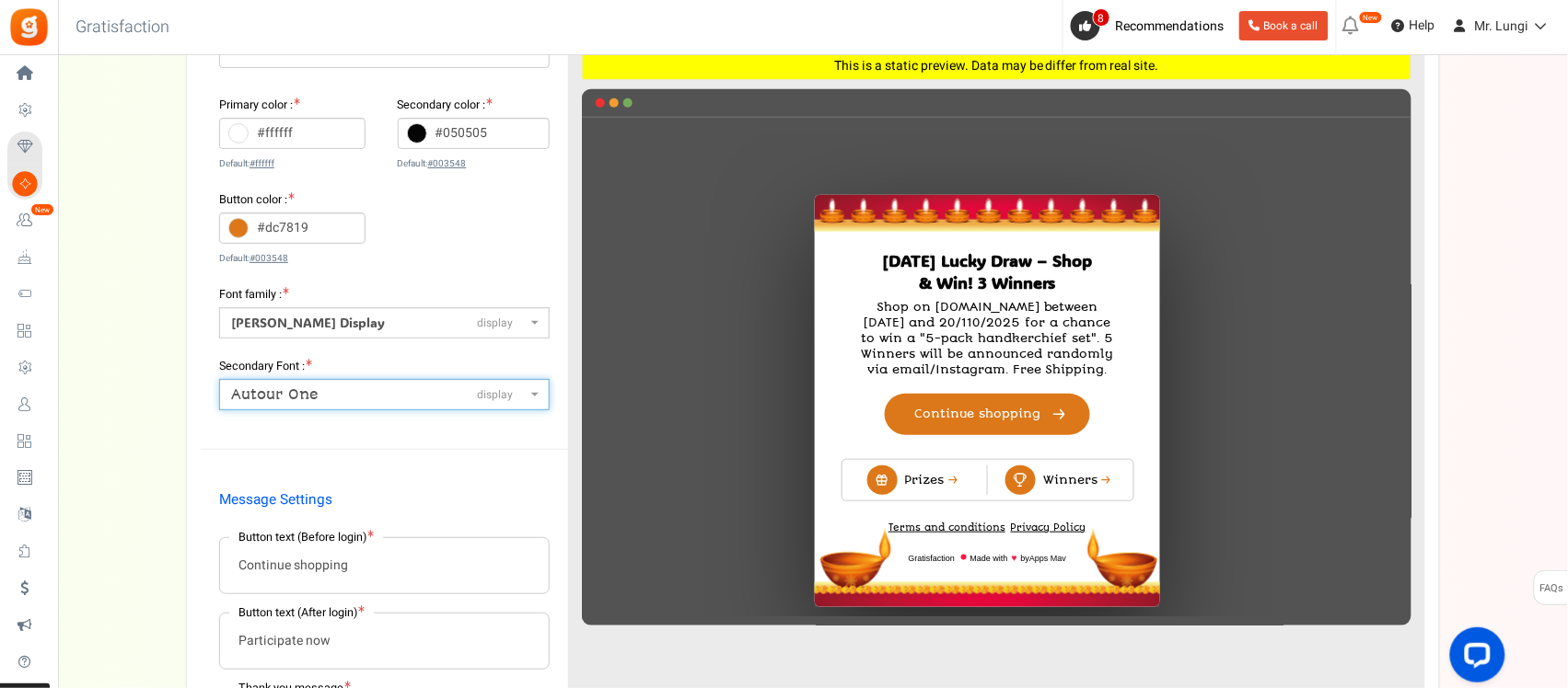
click at [330, 405] on span "Autour One display" at bounding box center [379, 395] width 296 height 19
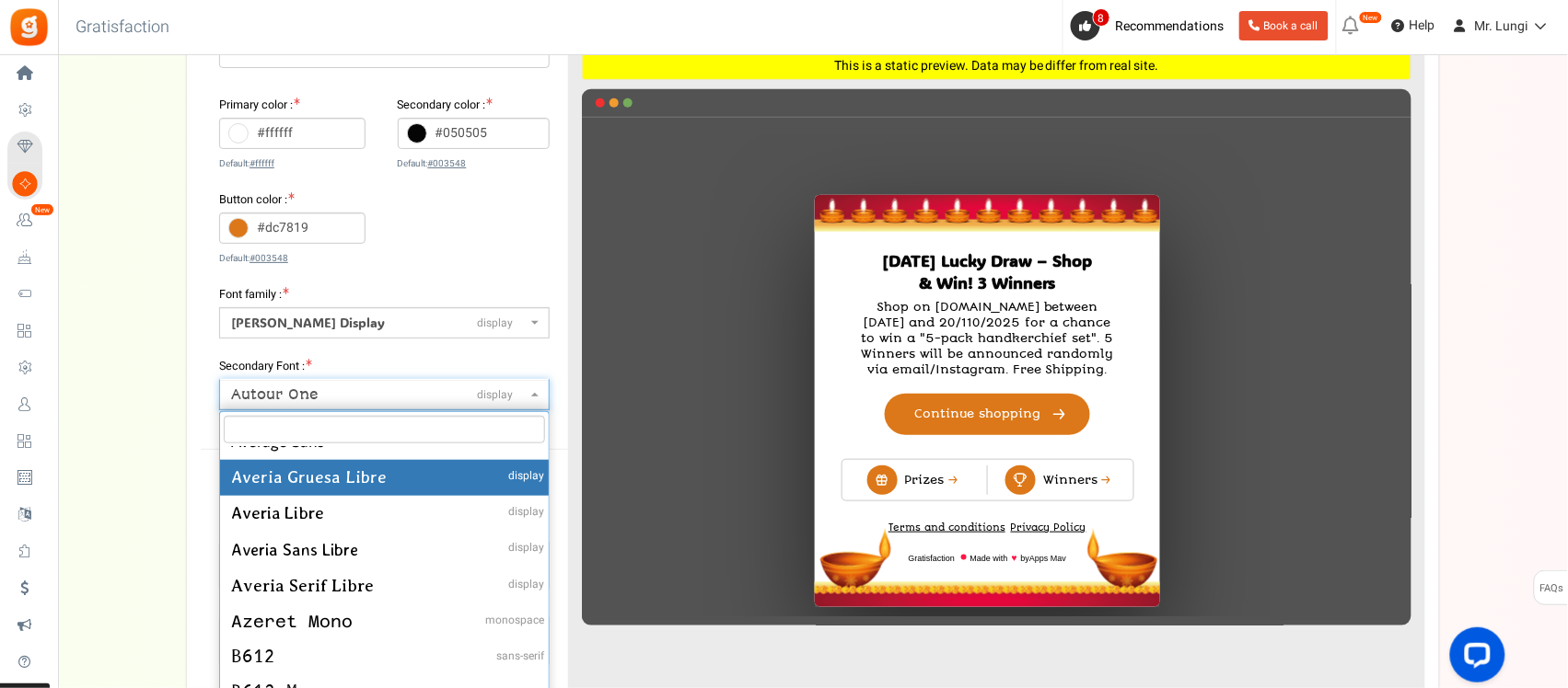
scroll to position [4868, 0]
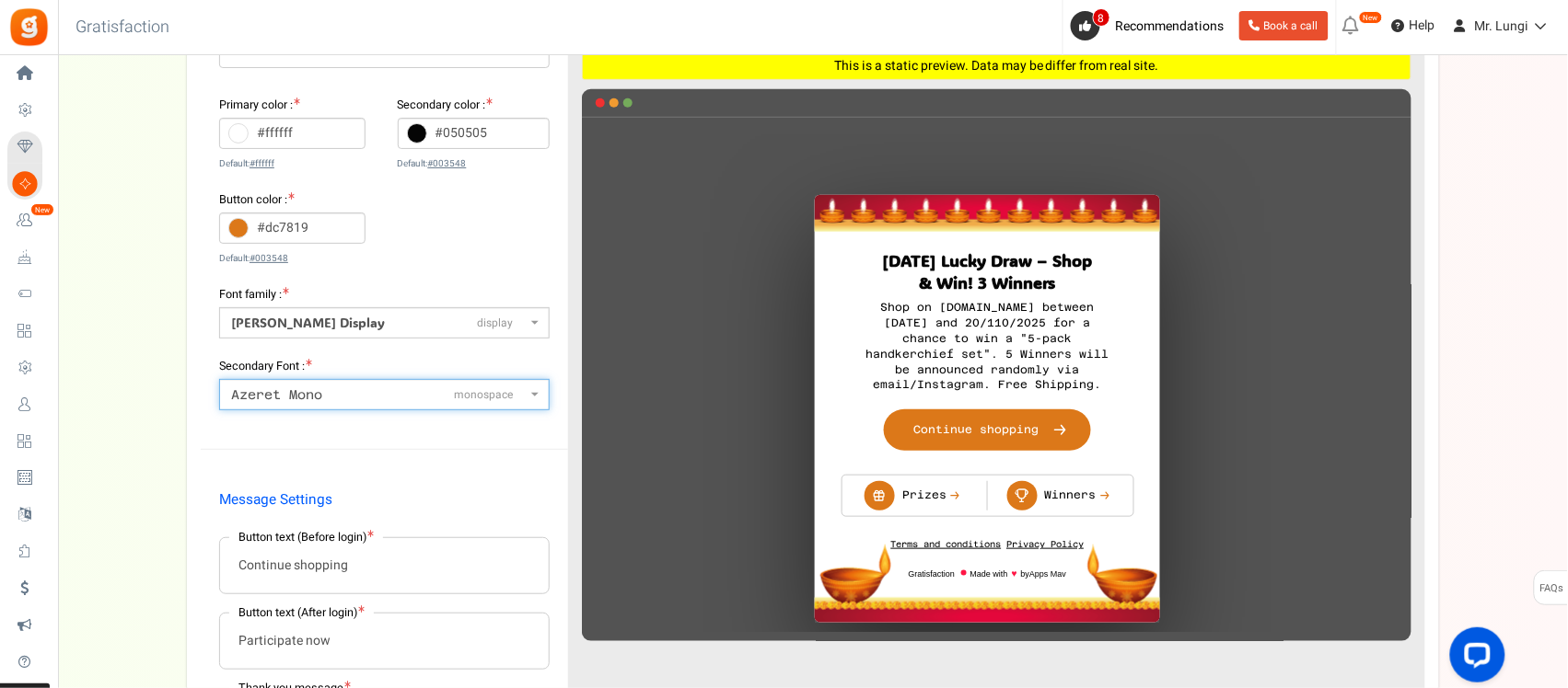
click at [319, 387] on span "Azeret Mono monospace" at bounding box center [379, 395] width 296 height 19
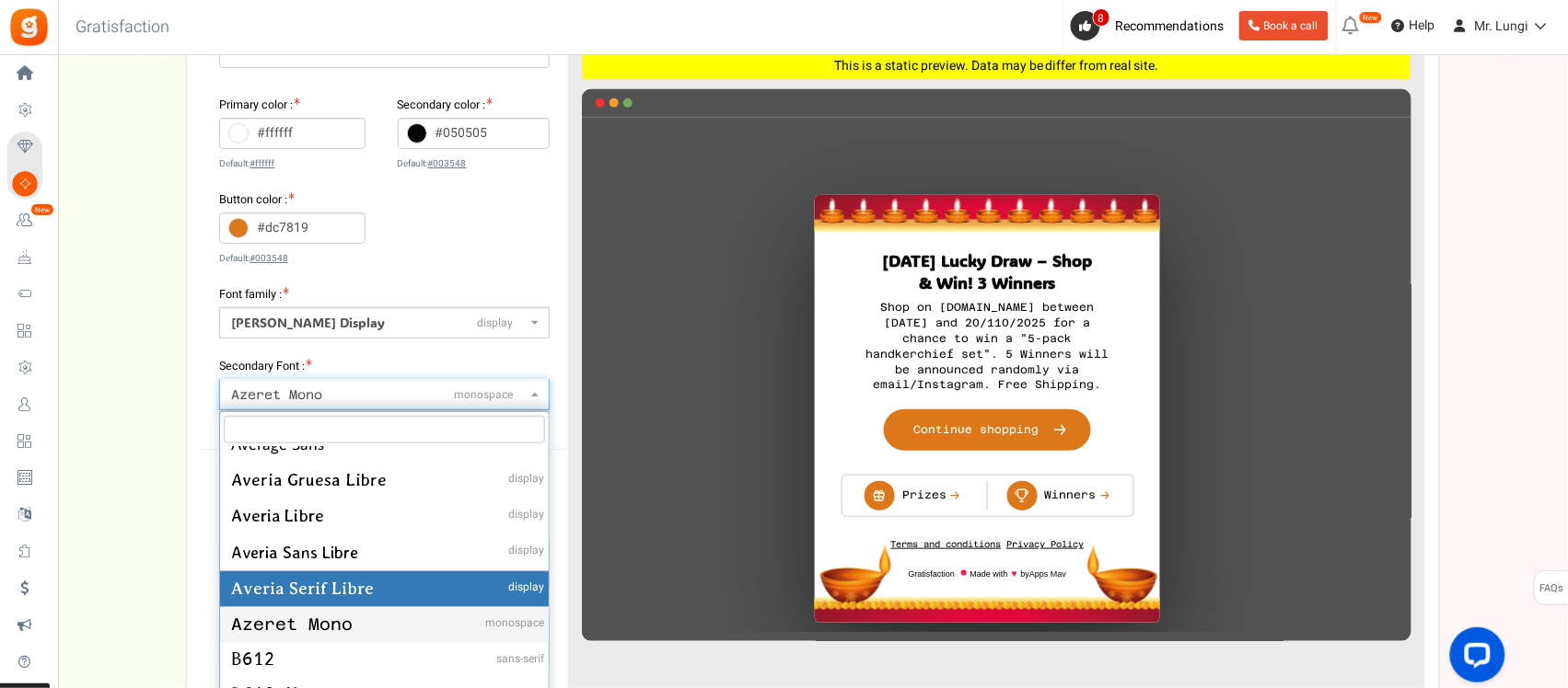
scroll to position [4776, 0]
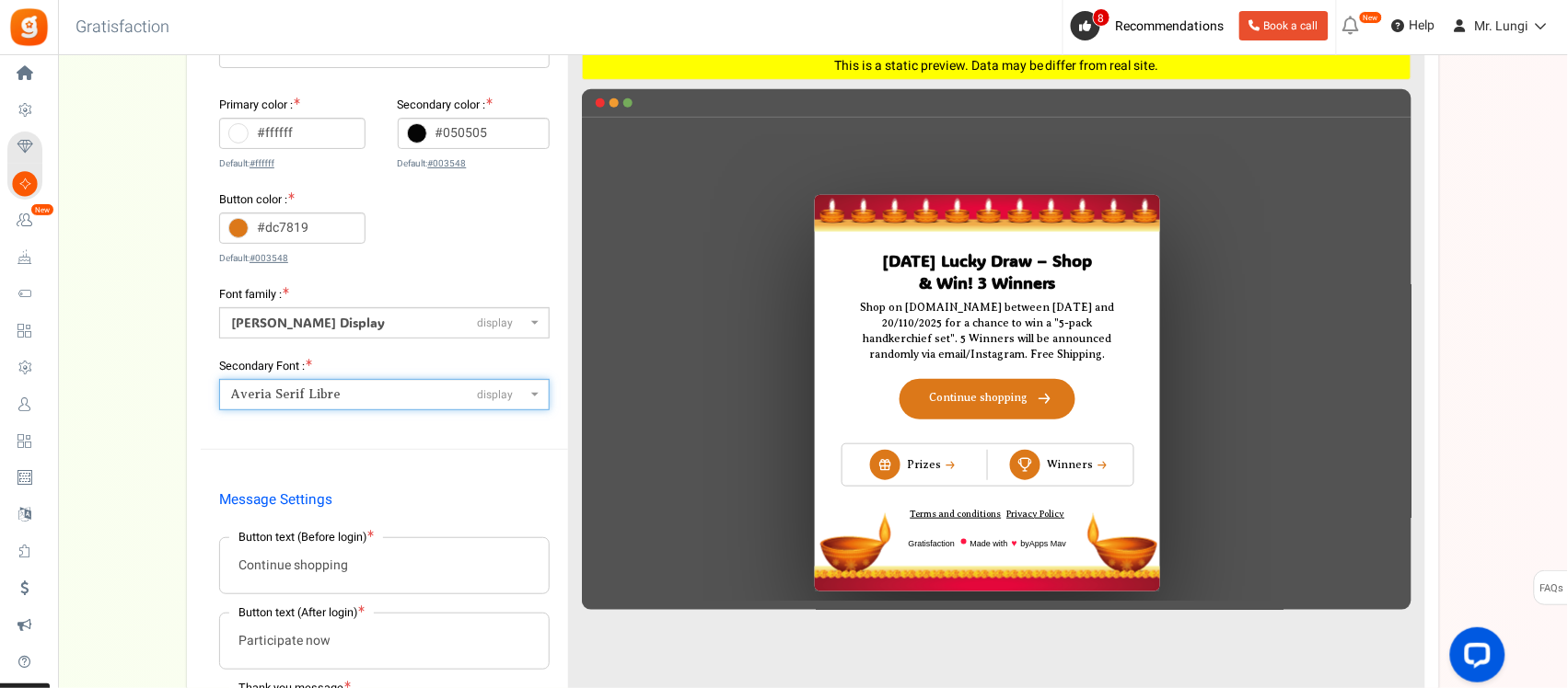
click at [323, 398] on span "Averia Serif Libre" at bounding box center [286, 394] width 110 height 14
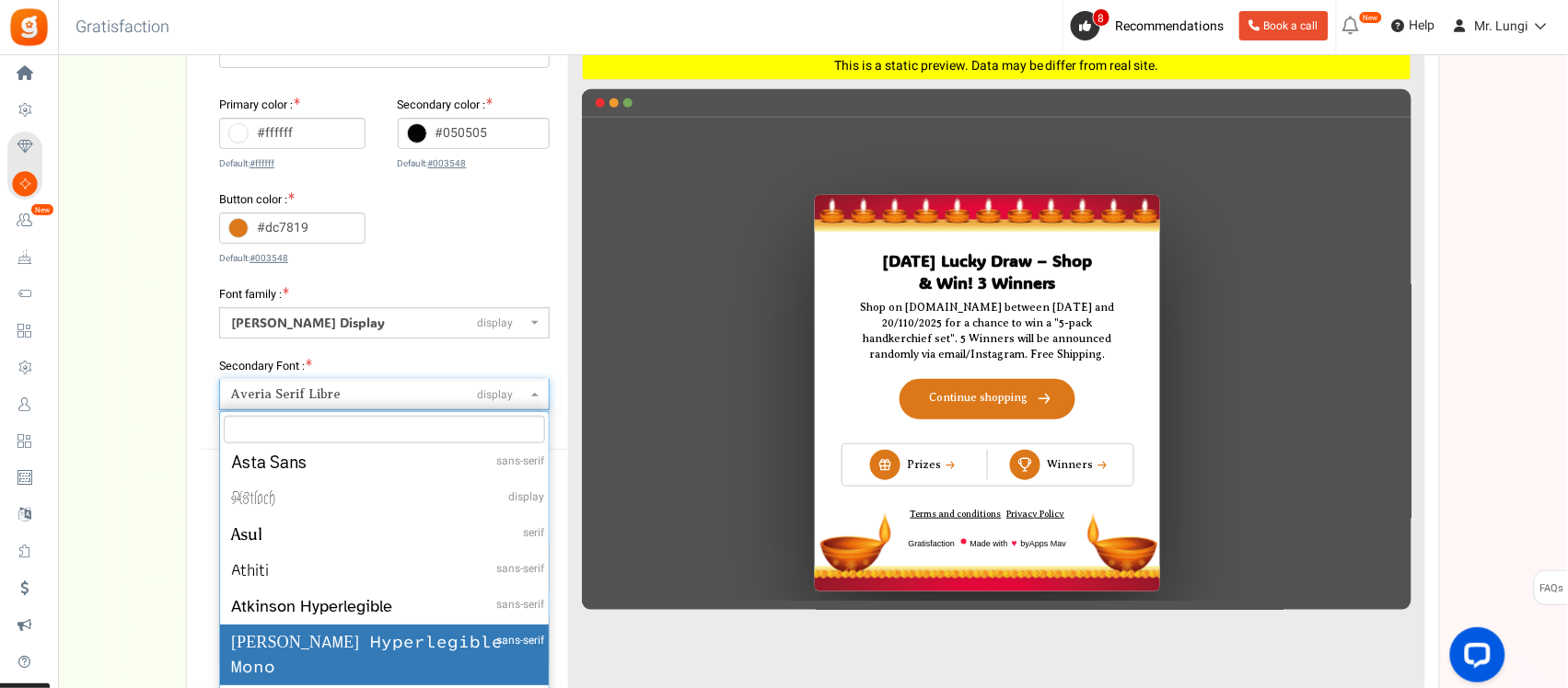
scroll to position [4279, 0]
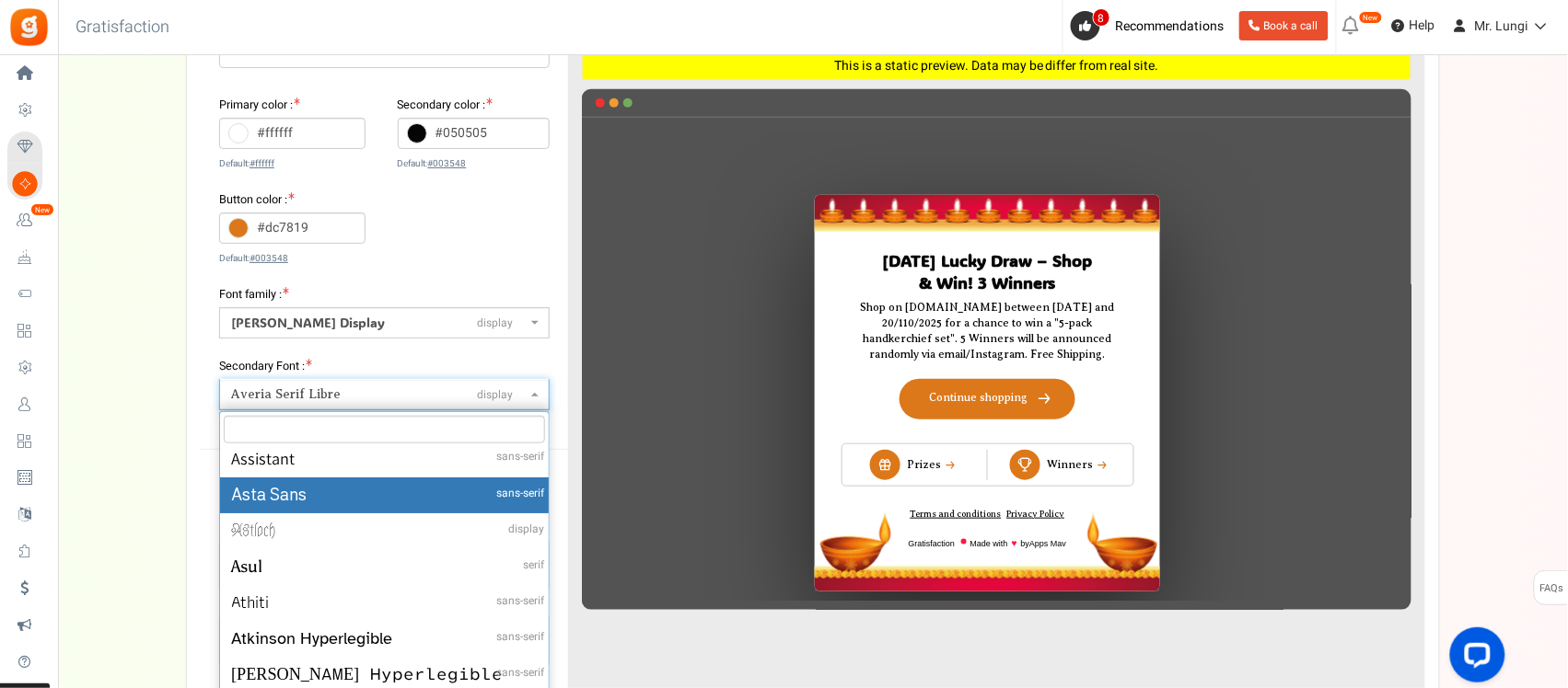
select select "120"
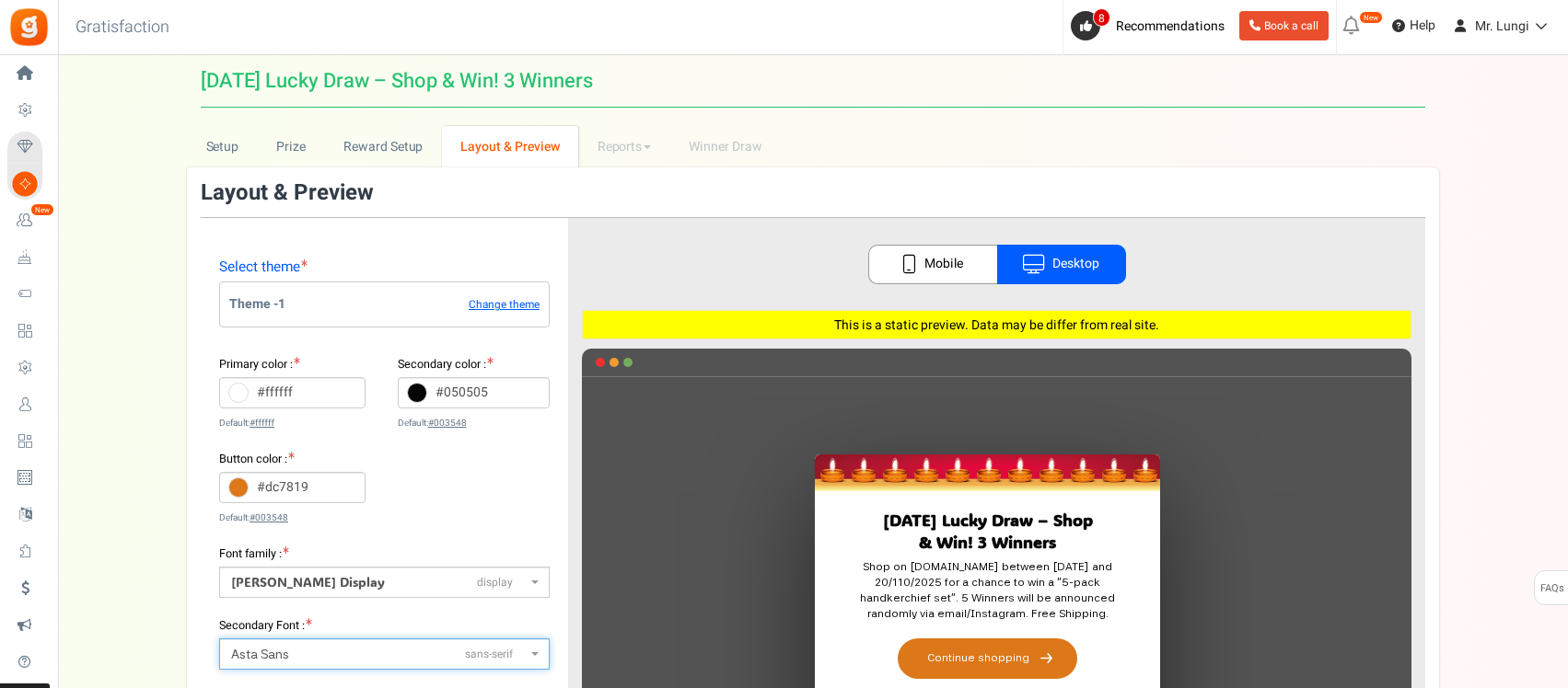
select select "1"
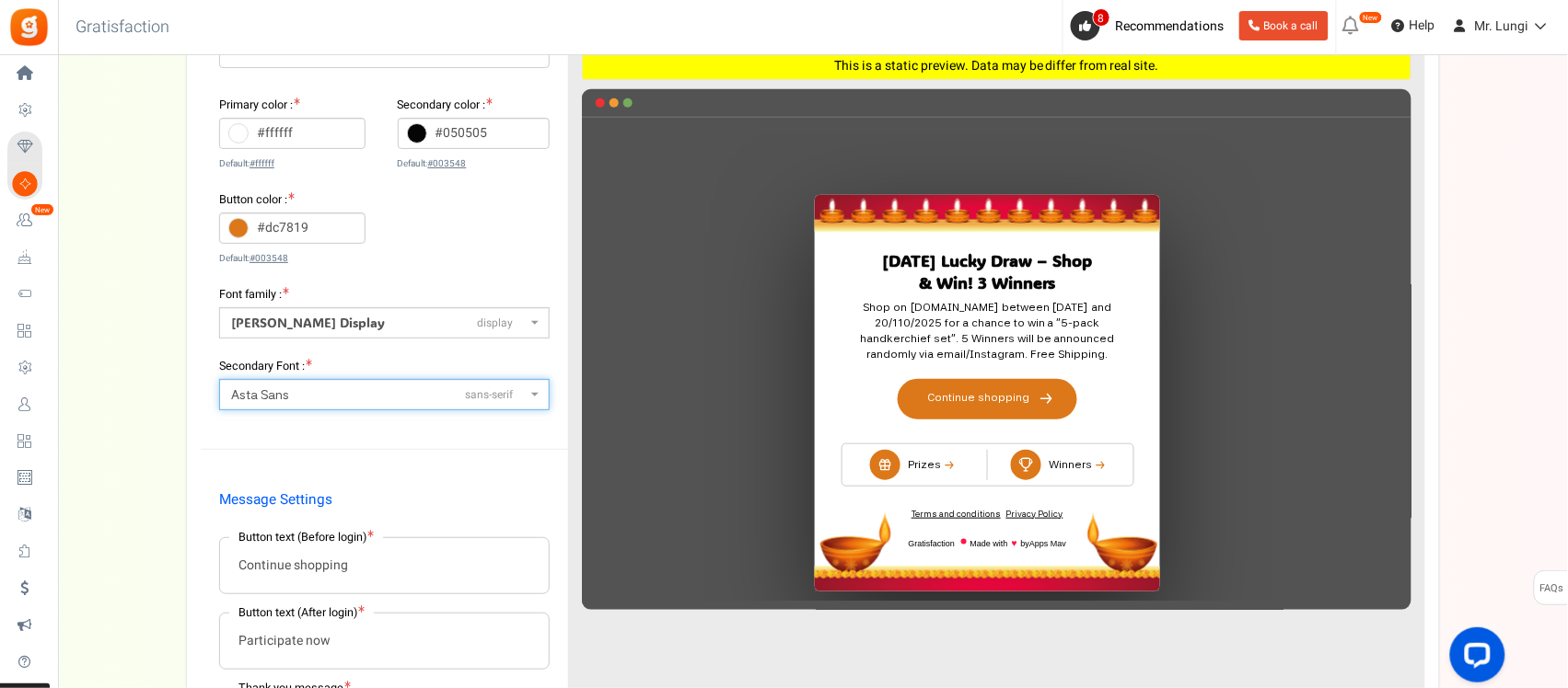
click at [296, 385] on span "Asta Sans sans-serif" at bounding box center [384, 394] width 331 height 31
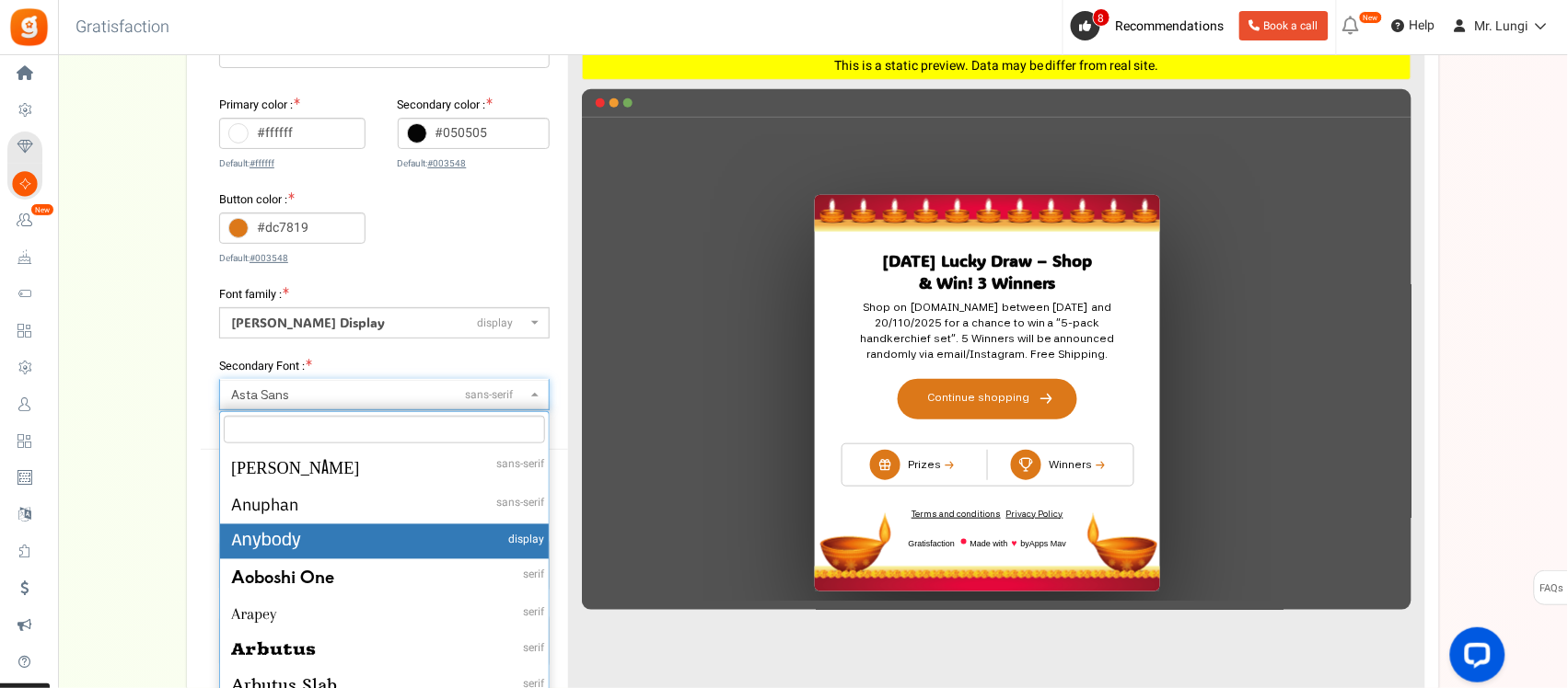
scroll to position [3316, 0]
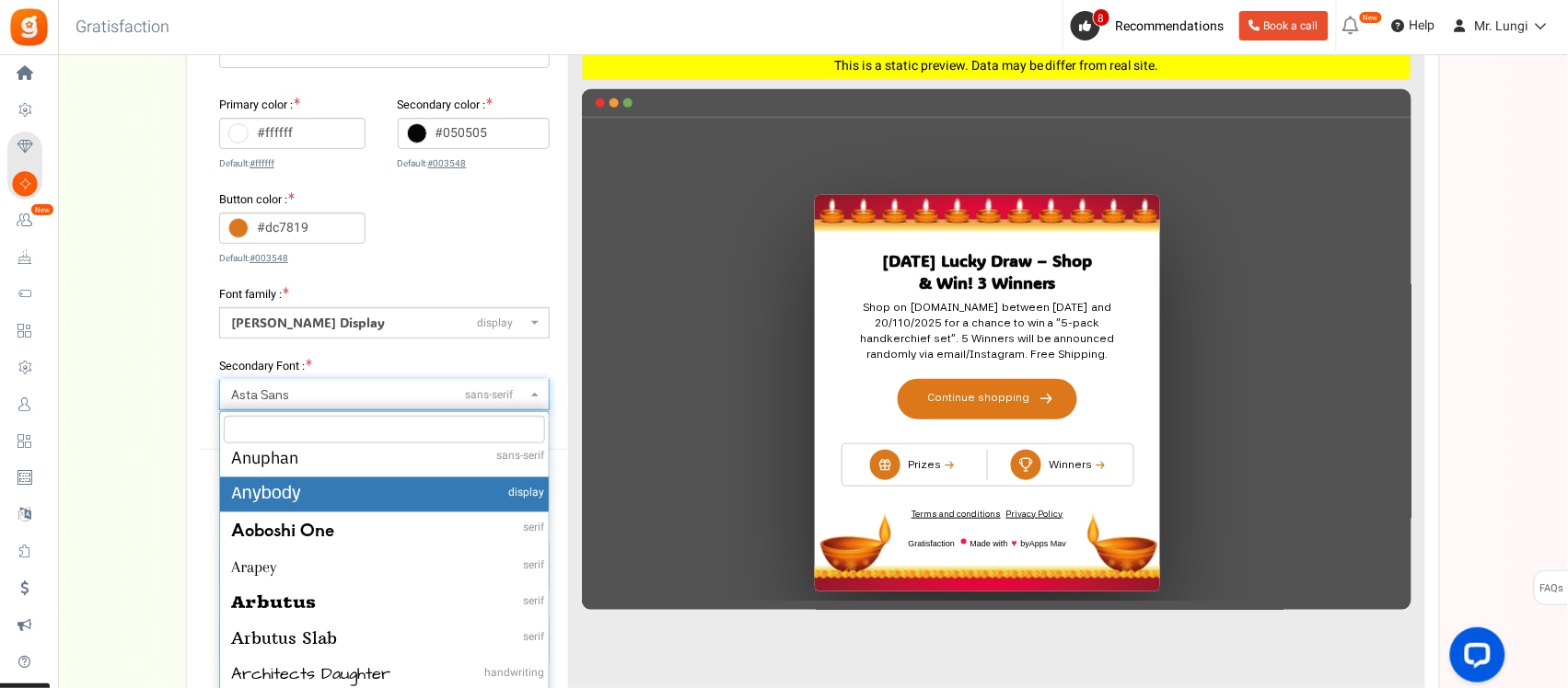
select select "93"
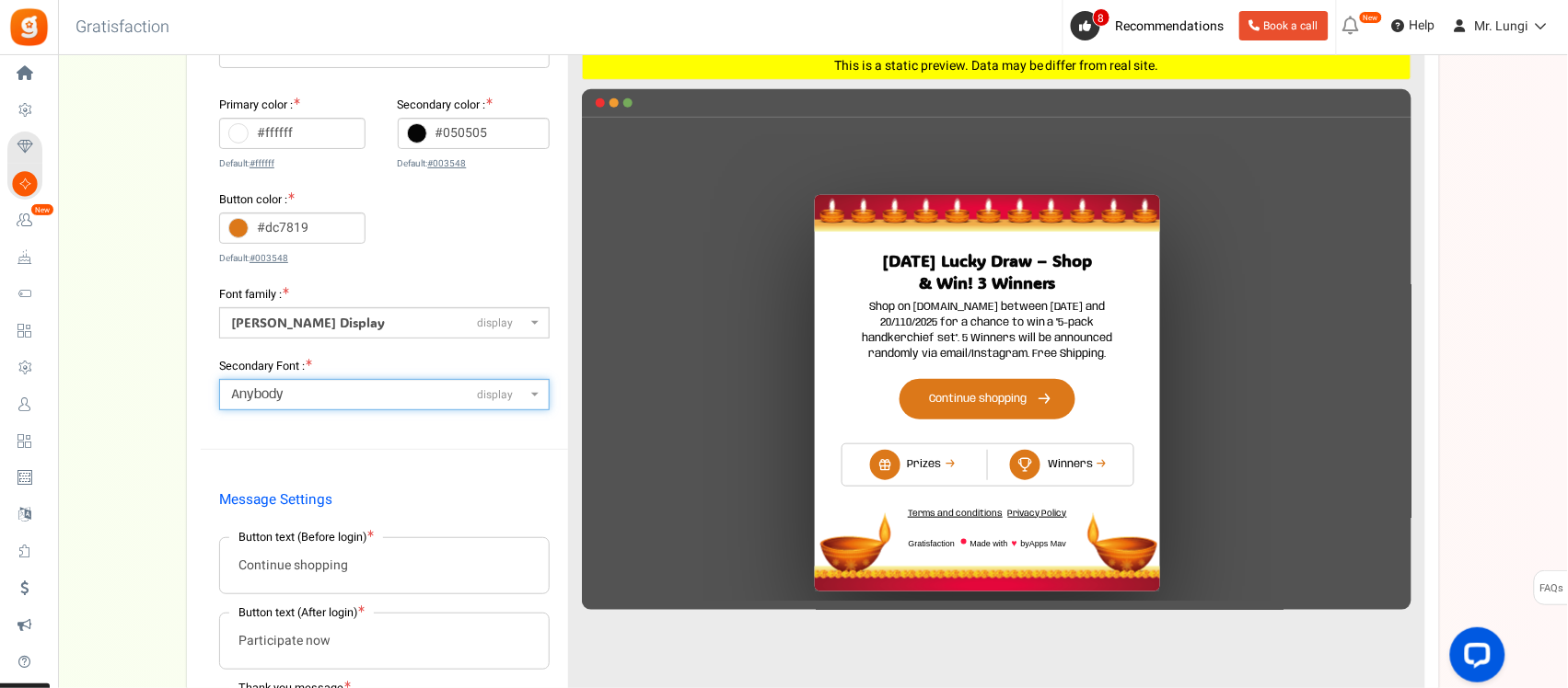
click at [348, 384] on span "Anybody display" at bounding box center [384, 394] width 331 height 31
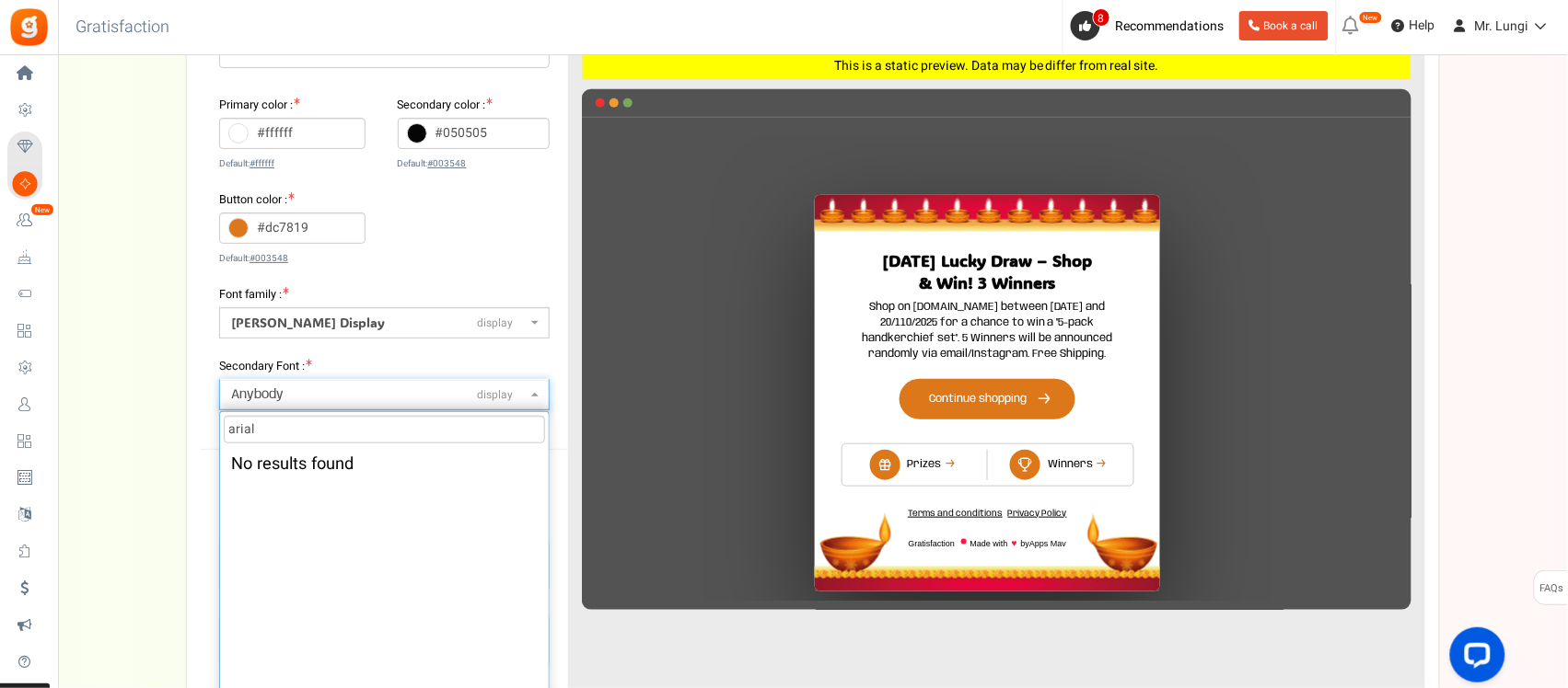
scroll to position [0, 0]
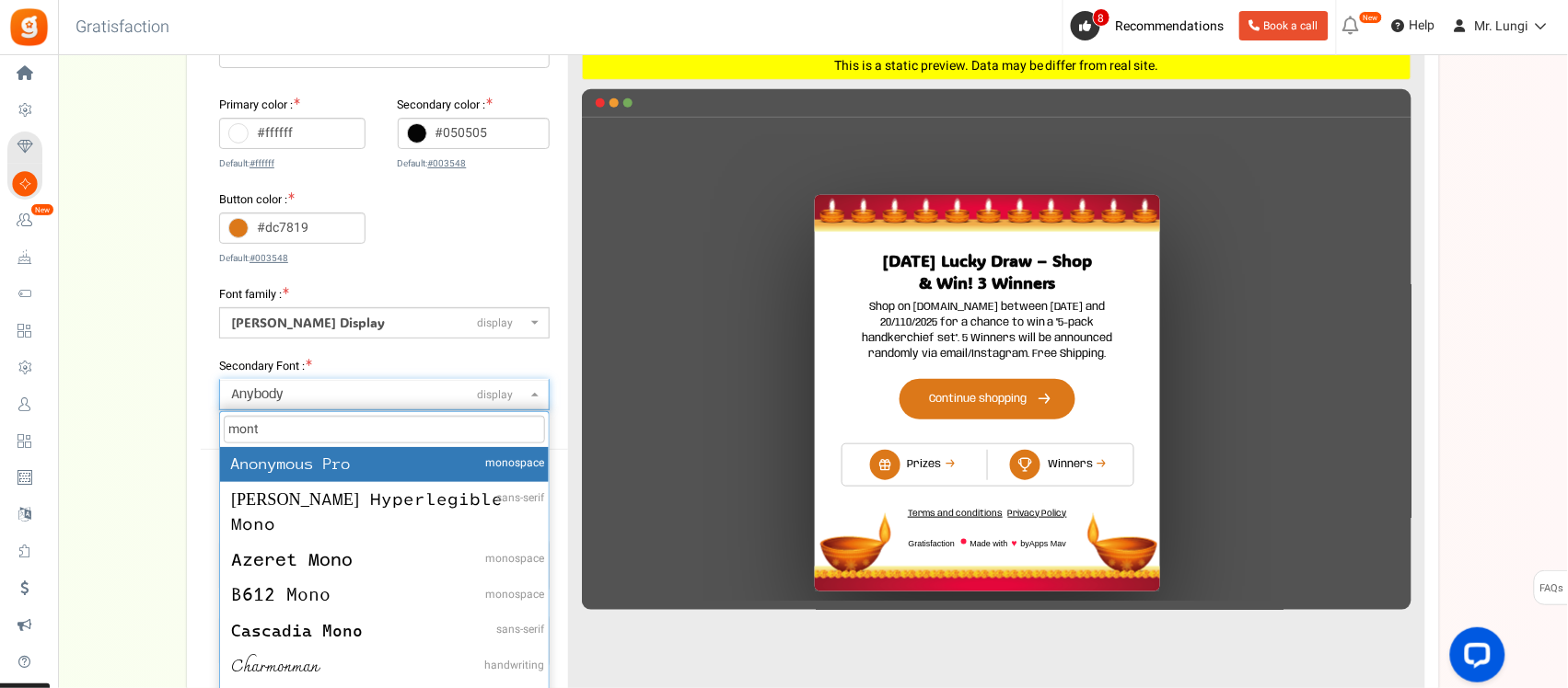
type input "monte"
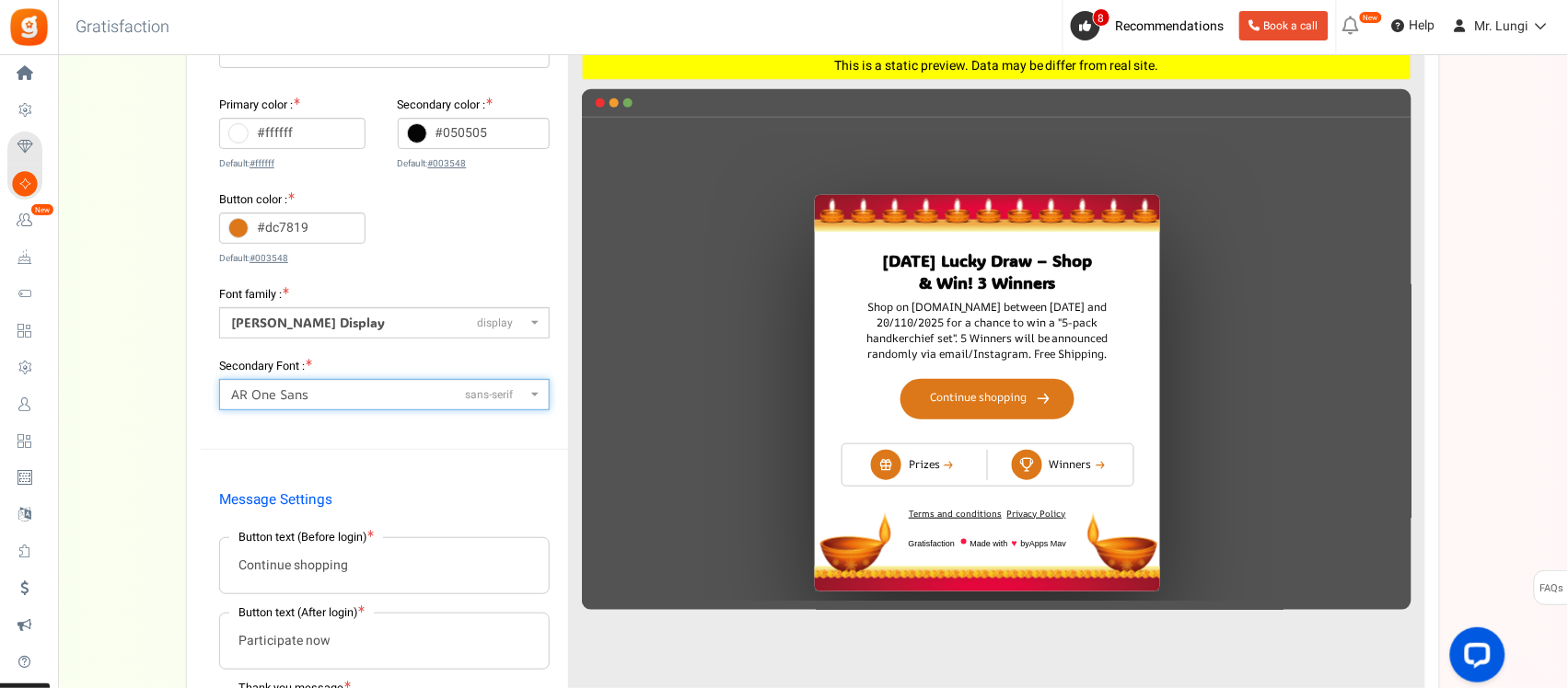
click at [356, 398] on span "AR One Sans sans-serif" at bounding box center [379, 395] width 296 height 19
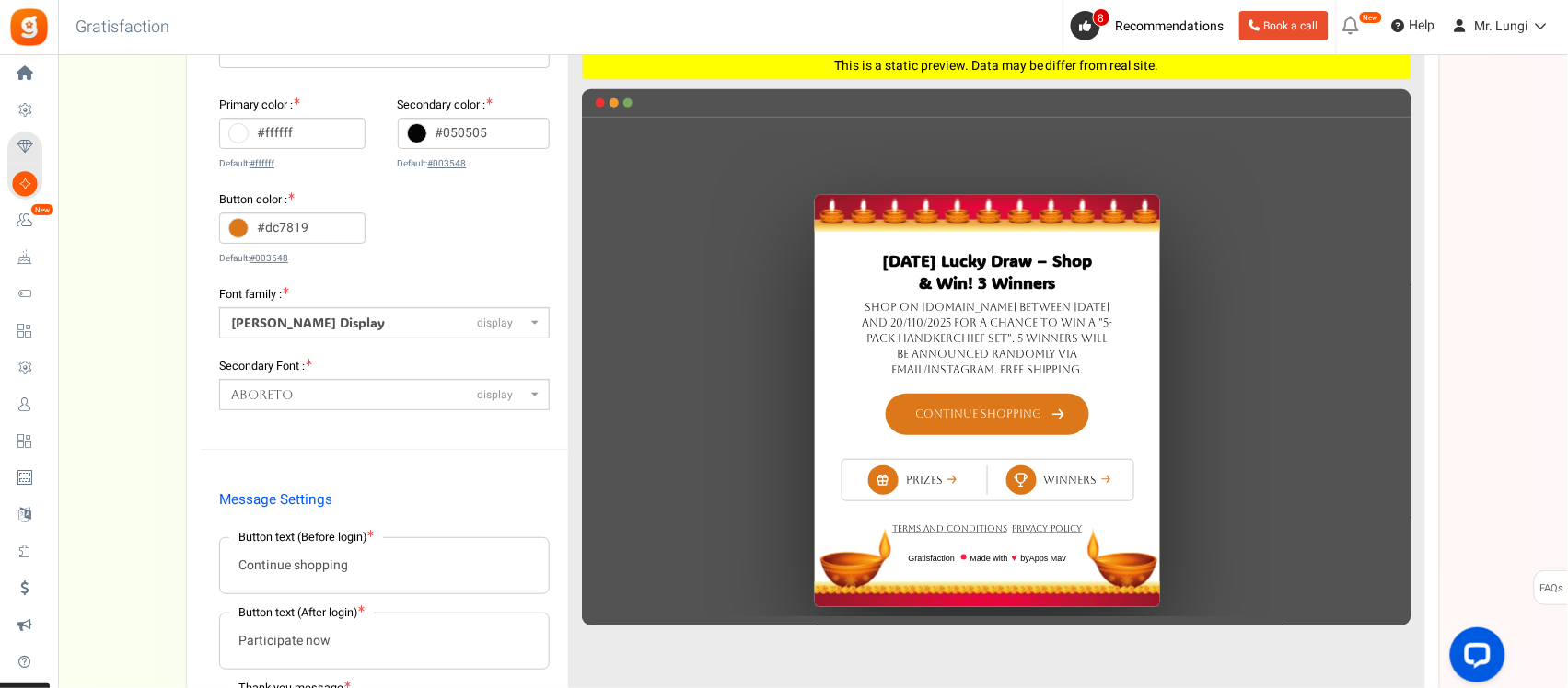
click at [300, 375] on div "Secondary Font : ABeeZeesans-serif [PERSON_NAME] Displaydisplay AR One Sanssans…" at bounding box center [384, 384] width 331 height 53
click at [300, 393] on span "Aboreto display" at bounding box center [379, 395] width 296 height 19
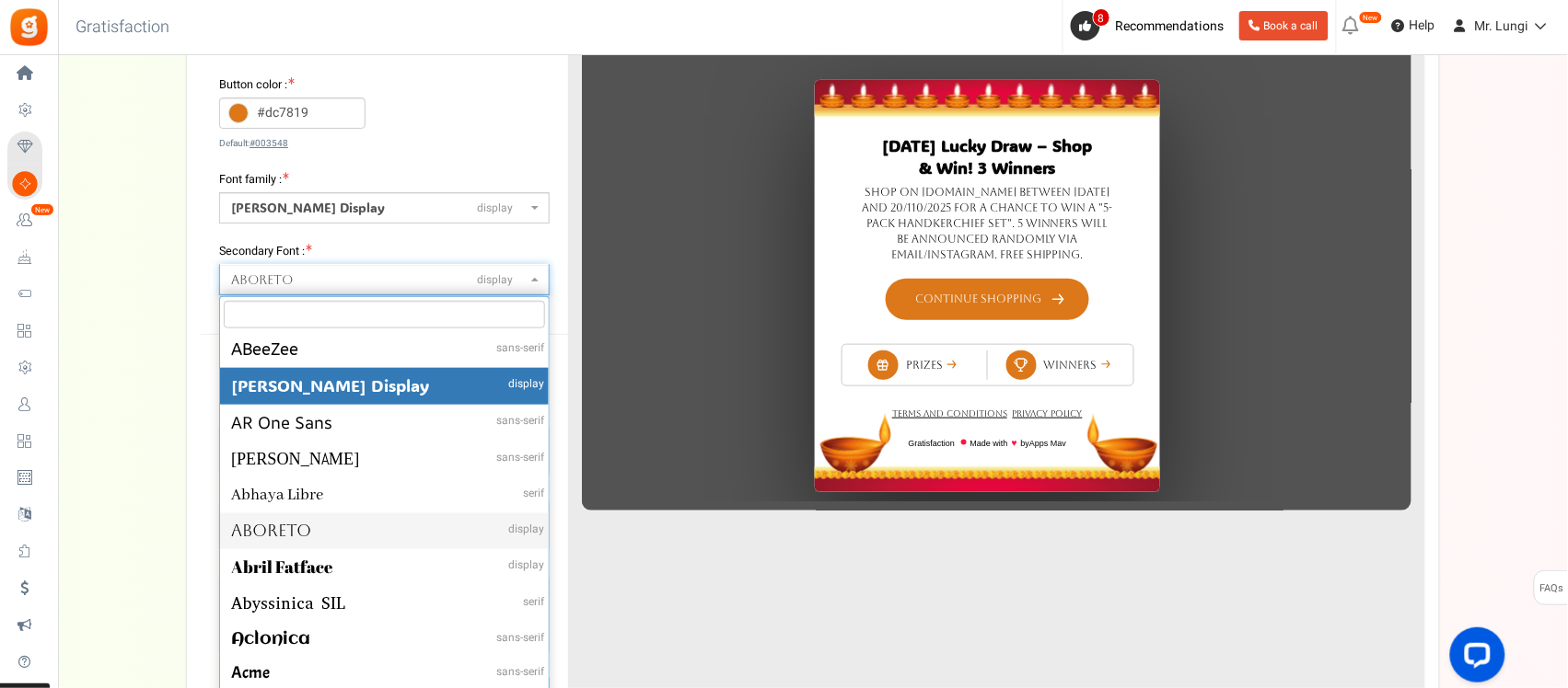
scroll to position [115, 0]
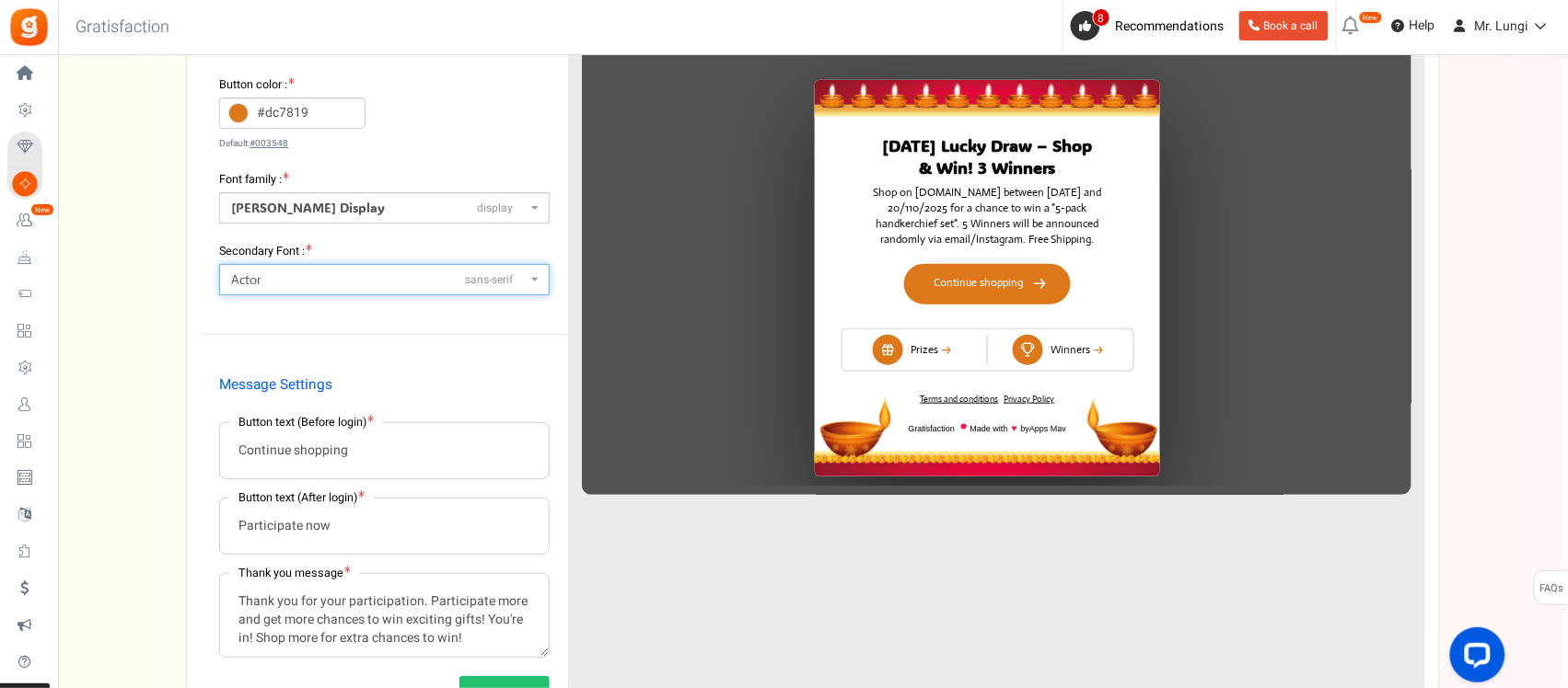
click at [301, 283] on span "Actor sans-serif" at bounding box center [379, 280] width 296 height 19
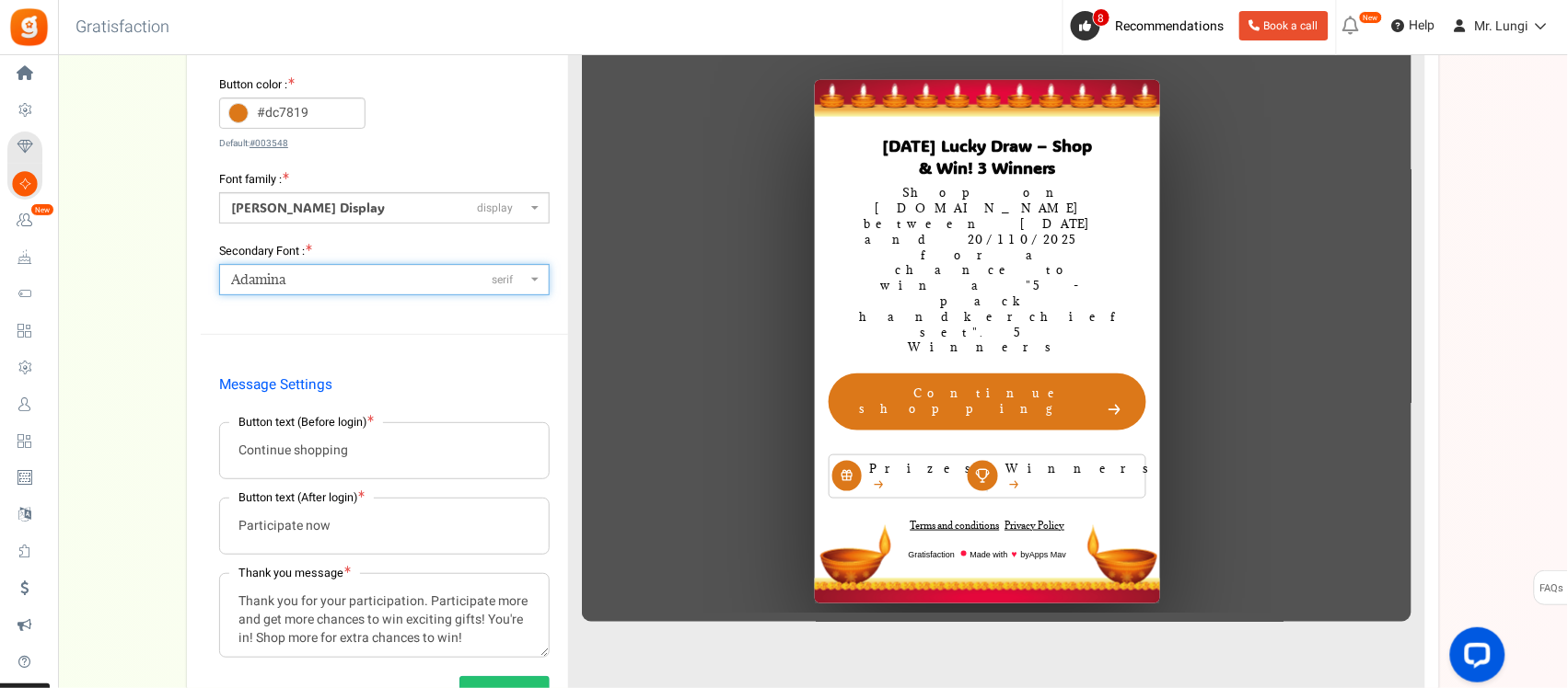
click at [305, 287] on span "Adamina serif" at bounding box center [379, 280] width 296 height 19
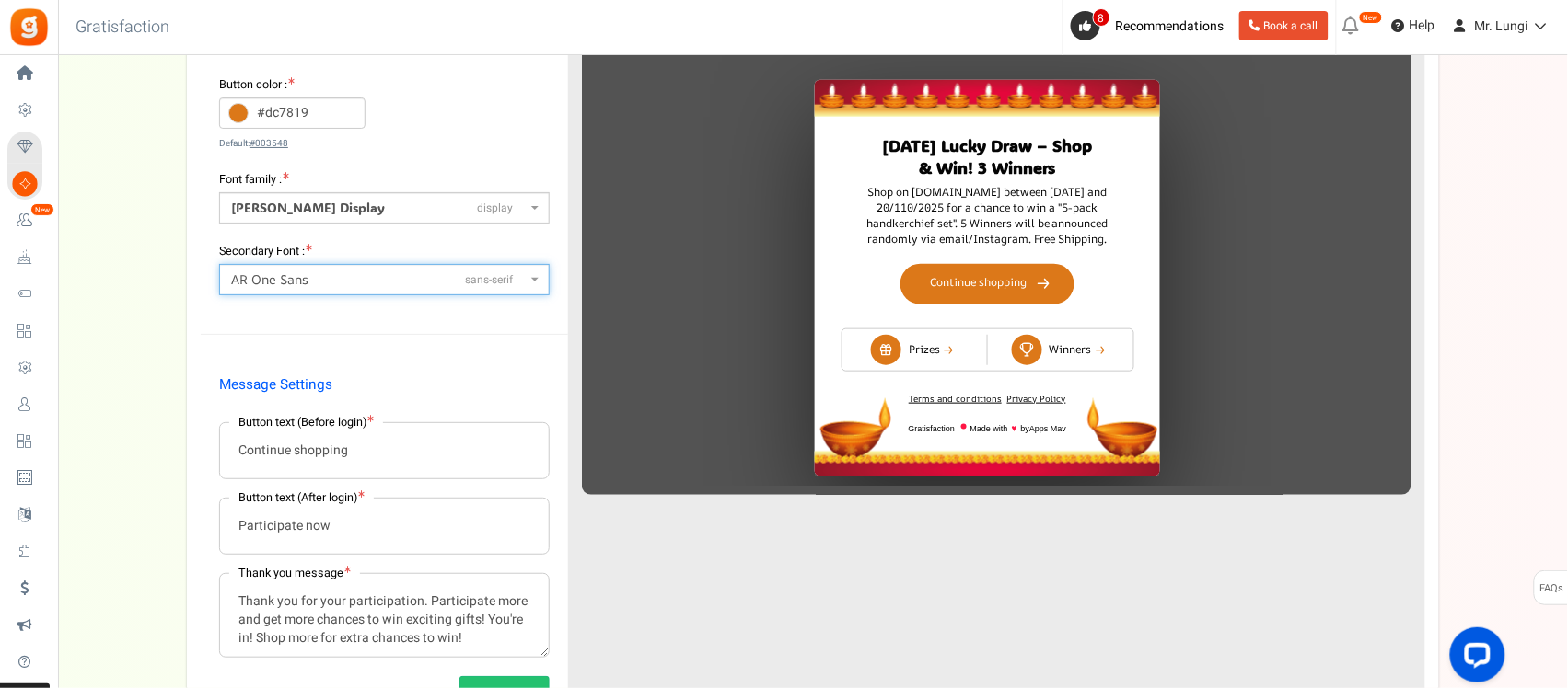
click at [351, 277] on span "AR One Sans sans-serif" at bounding box center [379, 280] width 296 height 19
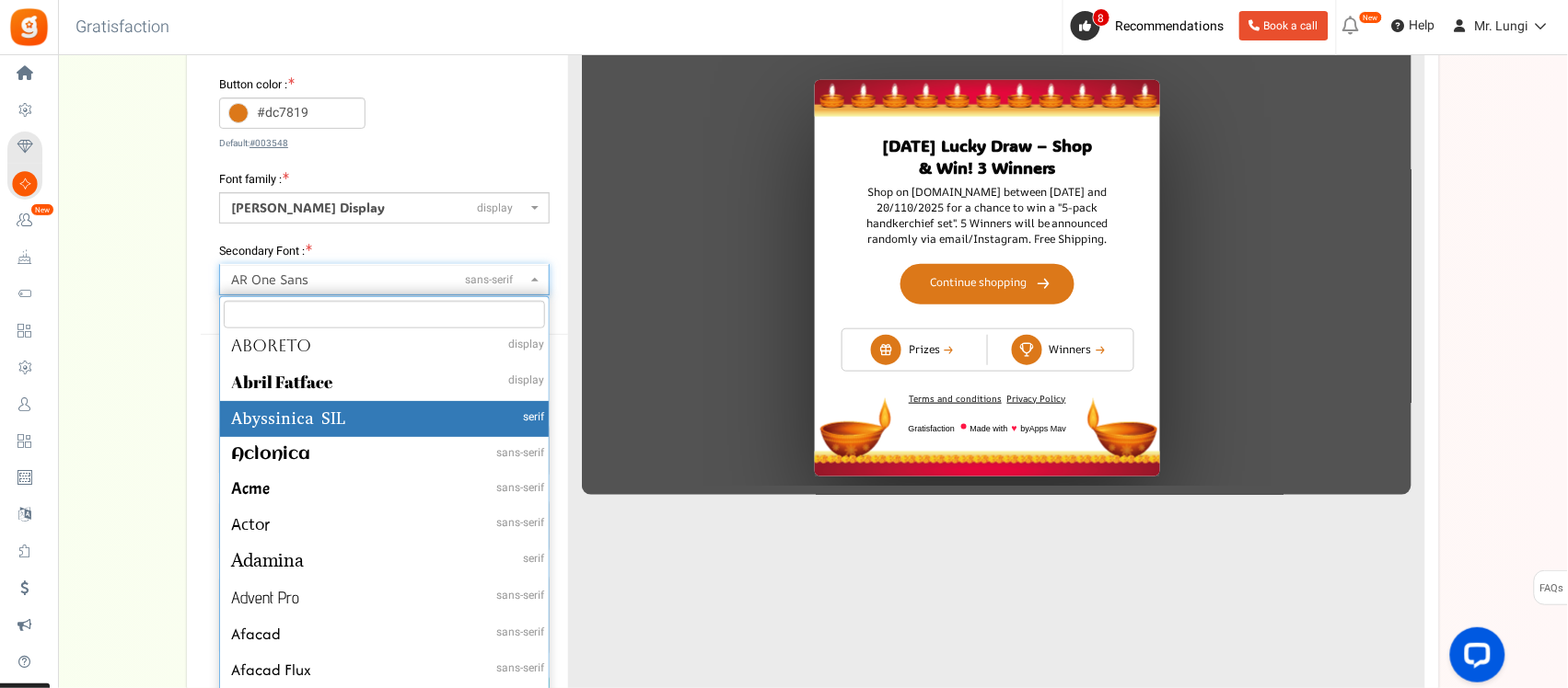
scroll to position [230, 0]
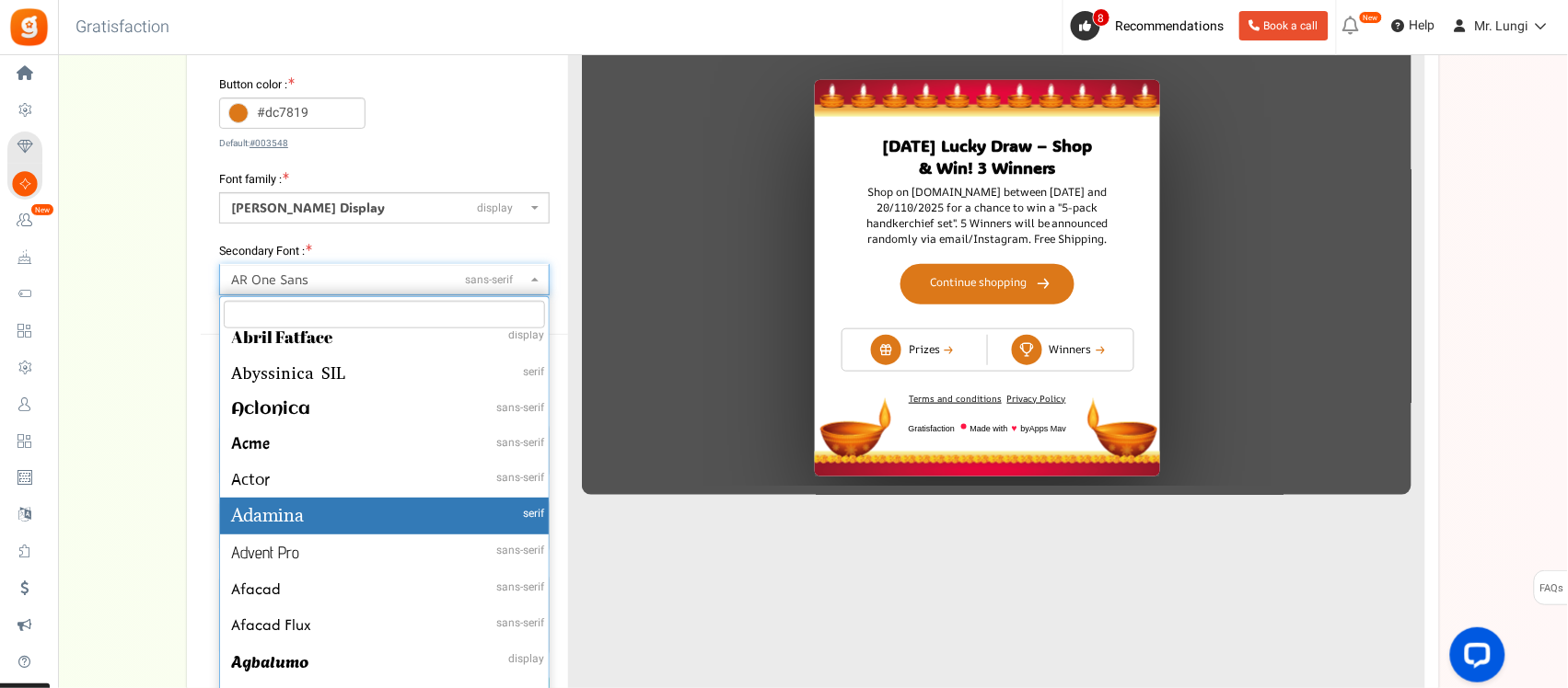
select select "11"
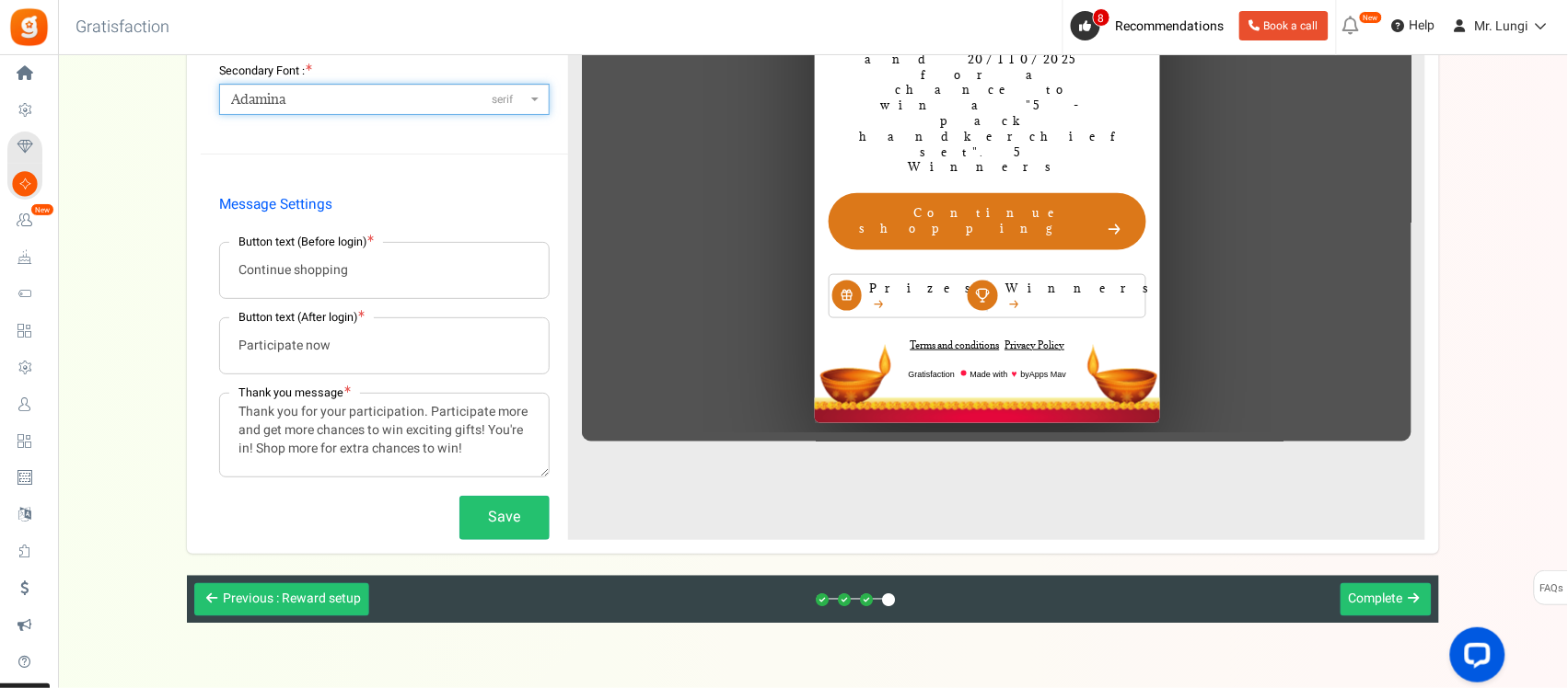
scroll to position [605, 0]
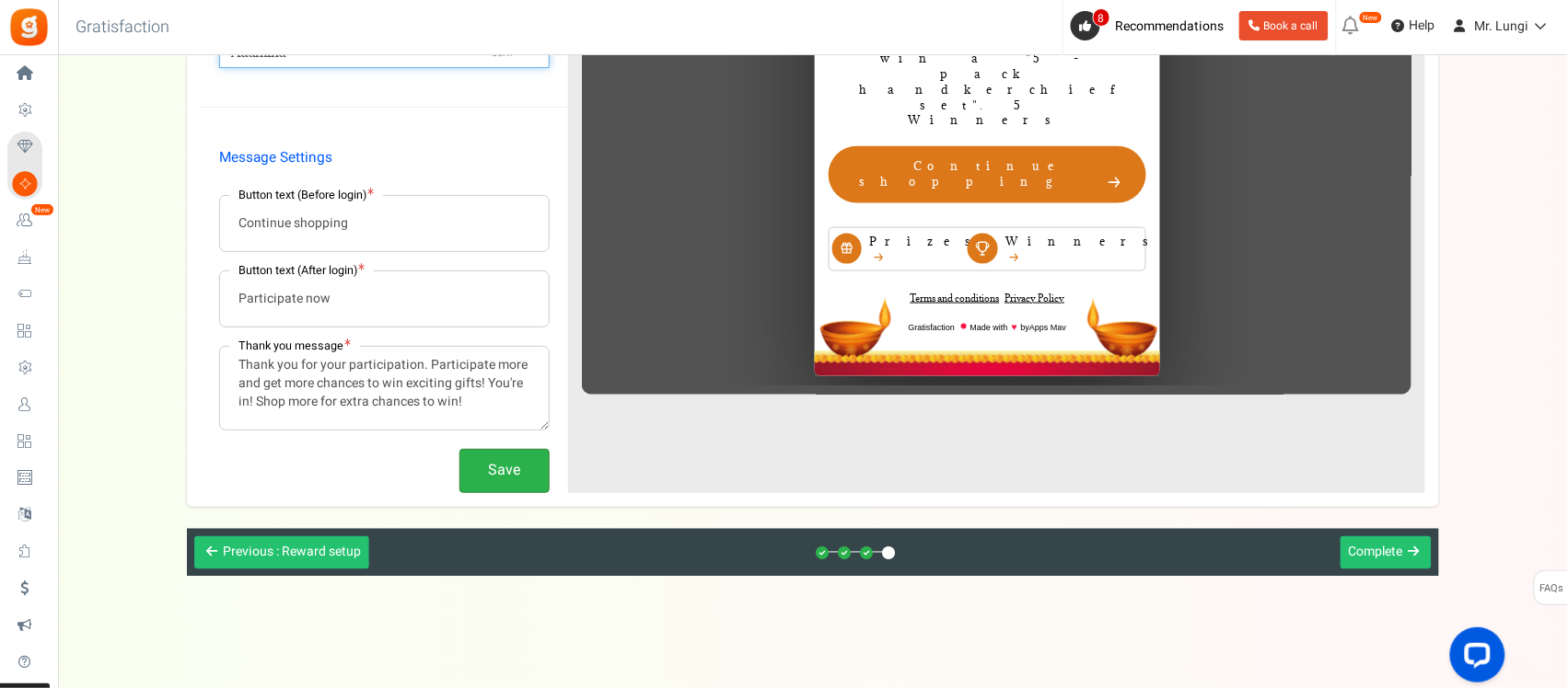
click at [527, 470] on button "Save" at bounding box center [504, 471] width 90 height 44
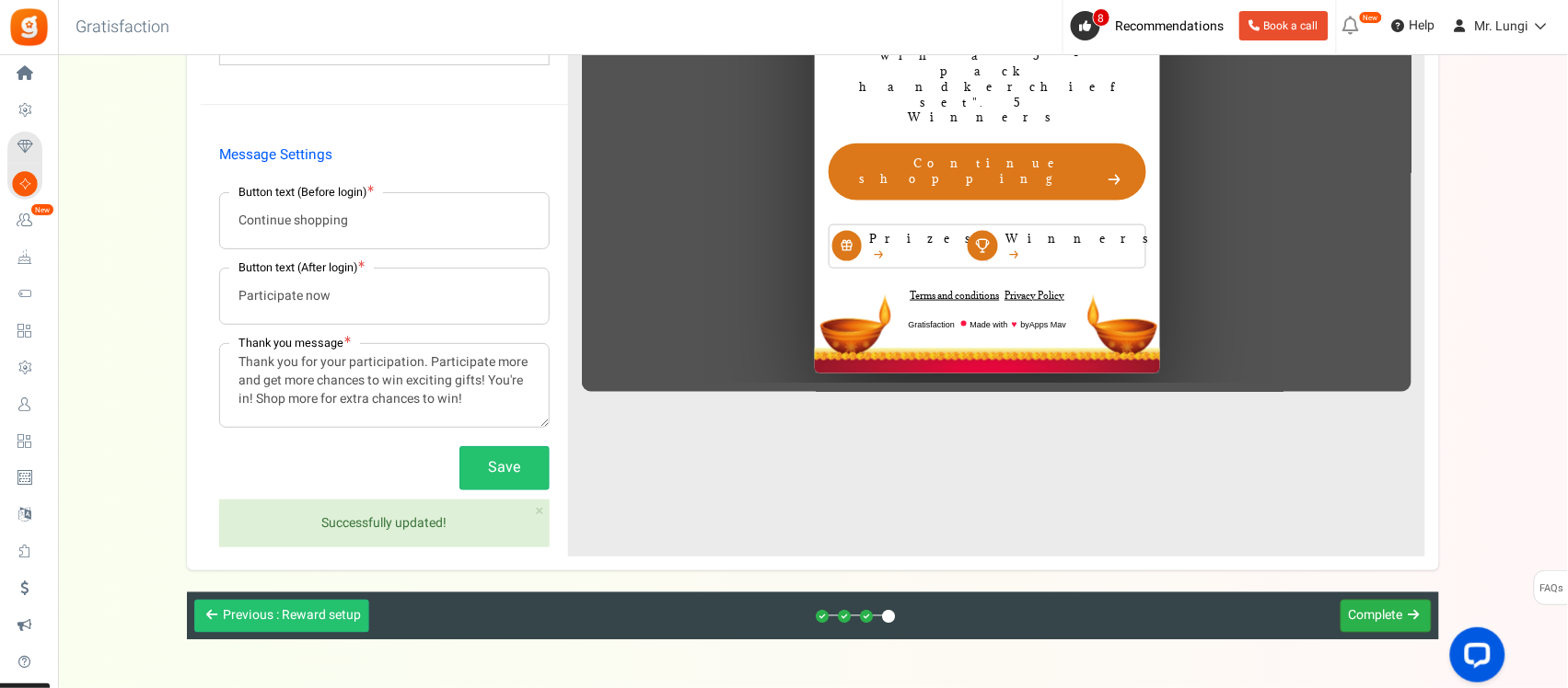
click at [1374, 615] on span "Complete" at bounding box center [1376, 616] width 54 height 19
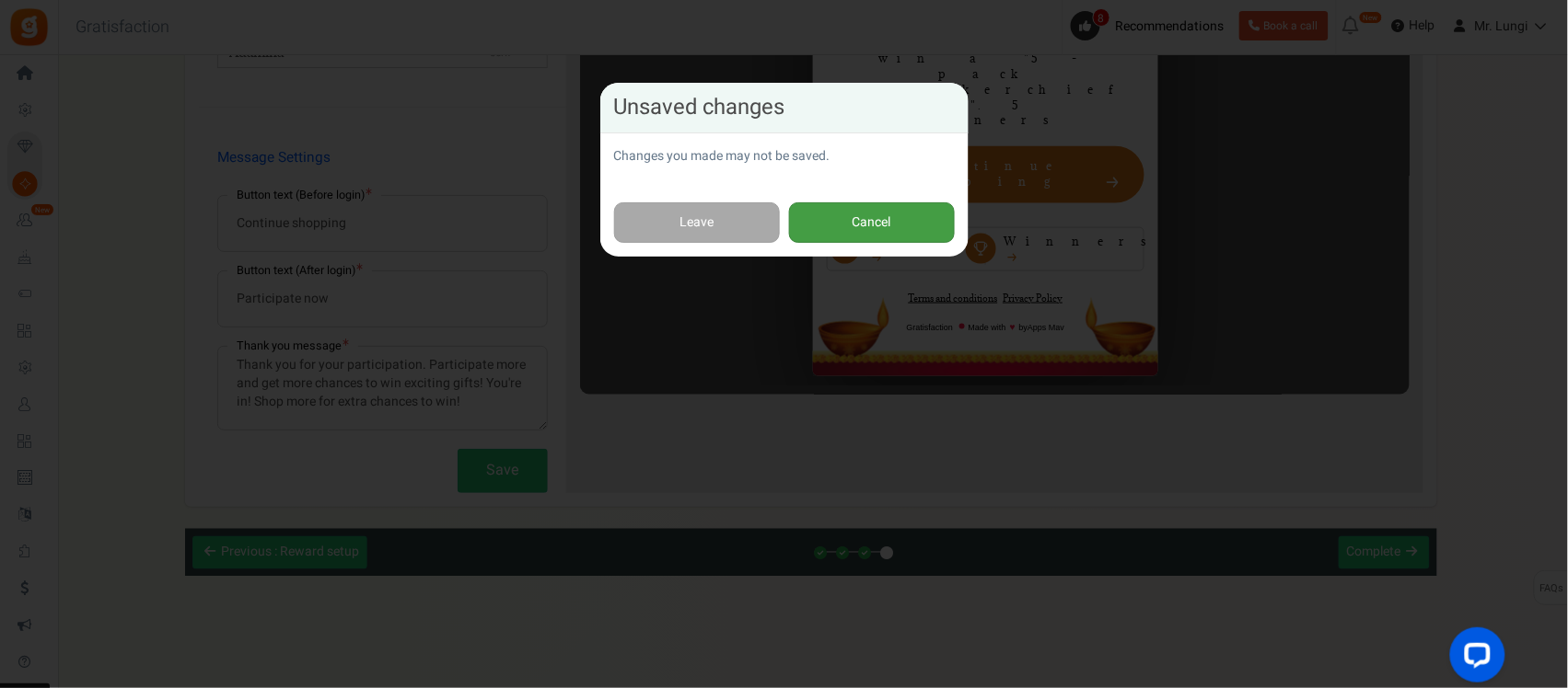
drag, startPoint x: 877, startPoint y: 232, endPoint x: 544, endPoint y: 480, distance: 415.2
click at [877, 232] on button "Cancel" at bounding box center [871, 224] width 166 height 42
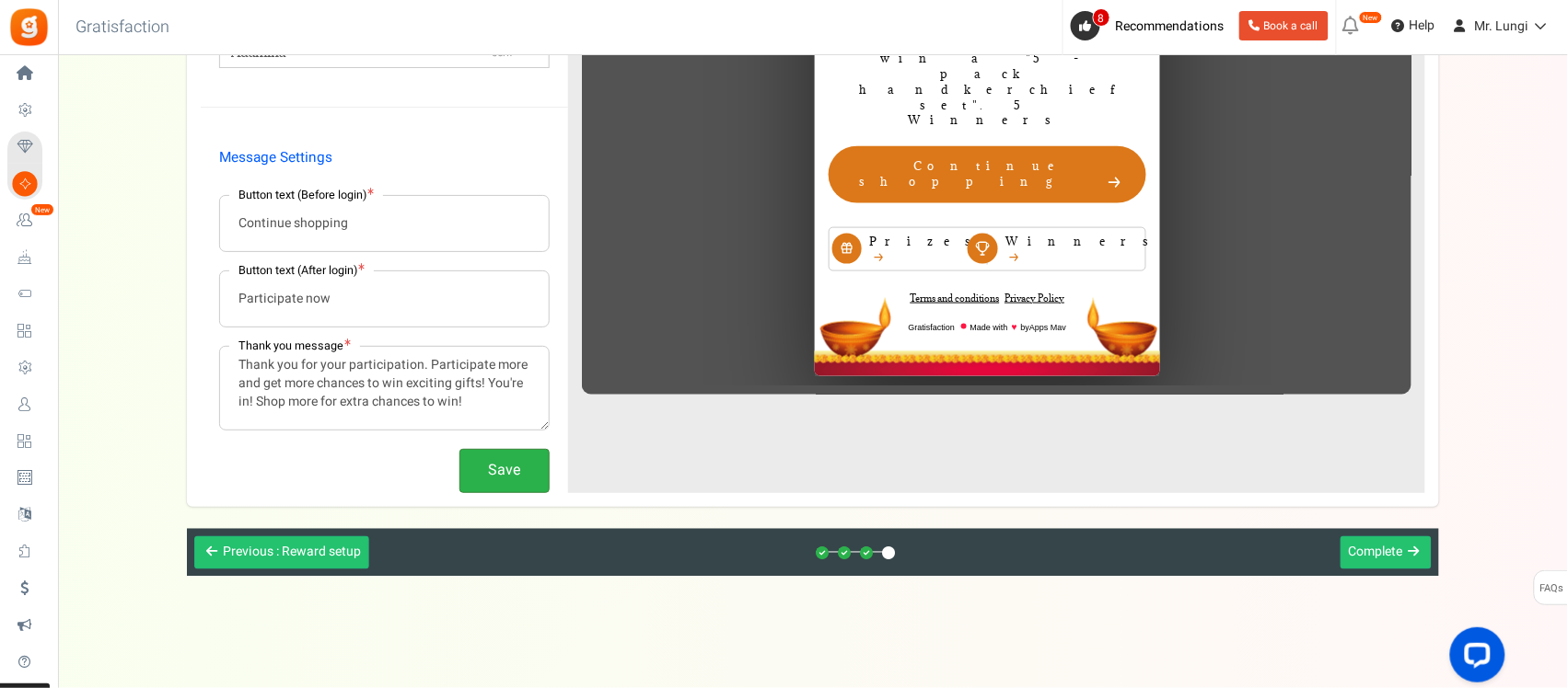
click at [499, 469] on button "Save" at bounding box center [504, 471] width 90 height 44
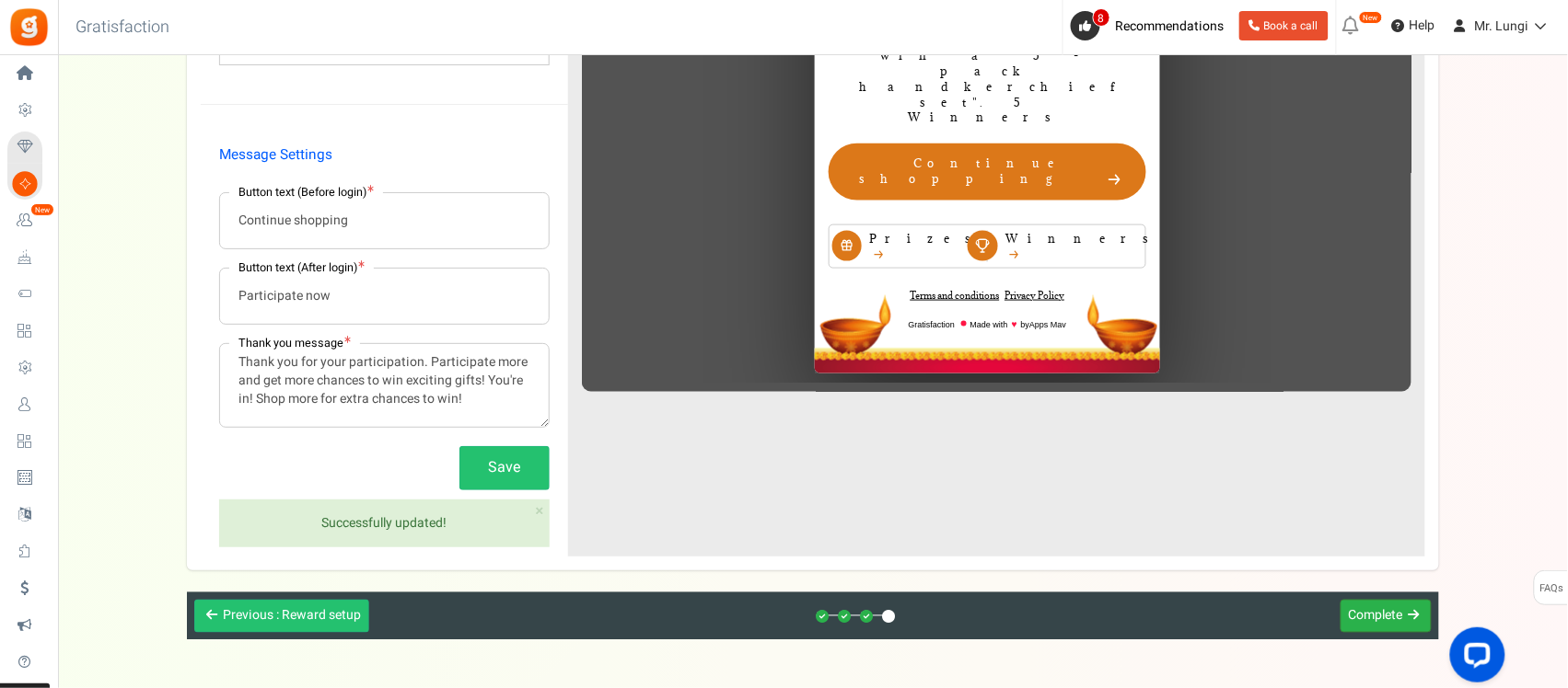
click at [1369, 628] on button "Next Complete" at bounding box center [1386, 617] width 91 height 34
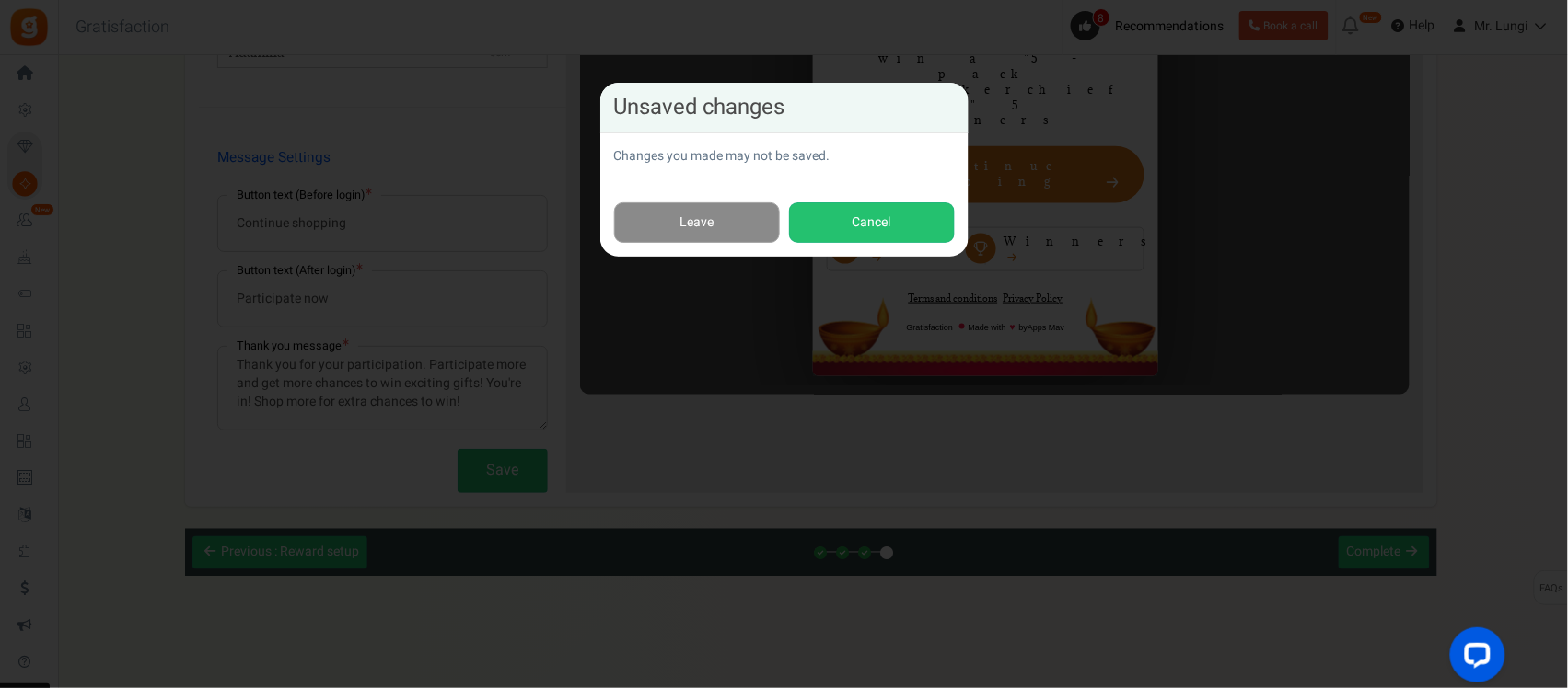
click at [719, 209] on link "Leave" at bounding box center [697, 224] width 166 height 42
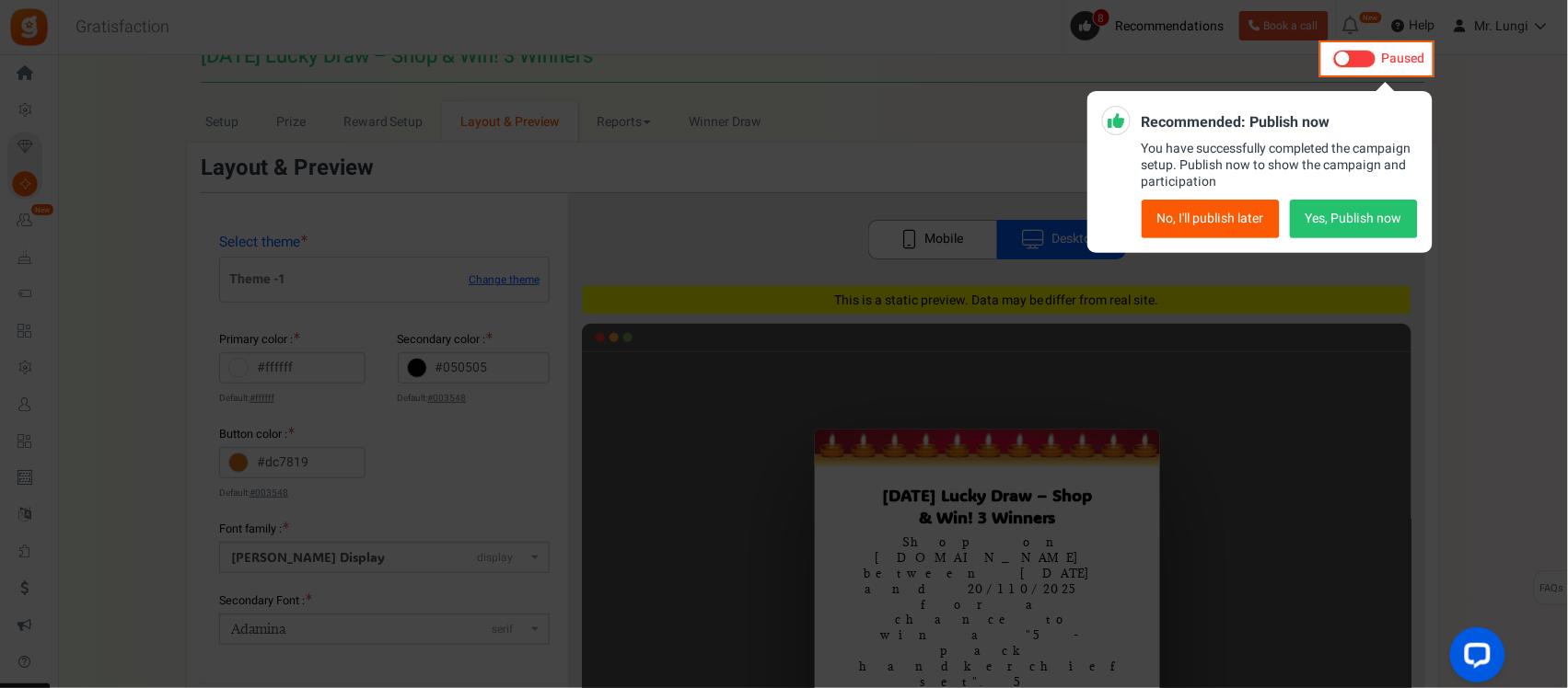
scroll to position [0, 0]
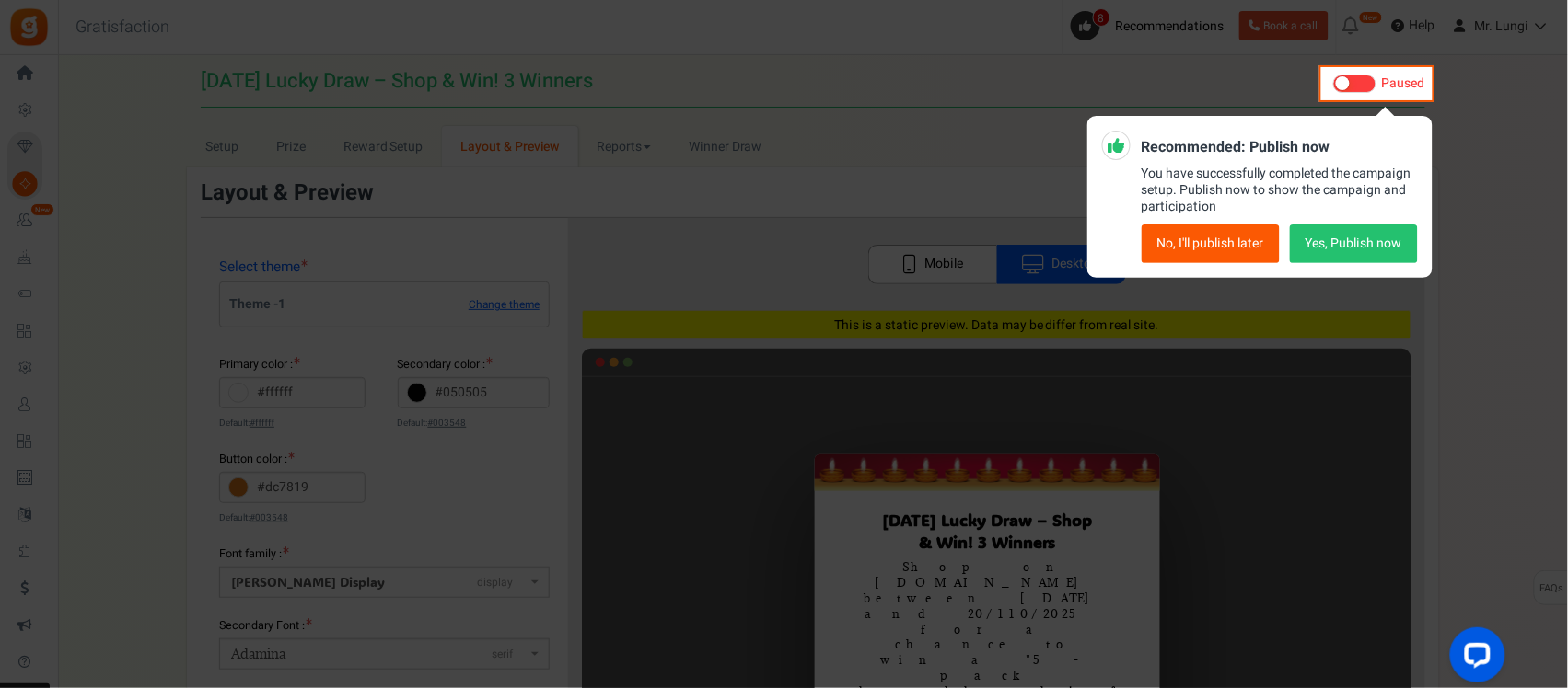
click at [1238, 241] on button "No, I'll publish later" at bounding box center [1211, 244] width 138 height 39
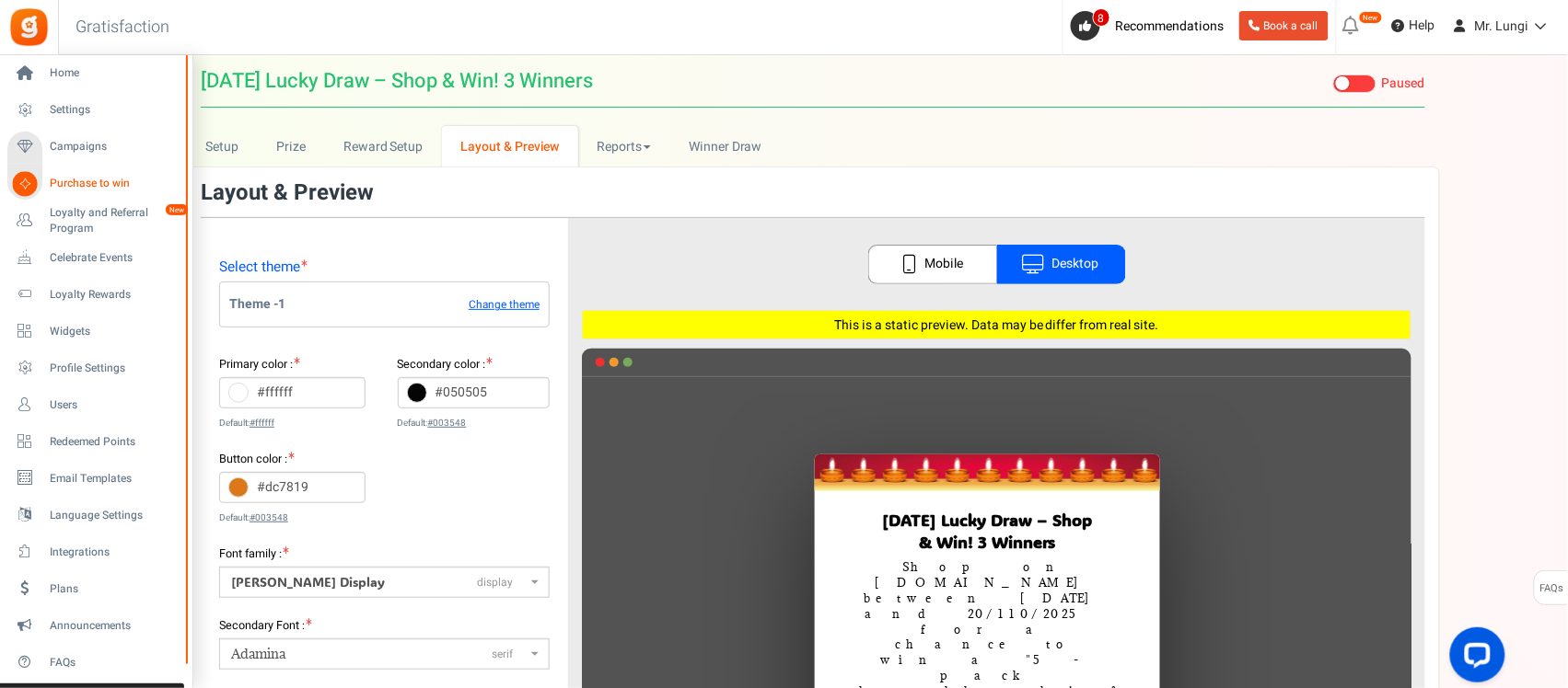
click at [70, 185] on span "Purchase to win" at bounding box center [114, 183] width 129 height 16
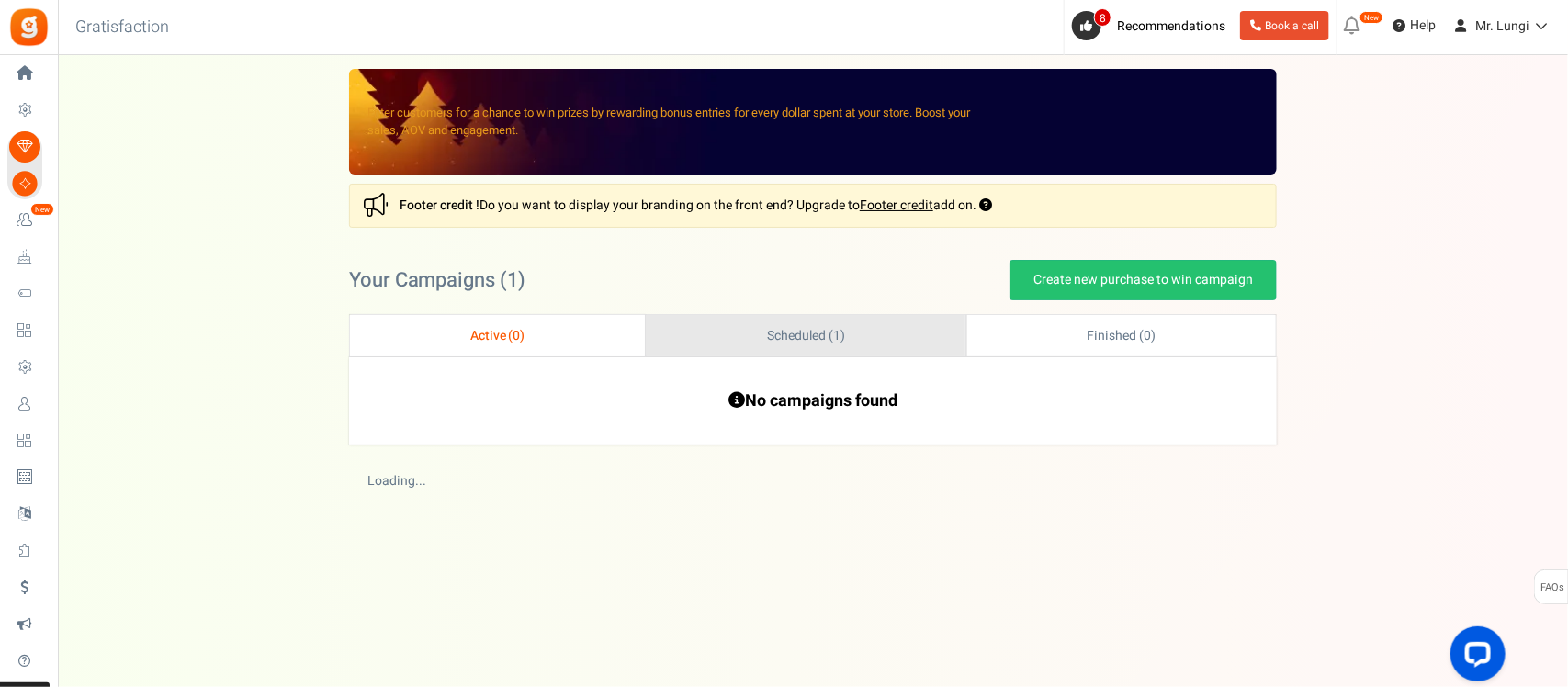
click at [819, 326] on span "Scheduled ( 1 )" at bounding box center [806, 336] width 78 height 19
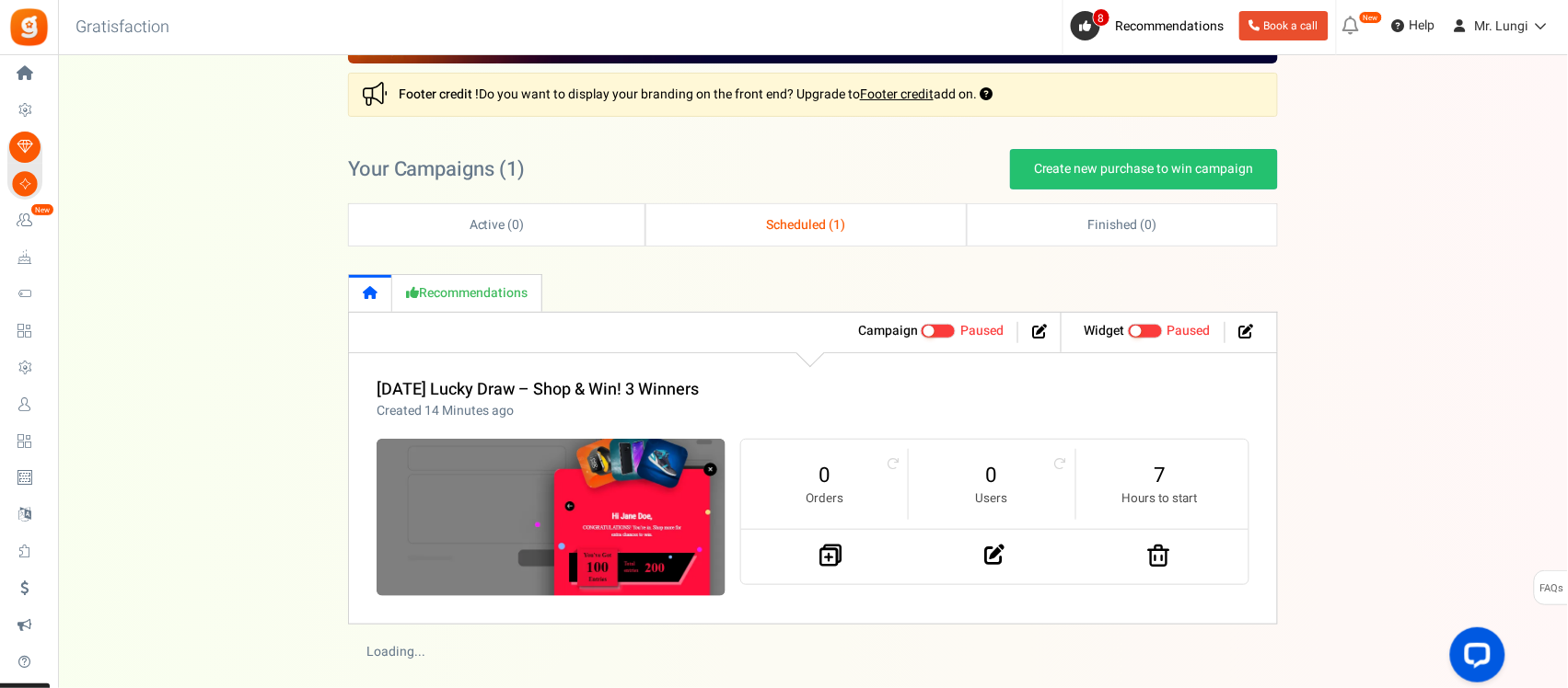
scroll to position [203, 0]
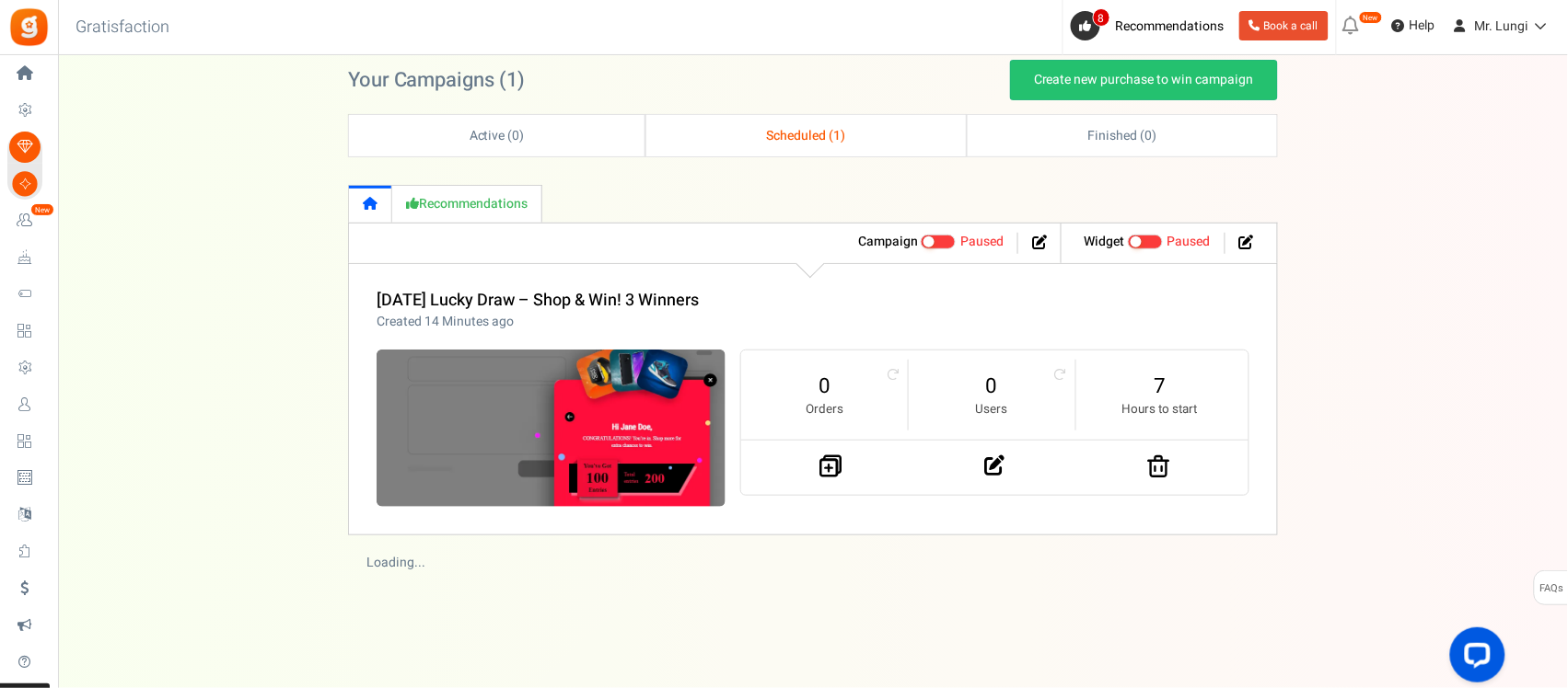
click at [933, 244] on span at bounding box center [938, 243] width 35 height 15
click at [921, 244] on input "Active Paused" at bounding box center [921, 243] width 0 height 12
click at [610, 293] on link "[DATE] Lucky Draw – Shop & Win! 3 Winners" at bounding box center [538, 300] width 322 height 25
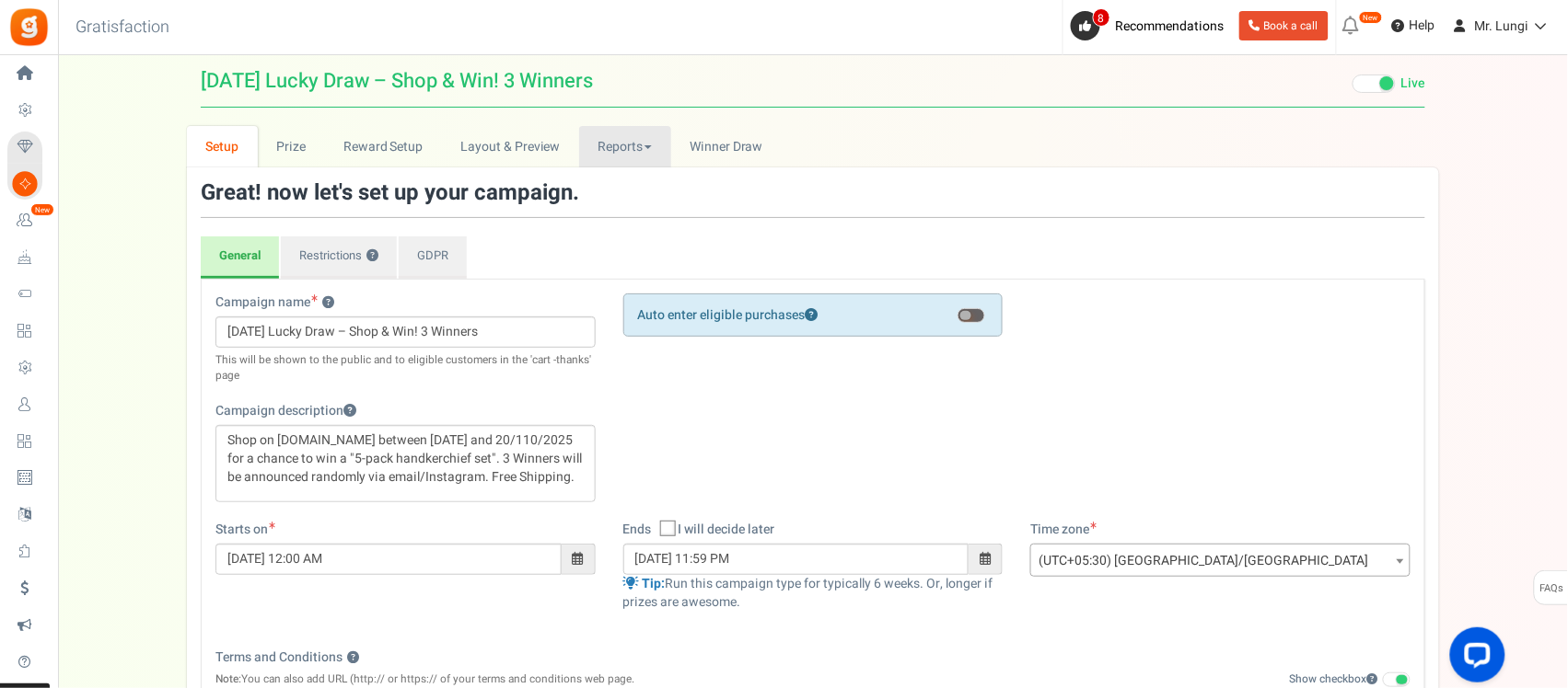
click at [635, 144] on link "Reports" at bounding box center [625, 147] width 92 height 42
click at [541, 149] on link "Layout & Preview" at bounding box center [510, 147] width 137 height 42
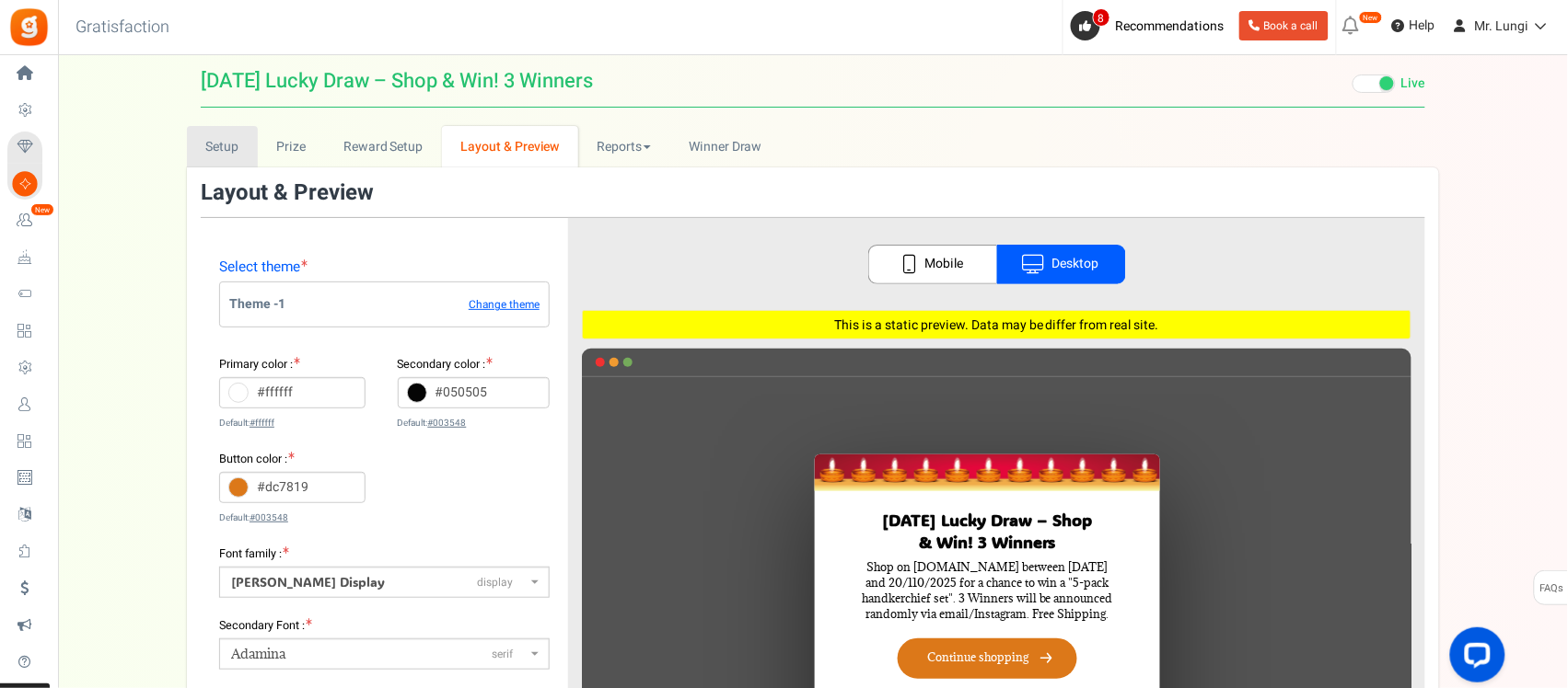
click at [212, 139] on link "Setup" at bounding box center [222, 147] width 71 height 42
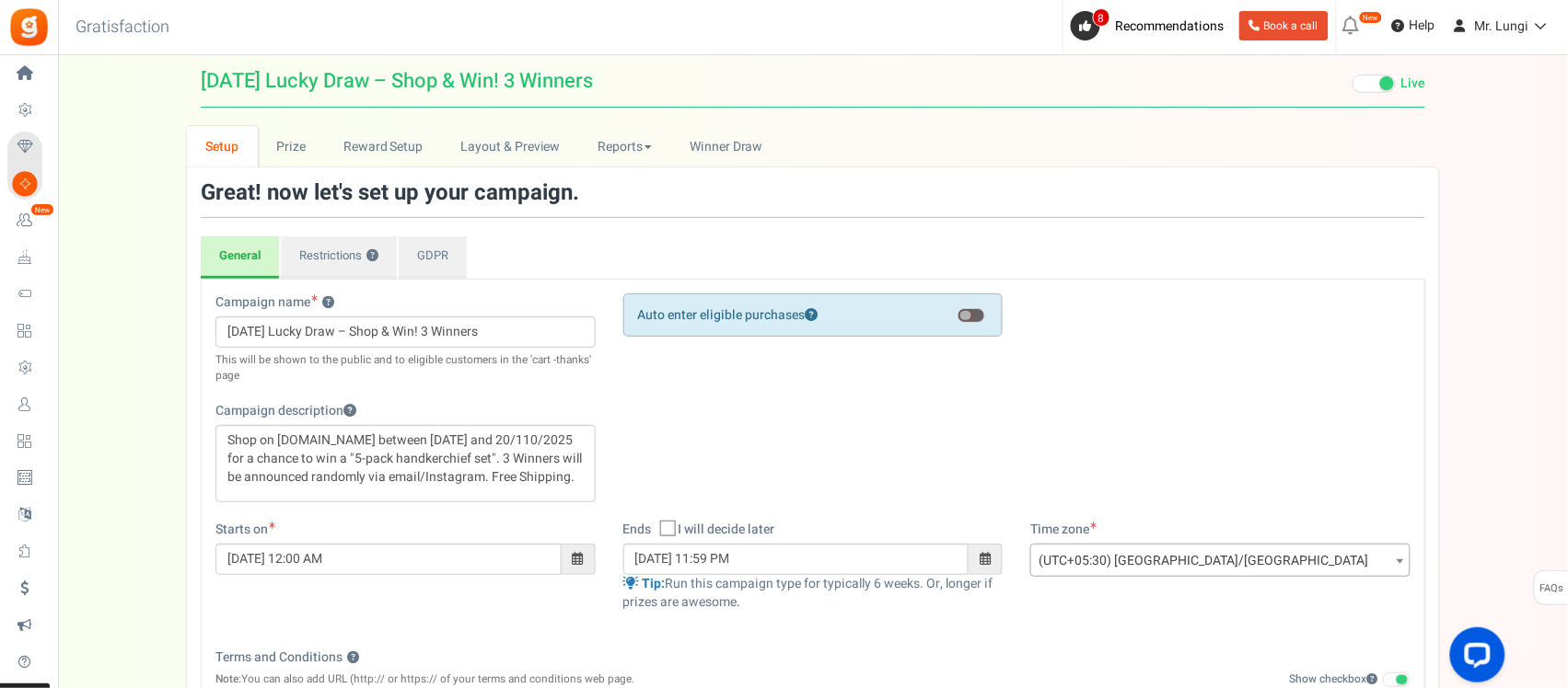
click at [965, 314] on span at bounding box center [966, 316] width 11 height 9
click at [957, 314] on input "checkbox" at bounding box center [957, 327] width 0 height 31
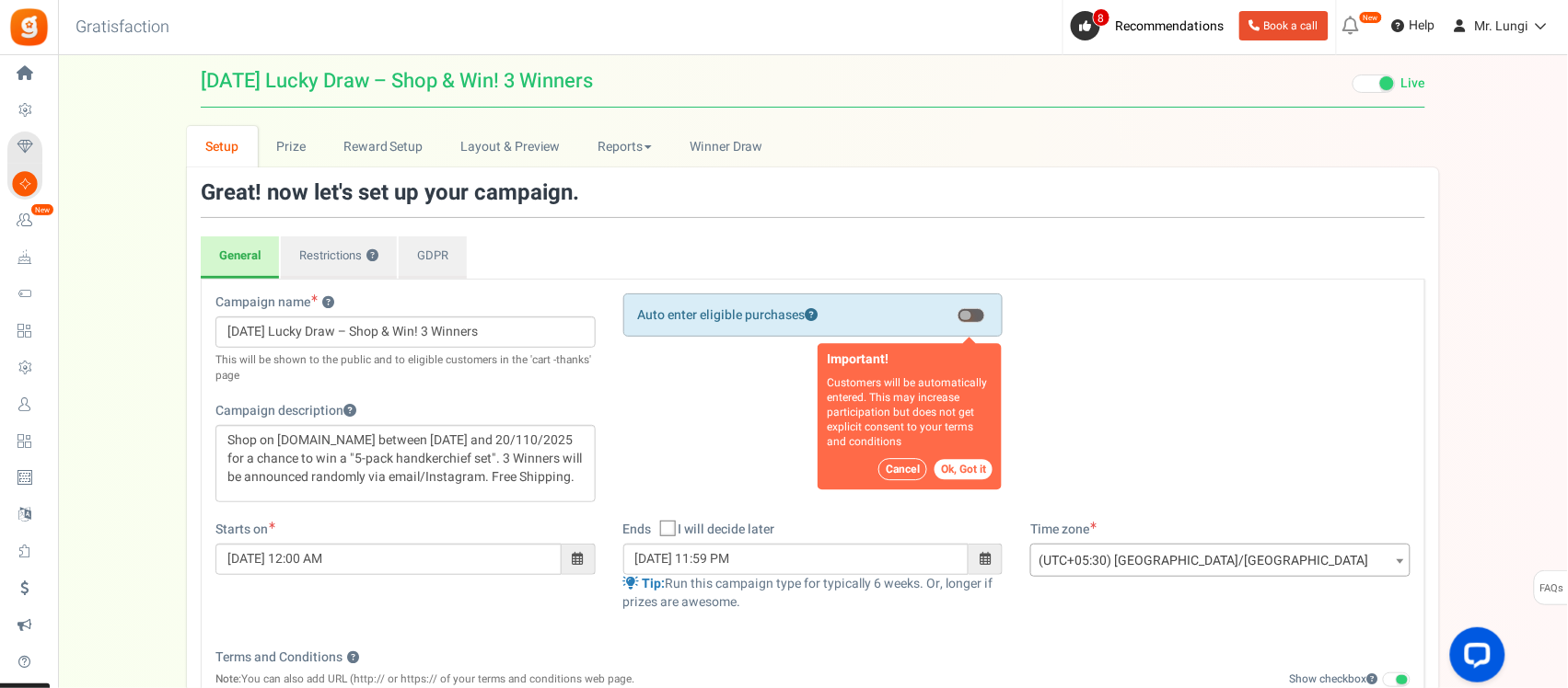
click at [962, 476] on button "Ok, Got it" at bounding box center [963, 470] width 58 height 20
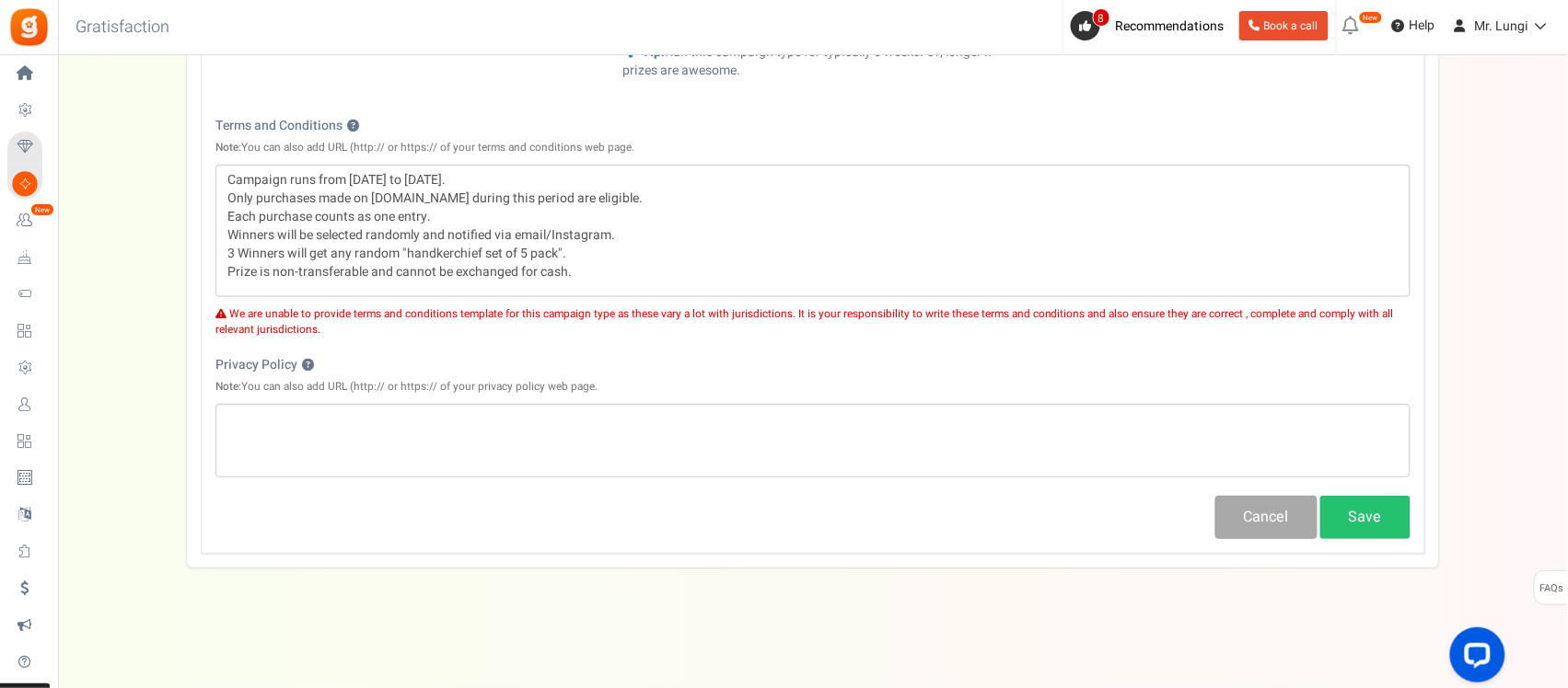
scroll to position [534, 0]
click at [1352, 523] on button "Save" at bounding box center [1365, 516] width 90 height 44
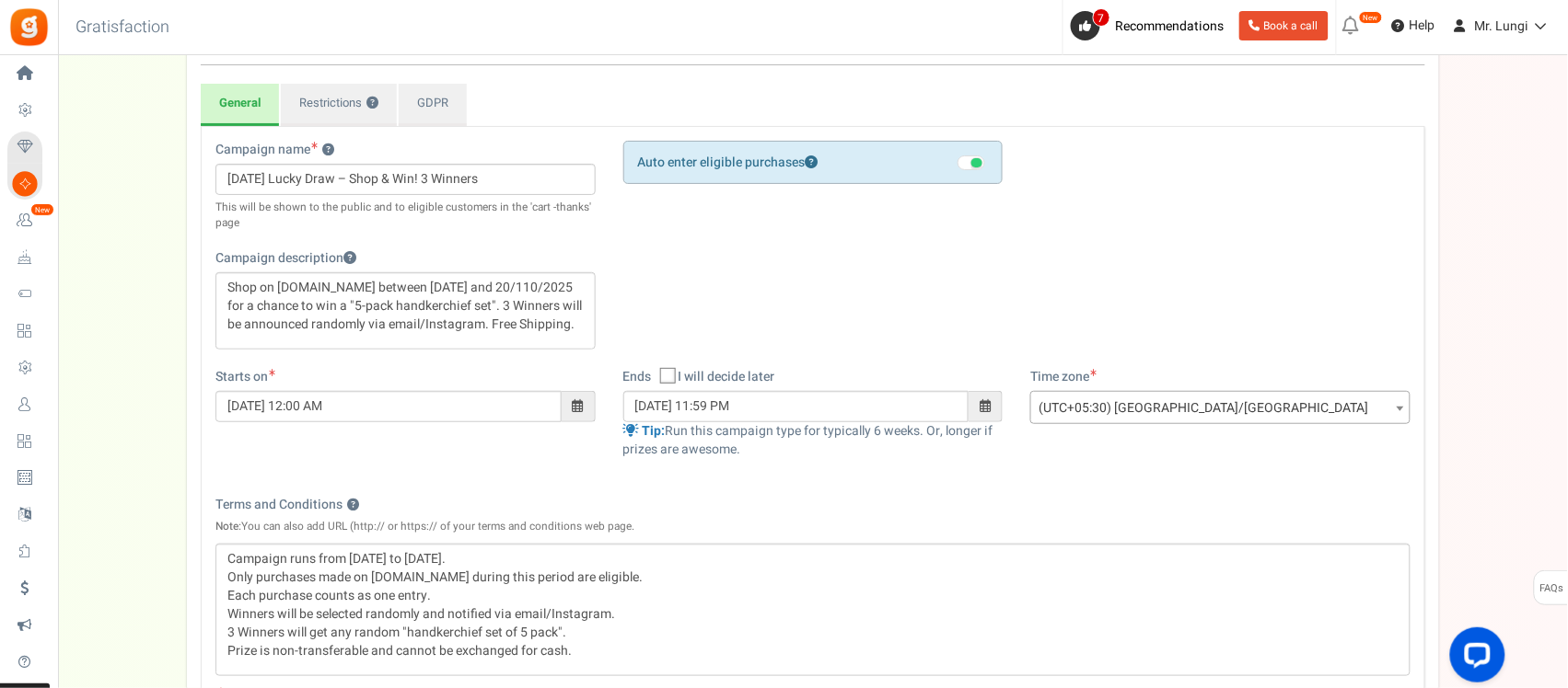
scroll to position [230, 0]
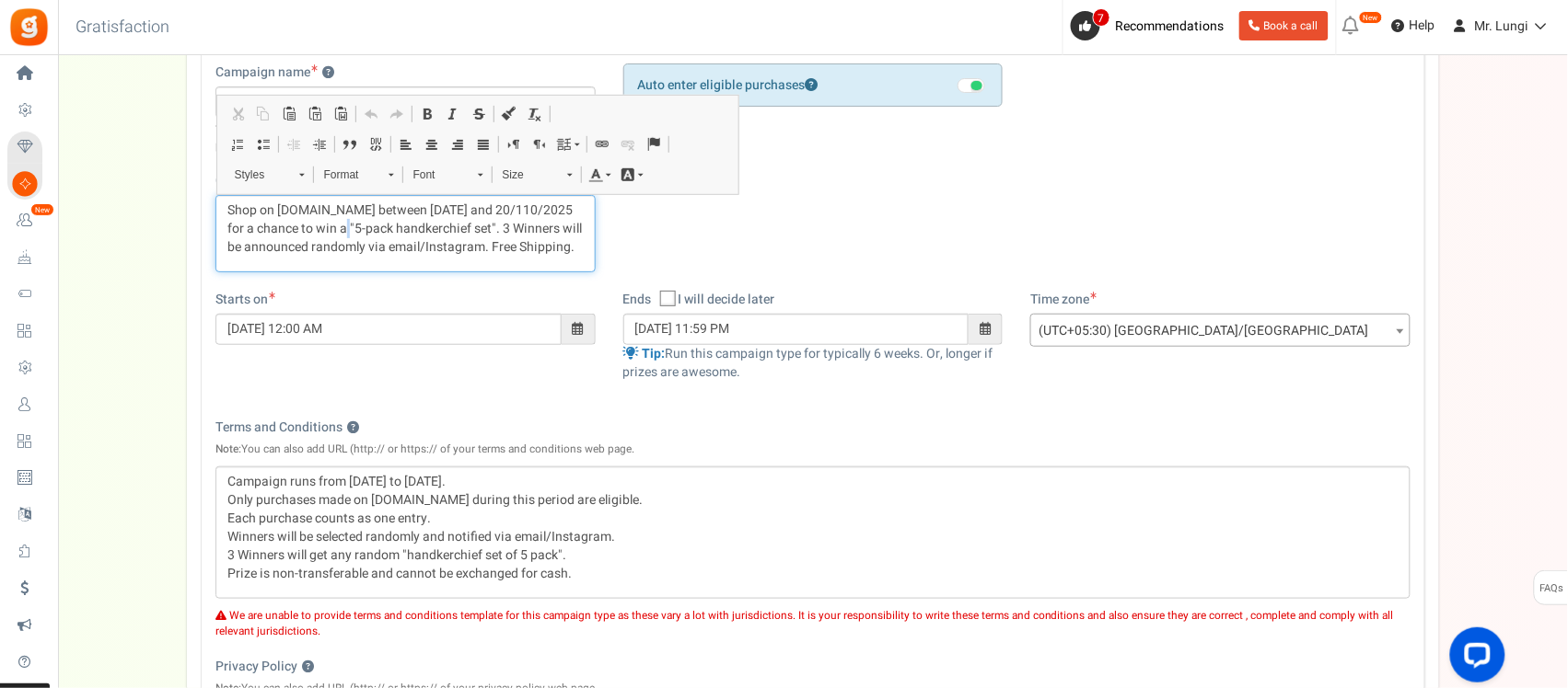
click at [341, 231] on p "Shop on [DOMAIN_NAME] between [DATE] and 20/110/2025 for a chance to win a "5-p…" at bounding box center [406, 229] width 356 height 55
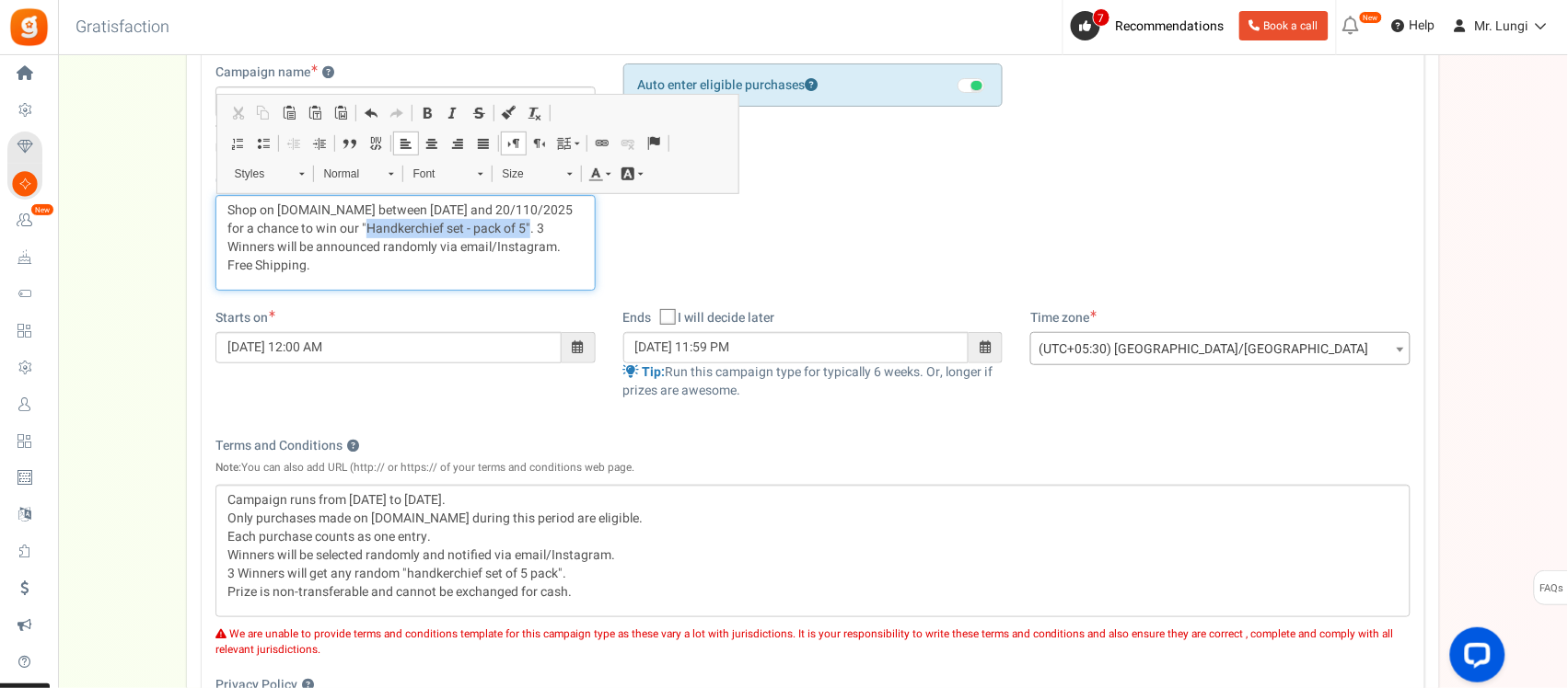
drag, startPoint x: 507, startPoint y: 231, endPoint x: 361, endPoint y: 226, distance: 146.1
click at [361, 226] on p "Shop on [DOMAIN_NAME] between [DATE] and 20/110/2025 for a chance to win our "H…" at bounding box center [406, 239] width 356 height 74
click at [465, 245] on p "Shop on [DOMAIN_NAME] between [DATE] and 20/110/2025 for a chance to win our "H…" at bounding box center [406, 239] width 356 height 74
click at [539, 227] on p "Shop on [DOMAIN_NAME] between [DATE] and 20/110/2025 for a chance to win our "H…" at bounding box center [406, 239] width 356 height 74
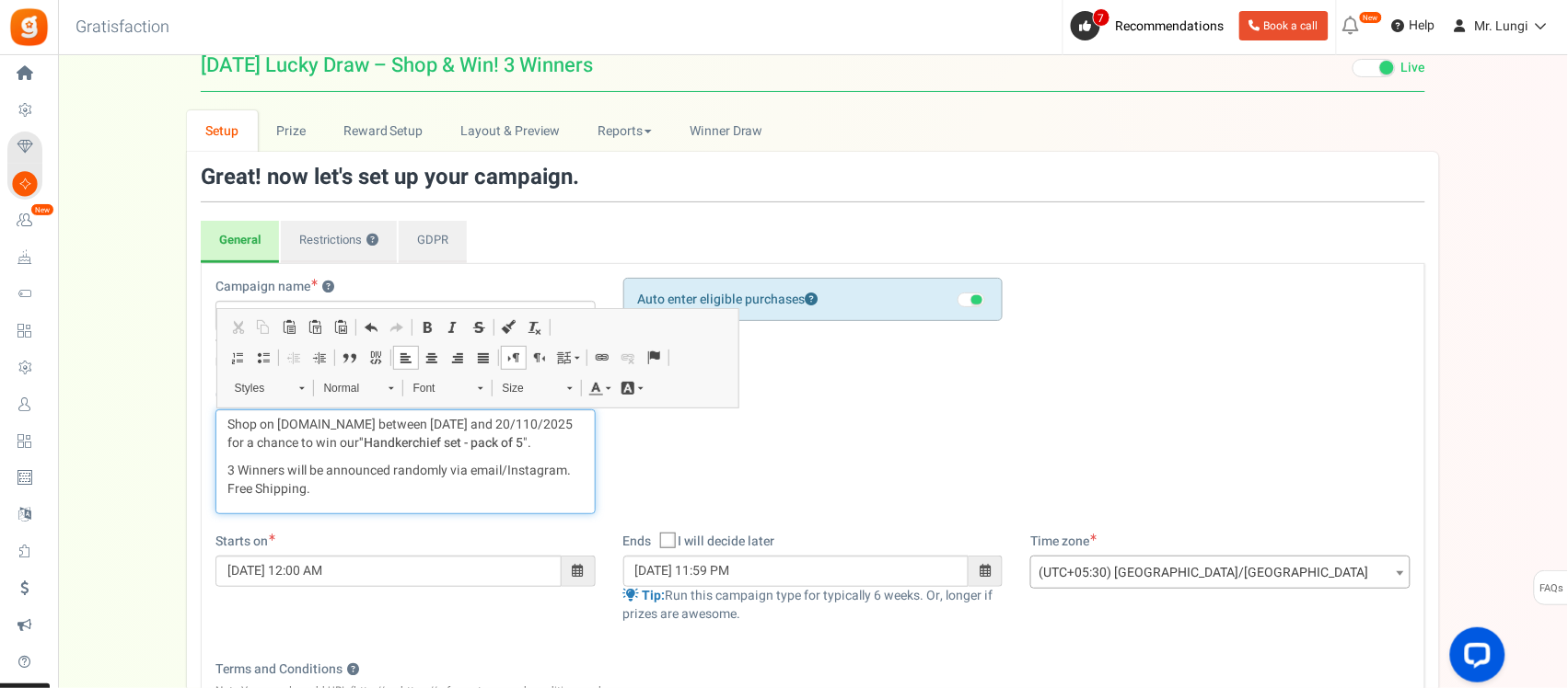
scroll to position [0, 0]
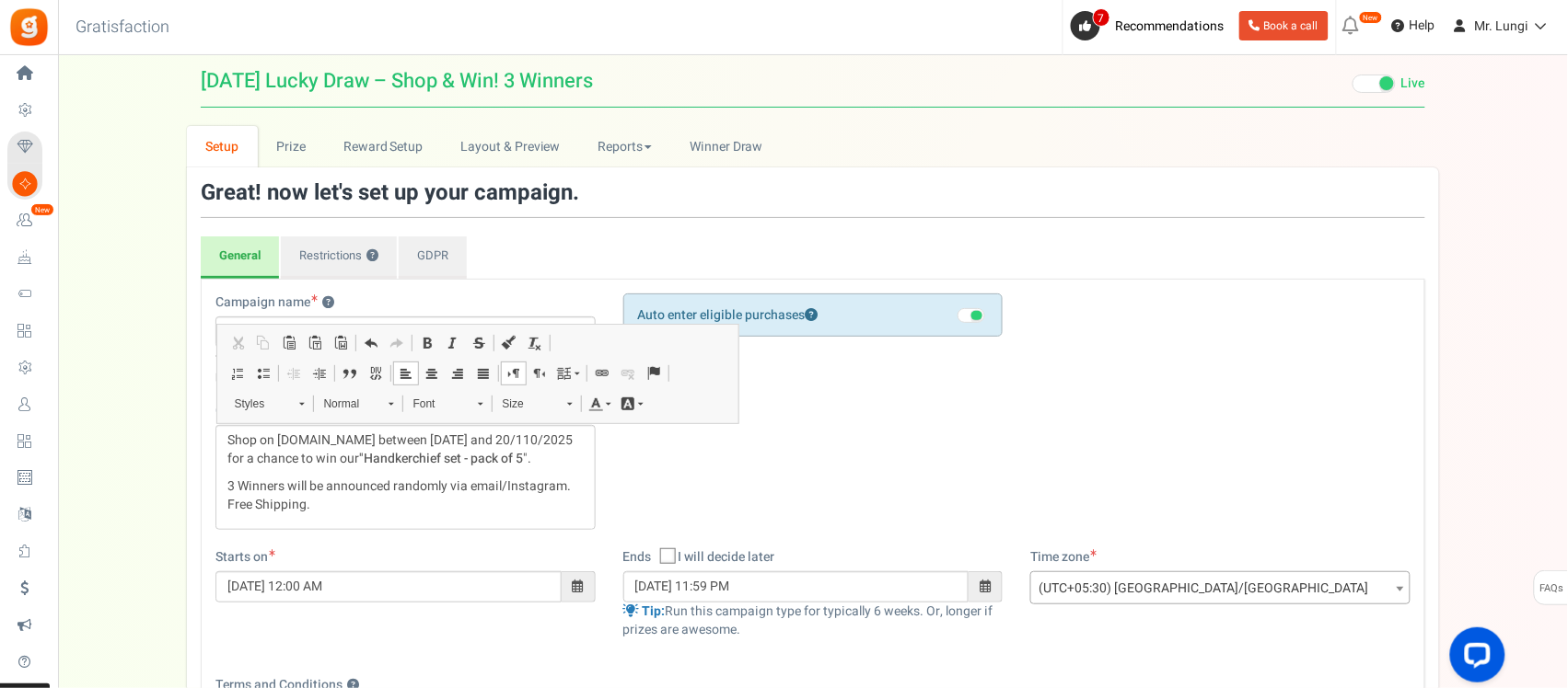
click at [772, 403] on div "Campaign name ? Display Title shown publicly [DATE] Lucky Draw – Shop & Win! 3 …" at bounding box center [813, 421] width 1223 height 255
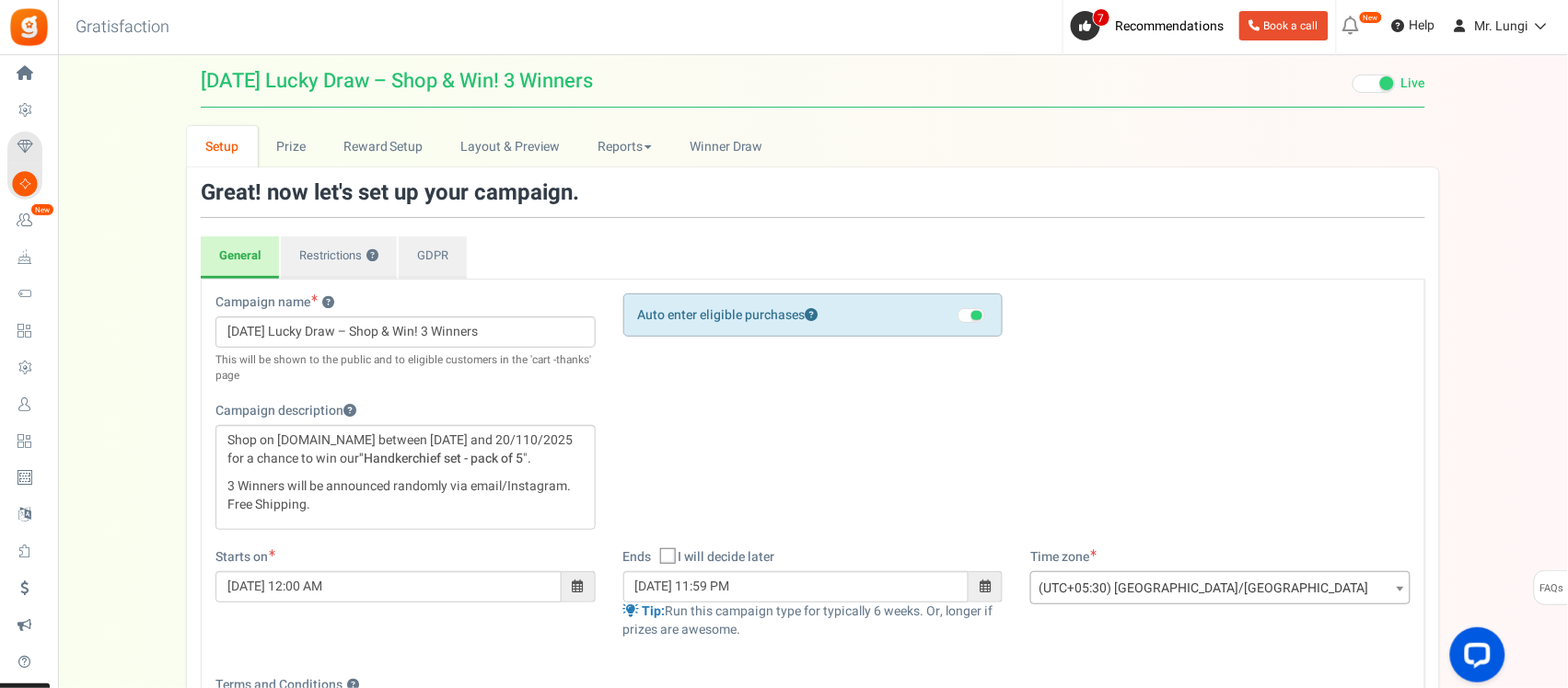
click at [970, 318] on span at bounding box center [971, 316] width 27 height 15
click at [957, 318] on input "checkbox" at bounding box center [957, 327] width 0 height 31
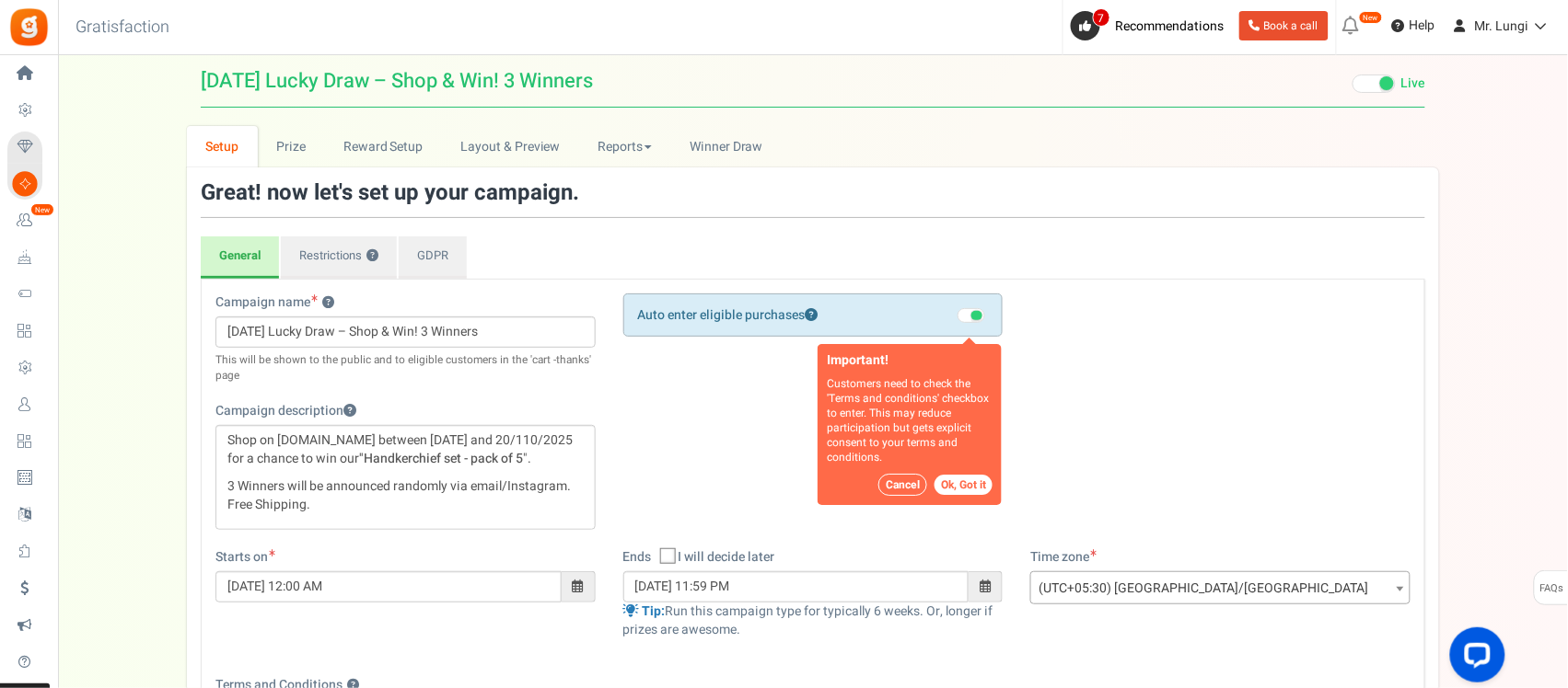
click at [965, 483] on button "Ok, Got it" at bounding box center [963, 485] width 58 height 20
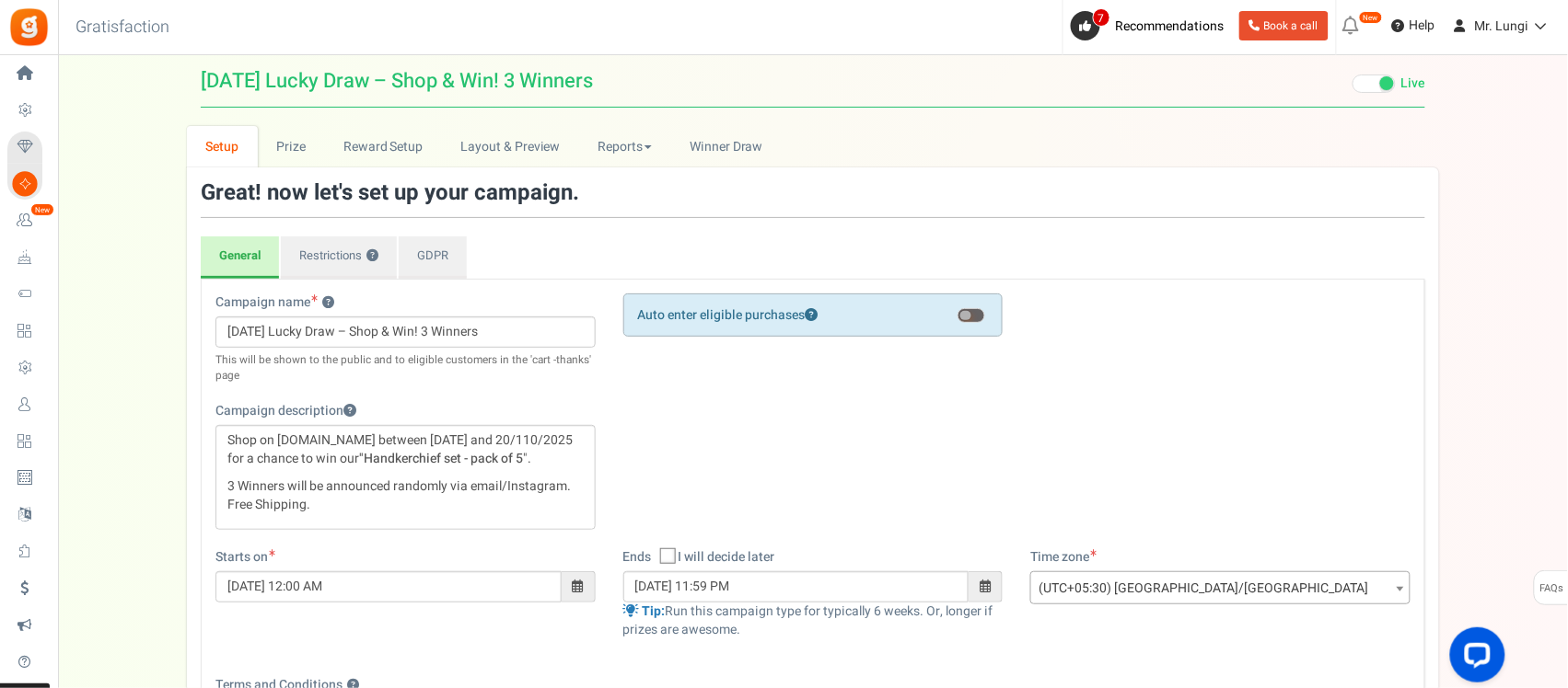
click at [977, 323] on label at bounding box center [973, 316] width 30 height 15
click at [957, 323] on input "checkbox" at bounding box center [957, 327] width 0 height 31
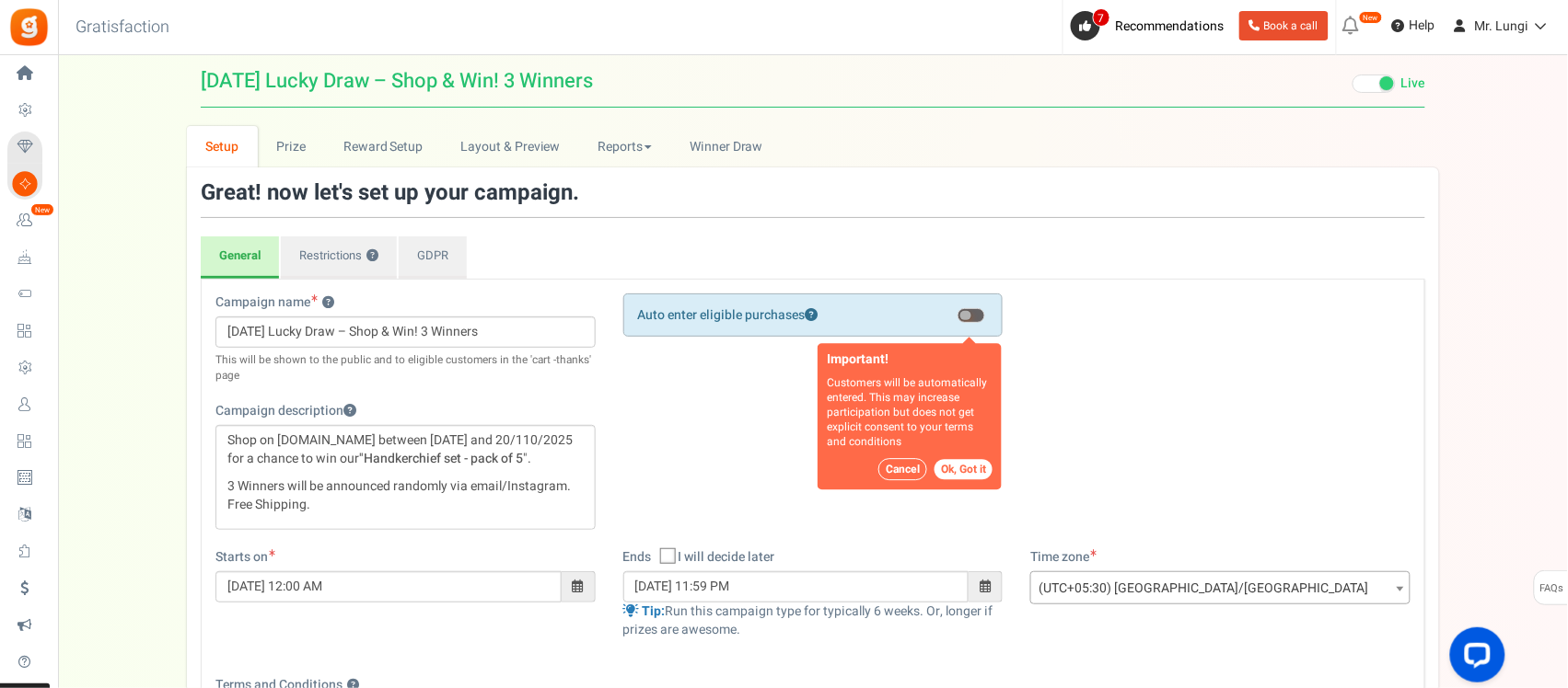
click at [987, 471] on button "Ok, Got it" at bounding box center [963, 470] width 58 height 20
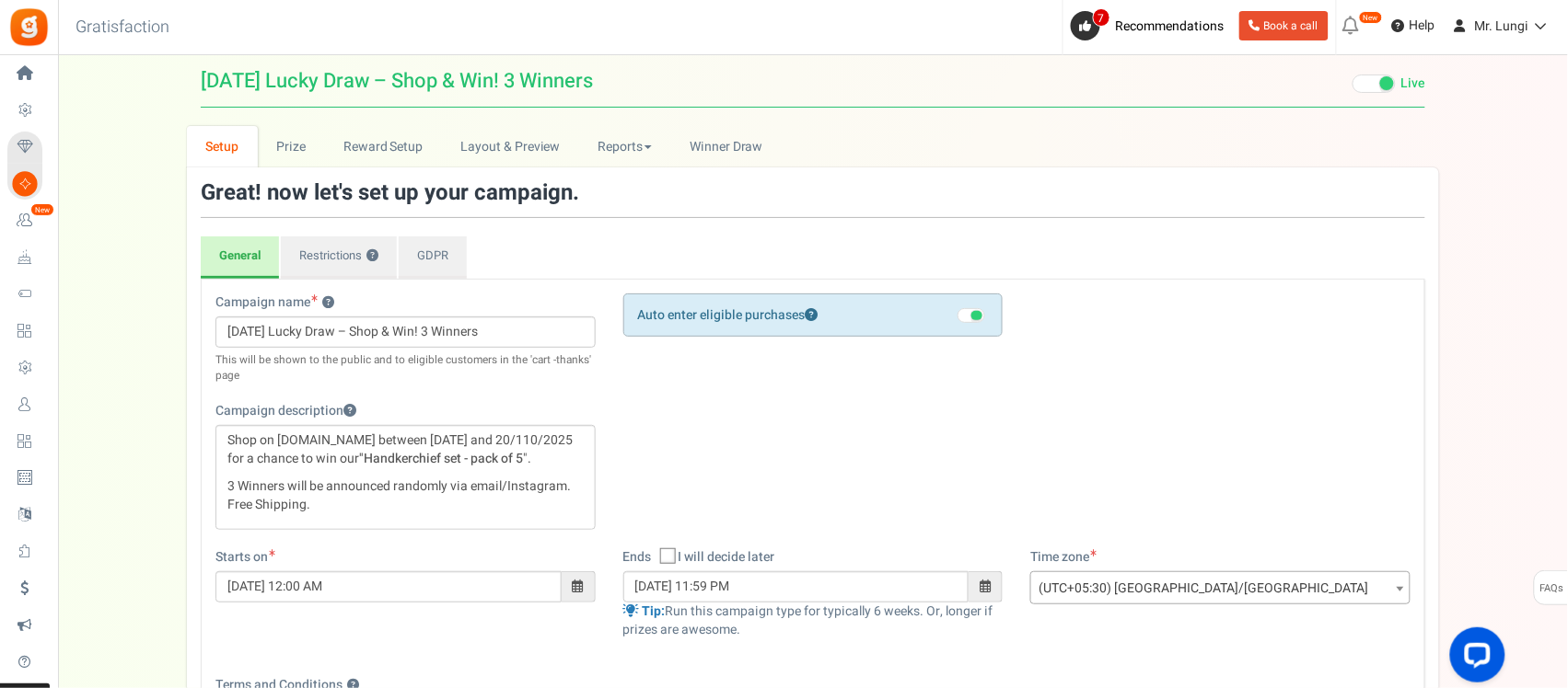
click at [976, 311] on span at bounding box center [976, 316] width 11 height 9
click at [957, 312] on input "checkbox" at bounding box center [957, 327] width 0 height 31
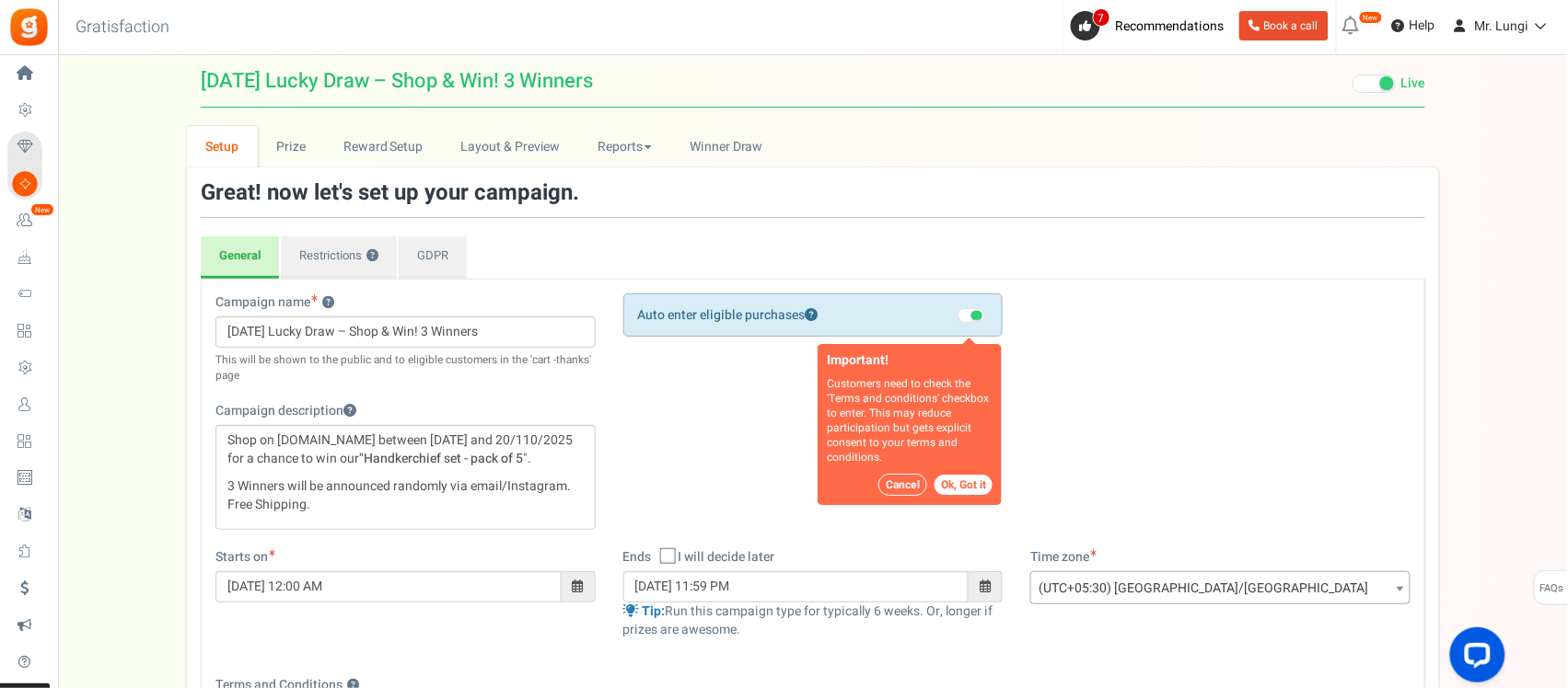
click at [977, 483] on button "Ok, Got it" at bounding box center [963, 485] width 58 height 20
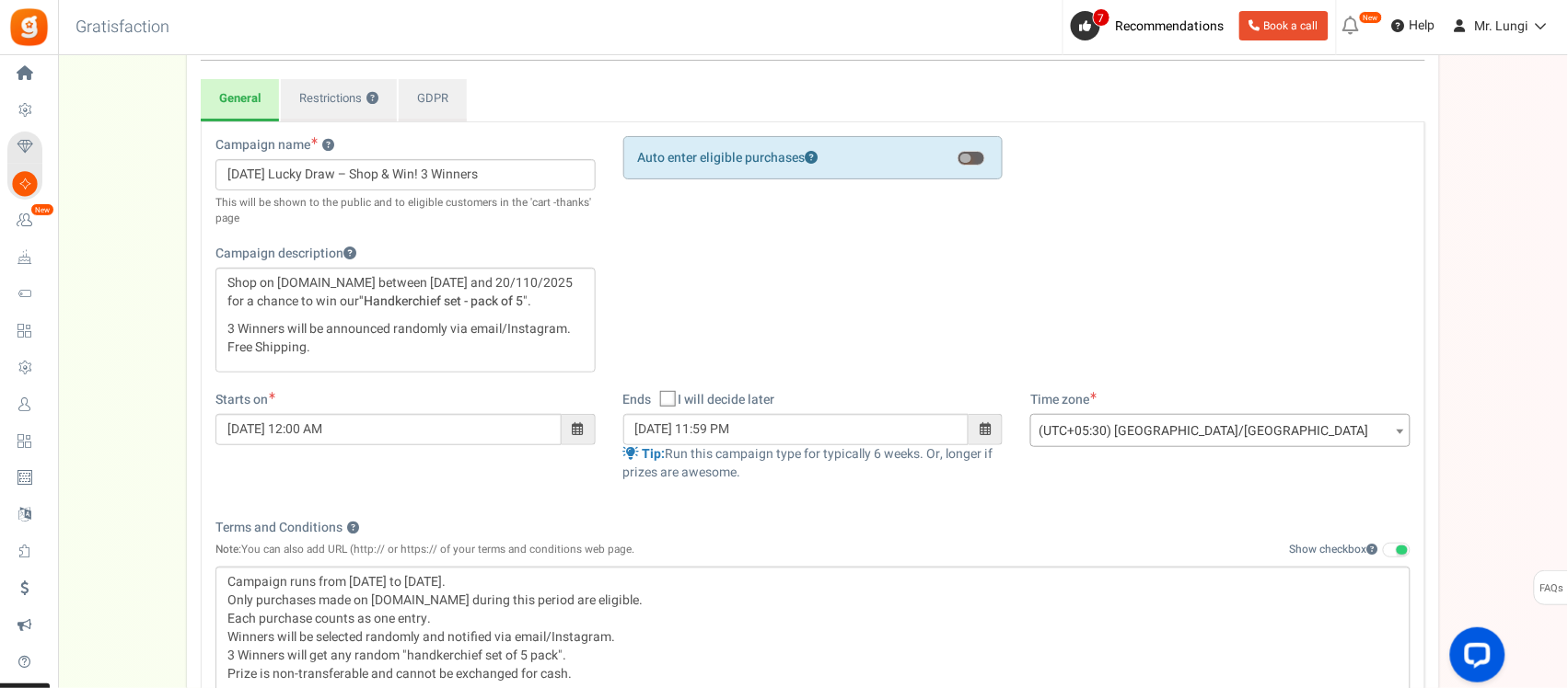
scroll to position [562, 0]
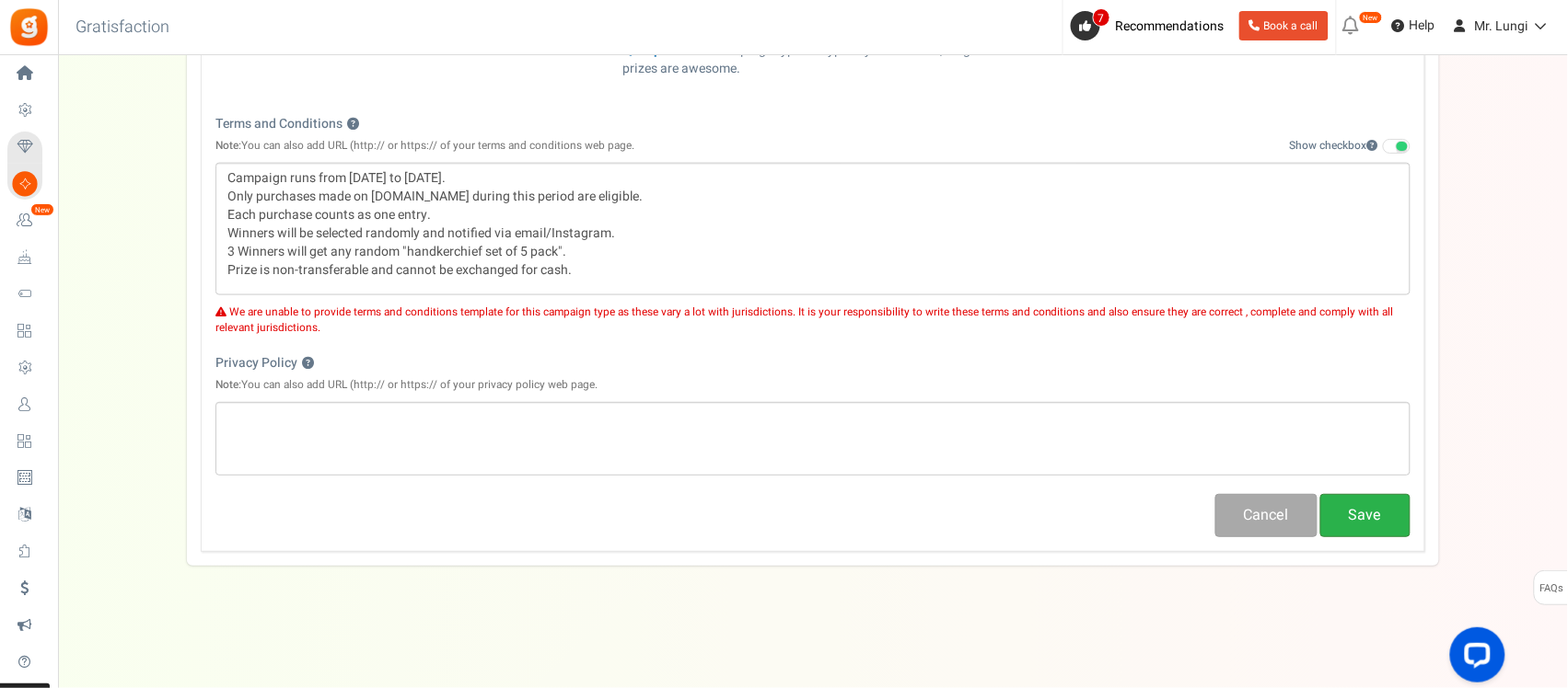
click at [1377, 522] on button "Save" at bounding box center [1365, 516] width 90 height 44
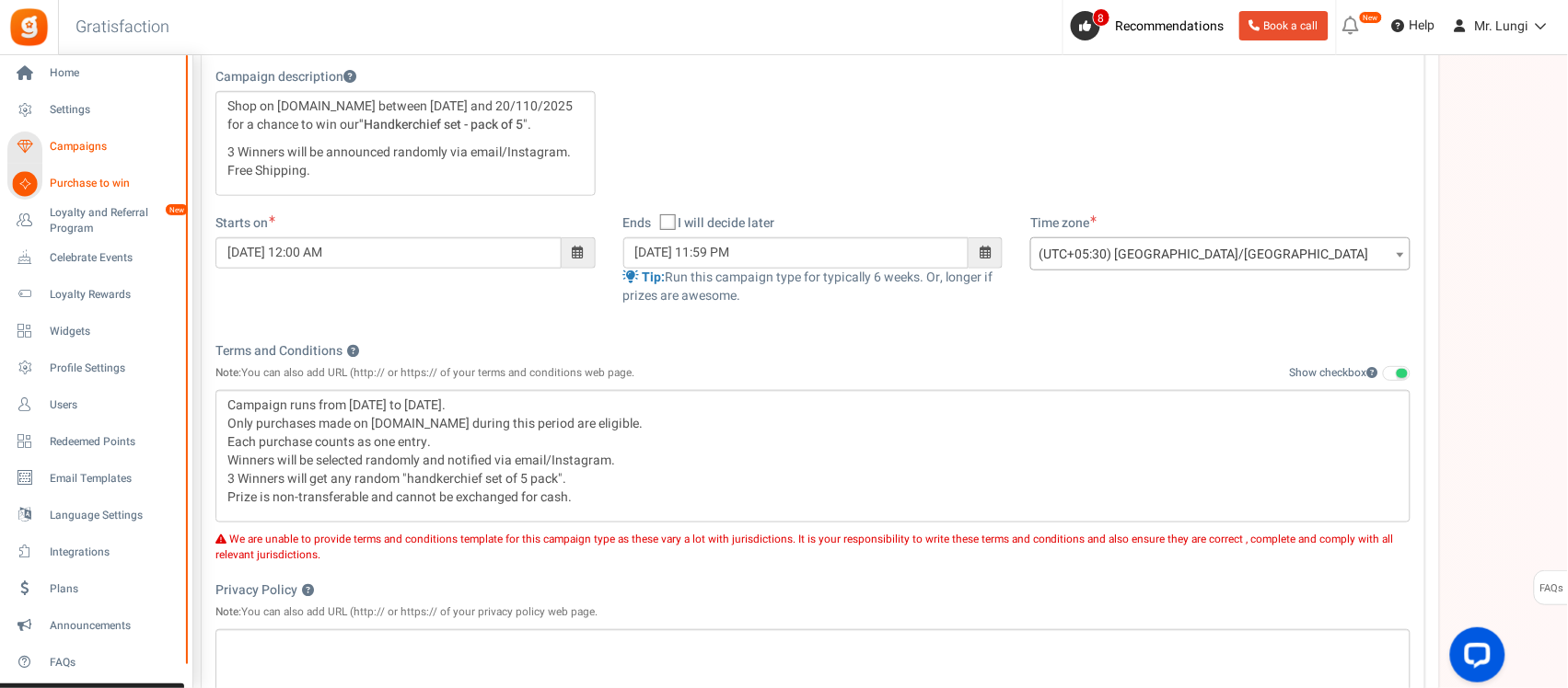
scroll to position [333, 0]
click at [66, 150] on span "Campaigns" at bounding box center [114, 147] width 129 height 16
